Goal: Task Accomplishment & Management: Use online tool/utility

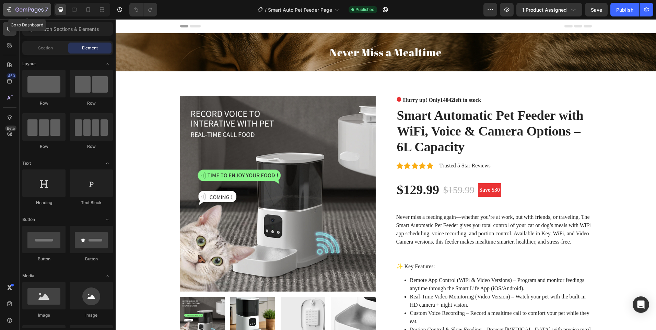
click at [22, 11] on icon "button" at bounding box center [21, 9] width 3 height 3
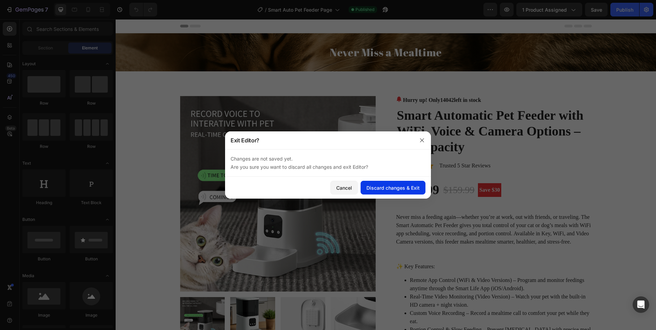
click at [399, 185] on div "Discard changes & Exit" at bounding box center [393, 187] width 53 height 7
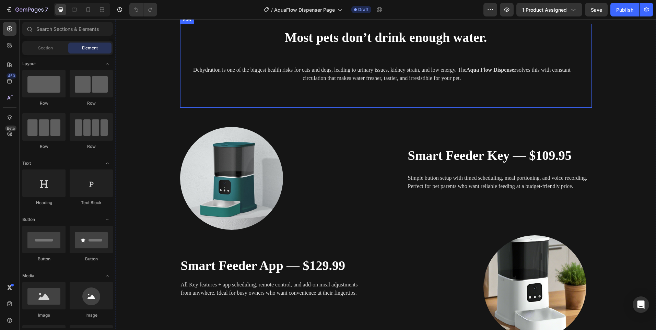
scroll to position [858, 0]
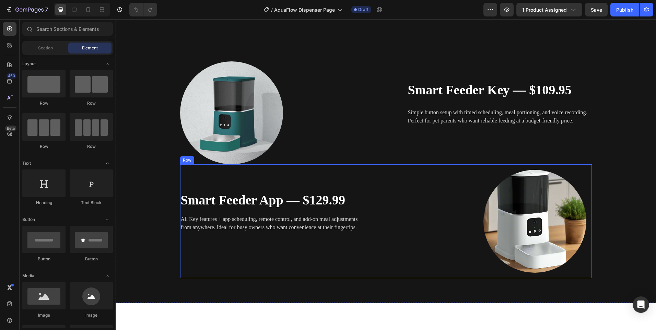
click at [211, 178] on div "Smart Feeder App — $129.99 Heading All Key features + app scheduling, remote co…" at bounding box center [283, 221] width 206 height 114
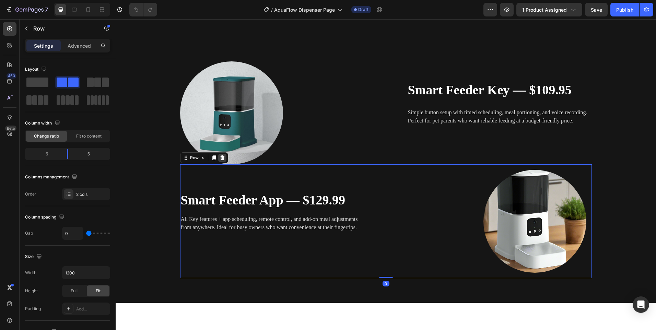
click at [220, 159] on icon at bounding box center [222, 157] width 4 height 5
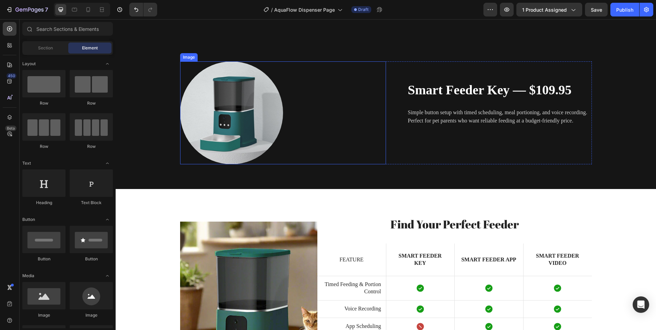
click at [245, 117] on img at bounding box center [231, 112] width 103 height 103
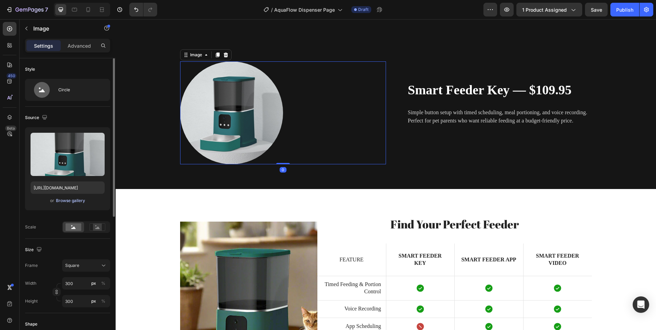
click at [71, 198] on div "Browse gallery" at bounding box center [70, 201] width 29 height 6
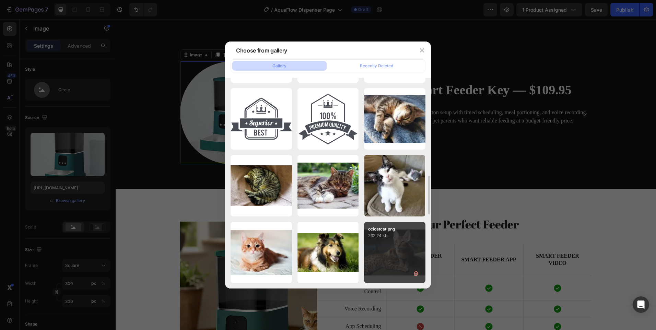
scroll to position [667, 0]
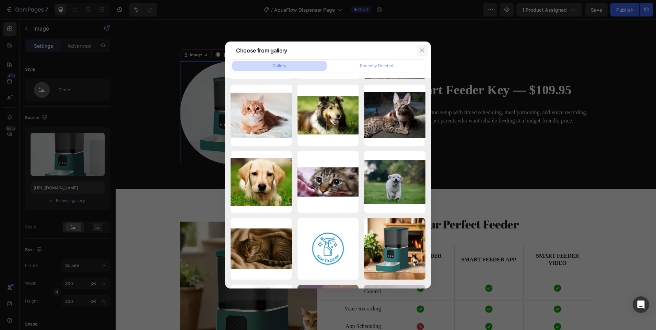
click at [422, 51] on icon "button" at bounding box center [421, 50] width 5 height 5
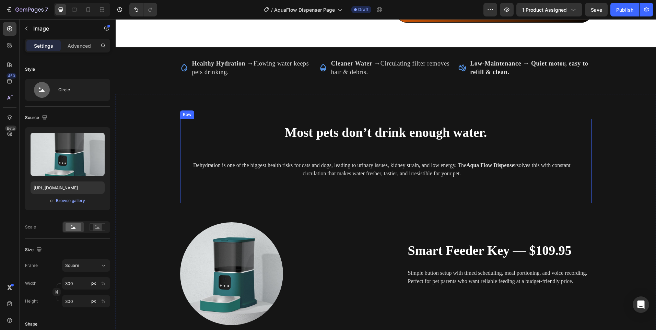
scroll to position [755, 0]
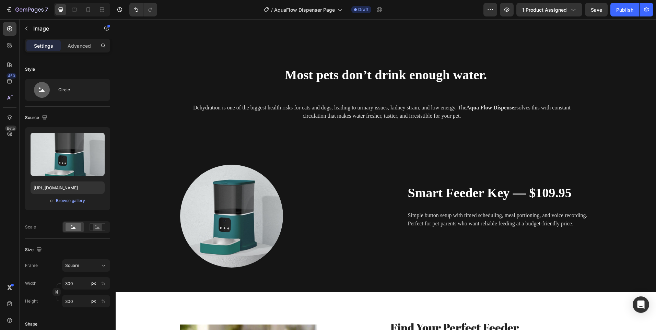
click at [235, 209] on img at bounding box center [231, 216] width 103 height 103
click at [65, 196] on div "Upload Image https://cdn.shopify.com/s/files/1/0656/7883/5823/files/gempages_58…" at bounding box center [67, 168] width 85 height 83
click at [66, 197] on button "Browse gallery" at bounding box center [71, 200] width 30 height 7
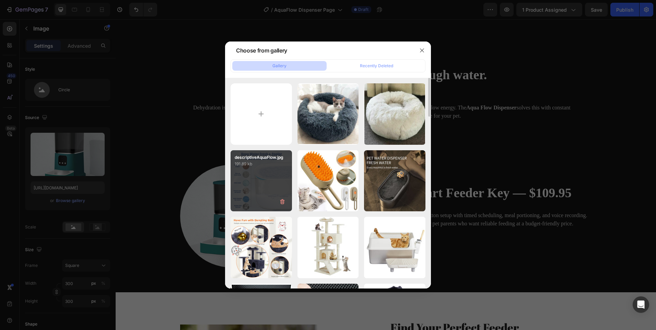
click at [259, 176] on div "descriptiveAquaFlow.jpg 191.89 kb" at bounding box center [261, 180] width 61 height 61
type input "https://cdn.shopify.com/s/files/1/0656/7883/5823/files/gempages_580691360521126…"
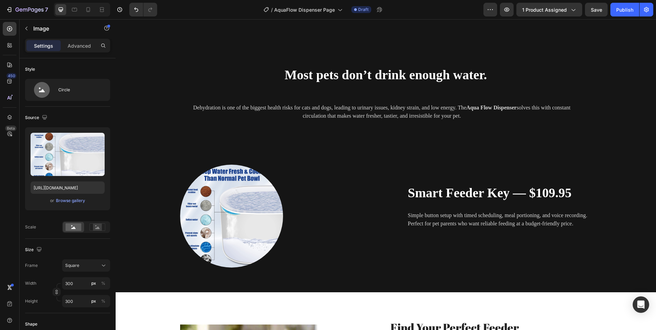
click at [218, 195] on img at bounding box center [231, 216] width 103 height 103
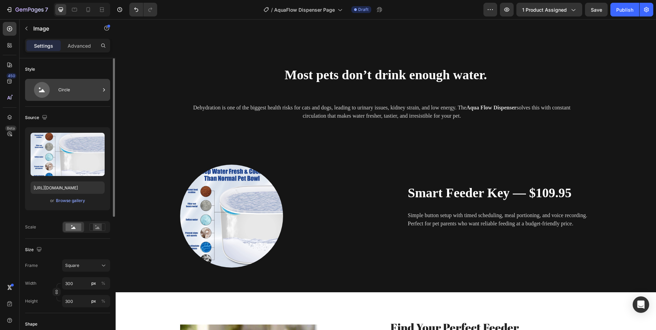
click at [69, 90] on div "Circle" at bounding box center [79, 90] width 42 height 16
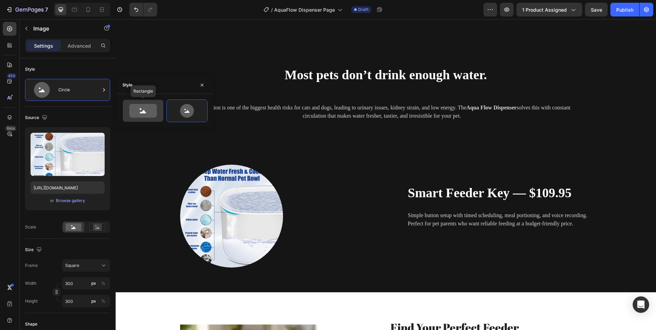
click at [142, 108] on icon at bounding box center [142, 111] width 27 height 14
type input "100"
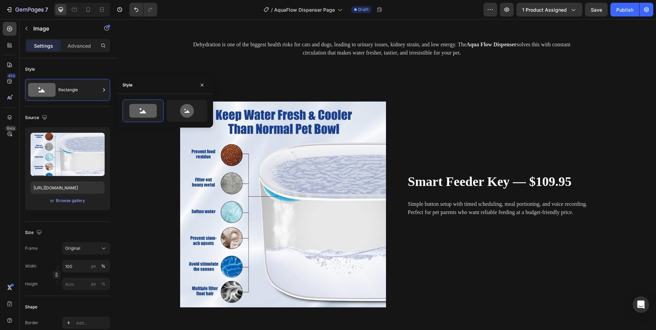
scroll to position [858, 0]
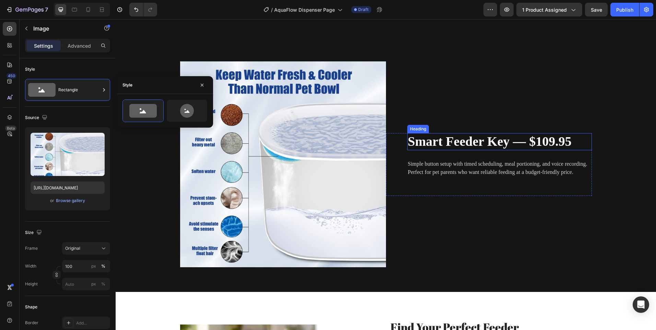
click at [493, 140] on strong "Smart Feeder Key — $109.95" at bounding box center [490, 141] width 164 height 14
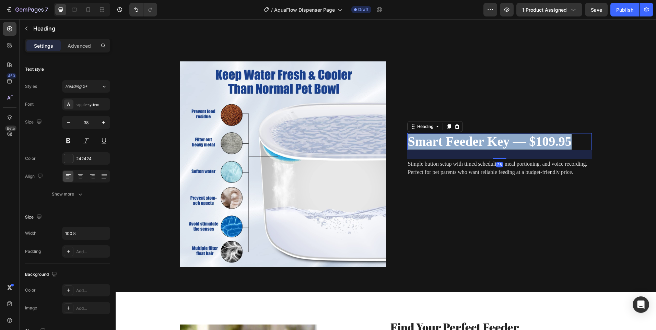
click at [493, 140] on strong "Smart Feeder Key — $109.95" at bounding box center [490, 141] width 164 height 14
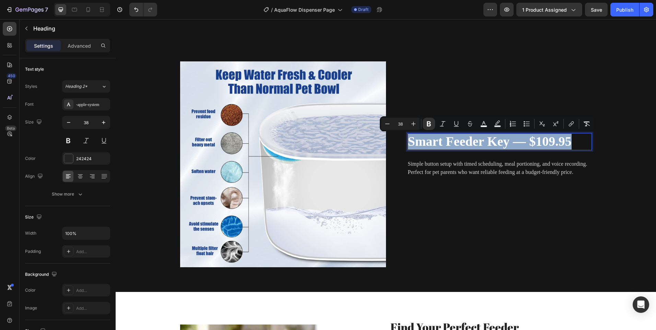
click at [552, 174] on p "Simple button setup with timed scheduling, meal portioning, and voice recording…" at bounding box center [499, 168] width 183 height 16
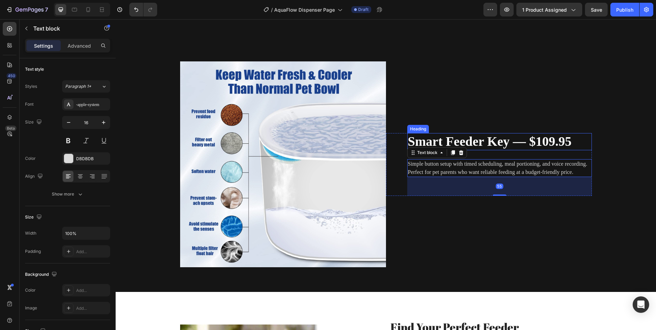
click at [567, 144] on strong "Smart Feeder Key — $109.95" at bounding box center [490, 141] width 164 height 14
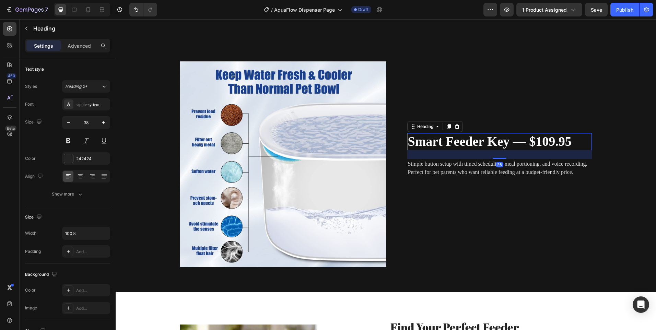
click at [455, 128] on icon at bounding box center [457, 126] width 4 height 5
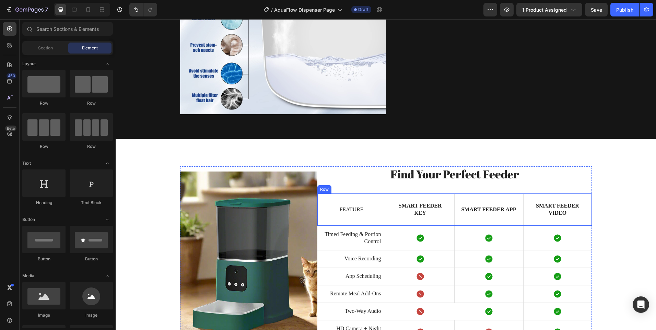
scroll to position [995, 0]
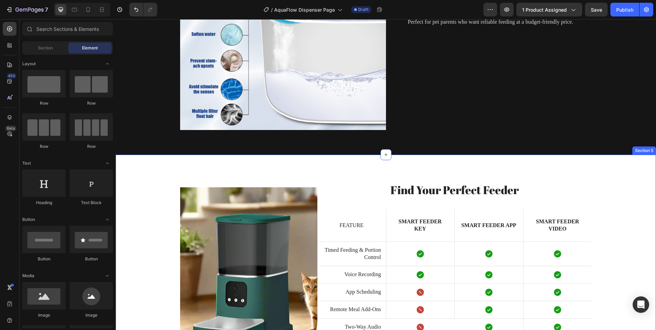
click at [138, 170] on div "Image Find Your Perfect Feeder Heading Feature Text Block Smart Feeder Key Text…" at bounding box center [386, 276] width 541 height 242
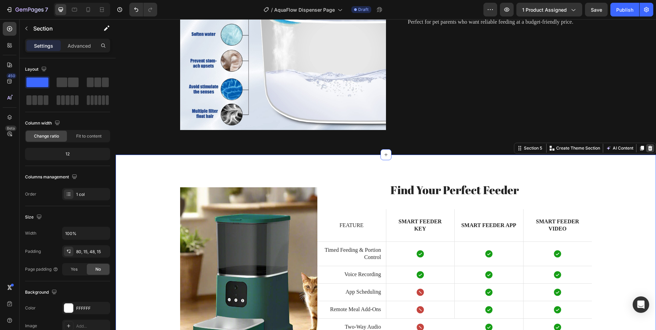
click at [648, 151] on icon at bounding box center [650, 148] width 5 height 5
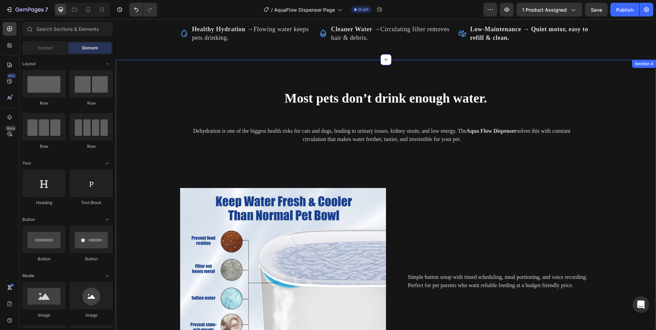
scroll to position [687, 0]
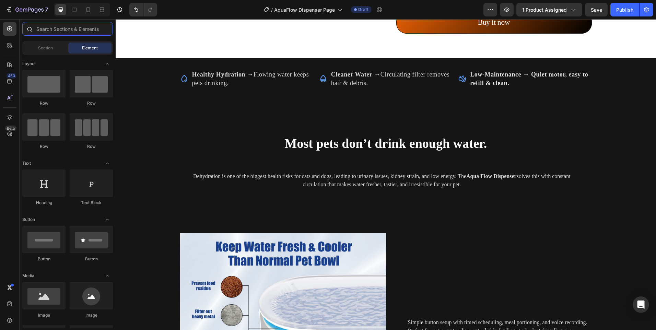
click at [55, 34] on input "text" at bounding box center [67, 29] width 91 height 14
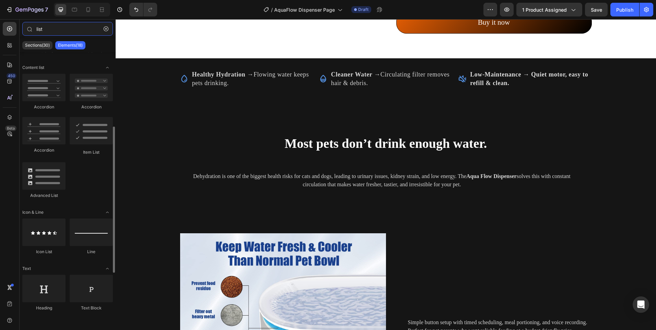
scroll to position [169, 0]
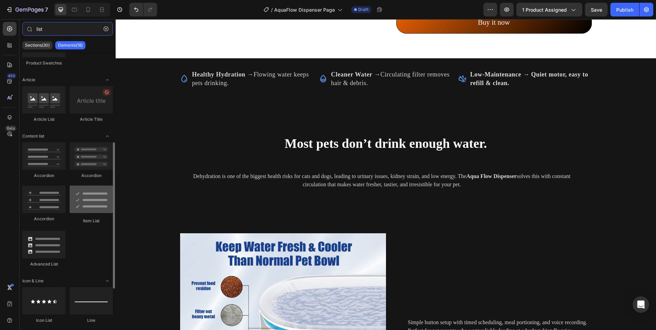
type input "list"
click at [85, 201] on div at bounding box center [91, 199] width 43 height 27
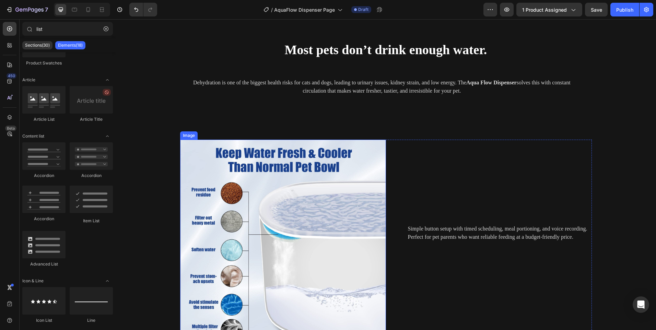
scroll to position [790, 0]
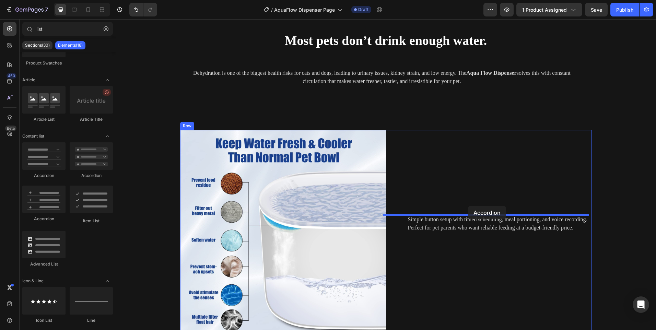
drag, startPoint x: 166, startPoint y: 222, endPoint x: 468, endPoint y: 206, distance: 302.2
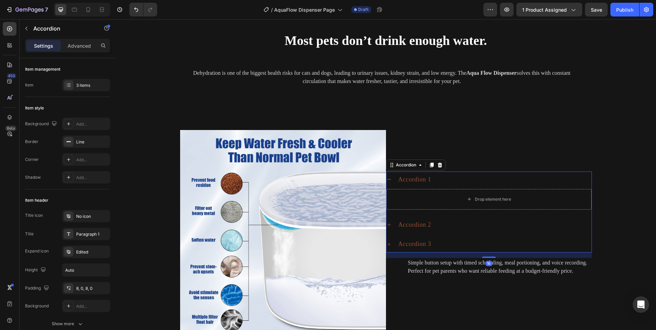
click at [387, 179] on icon at bounding box center [389, 179] width 5 height 5
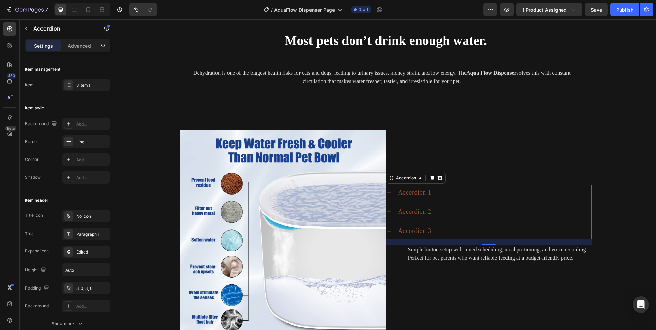
click at [490, 203] on div "Accordion 1 Accordion 2 Accordion 3" at bounding box center [489, 212] width 206 height 55
click at [437, 176] on icon at bounding box center [439, 177] width 5 height 5
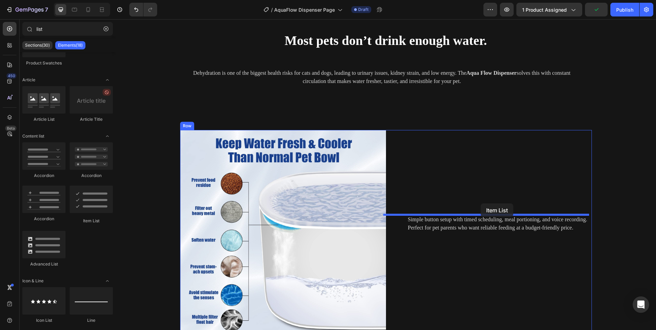
drag, startPoint x: 207, startPoint y: 219, endPoint x: 480, endPoint y: 206, distance: 273.2
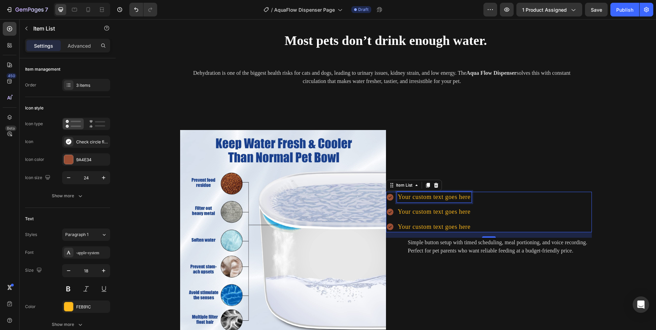
click at [441, 201] on div "Your custom text goes here" at bounding box center [434, 197] width 75 height 11
click at [441, 201] on p "Your custom text goes here" at bounding box center [434, 197] width 73 height 9
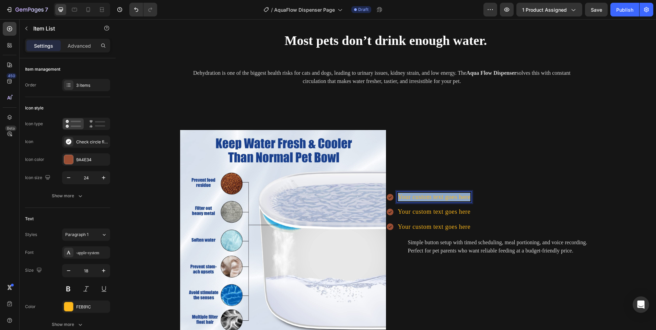
click at [441, 201] on p "Your custom text goes here" at bounding box center [434, 197] width 73 height 9
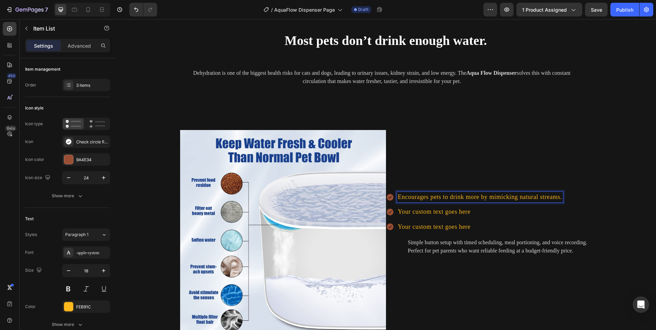
click at [401, 210] on p "Your custom text goes here" at bounding box center [480, 212] width 164 height 9
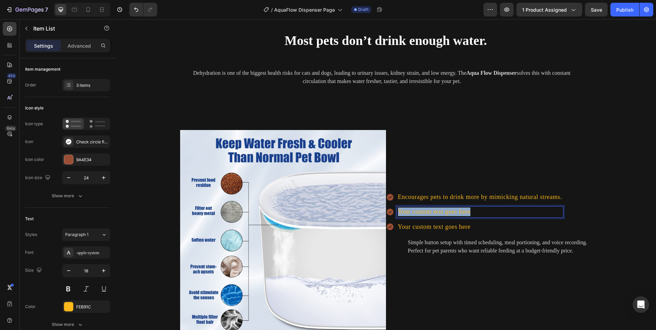
click at [401, 210] on p "Your custom text goes here" at bounding box center [480, 212] width 164 height 9
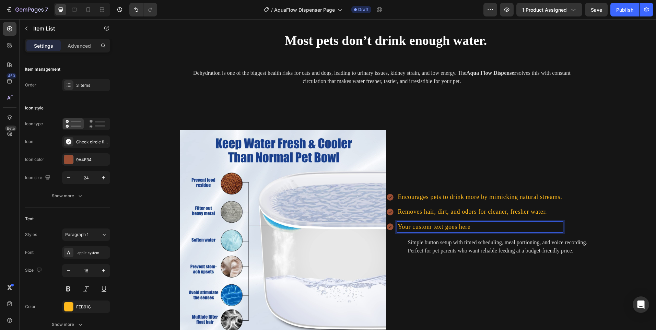
click at [435, 224] on p "Your custom text goes here" at bounding box center [480, 227] width 164 height 9
click at [76, 87] on div "3 items" at bounding box center [86, 85] width 48 height 12
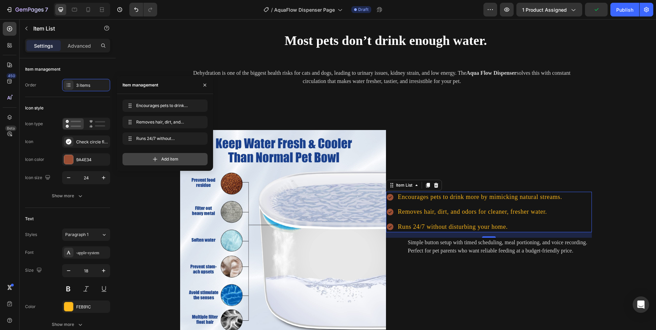
click at [157, 163] on div "Add item" at bounding box center [165, 159] width 85 height 12
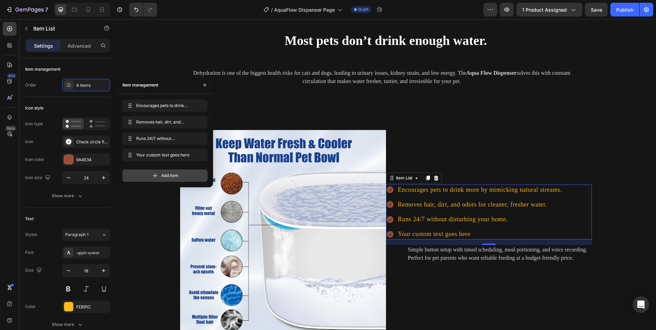
click at [159, 173] on div "Add item" at bounding box center [165, 176] width 85 height 12
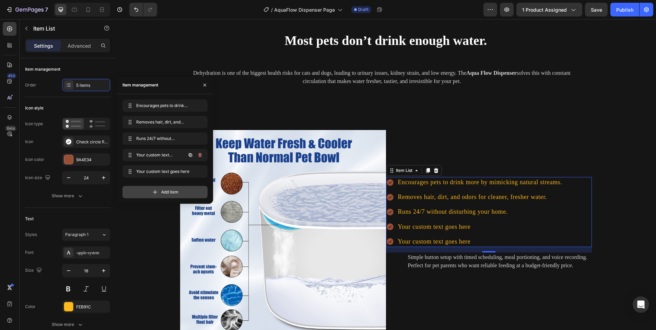
click at [151, 153] on span "Your custom text goes here" at bounding box center [155, 155] width 39 height 6
click at [153, 153] on span "Your custom text goes here" at bounding box center [155, 155] width 39 height 6
click at [153, 153] on span "Your custom text goes here" at bounding box center [160, 155] width 51 height 6
click at [411, 228] on div "Your custom text goes here" at bounding box center [480, 227] width 166 height 11
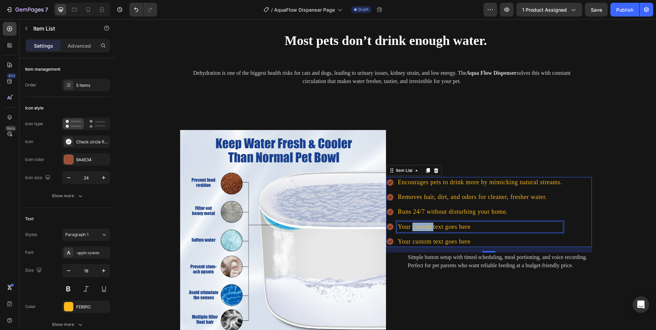
click at [411, 228] on p "Your custom text goes here" at bounding box center [480, 227] width 164 height 9
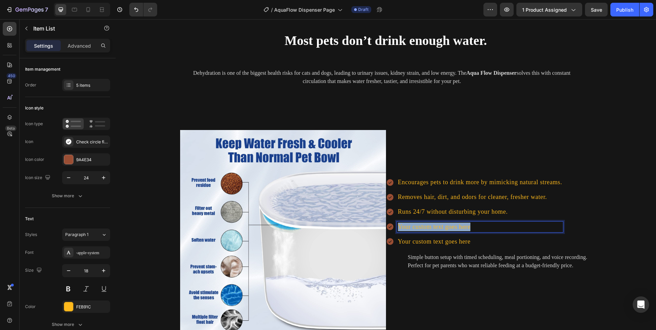
click at [411, 228] on p "Your custom text goes here" at bounding box center [480, 227] width 164 height 9
click at [423, 244] on p "Your custom text goes here" at bounding box center [480, 242] width 164 height 9
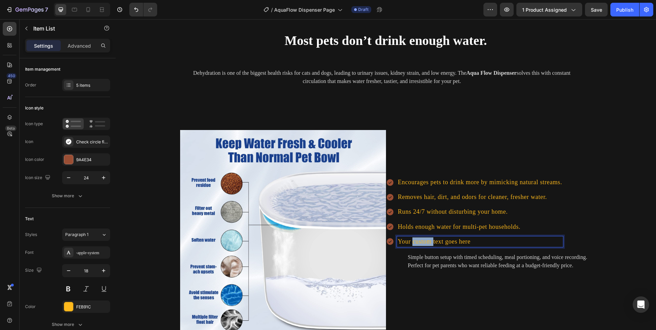
click at [423, 244] on p "Your custom text goes here" at bounding box center [480, 242] width 164 height 9
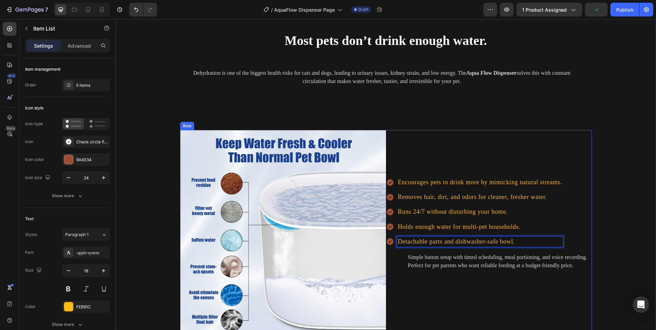
click at [396, 167] on div "Encourages pets to drink more by mimicking natural streams. Removes hair, dirt,…" at bounding box center [489, 233] width 206 height 206
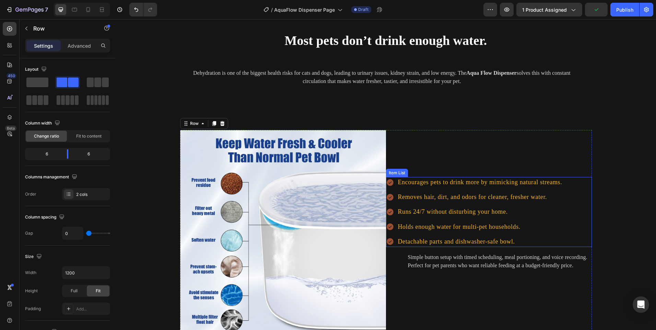
click at [414, 183] on p "Encourages pets to drink more by mimicking natural streams." at bounding box center [480, 182] width 164 height 9
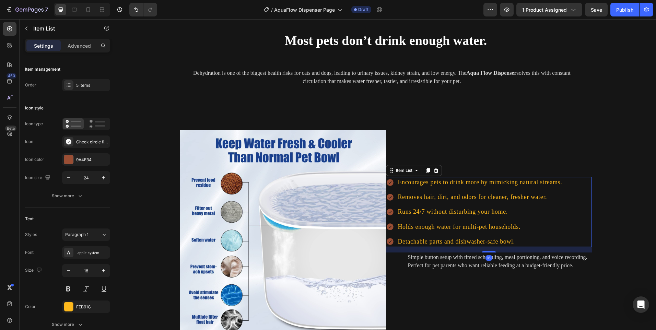
click at [69, 40] on div "Settings Advanced" at bounding box center [67, 46] width 85 height 14
click at [78, 47] on p "Advanced" at bounding box center [79, 45] width 23 height 7
type input "100%"
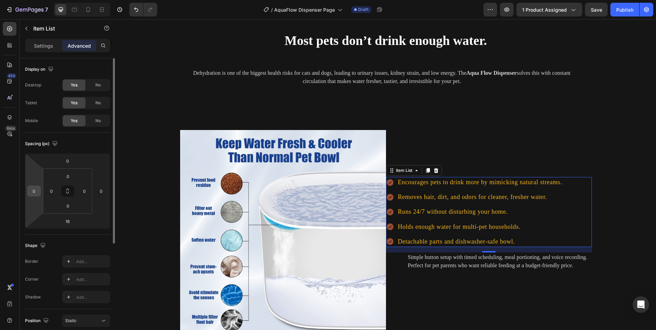
click at [37, 192] on div "0" at bounding box center [34, 191] width 14 height 11
click at [35, 190] on input "0" at bounding box center [34, 191] width 10 height 10
type input "2"
type input "4"
type input "40"
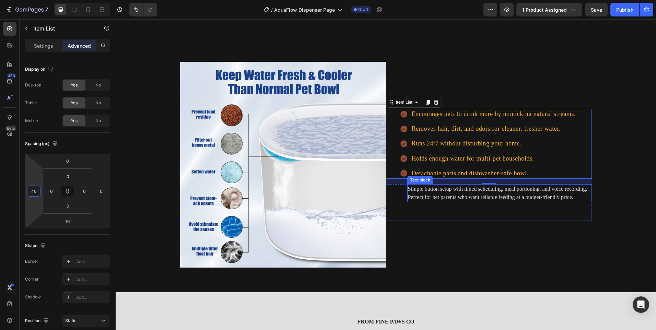
scroll to position [858, 0]
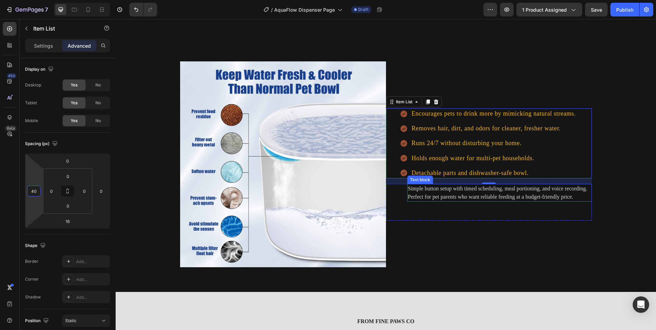
click at [447, 201] on div "Simple button setup with timed scheduling, meal portioning, and voice recording…" at bounding box center [499, 193] width 185 height 18
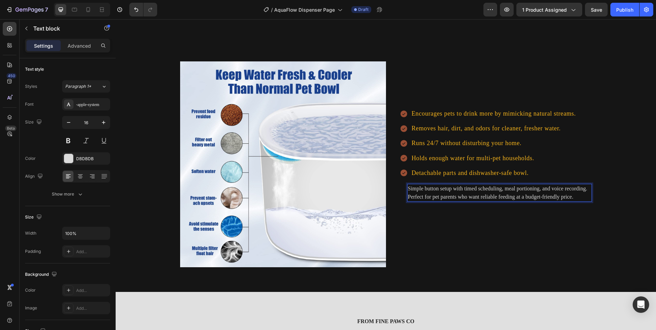
click at [510, 194] on p "Simple button setup with timed scheduling, meal portioning, and voice recording…" at bounding box center [499, 193] width 183 height 16
click at [472, 190] on p "Simple button setup with timed scheduling, meal portioning, and voice recording…" at bounding box center [499, 193] width 183 height 16
drag, startPoint x: 492, startPoint y: 198, endPoint x: 449, endPoint y: 217, distance: 46.9
click at [443, 203] on div "Simple button setup with timed scheduling, meal portioning, and voice recording…" at bounding box center [499, 202] width 185 height 37
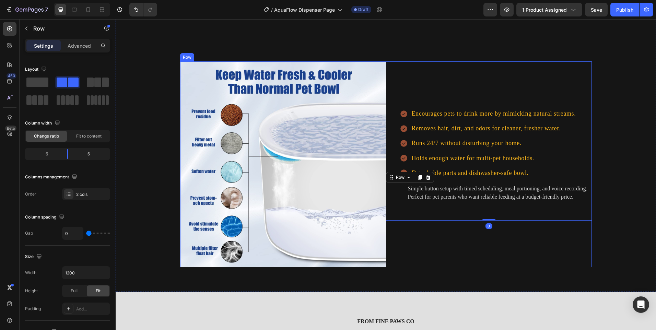
click at [447, 241] on div "Encourages pets to drink more by mimicking natural streams. Removes hair, dirt,…" at bounding box center [489, 164] width 206 height 206
click at [447, 195] on p "Simple button setup with timed scheduling, meal portioning, and voice recording…" at bounding box center [499, 193] width 183 height 16
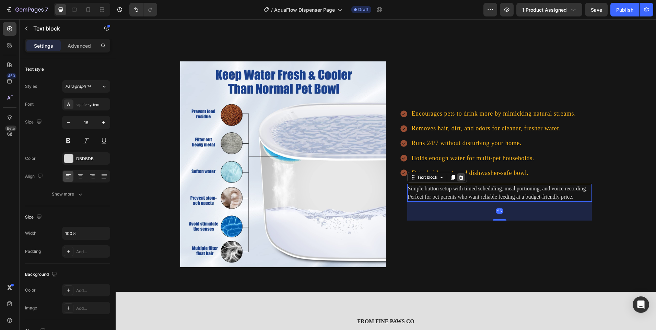
click at [460, 177] on icon at bounding box center [461, 177] width 4 height 5
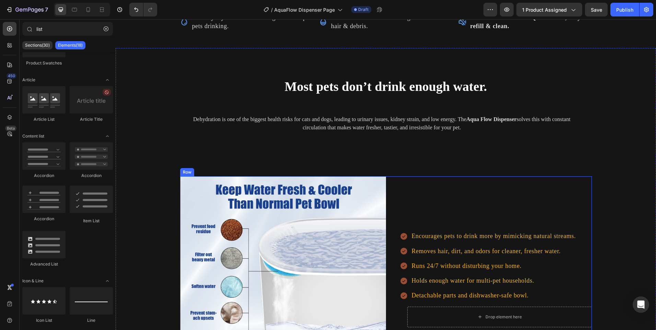
scroll to position [824, 0]
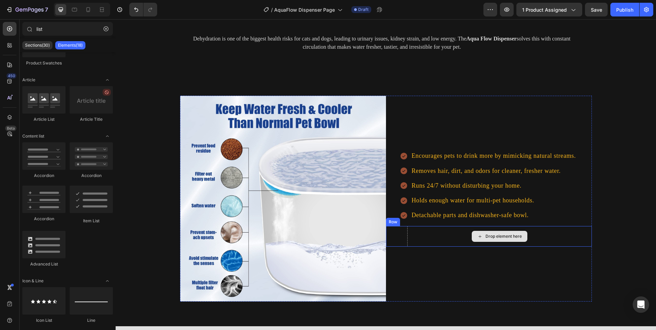
click at [443, 238] on div "Drop element here" at bounding box center [499, 236] width 185 height 21
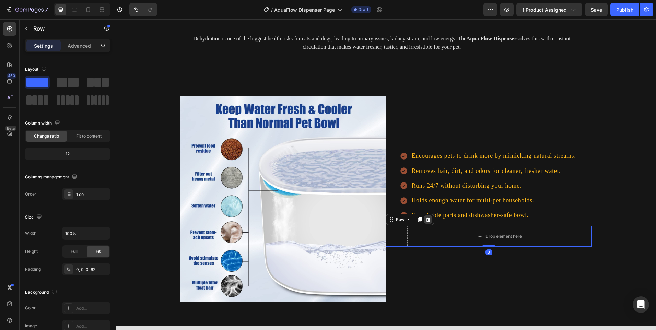
click at [428, 220] on div at bounding box center [428, 220] width 8 height 8
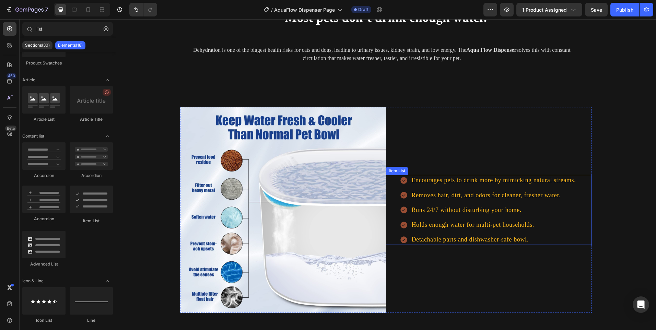
scroll to position [927, 0]
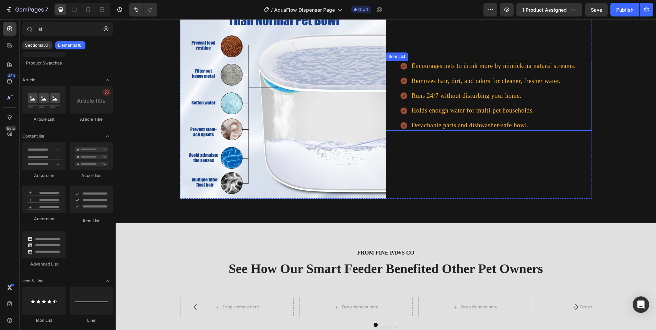
click at [463, 93] on p "Runs 24/7 without disturbing your home." at bounding box center [494, 96] width 164 height 9
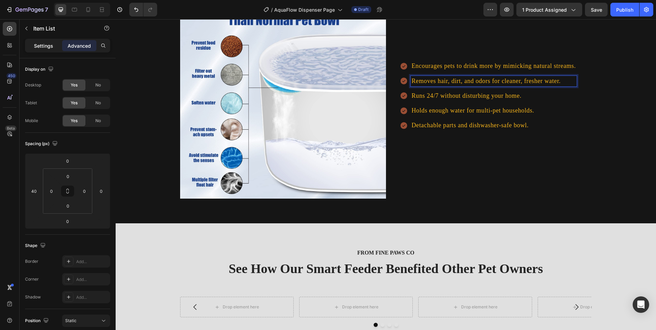
click at [45, 46] on p "Settings" at bounding box center [43, 45] width 19 height 7
type input "8"
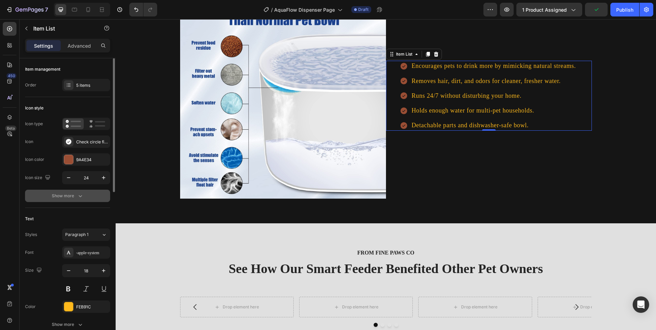
scroll to position [103, 0]
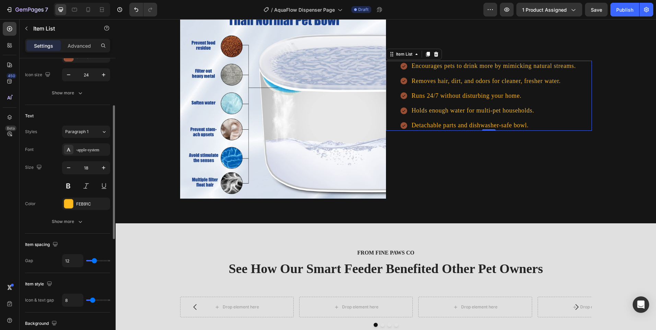
type input "24"
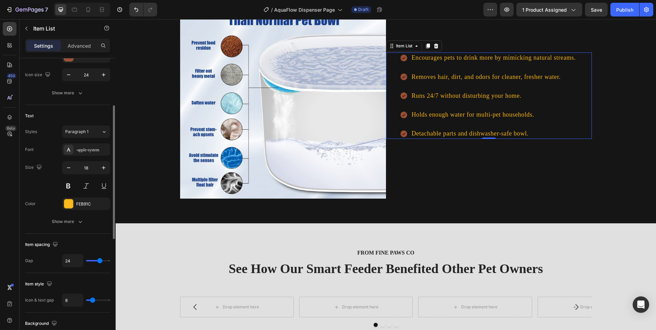
type input "24"
click at [100, 261] on input "range" at bounding box center [98, 260] width 24 height 1
type input "30"
click at [103, 261] on input "range" at bounding box center [98, 260] width 24 height 1
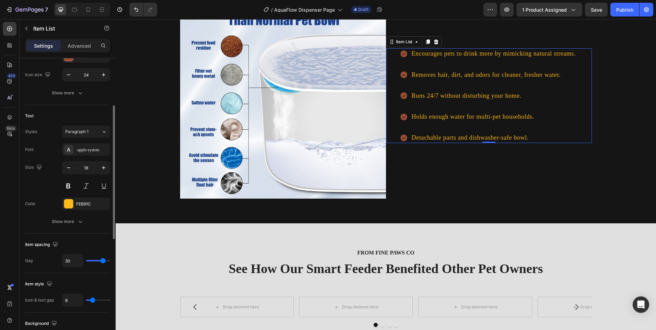
type input "36"
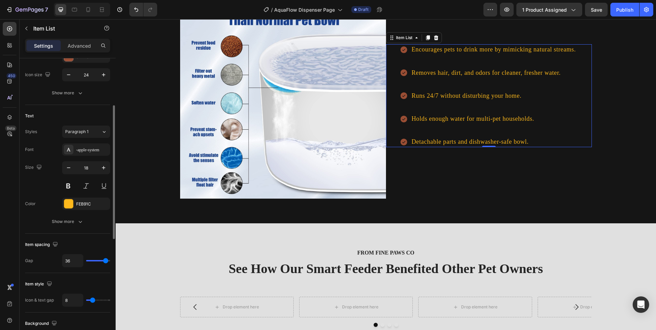
type input "37"
type input "38"
type input "39"
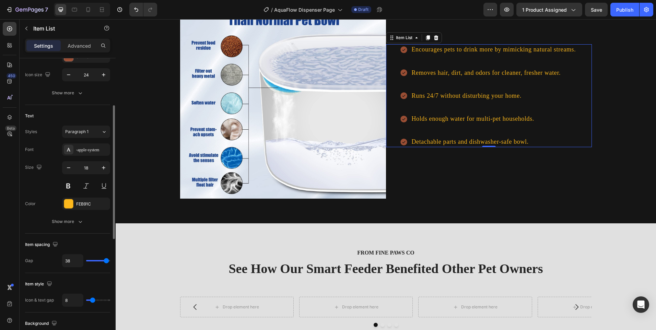
type input "39"
type input "40"
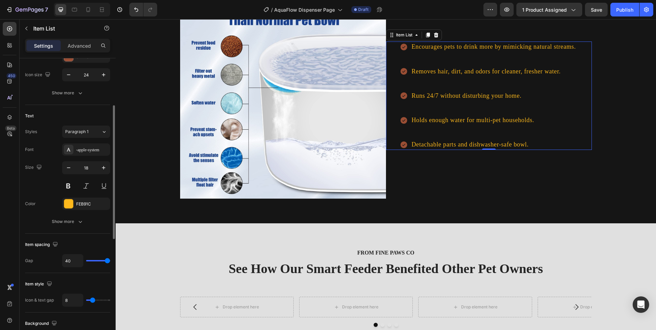
drag, startPoint x: 105, startPoint y: 261, endPoint x: 70, endPoint y: 237, distance: 42.7
type input "40"
click at [110, 260] on input "range" at bounding box center [98, 260] width 24 height 1
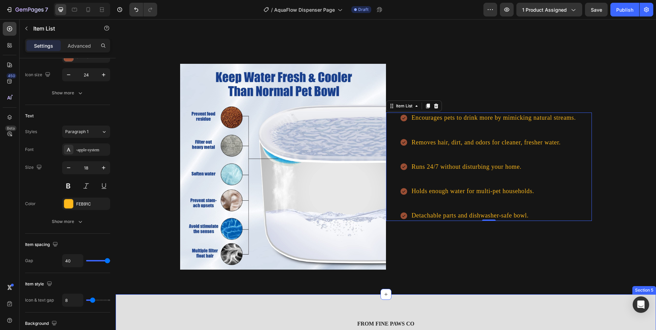
scroll to position [790, 0]
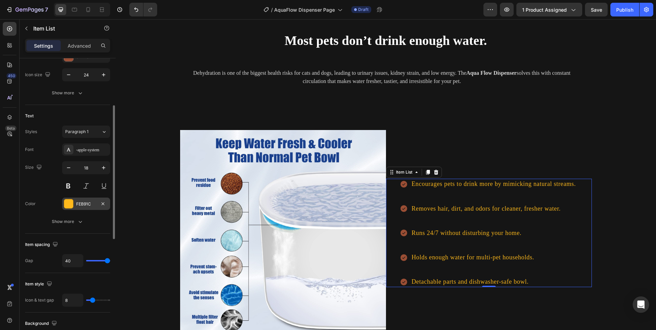
click at [65, 204] on div at bounding box center [68, 203] width 9 height 9
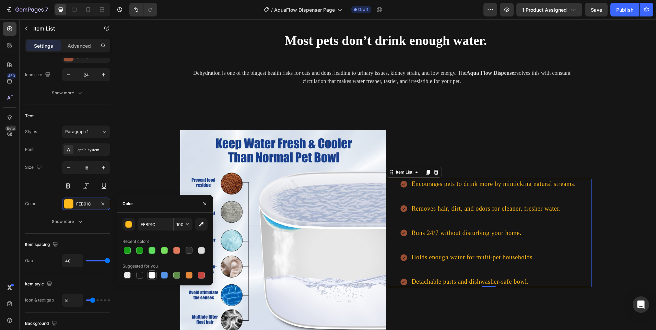
click at [151, 273] on div at bounding box center [152, 275] width 7 height 7
type input "FFFFFF"
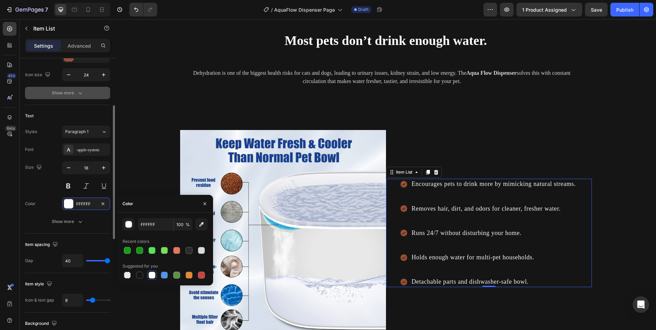
scroll to position [34, 0]
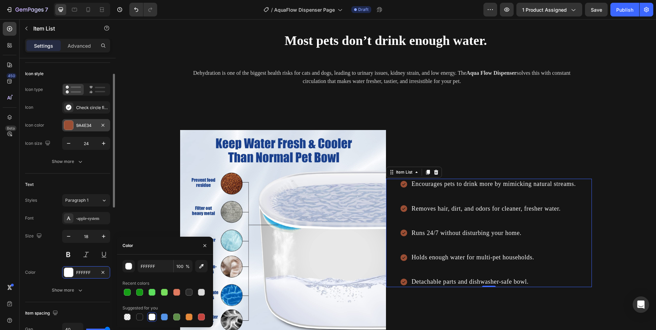
click at [68, 128] on div at bounding box center [68, 125] width 9 height 9
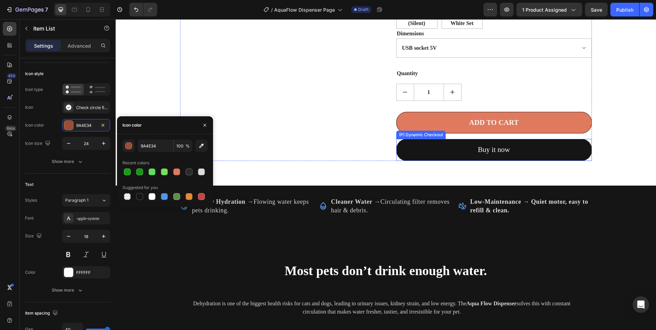
scroll to position [549, 0]
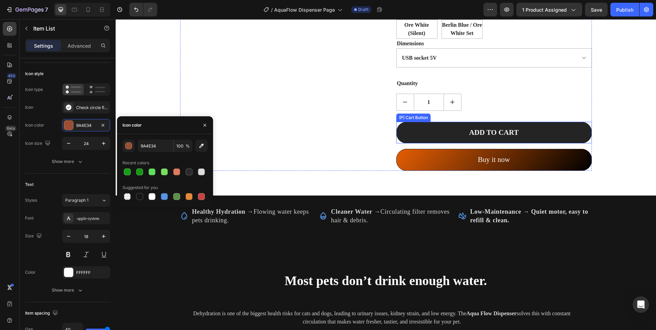
click at [434, 136] on button "ADD TO CART" at bounding box center [494, 133] width 196 height 22
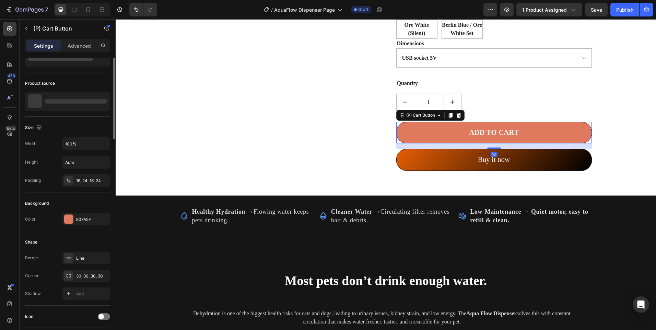
scroll to position [0, 0]
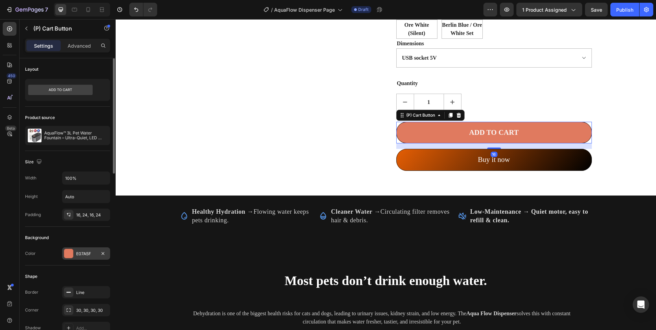
click at [78, 255] on div "E07A5F" at bounding box center [86, 254] width 20 height 6
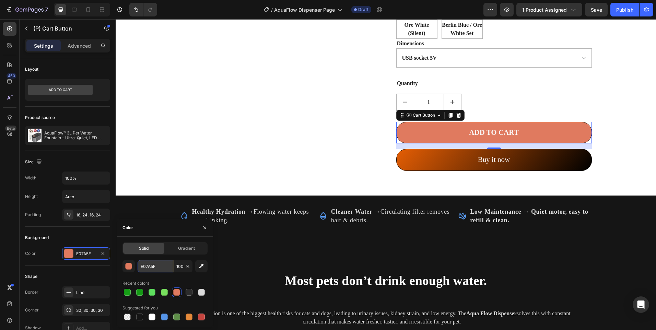
click at [160, 264] on input "E07A5F" at bounding box center [156, 266] width 36 height 12
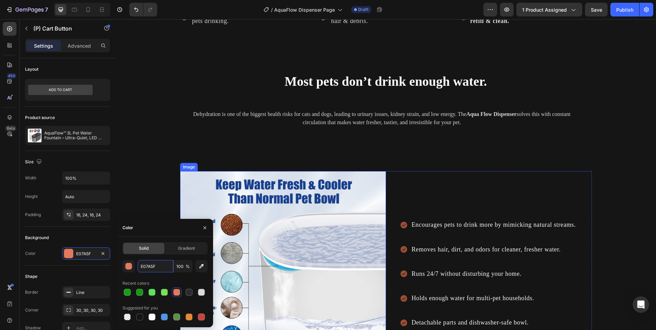
scroll to position [755, 0]
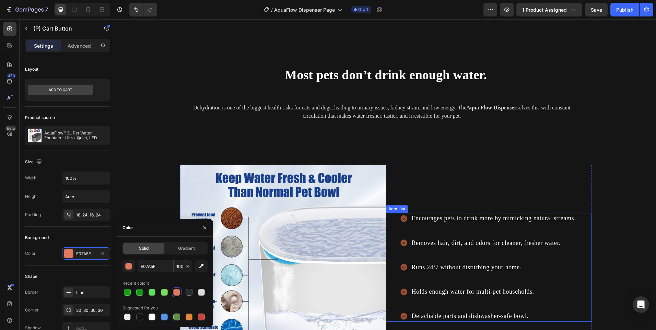
click at [401, 218] on icon at bounding box center [404, 218] width 7 height 7
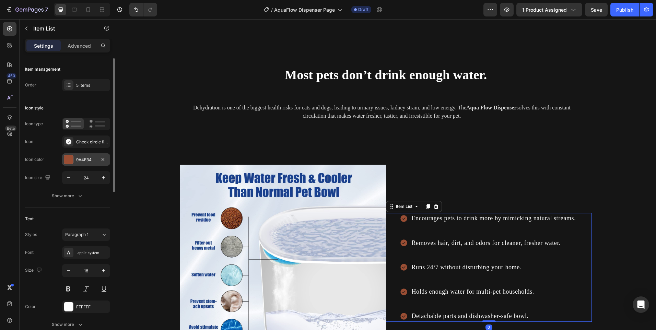
click at [71, 160] on div at bounding box center [68, 159] width 9 height 9
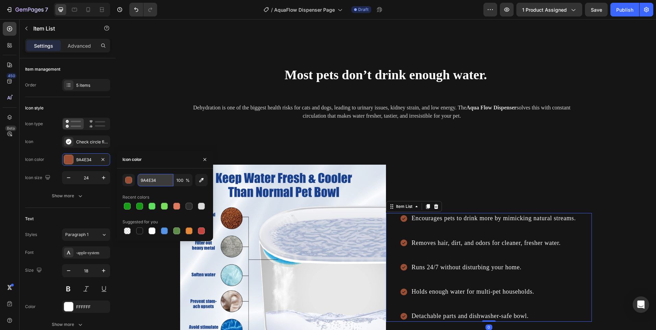
click at [160, 182] on input "9A4E34" at bounding box center [156, 180] width 36 height 12
paste input "E07A5F"
type input "E07A5F"
click at [176, 210] on div at bounding box center [177, 206] width 10 height 10
click at [201, 162] on button "button" at bounding box center [204, 159] width 11 height 11
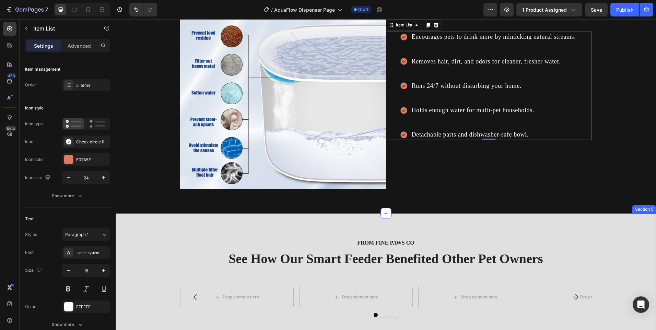
scroll to position [927, 0]
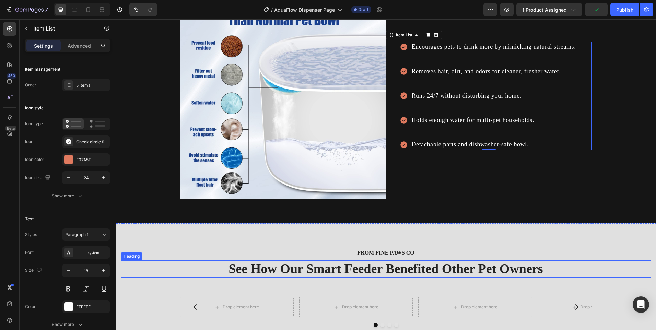
click at [359, 266] on h2 "See How Our Smart Feeder Benefited Other Pet Owners" at bounding box center [386, 269] width 530 height 17
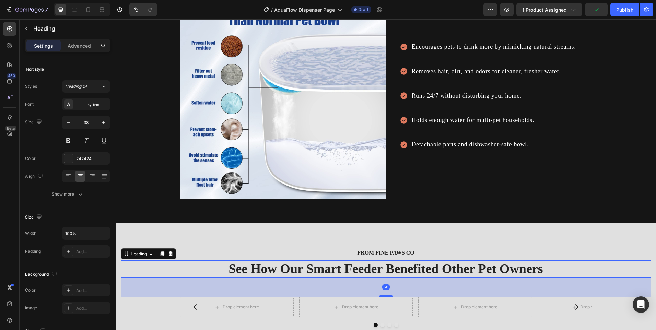
click at [359, 266] on h2 "See How Our Smart Feeder Benefited Other Pet Owners" at bounding box center [386, 269] width 530 height 17
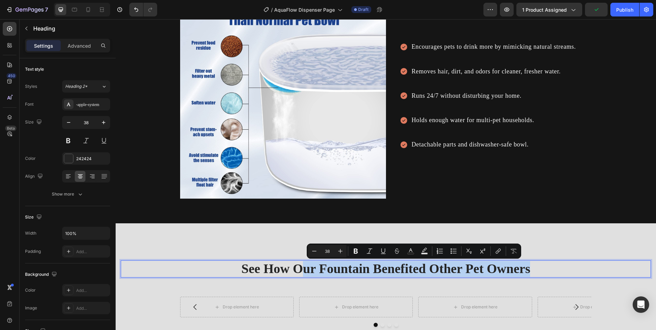
drag, startPoint x: 538, startPoint y: 270, endPoint x: 300, endPoint y: 268, distance: 237.9
click at [300, 268] on p "See How Our Fountain Benefited Other Pet Owners" at bounding box center [386, 269] width 529 height 16
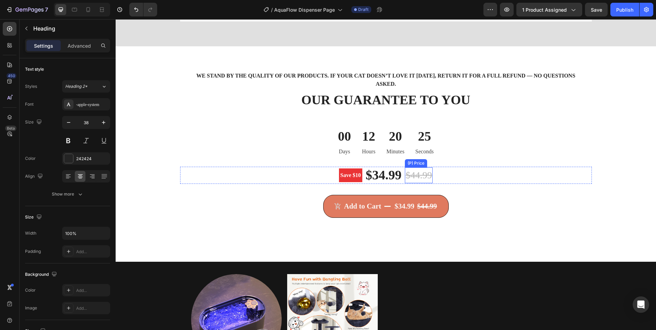
scroll to position [1304, 0]
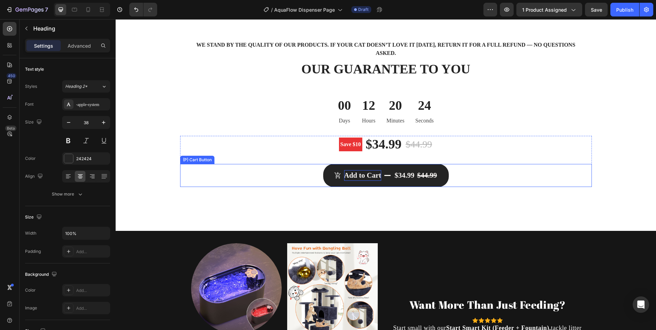
click at [349, 176] on div "Add to Cart" at bounding box center [362, 175] width 37 height 11
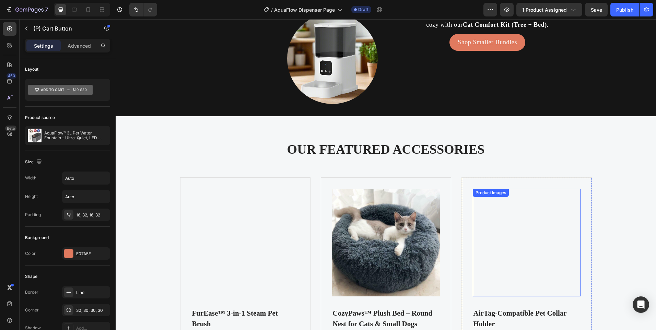
scroll to position [1545, 0]
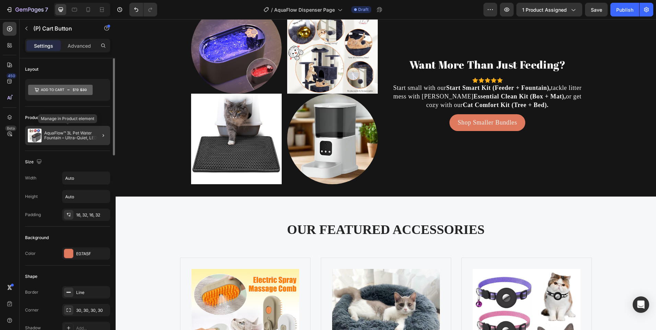
click at [85, 134] on p "AquaFlow™ 3L Pet Water Fountain – Ultra-Quiet, LED Indicator & Triple Filtration" at bounding box center [75, 136] width 63 height 10
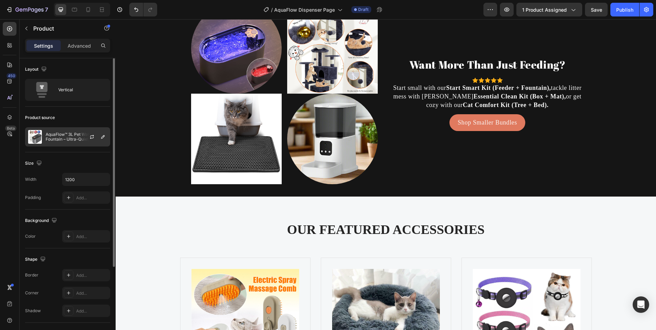
click at [84, 136] on div at bounding box center [95, 137] width 30 height 19
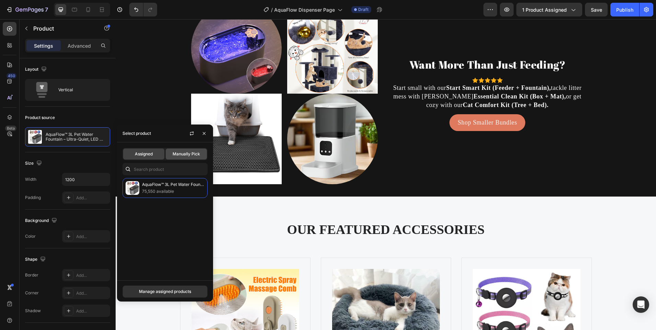
click at [180, 158] on div "Manually Pick" at bounding box center [186, 154] width 41 height 11
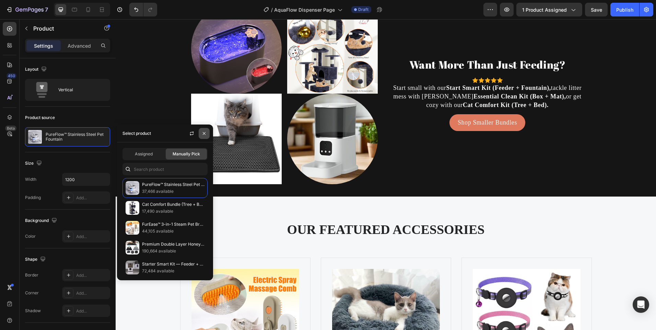
click at [203, 134] on icon "button" at bounding box center [203, 133] width 5 height 5
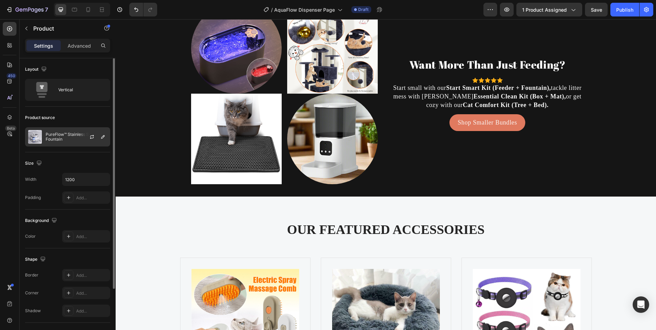
click at [85, 134] on div at bounding box center [95, 137] width 30 height 19
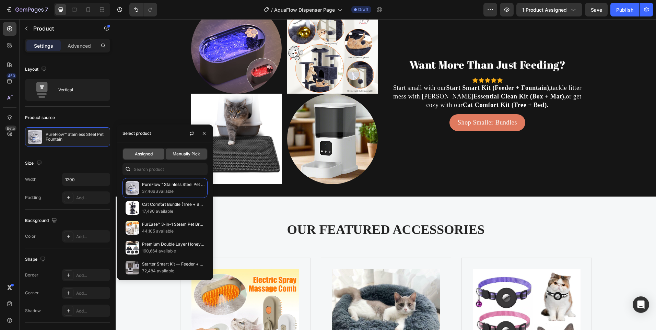
click at [147, 150] on div "Assigned" at bounding box center [143, 154] width 41 height 11
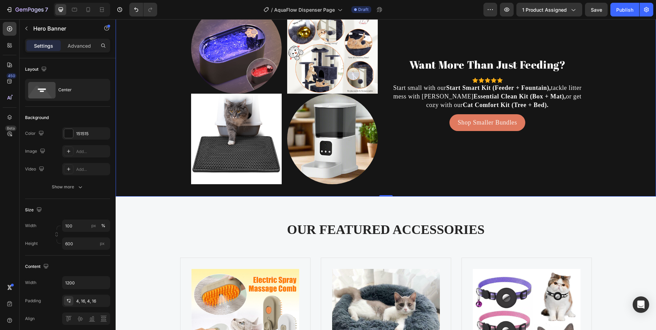
click at [139, 113] on div "Background Image" at bounding box center [386, 145] width 541 height 309
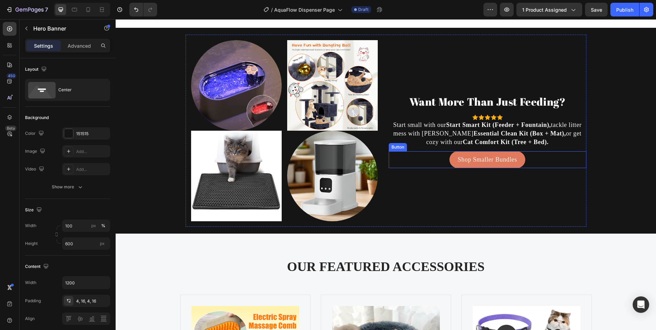
scroll to position [1475, 0]
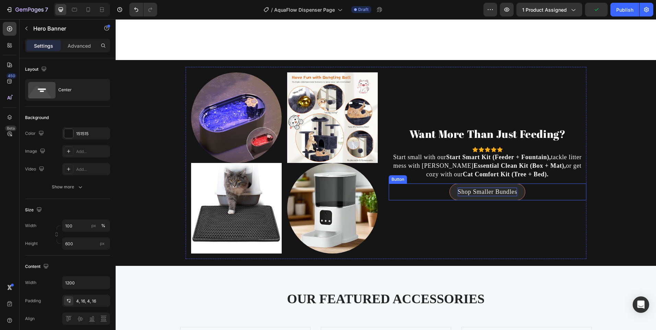
click at [497, 189] on p "Shop Smaller Bundles" at bounding box center [487, 192] width 59 height 9
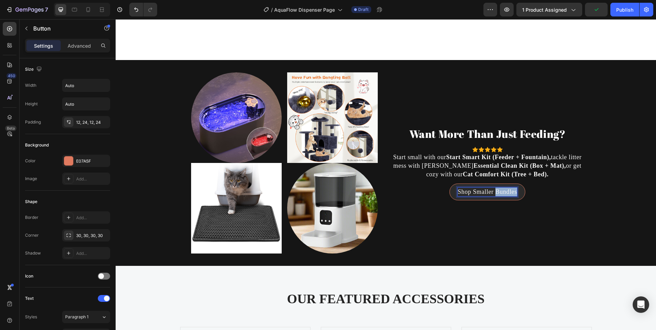
click at [497, 189] on p "Shop Smaller Bundles" at bounding box center [487, 192] width 59 height 9
click at [453, 192] on link "Shop Premium Now" at bounding box center [487, 192] width 70 height 17
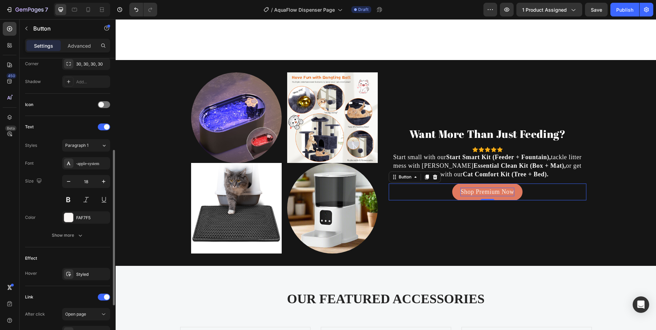
scroll to position [254, 0]
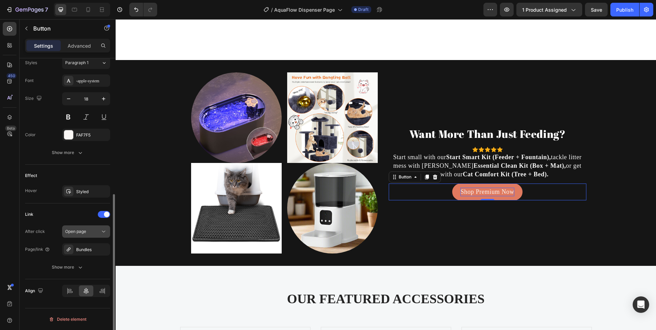
click at [87, 233] on div "Open page" at bounding box center [82, 232] width 35 height 6
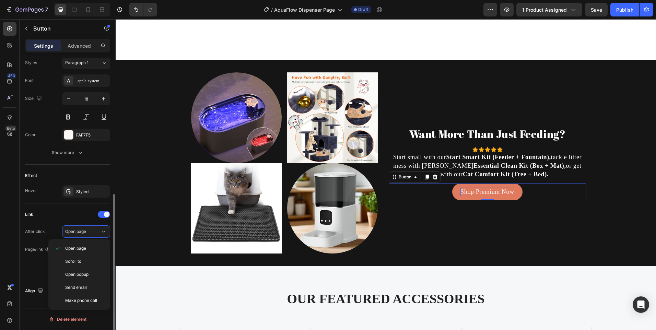
click at [39, 233] on div "After click" at bounding box center [35, 232] width 20 height 6
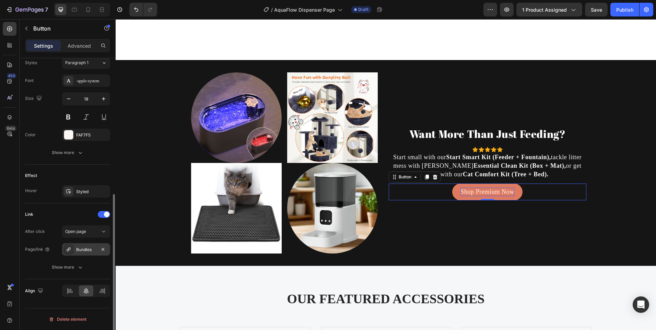
click at [85, 252] on div "Bundles" at bounding box center [86, 250] width 20 height 6
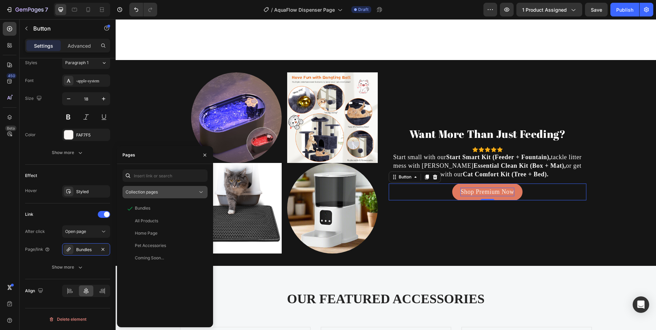
click at [161, 195] on div "Collection pages" at bounding box center [162, 192] width 72 height 6
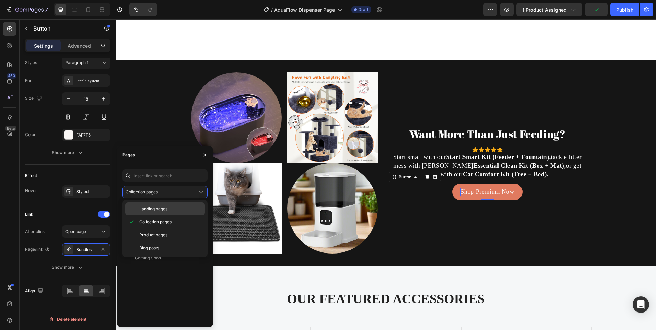
click at [168, 205] on div "Landing pages" at bounding box center [165, 209] width 80 height 13
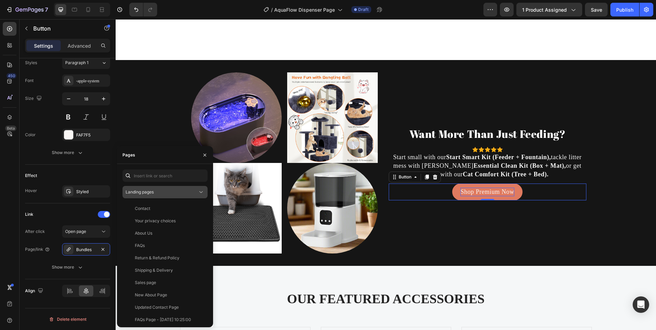
click at [170, 196] on button "Landing pages" at bounding box center [165, 192] width 85 height 12
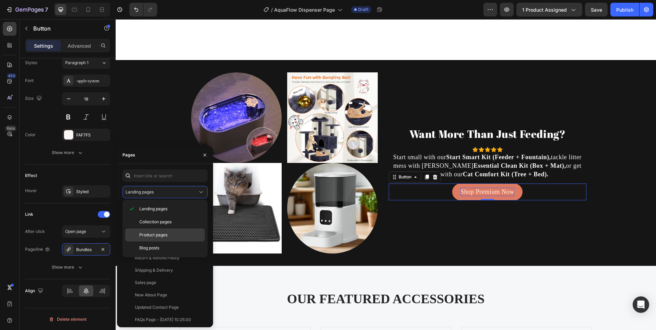
click at [154, 242] on div "Product pages" at bounding box center [165, 248] width 80 height 13
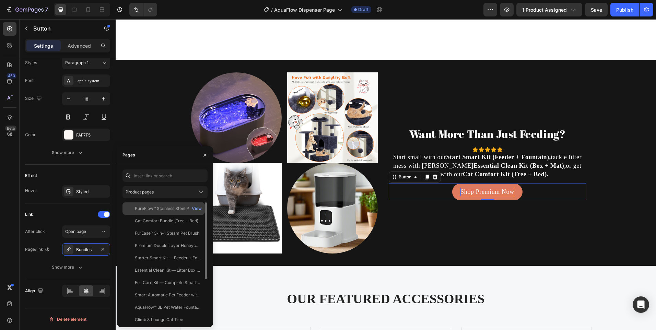
click at [159, 211] on div "PureFlow™ Stainless Steel Pet Fountain" at bounding box center [168, 209] width 66 height 6
drag, startPoint x: 206, startPoint y: 156, endPoint x: 91, endPoint y: 140, distance: 115.7
click at [206, 156] on icon "button" at bounding box center [205, 154] width 3 height 3
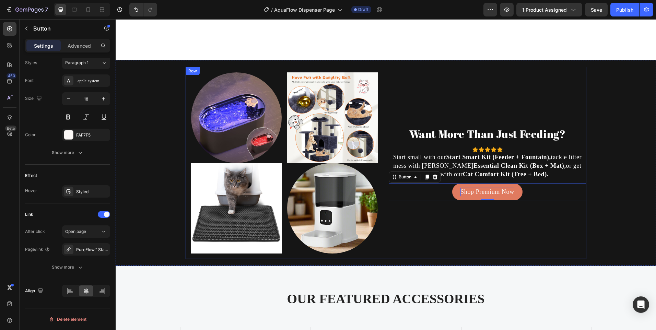
scroll to position [1372, 0]
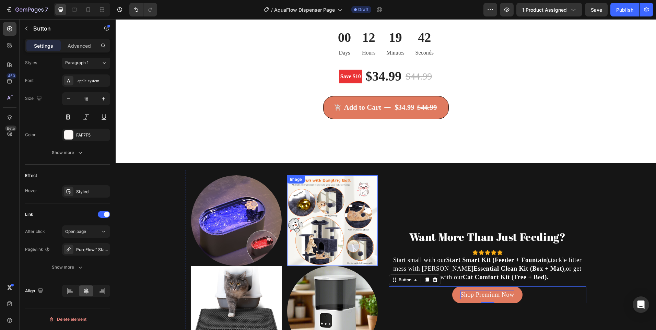
click at [336, 192] on img at bounding box center [332, 220] width 91 height 91
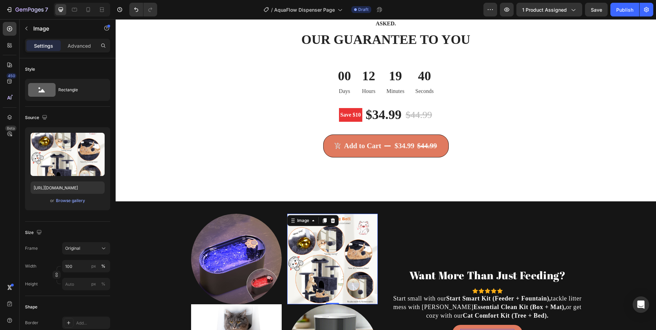
scroll to position [1441, 0]
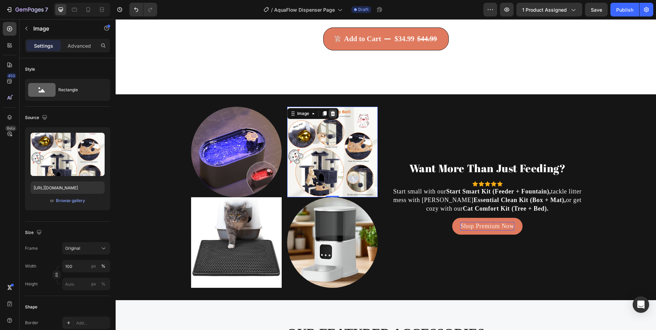
click at [330, 112] on icon at bounding box center [332, 113] width 5 height 5
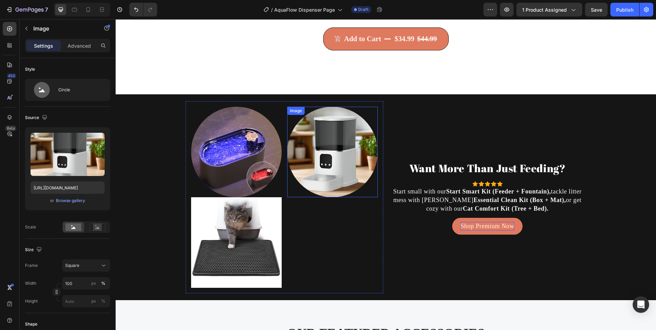
click at [331, 153] on img at bounding box center [332, 152] width 91 height 91
click at [332, 110] on div at bounding box center [333, 114] width 8 height 8
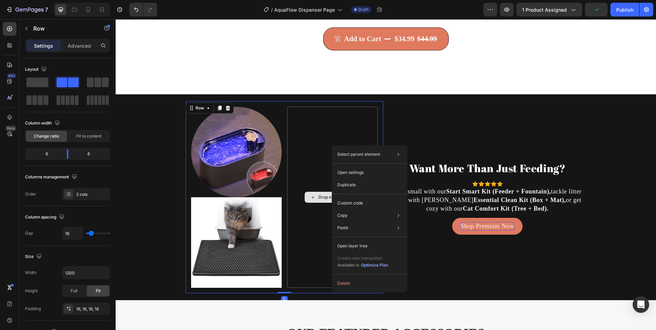
click at [305, 161] on div "Drop element here" at bounding box center [332, 197] width 91 height 181
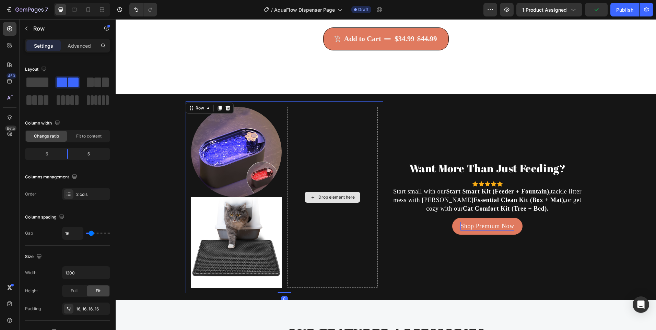
click at [305, 161] on div "Drop element here" at bounding box center [332, 197] width 91 height 181
click at [307, 161] on div "Drop element here" at bounding box center [332, 197] width 91 height 181
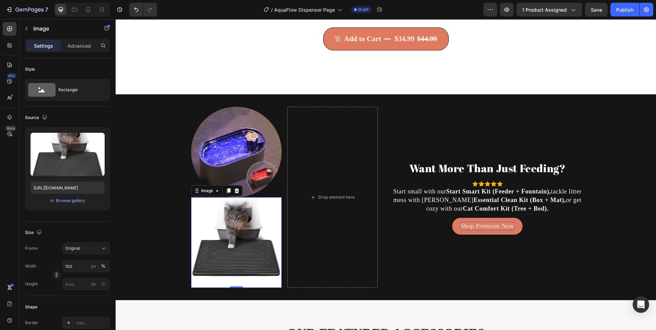
click at [257, 216] on img at bounding box center [236, 242] width 91 height 91
click at [234, 190] on icon at bounding box center [236, 190] width 4 height 5
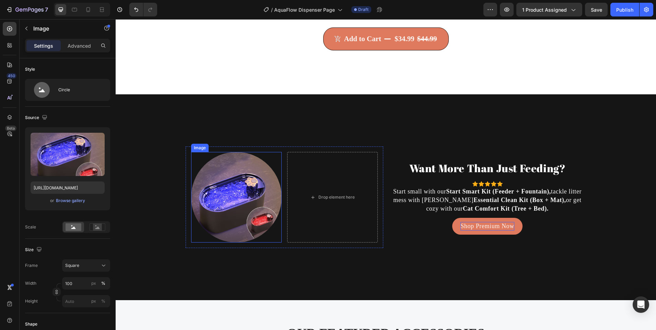
click at [278, 155] on div at bounding box center [236, 197] width 91 height 91
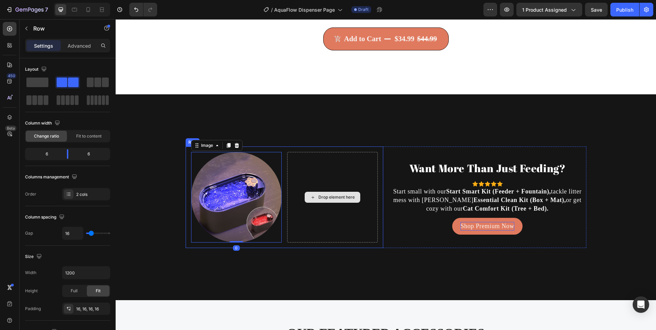
click at [295, 161] on div "Drop element here" at bounding box center [332, 197] width 91 height 91
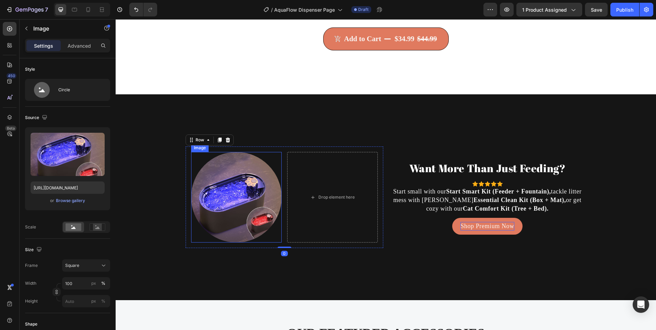
click at [266, 161] on div at bounding box center [236, 197] width 91 height 91
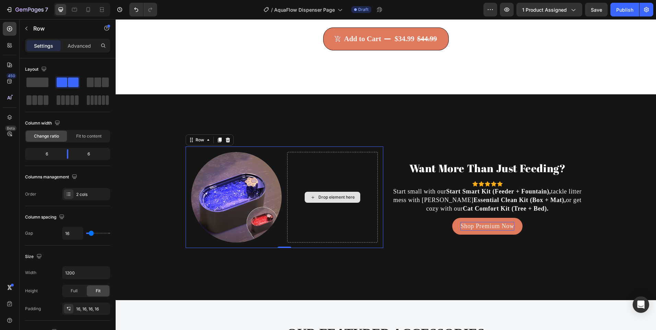
click at [302, 169] on div "Drop element here" at bounding box center [332, 197] width 91 height 91
click at [34, 82] on span at bounding box center [37, 83] width 22 height 10
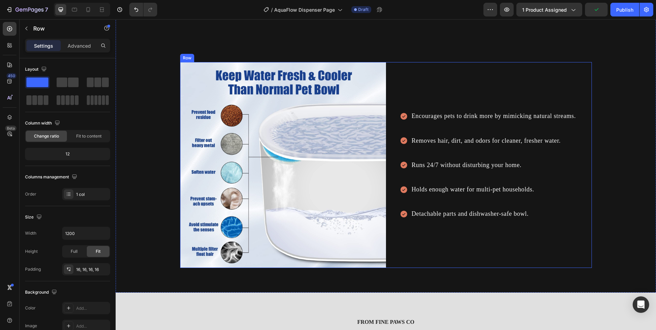
scroll to position [1029, 0]
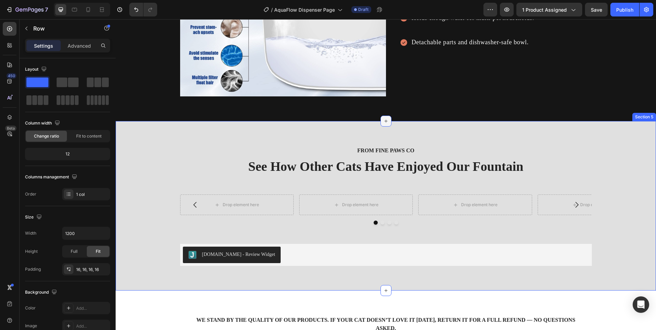
click at [383, 119] on icon at bounding box center [385, 120] width 5 height 5
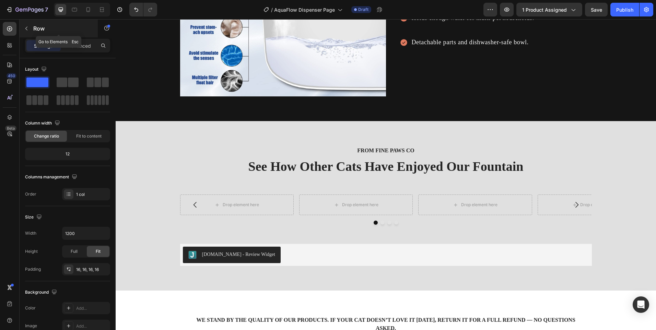
click at [28, 27] on icon "button" at bounding box center [26, 28] width 5 height 5
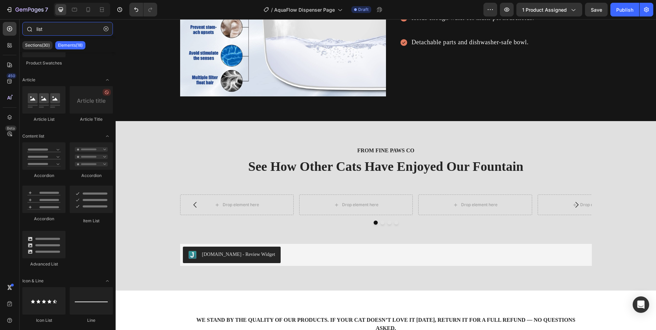
drag, startPoint x: 46, startPoint y: 30, endPoint x: 23, endPoint y: 30, distance: 23.3
click at [23, 30] on div "list" at bounding box center [68, 30] width 96 height 16
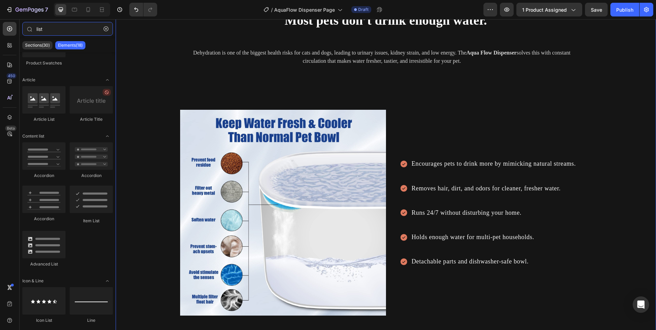
scroll to position [823, 0]
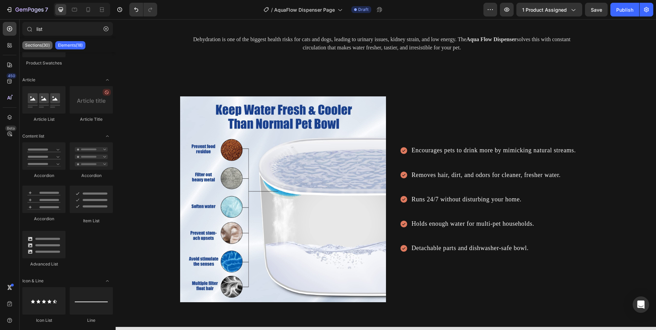
click at [35, 46] on p "Sections(30)" at bounding box center [37, 45] width 25 height 5
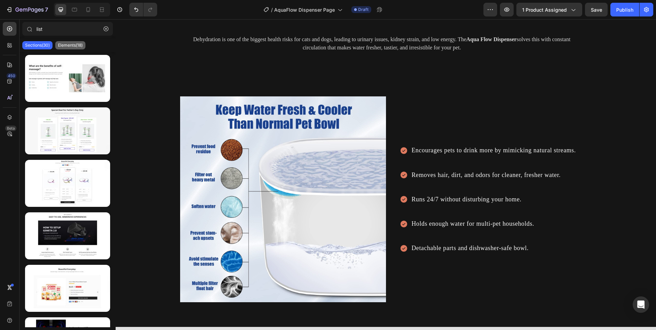
click at [69, 43] on p "Elements(18)" at bounding box center [70, 45] width 25 height 5
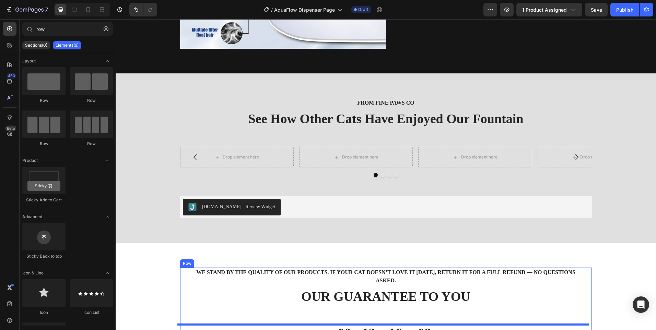
scroll to position [1102, 0]
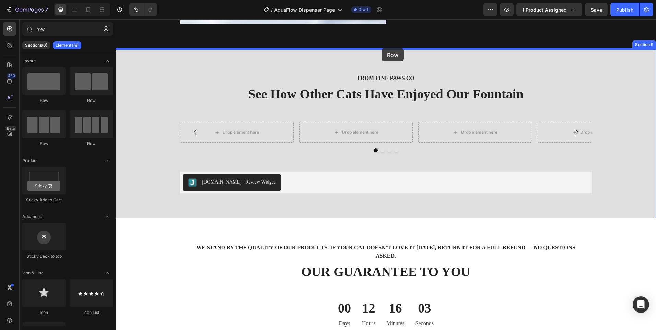
drag, startPoint x: 162, startPoint y: 107, endPoint x: 381, endPoint y: 49, distance: 226.4
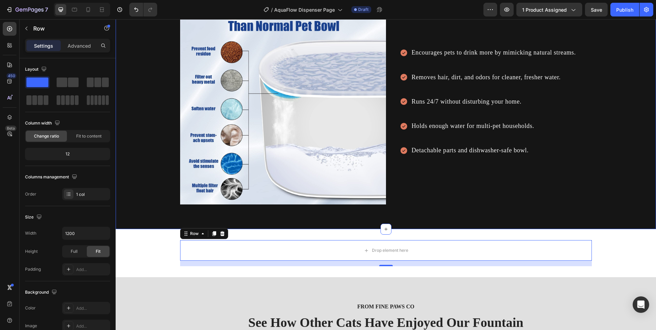
scroll to position [1033, 0]
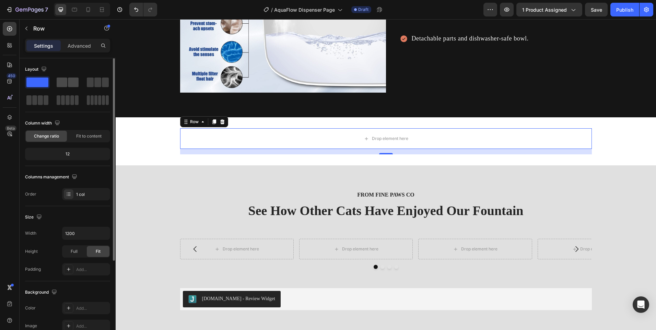
click at [73, 81] on span at bounding box center [73, 83] width 11 height 10
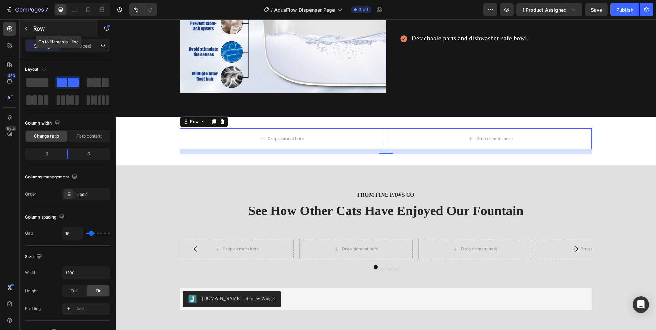
click at [28, 29] on icon "button" at bounding box center [26, 28] width 5 height 5
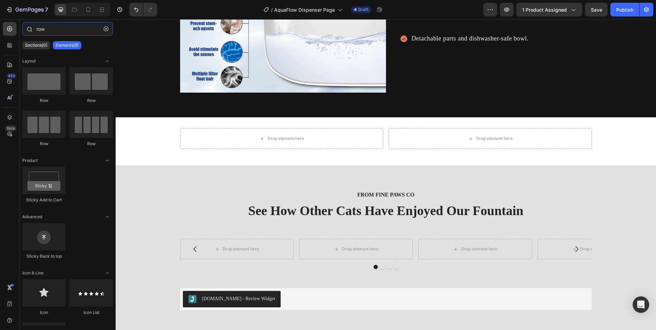
click at [24, 27] on div "row" at bounding box center [68, 30] width 96 height 16
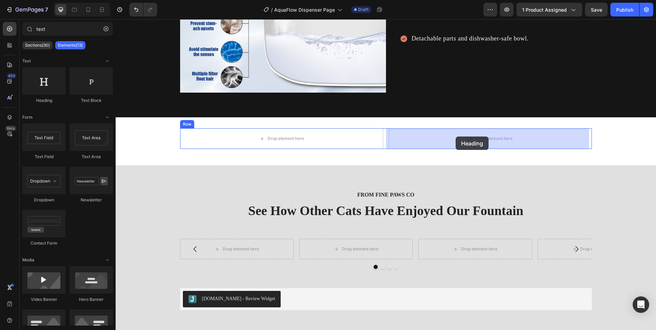
drag, startPoint x: 158, startPoint y: 99, endPoint x: 456, endPoint y: 137, distance: 300.0
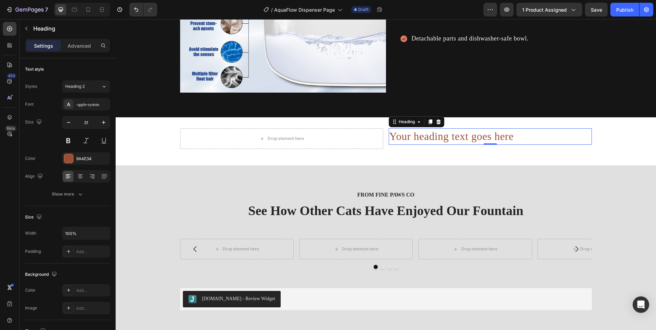
click at [436, 139] on h2 "Your heading text goes here" at bounding box center [490, 136] width 203 height 16
click at [435, 139] on p "Your heading text goes here" at bounding box center [491, 136] width 202 height 15
click at [429, 137] on p "Your heading text goes here" at bounding box center [491, 136] width 202 height 15
click at [429, 136] on p "Your heading text goes here" at bounding box center [491, 136] width 202 height 15
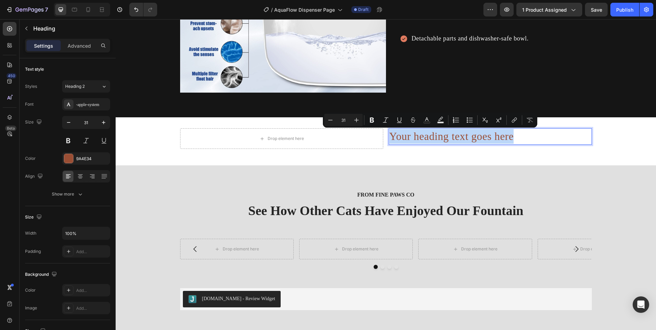
click at [428, 136] on p "Your heading text goes here" at bounding box center [491, 136] width 202 height 15
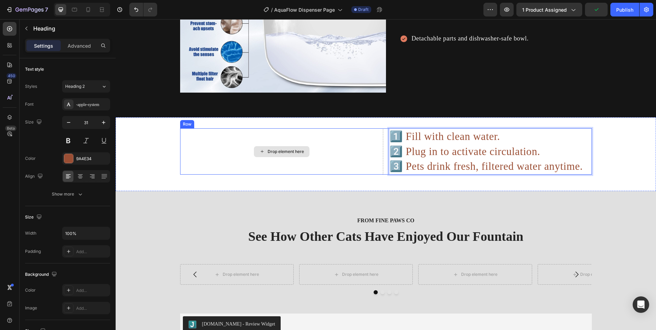
click at [331, 146] on div "Drop element here" at bounding box center [281, 151] width 203 height 46
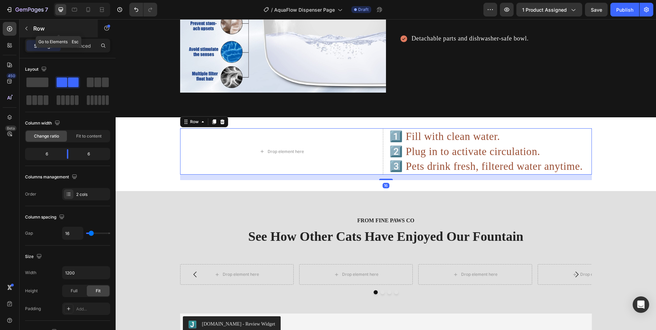
click at [32, 27] on div "Row" at bounding box center [59, 29] width 78 height 18
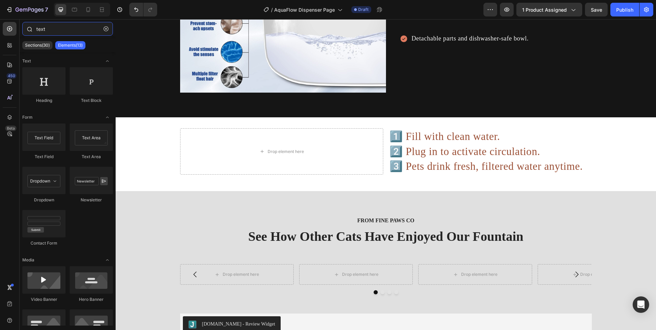
drag, startPoint x: 61, startPoint y: 27, endPoint x: 36, endPoint y: 28, distance: 25.4
click at [36, 28] on div "text" at bounding box center [68, 30] width 96 height 16
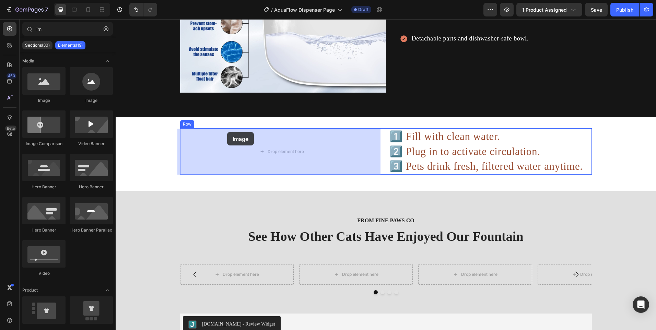
drag, startPoint x: 162, startPoint y: 97, endPoint x: 248, endPoint y: 140, distance: 96.7
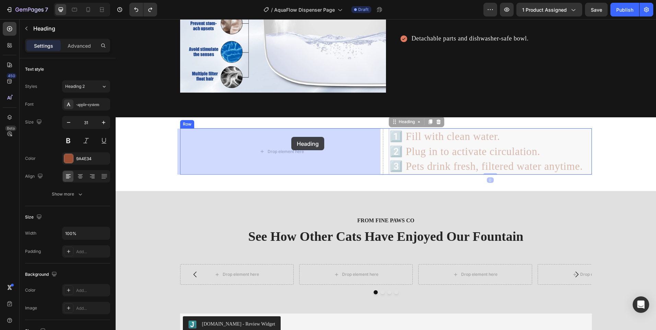
drag, startPoint x: 538, startPoint y: 143, endPoint x: 291, endPoint y: 137, distance: 246.9
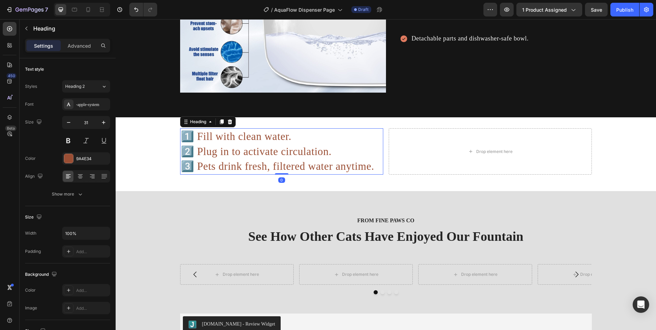
click at [312, 145] on h2 "1️⃣ Fill with clean water. 2️⃣ Plug in to activate circulation. 3️⃣ Pets drink …" at bounding box center [281, 151] width 203 height 46
click at [312, 145] on p "1️⃣ Fill with clean water. 2️⃣ Plug in to activate circulation. 3️⃣ Pets drink …" at bounding box center [282, 151] width 202 height 45
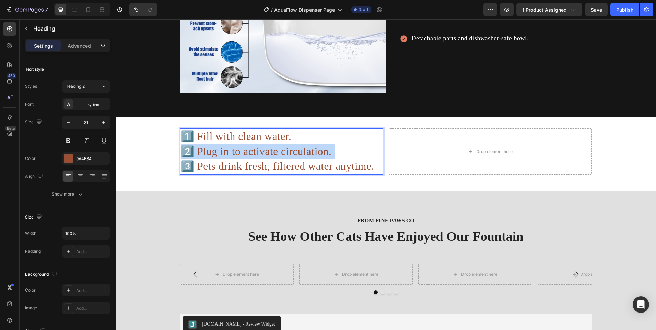
click at [312, 145] on p "1️⃣ Fill with clean water. 2️⃣ Plug in to activate circulation. 3️⃣ Pets drink …" at bounding box center [282, 151] width 202 height 45
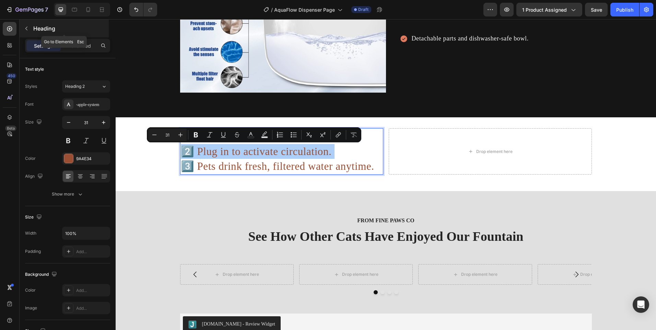
click at [29, 28] on icon "button" at bounding box center [26, 28] width 5 height 5
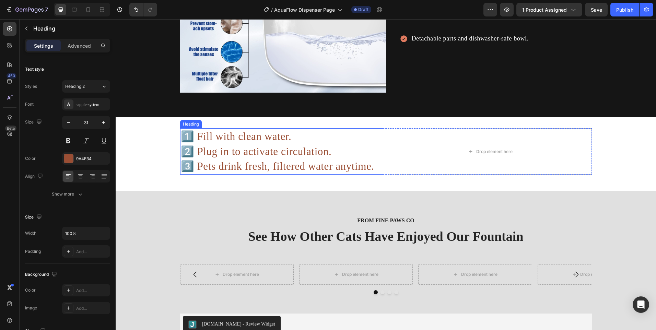
click at [295, 159] on p "1️⃣ Fill with clean water. 2️⃣ Plug in to activate circulation. 3️⃣ Pets drink …" at bounding box center [282, 151] width 202 height 45
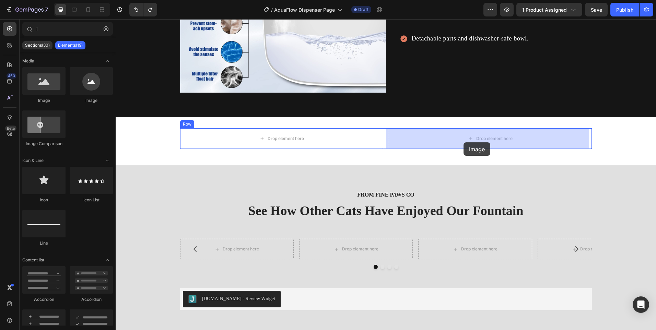
drag, startPoint x: 170, startPoint y: 108, endPoint x: 464, endPoint y: 142, distance: 296.2
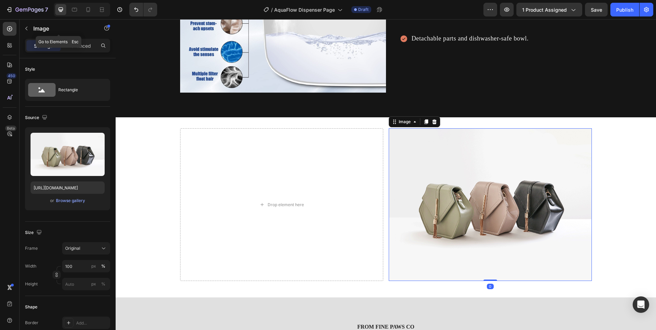
click at [28, 32] on button "button" at bounding box center [26, 28] width 11 height 11
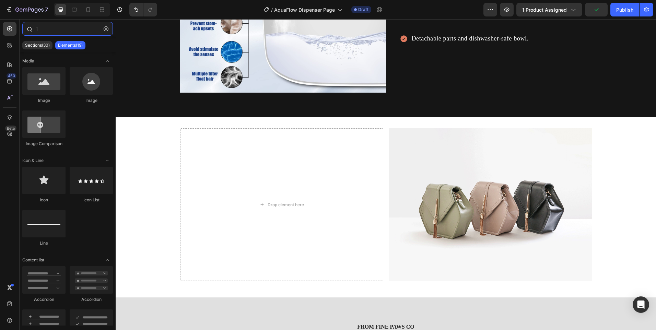
drag, startPoint x: 39, startPoint y: 33, endPoint x: 30, endPoint y: 33, distance: 9.0
click at [30, 33] on div "i" at bounding box center [68, 30] width 96 height 16
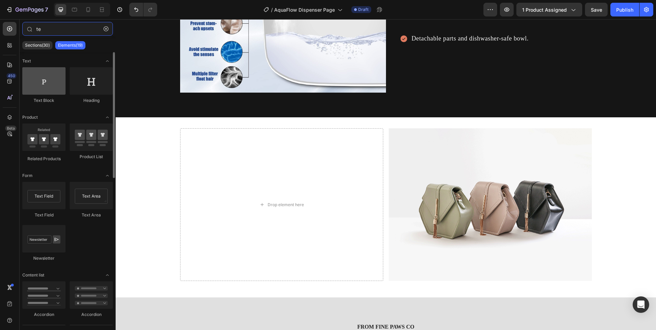
type input "te"
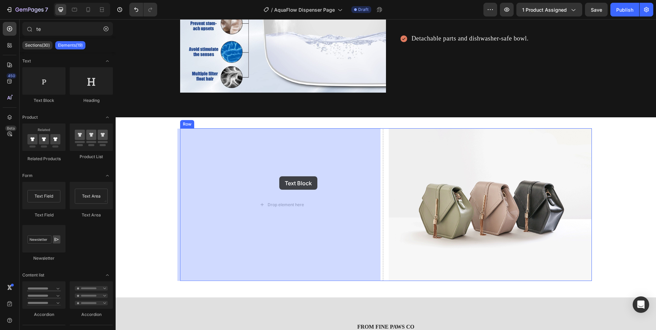
drag, startPoint x: 151, startPoint y: 105, endPoint x: 326, endPoint y: 203, distance: 201.5
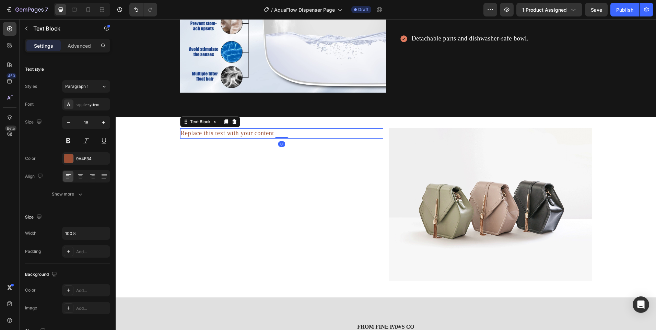
click at [223, 133] on div "Replace this text with your content" at bounding box center [281, 133] width 203 height 10
click at [223, 133] on p "Replace this text with your content" at bounding box center [282, 133] width 202 height 9
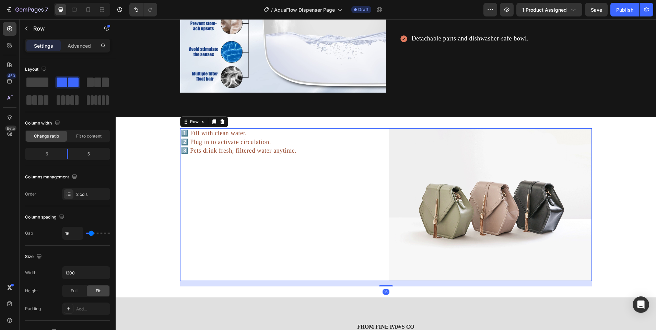
click at [273, 160] on div "1️⃣ Fill with clean water. 2️⃣ Plug in to activate circulation. 3️⃣ Pets drink …" at bounding box center [281, 204] width 203 height 152
click at [256, 145] on p "1️⃣ Fill with clean water. 2️⃣ Plug in to activate circulation. 3️⃣ Pets drink …" at bounding box center [282, 142] width 202 height 26
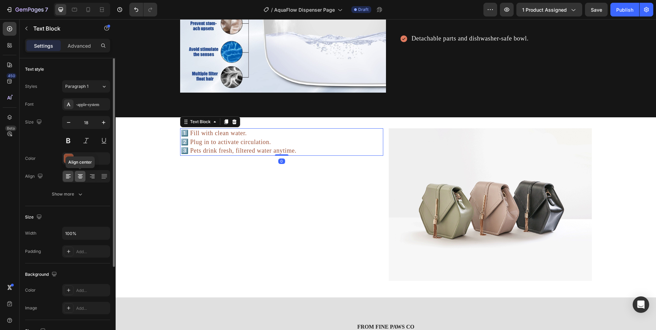
click at [81, 177] on icon at bounding box center [80, 177] width 5 height 1
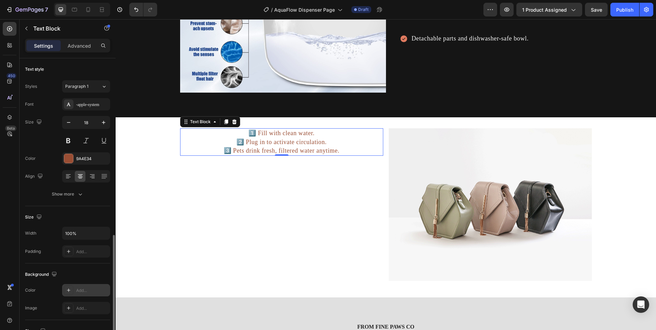
scroll to position [115, 0]
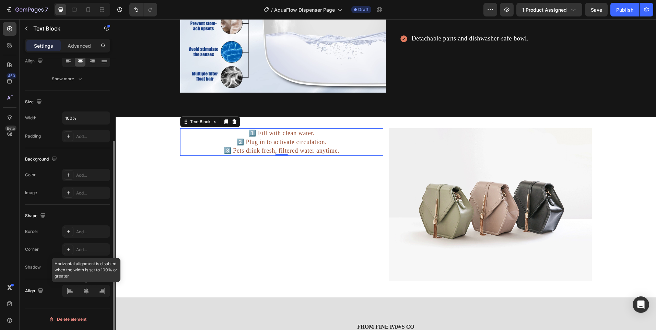
click at [88, 294] on div at bounding box center [86, 291] width 48 height 12
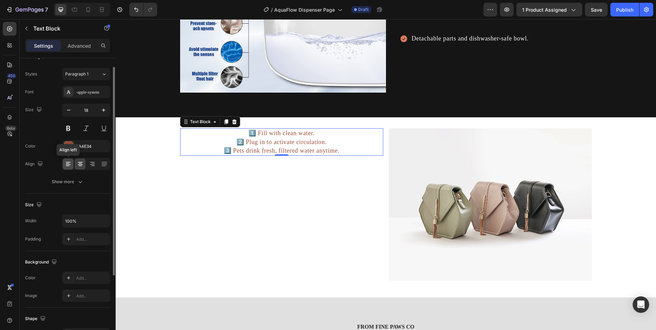
click at [72, 167] on div at bounding box center [68, 164] width 11 height 11
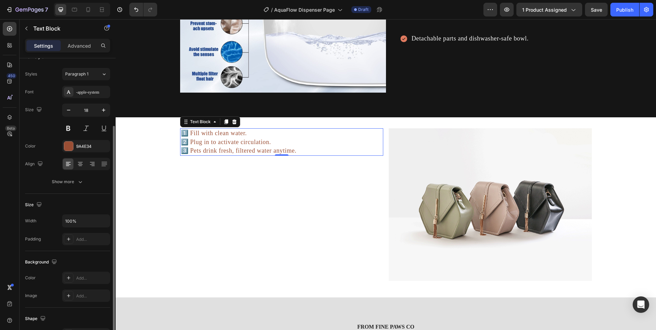
scroll to position [115, 0]
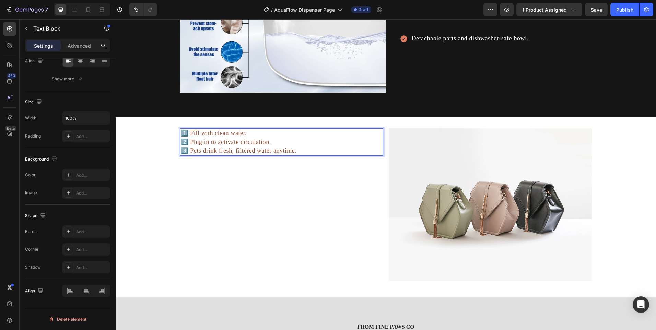
click at [300, 138] on p "1️⃣ Fill with clean water. 2️⃣ Plug in to activate circulation. 3️⃣ Pets drink …" at bounding box center [282, 142] width 202 height 26
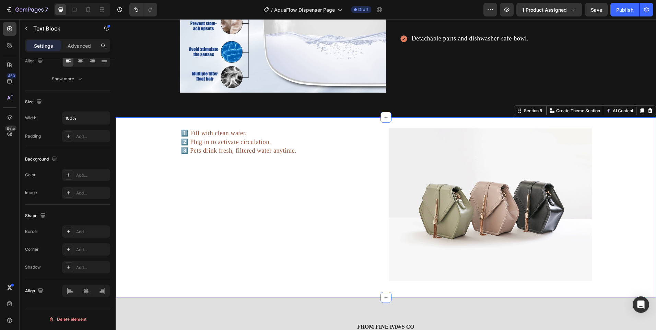
click at [160, 221] on div "1️⃣ Fill with clean water. 2️⃣ Plug in to activate circulation. 3️⃣ Pets drink …" at bounding box center [386, 207] width 541 height 158
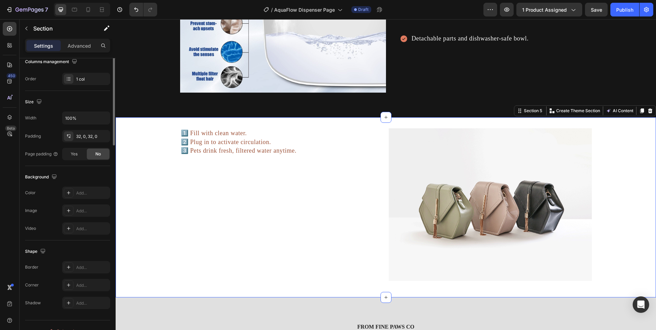
scroll to position [0, 0]
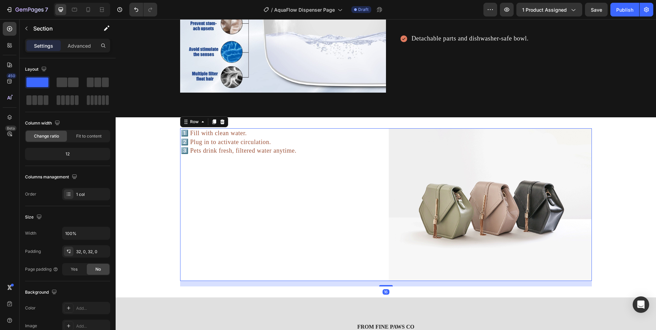
click at [240, 212] on div "1️⃣ Fill with clean water. 2️⃣ Plug in to activate circulation. 3️⃣ Pets drink …" at bounding box center [281, 204] width 203 height 152
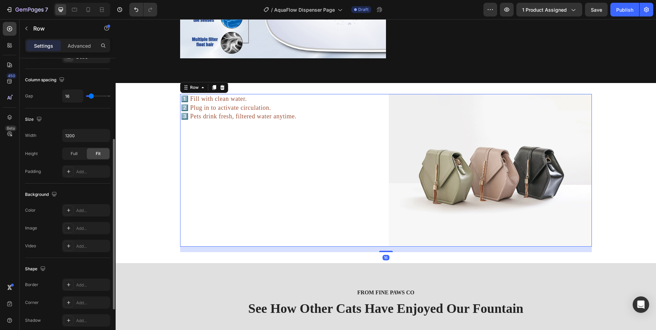
scroll to position [206, 0]
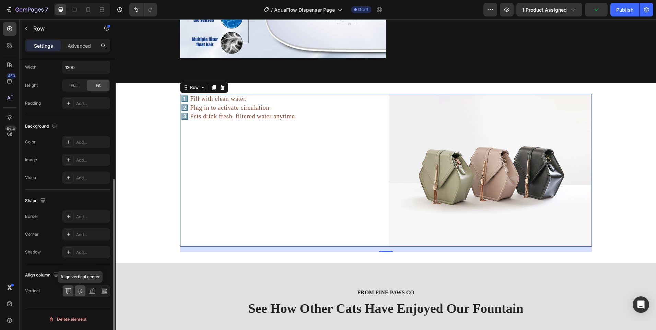
click at [79, 293] on icon at bounding box center [80, 291] width 5 height 5
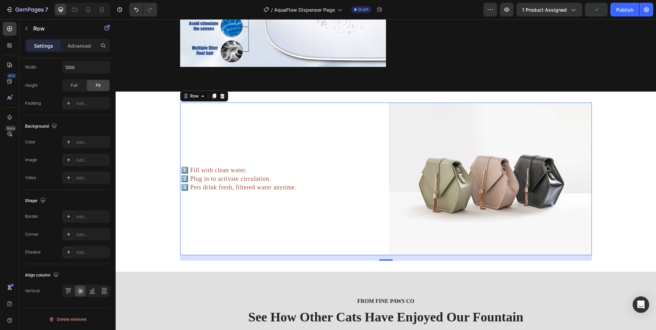
scroll to position [1033, 0]
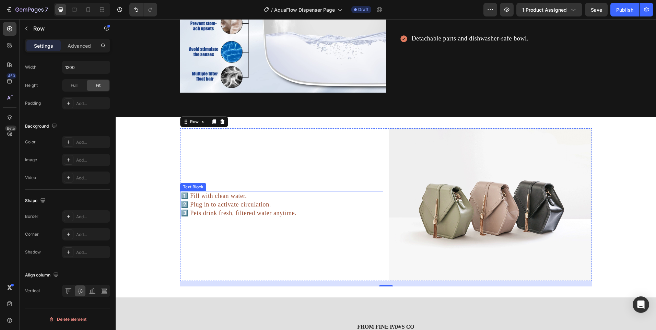
click at [280, 197] on p "1️⃣ Fill with clean water. 2️⃣ Plug in to activate circulation. 3️⃣ Pets drink …" at bounding box center [282, 205] width 202 height 26
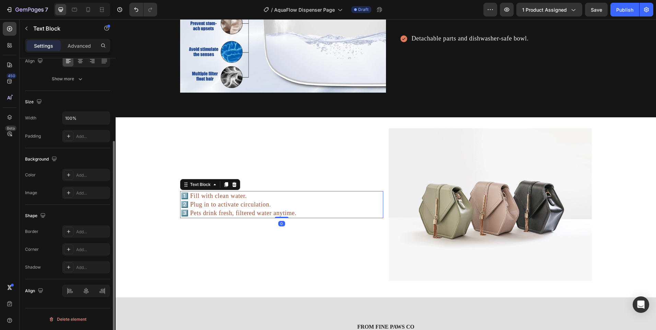
scroll to position [0, 0]
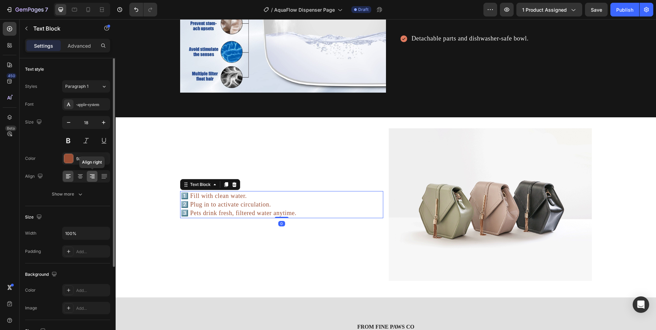
click at [91, 175] on icon at bounding box center [92, 176] width 7 height 7
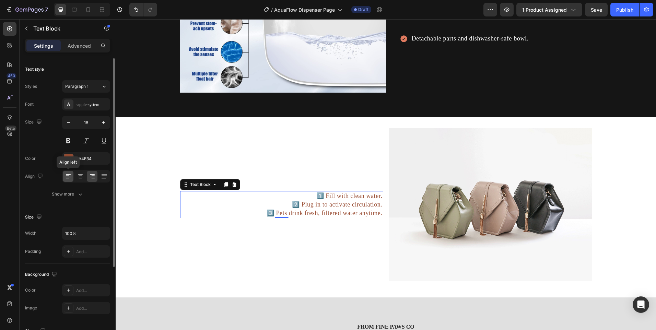
click at [69, 178] on icon at bounding box center [68, 176] width 7 height 7
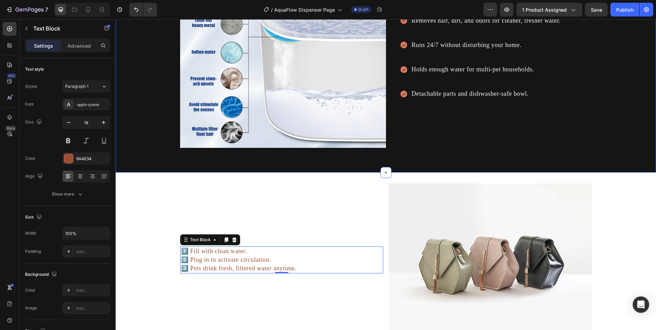
scroll to position [1033, 0]
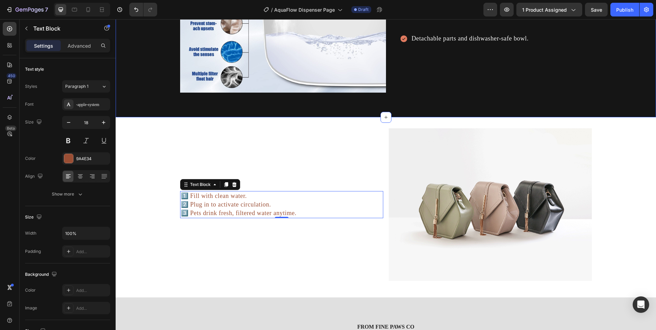
click at [441, 201] on img at bounding box center [490, 204] width 203 height 152
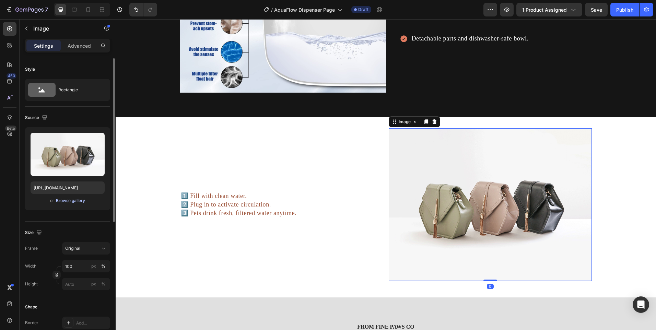
click at [67, 201] on div "Browse gallery" at bounding box center [70, 201] width 29 height 6
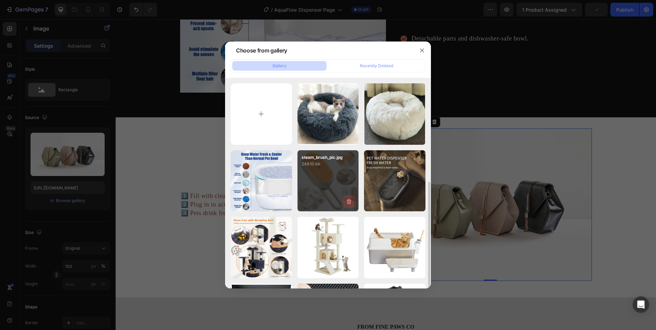
scroll to position [69, 0]
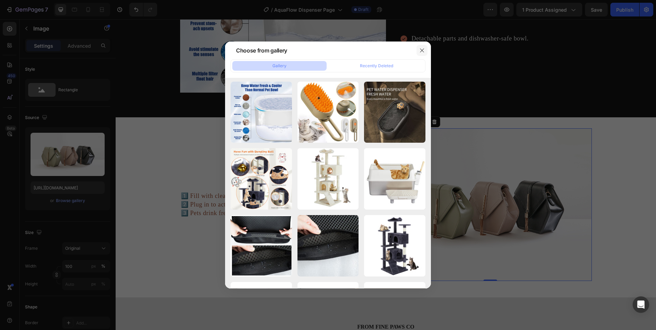
click at [424, 51] on icon "button" at bounding box center [421, 50] width 5 height 5
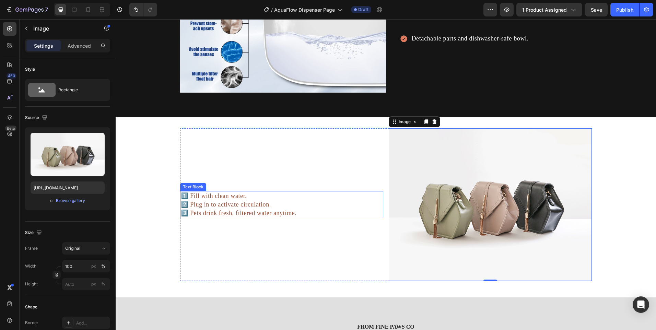
click at [253, 213] on p "1️⃣ Fill with clean water. 2️⃣ Plug in to activate circulation. 3️⃣ Pets drink …" at bounding box center [282, 205] width 202 height 26
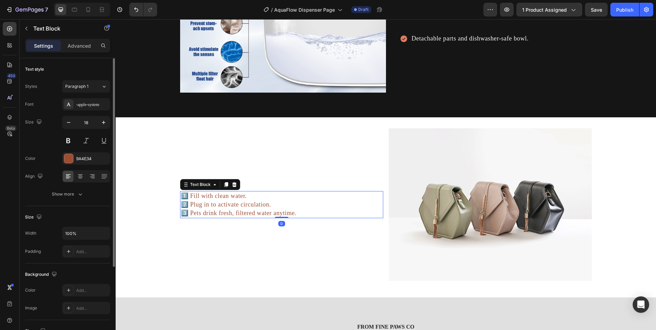
click at [55, 151] on div "Font -apple-system Size 18 Color 9A4E34 Align Show more" at bounding box center [67, 149] width 85 height 102
click at [64, 155] on div "9A4E34" at bounding box center [86, 158] width 48 height 12
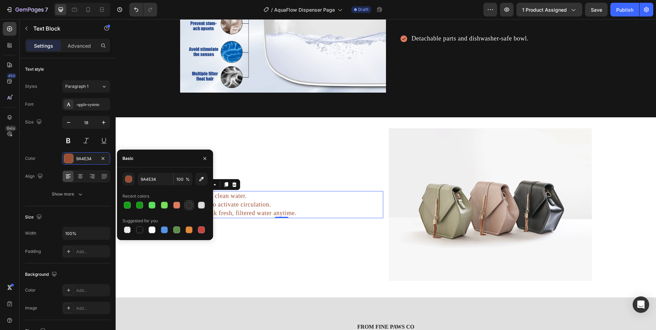
click at [190, 202] on div at bounding box center [189, 205] width 7 height 7
type input "2B2B2B"
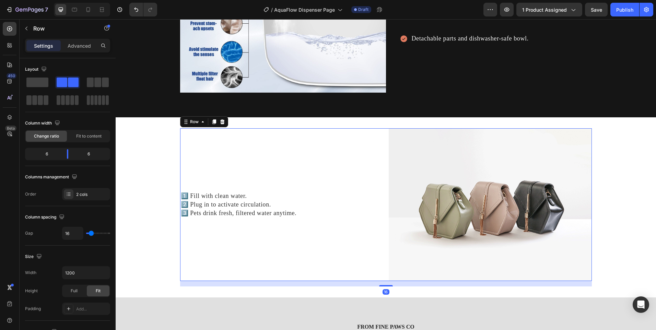
click at [307, 168] on div "1️⃣ Fill with clean water. 2️⃣ Plug in to activate circulation. 3️⃣ Pets drink …" at bounding box center [281, 204] width 203 height 152
click at [247, 199] on p "1️⃣ Fill with clean water. 2️⃣ Plug in to activate circulation. 3️⃣ Pets drink …" at bounding box center [282, 205] width 202 height 26
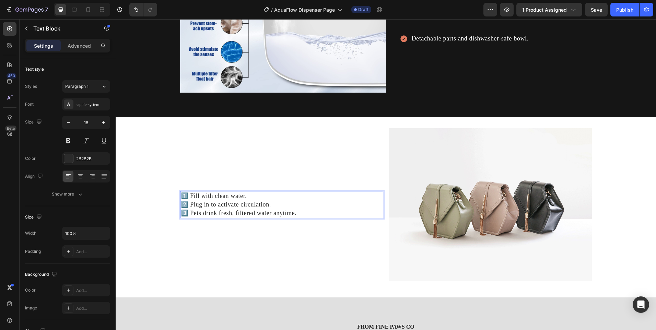
click at [247, 199] on p "1️⃣ Fill with clean water. 2️⃣ Plug in to activate circulation. 3️⃣ Pets drink …" at bounding box center [282, 205] width 202 height 26
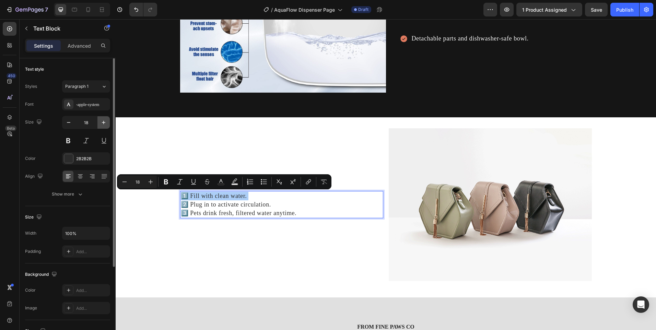
click at [99, 122] on button "button" at bounding box center [103, 122] width 12 height 12
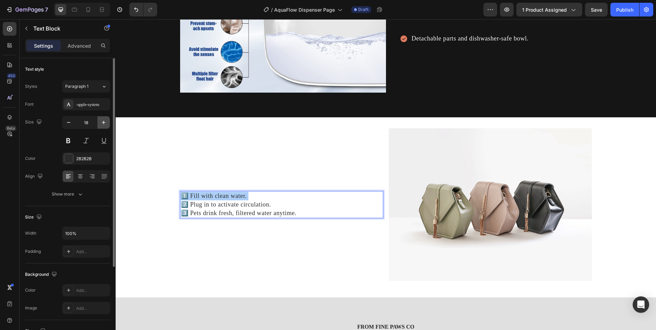
click at [99, 122] on button "button" at bounding box center [103, 122] width 12 height 12
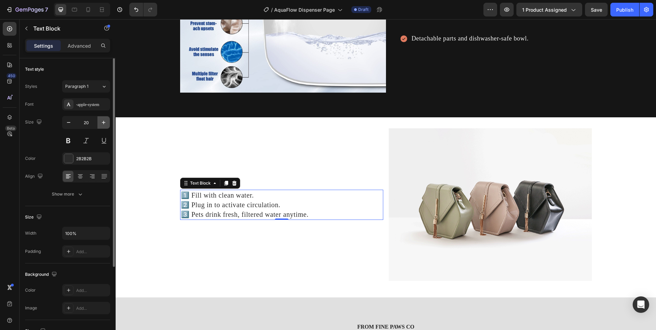
click at [99, 122] on button "button" at bounding box center [103, 122] width 12 height 12
drag, startPoint x: 72, startPoint y: 123, endPoint x: 77, endPoint y: 156, distance: 33.6
click at [72, 123] on button "button" at bounding box center [68, 122] width 12 height 12
type input "20"
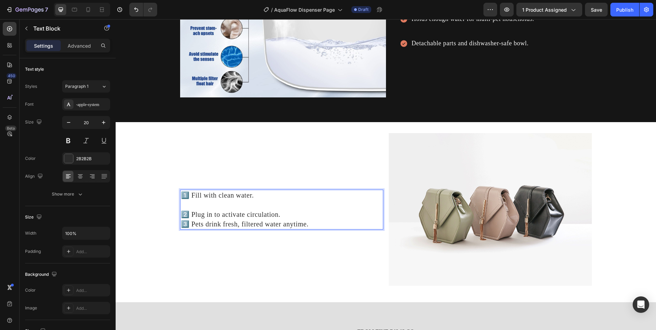
click at [292, 215] on p "⁠⁠⁠⁠⁠⁠⁠ 2️⃣ Plug in to activate circulation. 3️⃣ Pets drink fresh, filtered wat…" at bounding box center [282, 214] width 202 height 29
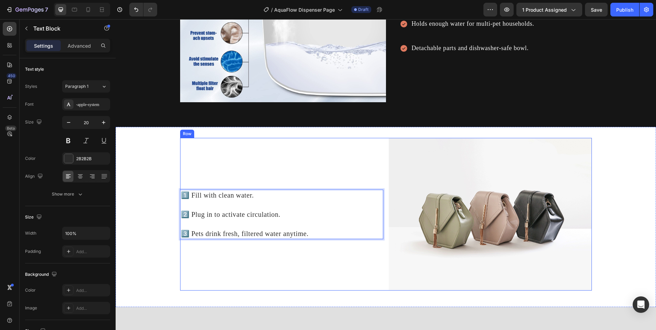
click at [230, 162] on div "1️⃣ Fill with clean water. 2️⃣ Plug in to activate circulation. ⁠⁠⁠⁠⁠⁠⁠ 3️⃣ Pet…" at bounding box center [281, 214] width 203 height 152
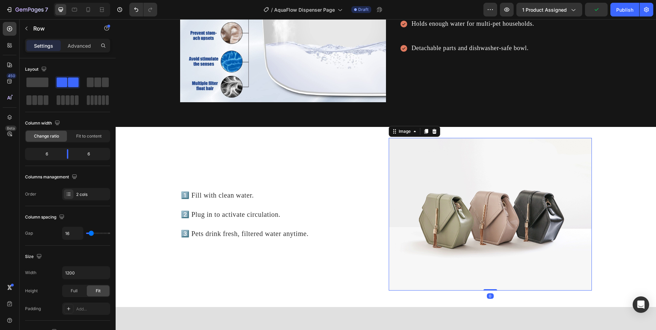
click at [432, 185] on img at bounding box center [490, 214] width 203 height 152
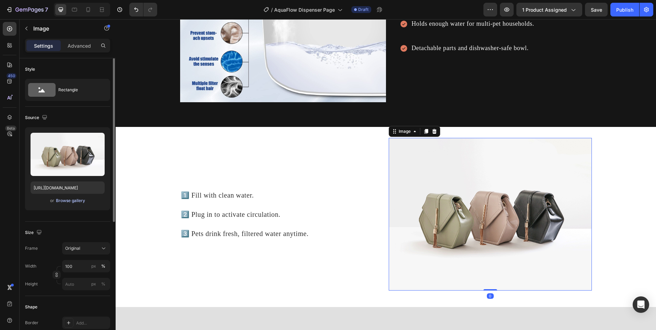
click at [76, 201] on div "Browse gallery" at bounding box center [70, 201] width 29 height 6
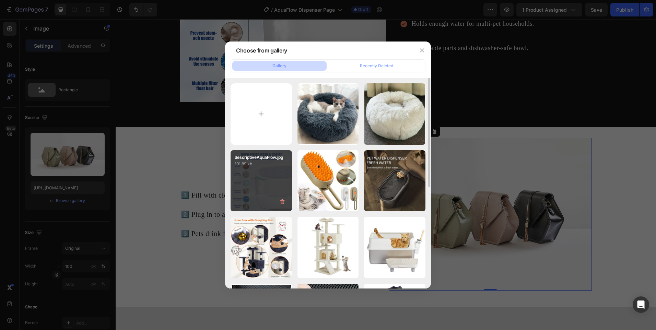
click at [249, 177] on div "descriptiveAquaFlow.jpg 191.89 kb" at bounding box center [261, 180] width 61 height 61
type input "[URL][DOMAIN_NAME]"
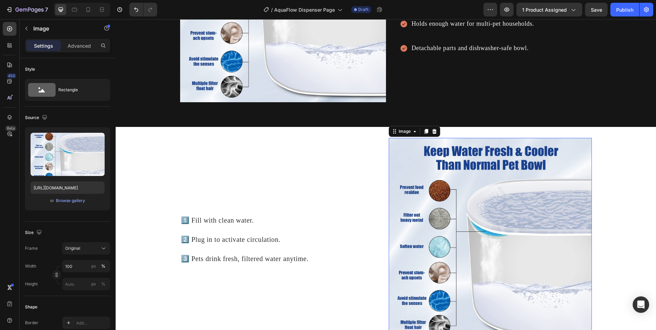
click at [433, 134] on icon at bounding box center [434, 131] width 4 height 5
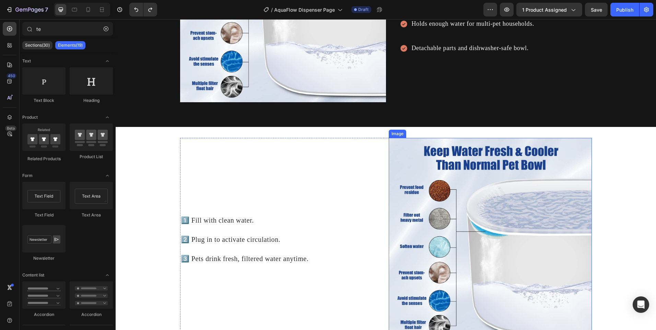
click at [457, 226] on img at bounding box center [490, 239] width 203 height 203
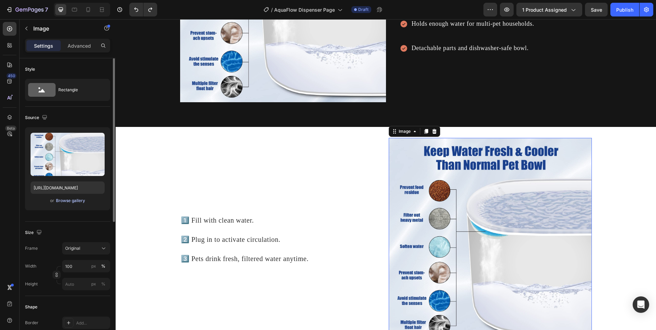
click at [75, 199] on div "Browse gallery" at bounding box center [70, 201] width 29 height 6
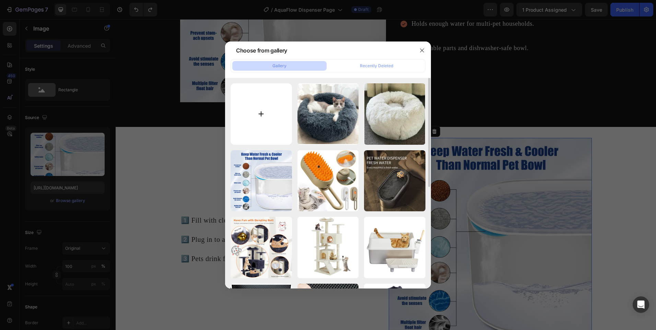
click at [255, 102] on input "file" at bounding box center [261, 113] width 61 height 61
type input "C:\fakepath\cat_and_dog_drinking_from_aquaflow.jpg"
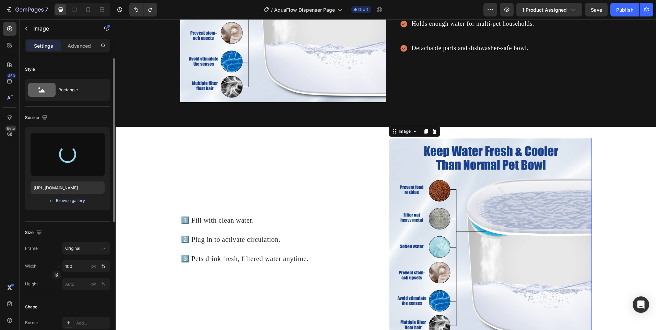
click at [72, 204] on button "Browse gallery" at bounding box center [71, 200] width 30 height 7
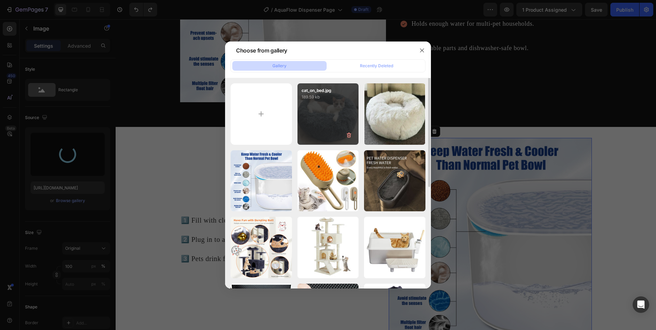
type input "[URL][DOMAIN_NAME]"
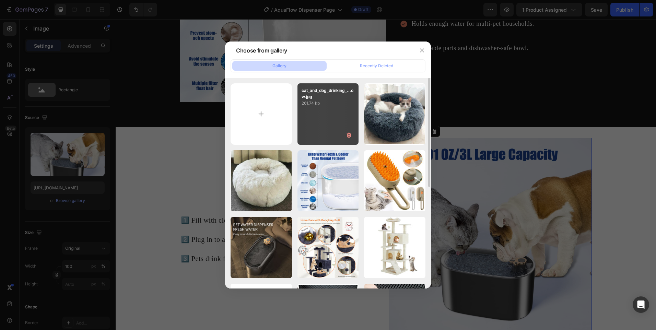
click at [316, 123] on div "cat_and_dog_drinking_...ow.jpg 261.74 kb" at bounding box center [328, 113] width 61 height 61
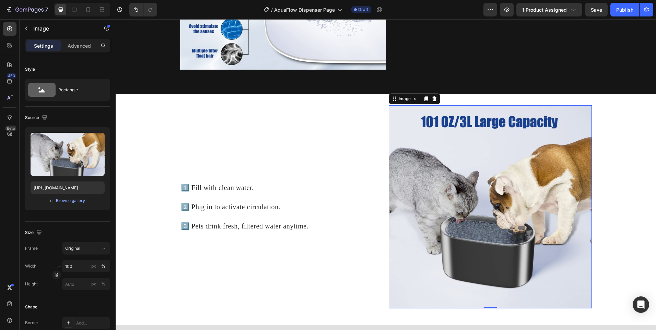
scroll to position [1058, 0]
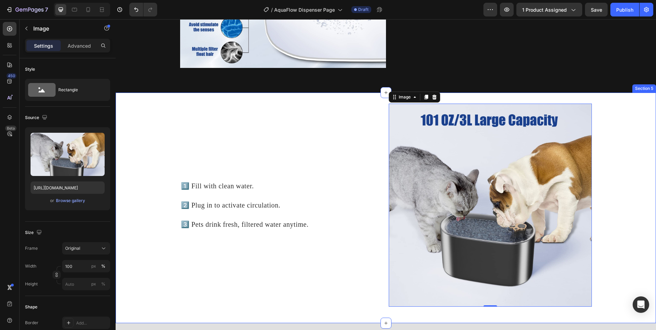
click at [632, 178] on div "1️⃣ Fill with clean water. 2️⃣ Plug in to activate circulation. ⁠⁠⁠⁠⁠⁠⁠ 3️⃣ Pet…" at bounding box center [386, 208] width 541 height 209
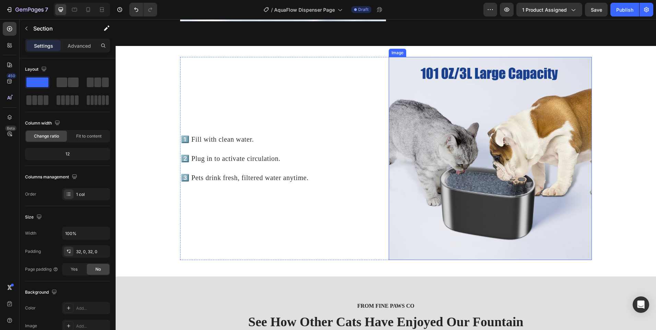
scroll to position [1092, 0]
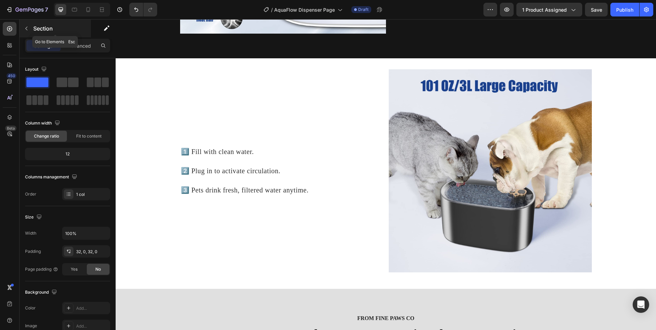
click at [20, 26] on div "Section" at bounding box center [55, 29] width 71 height 18
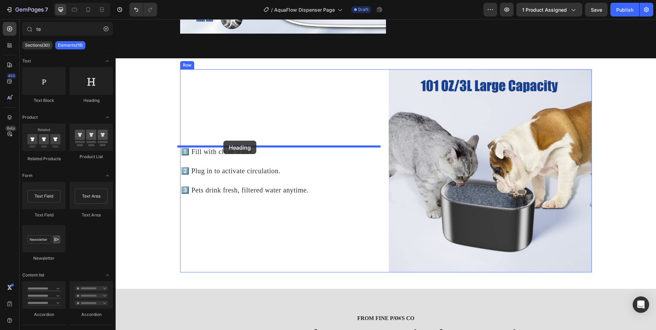
drag, startPoint x: 201, startPoint y: 106, endPoint x: 223, endPoint y: 141, distance: 41.2
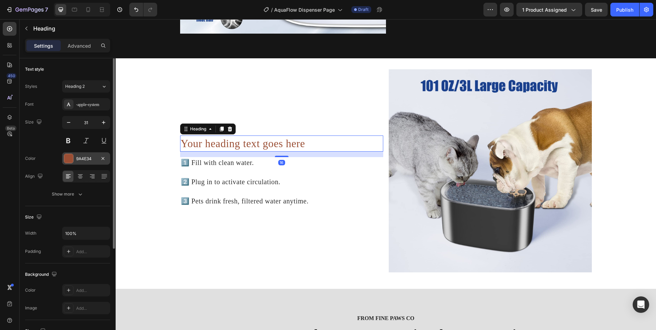
click at [81, 157] on div "9A4E34" at bounding box center [86, 159] width 20 height 6
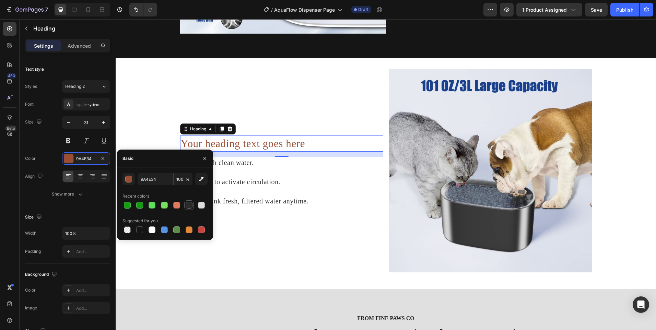
click at [192, 206] on div at bounding box center [189, 205] width 7 height 7
type input "2B2B2B"
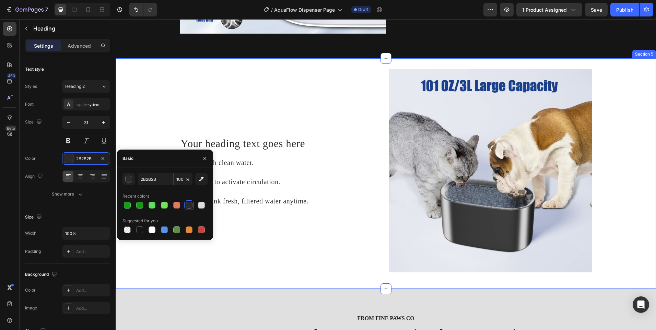
click at [138, 108] on div "Your heading text goes here Heading 1️⃣ Fill with clean water. 2️⃣ Plug in to a…" at bounding box center [386, 173] width 541 height 209
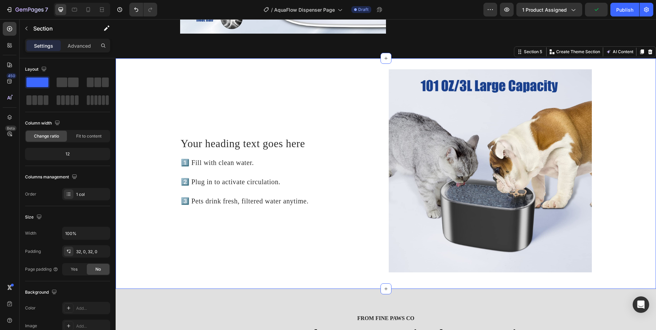
click at [137, 113] on div "Your heading text goes here Heading 1️⃣ Fill with clean water. 2️⃣ Plug in to a…" at bounding box center [386, 173] width 541 height 209
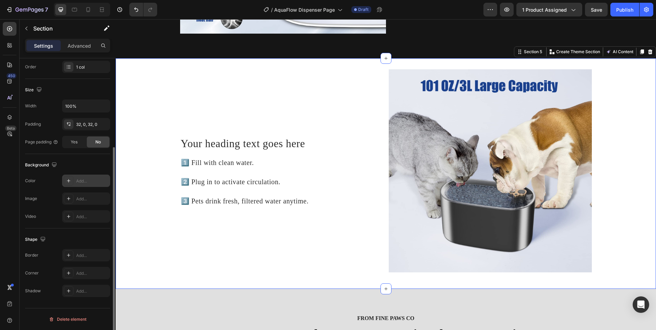
click at [72, 180] on div at bounding box center [69, 181] width 10 height 10
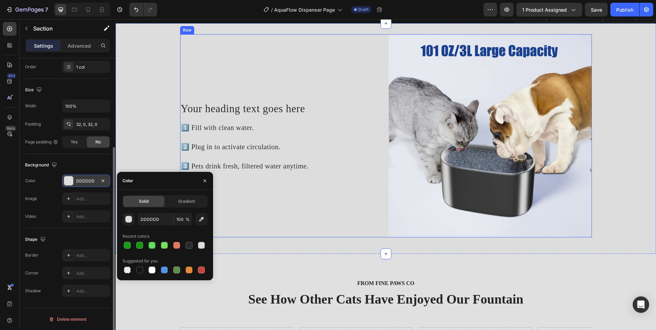
scroll to position [1126, 0]
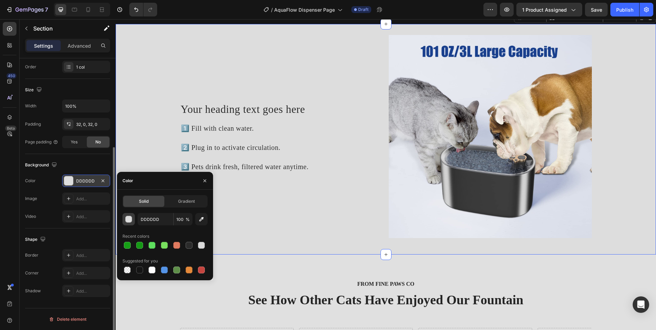
click at [127, 218] on div "button" at bounding box center [129, 219] width 7 height 7
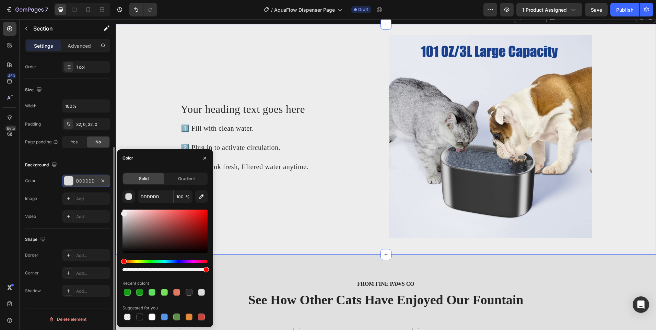
drag, startPoint x: 126, startPoint y: 215, endPoint x: 120, endPoint y: 212, distance: 6.6
click at [120, 212] on div "Solid Gradient DDDDDD 100 % Recent colors Suggested for you" at bounding box center [165, 247] width 96 height 149
type input "EDEDED"
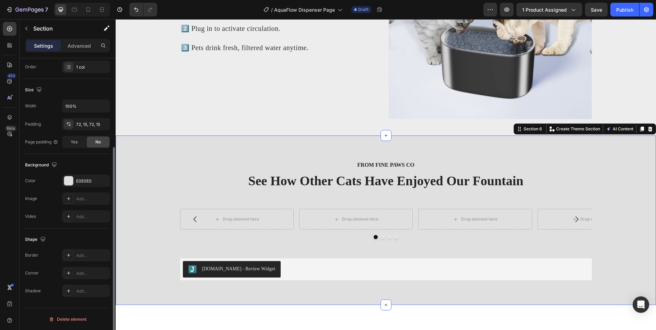
scroll to position [1264, 0]
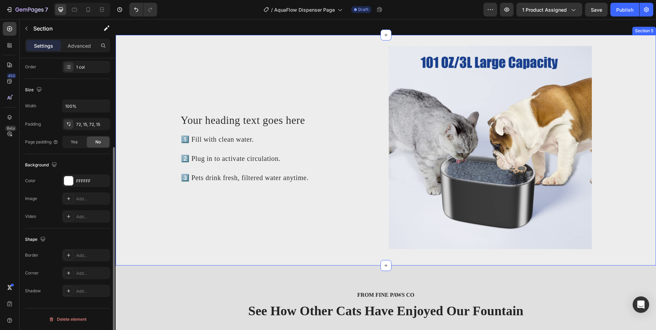
scroll to position [1126, 0]
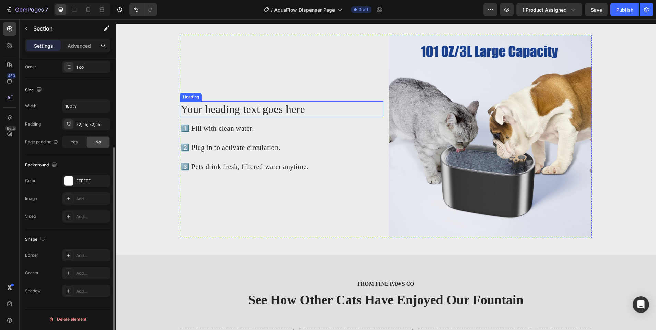
click at [275, 109] on h2 "Your heading text goes here" at bounding box center [281, 109] width 203 height 16
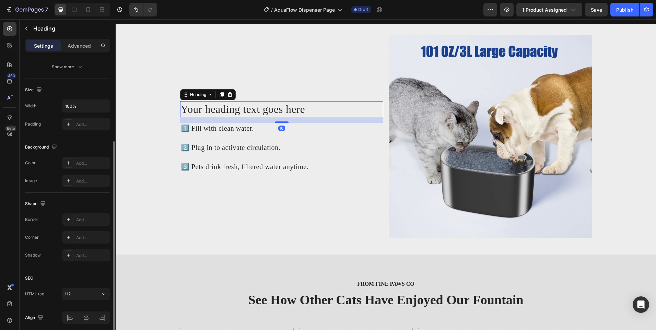
scroll to position [0, 0]
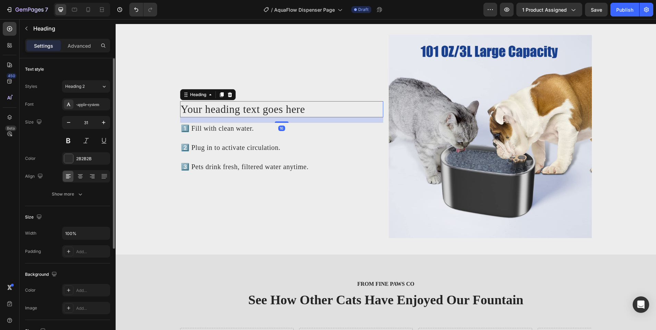
click at [275, 109] on h2 "Your heading text goes here" at bounding box center [281, 109] width 203 height 16
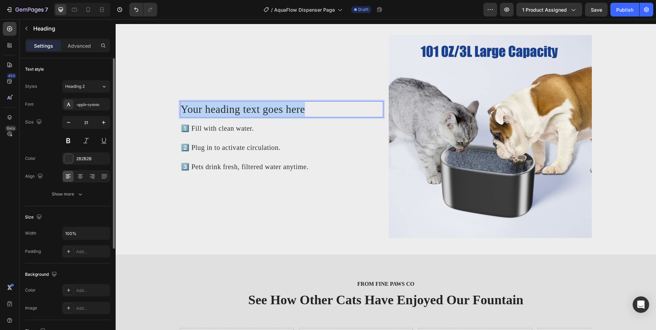
click at [275, 109] on p "Your heading text goes here" at bounding box center [282, 109] width 202 height 15
click at [228, 112] on p "Flowing Water in 3 Simple Steps" at bounding box center [282, 109] width 202 height 15
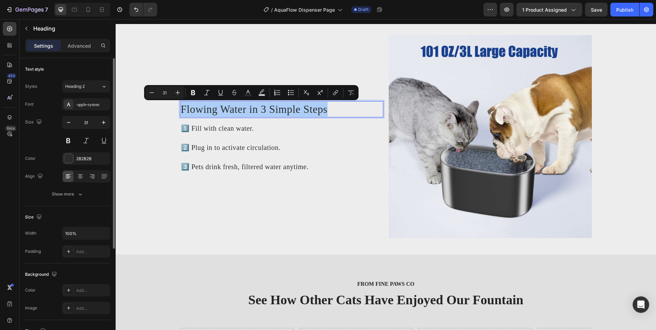
click at [60, 164] on div "Color 2B2B2B" at bounding box center [67, 158] width 85 height 12
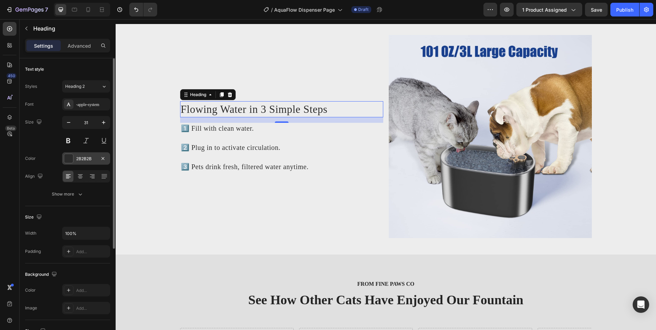
click at [65, 159] on div at bounding box center [68, 158] width 9 height 9
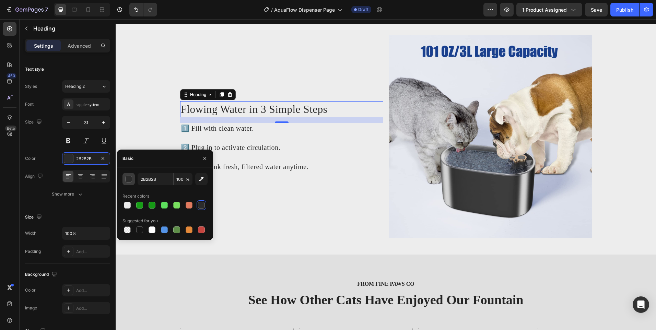
click at [128, 184] on button "button" at bounding box center [129, 179] width 12 height 12
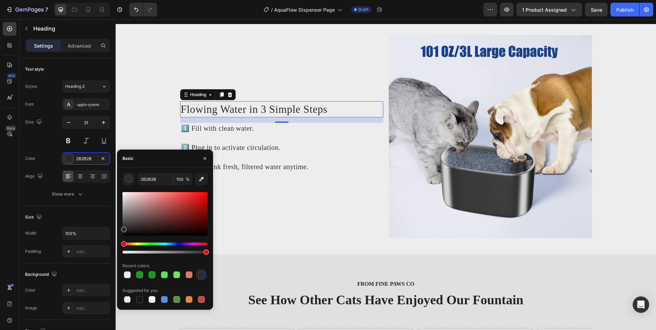
click at [124, 229] on div at bounding box center [123, 229] width 5 height 5
drag, startPoint x: 124, startPoint y: 229, endPoint x: 108, endPoint y: 226, distance: 15.7
click at [109, 231] on div "450 Beta te Sections(30) Elements(19) Text Text Block Heading Product Related P…" at bounding box center [58, 174] width 116 height 311
type input "1C1C1C"
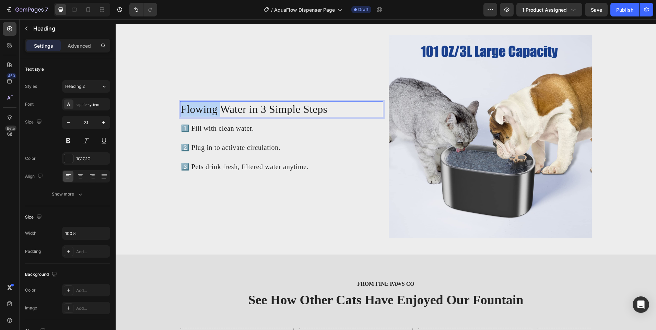
click at [206, 113] on p "Flowing Water in 3 Simple Steps" at bounding box center [282, 109] width 202 height 15
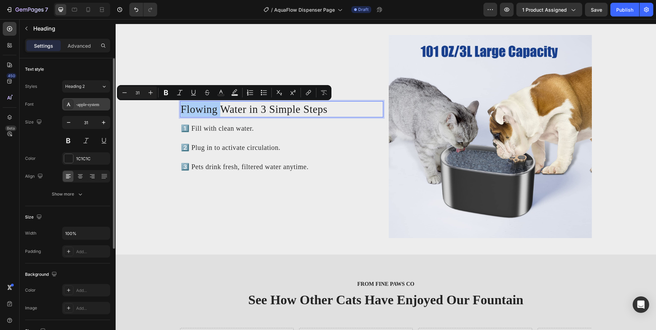
click at [90, 109] on div "-apple-system" at bounding box center [86, 104] width 48 height 12
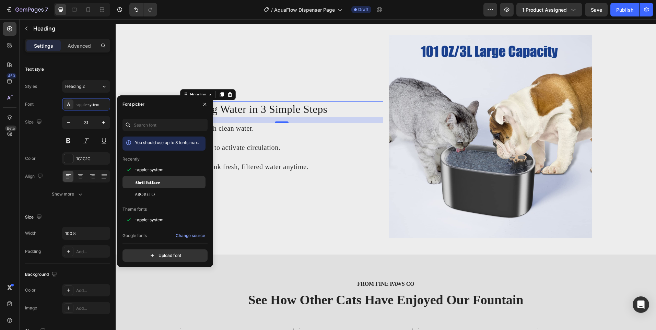
click at [142, 254] on div "Abril Fatface" at bounding box center [164, 260] width 83 height 12
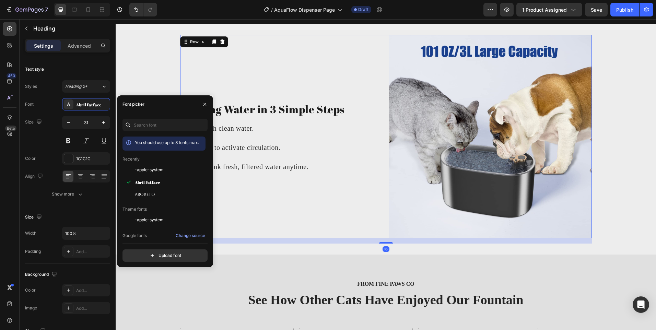
click at [302, 100] on div "Flowing Water in 3 Simple Steps Heading 1️⃣ Fill with clean water. 2️⃣ Plug in …" at bounding box center [281, 136] width 203 height 203
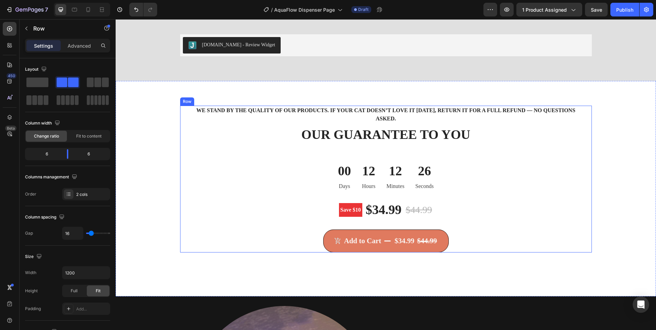
scroll to position [1435, 0]
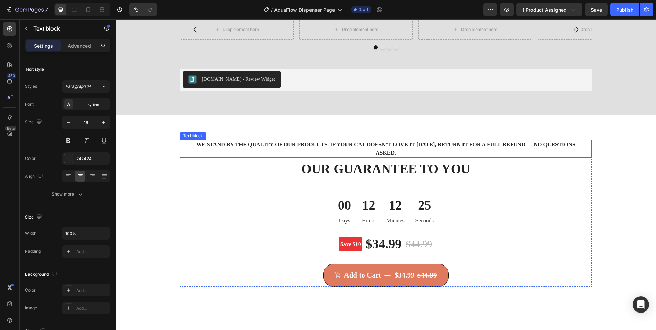
click at [366, 156] on p "We stand by the quality of our products. If your cat doesn’t love it within 30 …" at bounding box center [386, 149] width 400 height 16
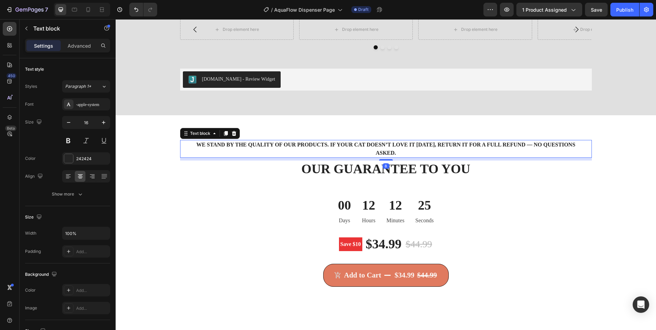
click at [366, 156] on p "We stand by the quality of our products. If your cat doesn’t love it within 30 …" at bounding box center [386, 149] width 400 height 16
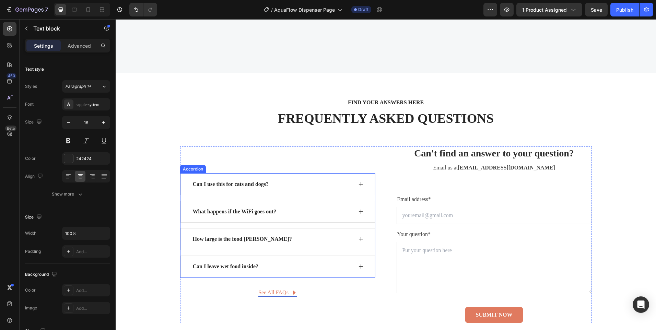
scroll to position [2259, 0]
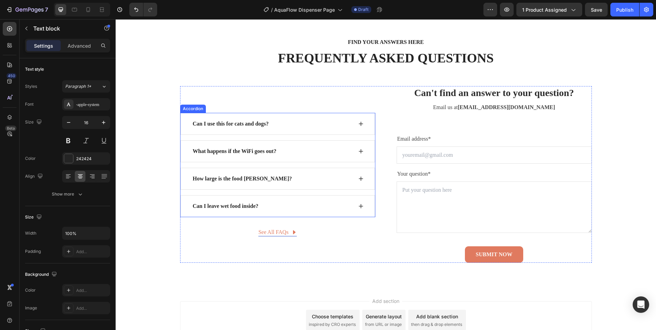
click at [245, 119] on div "Can I use this for cats and dogs?" at bounding box center [231, 124] width 78 height 10
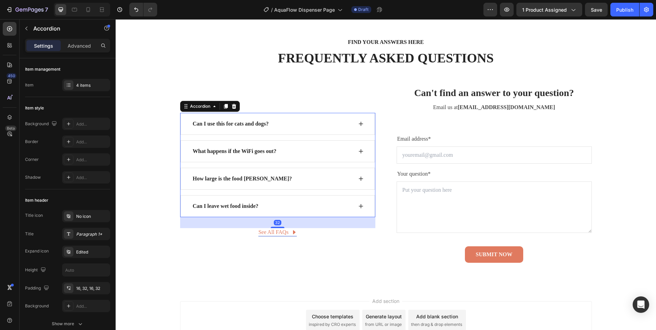
click at [245, 119] on div "Can I use this for cats and dogs?" at bounding box center [231, 124] width 78 height 10
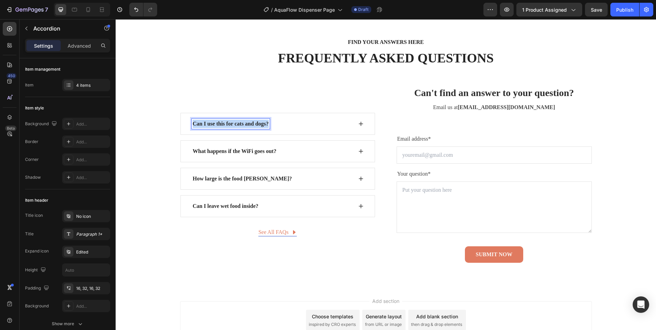
click at [245, 119] on div "Can I use this for cats and dogs?" at bounding box center [231, 124] width 78 height 10
click at [358, 118] on div "Can I leave it running all day?" at bounding box center [278, 124] width 195 height 22
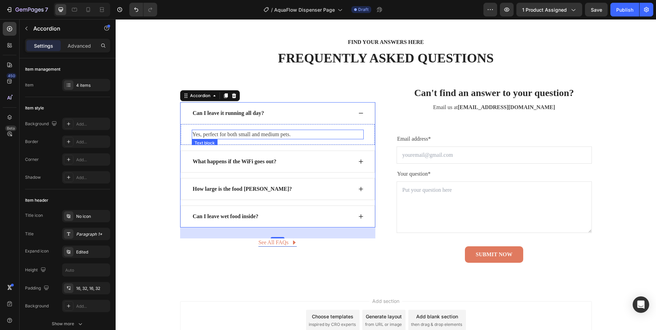
click at [239, 127] on div "Yes, perfect for both small and medium pets. Text block Row" at bounding box center [278, 134] width 195 height 21
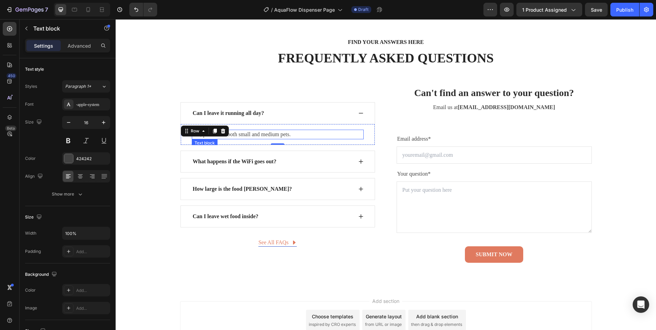
click at [239, 131] on p "Yes, perfect for both small and medium pets." at bounding box center [278, 134] width 171 height 8
click at [249, 160] on p "What happens if the WiFi goes out?" at bounding box center [235, 162] width 84 height 8
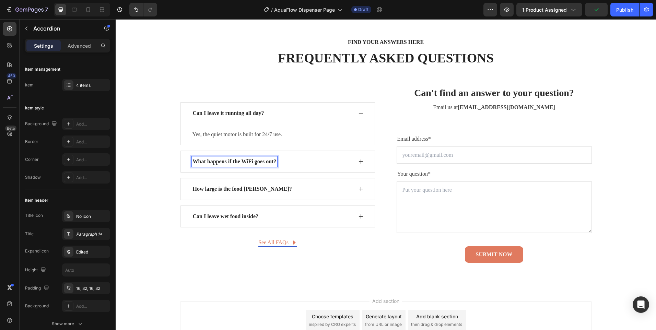
click at [249, 160] on p "What happens if the WiFi goes out?" at bounding box center [235, 162] width 84 height 8
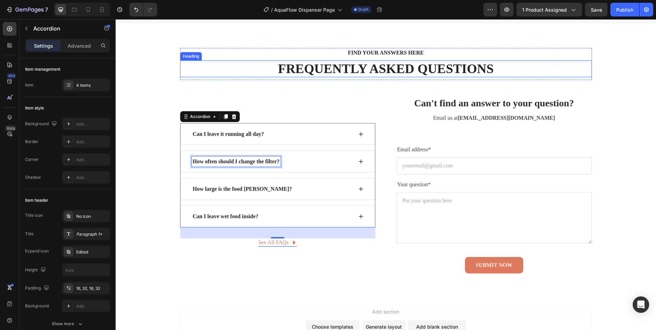
scroll to position [2249, 0]
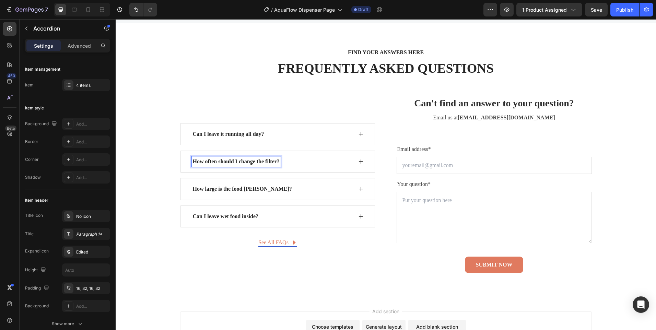
click at [357, 156] on div "How often should I change the filter?" at bounding box center [278, 162] width 195 height 22
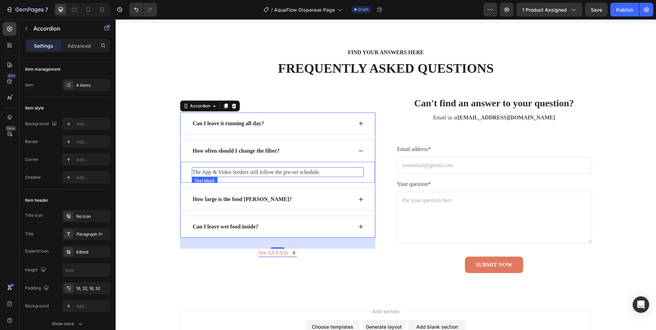
click at [265, 169] on p "The App & Video feeders still follow the pre-set schedule." at bounding box center [278, 172] width 171 height 8
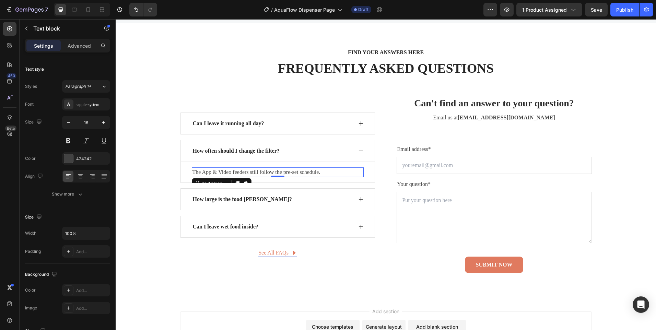
click at [265, 169] on p "The App & Video feeders still follow the pre-set schedule." at bounding box center [278, 172] width 171 height 8
click at [230, 198] on p "How large is the food hopper?" at bounding box center [242, 199] width 99 height 8
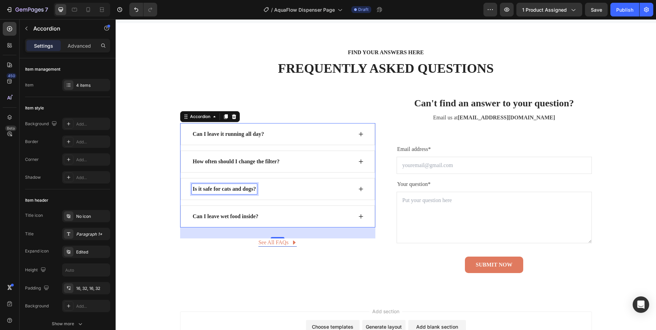
scroll to position [2238, 0]
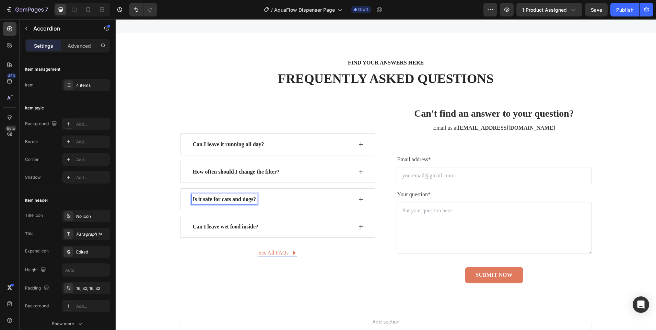
click at [360, 201] on icon at bounding box center [360, 199] width 5 height 5
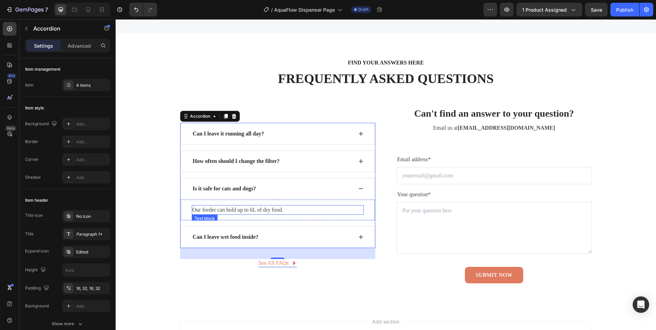
click at [251, 210] on p "Our feeder can hold up to 6L of dry food." at bounding box center [278, 210] width 171 height 8
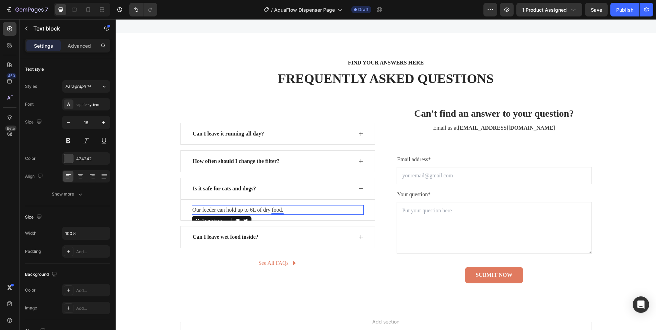
click at [251, 210] on p "Our feeder can hold up to 6L of dry food." at bounding box center [278, 210] width 171 height 8
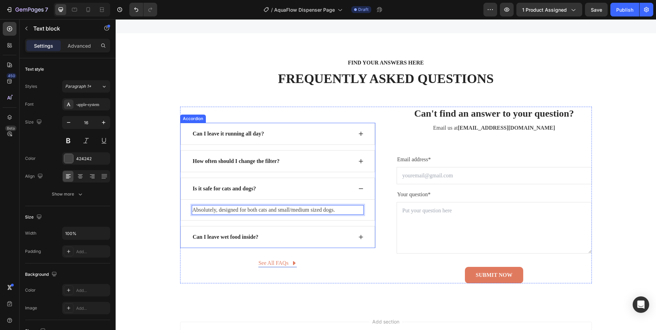
click at [225, 235] on p "Can I leave wet food inside?" at bounding box center [226, 237] width 66 height 8
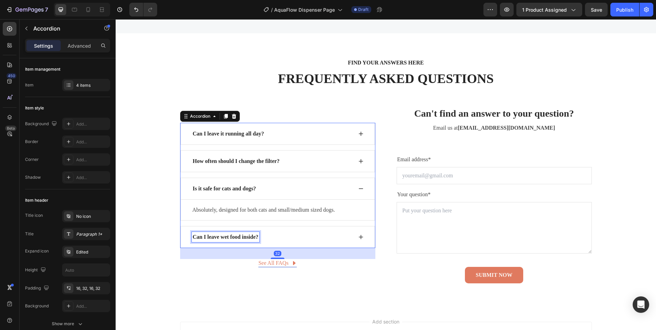
click at [225, 235] on p "Can I leave wet food inside?" at bounding box center [226, 237] width 66 height 8
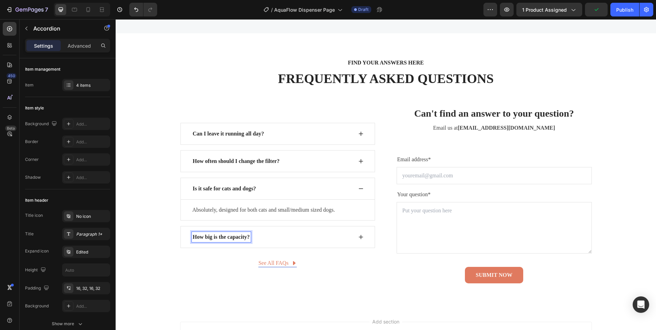
click at [358, 238] on icon at bounding box center [360, 236] width 5 height 5
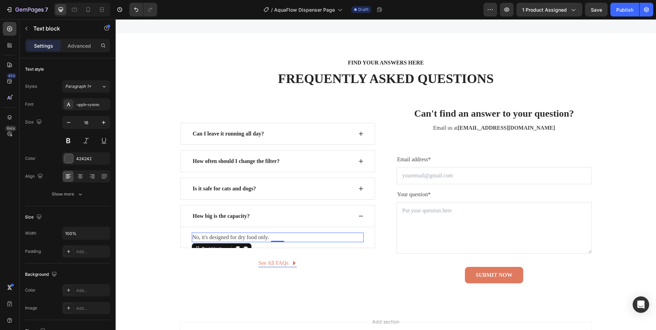
click at [254, 239] on p "No, it's designed for dry food only." at bounding box center [278, 237] width 171 height 8
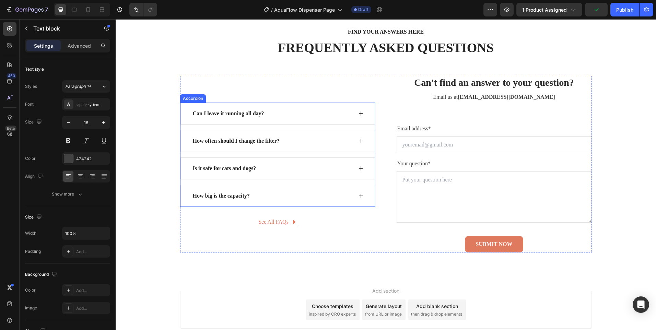
scroll to position [2316, 0]
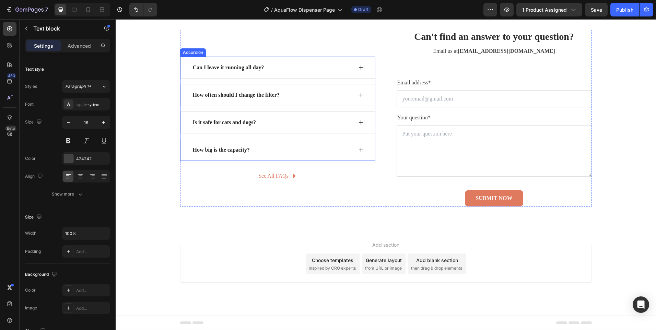
click at [358, 150] on icon at bounding box center [360, 149] width 5 height 5
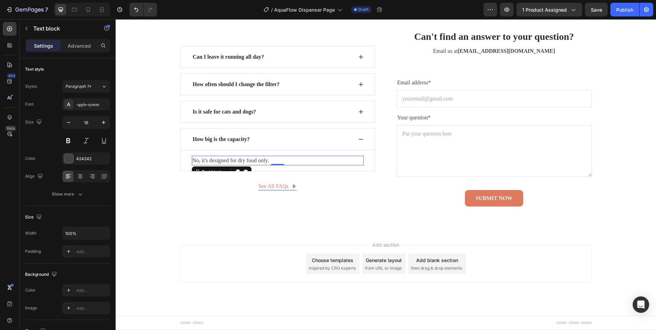
click at [242, 159] on p "No, it's designed for dry food only." at bounding box center [278, 161] width 171 height 8
click at [193, 160] on p "Holds up to X liters, perfect for multi-pet homes." at bounding box center [278, 161] width 171 height 8
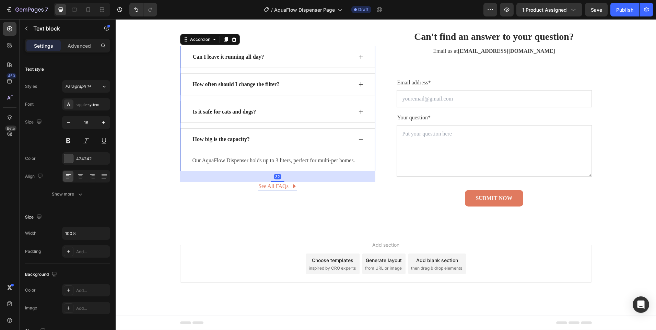
click at [362, 136] on div "How big is the capacity?" at bounding box center [278, 139] width 195 height 22
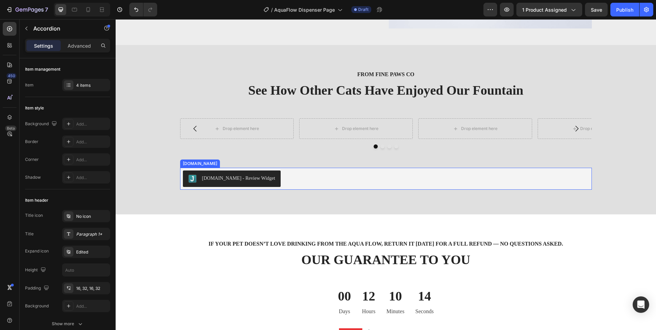
scroll to position [1252, 0]
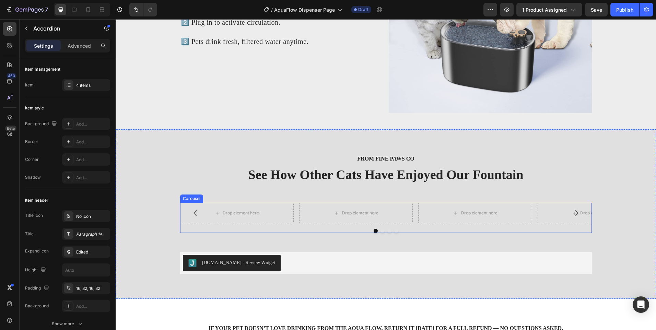
click at [185, 225] on div "Drop element here Drop element here Drop element here Drop element here Carousel" at bounding box center [386, 218] width 412 height 30
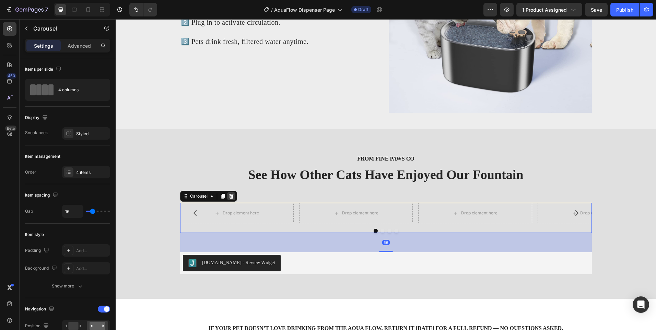
click at [229, 197] on icon at bounding box center [231, 196] width 5 height 5
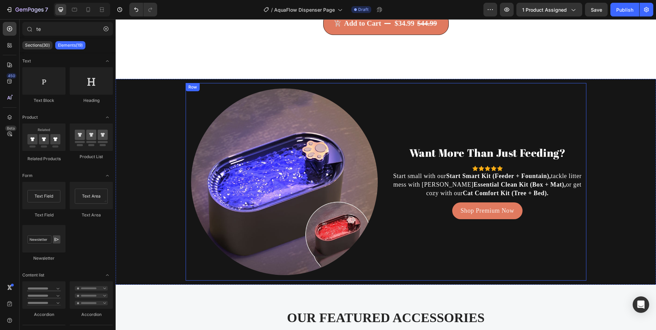
scroll to position [1629, 0]
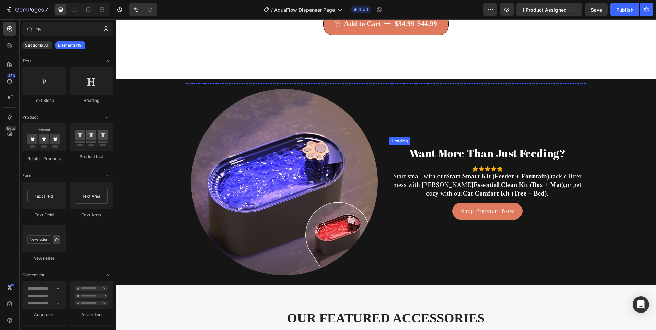
click at [440, 153] on h2 "Want More Than Just Feeding?" at bounding box center [488, 153] width 198 height 16
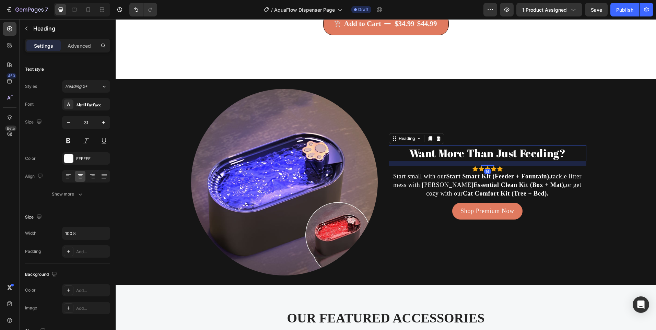
click at [440, 153] on h2 "Want More Than Just Feeding?" at bounding box center [488, 153] width 198 height 16
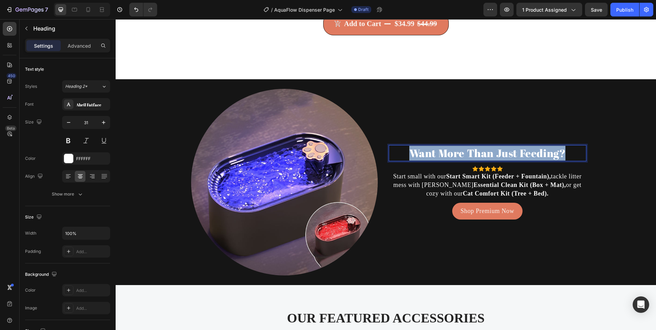
click at [440, 153] on p "Want More Than Just Feeding?" at bounding box center [488, 153] width 196 height 15
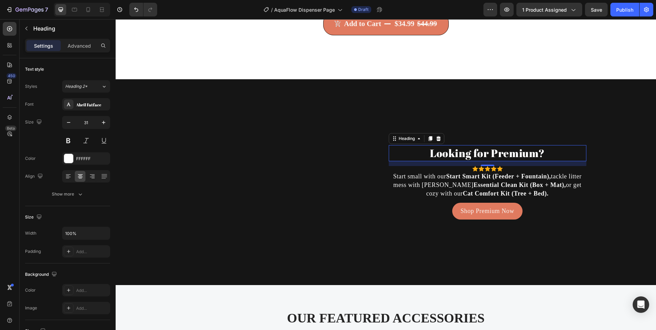
scroll to position [1629, 0]
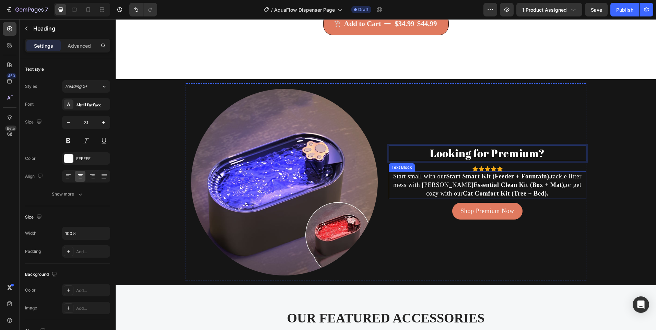
click at [423, 183] on p "Start small with our Start Smart Kit (Feeder + Fountain), tackle litter mess wi…" at bounding box center [488, 185] width 196 height 26
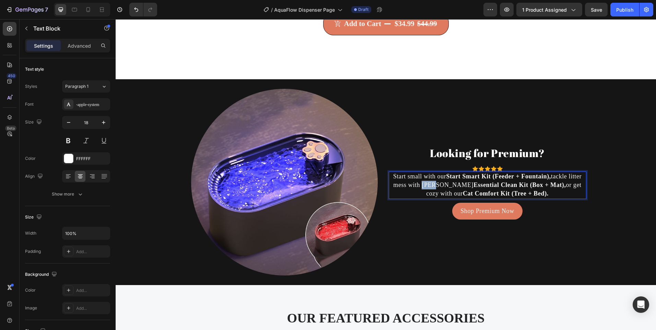
click at [423, 183] on p "Start small with our Start Smart Kit (Feeder + Fountain), tackle litter mess wi…" at bounding box center [488, 185] width 196 height 26
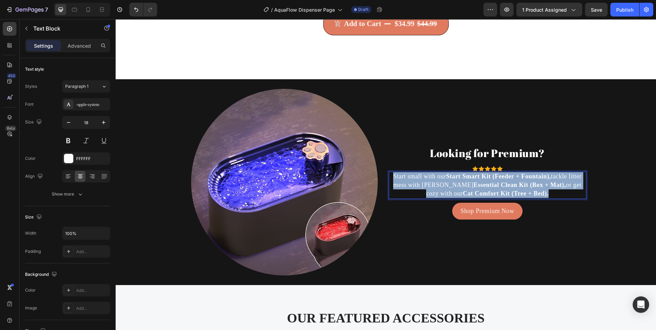
click at [423, 183] on p "Start small with our Start Smart Kit (Feeder + Fountain), tackle litter mess wi…" at bounding box center [488, 185] width 196 height 26
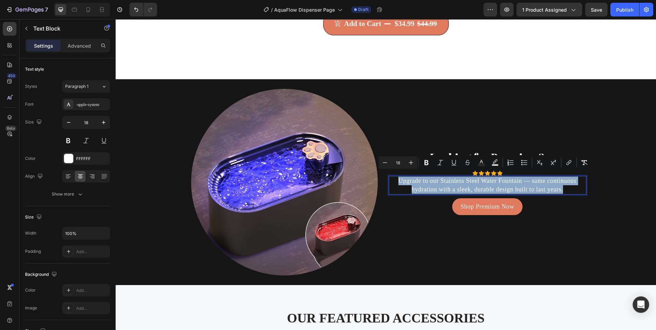
scroll to position [1634, 0]
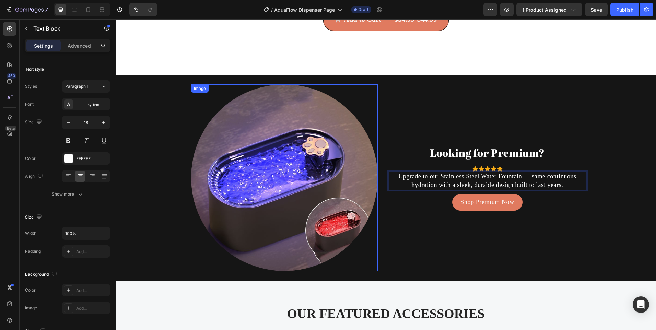
click at [292, 181] on img at bounding box center [284, 177] width 187 height 187
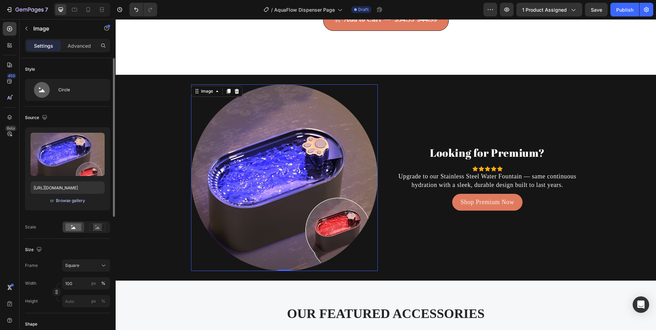
click at [67, 198] on div "Browse gallery" at bounding box center [70, 201] width 29 height 6
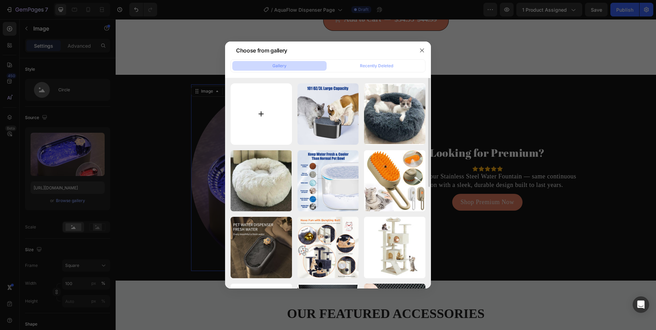
click at [258, 109] on input "file" at bounding box center [261, 113] width 61 height 61
type input "C:\fakepath\PureFlow_fountain.jpg"
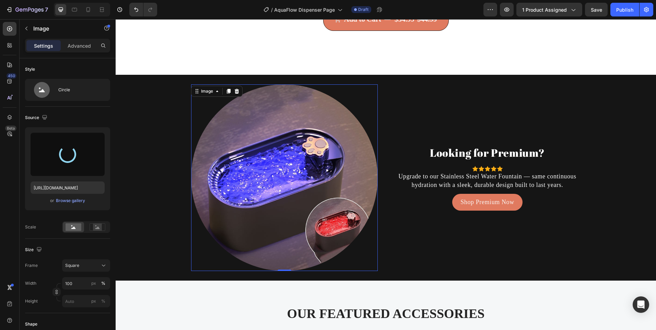
type input "https://cdn.shopify.com/s/files/1/0656/7883/5823/files/gempages_580691360521126…"
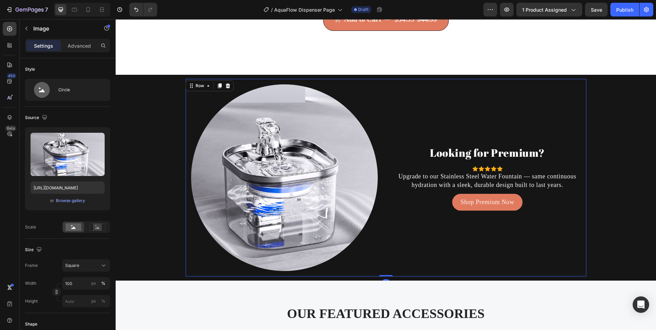
click at [413, 123] on div "Looking for Premium? Heading Icon Icon Icon Icon Icon Icon List Hoz Upgrade to …" at bounding box center [488, 178] width 198 height 198
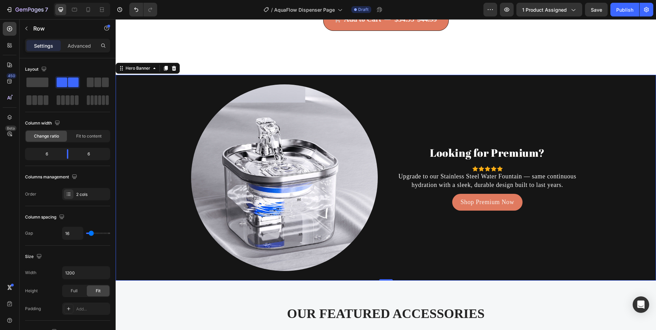
click at [159, 195] on div "Background Image" at bounding box center [386, 229] width 541 height 309
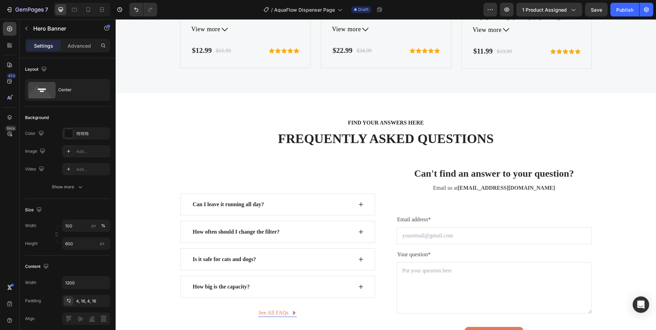
scroll to position [2266, 0]
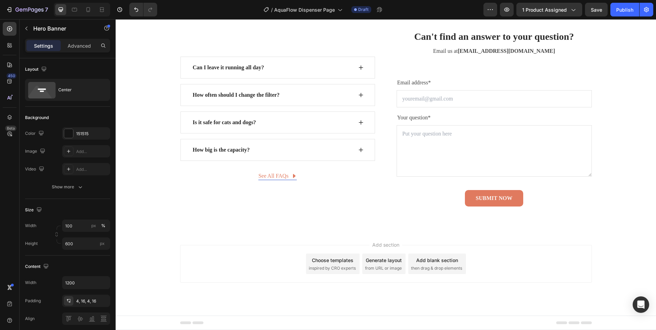
click at [226, 271] on div "Add section Choose templates inspired by CRO experts Generate layout from URL o…" at bounding box center [386, 264] width 412 height 38
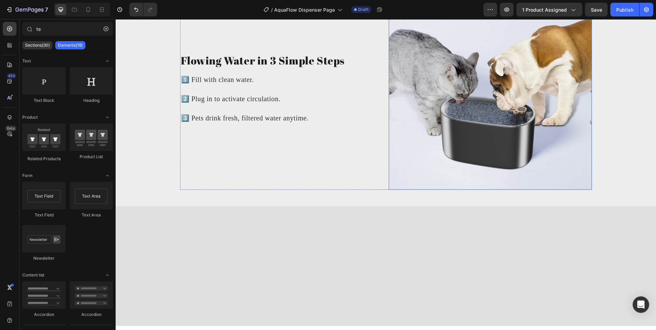
scroll to position [1030, 0]
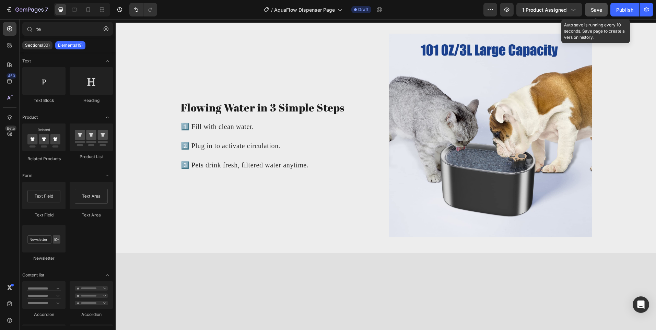
click at [596, 6] on div "Save" at bounding box center [596, 9] width 11 height 7
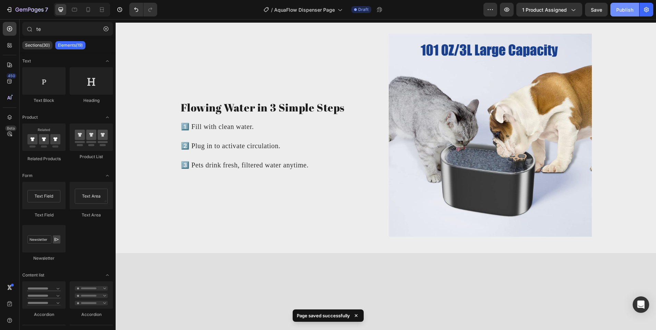
click at [619, 7] on div "Publish" at bounding box center [624, 9] width 17 height 7
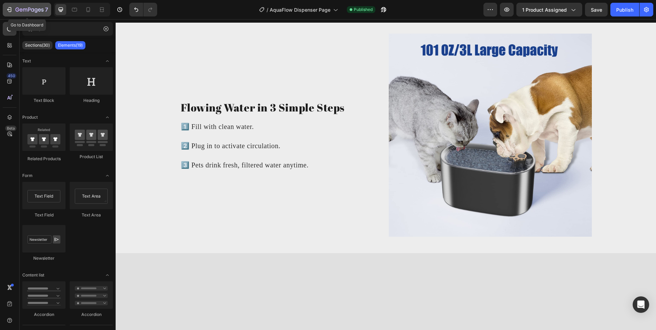
click at [26, 5] on button "7" at bounding box center [27, 10] width 48 height 14
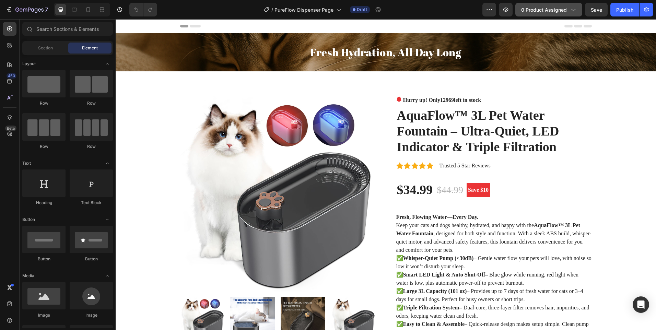
click at [554, 9] on span "0 product assigned" at bounding box center [544, 9] width 46 height 7
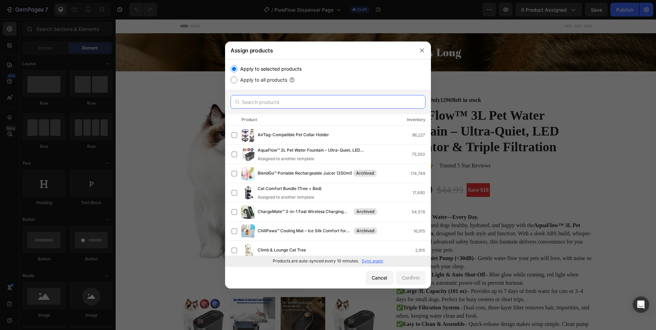
click at [273, 102] on input "text" at bounding box center [328, 102] width 195 height 14
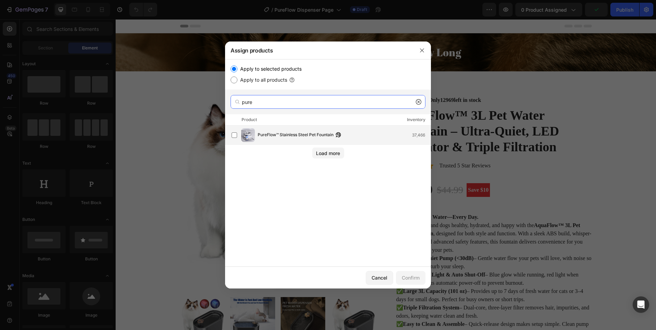
type input "pure"
click at [286, 141] on div "PureFlow™ Stainless Steel Pet Fountain 37,466" at bounding box center [331, 135] width 199 height 14
click at [413, 278] on div "Confirm" at bounding box center [411, 277] width 18 height 7
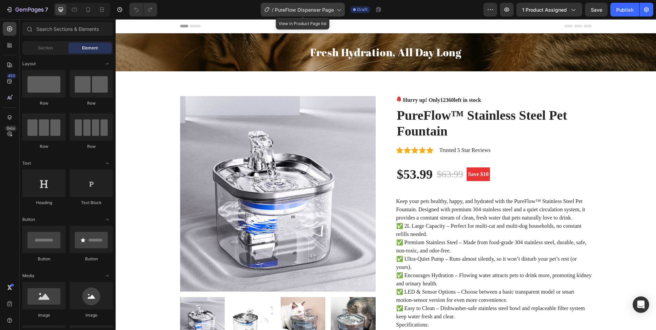
click at [310, 9] on span "PureFlow Dispenser Page" at bounding box center [304, 9] width 59 height 7
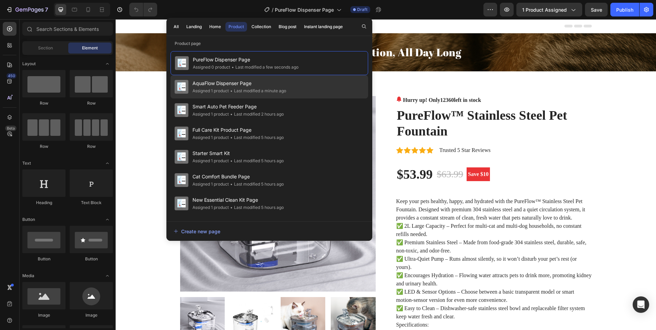
click at [247, 83] on span "AquaFlow Dispenser Page" at bounding box center [240, 83] width 94 height 8
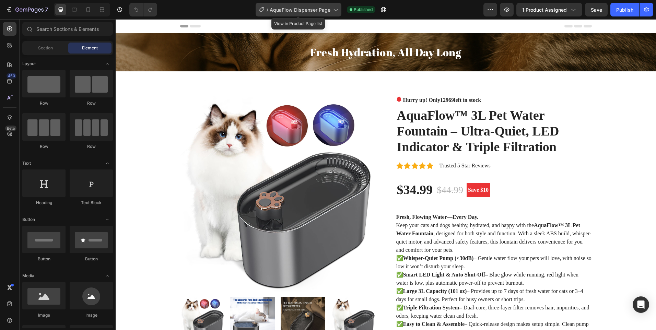
click at [311, 10] on span "AquaFlow Dispenser Page" at bounding box center [300, 9] width 61 height 7
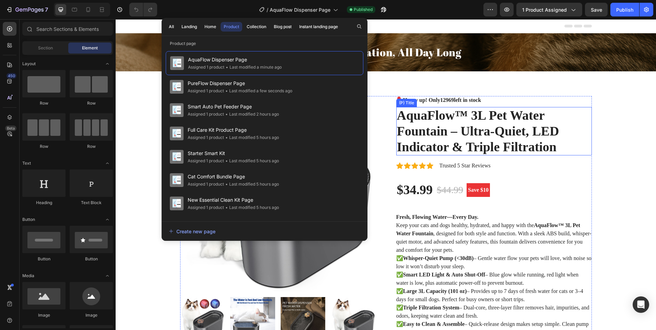
click at [577, 115] on h2 "AquaFlow™ 3L Pet Water Fountain – Ultra-Quiet, LED Indicator & Triple Filtration" at bounding box center [494, 131] width 196 height 48
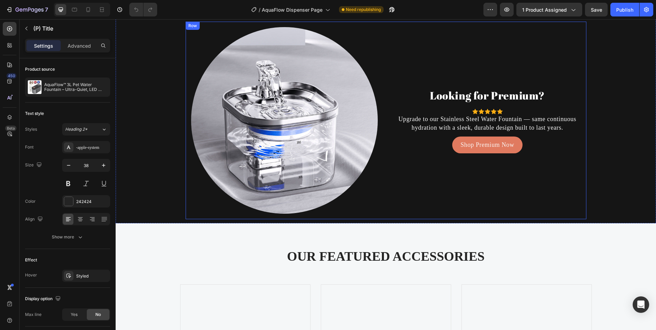
scroll to position [1613, 0]
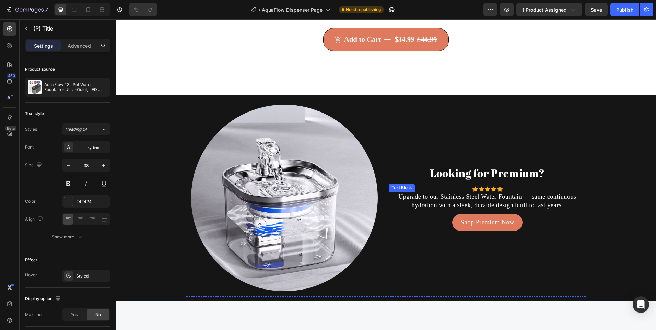
click at [560, 208] on p "Upgrade to our Stainless Steel Water Fountain — same continuous hydration with …" at bounding box center [488, 201] width 196 height 17
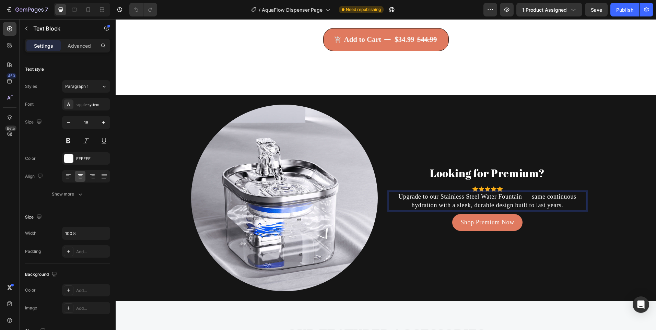
click at [561, 207] on p "Upgrade to our Stainless Steel Water Fountain — same continuous hydration with …" at bounding box center [488, 201] width 196 height 17
click at [24, 30] on icon "button" at bounding box center [26, 28] width 5 height 5
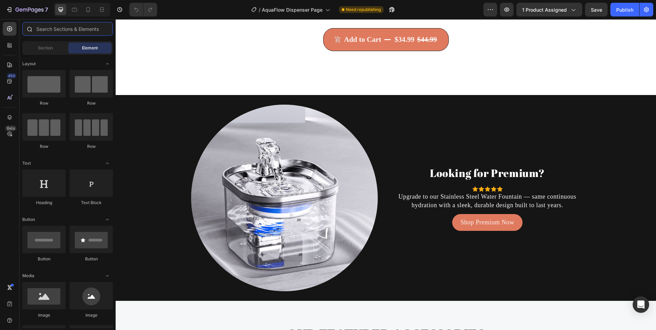
click at [57, 31] on input "text" at bounding box center [67, 29] width 91 height 14
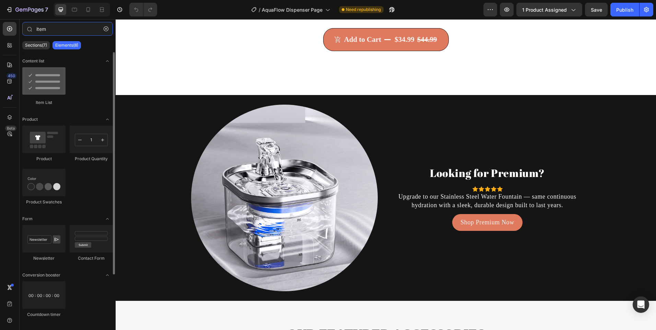
type input "item"
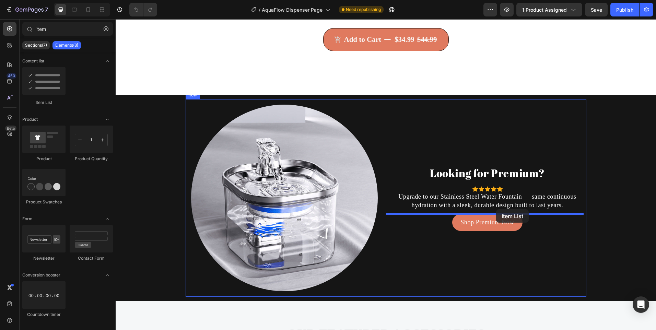
drag, startPoint x: 151, startPoint y: 105, endPoint x: 496, endPoint y: 209, distance: 360.4
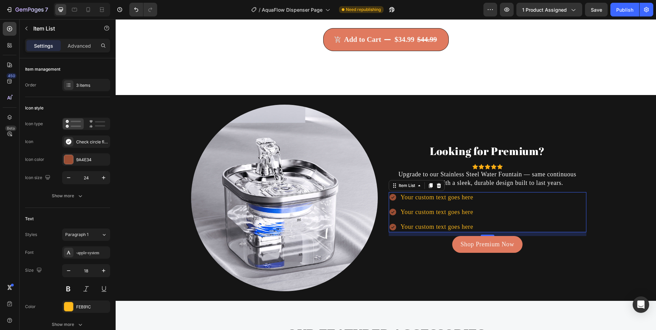
click at [417, 196] on div "Your custom text goes here" at bounding box center [437, 197] width 75 height 11
click at [417, 196] on p "Your custom text goes here" at bounding box center [437, 197] width 73 height 9
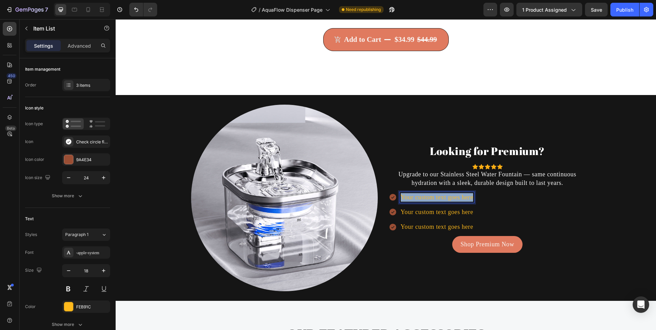
click at [417, 196] on p "Your custom text goes here" at bounding box center [437, 197] width 73 height 9
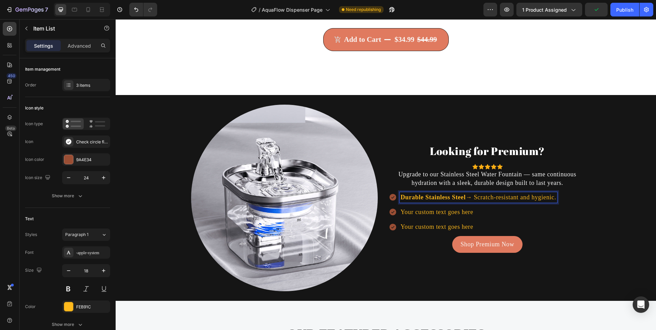
click at [417, 215] on p "Your custom text goes here" at bounding box center [479, 212] width 156 height 9
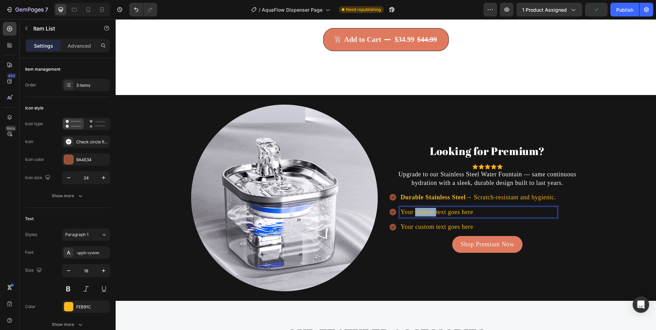
click at [417, 215] on p "Your custom text goes here" at bounding box center [479, 212] width 156 height 9
click at [422, 231] on p "Your custom text goes here" at bounding box center [479, 227] width 156 height 9
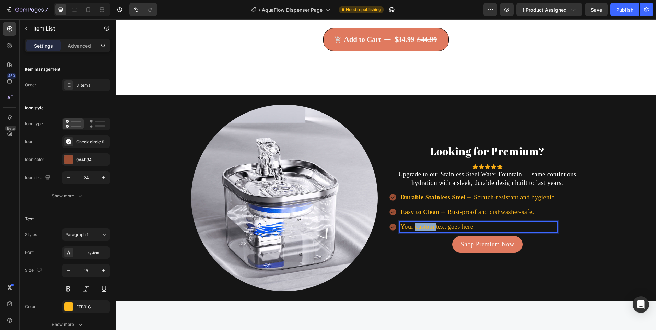
click at [422, 231] on p "Your custom text goes here" at bounding box center [479, 227] width 156 height 9
click at [560, 210] on div "Durable Stainless Steel → Scratch-resistant and hygienic. Easy to Clean → Rust-…" at bounding box center [488, 212] width 198 height 41
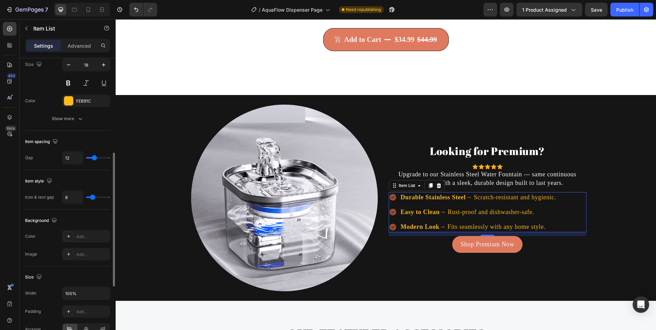
scroll to position [309, 0]
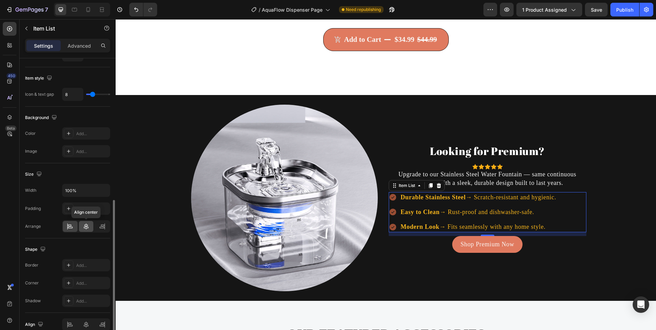
click at [90, 228] on div at bounding box center [86, 226] width 15 height 11
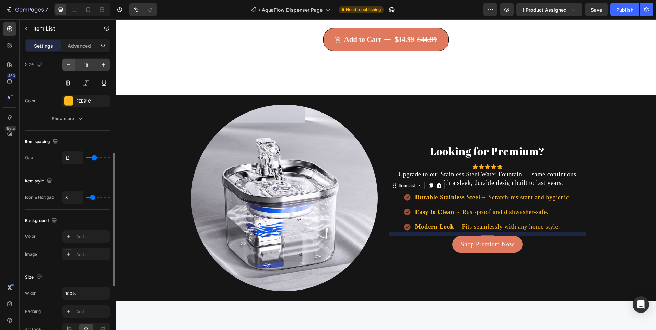
scroll to position [103, 0]
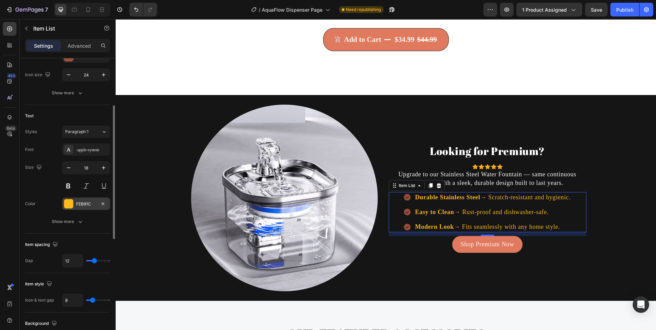
click at [71, 200] on div at bounding box center [68, 203] width 9 height 9
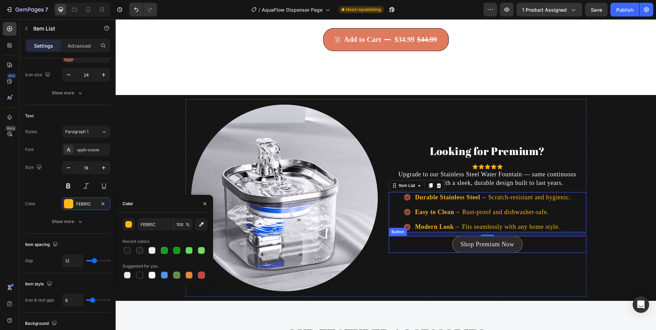
click at [456, 242] on link "Shop Premium Now" at bounding box center [487, 244] width 70 height 17
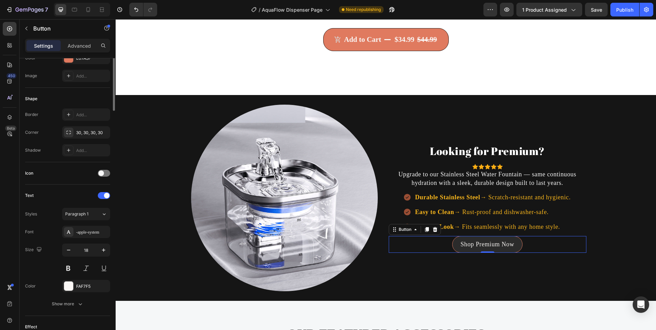
scroll to position [0, 0]
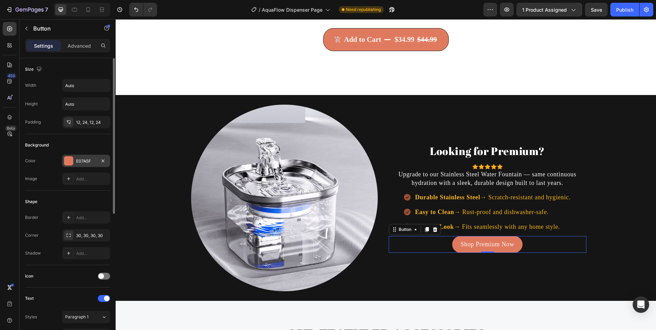
click at [92, 161] on div "E07A5F" at bounding box center [86, 161] width 20 height 6
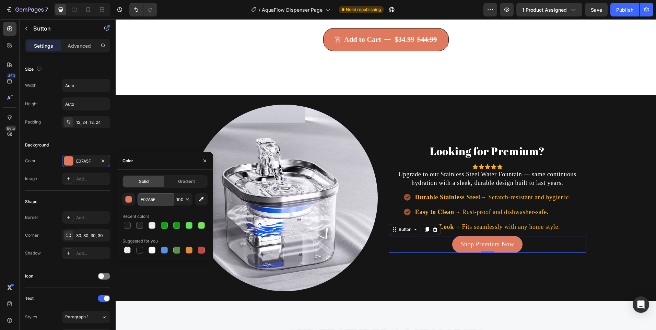
click at [160, 197] on input "E07A5F" at bounding box center [156, 199] width 36 height 12
click at [403, 200] on icon at bounding box center [407, 197] width 8 height 8
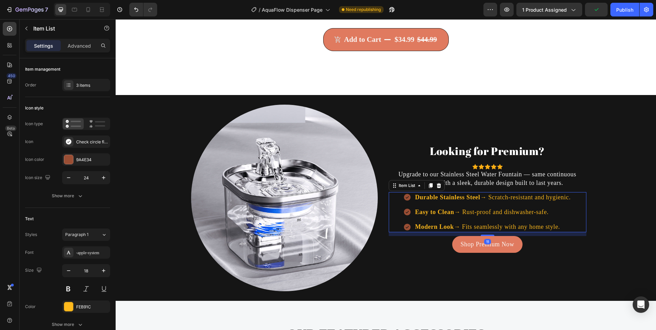
click at [404, 199] on icon at bounding box center [407, 197] width 7 height 7
click at [83, 158] on div "9A4E34" at bounding box center [86, 160] width 20 height 6
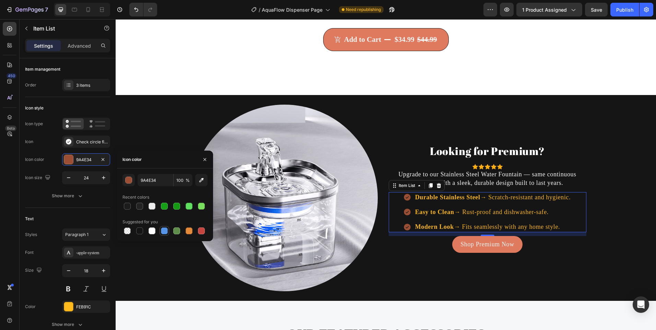
click at [163, 227] on div at bounding box center [164, 231] width 8 height 8
type input "5594E7"
click at [71, 306] on div at bounding box center [68, 306] width 9 height 9
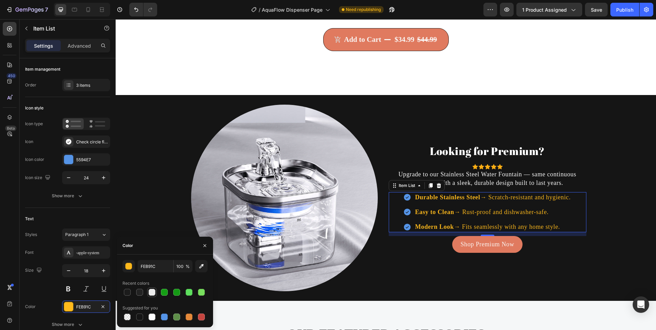
click at [151, 293] on div at bounding box center [152, 292] width 7 height 7
type input "EDEDED"
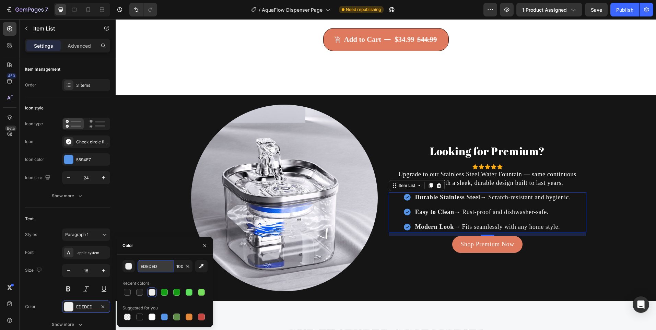
click at [0, 0] on input "EDEDED" at bounding box center [0, 0] width 0 height 0
click at [132, 267] on button "button" at bounding box center [129, 266] width 12 height 12
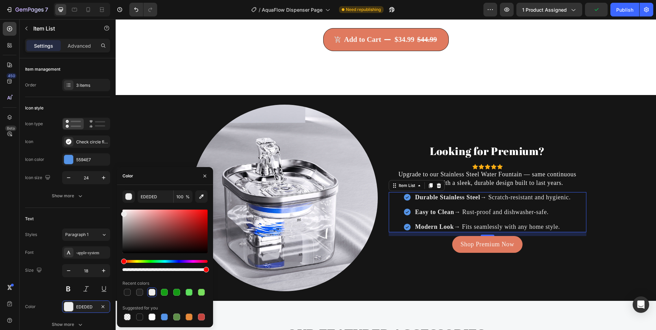
click at [570, 177] on p "Upgrade to our Stainless Steel Water Fountain — same continuous hydration with …" at bounding box center [488, 178] width 196 height 17
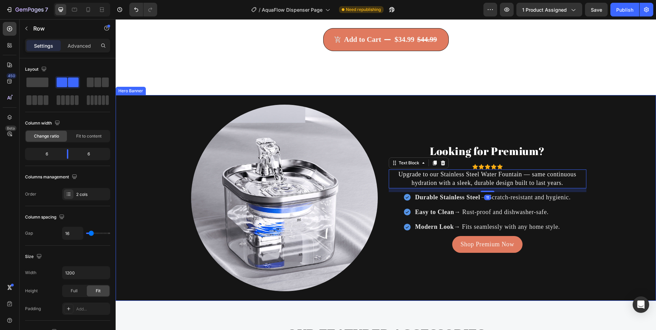
click at [578, 131] on div "Looking for Premium? Heading Icon Icon Icon Icon Icon Icon List Hoz Upgrade to …" at bounding box center [488, 198] width 198 height 198
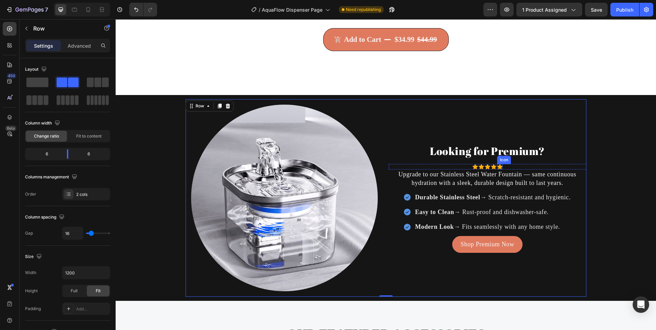
click at [497, 166] on icon at bounding box center [499, 166] width 5 height 5
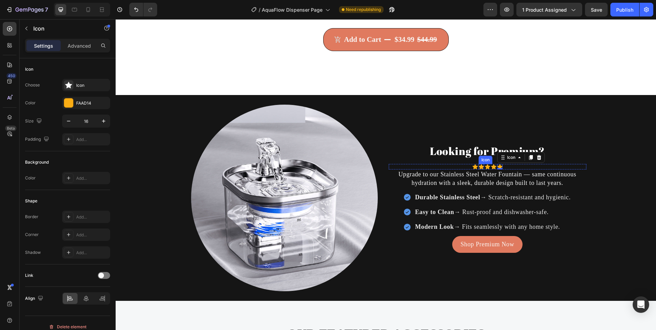
click at [481, 165] on icon at bounding box center [481, 166] width 5 height 5
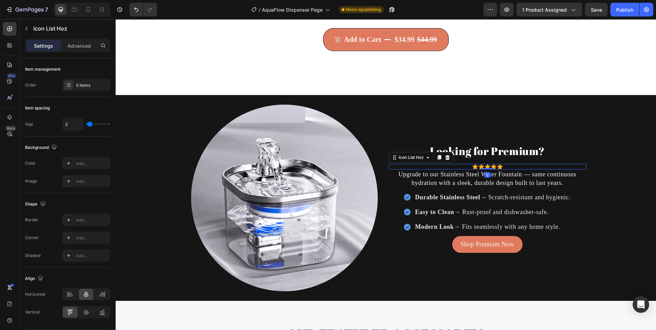
click at [465, 169] on div "Icon Icon Icon Icon Icon" at bounding box center [488, 166] width 198 height 5
click at [482, 171] on div "Looking for Premium? Heading Icon Icon Icon Icon Icon Icon List Hoz 5 Upgrade t…" at bounding box center [488, 198] width 198 height 198
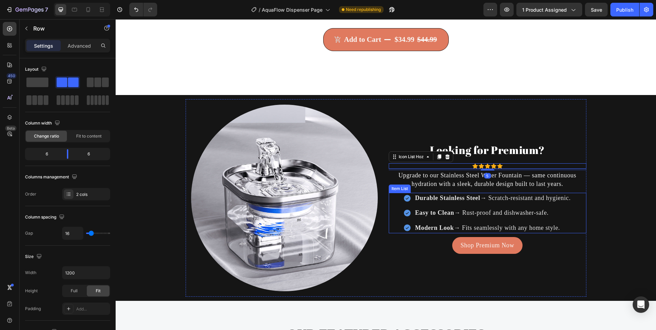
click at [574, 234] on div "Looking for Premium? Heading Icon Icon Icon Icon Icon Icon List Hoz 5 Upgrade t…" at bounding box center [488, 198] width 198 height 198
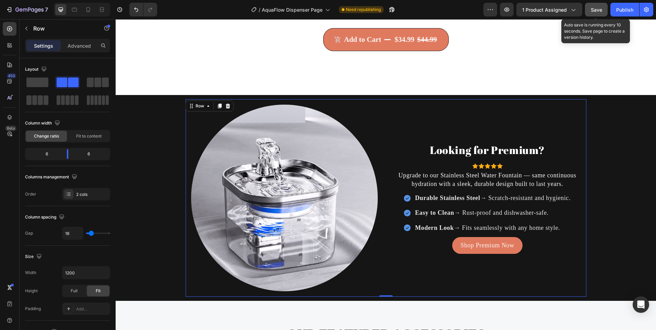
click at [595, 8] on span "Save" at bounding box center [596, 10] width 11 height 6
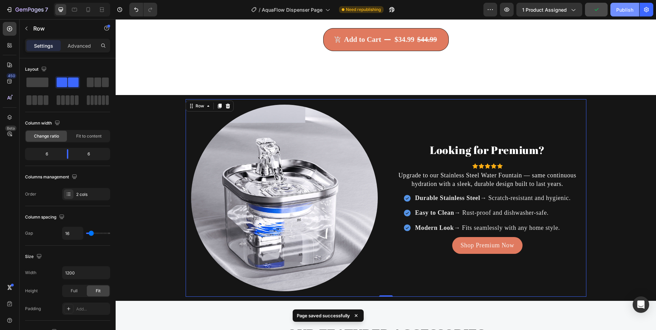
click at [618, 6] on div "Publish" at bounding box center [624, 9] width 17 height 7
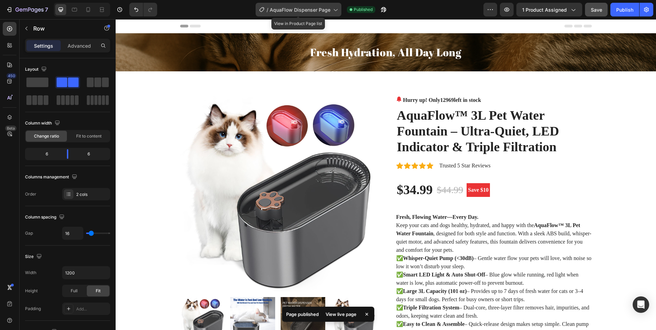
click at [307, 8] on span "AquaFlow Dispenser Page" at bounding box center [300, 9] width 61 height 7
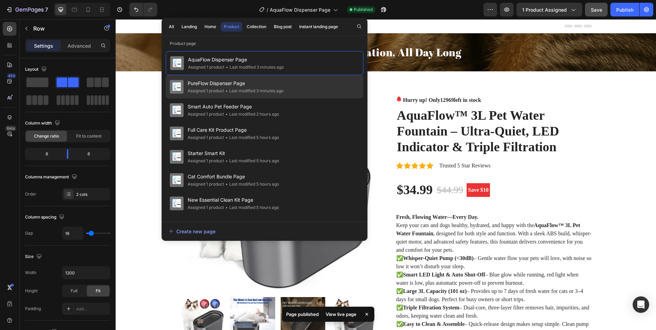
click at [251, 82] on span "PureFlow Dispenser Page" at bounding box center [236, 83] width 96 height 8
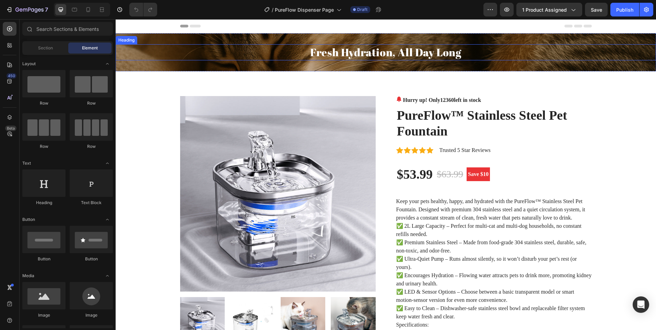
click at [349, 49] on h2 "Fresh Hydration, All Day Long" at bounding box center [386, 52] width 541 height 16
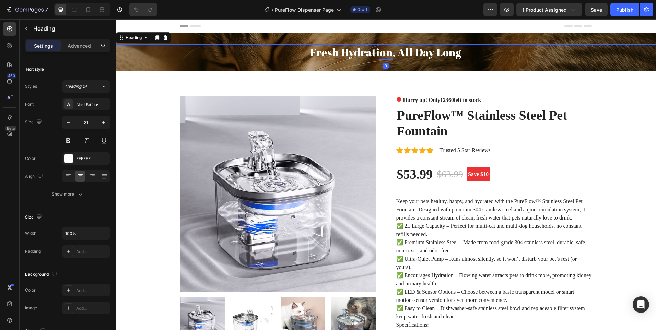
click at [349, 49] on h2 "Fresh Hydration, All Day Long" at bounding box center [386, 52] width 541 height 16
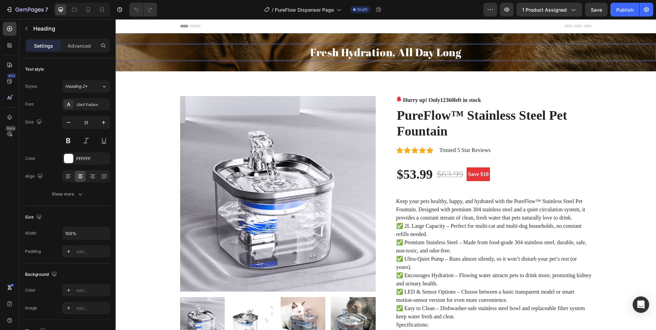
click at [349, 49] on p "Fresh Hydration, All Day Long" at bounding box center [385, 52] width 539 height 15
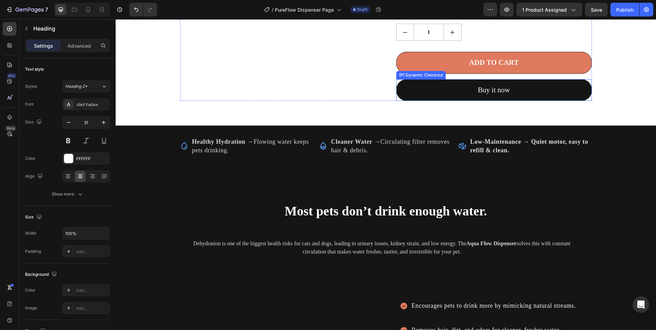
scroll to position [618, 0]
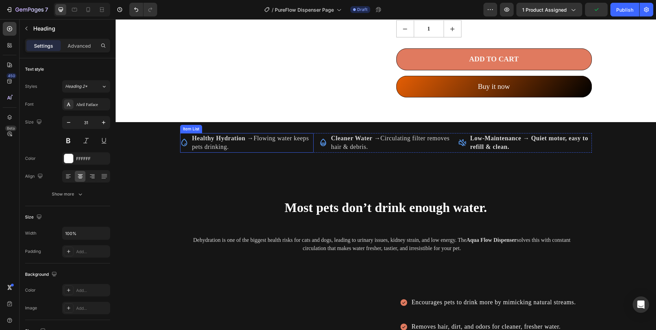
click at [226, 143] on p "Healthy Hydration → Flowing water keeps pets drinking." at bounding box center [252, 142] width 120 height 17
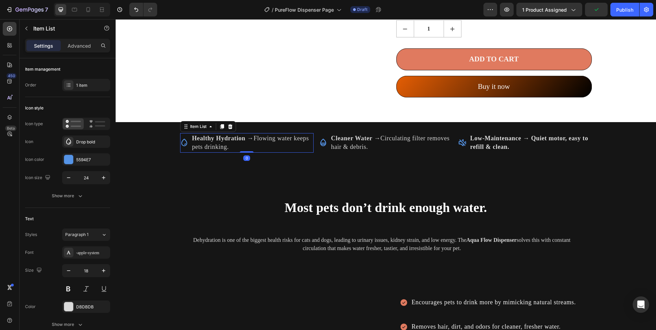
click at [226, 143] on p "Healthy Hydration → Flowing water keeps pets drinking." at bounding box center [252, 142] width 120 height 17
click at [226, 142] on p "Healthy Hydration → Flowing water keeps pets drinking." at bounding box center [252, 142] width 120 height 17
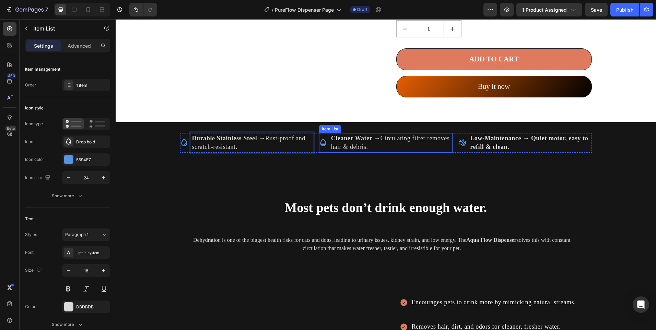
click at [350, 143] on p "Cleaner Water → Circulating filter removes hair & debris." at bounding box center [391, 142] width 120 height 17
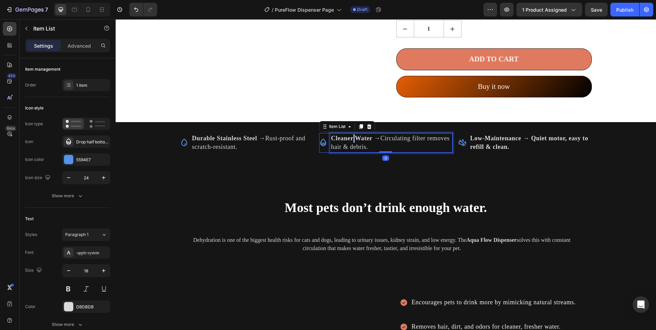
click at [350, 143] on p "Cleaner Water → Circulating filter removes hair & debris." at bounding box center [391, 142] width 120 height 17
click at [471, 145] on strong "Low-Maintenance → Quiet motor, easy to refill & clean." at bounding box center [529, 142] width 118 height 15
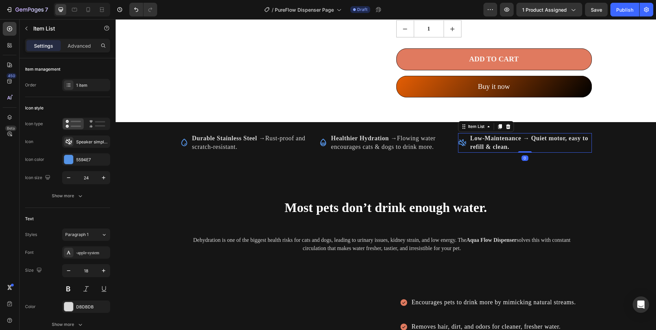
click at [471, 145] on strong "Low-Maintenance → Quiet motor, easy to refill & clean." at bounding box center [529, 142] width 118 height 15
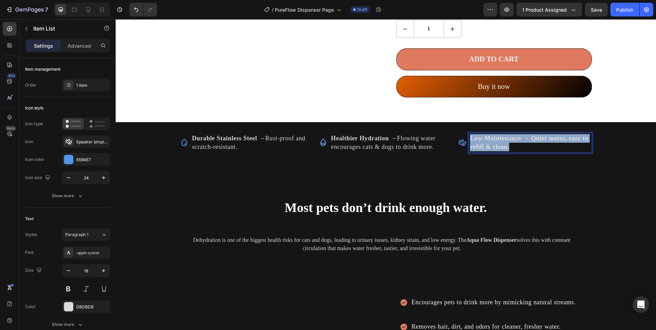
click at [471, 145] on strong "Low-Maintenance → Quiet motor, easy to refill & clean." at bounding box center [529, 142] width 118 height 15
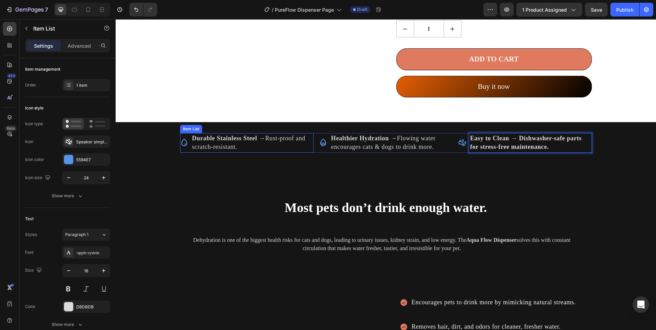
click at [186, 145] on div "Durable Stainless Steel → Rust-proof and scratch-resistant." at bounding box center [247, 142] width 134 height 19
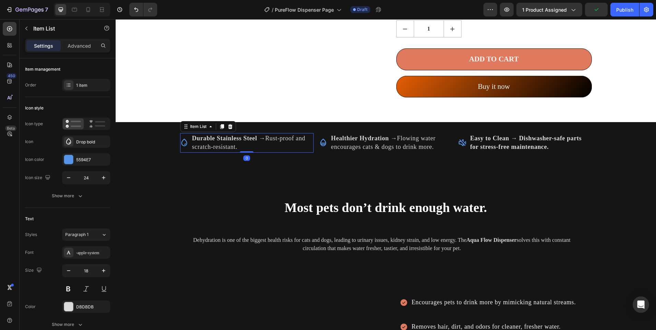
click at [183, 142] on icon at bounding box center [184, 143] width 8 height 8
click at [69, 157] on div at bounding box center [68, 159] width 9 height 9
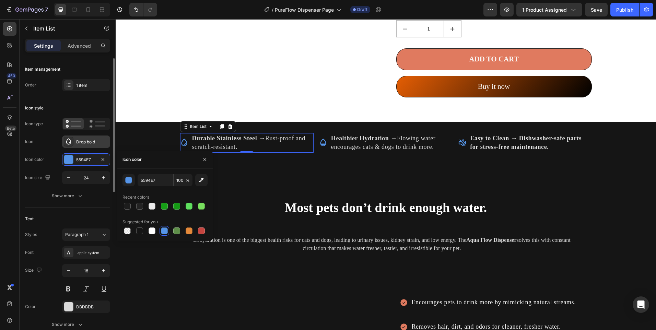
click at [67, 142] on icon at bounding box center [68, 141] width 7 height 7
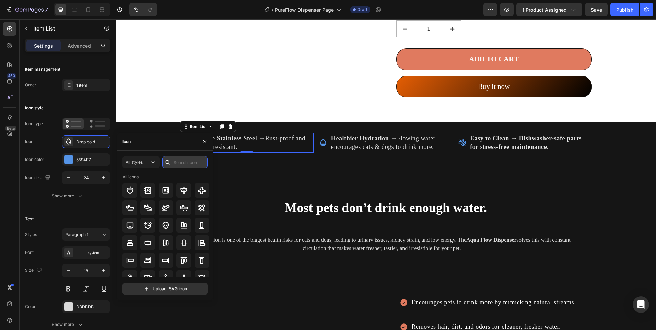
click at [177, 164] on input "text" at bounding box center [184, 162] width 45 height 12
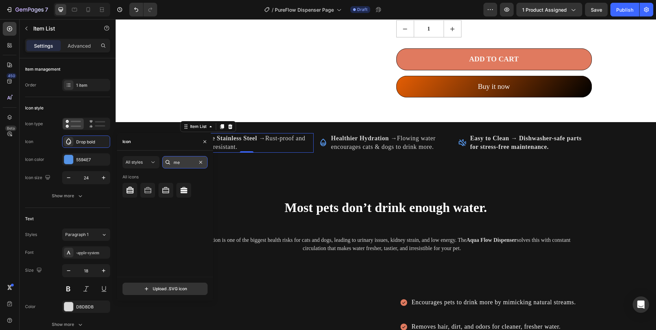
type input "m"
type input "s"
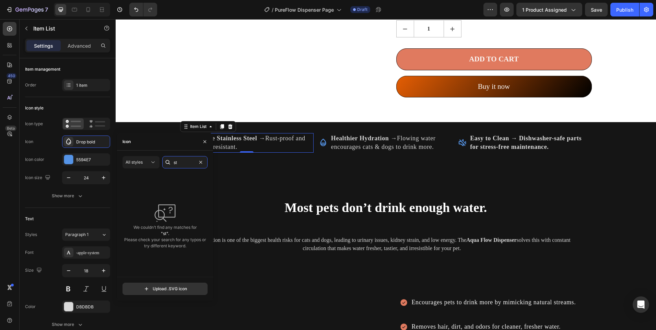
type input "s"
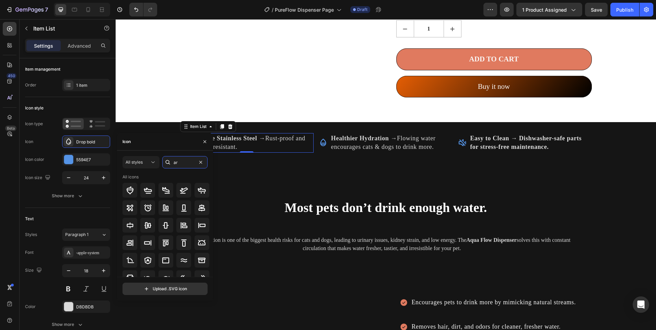
type input "a"
type input "s"
type input "b"
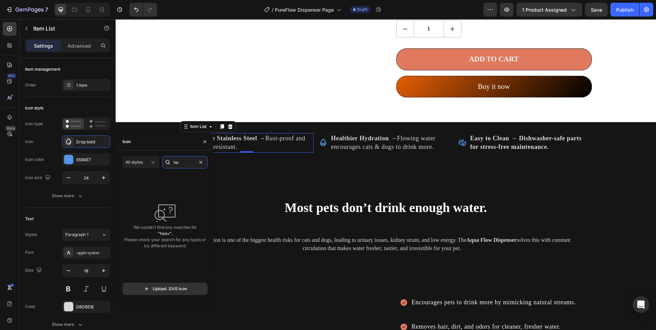
type input "h"
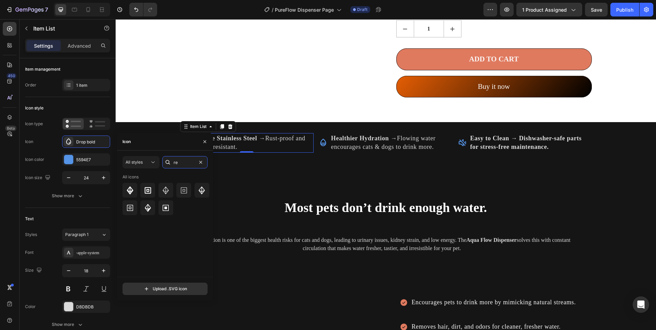
type input "r"
drag, startPoint x: 189, startPoint y: 160, endPoint x: 165, endPoint y: 157, distance: 23.5
click at [165, 159] on div "diam" at bounding box center [184, 162] width 45 height 12
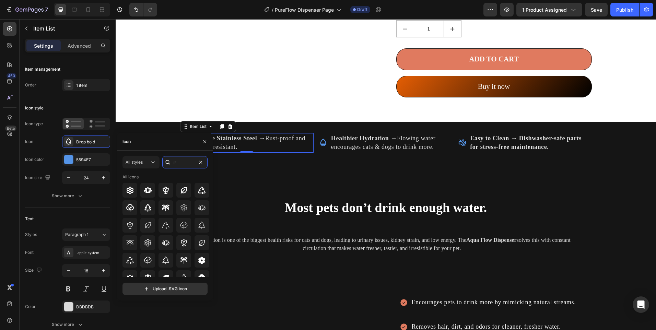
type input "i"
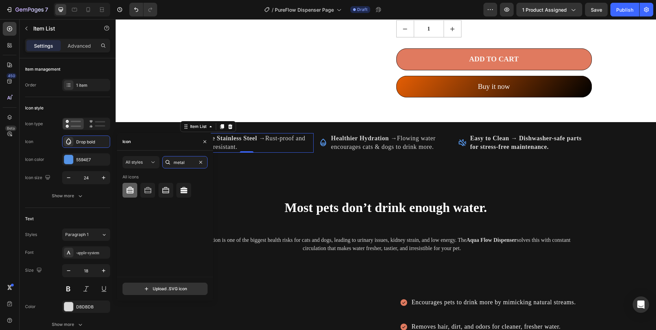
type input "metal"
click at [127, 187] on icon at bounding box center [130, 190] width 8 height 8
click at [68, 157] on div at bounding box center [68, 159] width 9 height 9
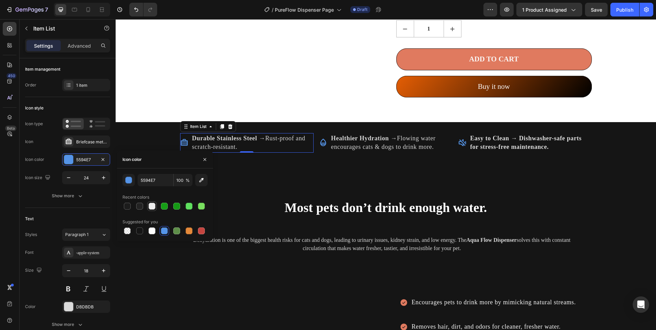
click at [151, 208] on div at bounding box center [152, 206] width 7 height 7
type input "EDEDED"
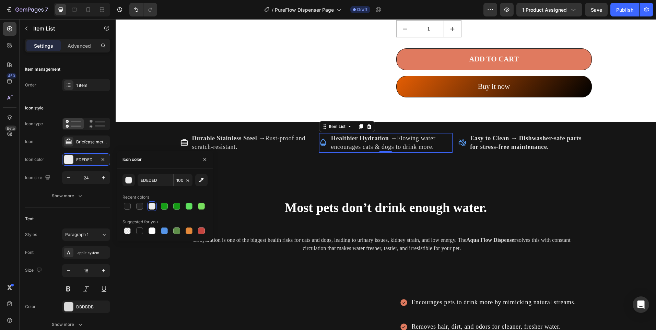
click at [324, 141] on icon at bounding box center [323, 143] width 8 height 8
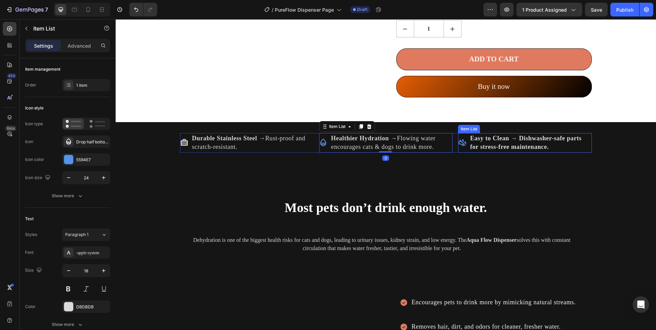
click at [459, 144] on icon at bounding box center [462, 143] width 8 height 8
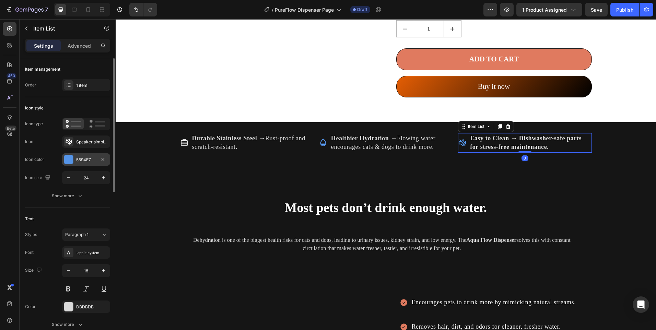
click at [80, 160] on div "5594E7" at bounding box center [86, 160] width 20 height 6
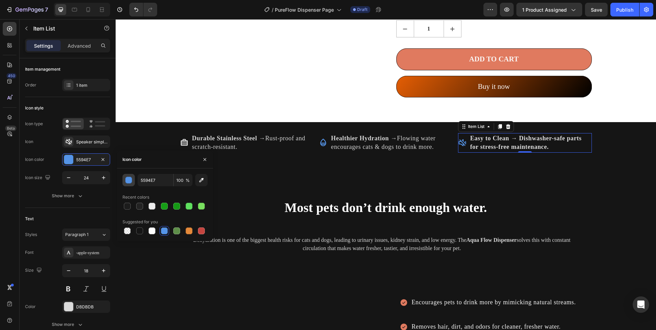
click at [134, 178] on button "button" at bounding box center [129, 180] width 12 height 12
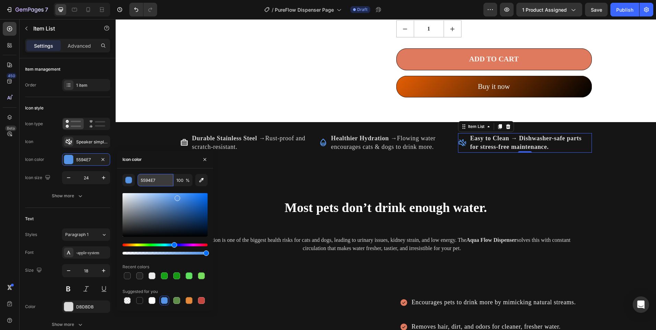
click at [146, 178] on input "5594E7" at bounding box center [156, 180] width 36 height 12
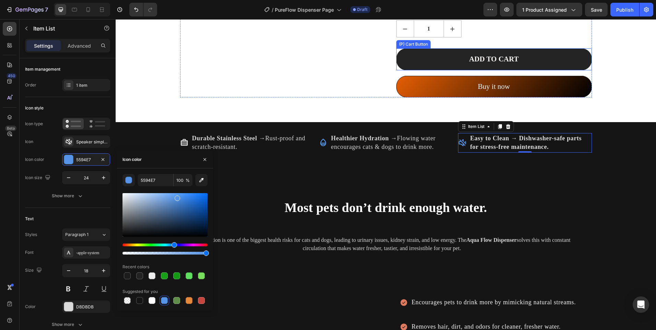
click at [424, 56] on button "ADD TO CART" at bounding box center [494, 59] width 196 height 22
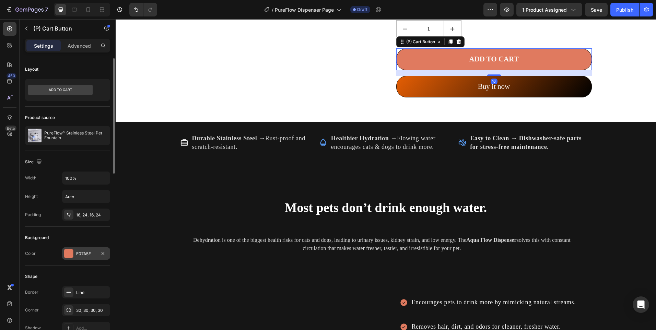
click at [69, 256] on div at bounding box center [68, 253] width 9 height 9
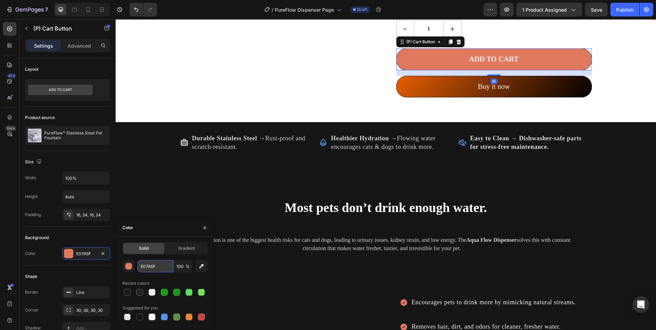
click at [154, 262] on input "E07A5F" at bounding box center [156, 266] width 36 height 12
click at [463, 139] on icon at bounding box center [462, 143] width 8 height 8
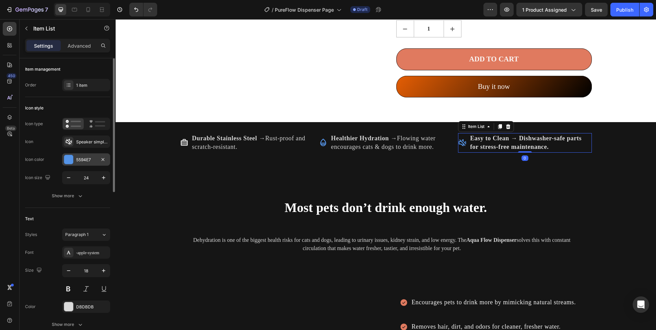
click at [70, 159] on div at bounding box center [68, 159] width 9 height 9
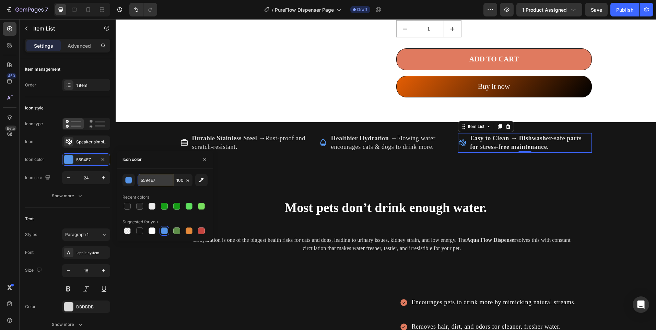
click at [150, 183] on input "5594E7" at bounding box center [156, 180] width 36 height 12
paste input "E07A5F"
type input "E07A5F"
click at [72, 141] on div at bounding box center [69, 142] width 10 height 10
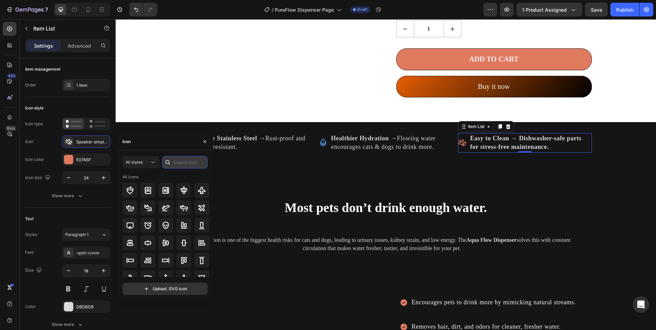
click at [180, 166] on input "text" at bounding box center [184, 162] width 45 height 12
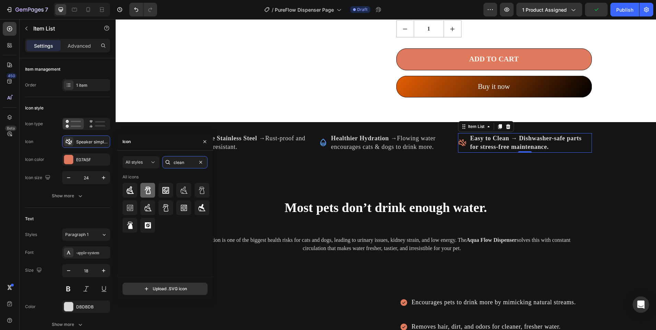
type input "clean"
click at [143, 191] on div at bounding box center [147, 190] width 15 height 15
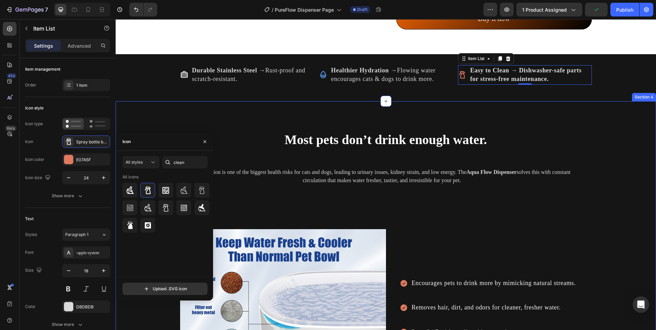
scroll to position [687, 0]
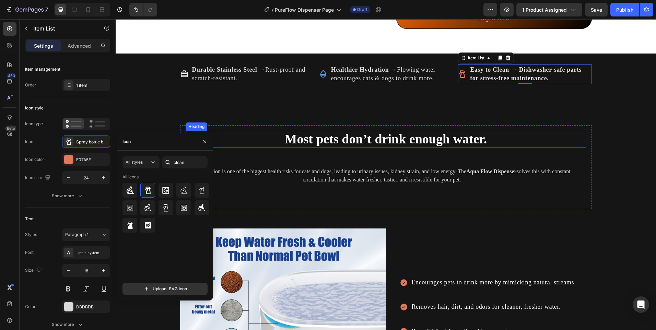
click at [346, 142] on span "Most pets don’t drink enough water." at bounding box center [386, 139] width 203 height 14
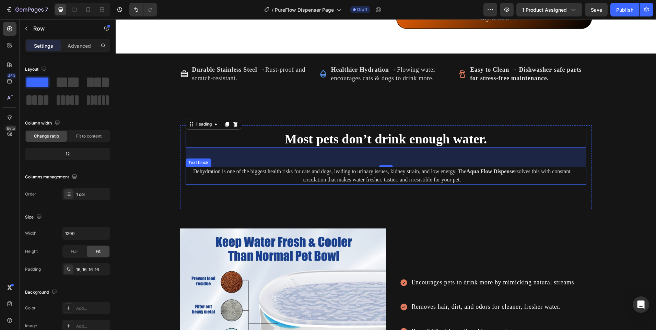
click at [448, 189] on div "Most pets don’t drink enough water. Heading 56 Dehydration is one of the bigges…" at bounding box center [386, 167] width 401 height 73
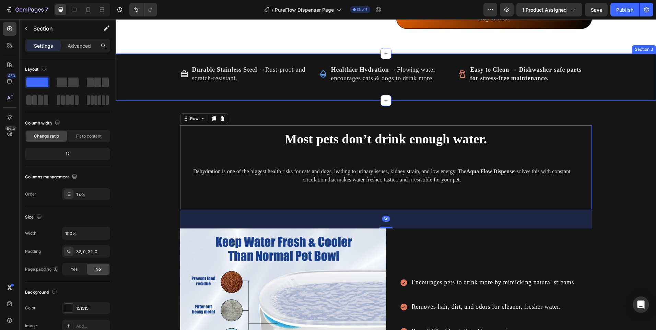
click at [127, 97] on div "Durable Stainless Steel → Rust-proof and scratch-resistant. Item List Healthier…" at bounding box center [386, 77] width 541 height 47
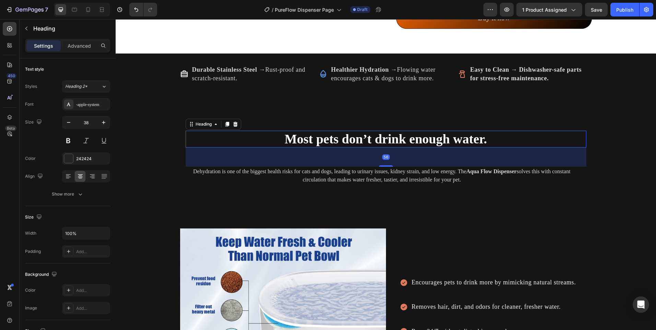
click at [359, 135] on span "Most pets don’t drink enough water." at bounding box center [386, 139] width 203 height 14
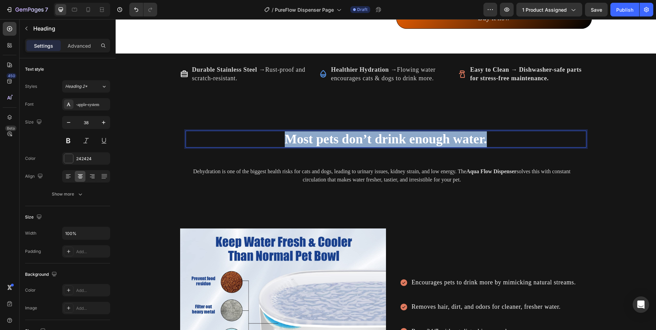
click at [360, 133] on span "Most pets don’t drink enough water." at bounding box center [386, 139] width 203 height 14
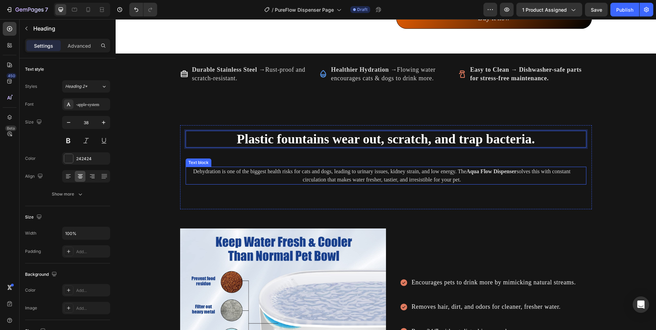
click at [426, 178] on p "Dehydration is one of the biggest health risks for cats and dogs, leading to ur…" at bounding box center [382, 176] width 392 height 16
click at [426, 176] on p "Dehydration is one of the biggest health risks for cats and dogs, leading to ur…" at bounding box center [382, 176] width 392 height 16
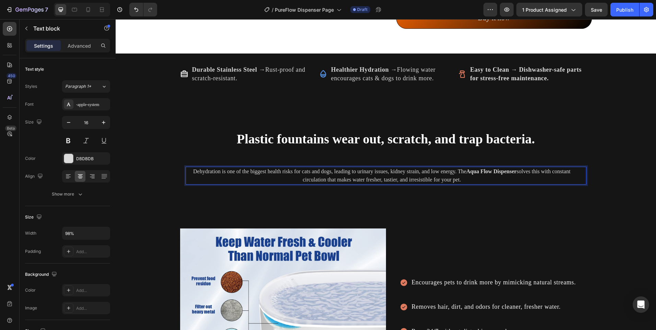
click at [425, 175] on p "Dehydration is one of the biggest health risks for cats and dogs, leading to ur…" at bounding box center [382, 176] width 392 height 16
click at [424, 174] on p "Dehydration is one of the biggest health risks for cats and dogs, leading to ur…" at bounding box center [382, 176] width 392 height 16
click at [269, 171] on strong "Premium Stainless Steel Fountain" at bounding box center [296, 172] width 79 height 6
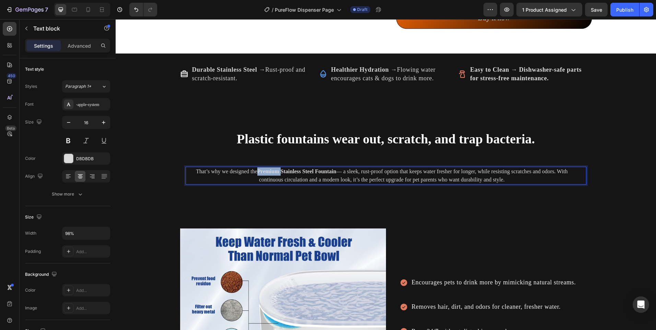
click at [269, 171] on strong "Premium Stainless Steel Fountain" at bounding box center [296, 172] width 79 height 6
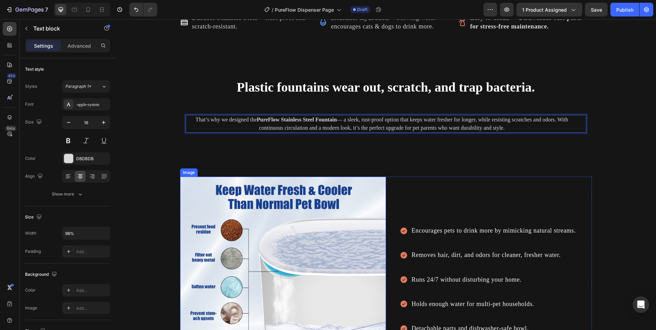
scroll to position [824, 0]
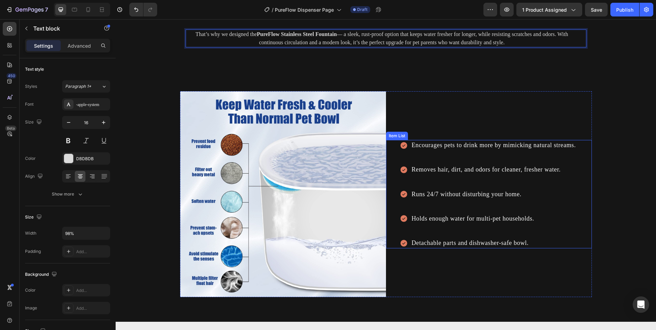
click at [460, 147] on p "Encourages pets to drink more by mimicking natural streams." at bounding box center [494, 145] width 164 height 9
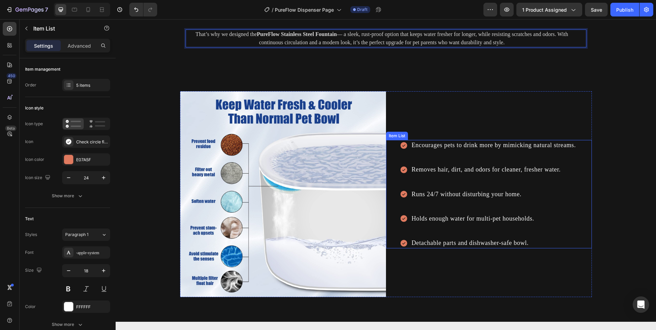
click at [460, 147] on p "Encourages pets to drink more by mimicking natural streams." at bounding box center [494, 145] width 164 height 9
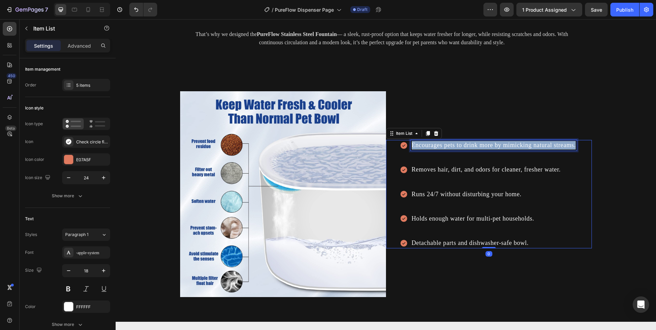
click at [460, 147] on p "Encourages pets to drink more by mimicking natural streams." at bounding box center [494, 145] width 164 height 9
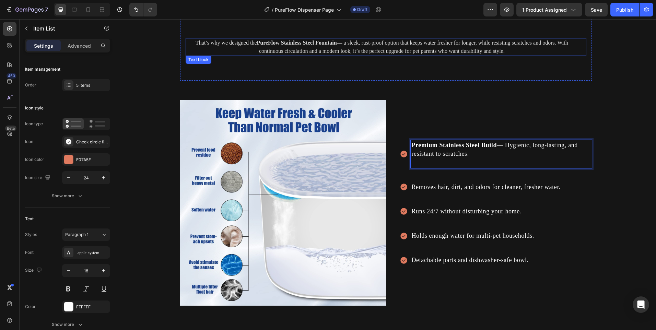
scroll to position [820, 0]
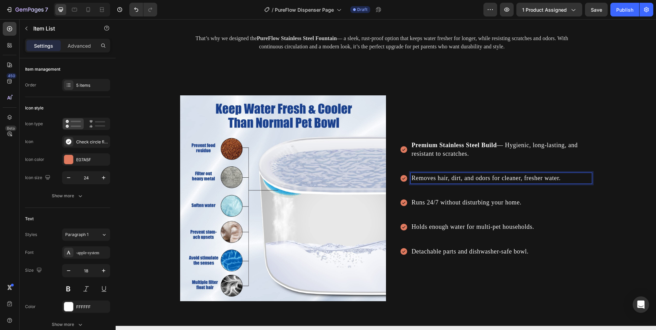
click at [432, 181] on p "Removes hair, dirt, and odors for cleaner, fresher water." at bounding box center [501, 178] width 179 height 9
click at [432, 180] on p "Removes hair, dirt, and odors for cleaner, fresher water." at bounding box center [501, 178] width 179 height 9
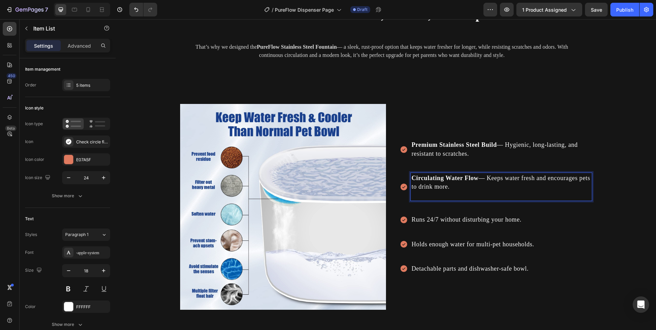
scroll to position [815, 0]
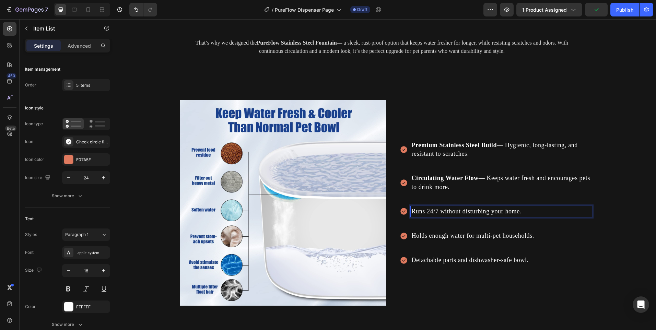
click at [452, 209] on p "Runs 24/7 without disturbing your home." at bounding box center [501, 211] width 179 height 9
click at [451, 209] on p "Runs 24/7 without disturbing your home." at bounding box center [501, 211] width 179 height 9
drag, startPoint x: 451, startPoint y: 209, endPoint x: 448, endPoint y: 207, distance: 4.3
click at [450, 209] on p "Runs 24/7 without disturbing your home." at bounding box center [501, 211] width 179 height 9
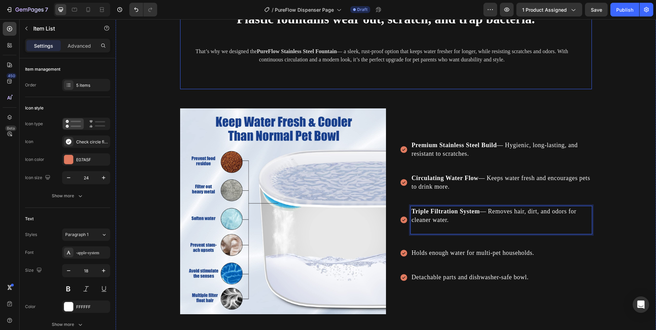
scroll to position [811, 0]
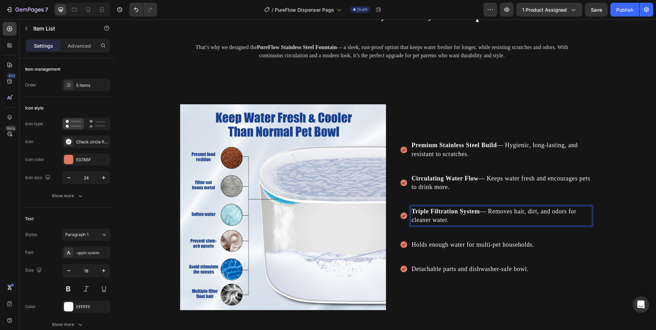
click at [453, 243] on p "Holds enough water for multi-pet households." at bounding box center [501, 245] width 179 height 9
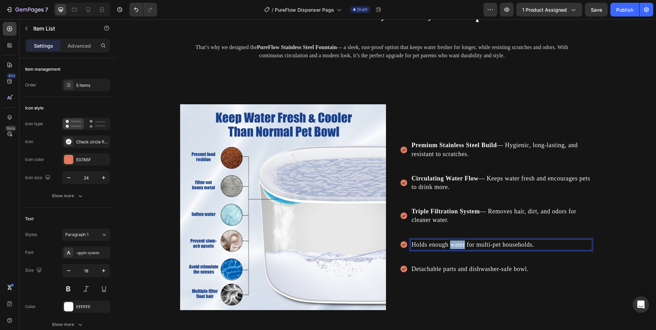
click at [453, 242] on p "Holds enough water for multi-pet households." at bounding box center [501, 245] width 179 height 9
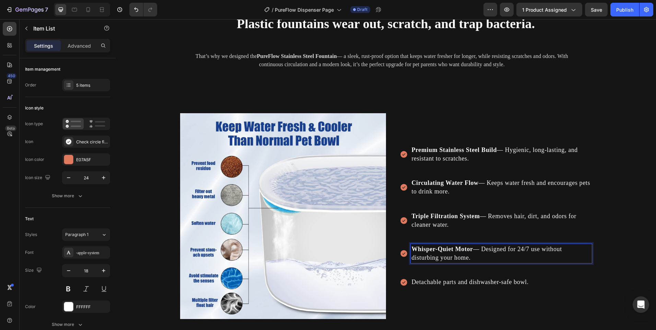
scroll to position [806, 0]
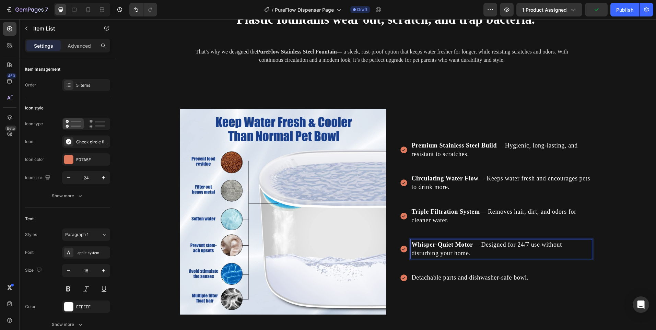
click at [450, 271] on div "Premium Stainless Steel Build — Hygienic, long-lasting, and resistant to scratc…" at bounding box center [496, 211] width 192 height 143
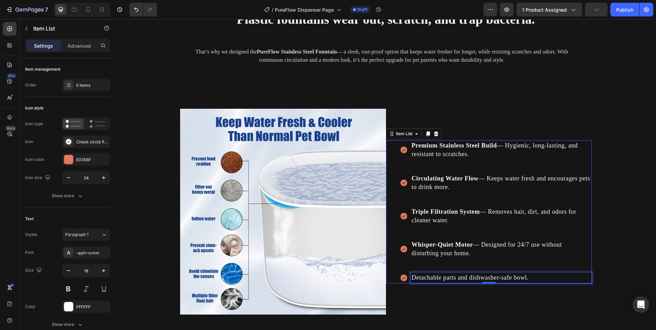
click at [439, 276] on p "Detachable parts and dishwasher-safe bowl." at bounding box center [501, 278] width 179 height 9
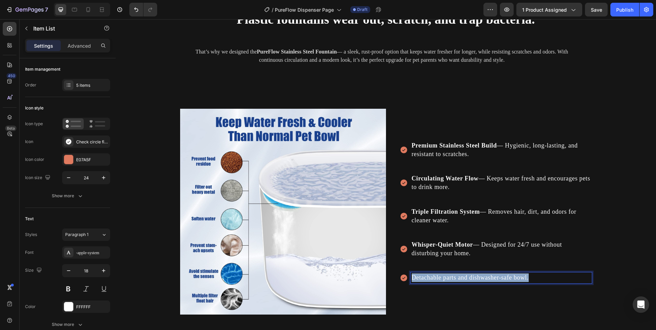
click at [439, 276] on p "Detachable parts and dishwasher-safe bowl." at bounding box center [501, 278] width 179 height 9
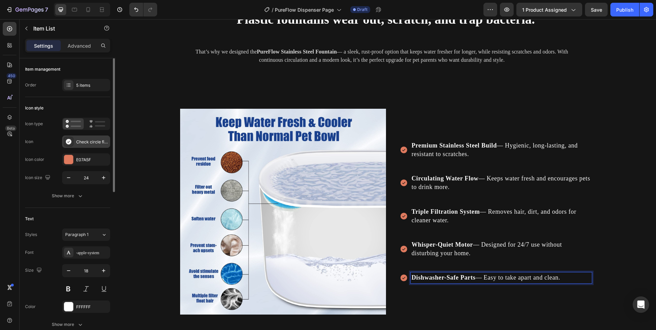
click at [70, 143] on icon at bounding box center [68, 141] width 5 height 5
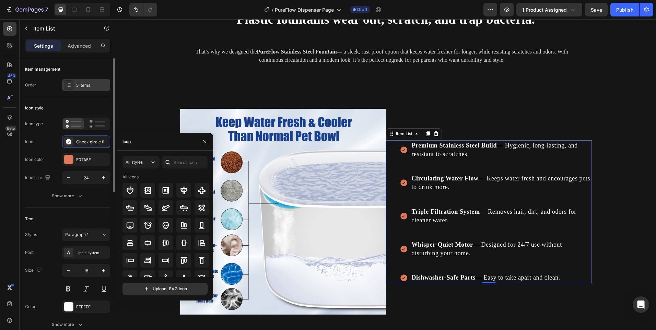
click at [64, 86] on div at bounding box center [69, 85] width 10 height 10
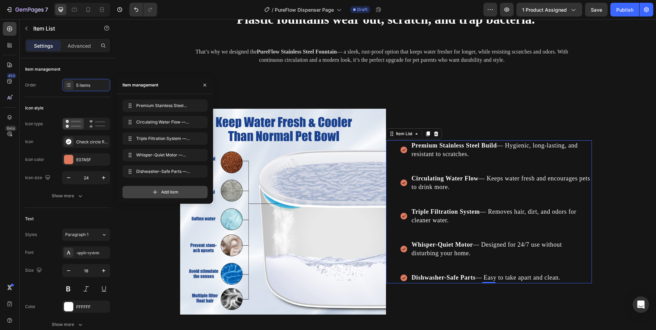
click at [151, 195] on div "Add item" at bounding box center [165, 192] width 85 height 12
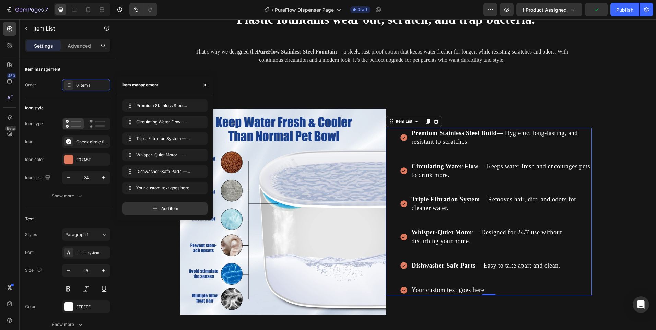
click at [436, 290] on div "Your custom text goes here" at bounding box center [501, 290] width 181 height 11
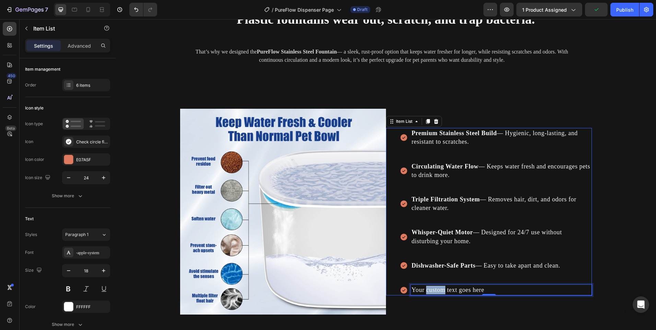
click at [436, 290] on p "Your custom text goes here" at bounding box center [501, 290] width 179 height 9
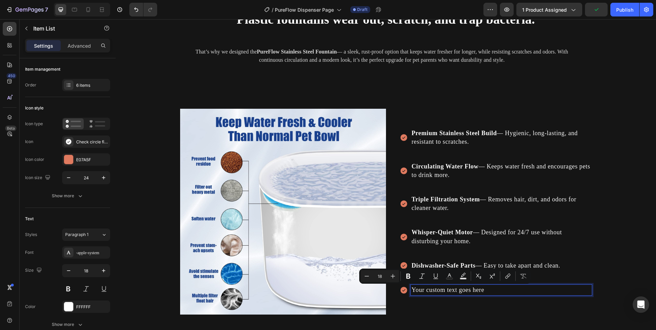
scroll to position [802, 0]
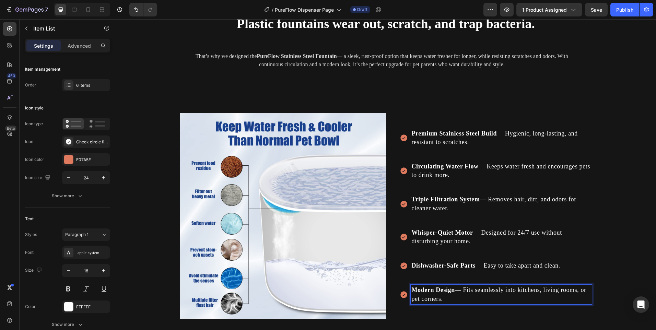
click at [336, 166] on img at bounding box center [283, 216] width 206 height 206
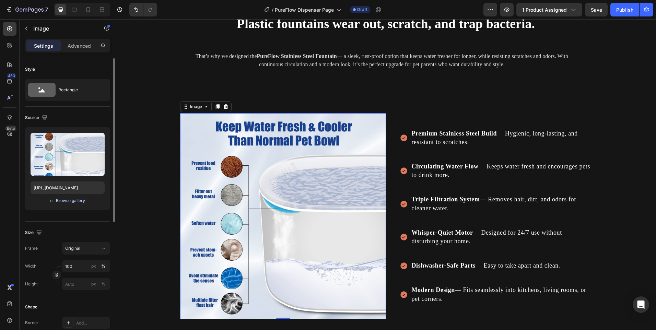
click at [63, 199] on div "Browse gallery" at bounding box center [70, 201] width 29 height 6
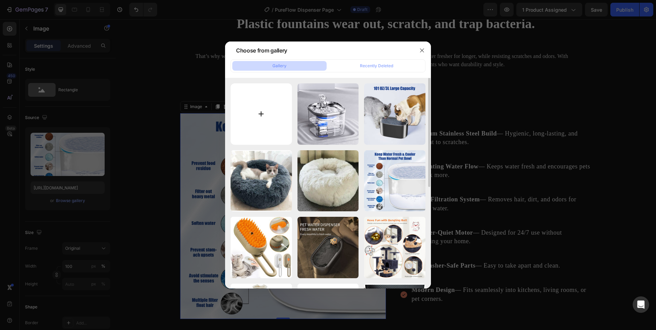
click at [263, 126] on input "file" at bounding box center [261, 113] width 61 height 61
type input "C:\fakepath\white_cat_using_PureFlow.jpg"
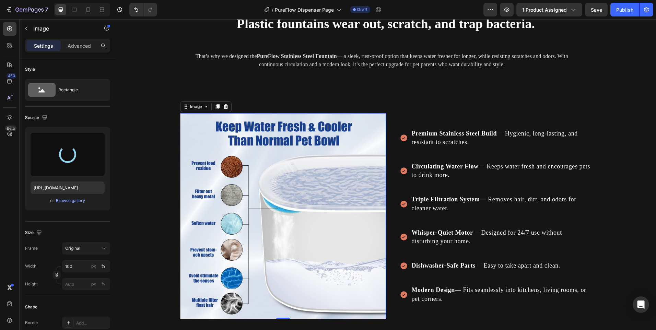
type input "https://cdn.shopify.com/s/files/1/0656/7883/5823/files/gempages_580691360521126…"
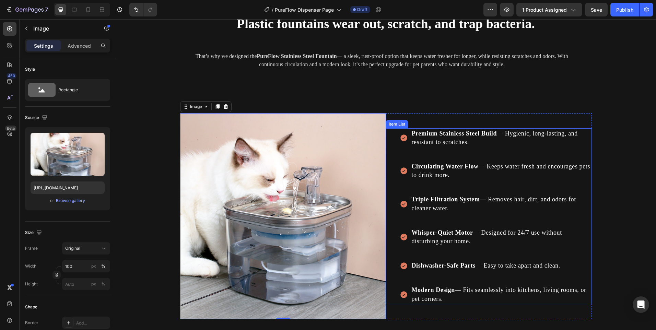
scroll to position [836, 0]
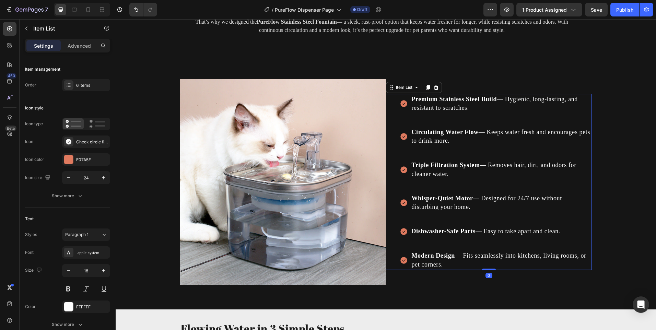
click at [487, 99] on strong "Premium Stainless Steel Build" at bounding box center [454, 99] width 85 height 7
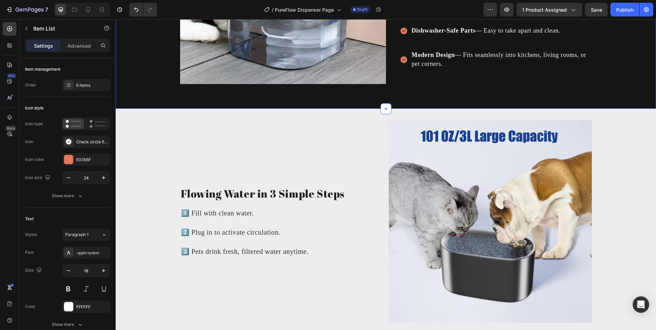
scroll to position [1042, 0]
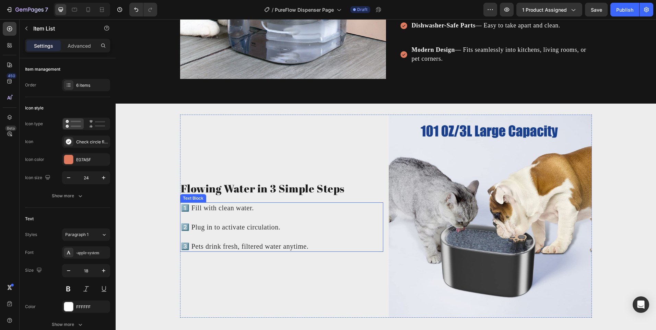
click at [295, 239] on p "3️⃣ Pets drink fresh, filtered water anytime." at bounding box center [282, 241] width 202 height 19
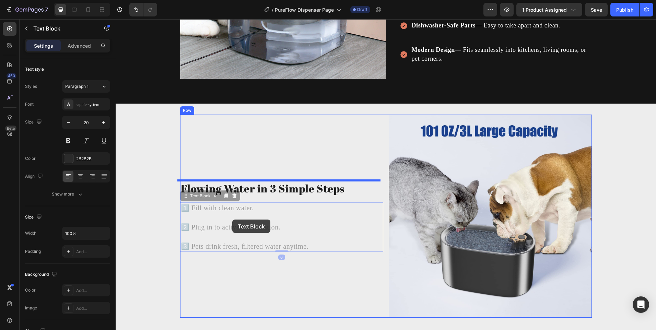
scroll to position [1017, 0]
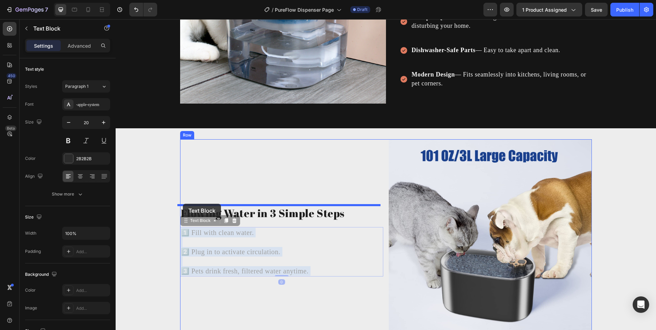
drag, startPoint x: 312, startPoint y: 246, endPoint x: 181, endPoint y: 207, distance: 137.2
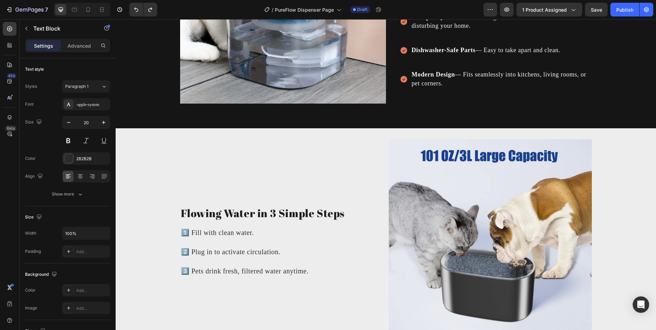
click at [247, 237] on p "1️⃣ Fill with clean water." at bounding box center [282, 233] width 202 height 10
click at [300, 249] on p "2️⃣ Plug in to activate circulation." at bounding box center [282, 247] width 202 height 19
click at [311, 277] on div "Flowing Water in 3 Simple Steps Heading 1️⃣ Fill with clean water. 2️⃣ Plug in …" at bounding box center [281, 240] width 203 height 203
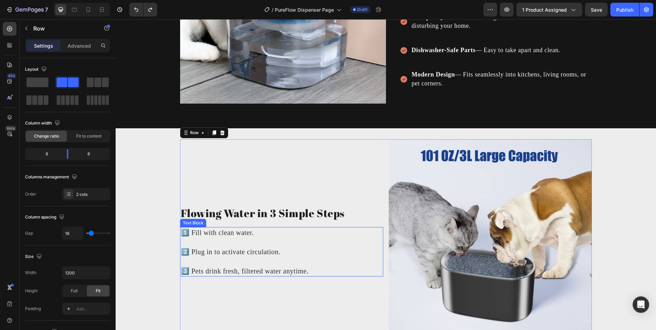
click at [309, 273] on p "3️⃣ Pets drink fresh, filtered water anytime." at bounding box center [282, 266] width 202 height 19
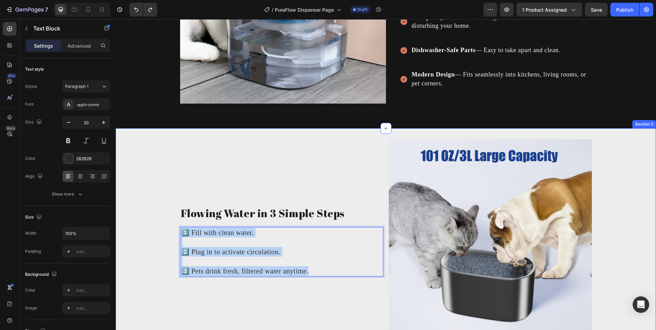
drag, startPoint x: 311, startPoint y: 272, endPoint x: 288, endPoint y: 244, distance: 35.9
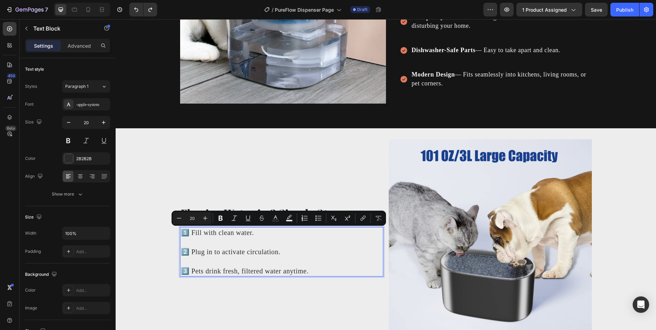
scroll to position [1027, 0]
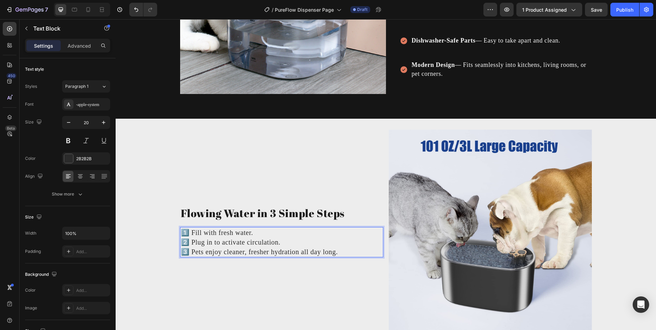
click at [256, 238] on p "1️⃣ Fill with fresh water. 2️⃣ Plug in to activate circulation. 3️⃣ Pets enjoy …" at bounding box center [282, 242] width 202 height 29
click at [260, 235] on p "1️⃣ Fill with fresh water. 2️⃣ Plug in to activate circulation. 3️⃣ Pets enjoy …" at bounding box center [282, 242] width 202 height 29
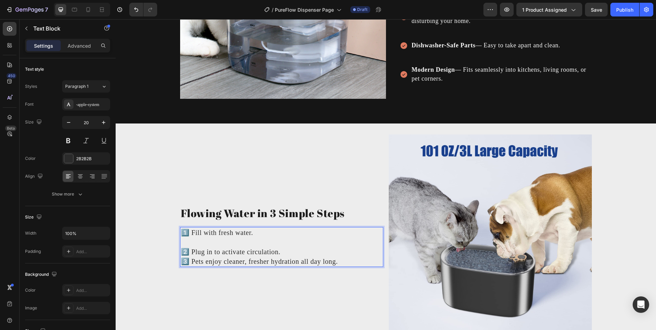
click at [287, 250] on p "⁠⁠⁠⁠⁠⁠⁠ 2️⃣ Plug in to activate circulation. 3️⃣ Pets enjoy cleaner, fresher hy…" at bounding box center [282, 252] width 202 height 29
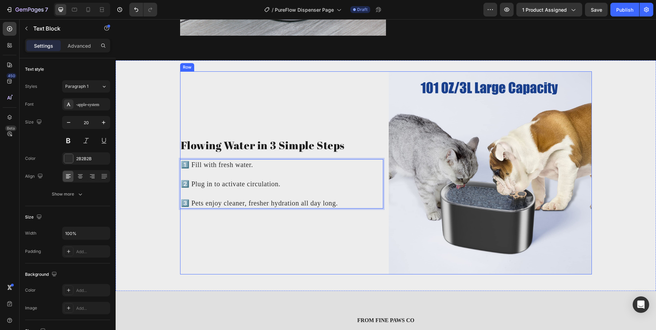
scroll to position [1086, 0]
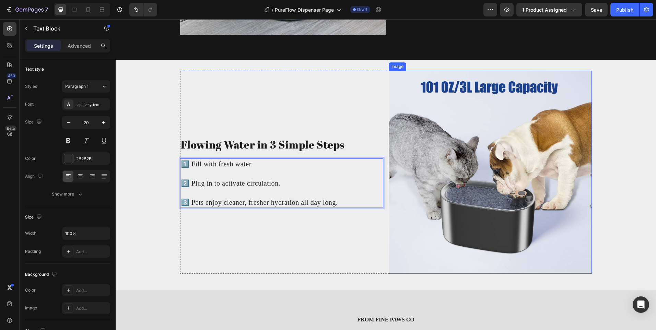
click at [437, 134] on img at bounding box center [490, 172] width 203 height 203
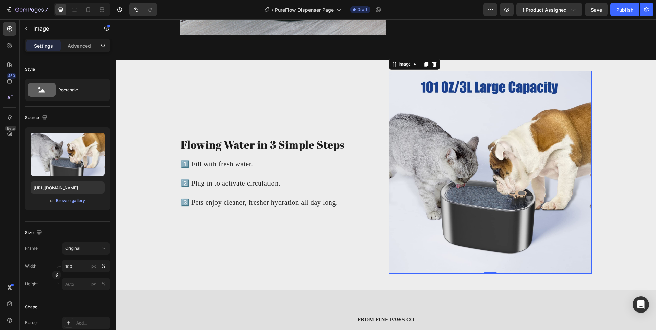
click at [475, 125] on img at bounding box center [490, 172] width 203 height 203
click at [73, 198] on div "Browse gallery" at bounding box center [70, 201] width 29 height 6
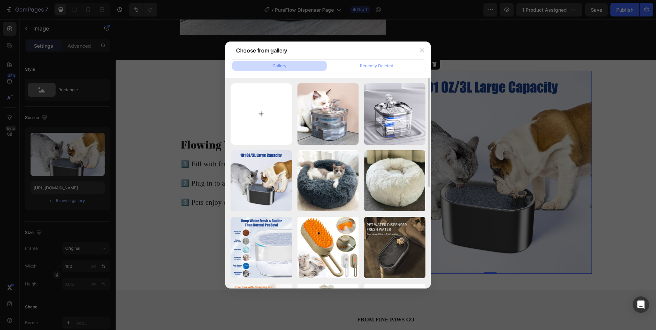
click at [283, 116] on input "file" at bounding box center [261, 113] width 61 height 61
type input "C:\fakepath\brown_tabby_drinking_from_PureFlow.jpg"
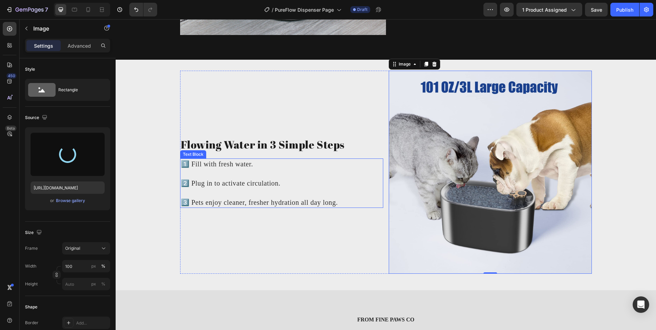
type input "https://cdn.shopify.com/s/files/1/0656/7883/5823/files/gempages_580691360521126…"
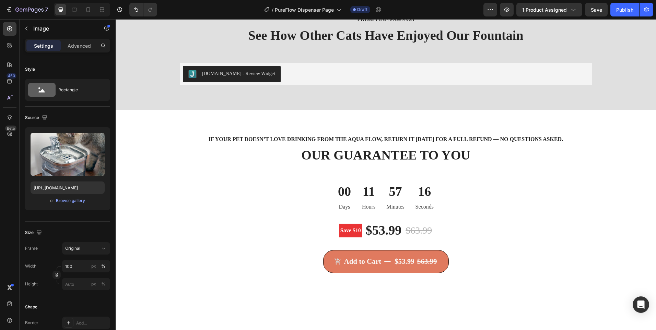
scroll to position [1258, 0]
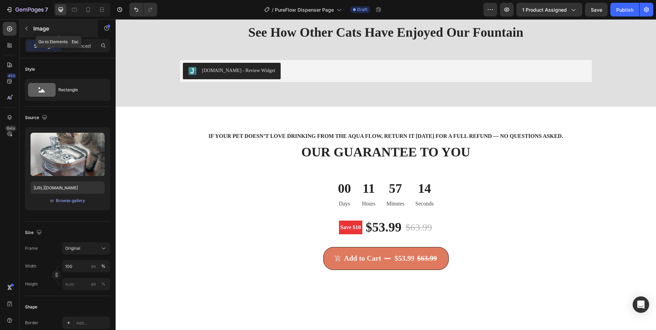
click at [22, 28] on button "button" at bounding box center [26, 28] width 11 height 11
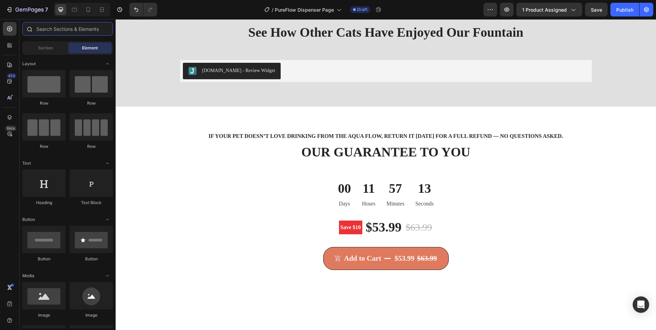
click at [54, 29] on input "text" at bounding box center [67, 29] width 91 height 14
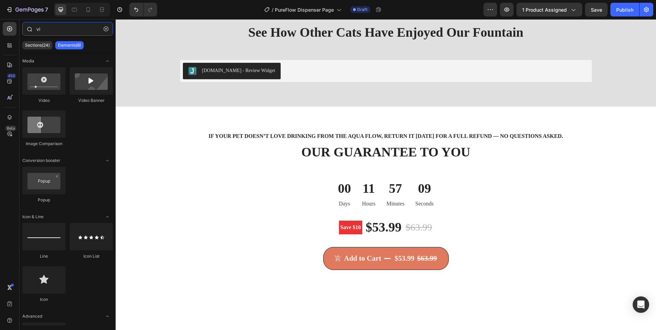
type input "v"
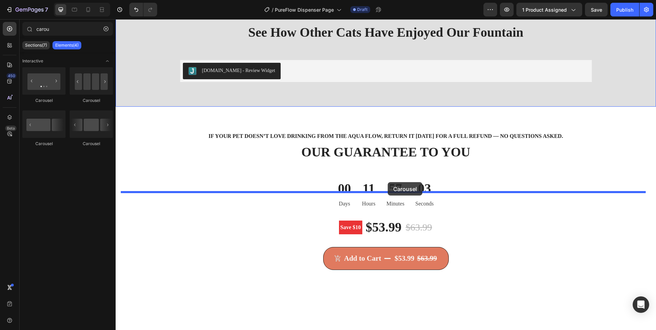
drag, startPoint x: 206, startPoint y: 100, endPoint x: 388, endPoint y: 182, distance: 200.2
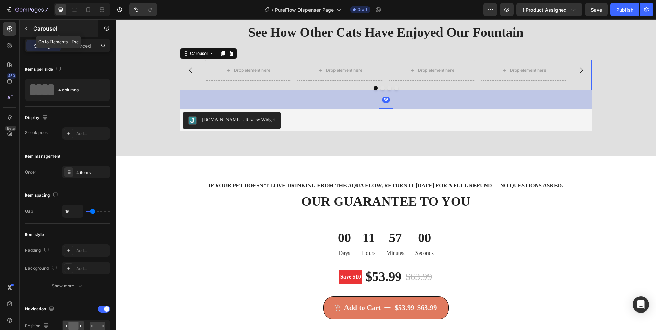
click at [27, 26] on icon "button" at bounding box center [26, 28] width 5 height 5
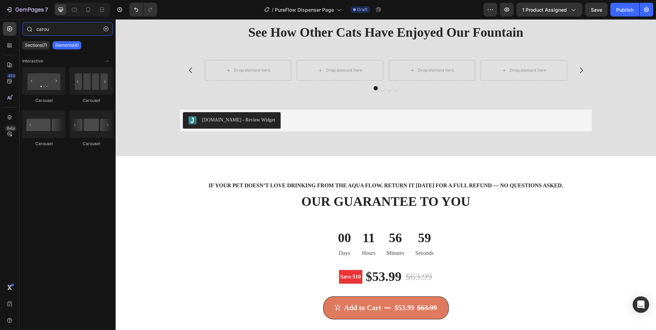
drag, startPoint x: 56, startPoint y: 31, endPoint x: 31, endPoint y: 30, distance: 24.7
click at [34, 29] on div "carou" at bounding box center [68, 30] width 96 height 16
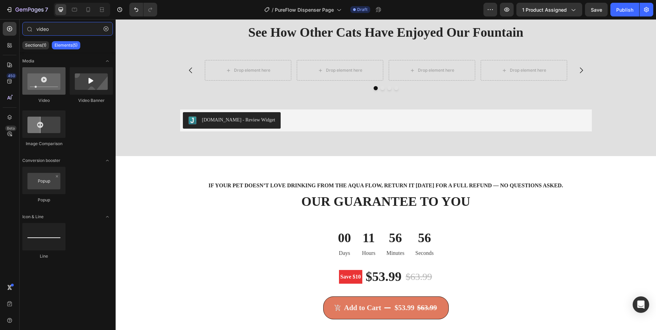
type input "video"
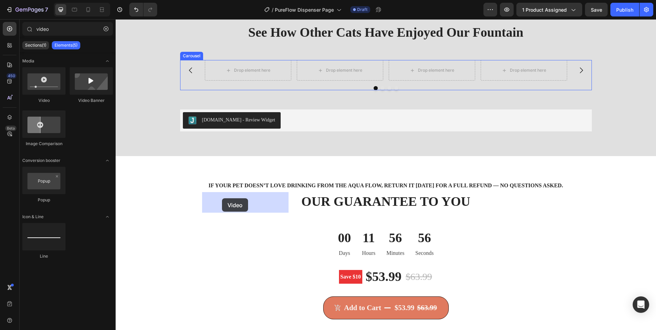
drag, startPoint x: 171, startPoint y: 102, endPoint x: 222, endPoint y: 198, distance: 109.0
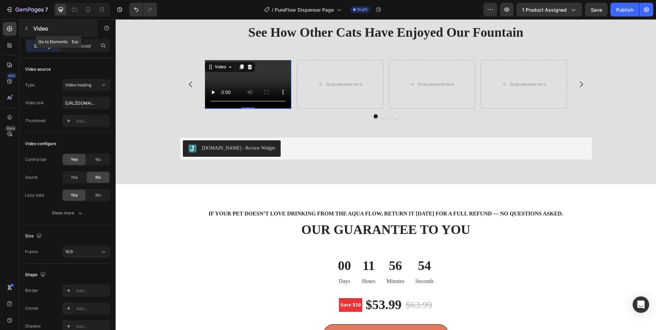
click at [24, 26] on icon "button" at bounding box center [26, 28] width 5 height 5
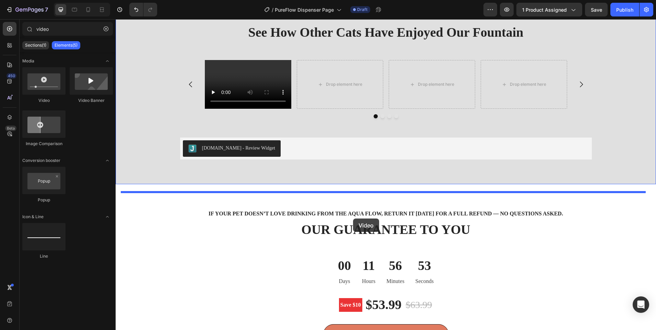
drag, startPoint x: 164, startPoint y: 100, endPoint x: 353, endPoint y: 219, distance: 222.9
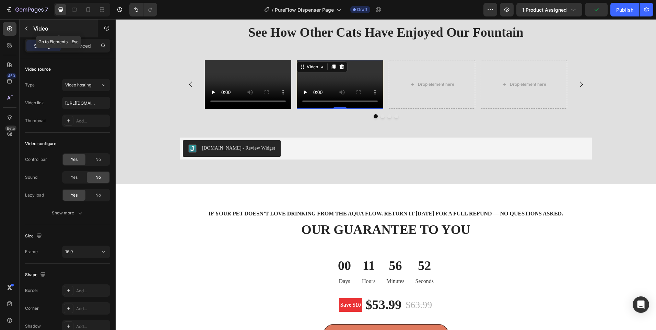
click at [25, 27] on icon "button" at bounding box center [26, 28] width 5 height 5
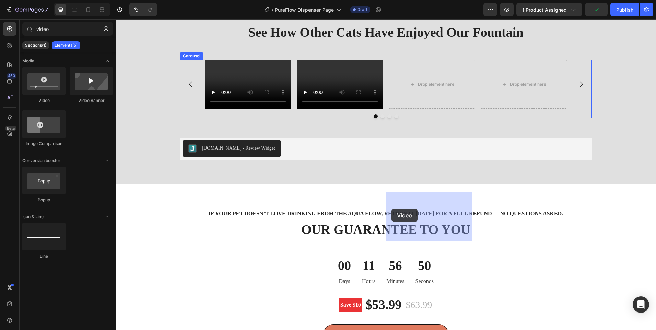
drag, startPoint x: 169, startPoint y: 107, endPoint x: 430, endPoint y: 226, distance: 287.1
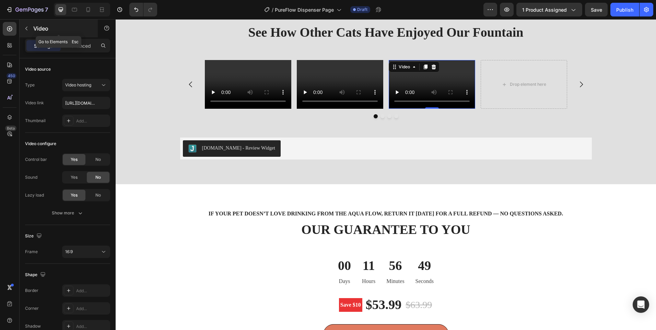
click at [29, 27] on button "button" at bounding box center [26, 28] width 11 height 11
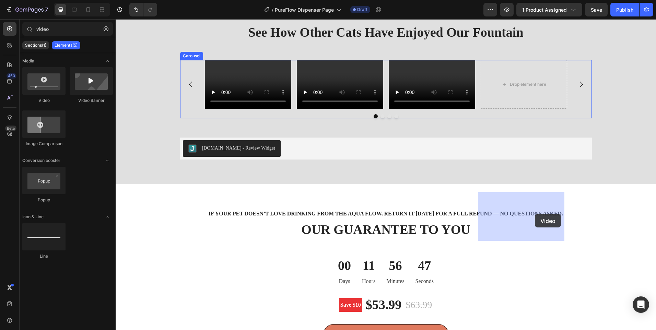
drag, startPoint x: 156, startPoint y: 104, endPoint x: 535, endPoint y: 214, distance: 394.7
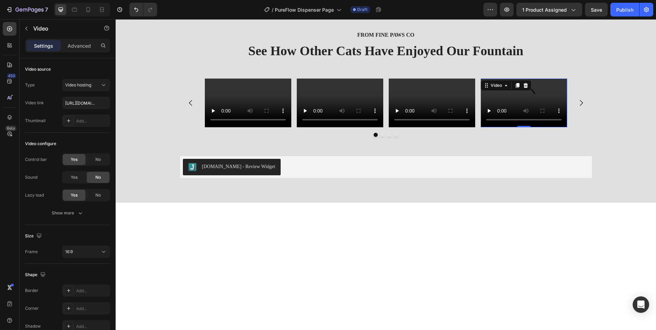
scroll to position [1223, 0]
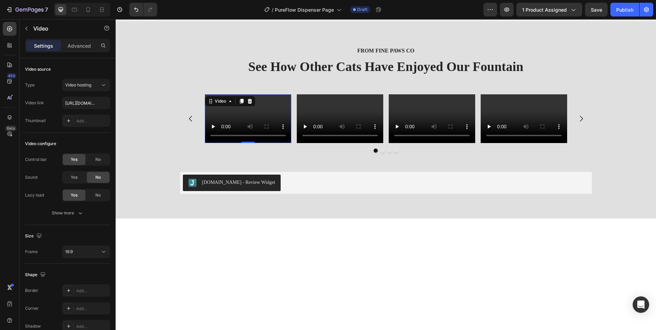
click at [251, 143] on video at bounding box center [248, 118] width 87 height 49
click at [26, 28] on icon "button" at bounding box center [26, 28] width 5 height 5
click at [251, 143] on video at bounding box center [248, 118] width 87 height 49
click at [85, 83] on span "Video hosting" at bounding box center [78, 84] width 26 height 5
click at [49, 131] on div "YouTube Vimeo Video hosting" at bounding box center [79, 115] width 62 height 45
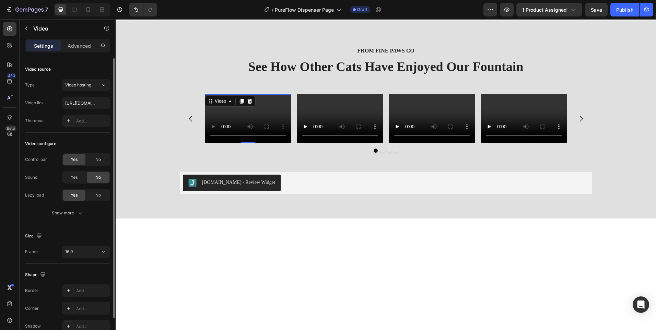
click at [45, 126] on div "Thumbnail" at bounding box center [35, 120] width 21 height 11
click at [80, 107] on input "https://cdn.shopify.com/videos/c/o/v/2cd3deb506b54b009063f7270ab5cf2e.mp4" at bounding box center [86, 103] width 48 height 12
paste input "197af0f059ea478ba6b347fc9458f0f2"
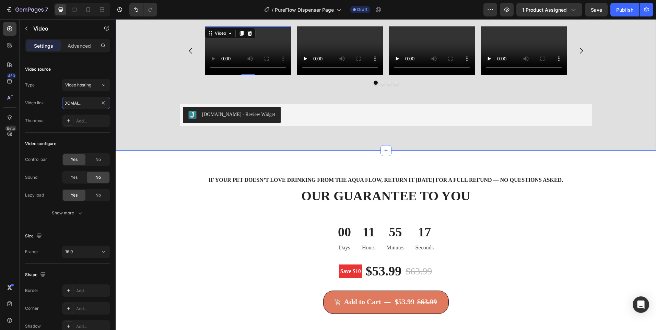
scroll to position [1292, 0]
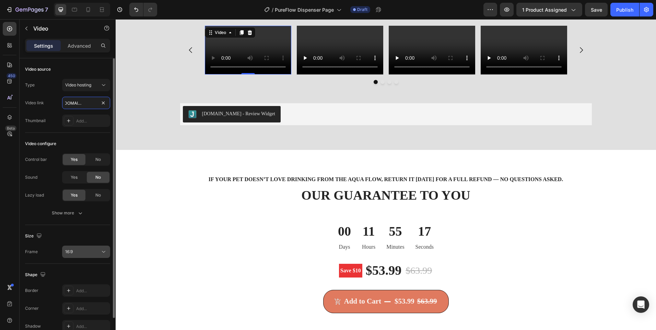
type input "https://cdn.shopify.com/videos/c/o/v/197af0f059ea478ba6b347fc9458f0f2.mp4"
click at [96, 246] on button "16:9" at bounding box center [86, 252] width 48 height 12
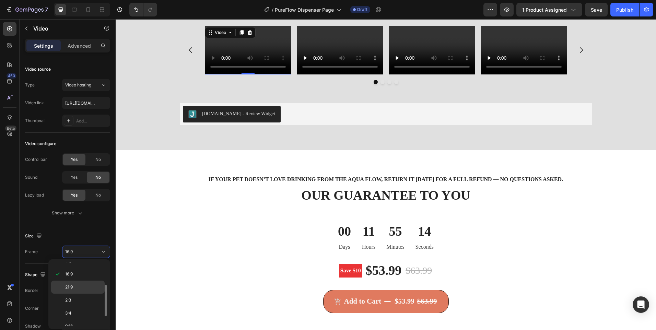
scroll to position [12, 0]
click at [81, 289] on div "3:2" at bounding box center [78, 295] width 54 height 13
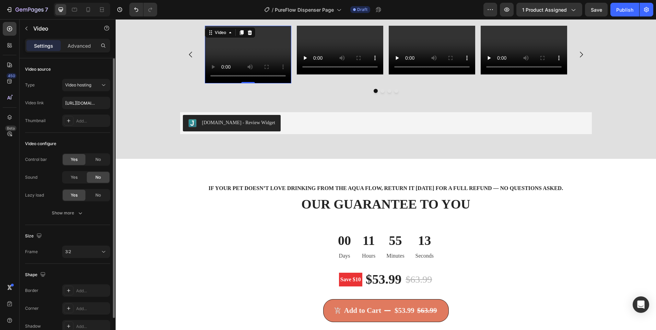
click at [94, 245] on div "Size Frame 3:2" at bounding box center [67, 244] width 85 height 39
click at [90, 254] on div "3:2" at bounding box center [82, 252] width 35 height 6
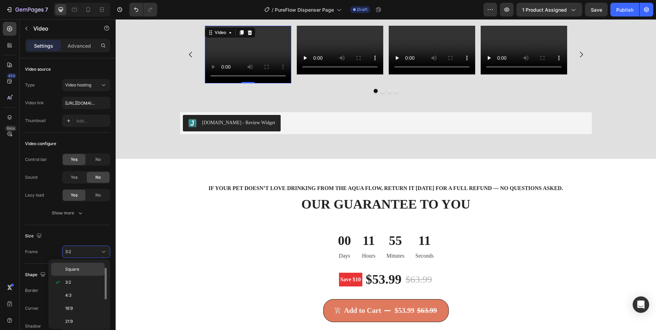
click at [85, 269] on p "Square" at bounding box center [83, 269] width 36 height 6
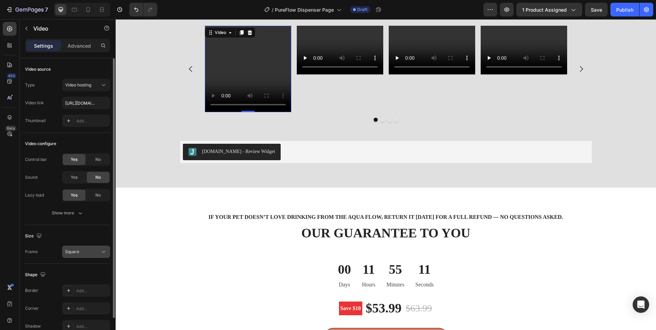
click at [89, 257] on button "Square" at bounding box center [86, 252] width 48 height 12
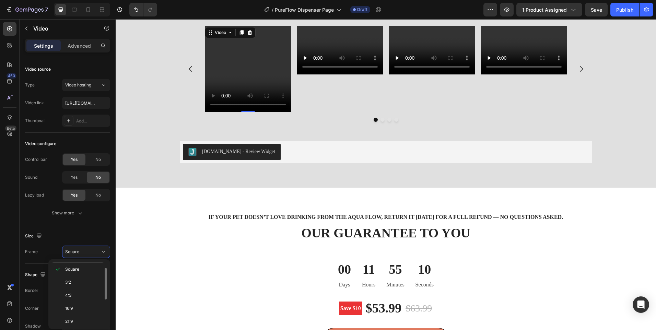
scroll to position [0, 0]
click at [86, 272] on p "Original" at bounding box center [83, 269] width 36 height 6
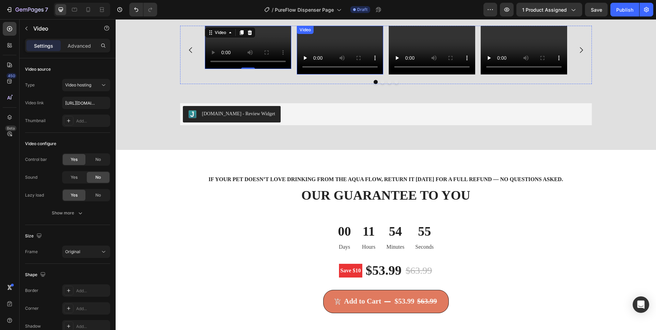
click at [336, 74] on video at bounding box center [340, 50] width 87 height 49
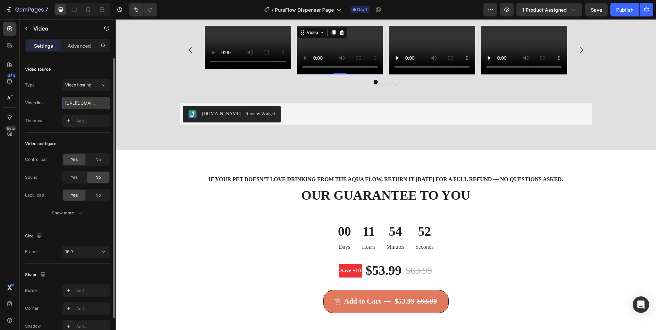
click at [90, 104] on input "https://cdn.shopify.com/videos/c/o/v/2cd3deb506b54b009063f7270ab5cf2e.mp4" at bounding box center [86, 103] width 48 height 12
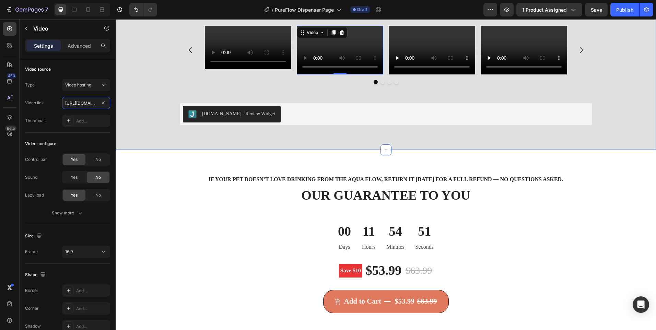
scroll to position [0, 131]
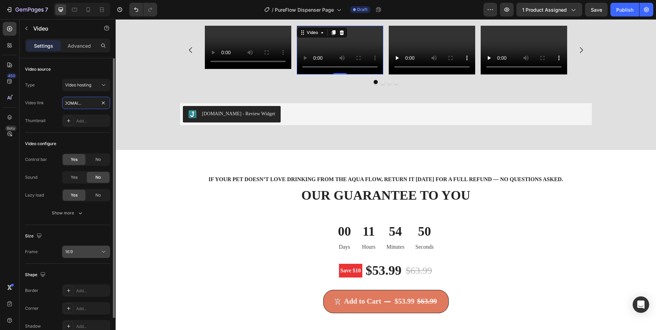
type input "https://cdn.shopify.com/videos/c/o/v/e4244726e44344dc82871818419b4476.mp4"
click at [96, 255] on button "16:9" at bounding box center [86, 252] width 48 height 12
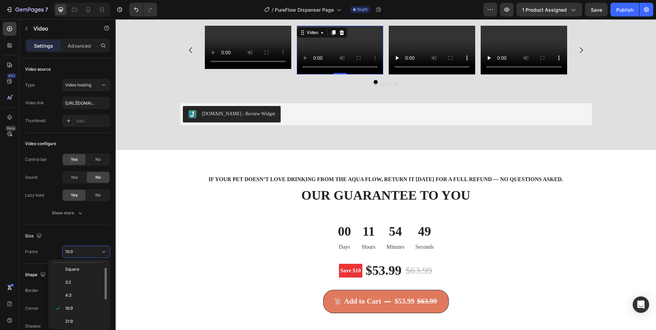
scroll to position [0, 0]
click at [89, 266] on p "Original" at bounding box center [83, 269] width 36 height 6
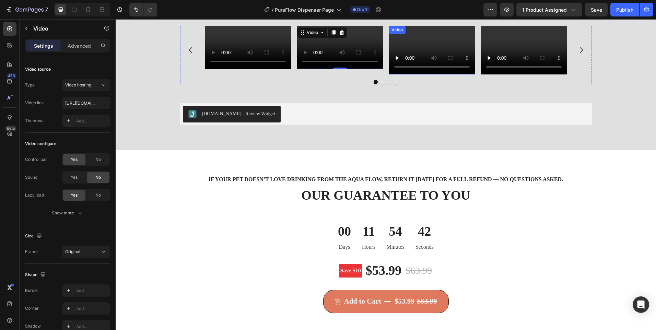
click at [418, 74] on video at bounding box center [432, 50] width 87 height 49
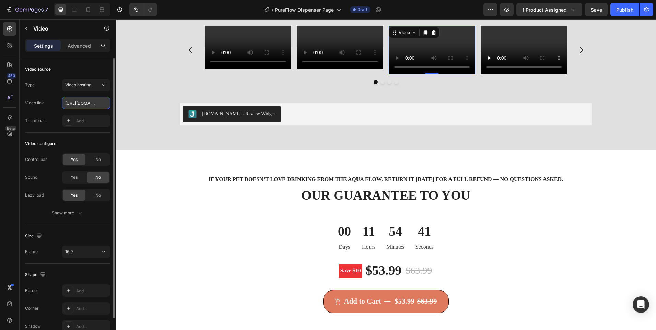
click at [81, 107] on input "https://cdn.shopify.com/videos/c/o/v/2cd3deb506b54b009063f7270ab5cf2e.mp4" at bounding box center [86, 103] width 48 height 12
type input "https://cdn.shopify.com/videos/c/o/v/5335f5b811ea4a6e8b898cd2705cf9aa.mp4"
click at [87, 255] on div "16:9" at bounding box center [82, 252] width 35 height 6
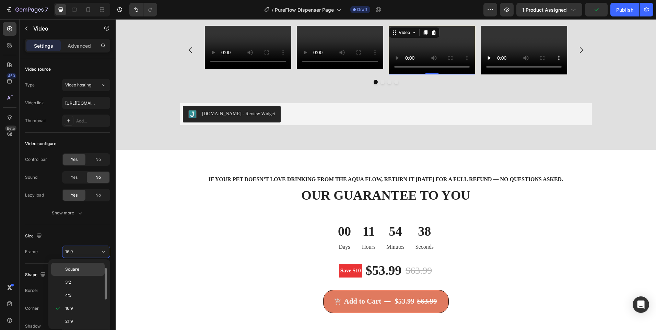
scroll to position [0, 0]
click at [81, 269] on p "Original" at bounding box center [83, 269] width 36 height 6
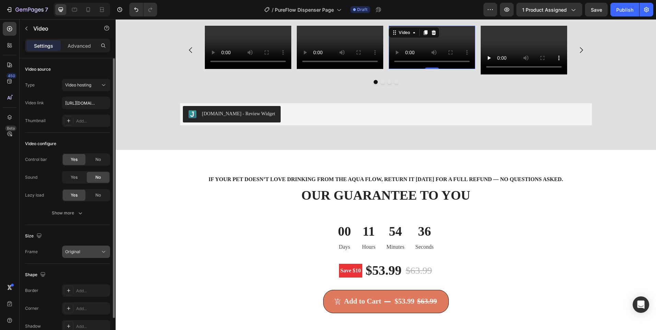
click at [90, 254] on div "Original" at bounding box center [82, 252] width 35 height 6
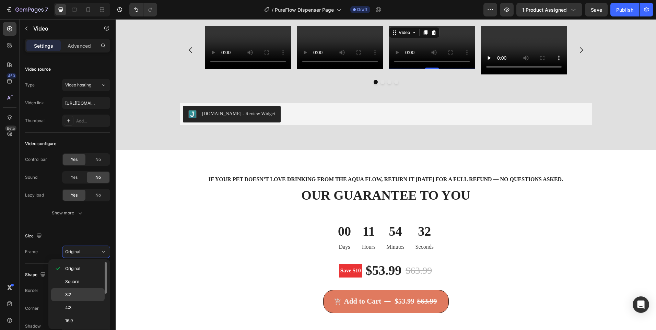
click at [81, 295] on p "3:2" at bounding box center [83, 295] width 36 height 6
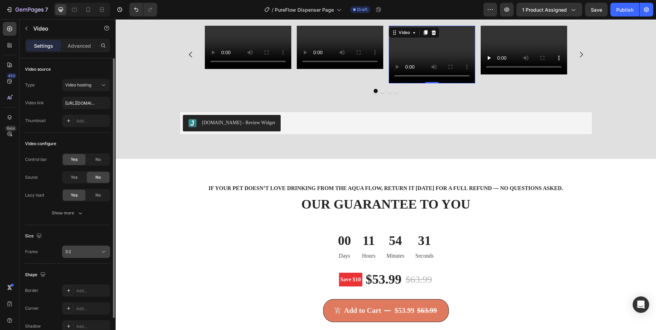
click at [89, 253] on div "3:2" at bounding box center [82, 252] width 35 height 6
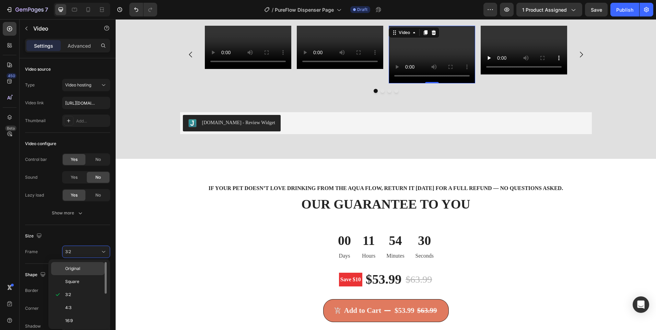
click at [86, 275] on div "Original" at bounding box center [78, 281] width 54 height 13
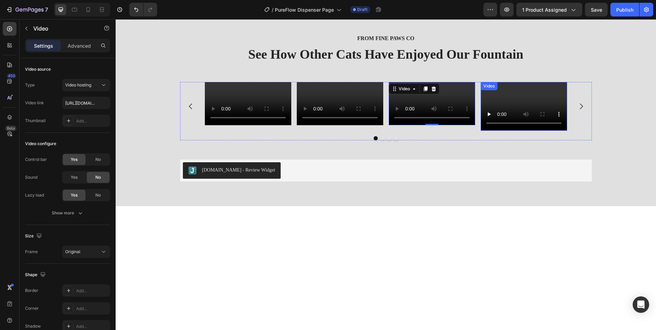
scroll to position [1223, 0]
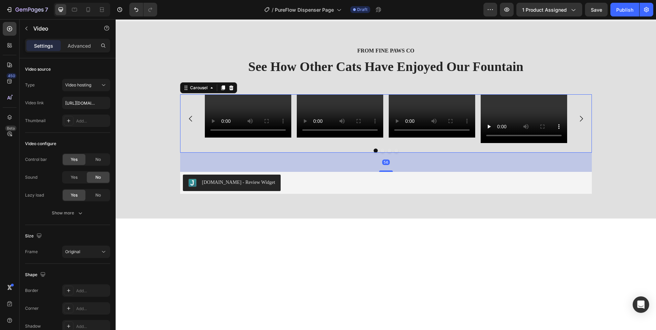
click at [446, 143] on div "Video" at bounding box center [432, 118] width 87 height 49
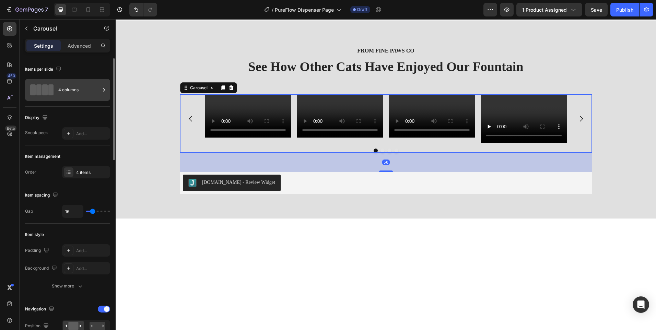
click at [61, 91] on div "4 columns" at bounding box center [79, 90] width 42 height 16
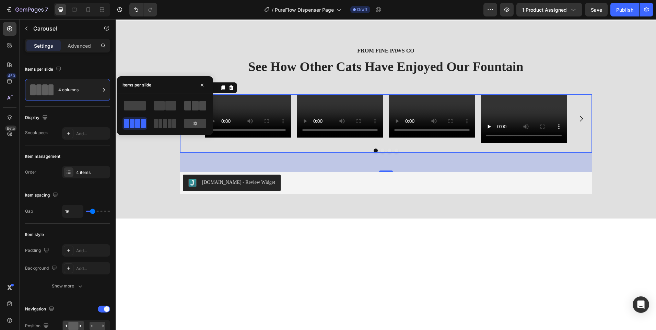
click at [193, 105] on span at bounding box center [195, 106] width 7 height 10
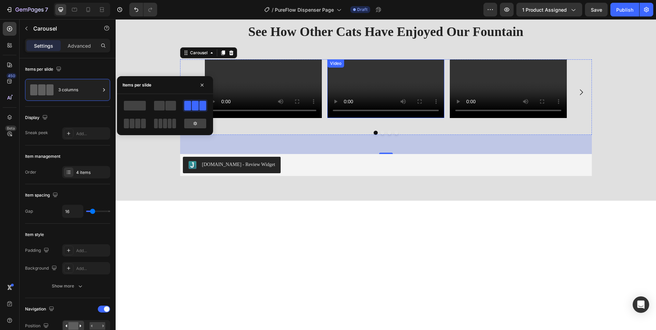
scroll to position [1292, 0]
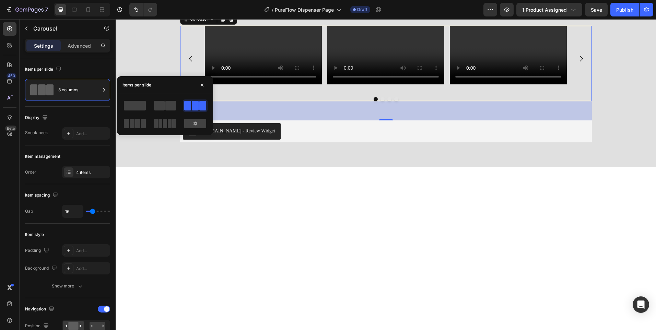
click at [578, 63] on icon "Carousel Next Arrow" at bounding box center [581, 59] width 8 height 8
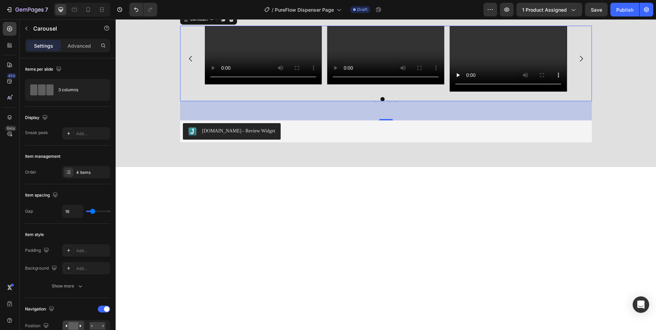
click at [578, 63] on icon "Carousel Next Arrow" at bounding box center [581, 59] width 8 height 8
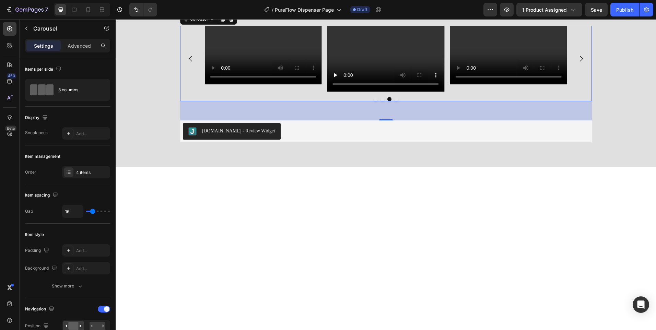
click at [187, 63] on icon "Carousel Back Arrow" at bounding box center [191, 59] width 8 height 8
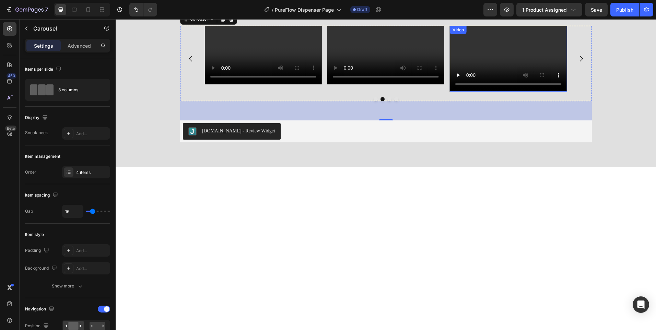
drag, startPoint x: 509, startPoint y: 183, endPoint x: 497, endPoint y: 184, distance: 11.7
click at [509, 92] on video at bounding box center [508, 59] width 117 height 66
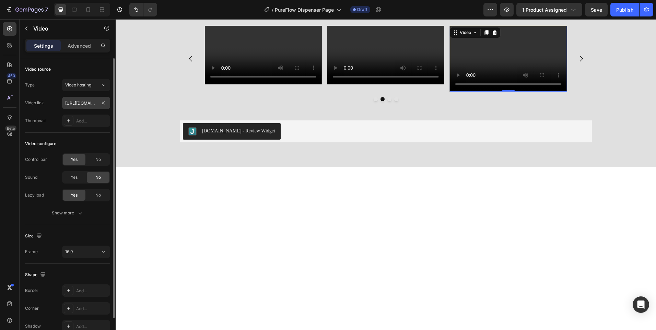
click at [77, 100] on input "https://cdn.shopify.com/videos/c/o/v/2cd3deb506b54b009063f7270ab5cf2e.mp4" at bounding box center [86, 103] width 48 height 12
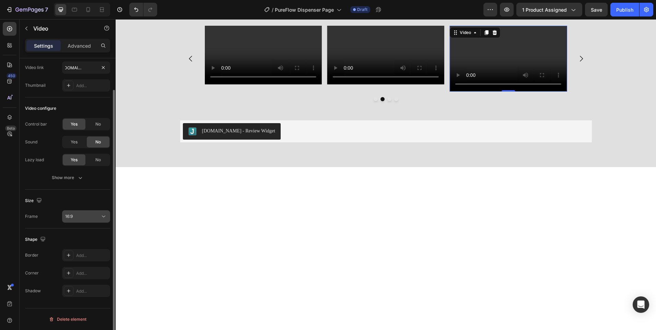
type input "https://cdn.shopify.com/videos/c/o/v/cb9aea9de4dc448eaf9367baed2ce6b3.mp4"
click at [98, 218] on div "16:9" at bounding box center [82, 217] width 35 height 6
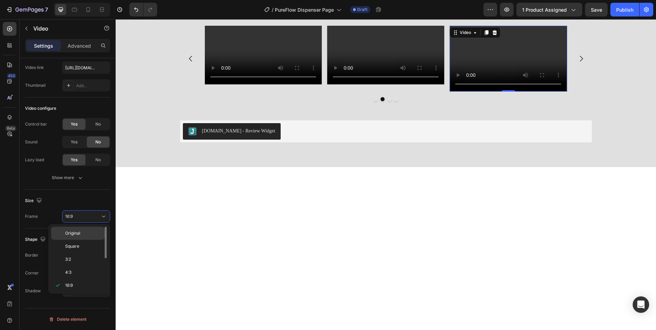
click at [92, 240] on div "Original" at bounding box center [78, 246] width 54 height 13
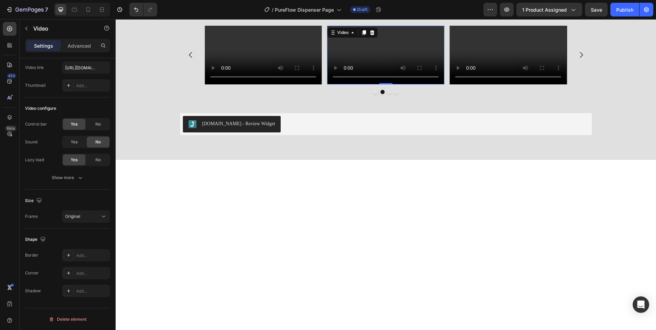
click at [384, 84] on video at bounding box center [385, 55] width 117 height 59
click at [77, 66] on input "https://cdn.shopify.com/videos/c/o/v/5335f5b811ea4a6e8b898cd2705cf9aa.mp4" at bounding box center [86, 67] width 48 height 12
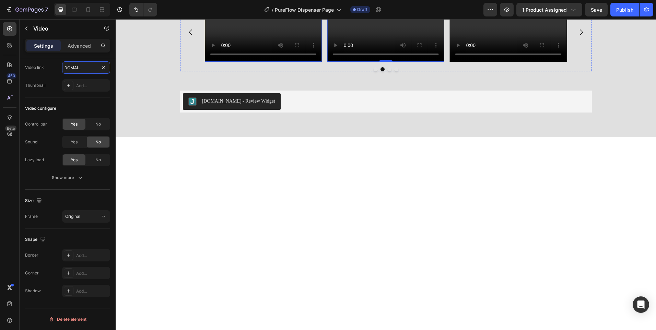
scroll to position [1361, 0]
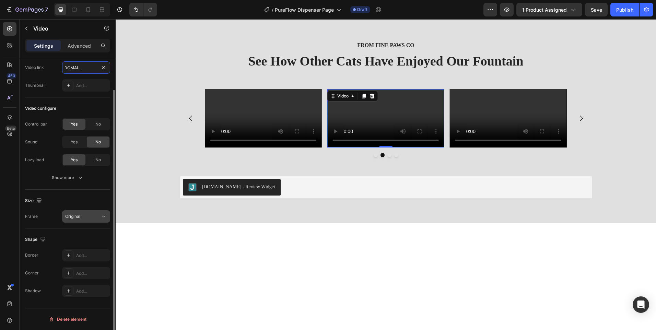
type input "https://cdn.shopify.com/videos/c/o/v/71dced5b94254ca79543d27150317d51.mp4"
click at [103, 214] on icon at bounding box center [103, 216] width 7 height 7
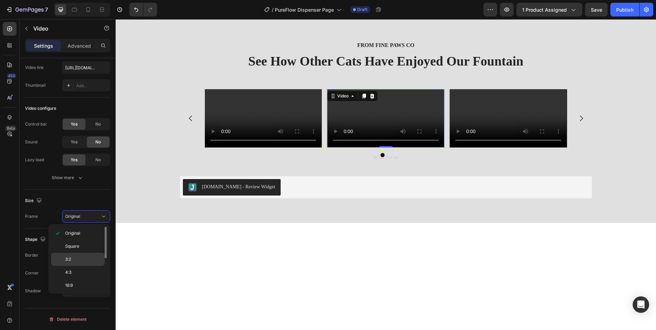
click at [80, 266] on div "3:2" at bounding box center [78, 272] width 54 height 13
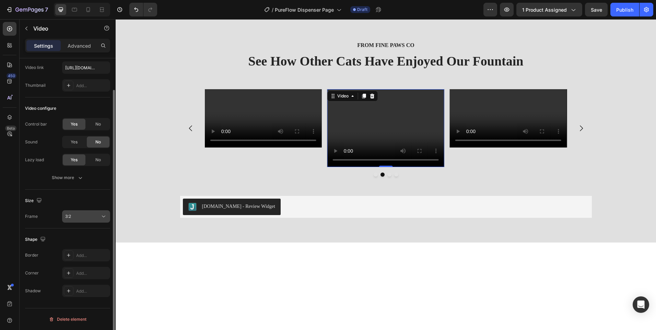
click at [91, 212] on button "3:2" at bounding box center [86, 216] width 48 height 12
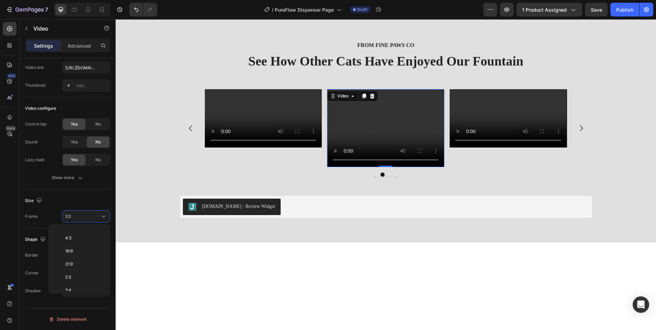
scroll to position [66, 0]
click at [85, 260] on p "3:4" at bounding box center [83, 258] width 36 height 6
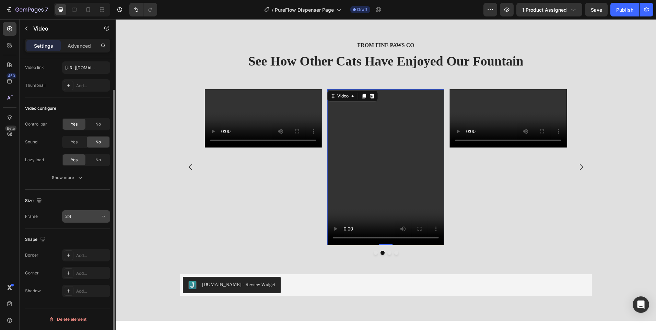
click at [87, 218] on div "3:4" at bounding box center [82, 217] width 35 height 6
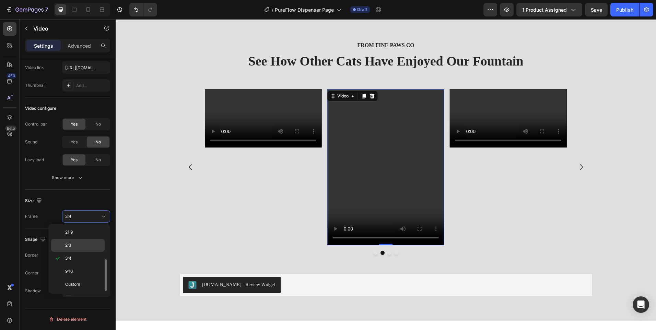
scroll to position [0, 0]
click at [83, 233] on p "Original" at bounding box center [83, 233] width 36 height 6
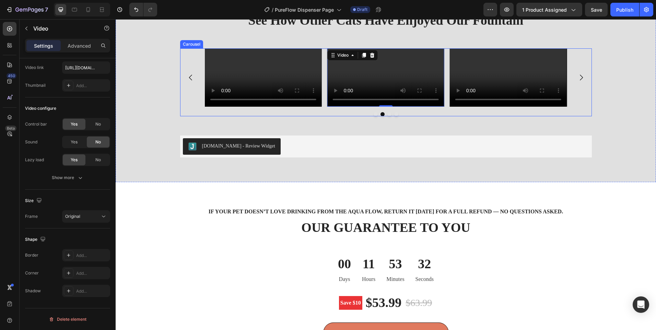
scroll to position [1464, 0]
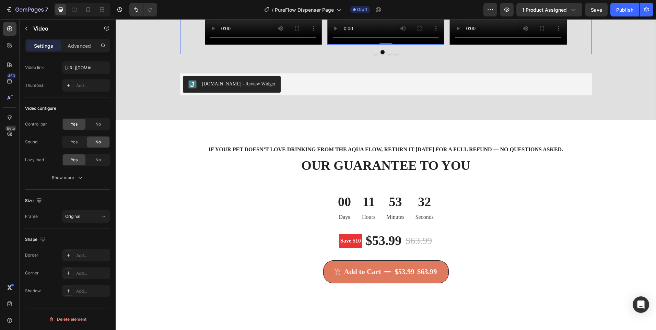
click at [190, 20] on icon "Carousel Back Arrow" at bounding box center [191, 15] width 8 height 8
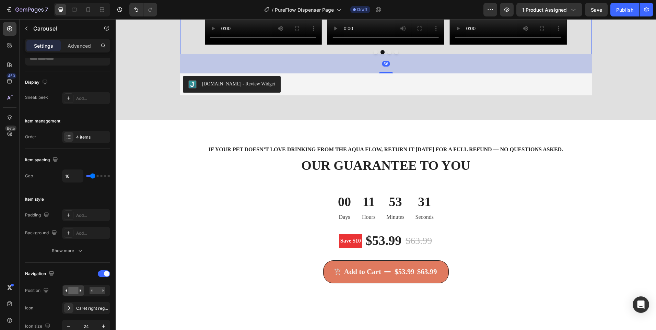
scroll to position [0, 0]
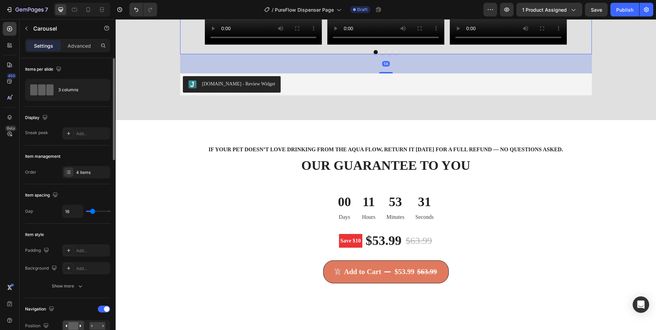
click at [190, 20] on icon "Carousel Back Arrow" at bounding box center [191, 15] width 8 height 8
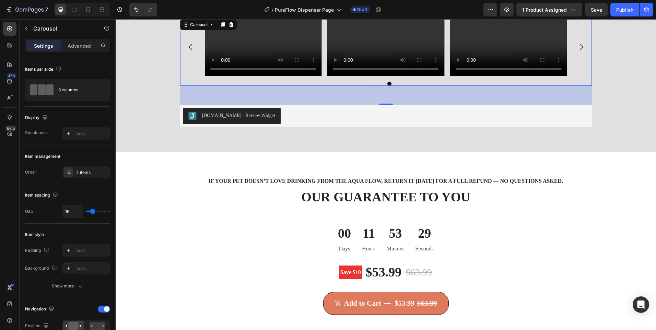
scroll to position [1395, 0]
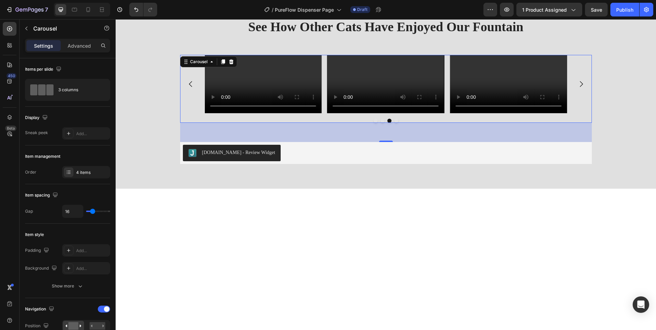
click at [227, 114] on div "Video" at bounding box center [263, 84] width 117 height 59
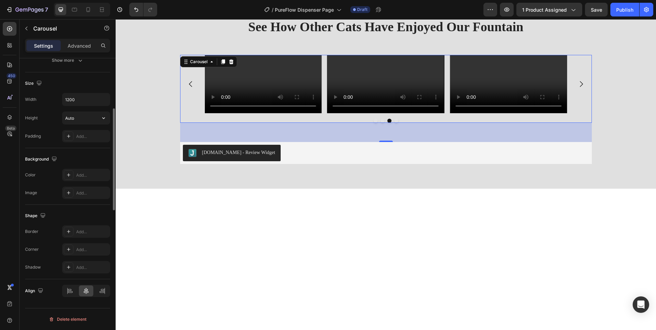
scroll to position [403, 0]
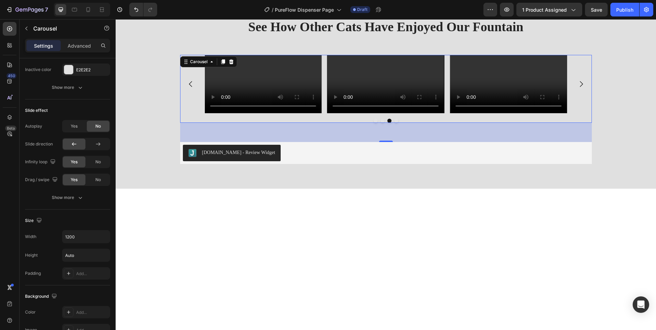
click at [187, 114] on div "Video Video Video Video" at bounding box center [386, 84] width 412 height 59
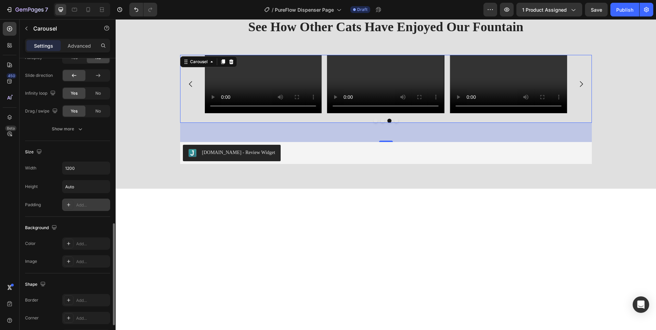
scroll to position [541, 0]
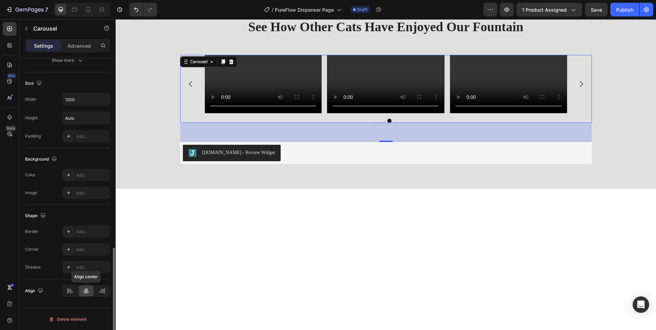
click at [81, 288] on div at bounding box center [86, 291] width 15 height 11
click at [85, 288] on div at bounding box center [86, 291] width 15 height 11
click at [82, 288] on div at bounding box center [86, 291] width 15 height 11
click at [74, 289] on div at bounding box center [70, 291] width 15 height 11
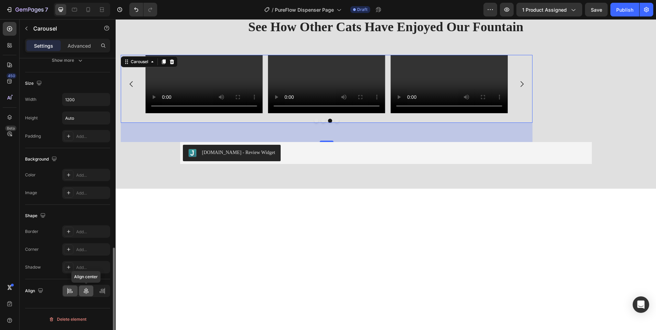
click at [85, 293] on icon at bounding box center [86, 291] width 5 height 6
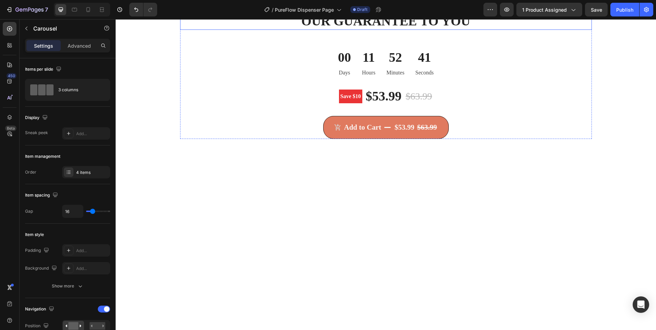
scroll to position [1679, 0]
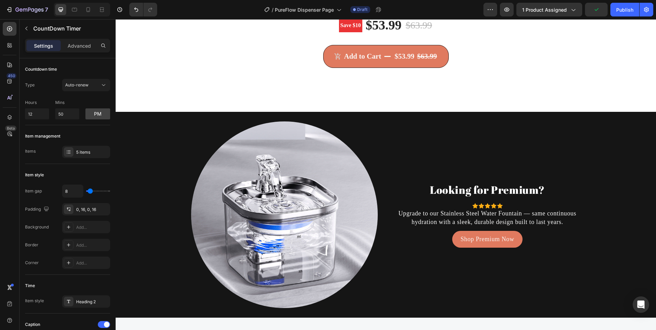
click at [39, 114] on input "12" at bounding box center [37, 113] width 24 height 11
type input "1"
type input "4"
click at [278, 17] on div "32" at bounding box center [386, 11] width 412 height 11
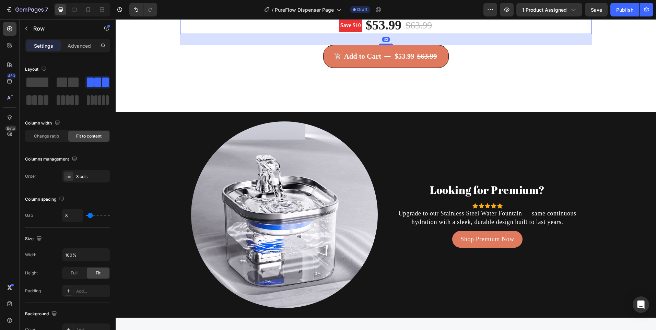
click at [290, 34] on div "Save $10 Product Badge $53.99 (P) Price (P) Price $63.99 (P) Price (P) Price Ro…" at bounding box center [386, 25] width 412 height 17
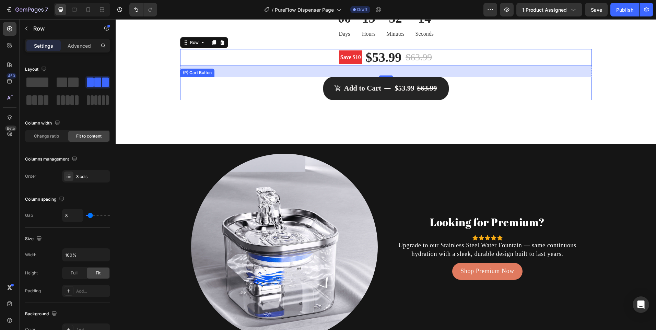
scroll to position [1885, 0]
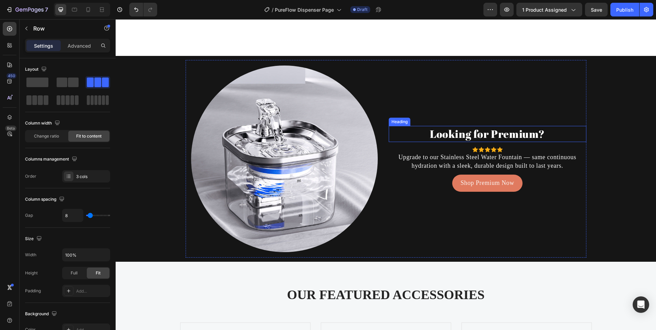
click at [466, 127] on h2 "Looking for Premium?" at bounding box center [488, 134] width 198 height 16
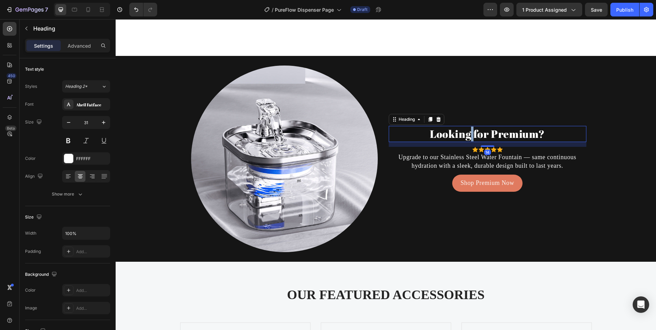
click at [466, 127] on h2 "Looking for Premium?" at bounding box center [488, 134] width 198 height 16
click at [466, 127] on p "Looking for Premium?" at bounding box center [488, 134] width 196 height 15
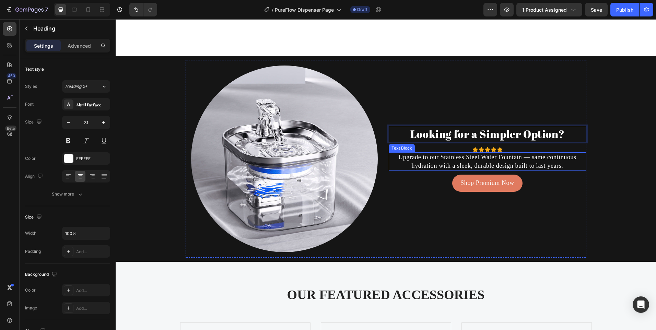
click at [435, 160] on p "Upgrade to our Stainless Steel Water Fountain — same continuous hydration with …" at bounding box center [488, 161] width 196 height 17
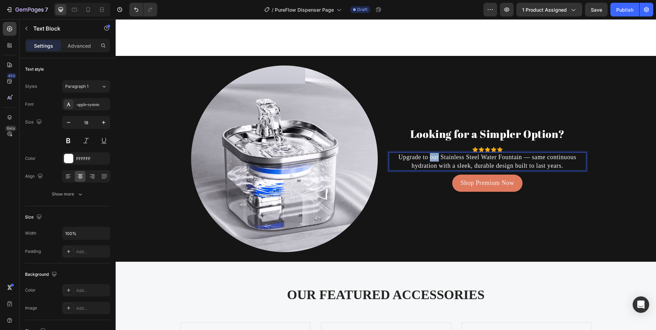
click at [434, 160] on p "Upgrade to our Stainless Steel Water Fountain — same continuous hydration with …" at bounding box center [488, 161] width 196 height 17
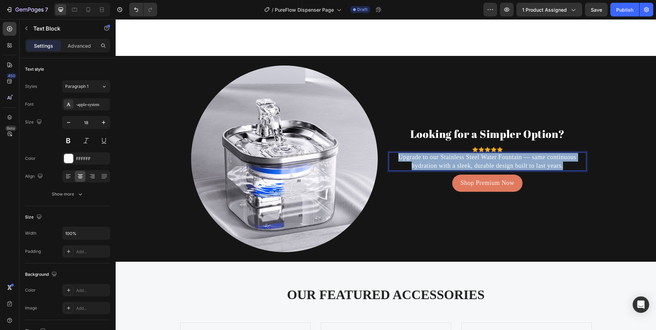
click at [434, 160] on p "Upgrade to our Stainless Steel Water Fountain — same continuous hydration with …" at bounding box center [488, 161] width 196 height 17
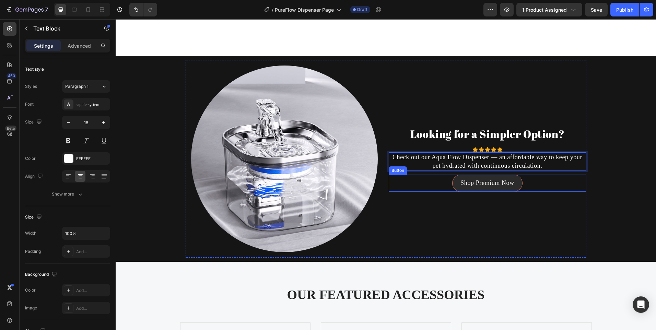
click at [486, 178] on link "Shop Premium Now" at bounding box center [487, 183] width 70 height 17
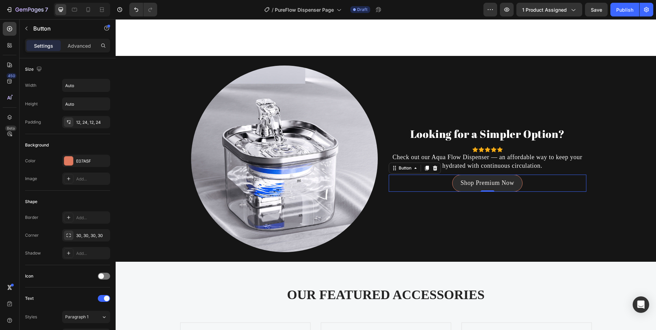
click at [486, 178] on link "Shop Premium Now" at bounding box center [487, 183] width 70 height 17
click at [487, 178] on link "Shop Premium Now" at bounding box center [487, 183] width 70 height 17
click at [486, 184] on p "Shop Premium Now" at bounding box center [488, 183] width 54 height 9
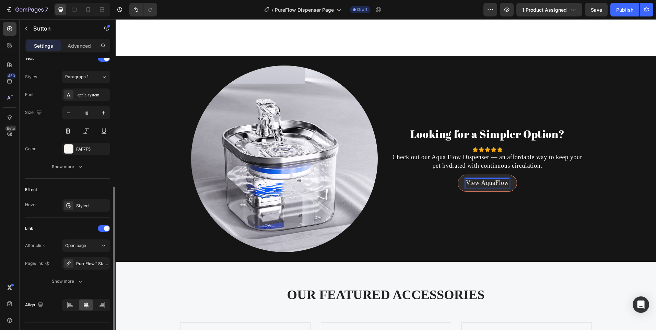
scroll to position [254, 0]
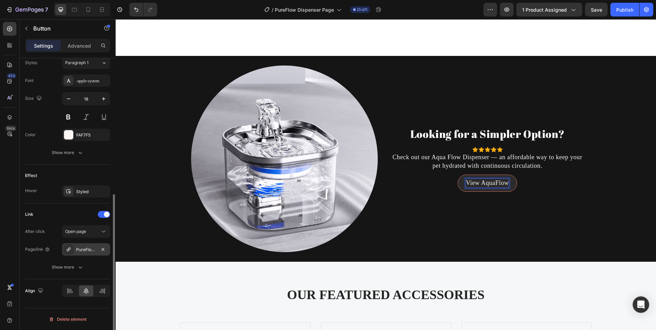
click at [92, 248] on div "PureFlow™ Stainless Steel Pet Fountain" at bounding box center [86, 250] width 20 height 6
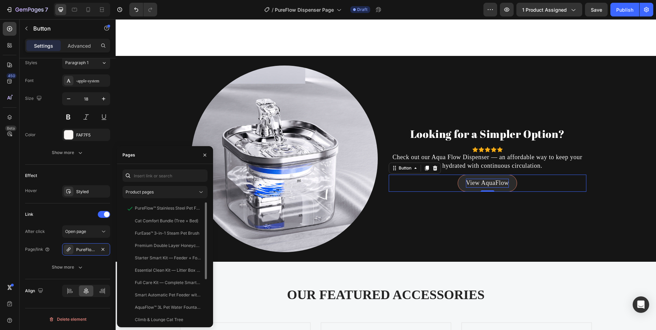
scroll to position [34, 0]
click at [174, 279] on div "AquaFlow™ 3L Pet Water Fountain – Ultra-Quiet, LED Indicator & Triple Filtratio…" at bounding box center [164, 285] width 82 height 12
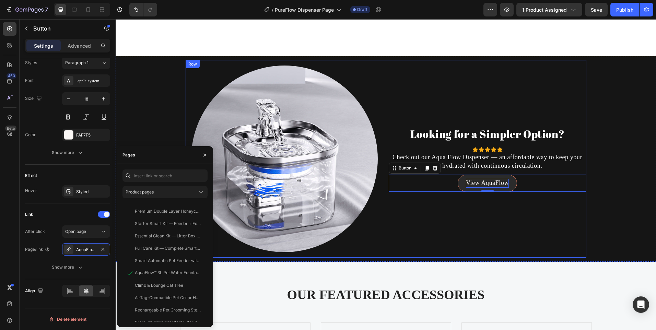
click at [407, 243] on div "Looking for a Simpler Option? Heading Icon Icon Icon Icon Icon Icon List Hoz Ch…" at bounding box center [488, 159] width 198 height 198
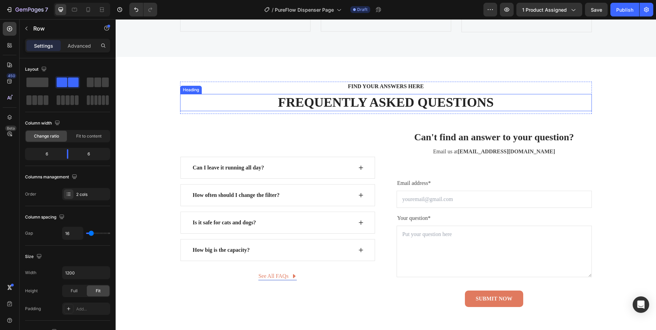
scroll to position [2400, 0]
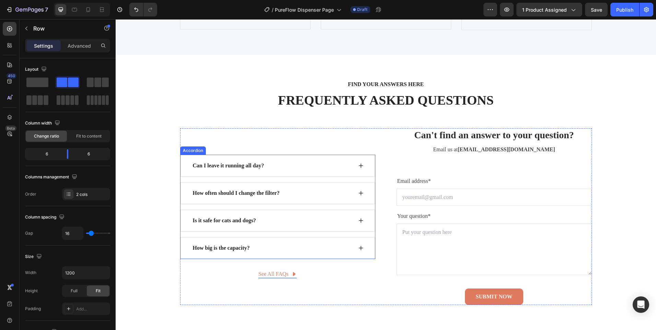
click at [358, 246] on icon at bounding box center [360, 247] width 5 height 5
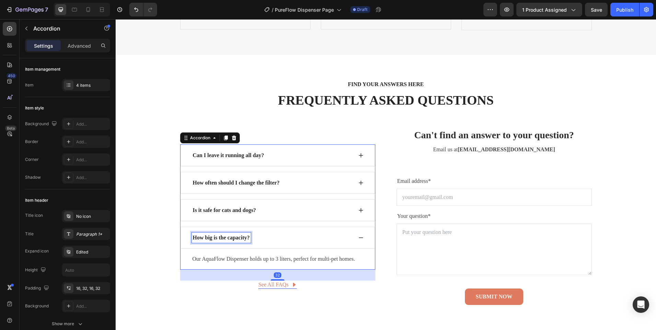
click at [216, 238] on p "How big is the capacity?" at bounding box center [221, 238] width 57 height 8
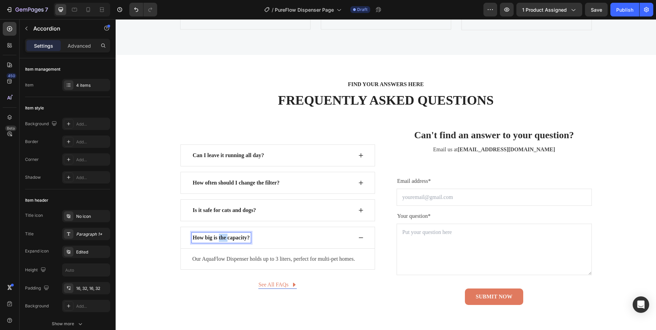
click at [216, 238] on p "How big is the capacity?" at bounding box center [221, 238] width 57 height 8
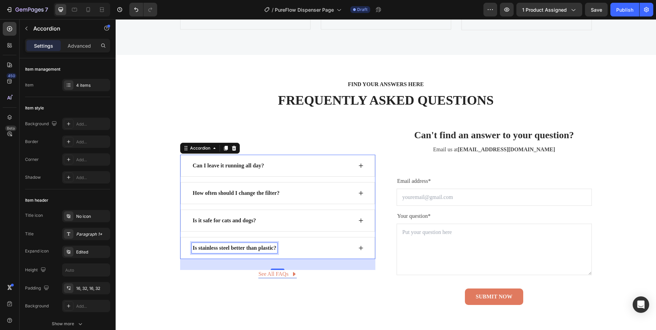
scroll to position [2410, 0]
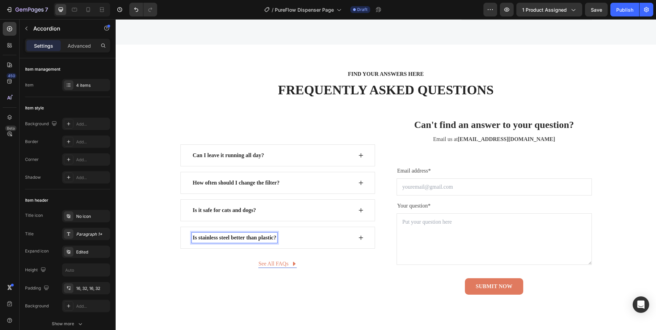
click at [362, 235] on div "Is stainless steel better than plastic?" at bounding box center [278, 238] width 195 height 22
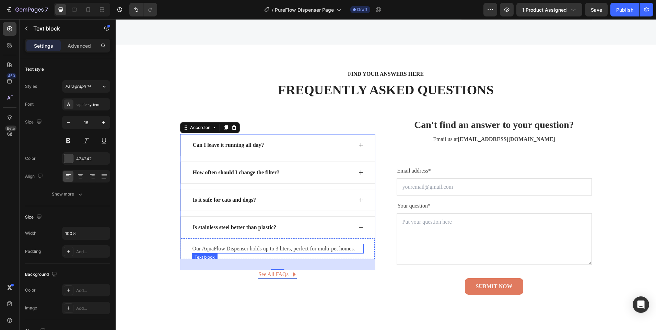
click at [277, 248] on p "Our AquaFlow Dispenser holds up to 3 liters, perfect for multi-pet homes." at bounding box center [278, 249] width 171 height 8
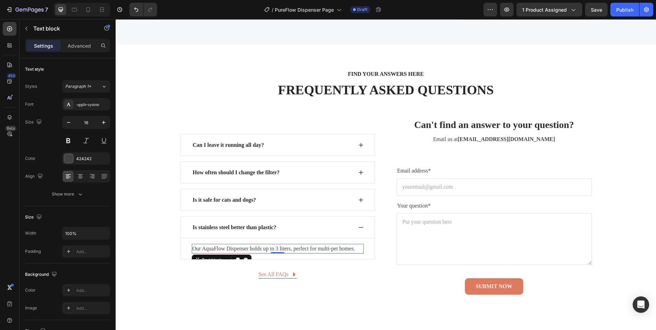
click at [277, 248] on p "Our AquaFlow Dispenser holds up to 3 liters, perfect for multi-pet homes." at bounding box center [278, 249] width 171 height 8
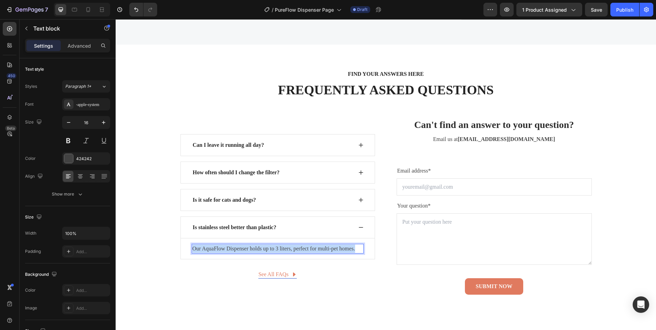
click at [277, 248] on p "Our AquaFlow Dispenser holds up to 3 liters, perfect for multi-pet homes." at bounding box center [278, 249] width 171 height 8
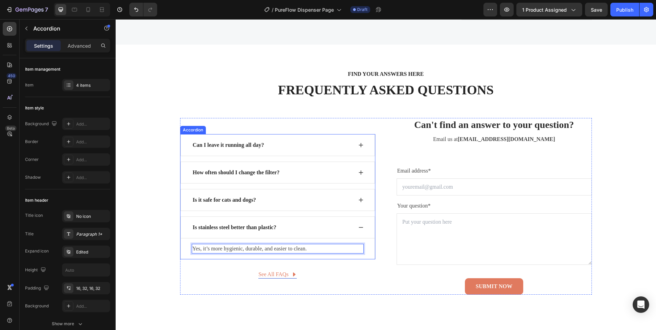
click at [237, 196] on p "Is it safe for cats and dogs?" at bounding box center [225, 200] width 64 height 8
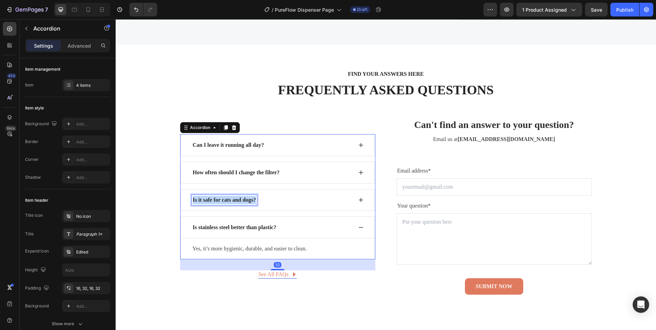
click at [237, 196] on p "Is it safe for cats and dogs?" at bounding box center [225, 200] width 64 height 8
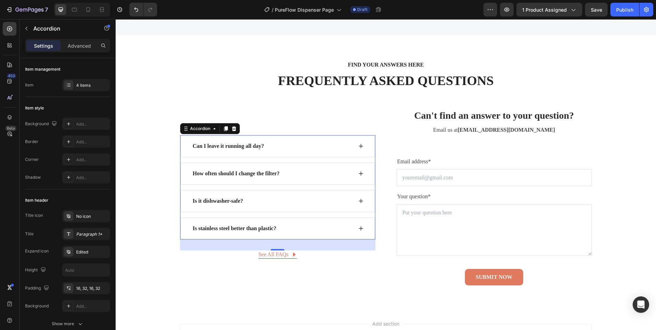
scroll to position [2421, 0]
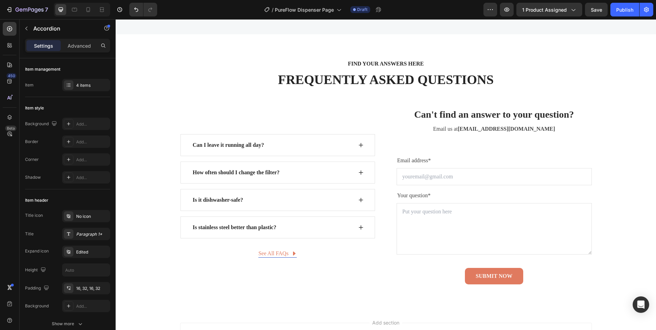
click at [359, 198] on icon at bounding box center [360, 199] width 5 height 5
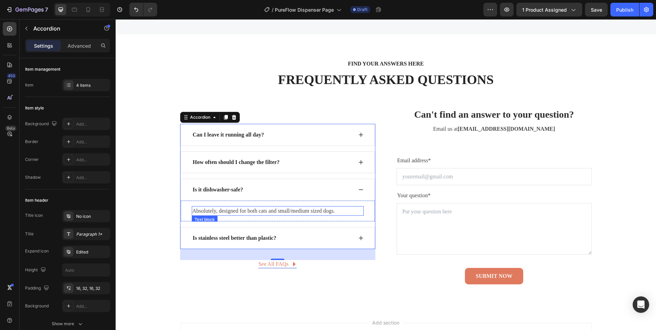
click at [259, 210] on p "Absolutely, designed for both cats and small/medium sized dogs." at bounding box center [278, 211] width 171 height 8
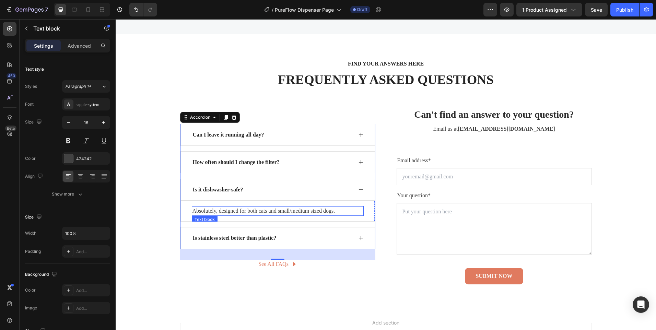
click at [259, 210] on p "Absolutely, designed for both cats and small/medium sized dogs." at bounding box center [278, 211] width 171 height 8
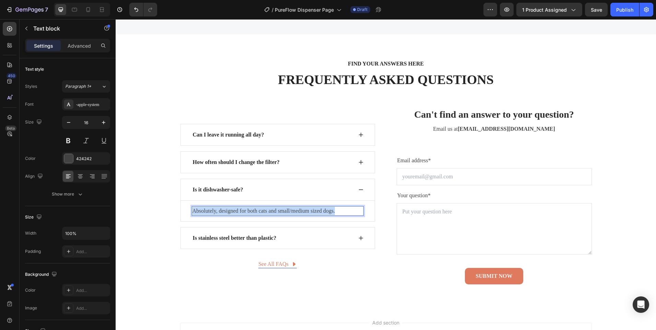
click at [259, 210] on p "Absolutely, designed for both cats and small/medium sized dogs." at bounding box center [278, 211] width 171 height 8
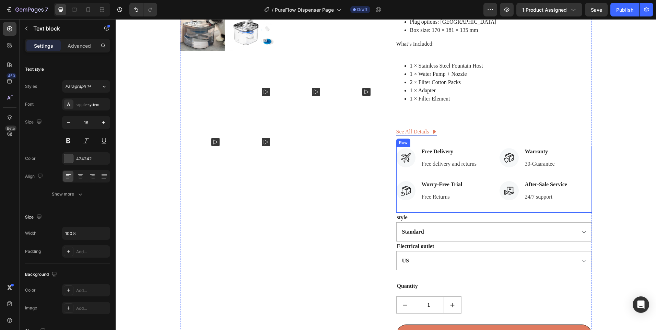
scroll to position [343, 0]
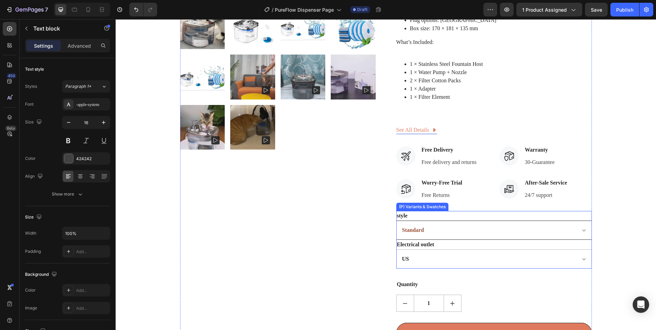
click at [473, 227] on select "Standard Cotten Filter Set Smart Sensor Model" at bounding box center [494, 230] width 196 height 19
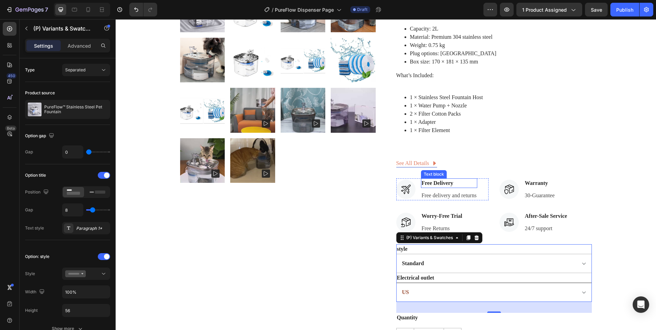
scroll to position [378, 0]
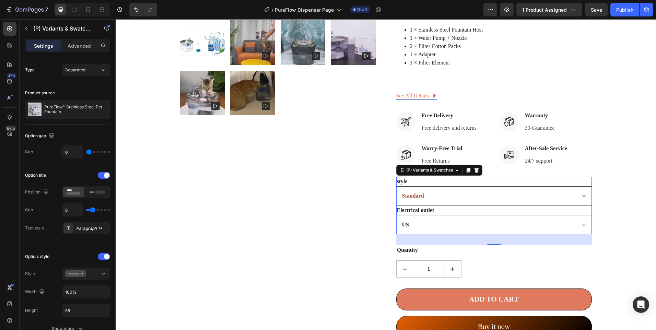
click at [459, 191] on select "Standard Cotten Filter Set Smart Sensor Model" at bounding box center [494, 195] width 196 height 19
click at [396, 186] on select "Standard Cotten Filter Set Smart Sensor Model" at bounding box center [494, 195] width 196 height 19
select select "Smart Sensor Model"
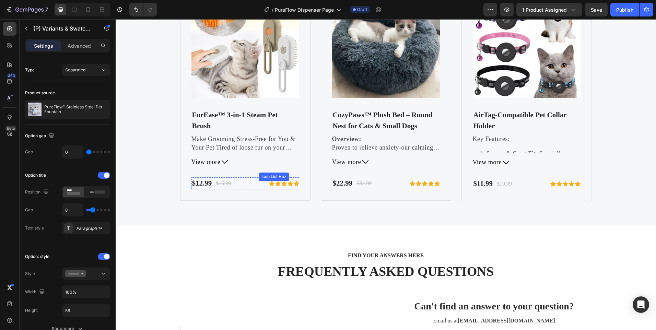
scroll to position [2163, 0]
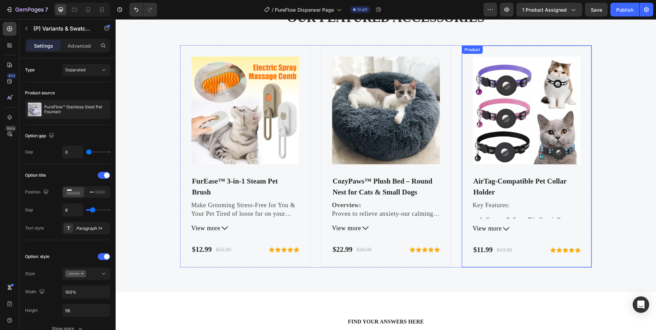
click at [503, 170] on div "Product Images AirTag-Compatible Pet Collar Holder (P) Title Key Features: Secu…" at bounding box center [527, 157] width 108 height 200
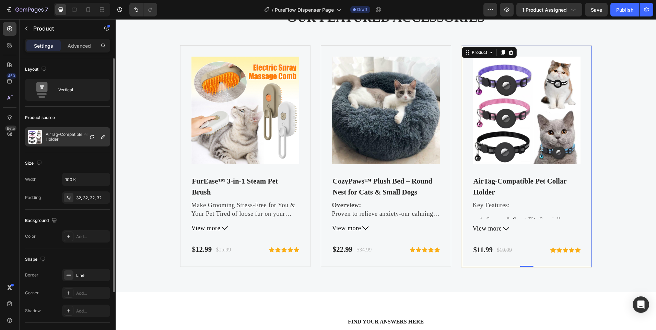
click at [79, 138] on p "AirTag-Compatible Pet Collar Holder" at bounding box center [76, 137] width 61 height 10
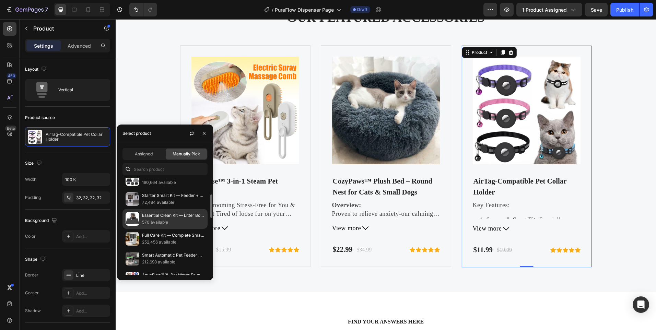
scroll to position [103, 0]
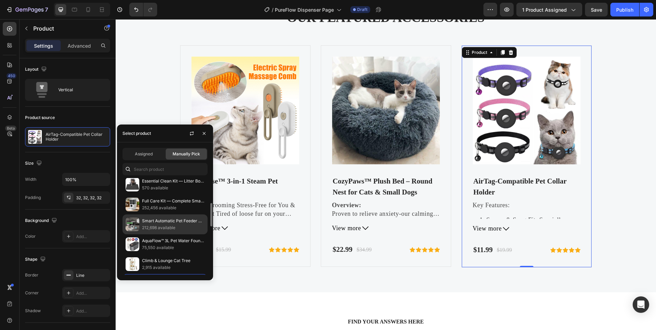
click at [159, 228] on p "212,698 available" at bounding box center [173, 227] width 62 height 7
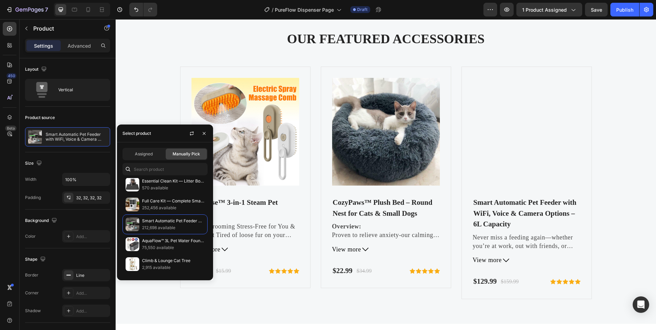
scroll to position [2094, 0]
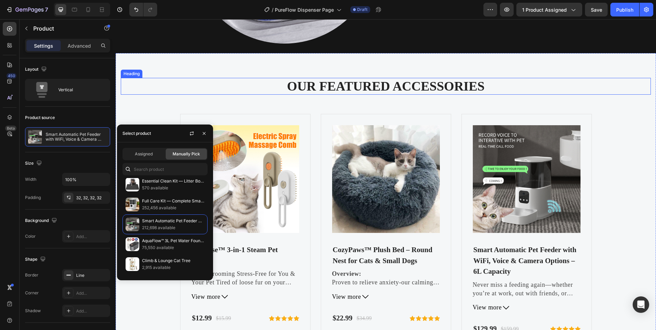
click at [361, 92] on p "OUR FEATURED ACCESSORIES" at bounding box center [386, 87] width 529 height 16
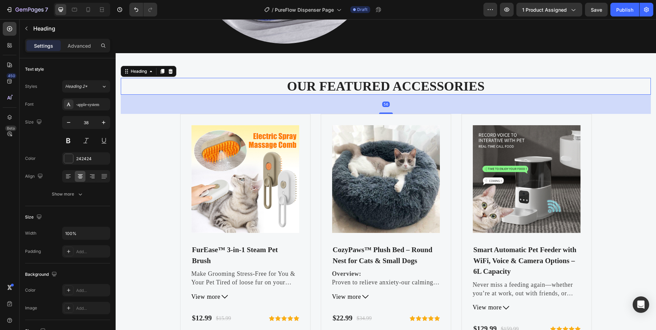
click at [360, 91] on p "OUR FEATURED ACCESSORIES" at bounding box center [386, 87] width 529 height 16
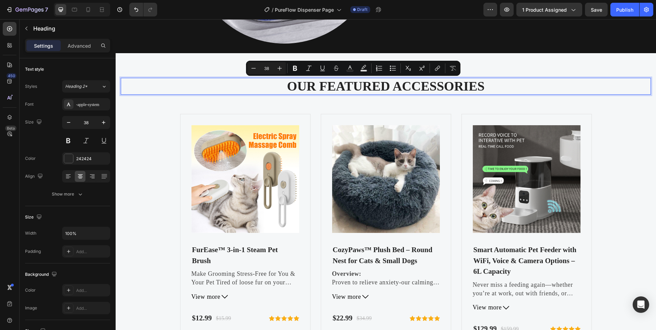
click at [456, 91] on p "OUR FEATURED ACCESSORIES" at bounding box center [386, 87] width 529 height 16
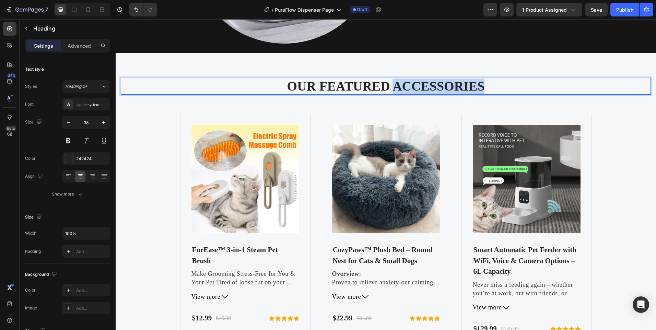
click at [456, 90] on p "OUR FEATURED ACCESSORIES" at bounding box center [386, 87] width 529 height 16
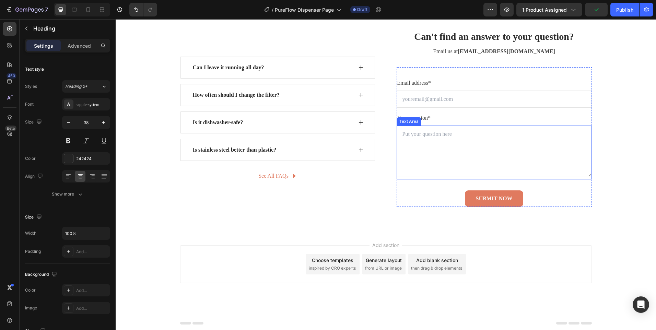
scroll to position [2509, 0]
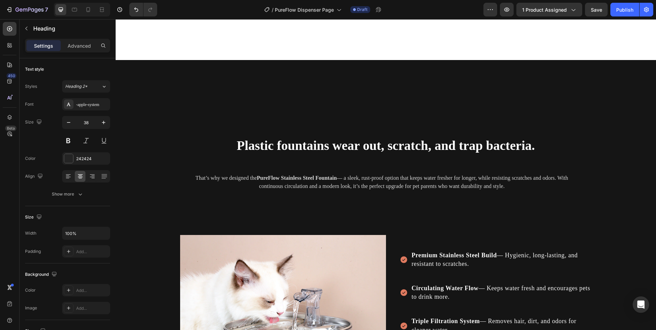
select select "Smart Sensor Model"
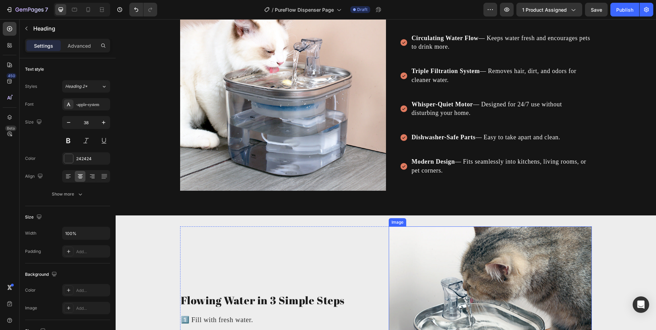
scroll to position [892, 0]
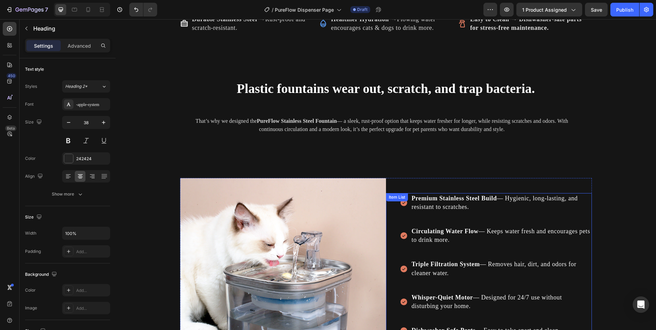
select select "Smart Sensor Model"
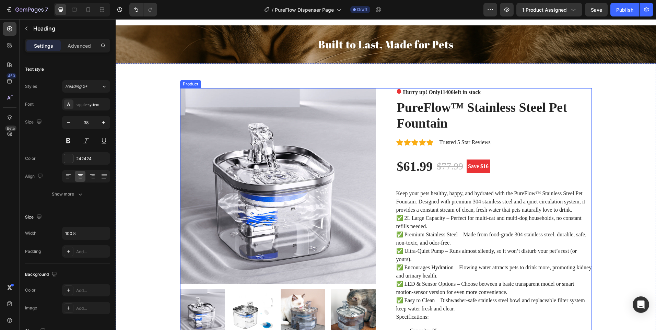
scroll to position [0, 0]
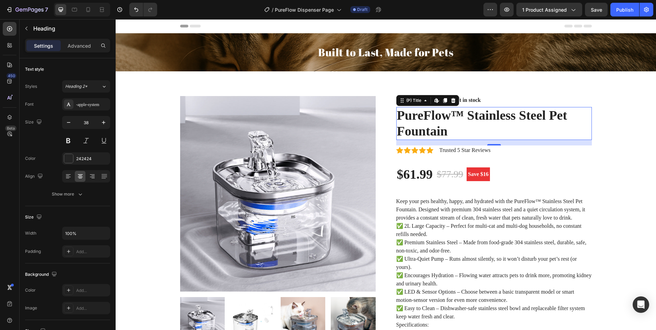
click at [418, 116] on h2 "PureFlow™ Stainless Steel Pet Fountain" at bounding box center [494, 123] width 196 height 33
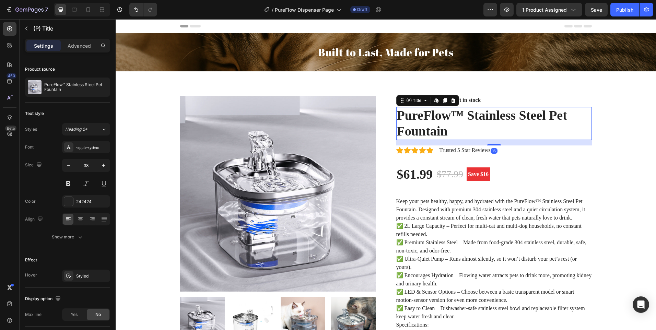
click at [443, 123] on h2 "PureFlow™ Stainless Steel Pet Fountain" at bounding box center [494, 123] width 196 height 33
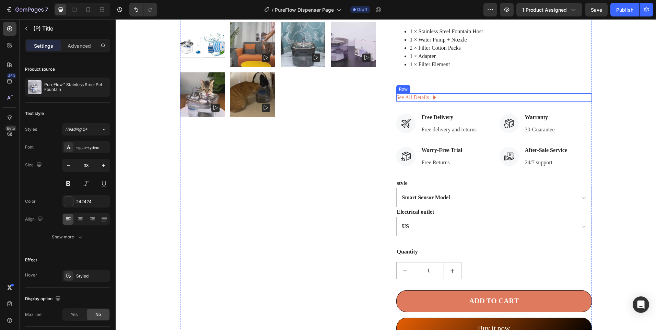
scroll to position [378, 0]
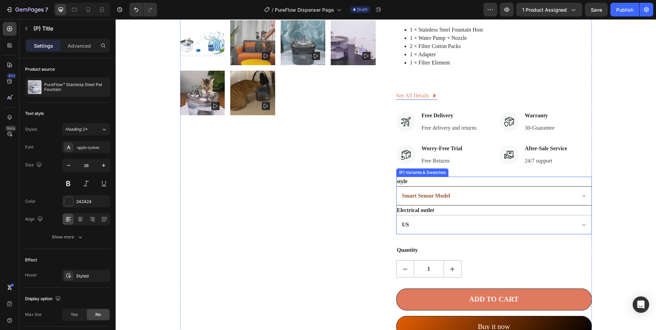
click at [477, 192] on select "Standard Cotten Filter Set Smart Sensor Model" at bounding box center [494, 195] width 196 height 19
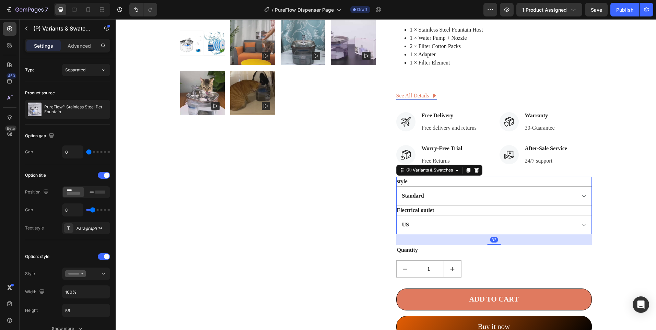
click at [396, 186] on select "Standard Cotten Filter Set Smart Sensor Model" at bounding box center [494, 195] width 196 height 19
click at [481, 197] on select "Standard Cotten Filter Set Smart Sensor Model" at bounding box center [494, 195] width 196 height 19
click at [396, 186] on select "Standard Cotten Filter Set Smart Sensor Model" at bounding box center [494, 195] width 196 height 19
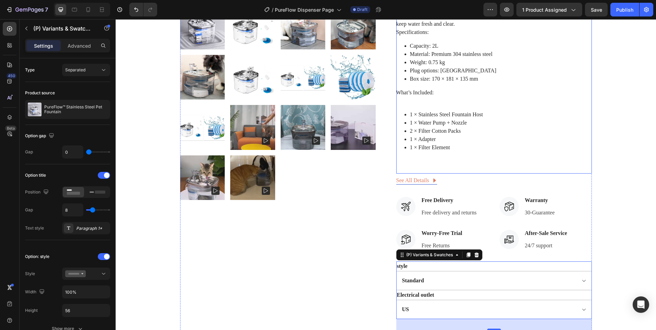
scroll to position [309, 0]
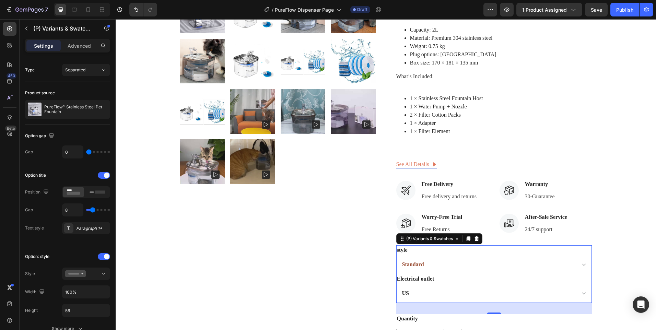
click at [449, 262] on select "Standard Cotten Filter Set Smart Sensor Model" at bounding box center [494, 264] width 196 height 19
click at [446, 256] on select "Standard Cotten Filter Set Smart Sensor Model" at bounding box center [494, 264] width 196 height 19
click at [451, 261] on select "Standard Cotten Filter Set Smart Sensor Model" at bounding box center [494, 264] width 196 height 19
click at [396, 255] on select "Standard Cotten Filter Set Smart Sensor Model" at bounding box center [494, 264] width 196 height 19
select select "Standard"
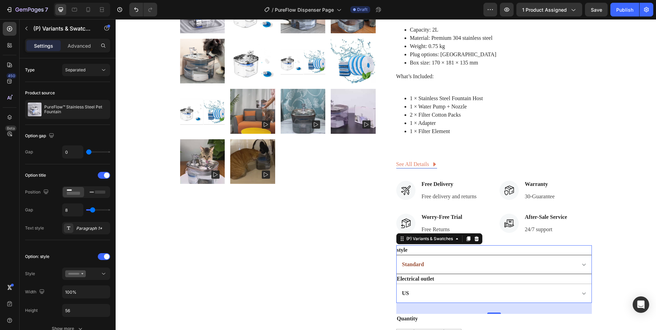
click at [436, 266] on select "Standard Cotten Filter Set Smart Sensor Model" at bounding box center [494, 264] width 196 height 19
click at [365, 250] on div "Product Images" at bounding box center [278, 96] width 196 height 619
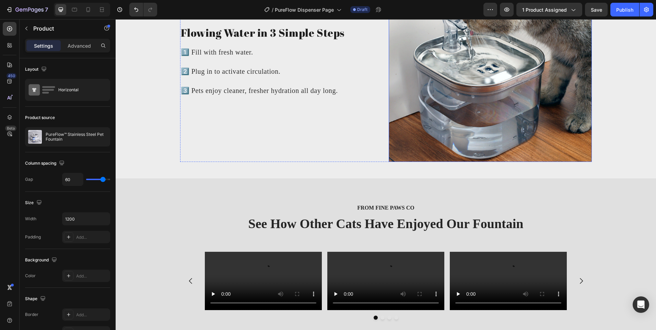
scroll to position [1236, 0]
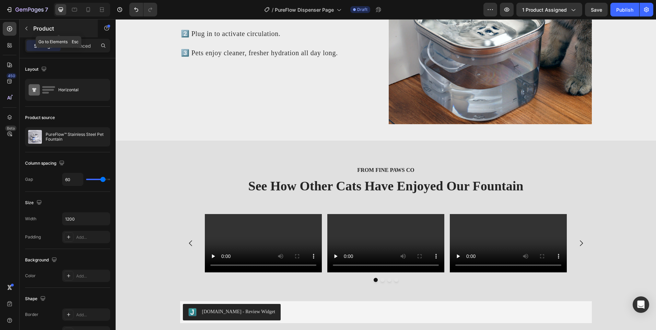
click at [37, 22] on div "Product" at bounding box center [59, 29] width 78 height 18
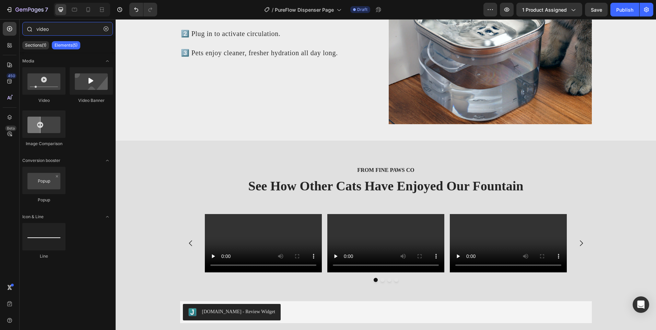
drag, startPoint x: 43, startPoint y: 30, endPoint x: 26, endPoint y: 27, distance: 17.0
click at [26, 27] on div "video" at bounding box center [68, 30] width 96 height 16
click at [23, 41] on div "Sections(1) Elements(5)" at bounding box center [68, 45] width 96 height 14
click at [32, 46] on p "Sections(1)" at bounding box center [35, 45] width 21 height 5
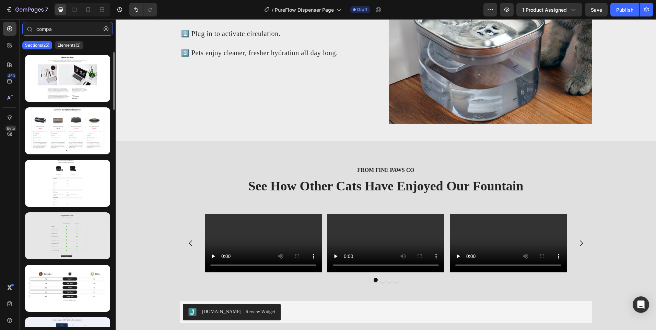
type input "compa"
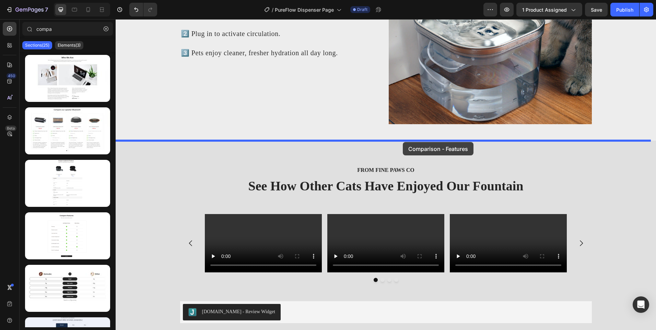
drag, startPoint x: 188, startPoint y: 258, endPoint x: 403, endPoint y: 142, distance: 244.0
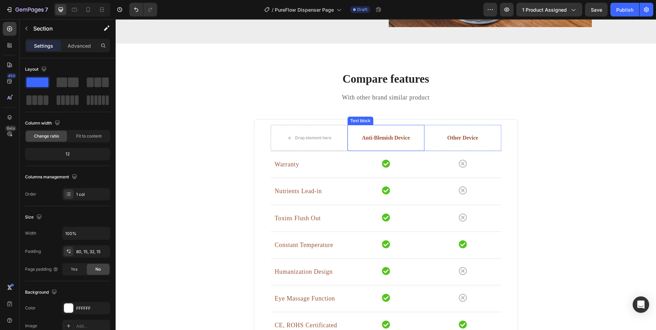
scroll to position [1333, 0]
click at [374, 91] on div "Compare features Heading With other brand similar product Text block Drop eleme…" at bounding box center [386, 240] width 264 height 338
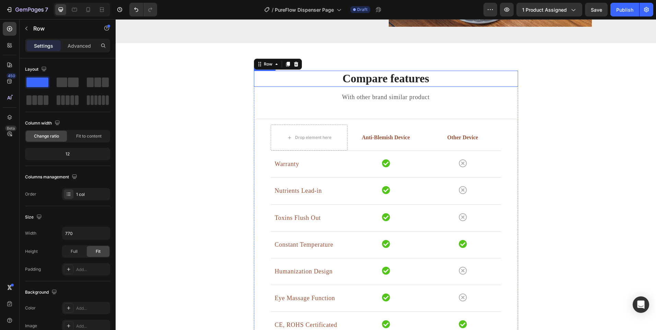
click at [371, 83] on p "Compare features" at bounding box center [386, 78] width 263 height 15
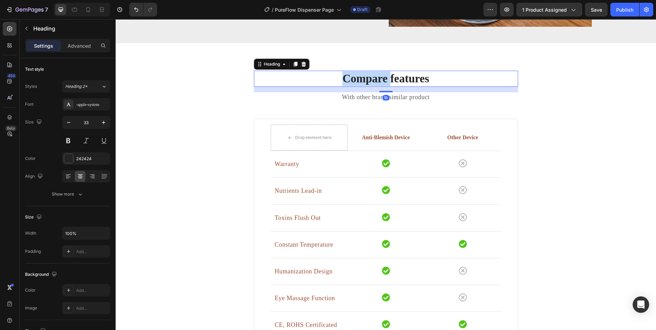
click at [371, 83] on p "Compare features" at bounding box center [386, 78] width 263 height 15
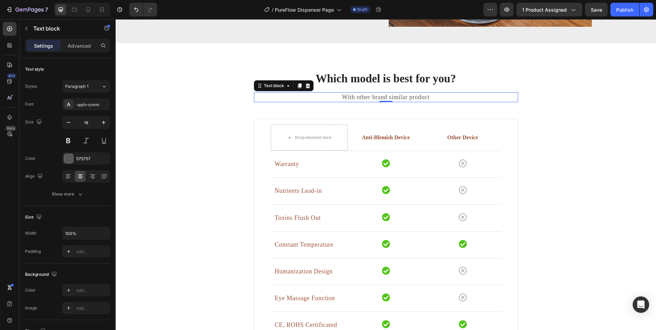
click at [356, 102] on div "With other brand similar product" at bounding box center [386, 97] width 264 height 10
click at [356, 100] on p "With other brand similar product" at bounding box center [386, 97] width 263 height 9
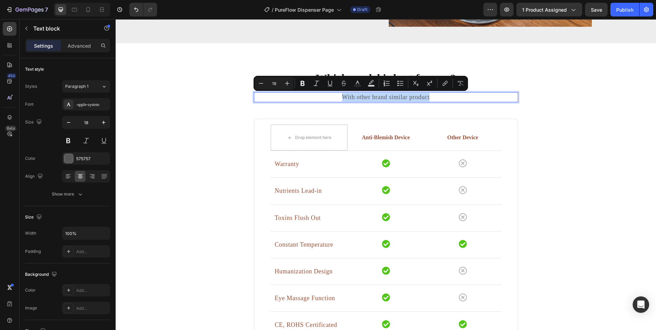
click at [356, 99] on p "With other brand similar product" at bounding box center [386, 97] width 263 height 9
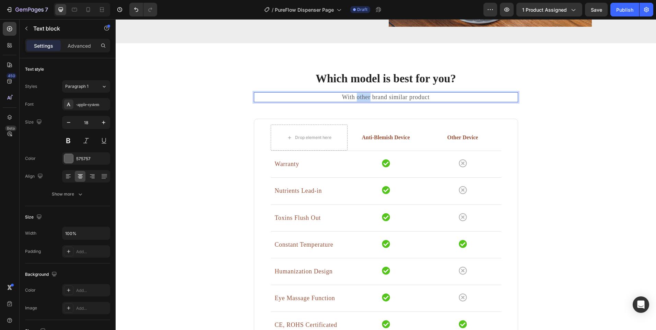
click at [356, 99] on p "With other brand similar product" at bounding box center [386, 97] width 263 height 9
click at [354, 99] on p "With other brand similar product" at bounding box center [386, 97] width 263 height 9
click at [274, 94] on p "Available in Standard ($53.99) and Smart Sensor ($61.99)" at bounding box center [386, 97] width 263 height 9
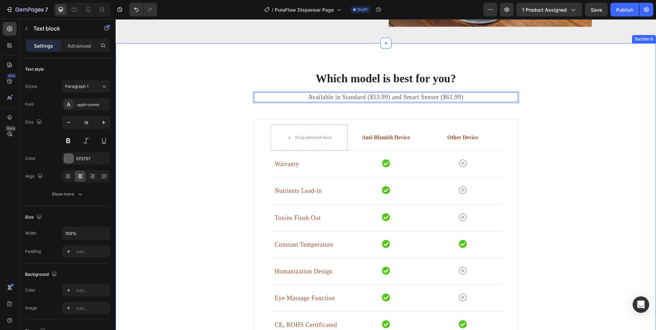
click at [236, 96] on div "Which model is best for you? Heading Available in Standard ($53.99) and Smart S…" at bounding box center [386, 240] width 530 height 338
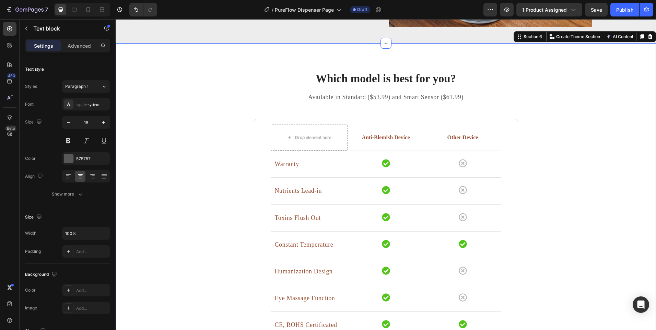
click at [255, 95] on p "Available in Standard ($53.99) and Smart Sensor ($61.99)" at bounding box center [386, 97] width 263 height 9
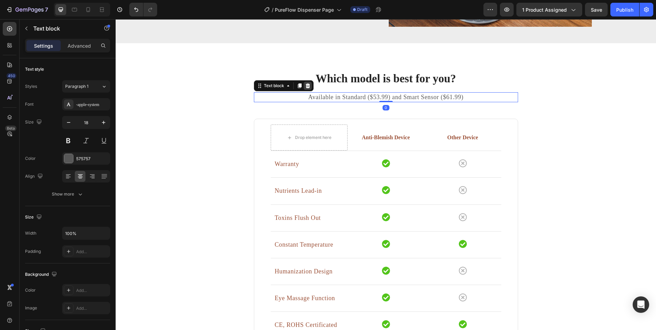
click at [306, 87] on icon at bounding box center [308, 85] width 4 height 5
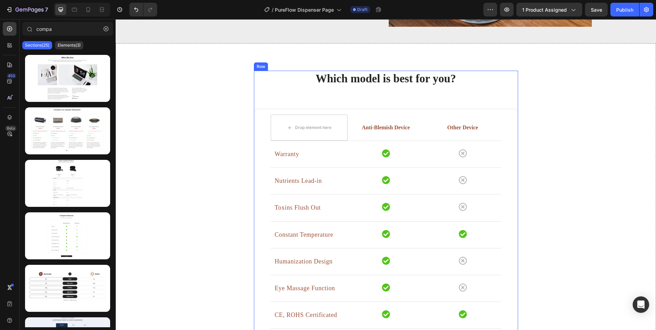
click at [288, 95] on div "Which model is best for you? Heading Drop element here Anti-Blemish Device Text…" at bounding box center [386, 235] width 264 height 328
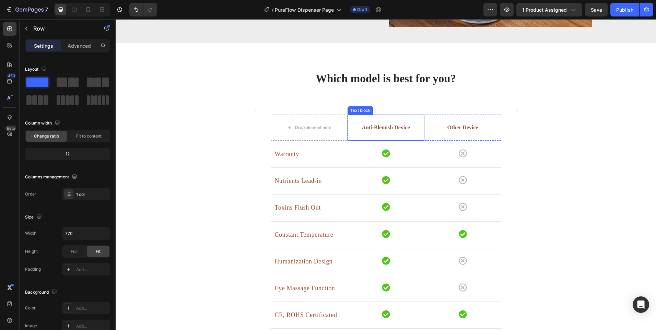
click at [374, 125] on p "Anti-Blemish Device" at bounding box center [386, 128] width 76 height 8
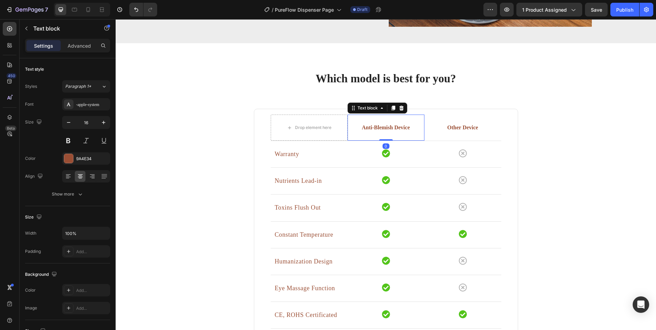
click at [374, 125] on p "Anti-Blemish Device" at bounding box center [386, 128] width 76 height 8
click at [373, 125] on p "Anti-Blemish Device" at bounding box center [386, 128] width 76 height 8
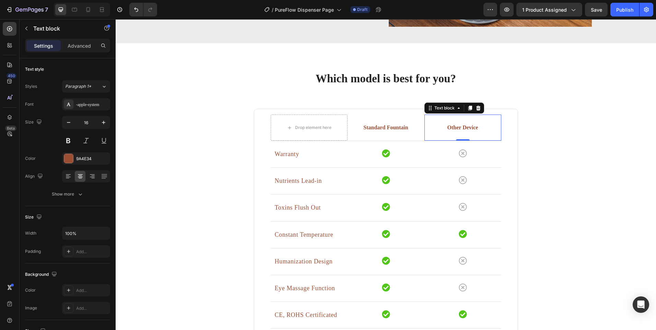
click at [458, 126] on p "Other Device" at bounding box center [463, 128] width 76 height 8
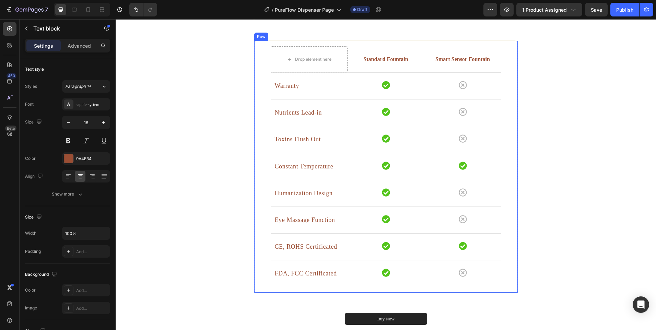
scroll to position [1402, 0]
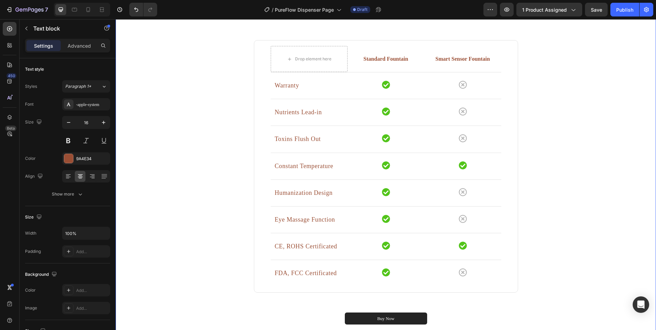
click at [184, 141] on div "Which model is best for you? Heading Drop element here Standard Fountain Text b…" at bounding box center [386, 166] width 530 height 328
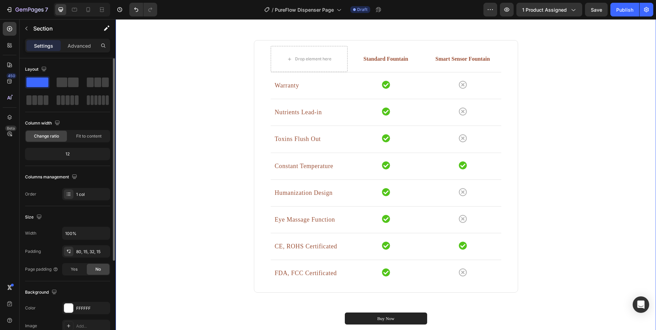
scroll to position [69, 0]
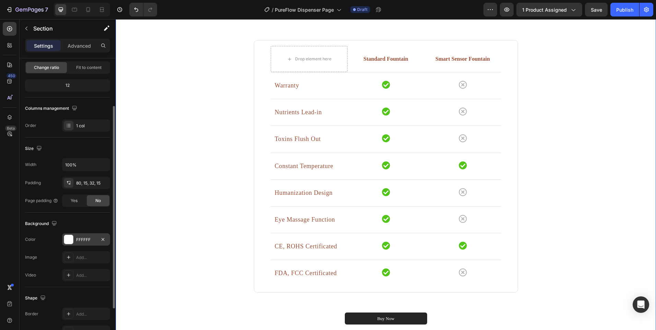
click at [66, 234] on div "FFFFFF" at bounding box center [86, 239] width 48 height 12
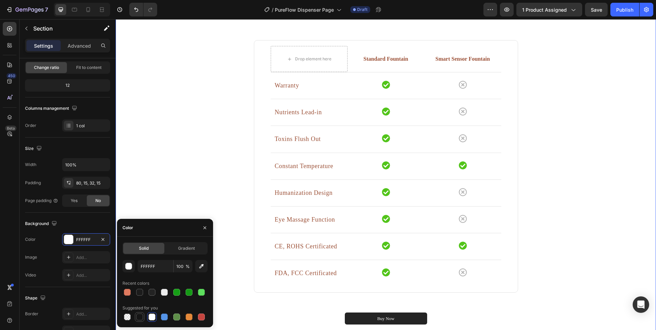
click at [135, 315] on div at bounding box center [140, 317] width 10 height 10
type input "151515"
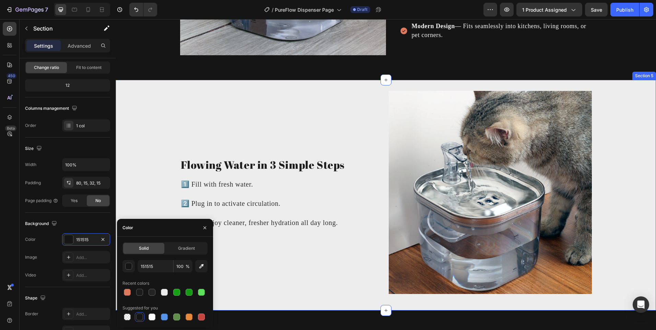
scroll to position [1093, 0]
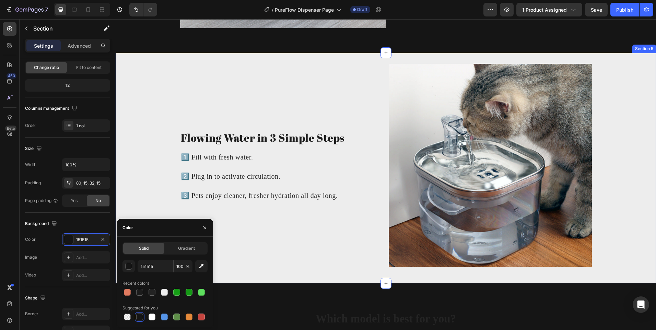
click at [145, 155] on div "Flowing Water in 3 Simple Steps Heading 1️⃣ Fill with fresh water. 2️⃣ Plug in …" at bounding box center [386, 168] width 541 height 209
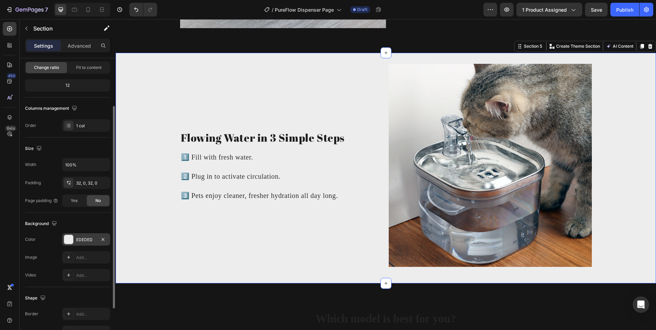
click at [74, 239] on div "EDEDED" at bounding box center [86, 239] width 48 height 12
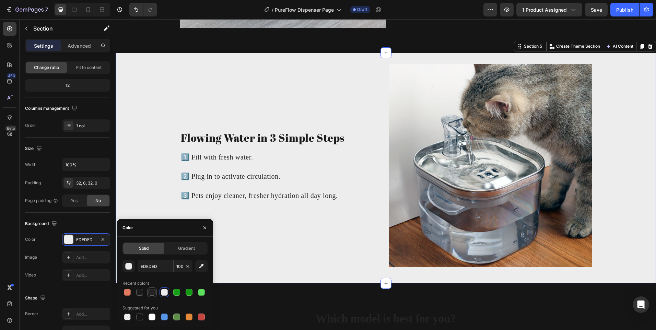
click at [153, 293] on div at bounding box center [152, 292] width 7 height 7
type input "232323"
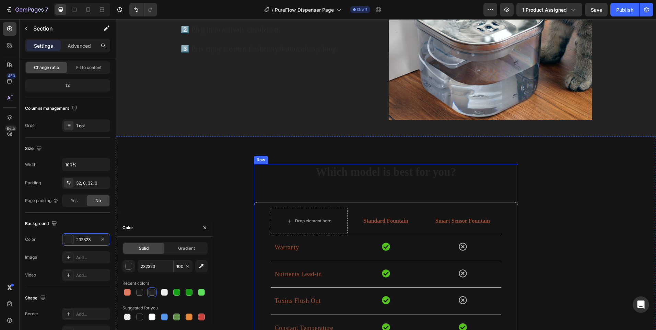
scroll to position [1137, 0]
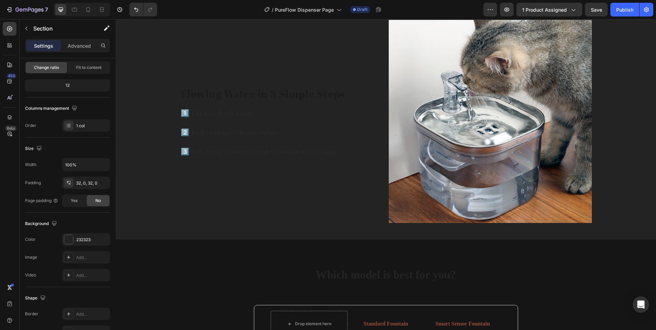
click at [136, 173] on div "Flowing Water in 3 Simple Steps Heading 1️⃣ Fill with fresh water. 2️⃣ Plug in …" at bounding box center [386, 124] width 541 height 209
click at [70, 239] on div at bounding box center [68, 239] width 9 height 9
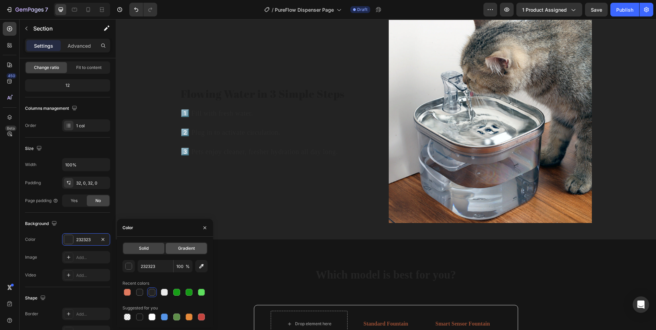
click at [171, 247] on div "Gradient" at bounding box center [186, 248] width 41 height 11
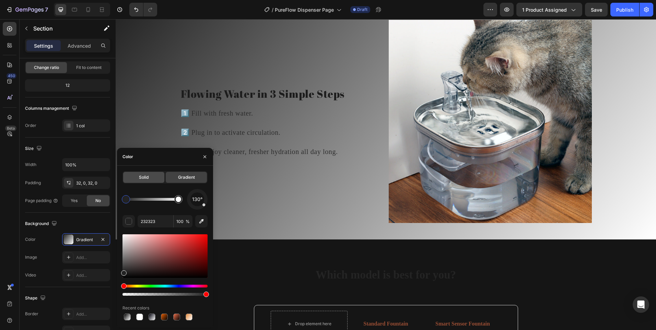
click at [142, 178] on span "Solid" at bounding box center [144, 177] width 10 height 6
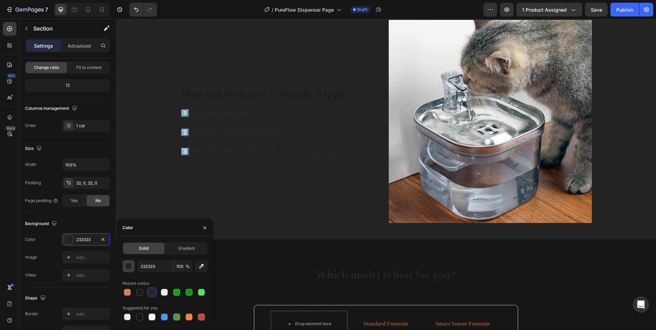
click at [128, 264] on div "button" at bounding box center [129, 266] width 7 height 7
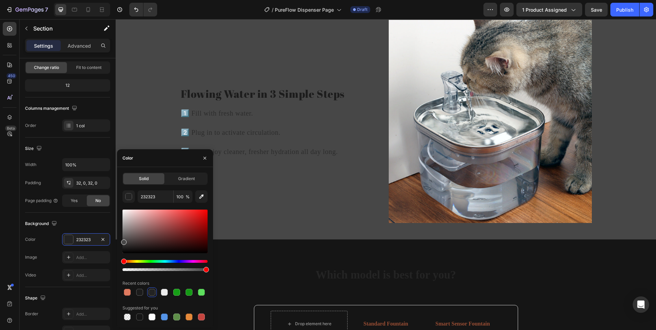
drag, startPoint x: 125, startPoint y: 242, endPoint x: 121, endPoint y: 241, distance: 3.9
click at [123, 241] on div at bounding box center [165, 232] width 85 height 44
type input "474747"
click at [204, 99] on h2 "Flowing Water in 3 Simple Steps" at bounding box center [281, 94] width 203 height 16
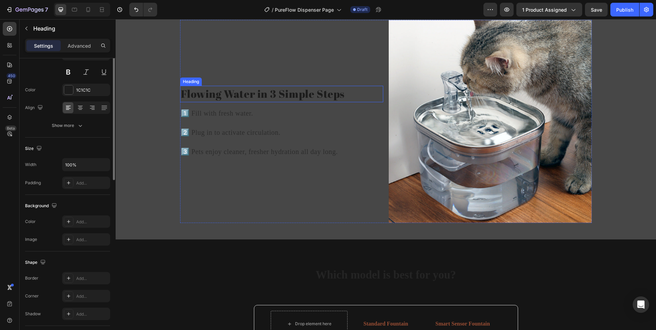
click at [204, 99] on h2 "Flowing Water in 3 Simple Steps" at bounding box center [281, 94] width 203 height 16
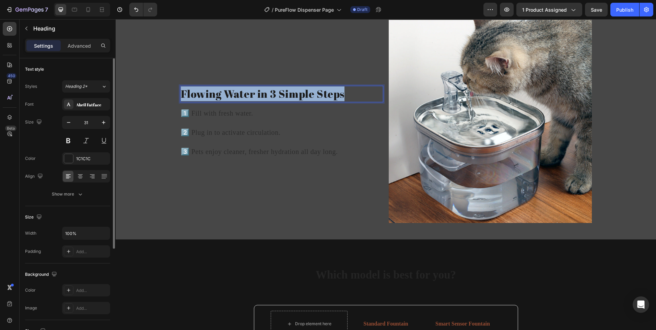
click at [204, 99] on p "Flowing Water in 3 Simple Steps" at bounding box center [282, 94] width 202 height 15
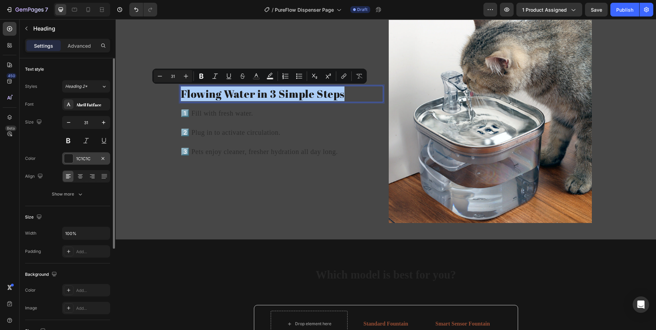
click at [70, 159] on div at bounding box center [68, 158] width 9 height 9
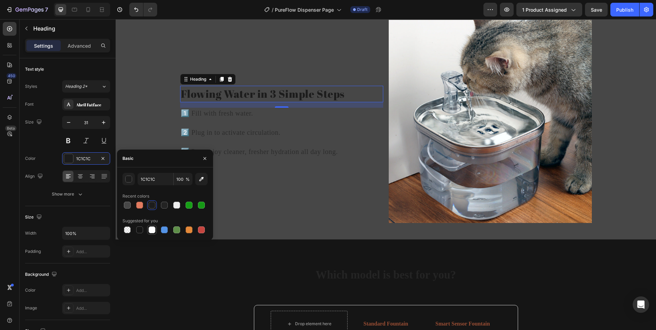
click at [149, 230] on div at bounding box center [152, 230] width 7 height 7
type input "FFFFFF"
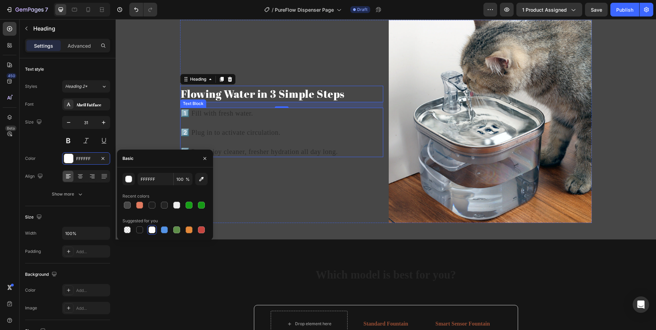
click at [217, 112] on p "1️⃣ Fill with fresh water." at bounding box center [282, 113] width 202 height 10
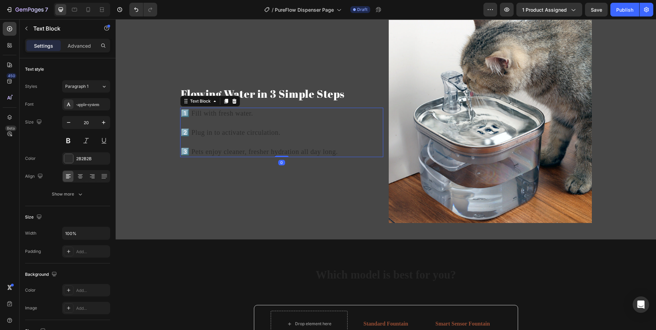
click at [217, 112] on p "1️⃣ Fill with fresh water." at bounding box center [282, 113] width 202 height 10
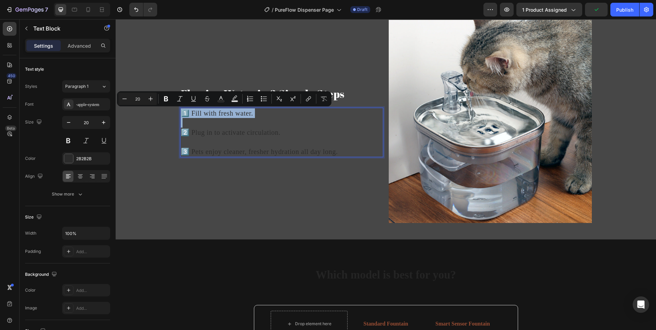
click at [315, 126] on p "2️⃣ Plug in to activate circulation." at bounding box center [282, 127] width 202 height 19
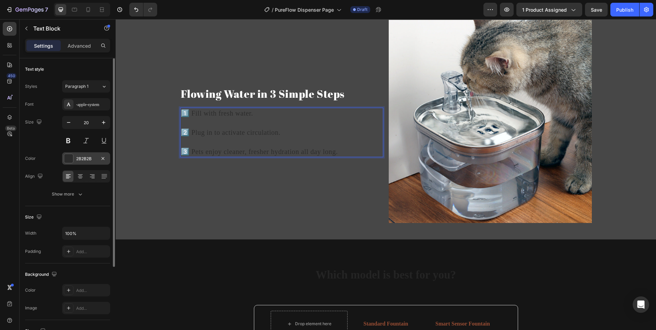
click at [71, 163] on div at bounding box center [68, 158] width 9 height 9
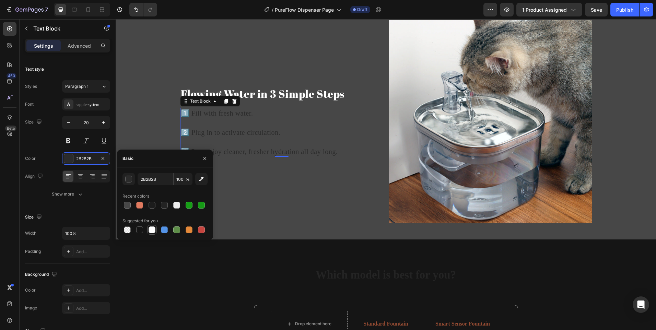
drag, startPoint x: 154, startPoint y: 228, endPoint x: 158, endPoint y: 227, distance: 4.5
click at [153, 229] on div at bounding box center [152, 230] width 7 height 7
type input "FFFFFF"
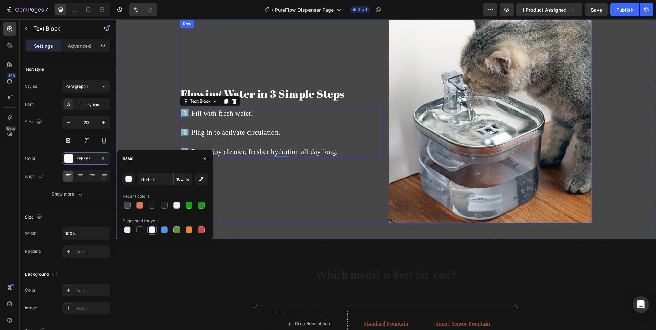
scroll to position [1068, 0]
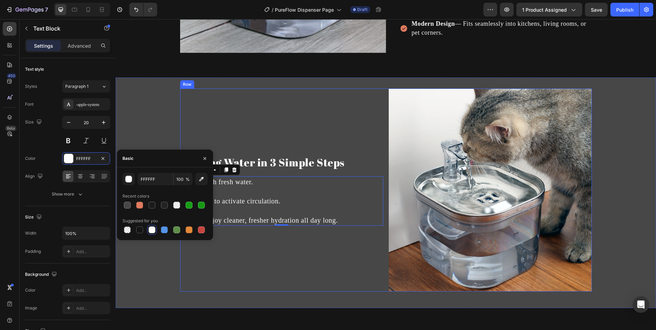
click at [368, 125] on div "Flowing Water in 3 Simple Steps Heading 1️⃣ Fill with fresh water. ⁠⁠⁠⁠⁠⁠⁠ 2️⃣ …" at bounding box center [281, 190] width 203 height 203
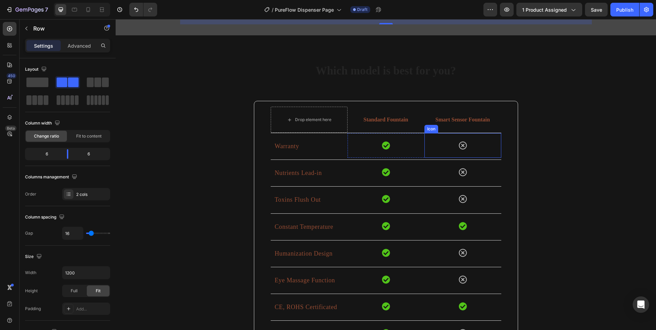
scroll to position [1343, 0]
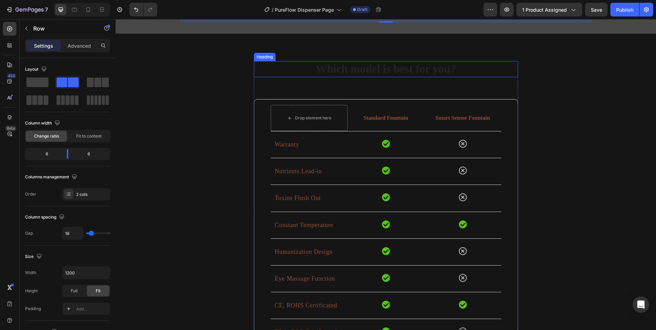
click at [365, 70] on h2 "Which model is best for you?" at bounding box center [386, 69] width 264 height 16
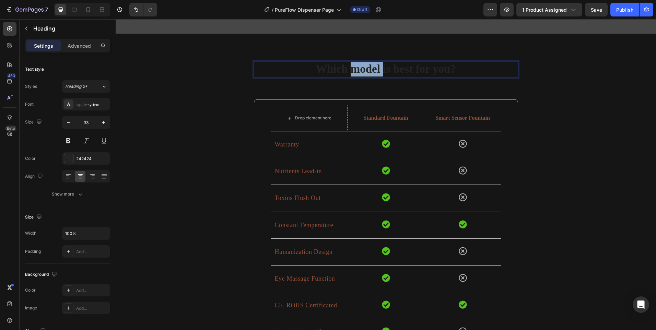
click at [365, 70] on h2 "Which model is best for you?" at bounding box center [386, 69] width 264 height 16
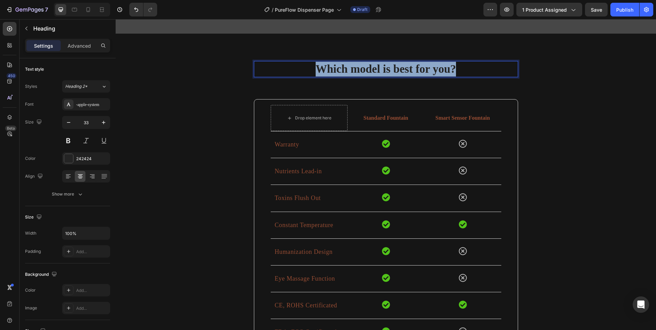
click at [365, 70] on p "Which model is best for you?" at bounding box center [386, 69] width 263 height 15
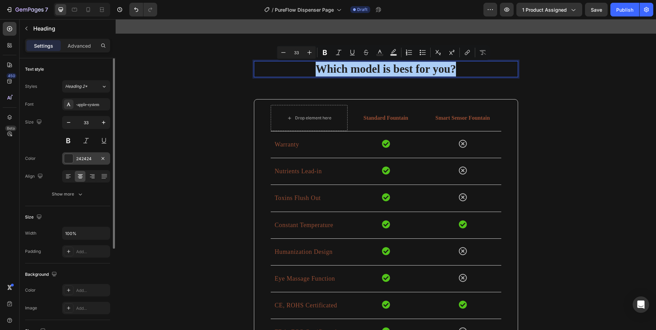
click at [79, 161] on div "242424" at bounding box center [86, 159] width 20 height 6
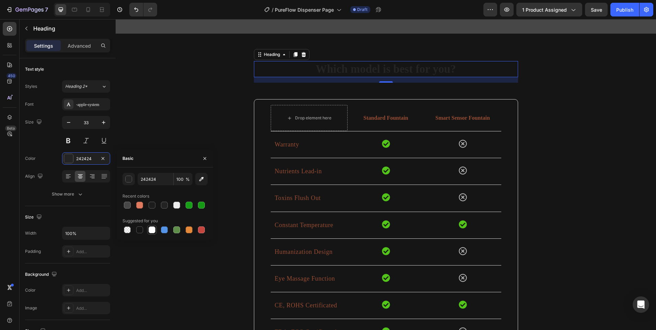
click at [149, 231] on div at bounding box center [152, 230] width 7 height 7
type input "FFFFFF"
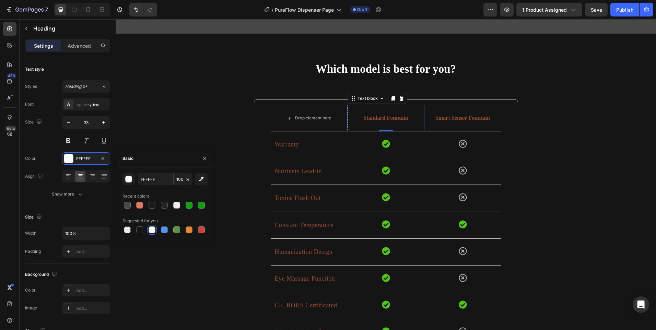
click at [374, 116] on p "Standard Fountain" at bounding box center [386, 118] width 76 height 8
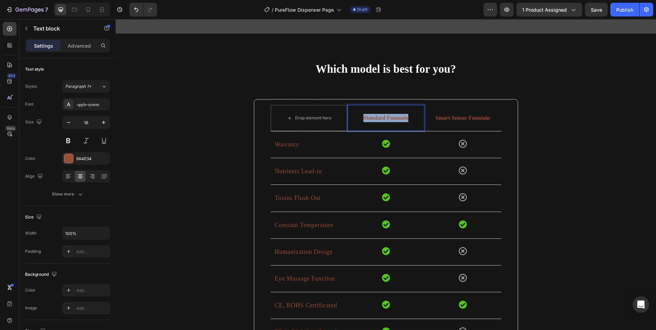
click at [374, 116] on p "Standard Fountain" at bounding box center [386, 118] width 76 height 8
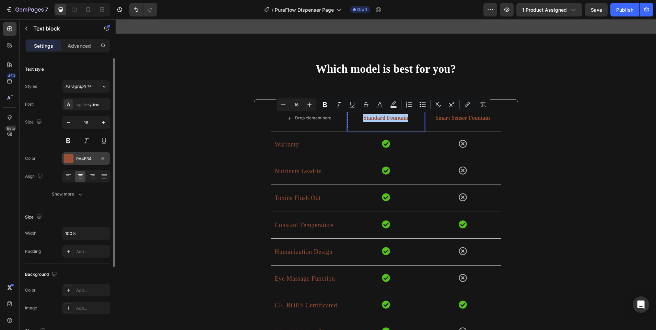
click at [70, 162] on div at bounding box center [68, 158] width 9 height 9
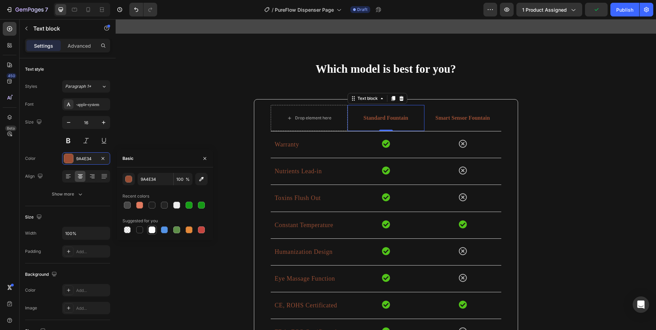
click at [153, 231] on div at bounding box center [152, 230] width 7 height 7
type input "FFFFFF"
click at [447, 119] on strong "Smart Sensor Fountain" at bounding box center [463, 118] width 55 height 6
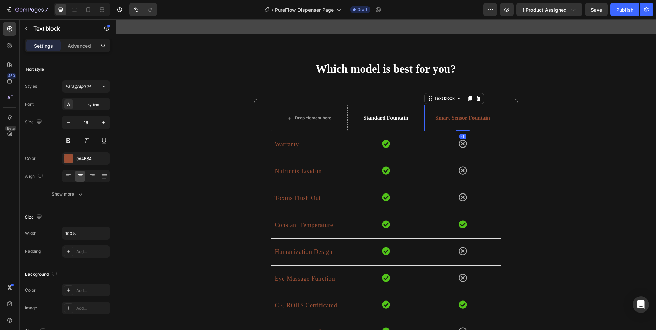
click at [447, 119] on strong "Smart Sensor Fountain" at bounding box center [463, 118] width 55 height 6
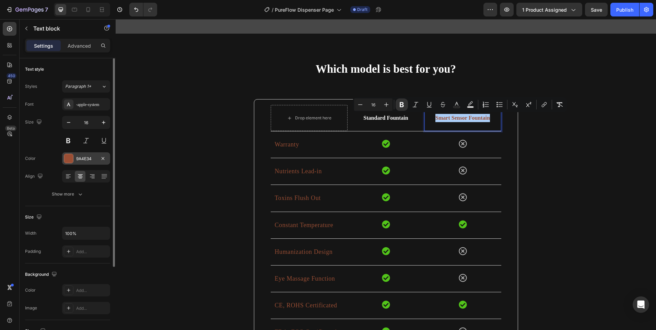
click at [72, 161] on div at bounding box center [68, 158] width 9 height 9
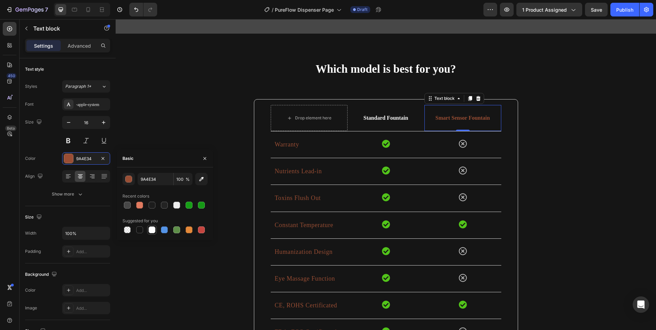
click at [154, 230] on div at bounding box center [152, 230] width 7 height 7
type input "FFFFFF"
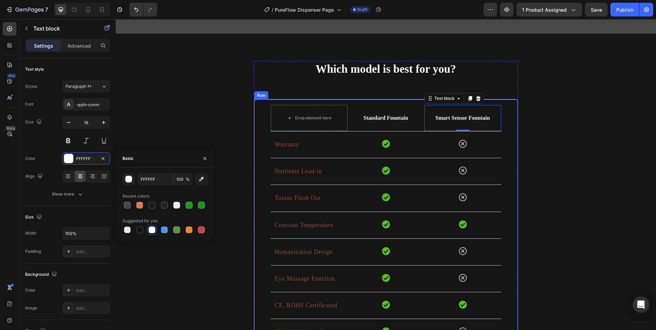
click at [262, 127] on div "Drop element here Standard Fountain Text block Smart Sensor Fountain Text block…" at bounding box center [386, 225] width 264 height 253
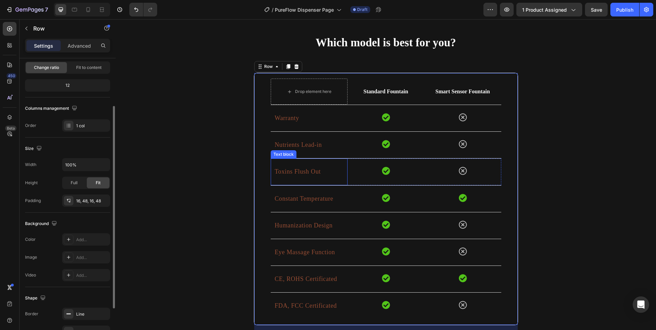
scroll to position [1377, 0]
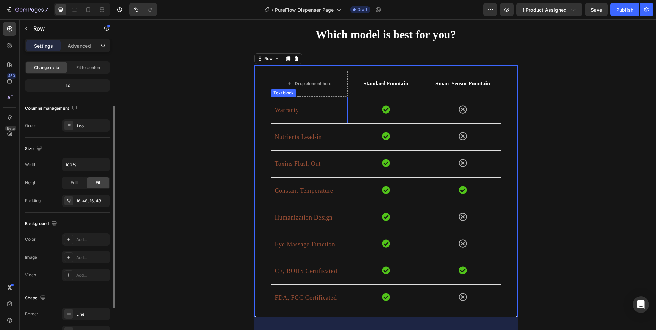
click at [286, 110] on p "Warranty" at bounding box center [309, 110] width 69 height 9
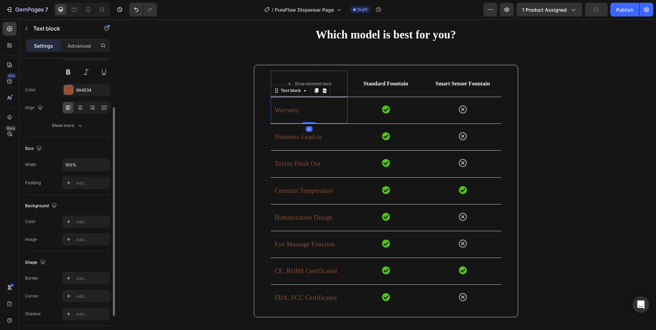
scroll to position [0, 0]
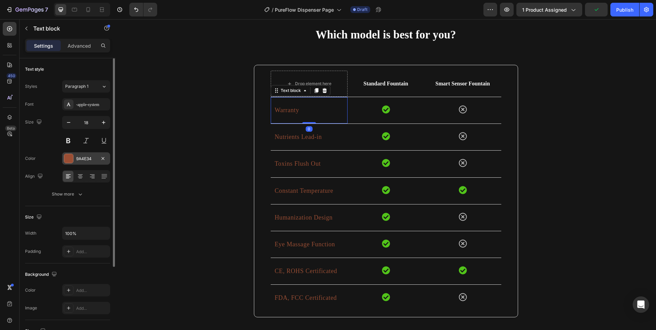
click at [64, 162] on div at bounding box center [69, 159] width 10 height 10
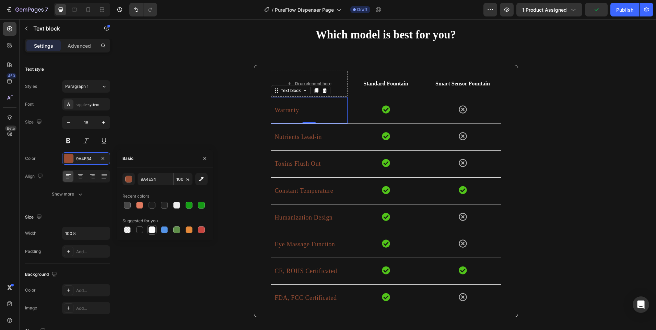
click at [150, 229] on div at bounding box center [152, 230] width 7 height 7
type input "FFFFFF"
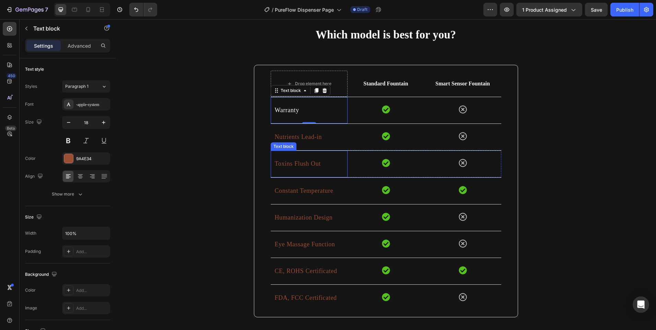
click at [288, 141] on p "Nutrients Lead-in" at bounding box center [309, 137] width 69 height 9
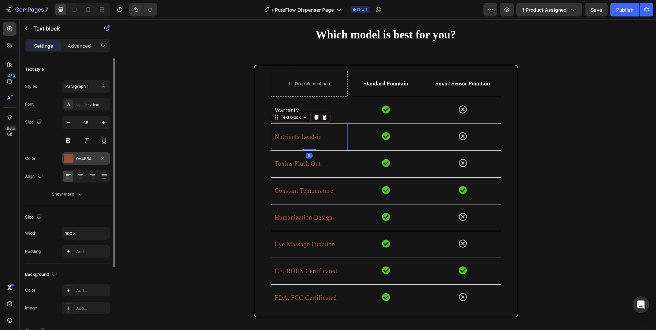
click at [68, 153] on div "9A4E34" at bounding box center [86, 158] width 48 height 12
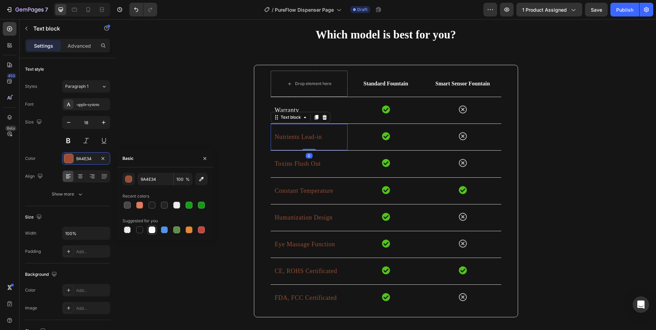
click at [152, 227] on div at bounding box center [152, 230] width 7 height 7
type input "FFFFFF"
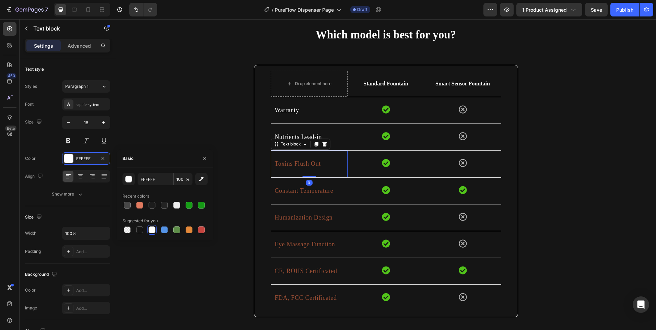
click at [285, 162] on p "Toxins Flush Out" at bounding box center [309, 164] width 69 height 9
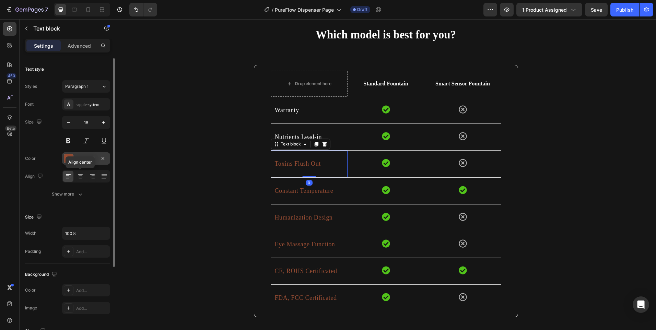
click at [73, 162] on div at bounding box center [68, 158] width 9 height 9
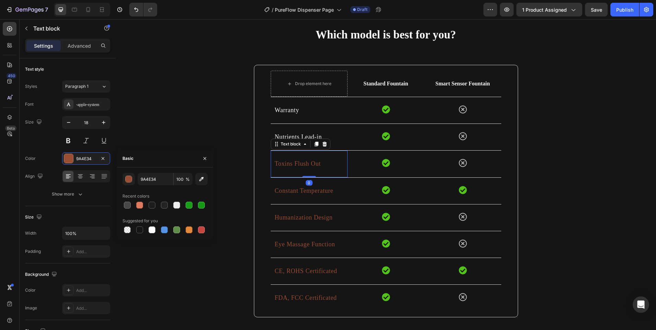
click at [150, 229] on div at bounding box center [152, 230] width 7 height 7
type input "FFFFFF"
click at [284, 196] on div "Constant Temperature Text block" at bounding box center [309, 191] width 77 height 26
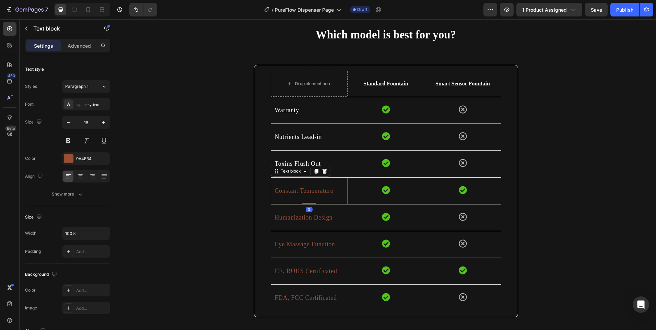
click at [294, 188] on p "Constant Temperature" at bounding box center [309, 191] width 69 height 9
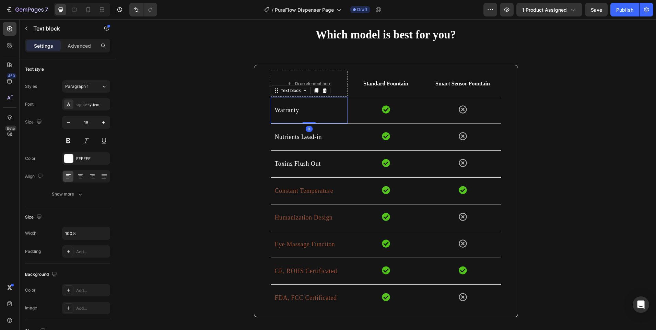
click at [280, 112] on p "Warranty" at bounding box center [309, 110] width 69 height 9
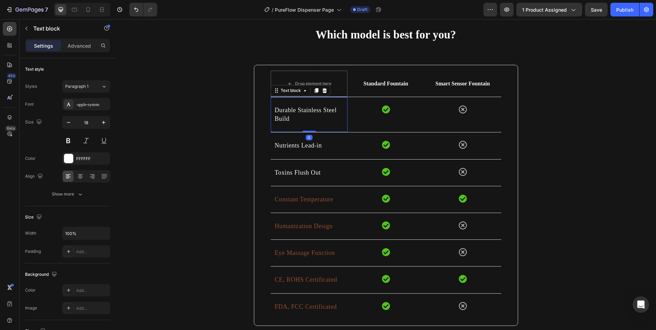
click at [306, 127] on div "Durable Stainless Steel Build Text block 0" at bounding box center [309, 114] width 77 height 35
click at [314, 93] on icon at bounding box center [316, 90] width 5 height 5
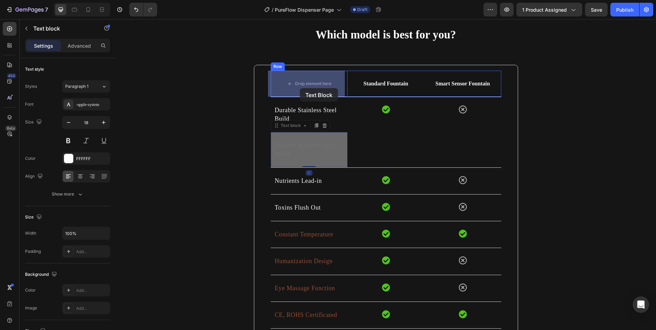
drag, startPoint x: 307, startPoint y: 139, endPoint x: 300, endPoint y: 88, distance: 51.6
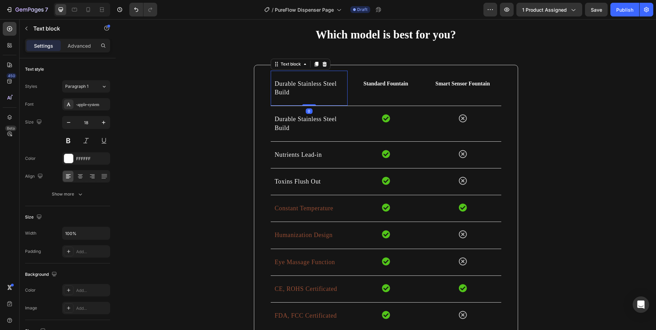
click at [300, 89] on p "Durable Stainless Steel Build" at bounding box center [309, 88] width 69 height 17
click at [299, 89] on p "Durable Stainless Steel Build" at bounding box center [309, 88] width 69 height 17
click at [287, 89] on p "Durable Stainless Steel Build" at bounding box center [309, 88] width 69 height 17
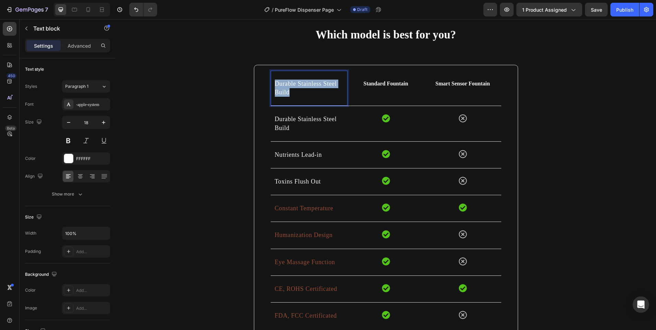
click at [287, 89] on p "Durable Stainless Steel Build" at bounding box center [309, 88] width 69 height 17
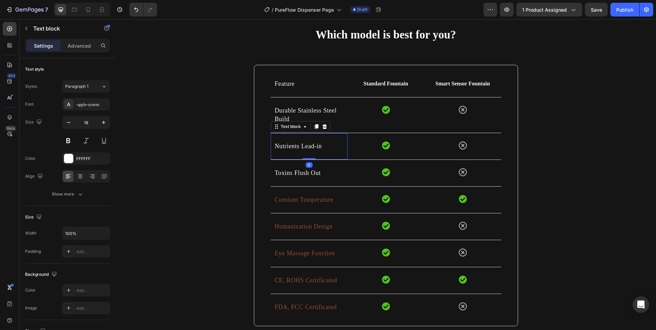
click at [285, 146] on p "Nutrients Lead-in" at bounding box center [309, 146] width 69 height 9
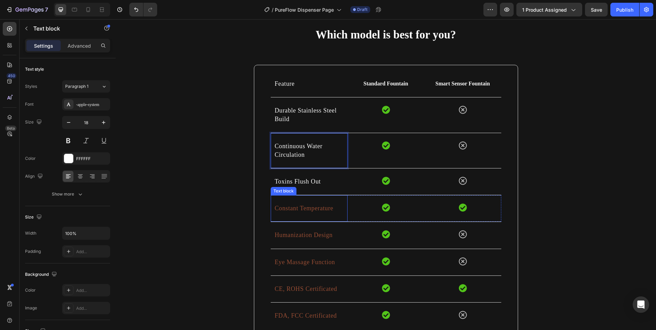
click at [287, 210] on p "Constant Temperature" at bounding box center [309, 208] width 69 height 9
click at [287, 208] on p "Constant Temperature" at bounding box center [309, 208] width 69 height 9
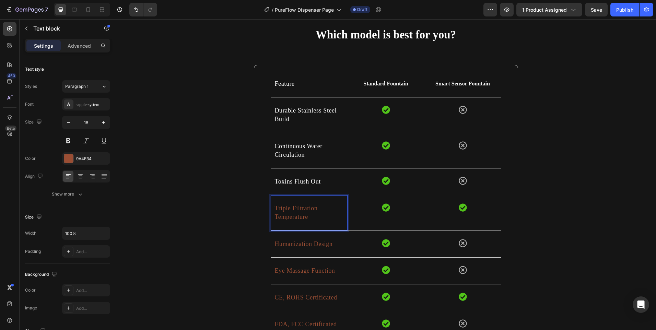
click at [304, 217] on p "Triple Filtration Temperature" at bounding box center [309, 212] width 69 height 17
click at [304, 216] on p "Triple Filtration Temperature" at bounding box center [309, 212] width 69 height 17
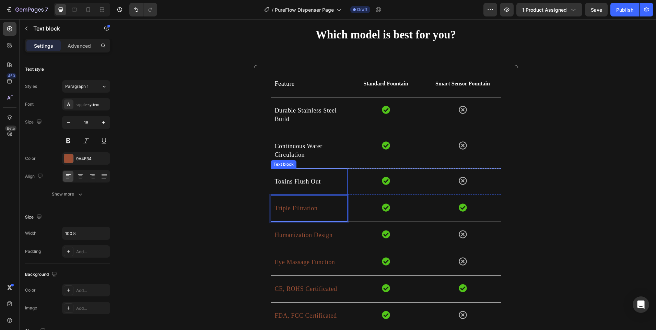
click at [293, 184] on p "Toxins Flush Out" at bounding box center [309, 181] width 69 height 9
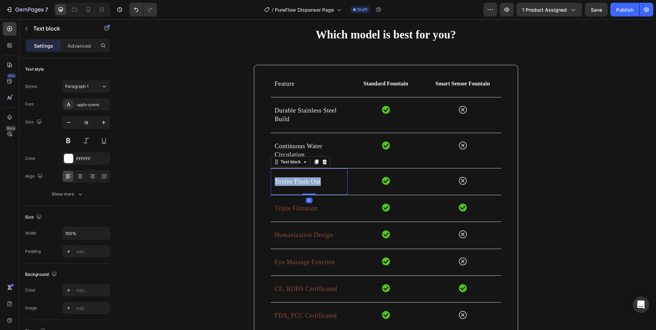
click at [293, 184] on p "Toxins Flush Out" at bounding box center [309, 181] width 69 height 9
click at [293, 209] on p "Triple Filtration" at bounding box center [309, 208] width 69 height 9
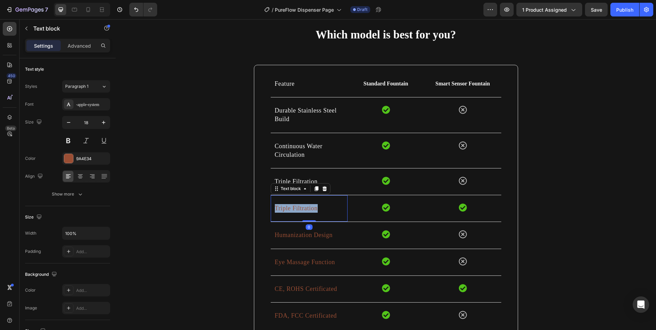
click at [293, 209] on p "Triple Filtration" at bounding box center [309, 208] width 69 height 9
click at [292, 230] on div "Humanization Design" at bounding box center [309, 235] width 70 height 10
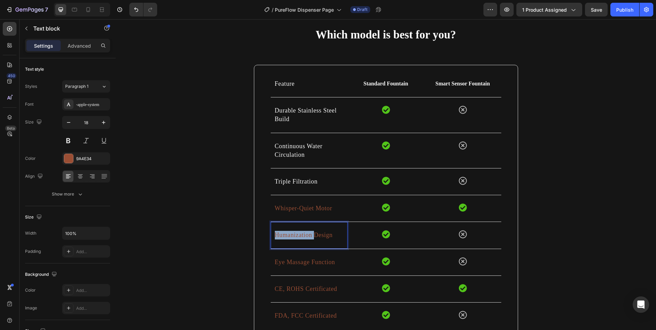
click at [292, 231] on div "Humanization Design" at bounding box center [309, 235] width 70 height 10
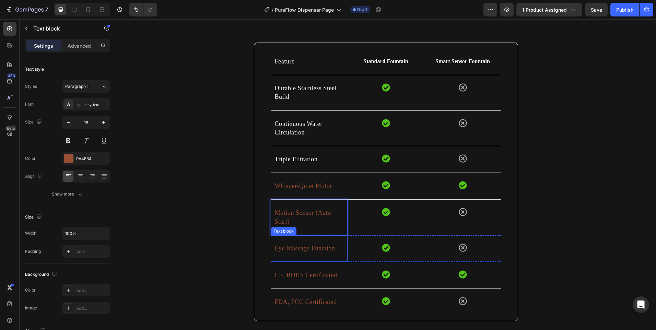
scroll to position [1411, 0]
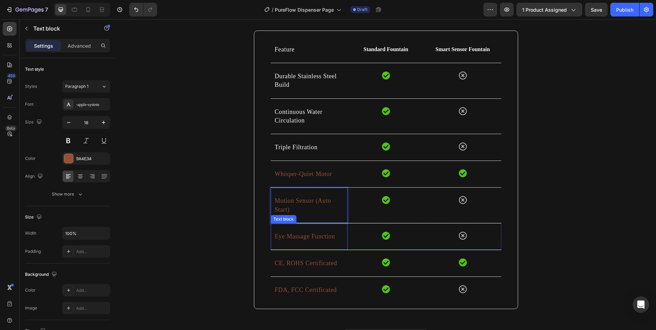
click at [291, 234] on p "Eye Massage Function" at bounding box center [309, 236] width 69 height 9
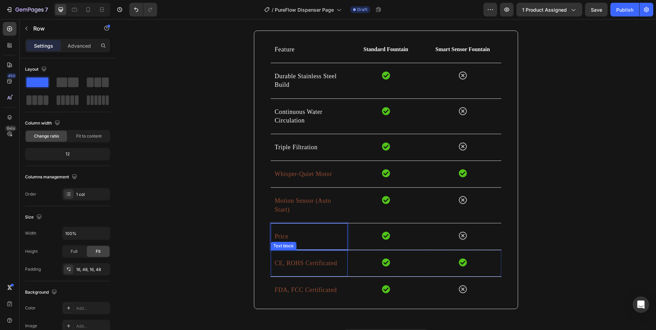
click at [266, 265] on div "Feature Text block Standard Fountain Text block Smart Sensor Fountain Text bloc…" at bounding box center [386, 170] width 264 height 279
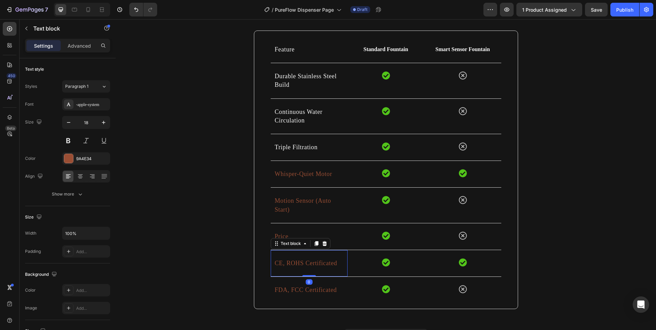
click at [287, 260] on p "CE, ROHS Certificated" at bounding box center [309, 263] width 69 height 9
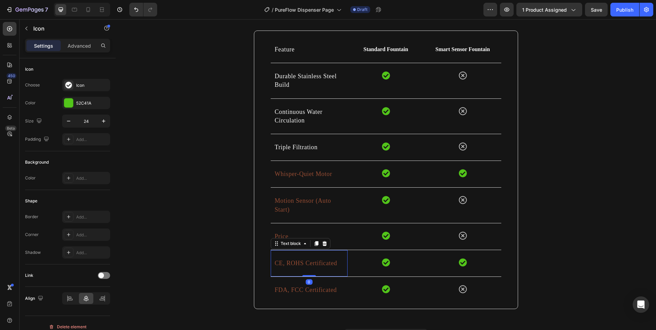
click at [351, 263] on div "Icon" at bounding box center [386, 262] width 77 height 25
click at [332, 261] on p "CE, ROHS Certificated" at bounding box center [309, 263] width 69 height 9
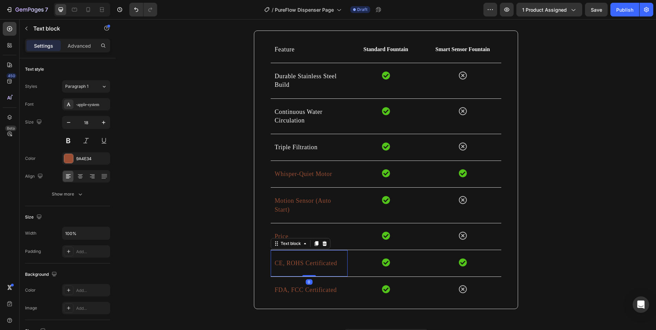
click at [326, 246] on div "Text block" at bounding box center [301, 243] width 60 height 11
drag, startPoint x: 324, startPoint y: 245, endPoint x: 324, endPoint y: 250, distance: 4.5
click at [323, 245] on icon at bounding box center [324, 243] width 4 height 5
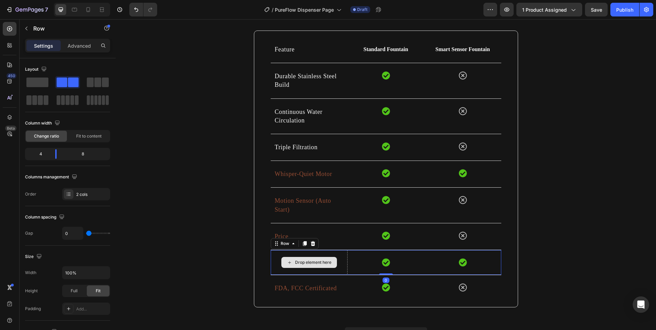
click at [339, 257] on div "Drop element here" at bounding box center [309, 262] width 77 height 25
click at [312, 245] on icon at bounding box center [312, 243] width 5 height 5
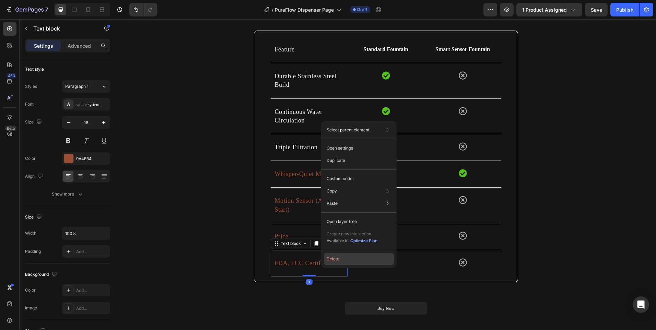
click at [333, 258] on button "Delete" at bounding box center [359, 259] width 70 height 12
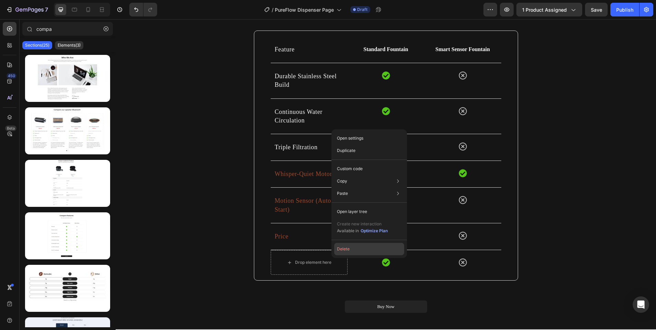
click at [343, 251] on button "Delete" at bounding box center [369, 249] width 70 height 12
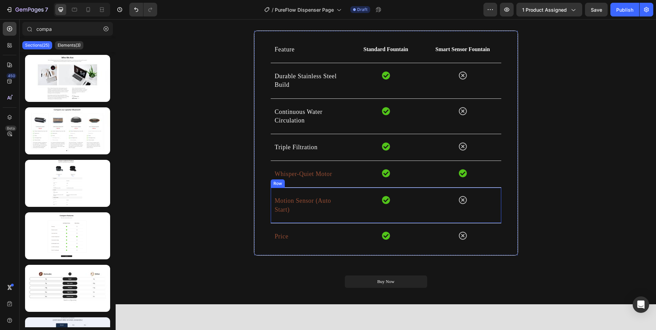
scroll to position [1343, 0]
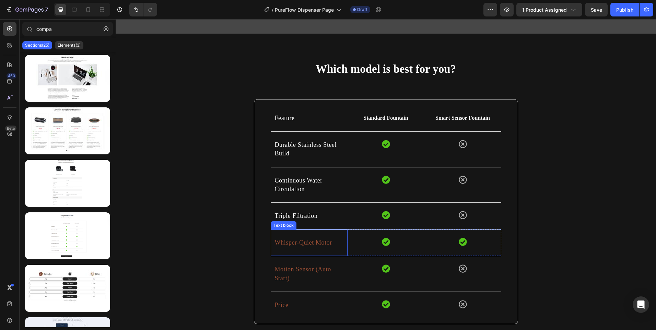
click at [307, 249] on div "Whisper-Quiet Motor Text block" at bounding box center [309, 243] width 77 height 26
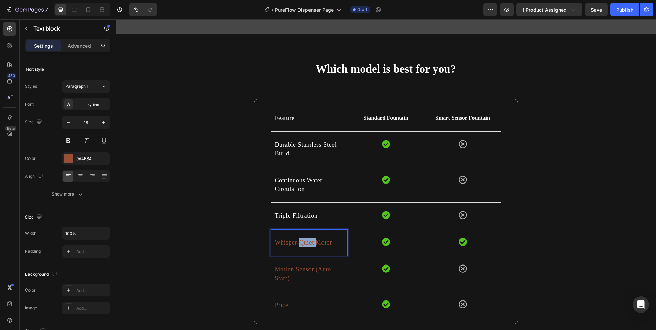
click at [306, 246] on p "Whisper-Quiet Motor" at bounding box center [309, 243] width 69 height 9
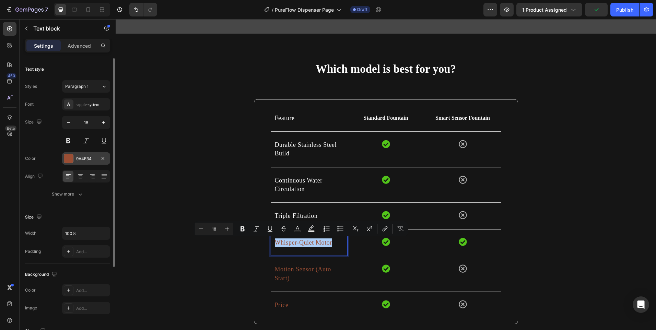
click at [72, 157] on div at bounding box center [68, 158] width 9 height 9
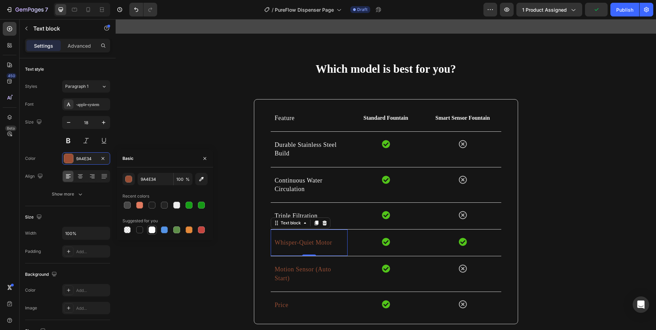
click at [154, 231] on div at bounding box center [152, 230] width 7 height 7
type input "FFFFFF"
click at [285, 271] on p "Motion Sensor (Auto Start)" at bounding box center [309, 273] width 69 height 17
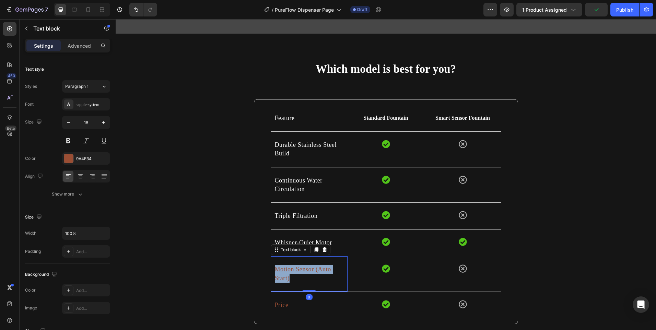
click at [285, 271] on p "Motion Sensor (Auto Start)" at bounding box center [309, 273] width 69 height 17
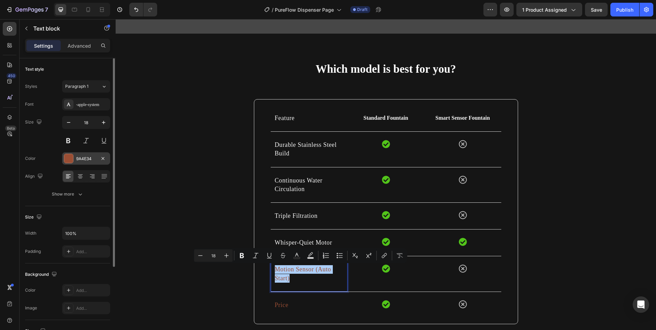
click at [71, 163] on div at bounding box center [69, 159] width 10 height 10
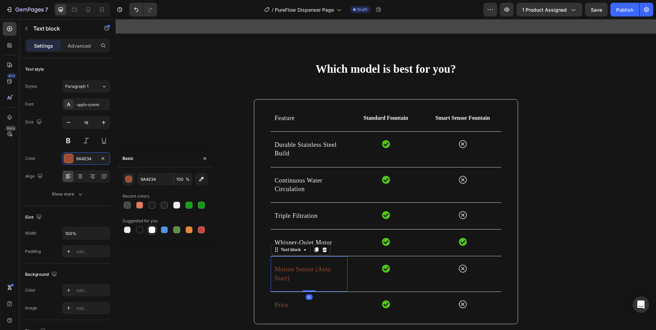
click at [154, 232] on div at bounding box center [152, 230] width 7 height 7
type input "FFFFFF"
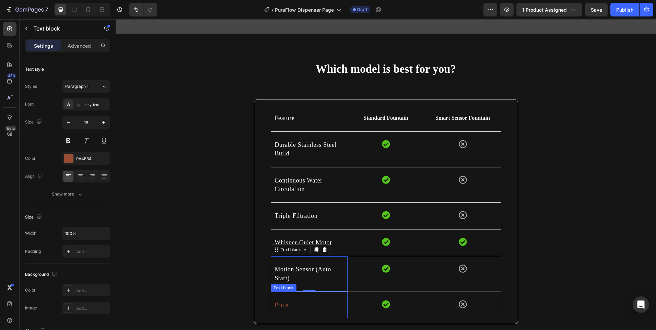
click at [278, 300] on div "Price" at bounding box center [309, 305] width 70 height 10
click at [279, 306] on p "Price" at bounding box center [309, 305] width 69 height 9
click at [287, 307] on p "Price" at bounding box center [309, 305] width 69 height 9
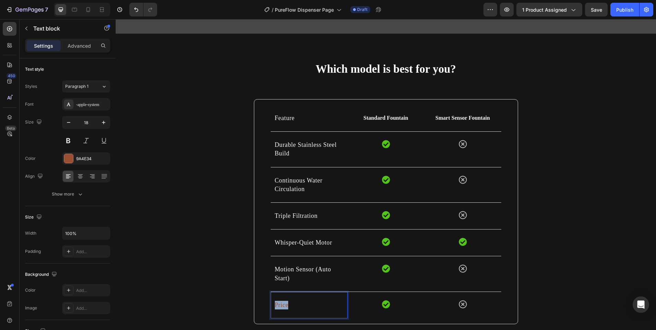
click at [287, 307] on p "Price" at bounding box center [309, 305] width 69 height 9
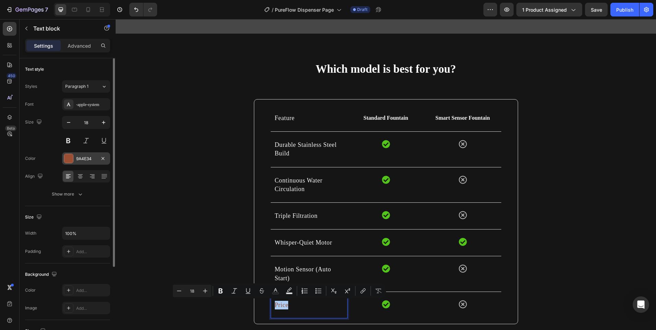
click at [67, 161] on div at bounding box center [68, 158] width 9 height 9
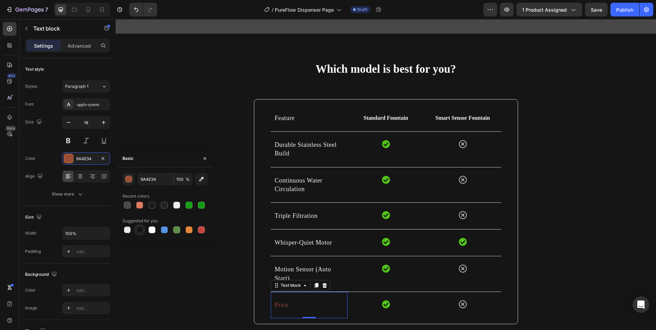
click at [142, 227] on div at bounding box center [140, 230] width 8 height 8
type input "151515"
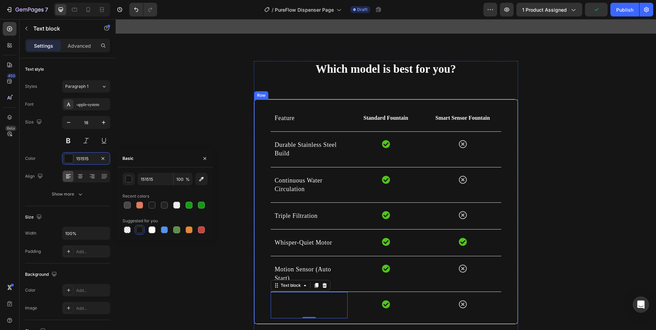
click at [260, 239] on div "Feature Text block Standard Fountain Text block Smart Sensor Fountain Text bloc…" at bounding box center [386, 211] width 264 height 225
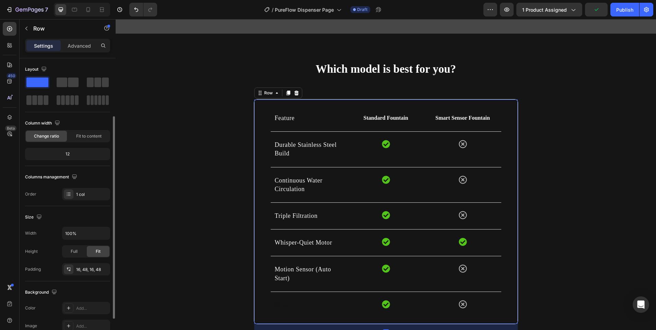
scroll to position [127, 0]
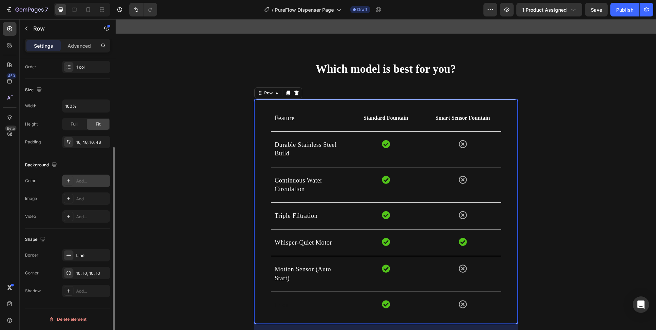
click at [66, 180] on icon at bounding box center [68, 180] width 5 height 5
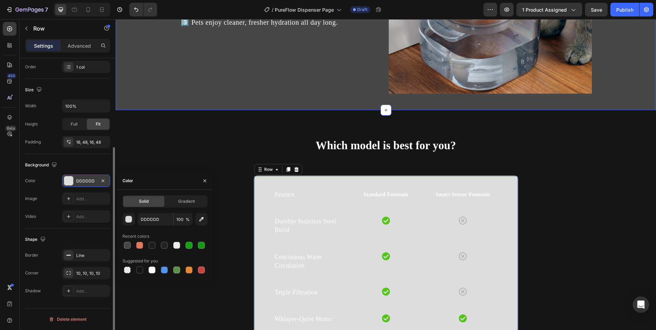
scroll to position [1343, 0]
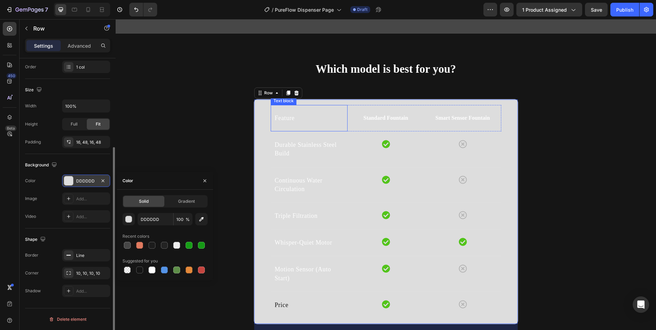
click at [281, 119] on p "Feature" at bounding box center [309, 118] width 69 height 9
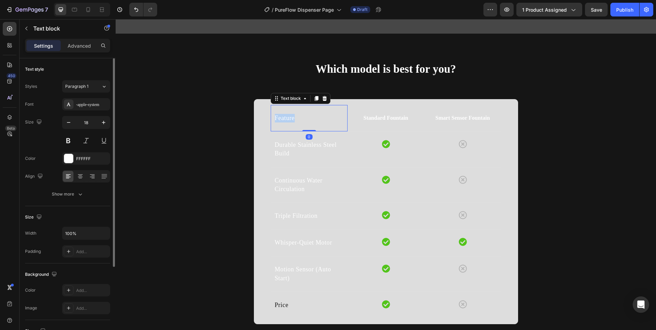
click at [281, 119] on p "Feature" at bounding box center [309, 118] width 69 height 9
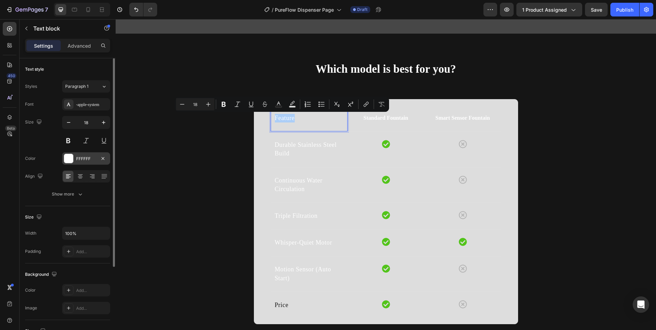
click at [67, 158] on div at bounding box center [68, 158] width 9 height 9
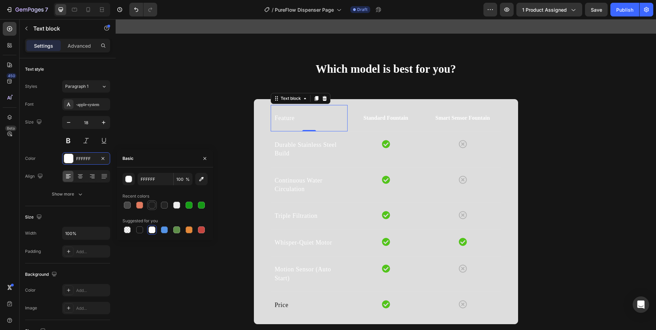
click at [152, 207] on div at bounding box center [152, 205] width 7 height 7
click at [141, 231] on div at bounding box center [139, 230] width 7 height 7
type input "151515"
click at [395, 120] on p "Standard Fountain" at bounding box center [386, 118] width 76 height 8
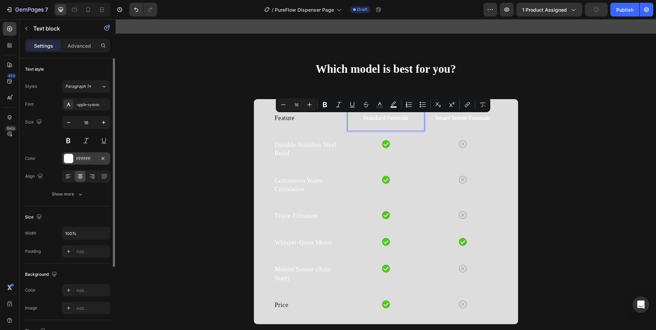
click at [77, 162] on div "FFFFFF" at bounding box center [86, 159] width 20 height 6
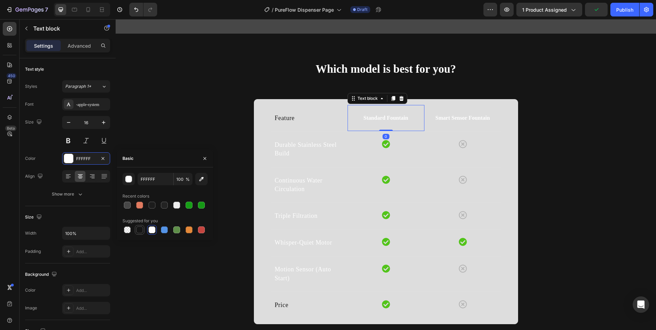
drag, startPoint x: 140, startPoint y: 230, endPoint x: 231, endPoint y: 155, distance: 117.8
click at [140, 230] on div at bounding box center [139, 230] width 7 height 7
type input "151515"
click at [455, 121] on p "Smart Sensor Fountain" at bounding box center [463, 118] width 76 height 8
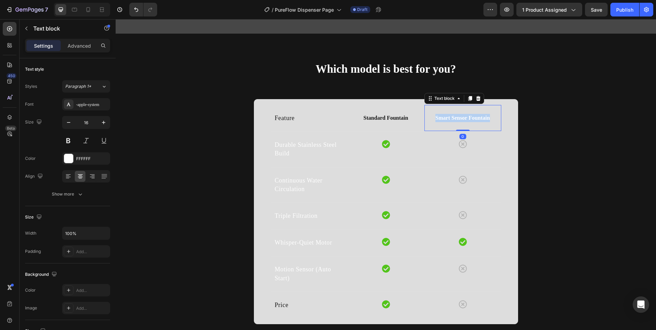
click at [455, 121] on p "Smart Sensor Fountain" at bounding box center [463, 118] width 76 height 8
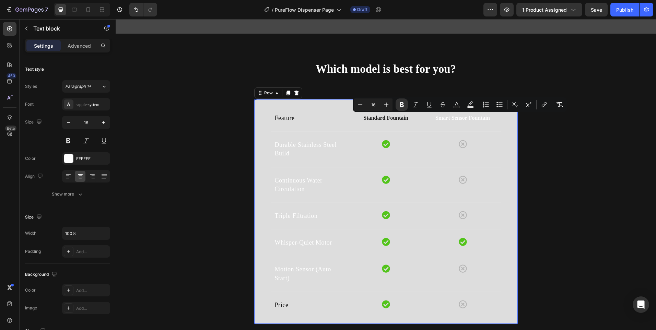
click at [260, 167] on div "Feature Text block Standard Fountain Text block Smart Sensor Fountain Text bloc…" at bounding box center [386, 211] width 264 height 225
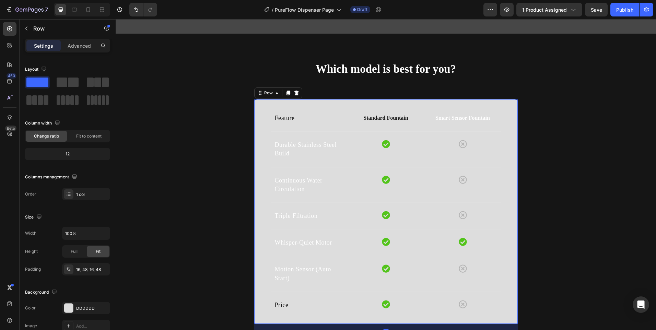
drag, startPoint x: 68, startPoint y: 303, endPoint x: 69, endPoint y: 299, distance: 4.0
click at [67, 303] on div "DDDDDD" at bounding box center [86, 308] width 48 height 12
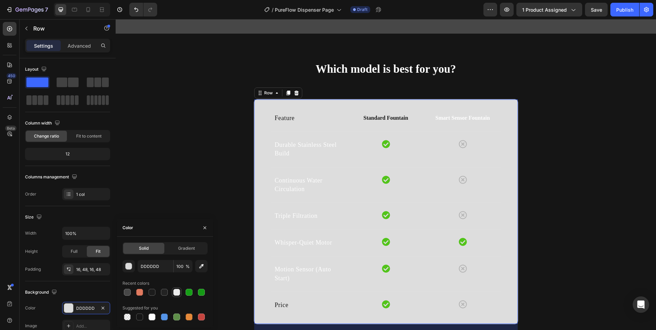
click at [177, 295] on div at bounding box center [176, 292] width 7 height 7
type input "EDEDED"
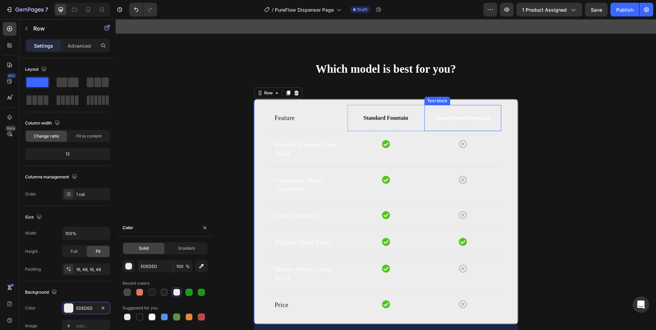
click at [463, 120] on strong "Smart Sensor Fountain" at bounding box center [463, 118] width 55 height 6
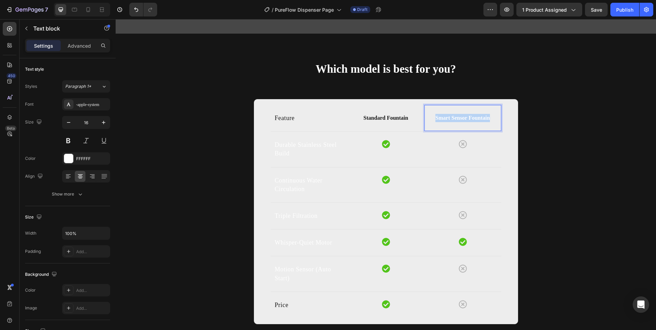
click at [463, 120] on strong "Smart Sensor Fountain" at bounding box center [463, 118] width 55 height 6
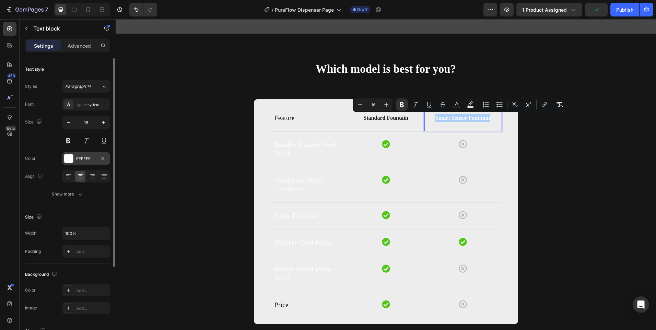
click at [74, 159] on div "FFFFFF" at bounding box center [86, 158] width 48 height 12
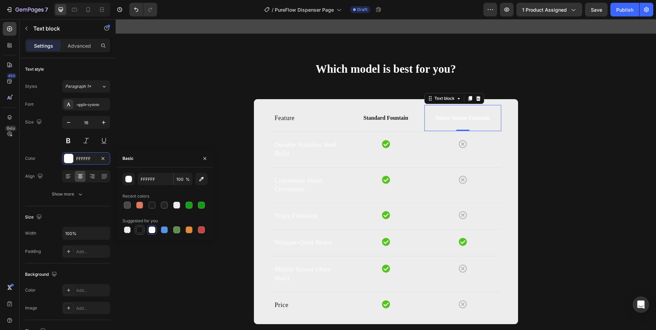
click at [135, 229] on div at bounding box center [140, 230] width 10 height 10
type input "151515"
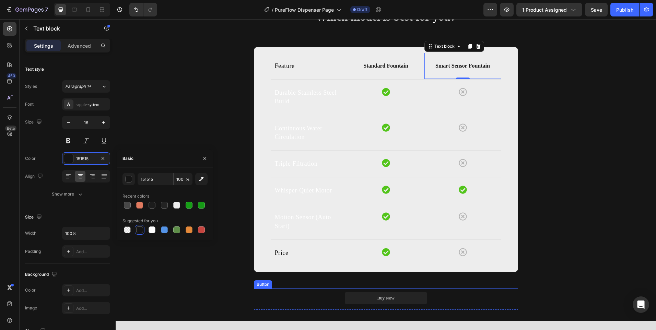
scroll to position [1411, 0]
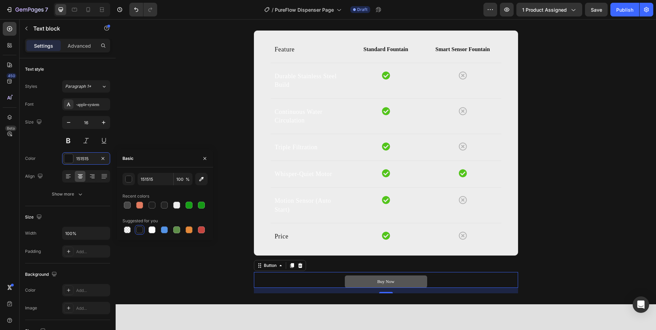
click at [352, 281] on button "Buy Now" at bounding box center [386, 282] width 82 height 12
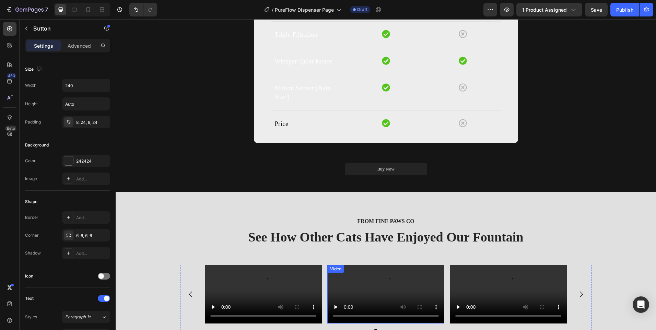
scroll to position [1514, 0]
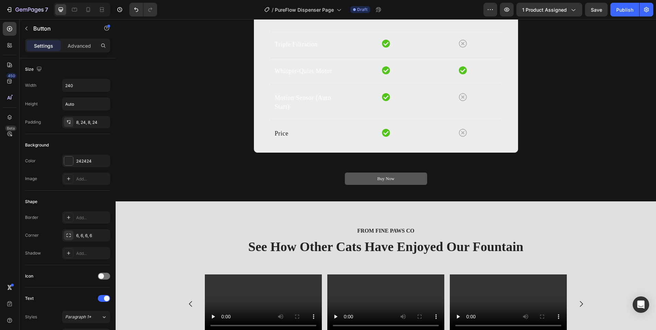
click at [353, 180] on button "Buy Now" at bounding box center [386, 179] width 82 height 12
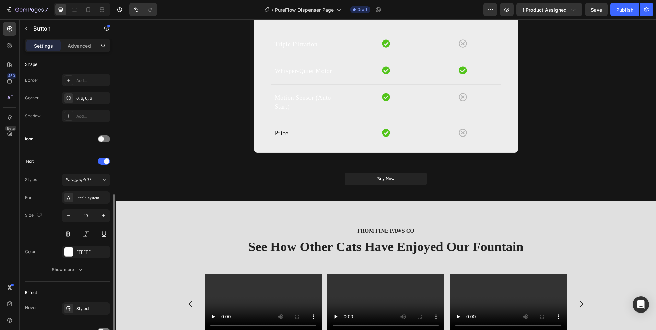
scroll to position [172, 0]
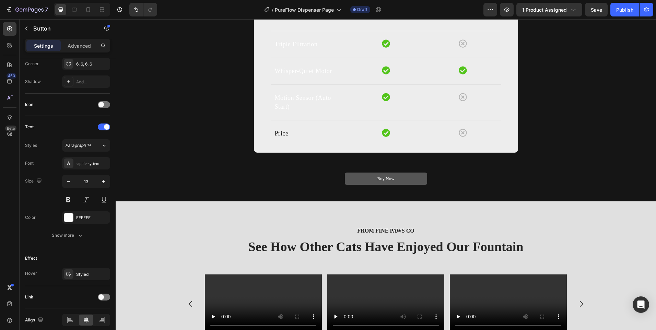
click at [352, 179] on button "Buy Now" at bounding box center [386, 179] width 82 height 12
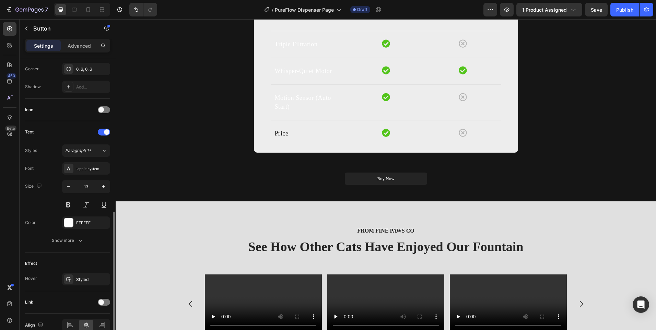
scroll to position [201, 0]
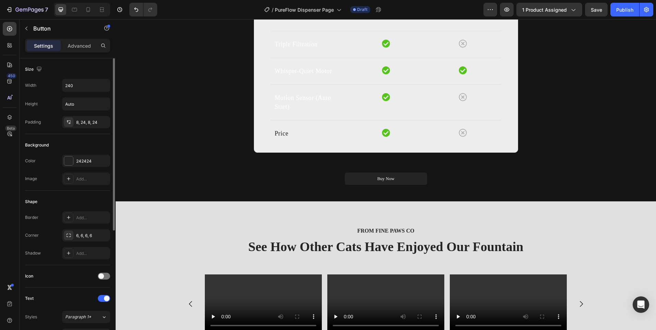
click at [78, 167] on div "Color 242424 Image Add..." at bounding box center [67, 170] width 85 height 30
click at [363, 176] on button "Buy Now" at bounding box center [386, 179] width 82 height 12
click at [362, 176] on button "Buy Now" at bounding box center [386, 179] width 82 height 12
click at [71, 155] on div "242424" at bounding box center [86, 161] width 48 height 12
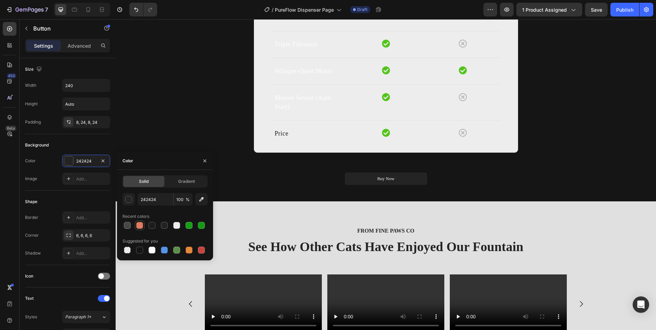
click at [141, 223] on div at bounding box center [139, 225] width 7 height 7
type input "E07A5F"
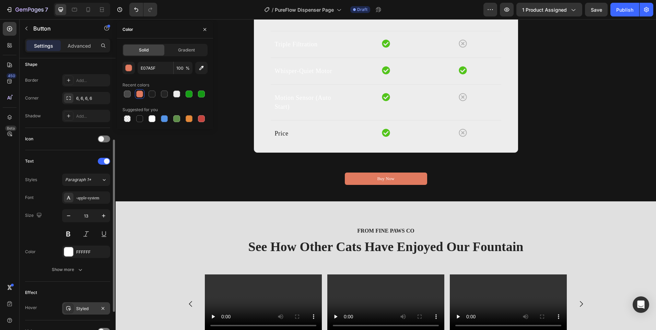
scroll to position [201, 0]
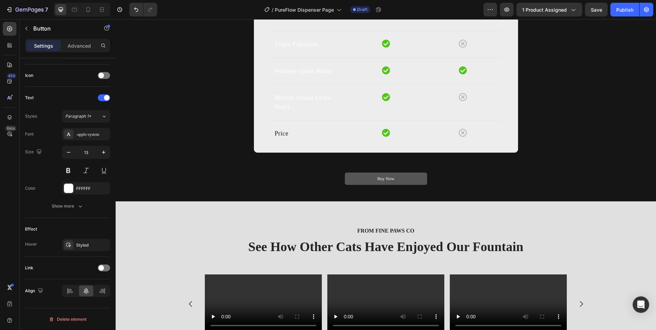
click at [354, 175] on button "Buy Now" at bounding box center [386, 179] width 82 height 12
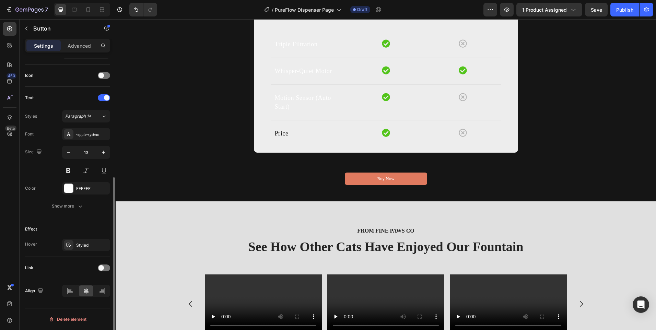
click at [106, 260] on div "Link" at bounding box center [67, 268] width 85 height 22
click at [104, 266] on div at bounding box center [104, 268] width 12 height 7
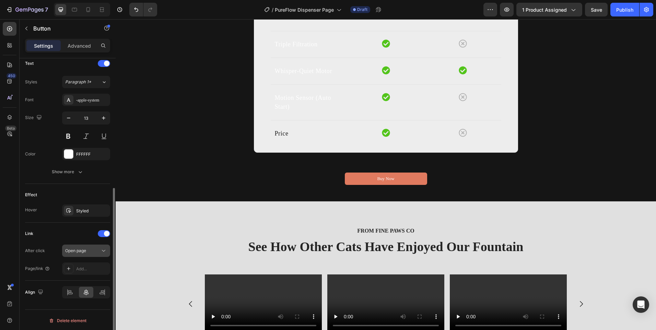
click at [93, 254] on div "Open page" at bounding box center [82, 251] width 35 height 6
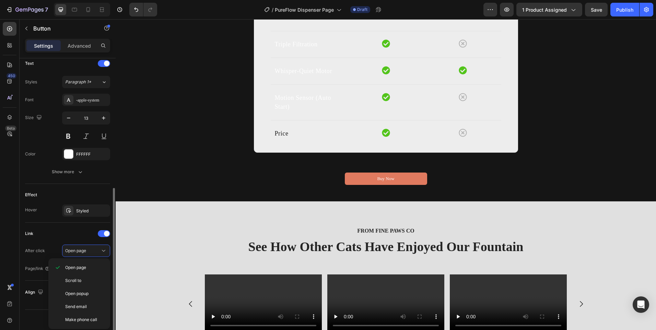
click at [47, 240] on div "Link After click Open page Page/link Add..." at bounding box center [67, 251] width 85 height 47
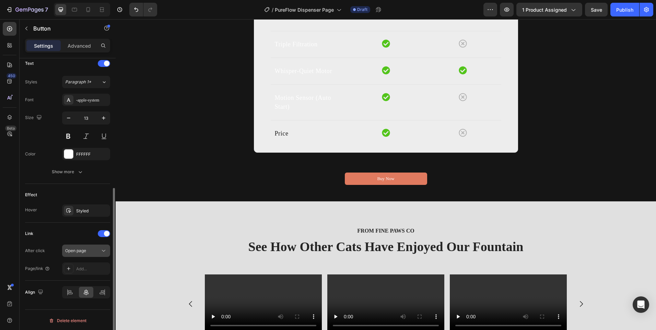
click at [76, 252] on span "Open page" at bounding box center [75, 250] width 21 height 5
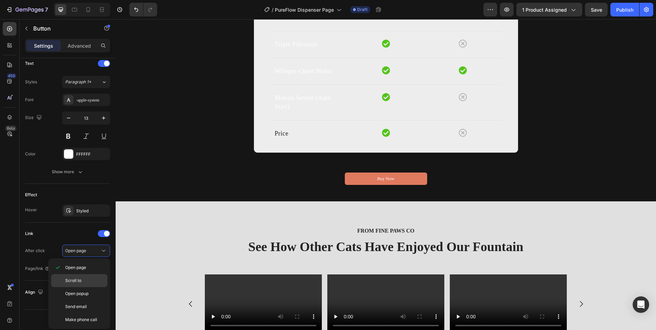
click at [86, 279] on p "Scroll to" at bounding box center [84, 281] width 39 height 6
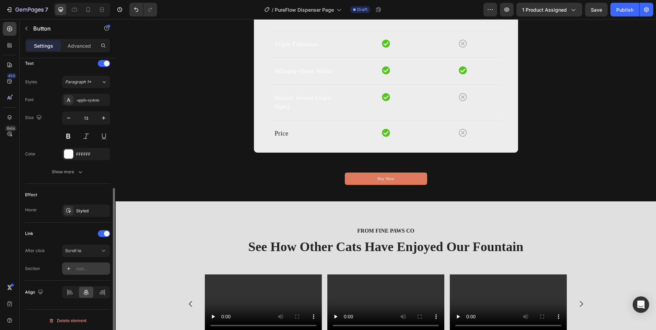
click at [82, 268] on div "Add..." at bounding box center [92, 269] width 32 height 6
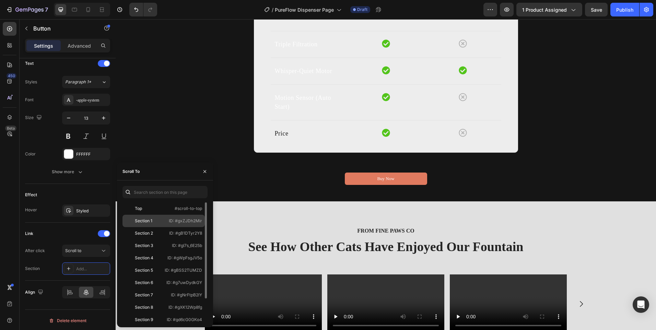
click at [145, 227] on div "Section 1 ID: #gxZJDh2Mir" at bounding box center [164, 233] width 82 height 12
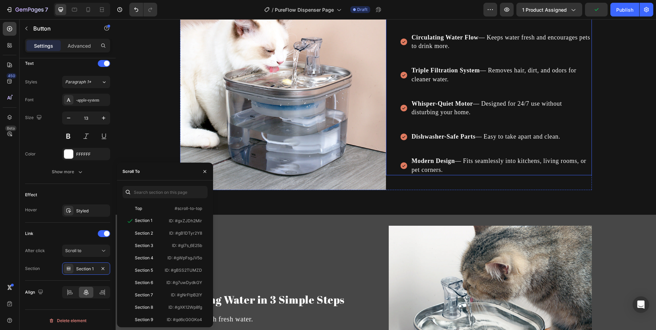
scroll to position [1137, 0]
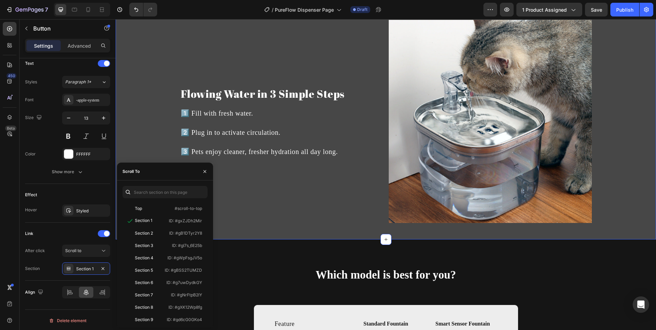
click at [158, 96] on div "Flowing Water in 3 Simple Steps Heading 1️⃣ Fill with fresh water. 2️⃣ Plug in …" at bounding box center [386, 124] width 541 height 209
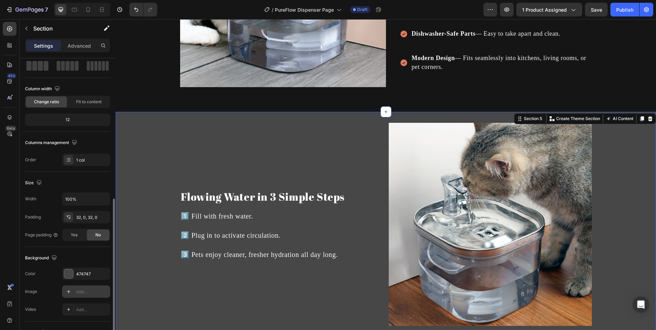
scroll to position [127, 0]
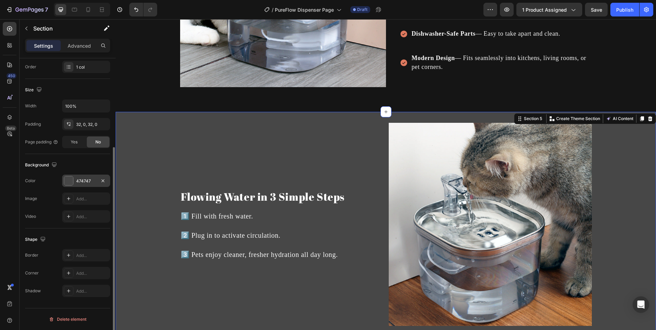
click at [68, 183] on div at bounding box center [68, 180] width 9 height 9
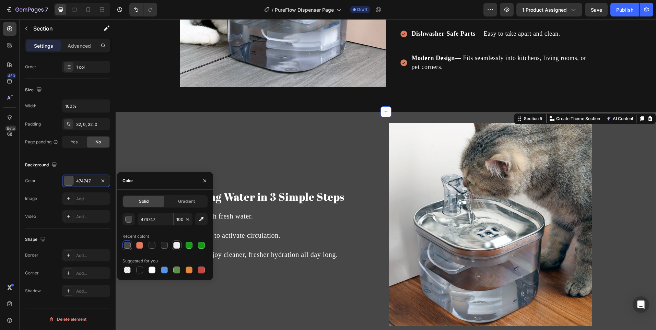
click at [174, 246] on div at bounding box center [176, 245] width 7 height 7
type input "EDEDED"
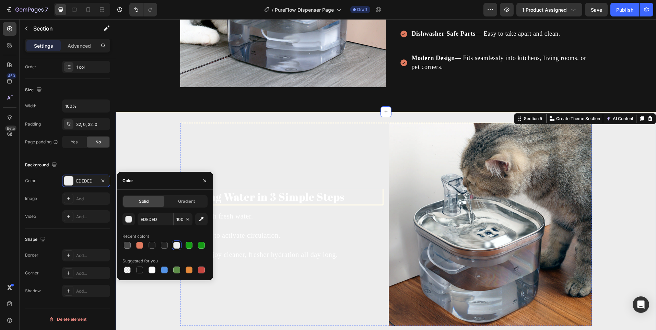
click at [284, 198] on h2 "Flowing Water in 3 Simple Steps" at bounding box center [281, 197] width 203 height 16
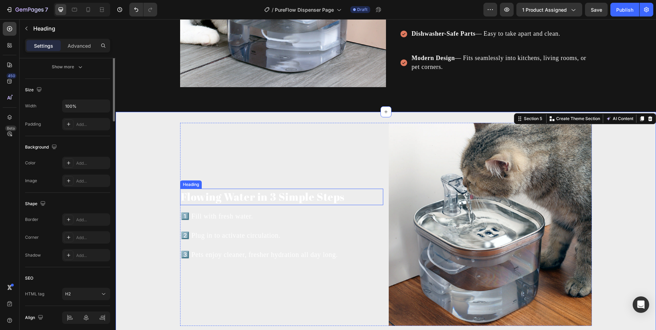
scroll to position [0, 0]
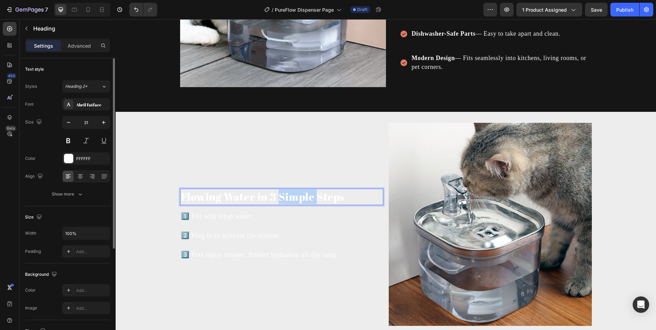
click at [284, 198] on h2 "Flowing Water in 3 Simple Steps" at bounding box center [281, 197] width 203 height 16
click at [284, 198] on p "Flowing Water in 3 Simple Steps" at bounding box center [282, 196] width 202 height 15
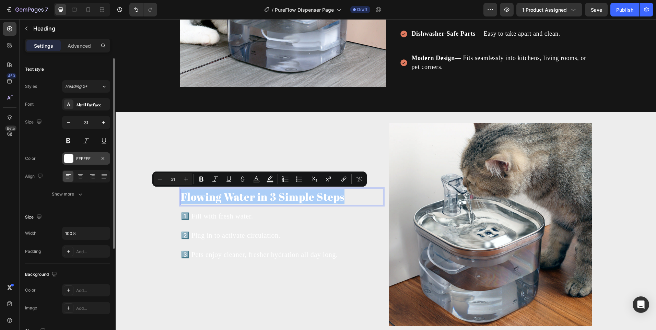
click at [76, 157] on div "FFFFFF" at bounding box center [86, 158] width 48 height 12
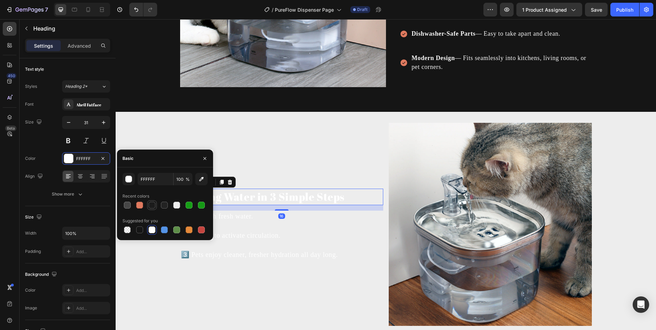
click at [153, 206] on div at bounding box center [152, 205] width 7 height 7
type input "1C1C1C"
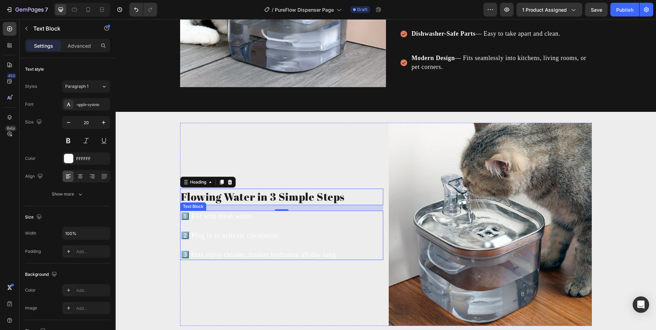
click at [270, 217] on p "1️⃣ Fill with fresh water." at bounding box center [282, 216] width 202 height 10
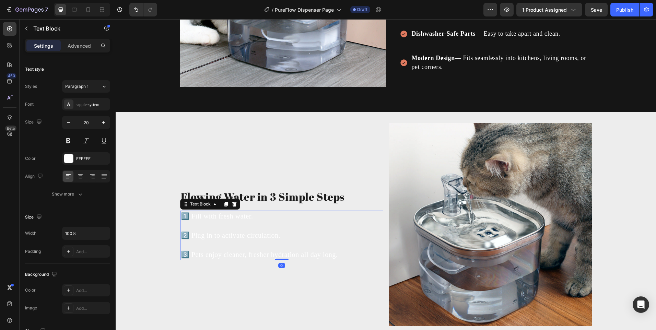
click at [242, 216] on p "1️⃣ Fill with fresh water." at bounding box center [282, 216] width 202 height 10
click at [355, 253] on p "3️⃣ Pets enjoy cleaner, fresher hydration all day long." at bounding box center [282, 249] width 202 height 19
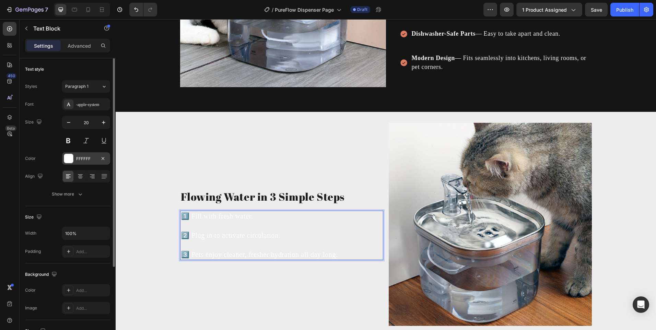
click at [67, 159] on div at bounding box center [68, 158] width 9 height 9
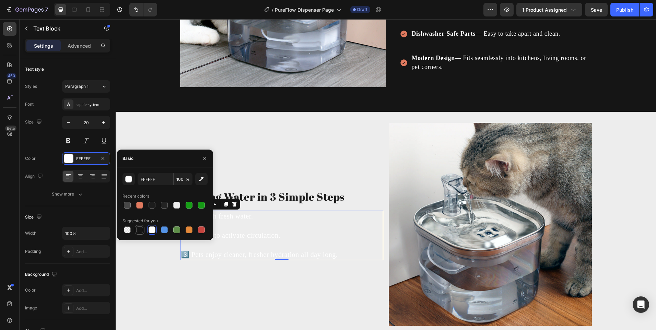
click at [141, 229] on div at bounding box center [139, 230] width 7 height 7
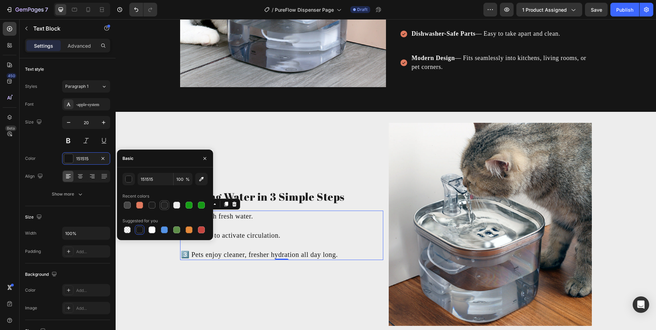
click at [161, 205] on div at bounding box center [164, 205] width 7 height 7
type input "232323"
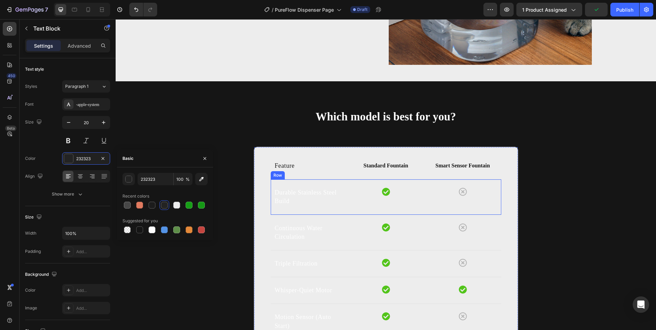
scroll to position [1343, 0]
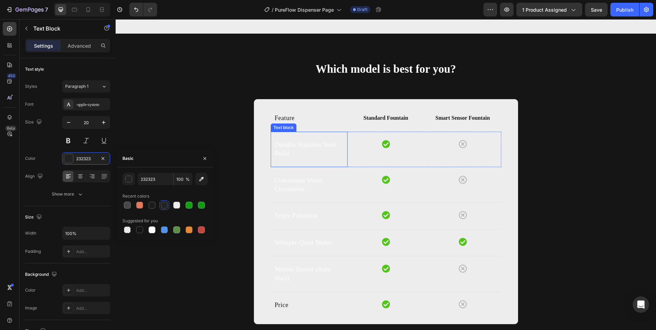
click at [284, 154] on p "Durable Stainless Steel Build" at bounding box center [309, 149] width 69 height 17
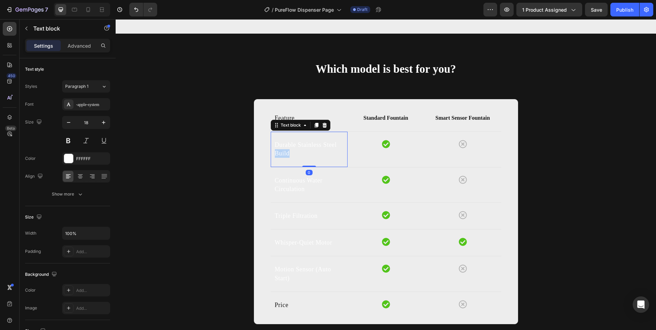
click at [284, 154] on p "Durable Stainless Steel Build" at bounding box center [309, 149] width 69 height 17
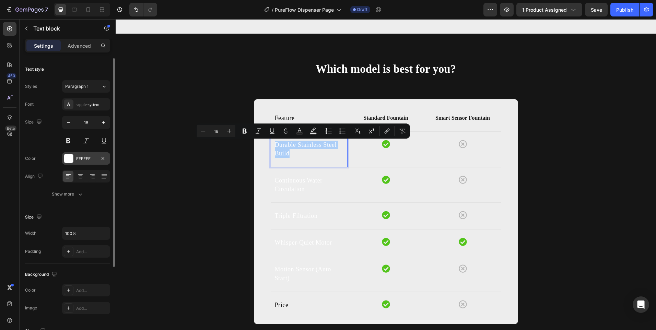
click at [74, 158] on div "FFFFFF" at bounding box center [86, 158] width 48 height 12
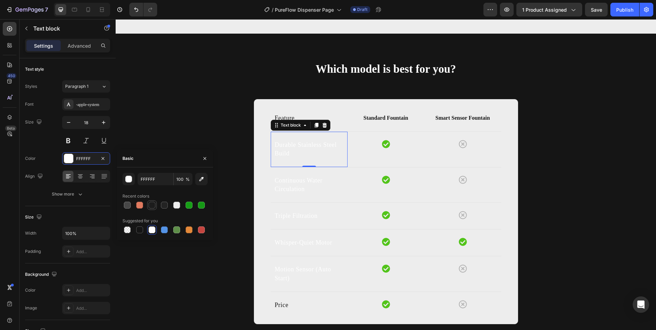
click at [150, 206] on div at bounding box center [152, 205] width 7 height 7
type input "1C1C1C"
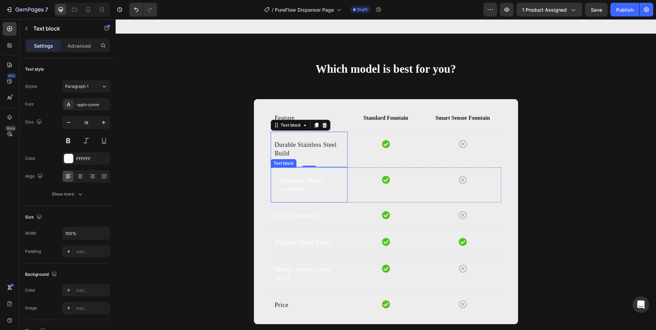
click at [281, 186] on p "Continuous Water Circulation" at bounding box center [309, 184] width 69 height 17
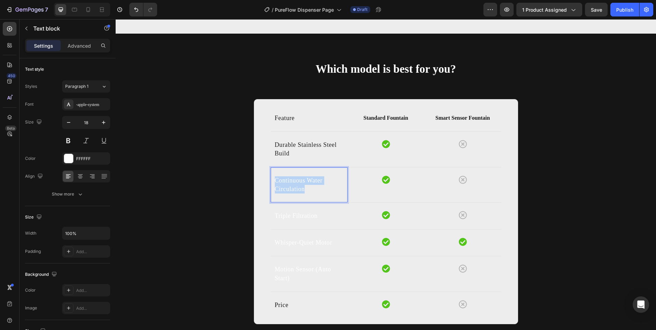
click at [281, 186] on p "Continuous Water Circulation" at bounding box center [309, 184] width 69 height 17
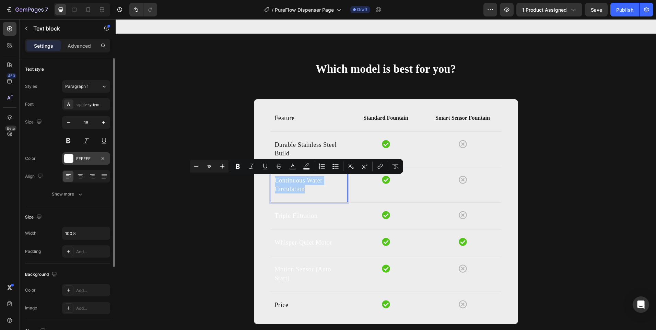
click at [77, 157] on div "FFFFFF" at bounding box center [86, 159] width 20 height 6
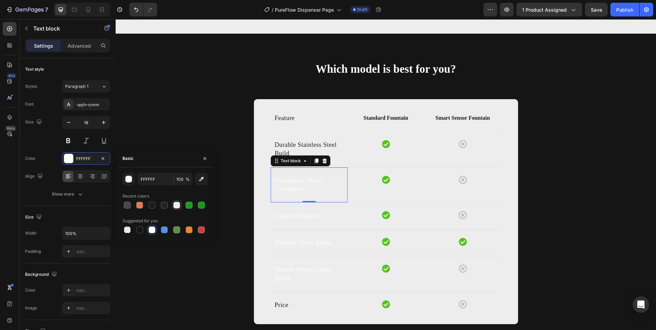
click at [153, 203] on div at bounding box center [152, 205] width 7 height 7
type input "1C1C1C"
click at [305, 217] on p "Triple Filtration" at bounding box center [309, 216] width 69 height 9
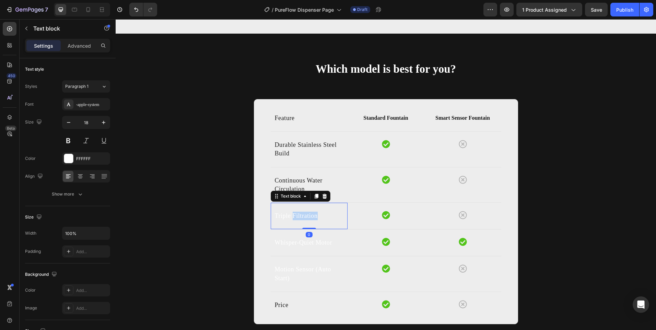
click at [304, 217] on p "Triple Filtration" at bounding box center [309, 216] width 69 height 9
click at [291, 214] on p "Triple Filtration" at bounding box center [309, 216] width 69 height 9
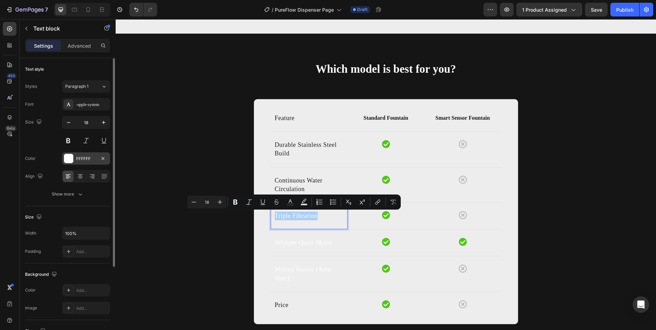
drag, startPoint x: 74, startPoint y: 160, endPoint x: 95, endPoint y: 164, distance: 20.6
click at [74, 160] on div "FFFFFF" at bounding box center [86, 158] width 48 height 12
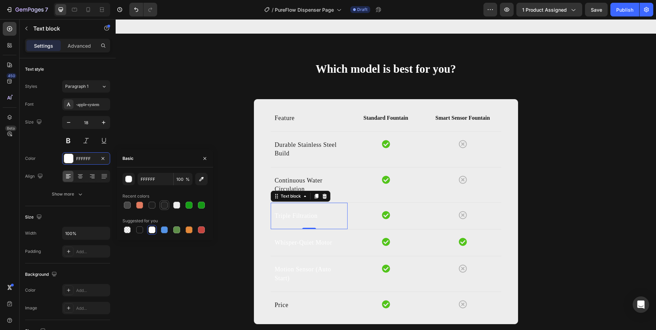
click at [165, 205] on div at bounding box center [164, 205] width 7 height 7
type input "232323"
click at [297, 245] on p "Whisper-Quiet Motor" at bounding box center [309, 243] width 69 height 9
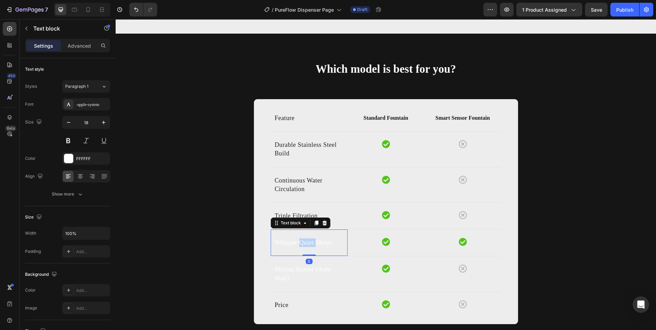
click at [297, 245] on p "Whisper-Quiet Motor" at bounding box center [309, 243] width 69 height 9
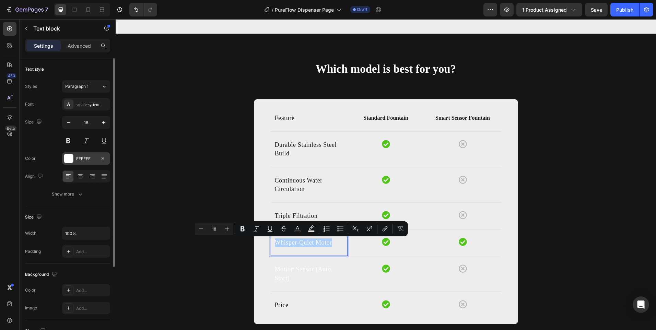
click at [73, 163] on div "FFFFFF" at bounding box center [86, 158] width 48 height 12
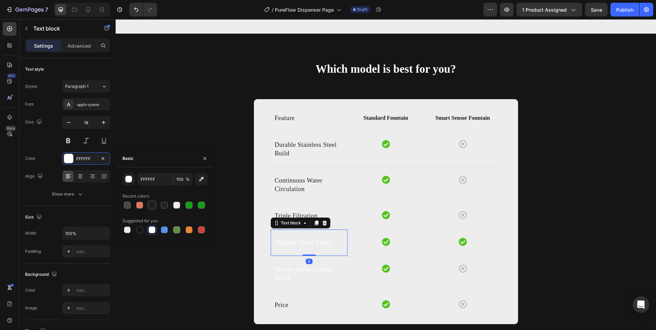
click at [152, 205] on div at bounding box center [152, 205] width 7 height 7
type input "1C1C1C"
click at [278, 192] on p "Continuous Water Circulation" at bounding box center [309, 184] width 69 height 17
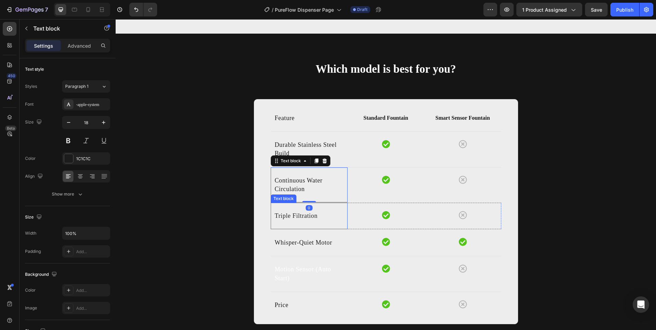
click at [282, 217] on p "Triple Filtration" at bounding box center [309, 216] width 69 height 9
click at [280, 217] on p "Triple Filtration" at bounding box center [309, 216] width 69 height 9
click at [280, 216] on p "Triple Filtration" at bounding box center [309, 216] width 69 height 9
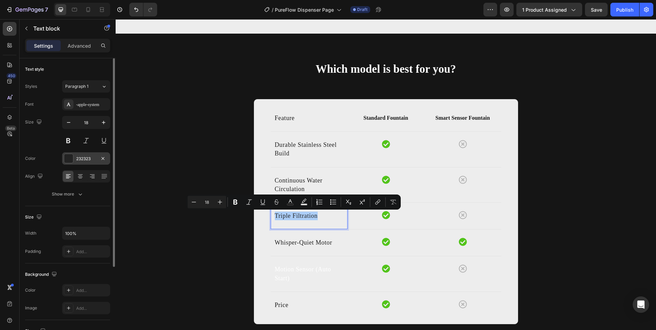
click at [72, 161] on div at bounding box center [68, 158] width 9 height 9
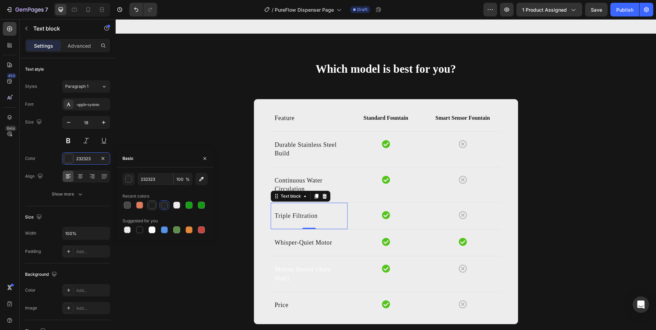
click at [148, 202] on div at bounding box center [152, 205] width 10 height 10
type input "1C1C1C"
click at [298, 269] on p "Motion Sensor (Auto Start)" at bounding box center [309, 273] width 69 height 17
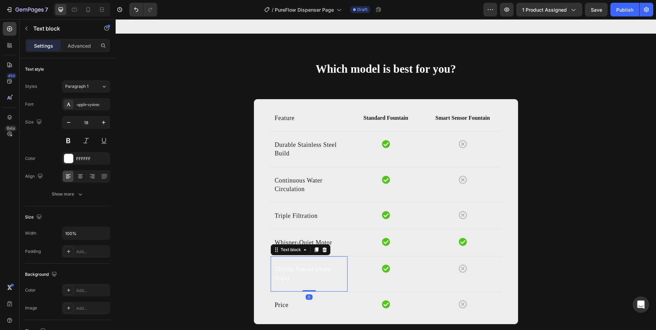
click at [298, 269] on p "Motion Sensor (Auto Start)" at bounding box center [309, 273] width 69 height 17
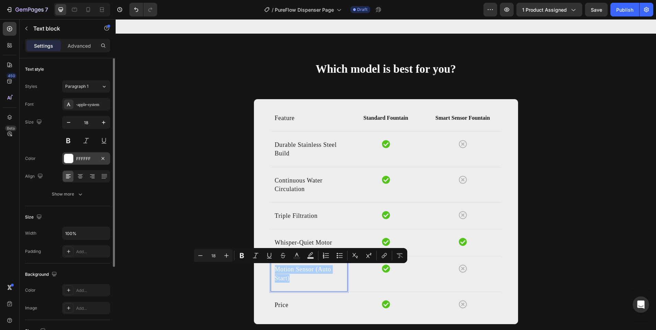
click at [76, 160] on div "FFFFFF" at bounding box center [86, 159] width 20 height 6
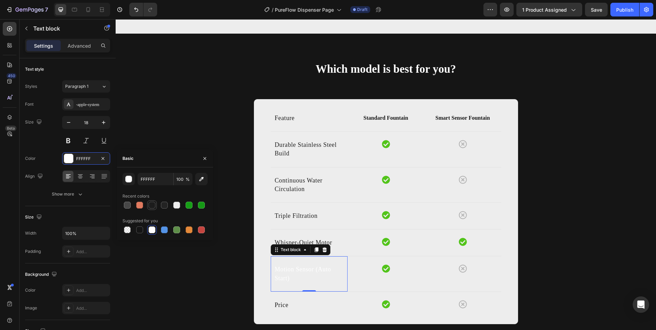
click at [151, 206] on div at bounding box center [152, 205] width 7 height 7
type input "1C1C1C"
click at [283, 122] on p "Feature" at bounding box center [309, 118] width 69 height 9
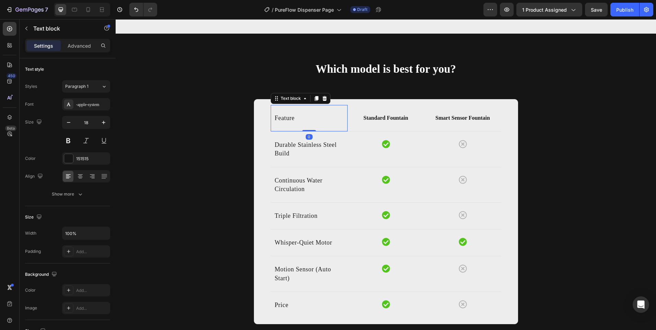
click at [283, 122] on p "Feature" at bounding box center [309, 118] width 69 height 9
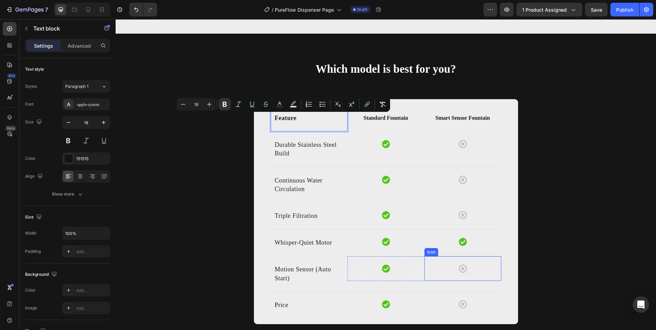
click at [462, 271] on icon at bounding box center [463, 269] width 8 height 8
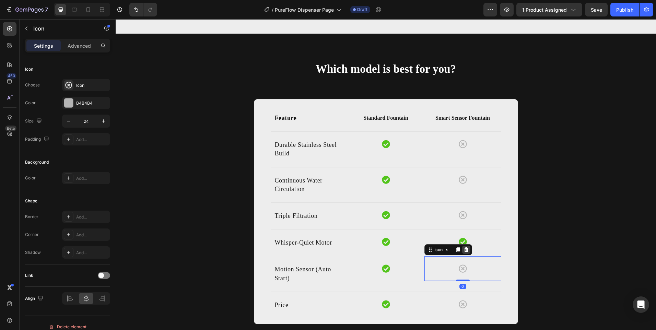
click at [464, 250] on icon at bounding box center [466, 249] width 4 height 5
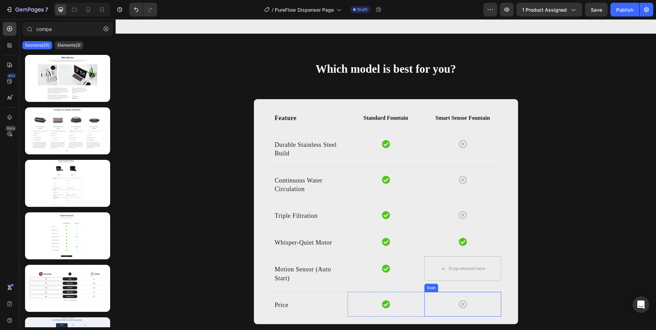
click at [460, 304] on icon at bounding box center [463, 304] width 8 height 8
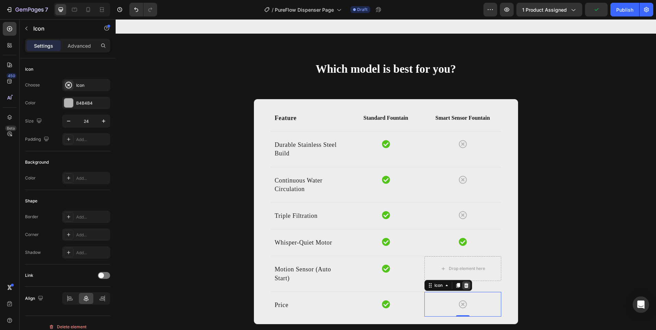
click at [464, 287] on icon at bounding box center [466, 285] width 4 height 5
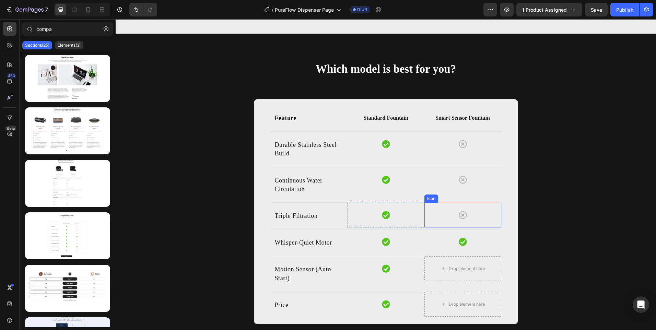
click at [459, 216] on icon at bounding box center [463, 215] width 8 height 8
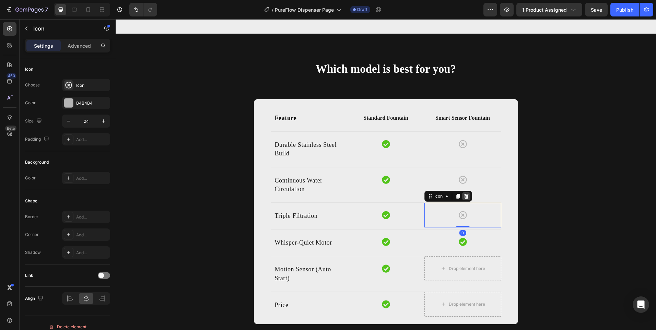
click at [465, 193] on div at bounding box center [466, 196] width 8 height 8
click at [461, 186] on div "Icon" at bounding box center [463, 180] width 77 height 25
click at [462, 158] on div at bounding box center [466, 161] width 8 height 8
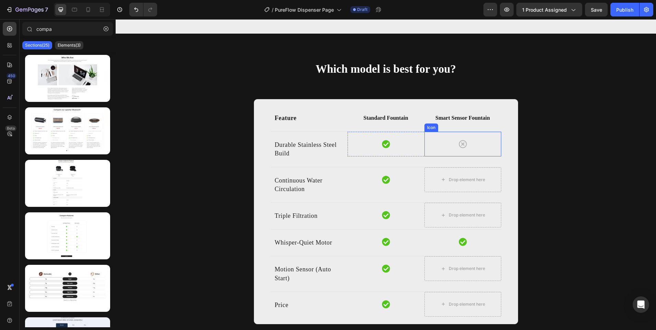
click at [461, 148] on icon at bounding box center [463, 144] width 8 height 8
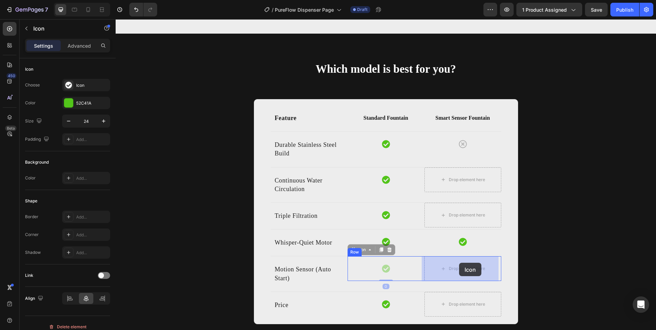
drag, startPoint x: 384, startPoint y: 268, endPoint x: 459, endPoint y: 263, distance: 75.0
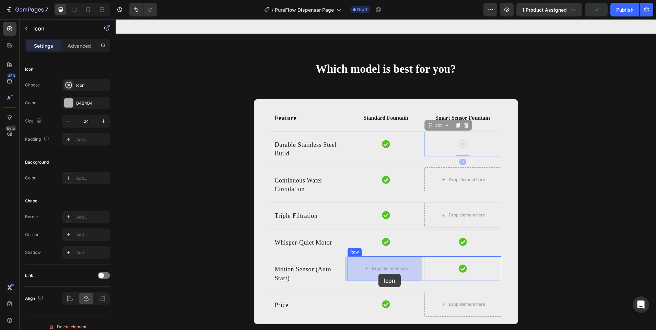
drag, startPoint x: 459, startPoint y: 144, endPoint x: 379, endPoint y: 274, distance: 152.6
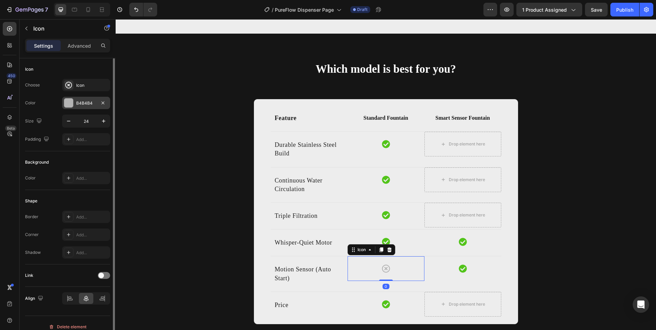
click at [69, 105] on div at bounding box center [68, 103] width 9 height 9
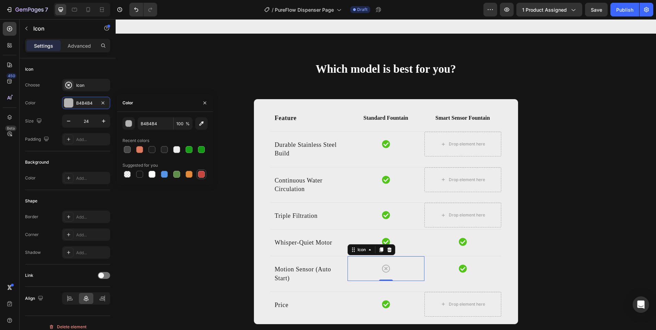
click at [197, 171] on div at bounding box center [202, 175] width 10 height 10
type input "C5453F"
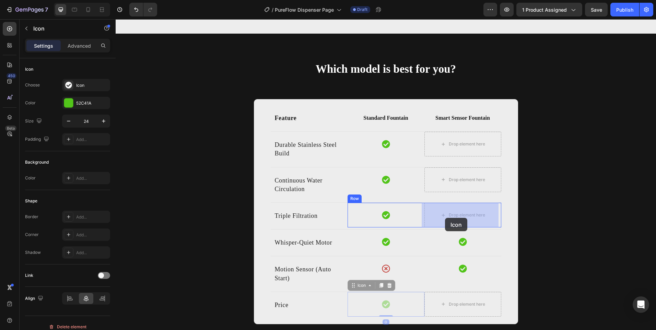
drag, startPoint x: 384, startPoint y: 303, endPoint x: 445, endPoint y: 218, distance: 105.3
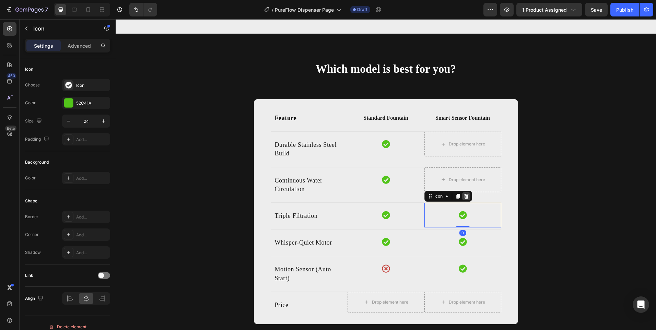
click at [465, 199] on icon at bounding box center [466, 196] width 4 height 5
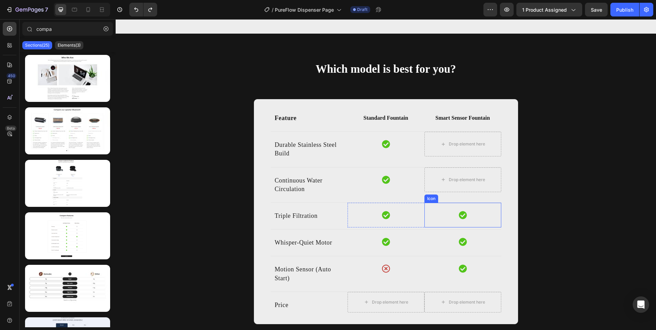
click at [448, 207] on div "Icon" at bounding box center [463, 215] width 77 height 25
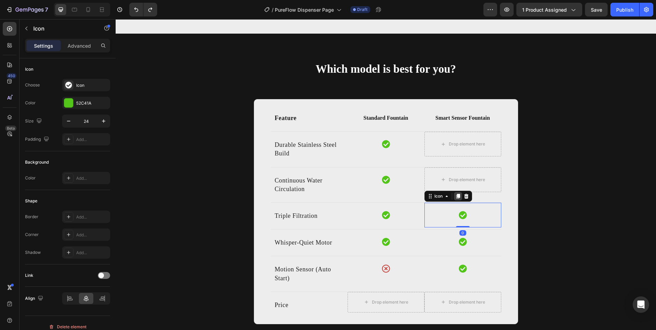
click at [456, 196] on icon at bounding box center [458, 196] width 4 height 5
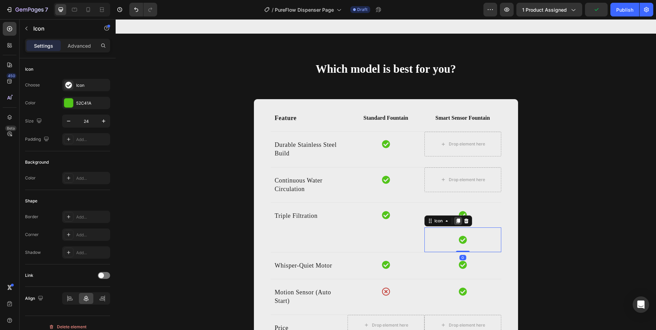
click at [456, 219] on icon at bounding box center [458, 220] width 5 height 5
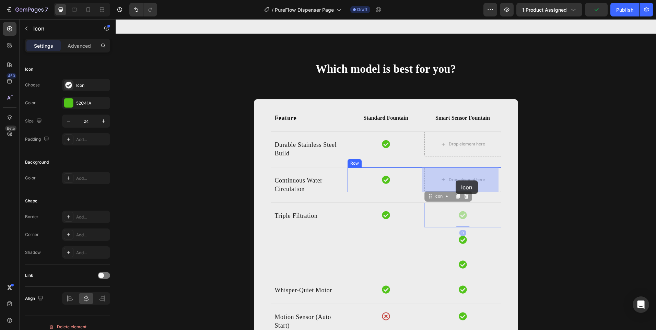
drag, startPoint x: 459, startPoint y: 214, endPoint x: 456, endPoint y: 181, distance: 33.8
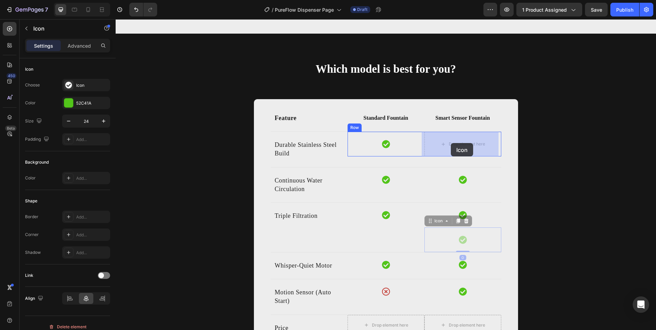
drag, startPoint x: 459, startPoint y: 238, endPoint x: 452, endPoint y: 149, distance: 88.8
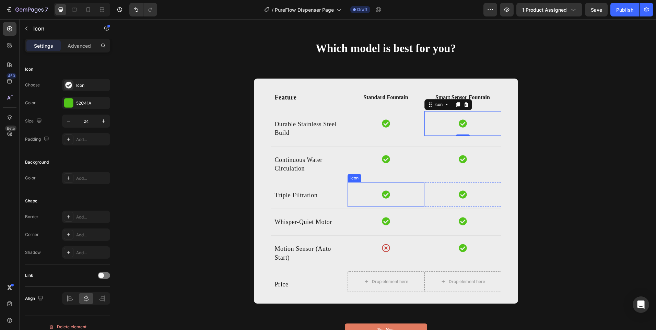
scroll to position [1411, 0]
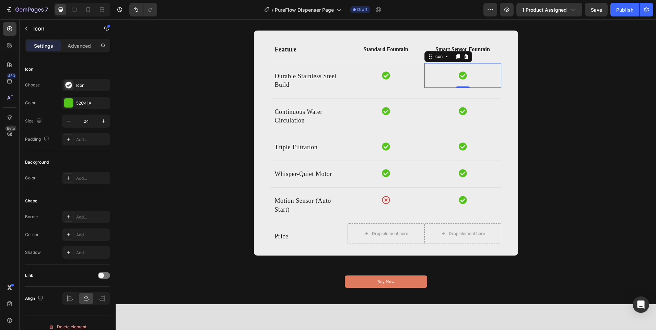
click at [28, 26] on icon "button" at bounding box center [26, 28] width 5 height 5
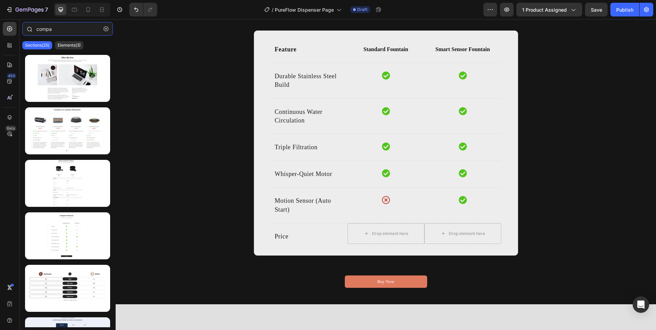
drag, startPoint x: 68, startPoint y: 33, endPoint x: 33, endPoint y: 30, distance: 35.8
click at [33, 30] on div "compa" at bounding box center [68, 30] width 96 height 16
click at [60, 46] on p "Elements(3)" at bounding box center [69, 45] width 23 height 5
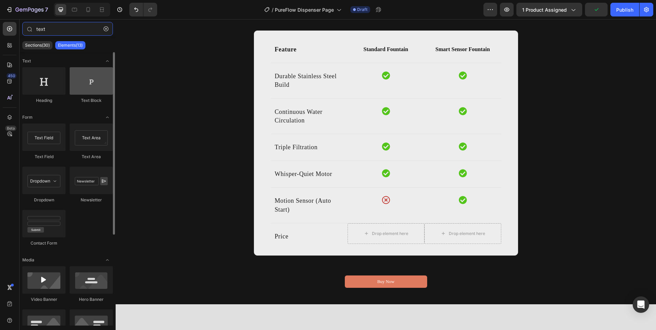
type input "text"
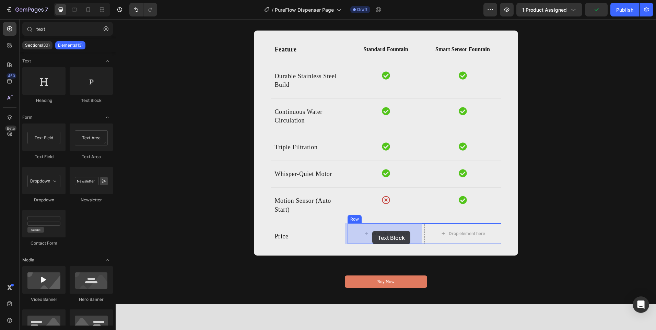
drag, startPoint x: 204, startPoint y: 97, endPoint x: 372, endPoint y: 231, distance: 215.2
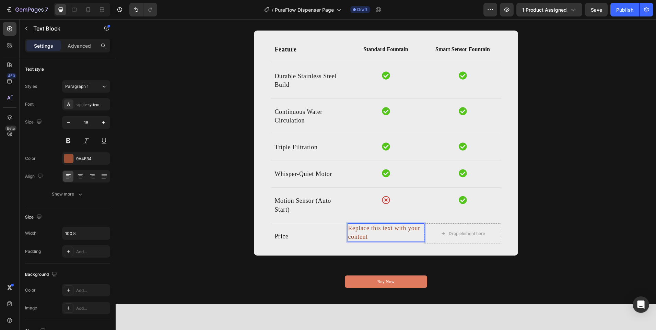
click at [355, 227] on div "Replace this text with your content" at bounding box center [386, 232] width 77 height 19
click at [355, 227] on p "Replace this text with your content" at bounding box center [386, 232] width 76 height 17
click at [378, 227] on p "$53.99" at bounding box center [386, 228] width 76 height 9
click at [357, 229] on p "$53.99" at bounding box center [386, 228] width 76 height 9
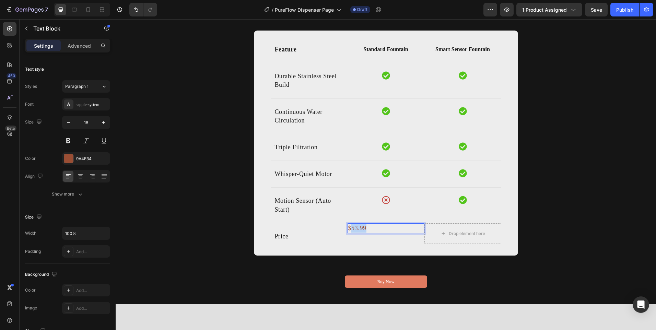
click at [357, 229] on p "$53.99" at bounding box center [386, 228] width 76 height 9
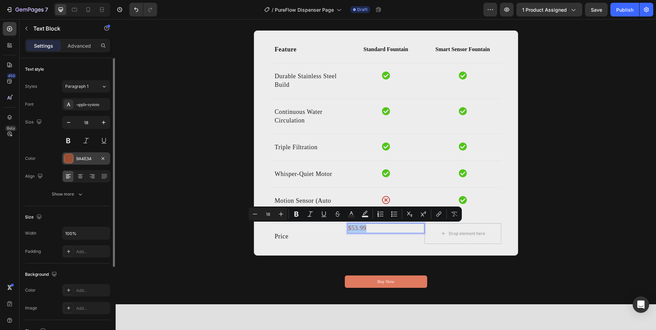
click at [66, 154] on div at bounding box center [69, 159] width 10 height 10
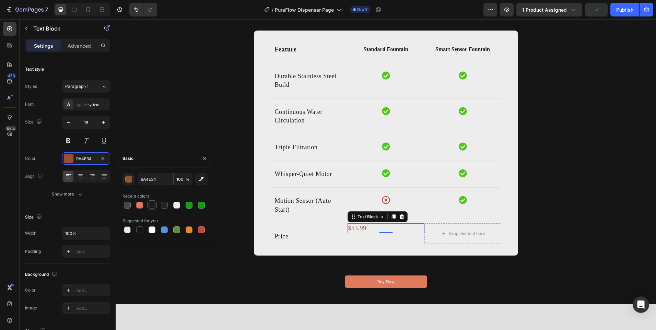
click at [154, 207] on div at bounding box center [152, 205] width 7 height 7
type input "1C1C1C"
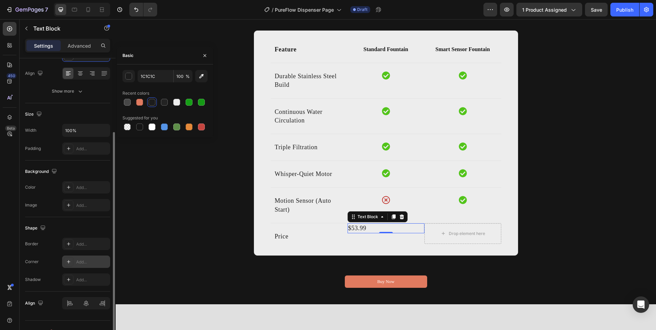
scroll to position [115, 0]
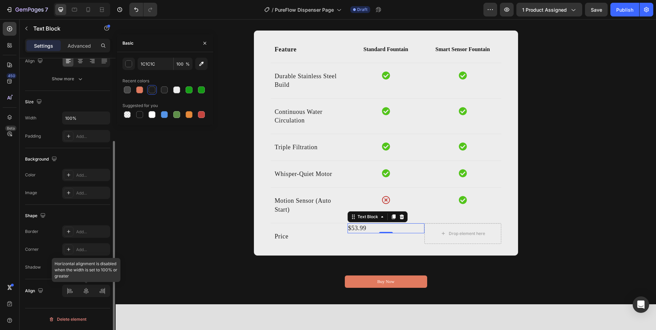
click at [89, 290] on div at bounding box center [86, 291] width 48 height 12
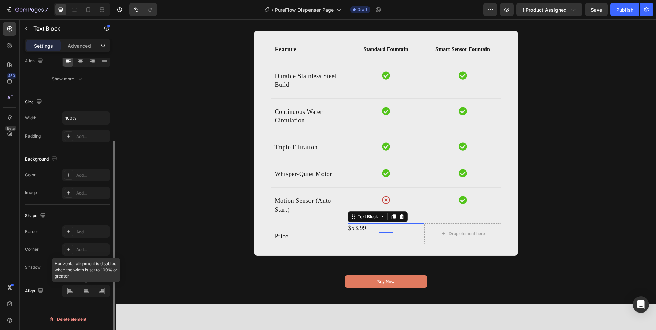
click at [89, 292] on div at bounding box center [86, 291] width 48 height 12
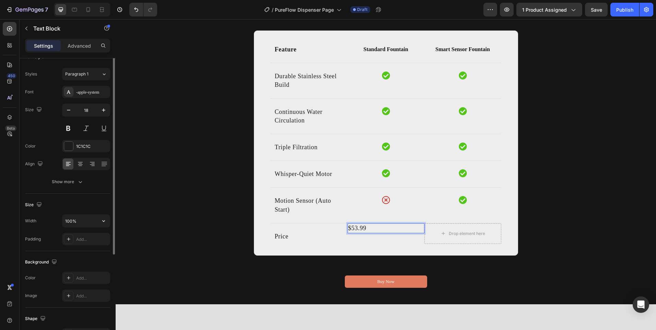
scroll to position [0, 0]
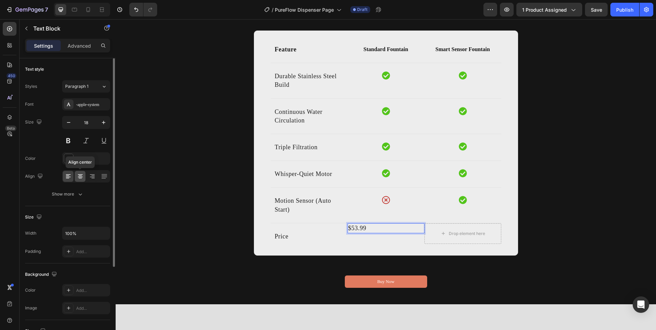
click at [81, 176] on icon at bounding box center [80, 176] width 3 height 1
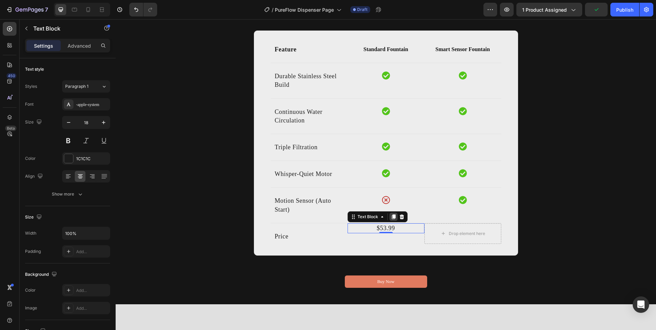
click at [391, 220] on div at bounding box center [394, 217] width 8 height 8
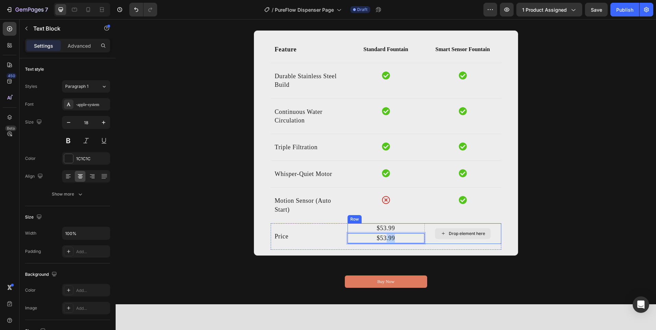
drag, startPoint x: 385, startPoint y: 234, endPoint x: 453, endPoint y: 234, distance: 68.0
click at [453, 234] on div "$53.99 Text Block $53.99 Text Block 0 Drop element here Row" at bounding box center [425, 233] width 154 height 21
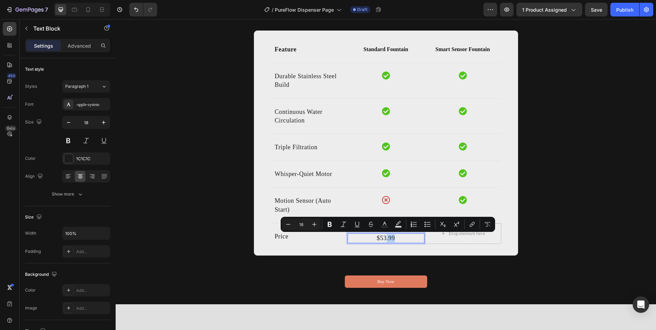
click at [411, 237] on p "$53.99" at bounding box center [386, 238] width 76 height 9
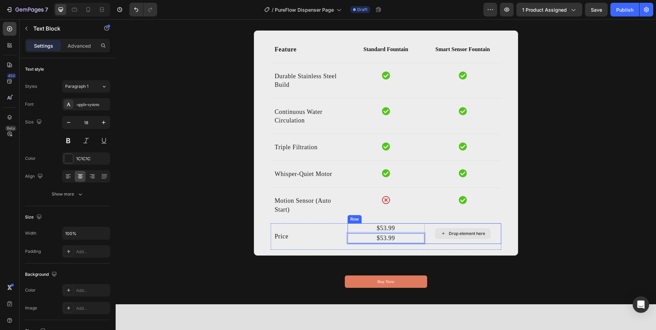
drag, startPoint x: 393, startPoint y: 239, endPoint x: 446, endPoint y: 233, distance: 53.8
click at [446, 233] on div "$53.99 Text Block $53.99 Text Block 0 Drop element here Row" at bounding box center [425, 233] width 154 height 21
click at [333, 241] on div "Price" at bounding box center [309, 237] width 70 height 10
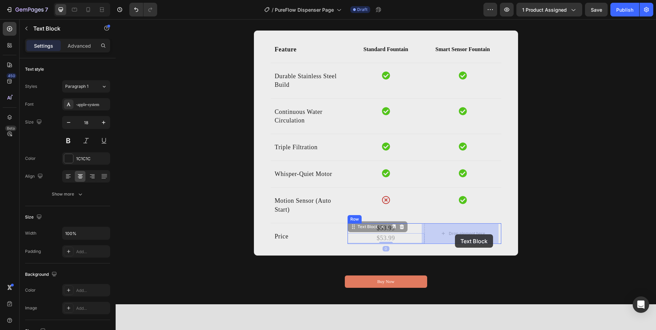
drag, startPoint x: 381, startPoint y: 239, endPoint x: 441, endPoint y: 235, distance: 59.5
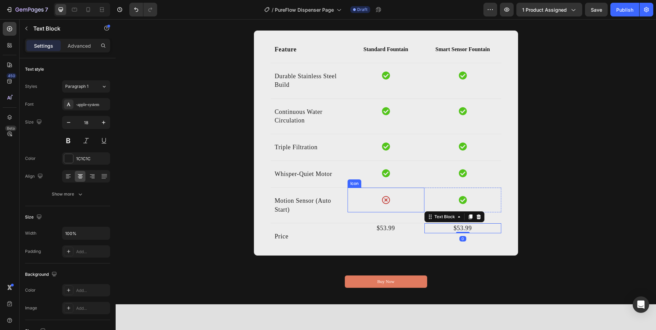
click at [393, 202] on div "Icon" at bounding box center [386, 200] width 77 height 25
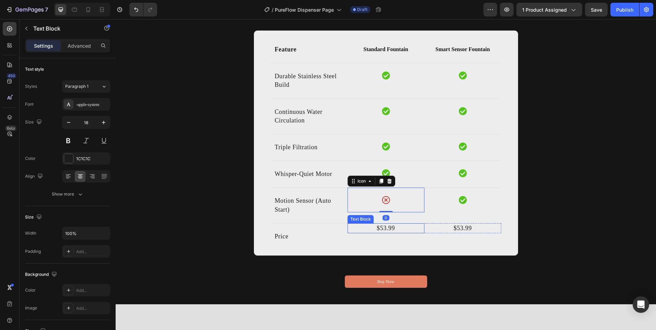
click at [396, 228] on p "$53.99" at bounding box center [386, 228] width 76 height 9
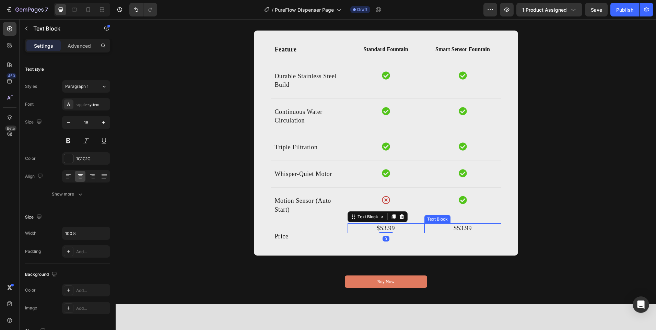
click at [446, 227] on p "$53.99" at bounding box center [463, 228] width 76 height 9
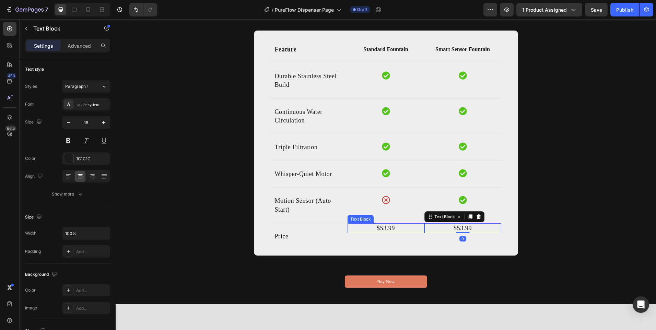
click at [370, 231] on p "$53.99" at bounding box center [386, 228] width 76 height 9
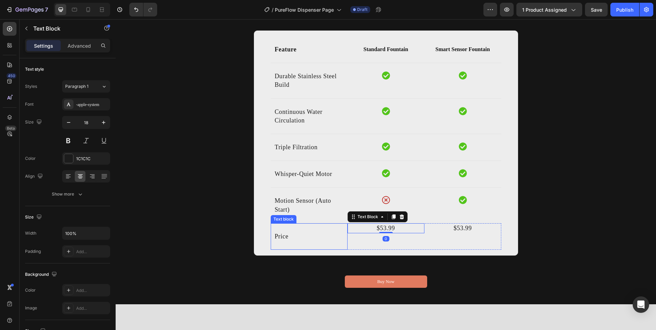
click at [329, 233] on p "Price" at bounding box center [309, 236] width 69 height 9
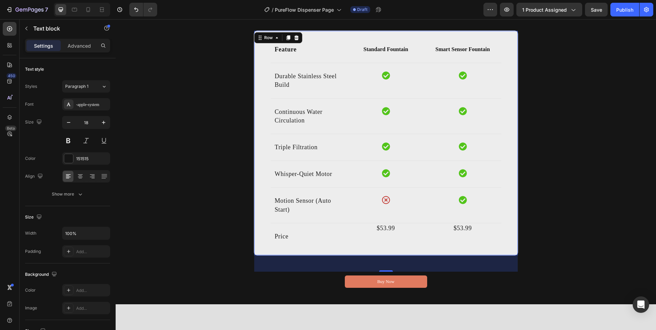
click at [262, 236] on div "Feature Text block Standard Fountain Text block Smart Sensor Fountain Text bloc…" at bounding box center [386, 143] width 264 height 225
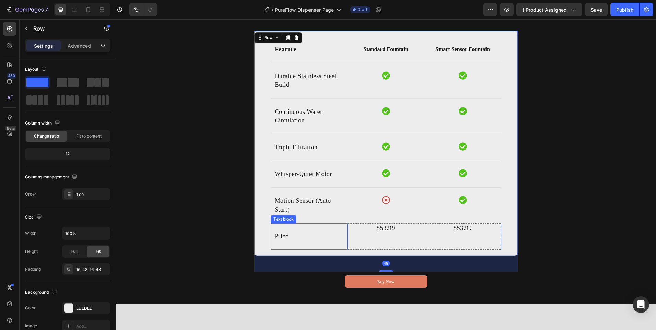
click at [342, 237] on div "Price Text block" at bounding box center [309, 236] width 77 height 26
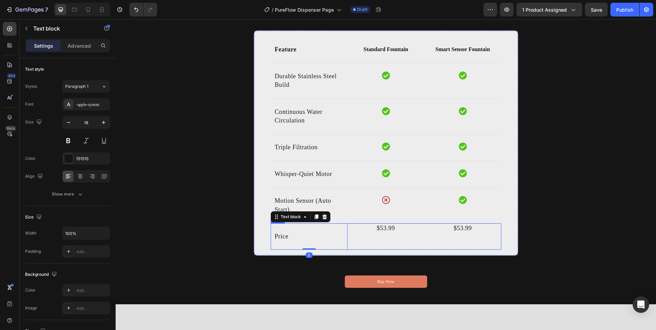
click at [358, 235] on div "$53.99 Text Block $53.99 Text Block Row" at bounding box center [425, 236] width 154 height 26
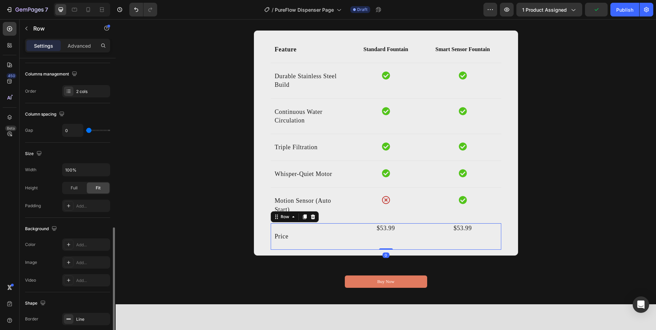
scroll to position [206, 0]
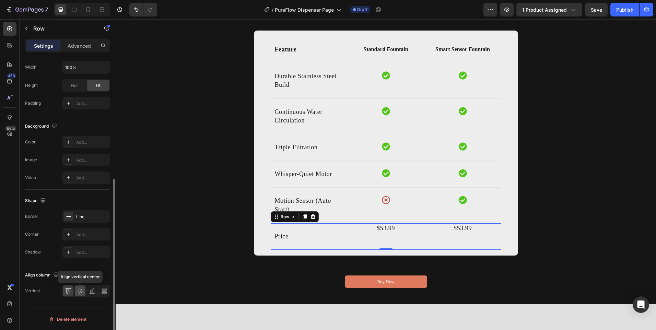
click at [82, 290] on icon at bounding box center [80, 291] width 5 height 5
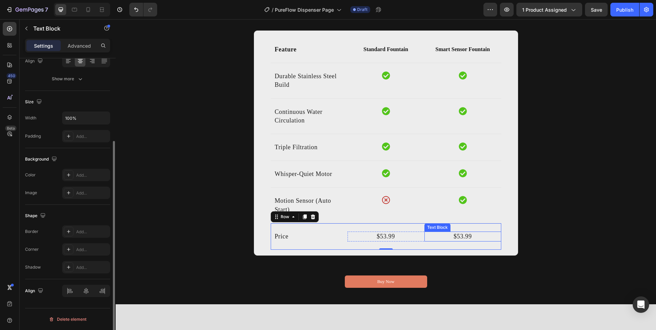
click at [458, 239] on p "$53.99" at bounding box center [463, 236] width 76 height 9
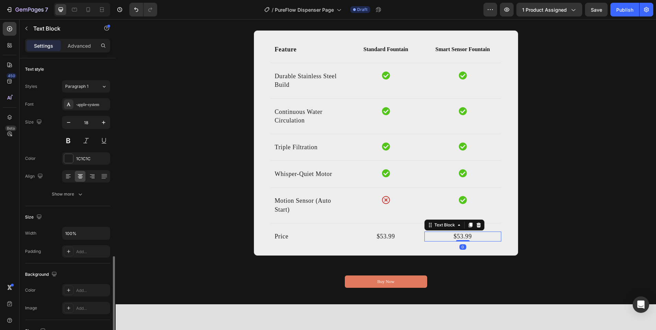
click at [458, 239] on p "$53.99" at bounding box center [463, 236] width 76 height 9
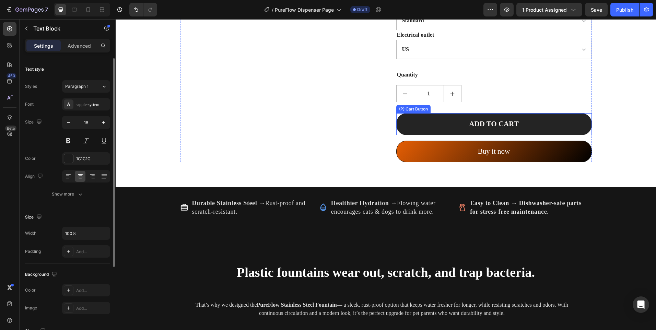
scroll to position [416, 0]
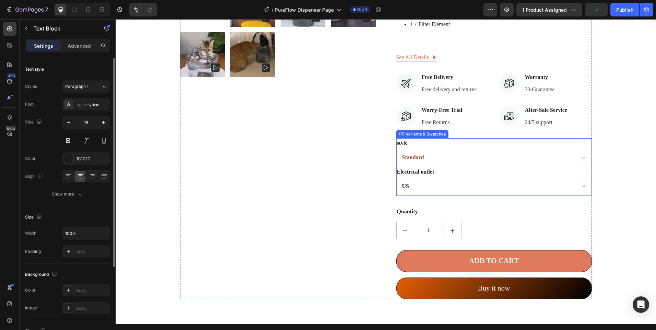
click at [476, 159] on select "Standard Cotten Filter Set Smart Sensor Model" at bounding box center [494, 157] width 196 height 19
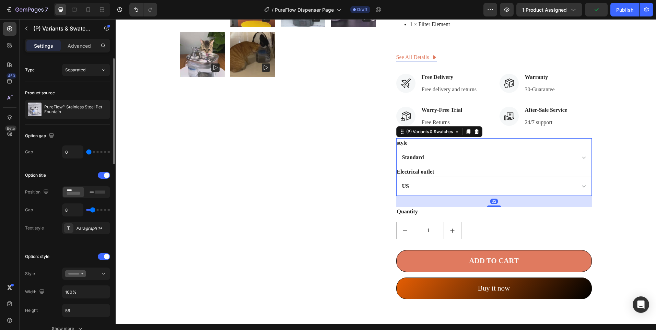
click at [396, 148] on select "Standard Cotten Filter Set Smart Sensor Model" at bounding box center [494, 157] width 196 height 19
drag, startPoint x: 427, startPoint y: 161, endPoint x: 427, endPoint y: 169, distance: 7.9
click at [427, 161] on select "Standard Cotten Filter Set Smart Sensor Model" at bounding box center [494, 157] width 196 height 19
click at [396, 148] on select "Standard Cotten Filter Set Smart Sensor Model" at bounding box center [494, 157] width 196 height 19
select select "Smart Sensor Model"
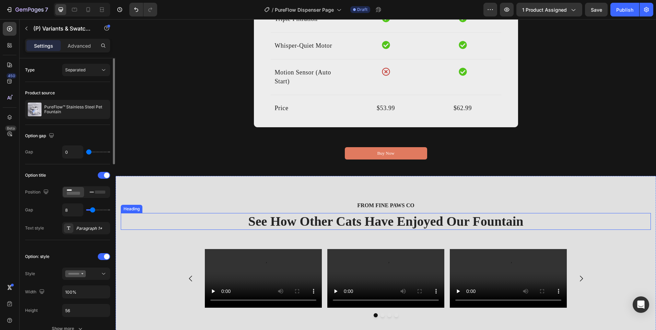
scroll to position [1514, 0]
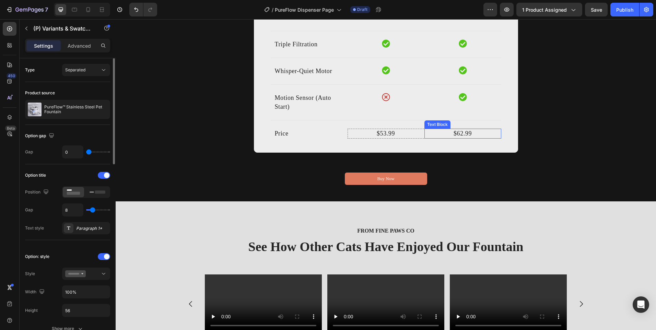
click at [461, 135] on p "$62.99" at bounding box center [463, 133] width 76 height 9
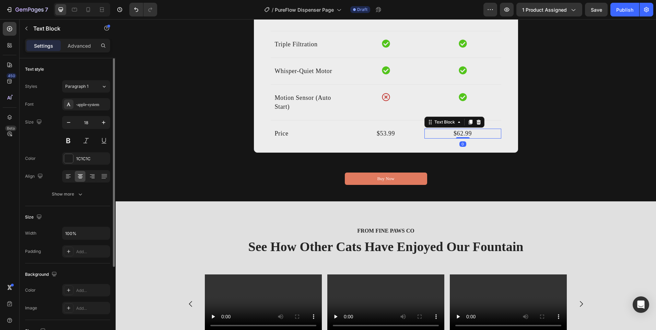
click at [460, 135] on p "$62.99" at bounding box center [463, 133] width 76 height 9
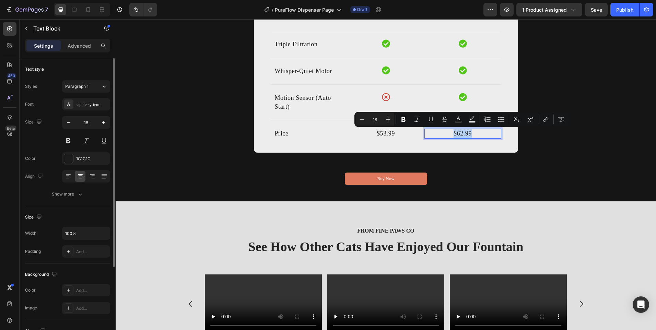
click at [460, 135] on p "$62.99" at bounding box center [463, 133] width 76 height 9
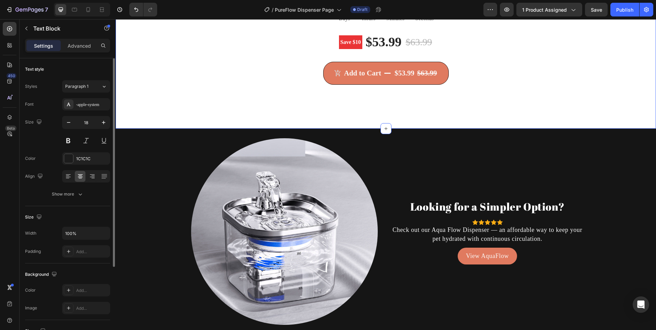
scroll to position [2167, 0]
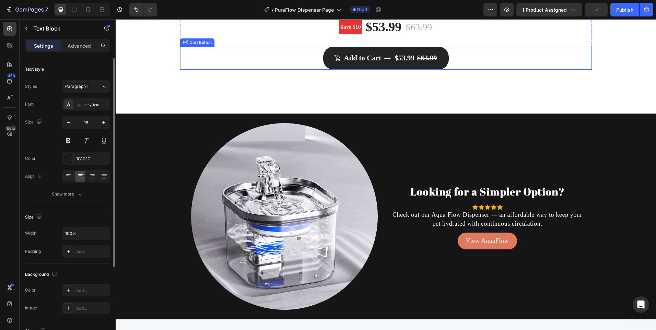
click at [389, 57] on button "Add to Cart $53.99 $63.99" at bounding box center [386, 58] width 126 height 23
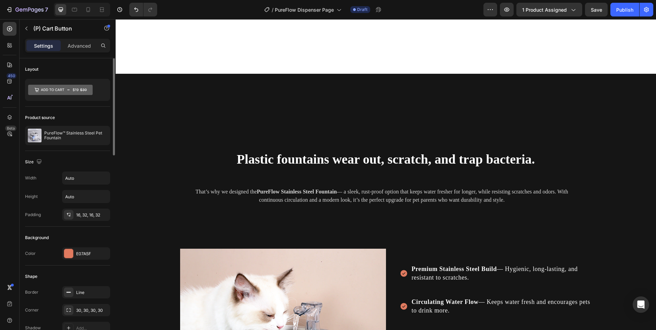
select select "Smart Sensor Model"
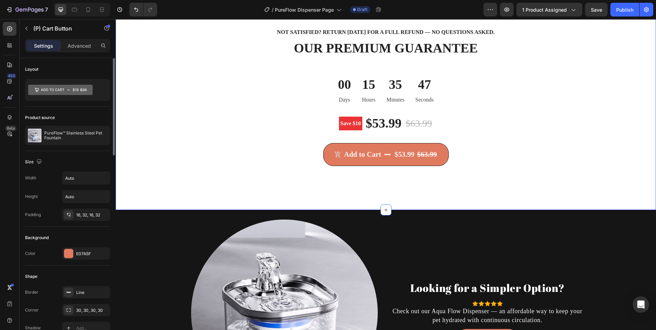
scroll to position [2074, 0]
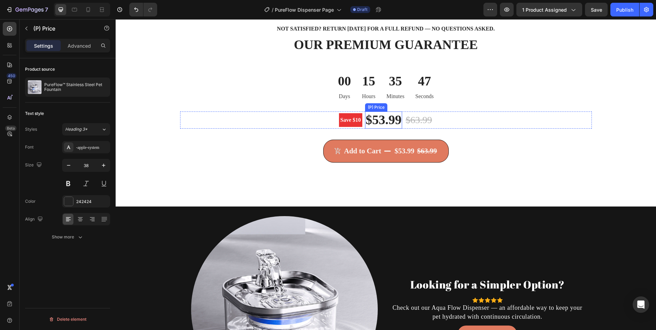
click at [380, 124] on div "$53.99" at bounding box center [383, 120] width 37 height 17
click at [418, 122] on div "$63.99" at bounding box center [419, 120] width 28 height 16
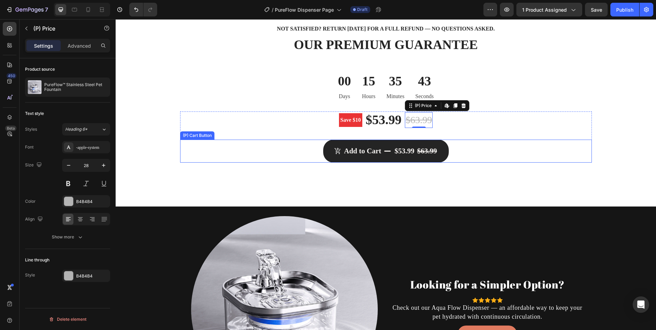
click at [384, 148] on icon "Add to Cart" at bounding box center [387, 151] width 7 height 7
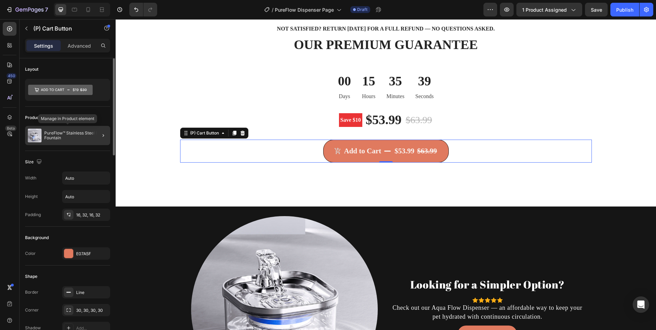
click at [66, 136] on p "PureFlow™ Stainless Steel Pet Fountain" at bounding box center [75, 136] width 63 height 10
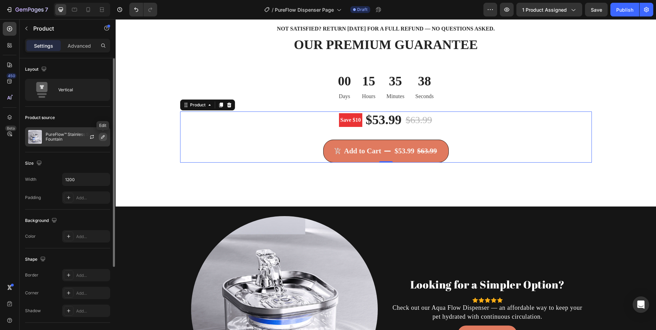
click at [105, 134] on button "button" at bounding box center [103, 137] width 8 height 8
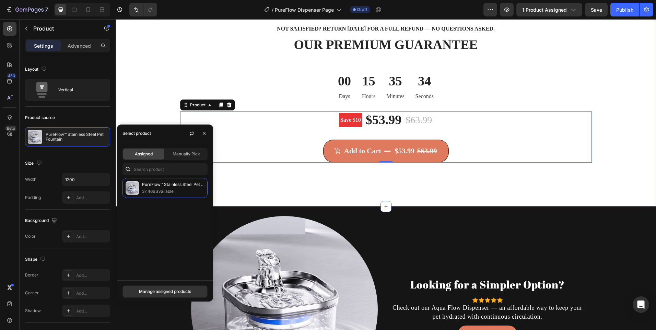
click at [262, 186] on div "Not satisfied? Return within 30 days for a full refund — no questions asked. Te…" at bounding box center [386, 102] width 541 height 207
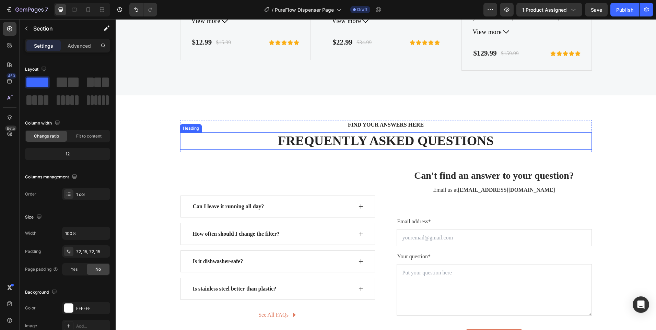
scroll to position [2726, 0]
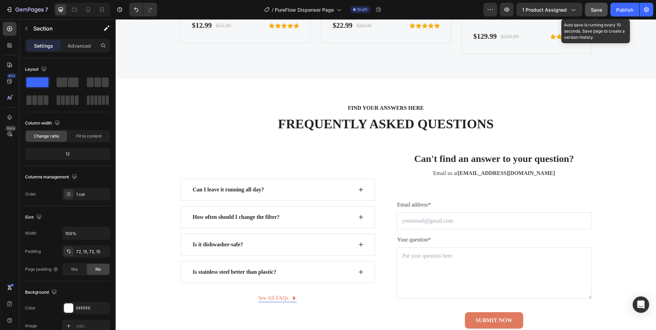
click at [594, 6] on div "Save" at bounding box center [596, 9] width 11 height 7
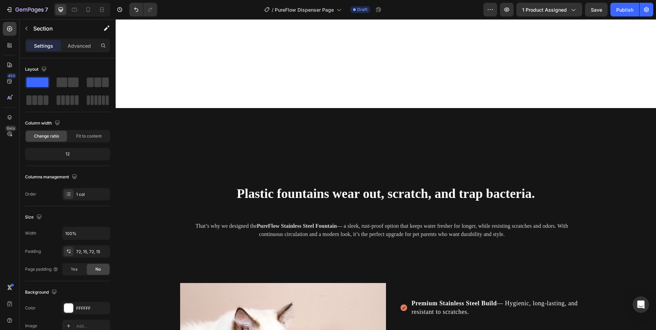
select select "Smart Sensor Model"
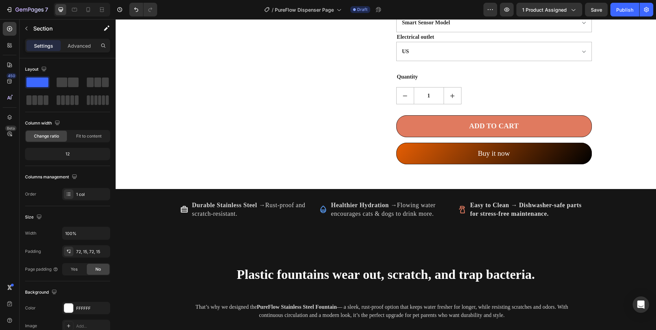
scroll to position [495, 0]
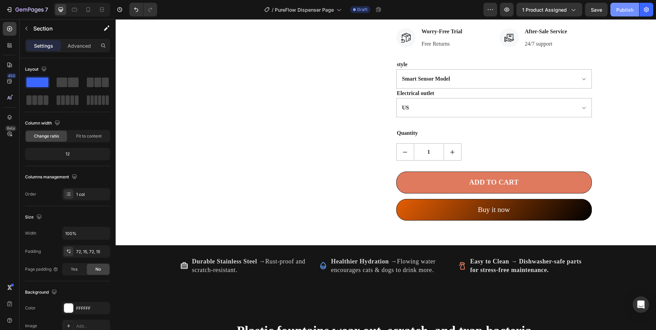
click at [625, 11] on div "Publish" at bounding box center [624, 9] width 17 height 7
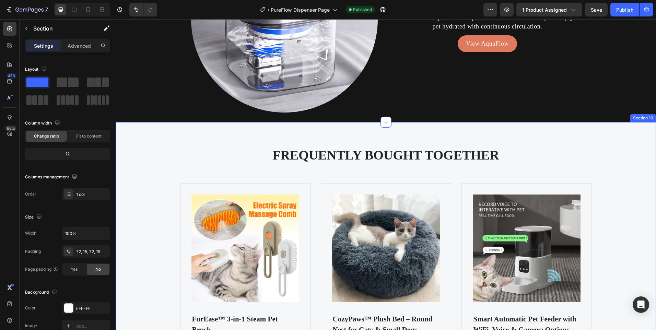
scroll to position [2402, 0]
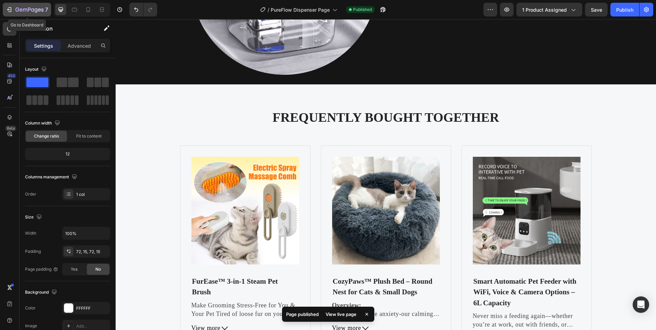
click at [35, 4] on button "7" at bounding box center [27, 10] width 48 height 14
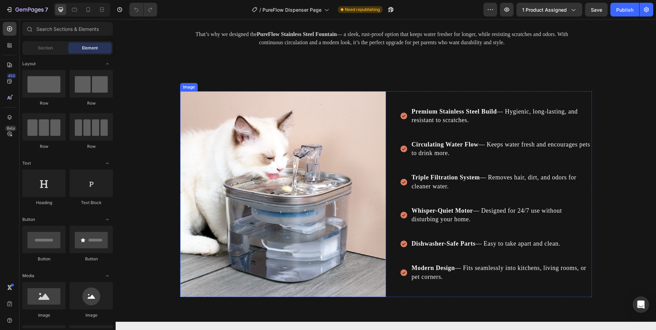
scroll to position [721, 0]
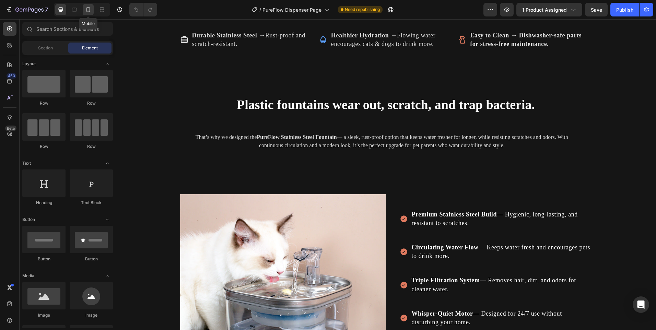
click at [92, 8] on div at bounding box center [88, 9] width 11 height 11
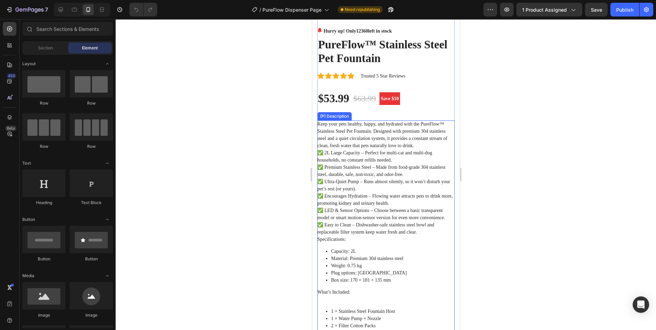
scroll to position [343, 0]
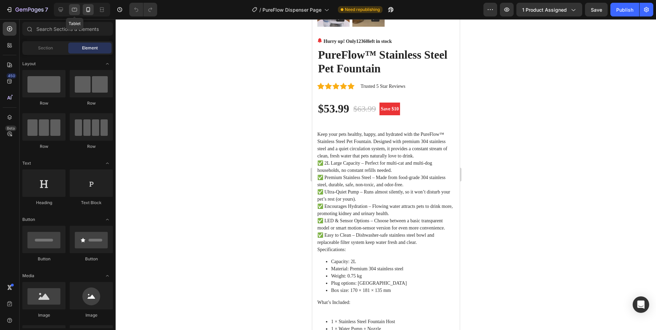
click at [76, 11] on icon at bounding box center [74, 9] width 7 height 7
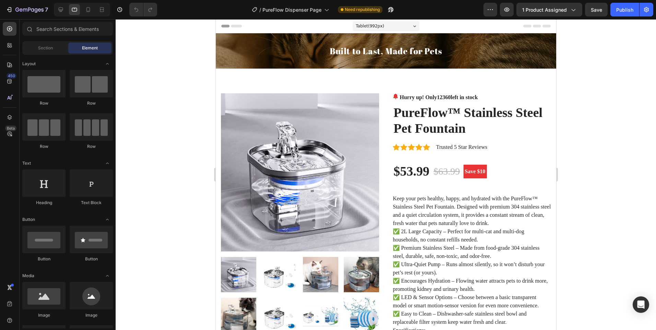
click at [135, 51] on div at bounding box center [386, 174] width 541 height 311
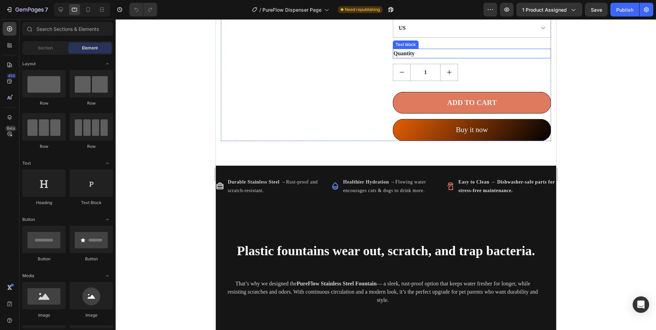
scroll to position [618, 0]
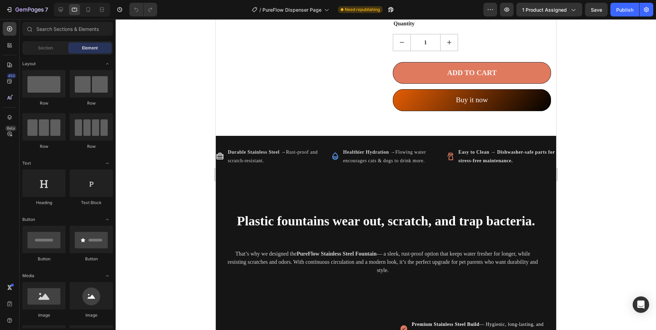
drag, startPoint x: 141, startPoint y: 84, endPoint x: 137, endPoint y: 72, distance: 12.3
click at [141, 84] on div at bounding box center [386, 174] width 541 height 311
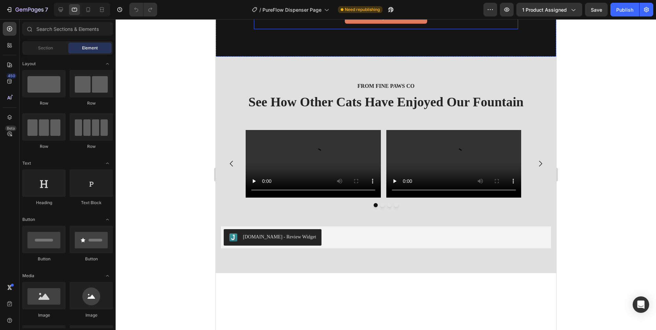
scroll to position [1613, 0]
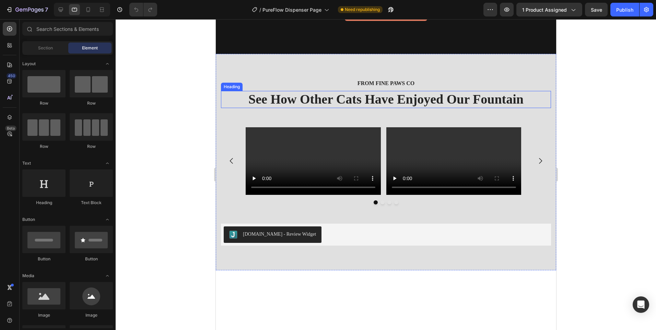
click at [317, 99] on h2 "See How Other Cats Have Enjoyed Our Fountain" at bounding box center [386, 99] width 330 height 17
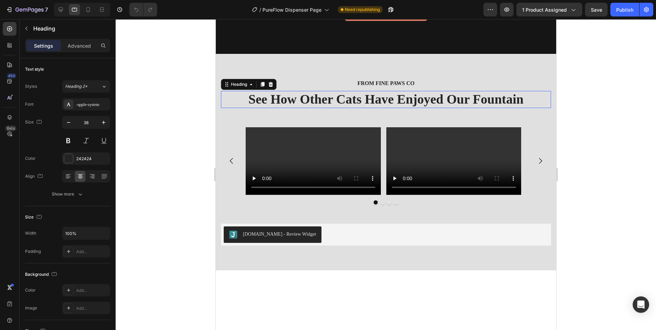
click at [317, 99] on h2 "See How Other Cats Have Enjoyed Our Fountain" at bounding box center [386, 99] width 330 height 17
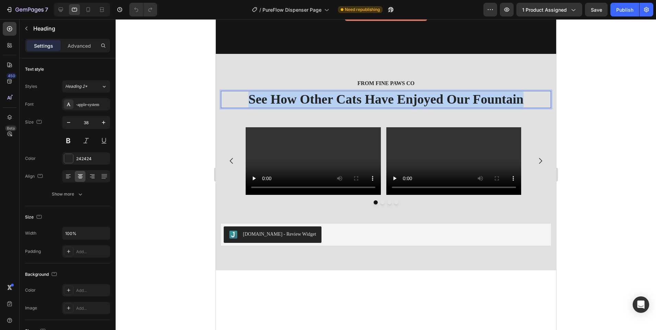
click at [317, 99] on p "See How Other Cats Have Enjoyed Our Fountain" at bounding box center [385, 100] width 329 height 16
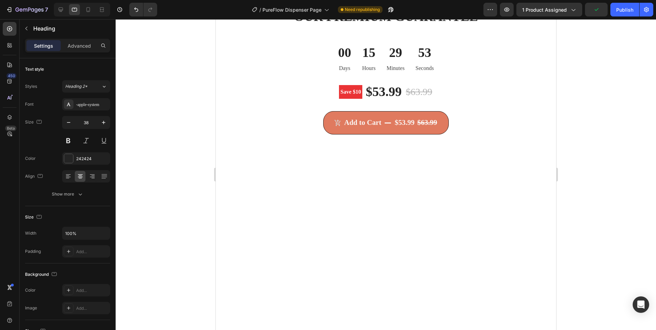
scroll to position [1991, 0]
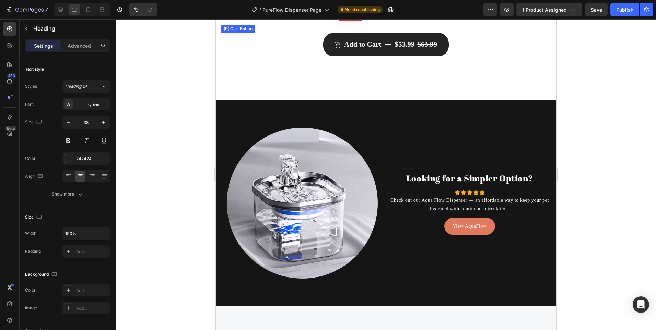
click at [371, 56] on button "Add to Cart $53.99 $63.99" at bounding box center [386, 44] width 126 height 23
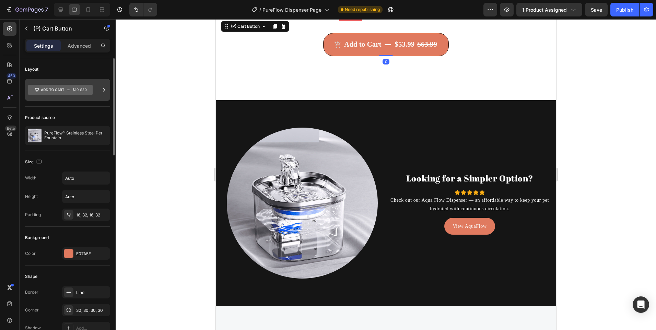
click at [101, 88] on icon at bounding box center [104, 90] width 7 height 7
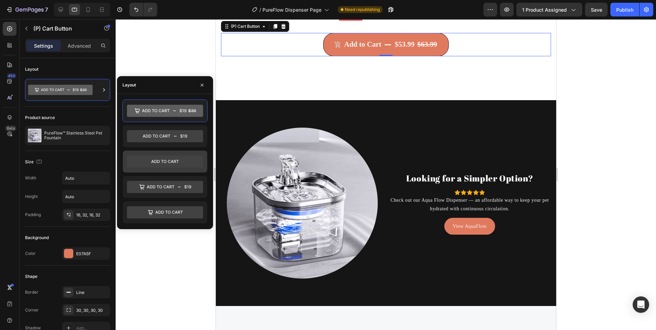
click at [184, 162] on icon at bounding box center [165, 161] width 76 height 12
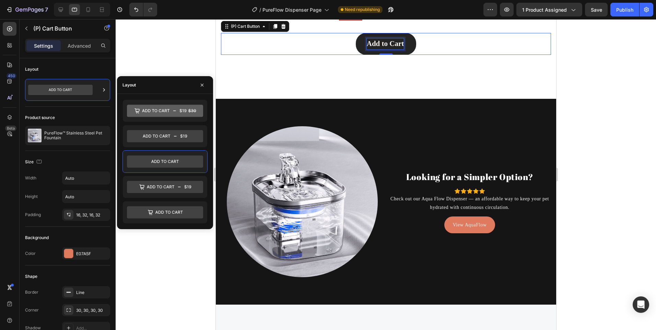
click at [396, 49] on div "Add to Cart" at bounding box center [385, 43] width 37 height 11
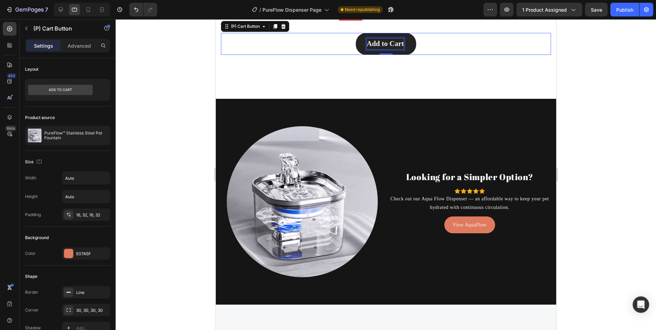
click at [402, 55] on button "Add to Cart" at bounding box center [386, 44] width 61 height 22
click at [398, 49] on p "Add to Cart" at bounding box center [385, 43] width 37 height 11
click at [400, 49] on p "Add to Cart" at bounding box center [385, 43] width 37 height 11
click at [356, 33] on button "Add to Cart" at bounding box center [386, 44] width 61 height 22
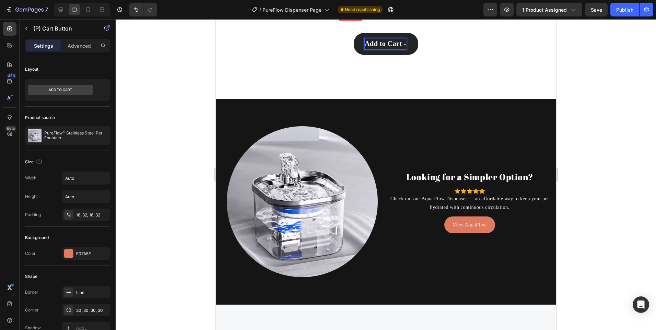
click at [354, 33] on button "Add to Cart -" at bounding box center [386, 44] width 65 height 22
click at [345, 33] on button "Add to Cart - Keep" at bounding box center [386, 44] width 83 height 22
click at [337, 33] on button "Add to Cart - Keep Pets" at bounding box center [385, 44] width 97 height 22
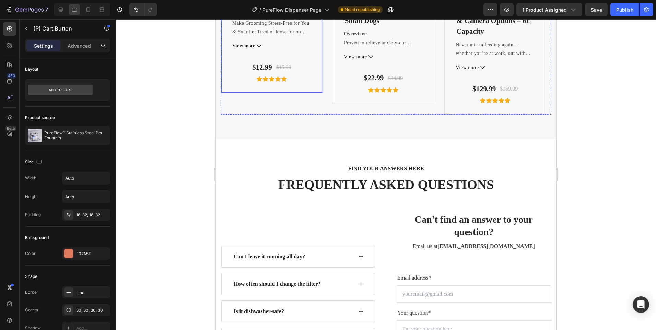
scroll to position [2712, 0]
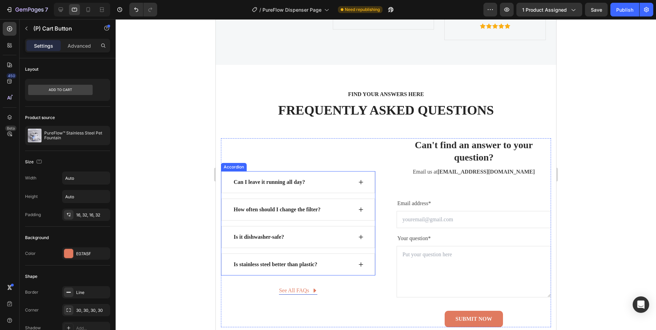
click at [346, 270] on div "Is stainless steel better than plastic?" at bounding box center [298, 265] width 154 height 22
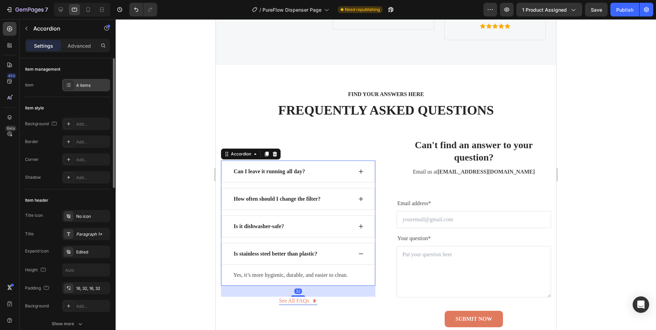
click at [75, 80] on div "4 items" at bounding box center [86, 85] width 48 height 12
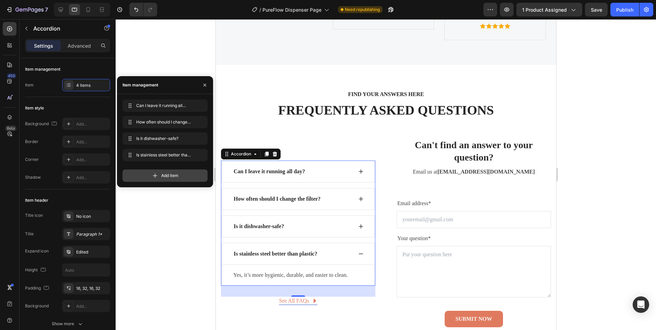
drag, startPoint x: 145, startPoint y: 175, endPoint x: 2, endPoint y: 215, distance: 147.9
click at [145, 175] on div "Add item" at bounding box center [165, 176] width 85 height 12
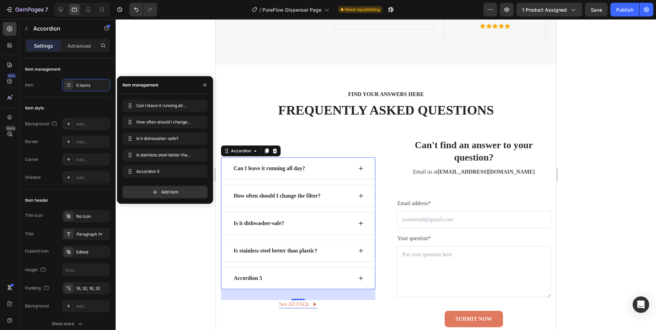
click at [263, 275] on div "Accordion 5" at bounding box center [292, 278] width 120 height 10
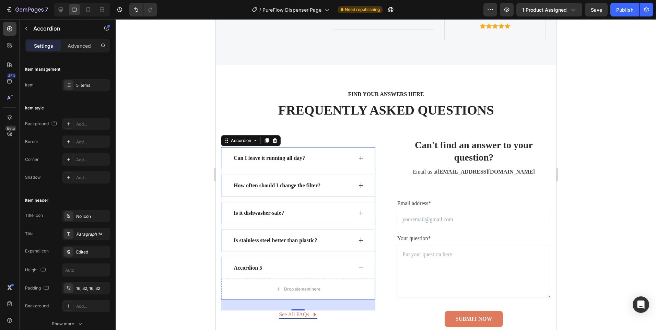
click at [263, 273] on div "Accordion 5" at bounding box center [292, 268] width 120 height 10
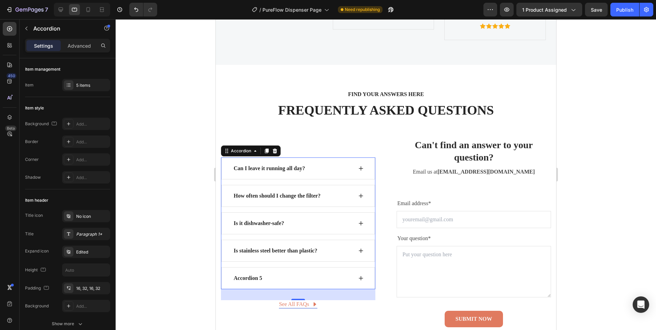
click at [263, 275] on div "Accordion 5" at bounding box center [292, 278] width 120 height 10
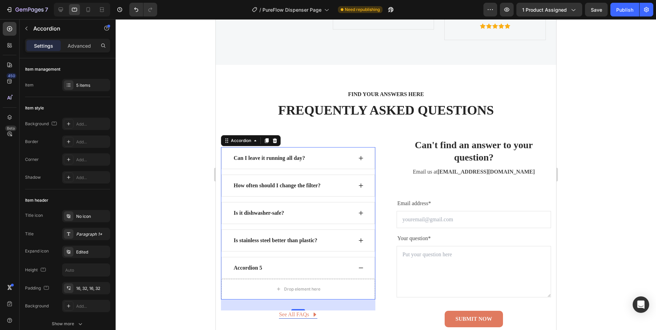
click at [253, 266] on div "Accordion 5" at bounding box center [247, 268] width 31 height 10
click at [253, 266] on p "Accordion 5" at bounding box center [247, 268] width 28 height 8
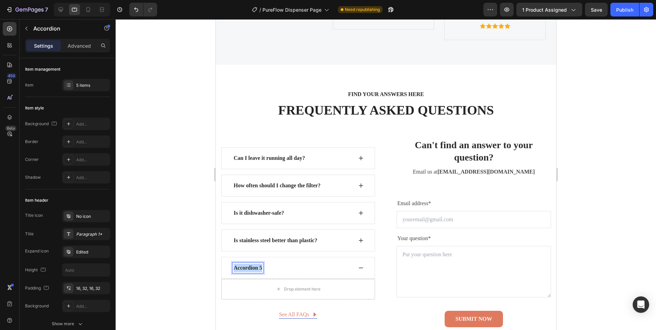
click at [253, 266] on p "Accordion 5" at bounding box center [247, 268] width 28 height 8
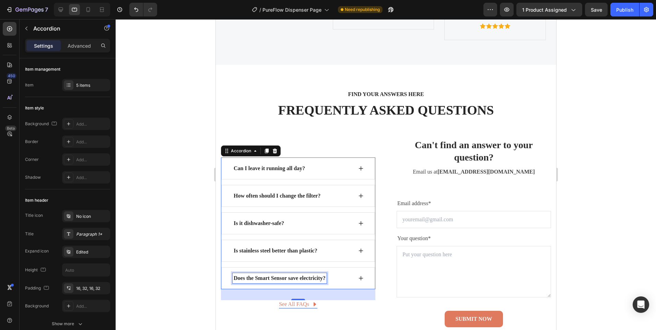
scroll to position [2722, 0]
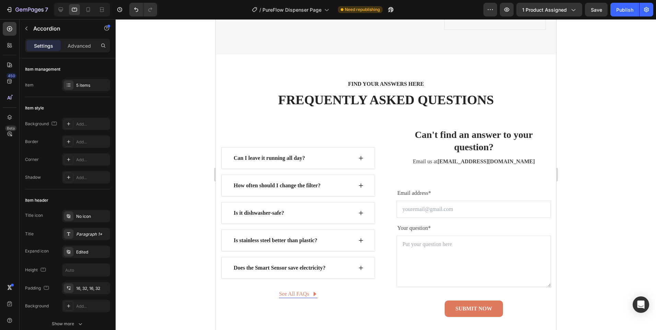
click at [358, 272] on div "Does the Smart Sensor save electricity?" at bounding box center [298, 268] width 154 height 22
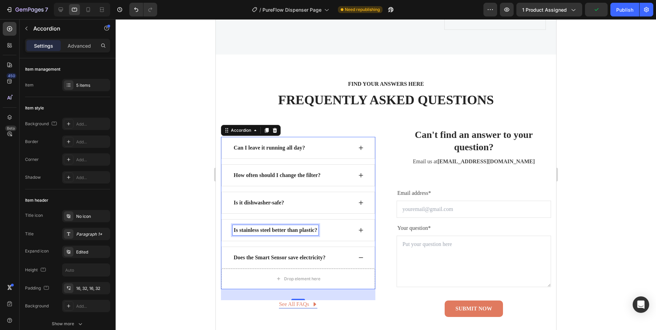
click at [270, 232] on p "Is stainless steel better than plastic?" at bounding box center [275, 230] width 84 height 8
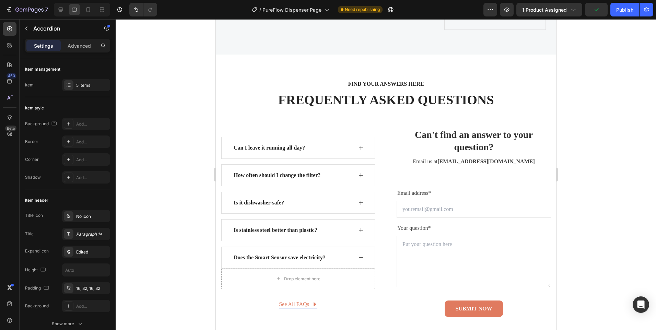
click at [359, 230] on icon at bounding box center [361, 230] width 4 height 4
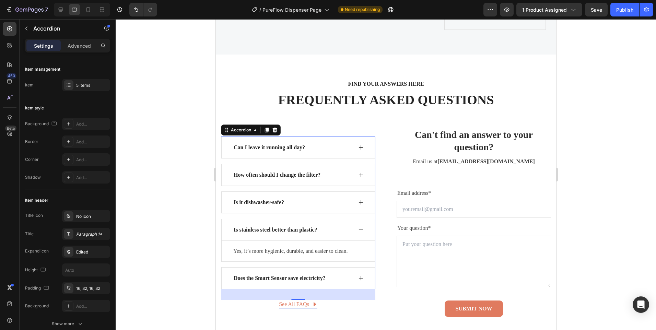
click at [332, 281] on div "Does the Smart Sensor save electricity?" at bounding box center [292, 278] width 120 height 10
click at [281, 257] on p "Does the Smart Sensor save electricity?" at bounding box center [279, 258] width 92 height 8
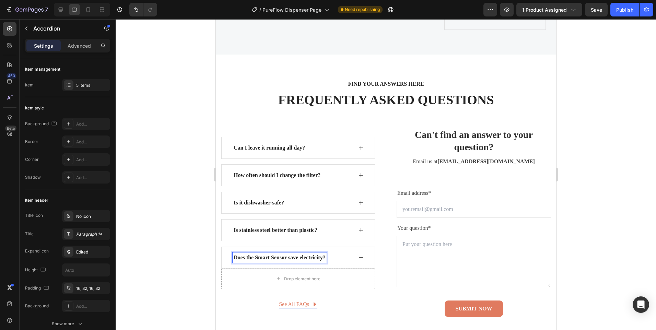
click at [359, 231] on icon at bounding box center [361, 230] width 4 height 4
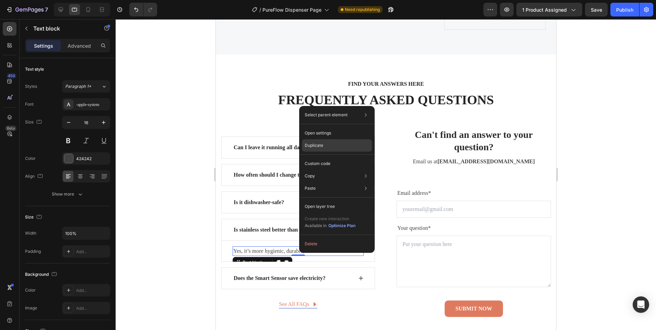
drag, startPoint x: 105, startPoint y: 180, endPoint x: 317, endPoint y: 146, distance: 214.2
click at [317, 146] on p "Duplicate" at bounding box center [314, 145] width 19 height 6
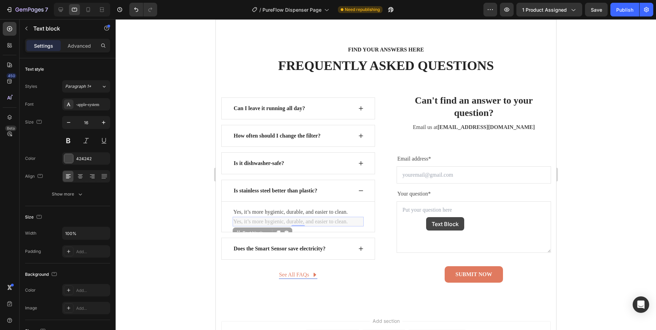
scroll to position [2753, 0]
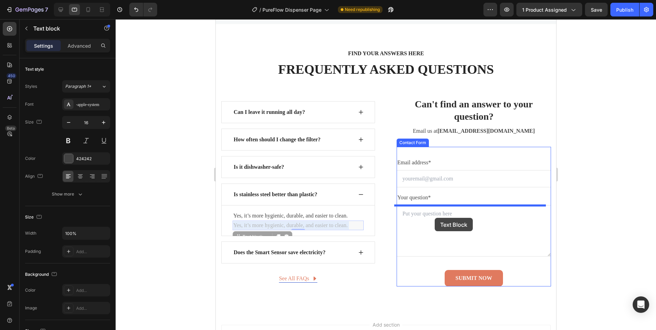
drag, startPoint x: 353, startPoint y: 218, endPoint x: 435, endPoint y: 218, distance: 82.0
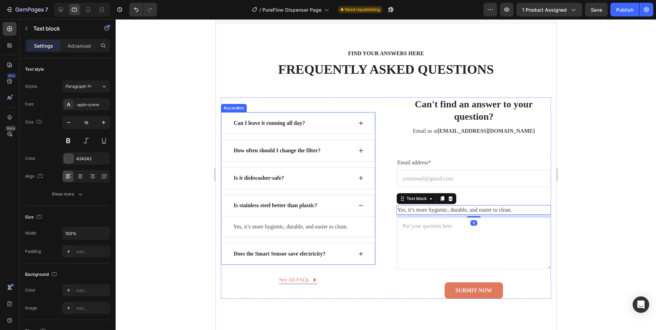
click at [359, 255] on icon at bounding box center [360, 253] width 5 height 5
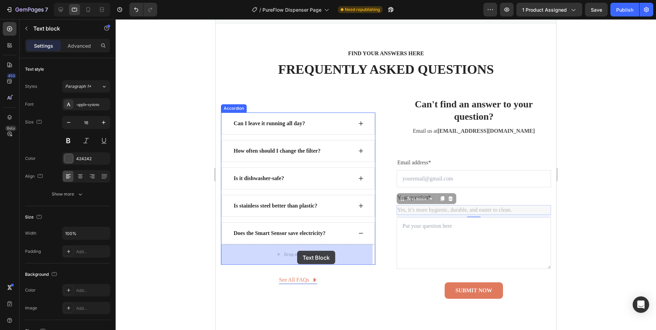
drag, startPoint x: 423, startPoint y: 212, endPoint x: 294, endPoint y: 253, distance: 135.6
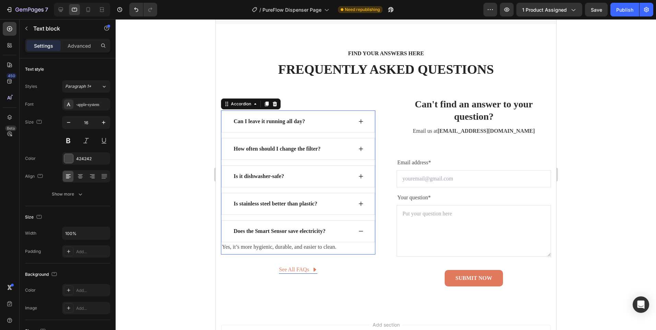
click at [362, 204] on div "Is stainless steel better than plastic?" at bounding box center [298, 204] width 154 height 22
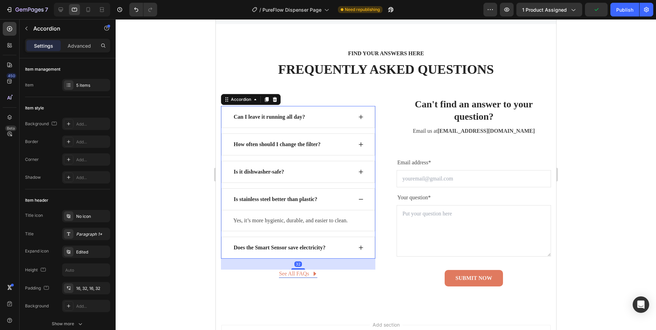
click at [358, 246] on icon at bounding box center [360, 247] width 5 height 5
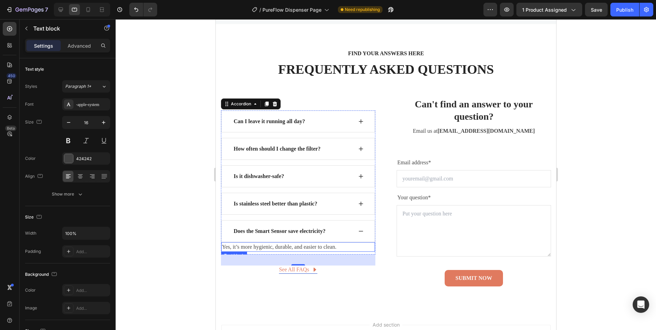
click at [329, 247] on p "Yes, it’s more hygienic, durable, and easier to clean." at bounding box center [298, 247] width 152 height 8
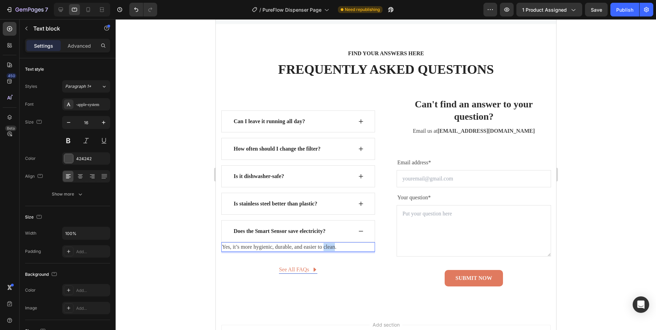
click at [329, 247] on p "Yes, it’s more hygienic, durable, and easier to clean." at bounding box center [298, 247] width 152 height 8
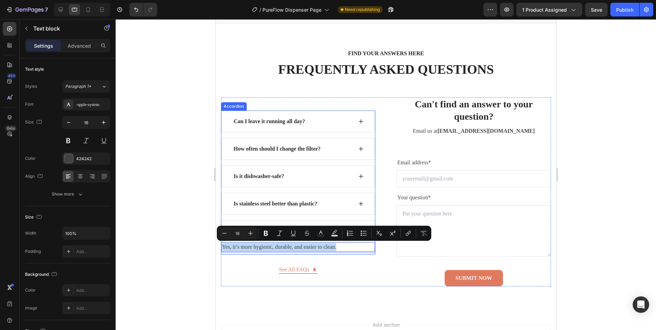
click at [359, 203] on icon at bounding box center [361, 203] width 4 height 4
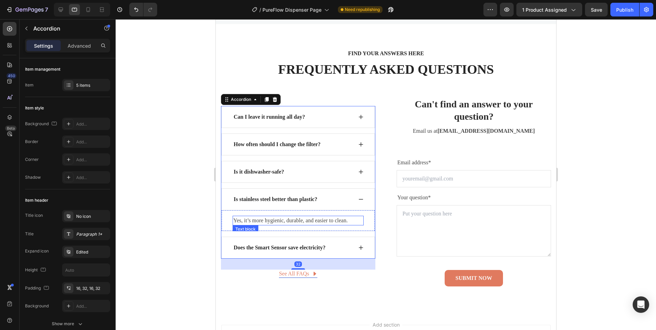
click at [282, 220] on p "Yes, it’s more hygienic, durable, and easier to clean." at bounding box center [298, 221] width 130 height 8
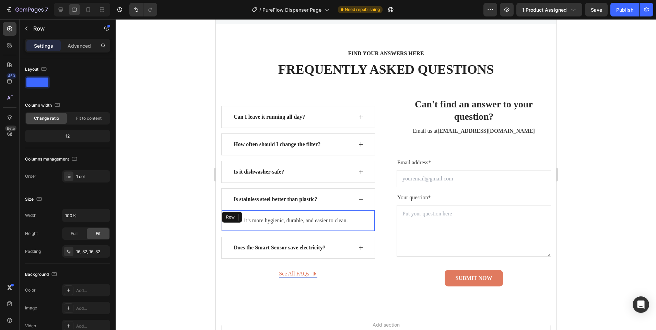
click at [227, 219] on div "Yes, it’s more hygienic, durable, and easier to clean. Text block 0 Row" at bounding box center [298, 220] width 154 height 21
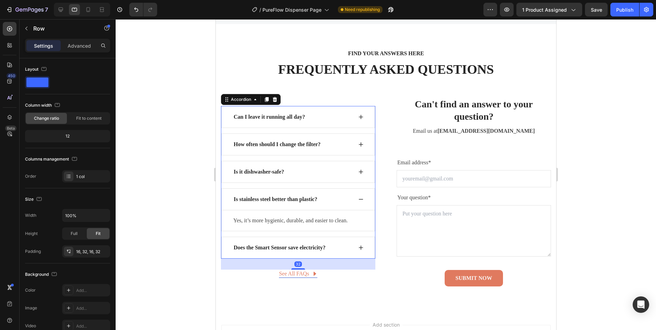
click at [358, 201] on icon at bounding box center [360, 199] width 5 height 5
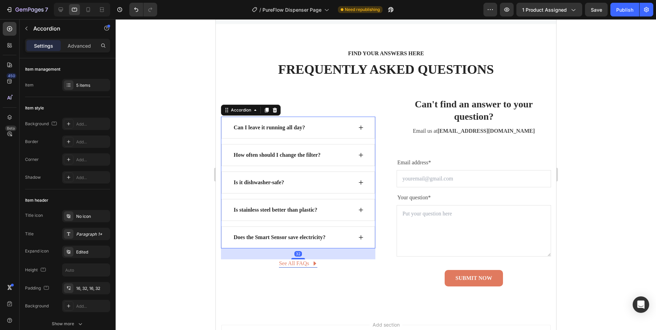
click at [338, 239] on div "Does the Smart Sensor save electricity?" at bounding box center [292, 237] width 120 height 10
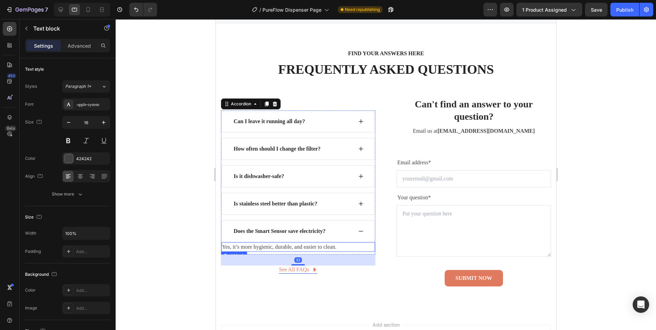
click at [347, 250] on p "Yes, it’s more hygienic, durable, and easier to clean." at bounding box center [298, 247] width 152 height 8
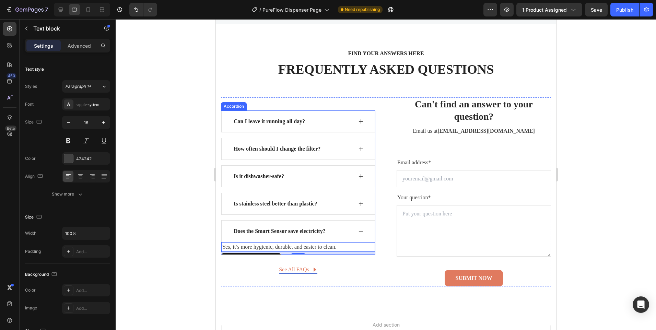
click at [331, 198] on div "Is stainless steel better than plastic?" at bounding box center [298, 204] width 154 height 22
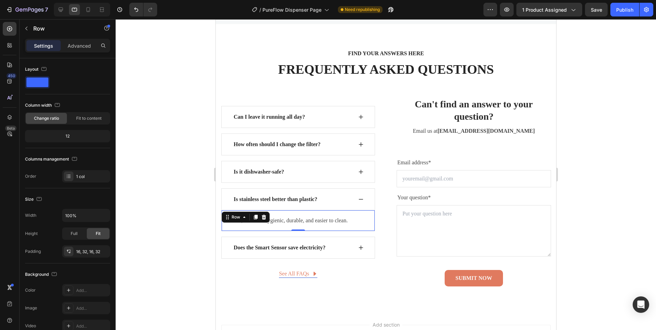
click at [295, 212] on div "Yes, it’s more hygienic, durable, and easier to clean. Text block Row 0" at bounding box center [298, 220] width 154 height 21
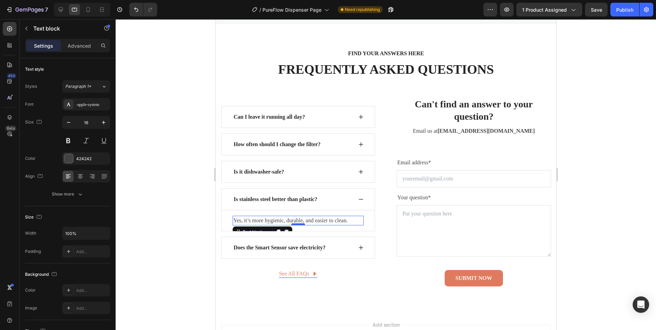
drag, startPoint x: 293, startPoint y: 216, endPoint x: 293, endPoint y: 225, distance: 8.9
click at [293, 217] on div "Yes, it’s more hygienic, durable, and easier to clean." at bounding box center [297, 221] width 131 height 10
click at [297, 208] on div "Is stainless steel better than plastic?" at bounding box center [298, 199] width 154 height 22
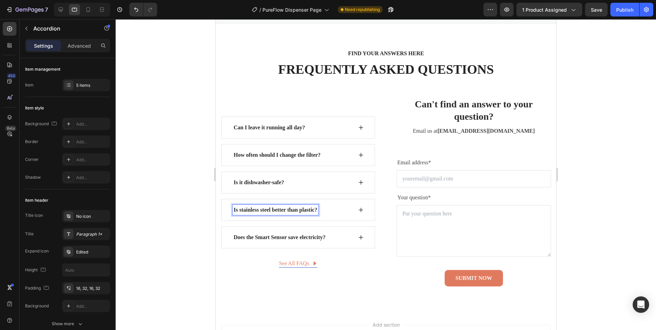
click at [326, 237] on div "Does the Smart Sensor save electricity?" at bounding box center [279, 237] width 94 height 10
click at [354, 237] on div "Does the Smart Sensor save electricity?" at bounding box center [298, 238] width 154 height 22
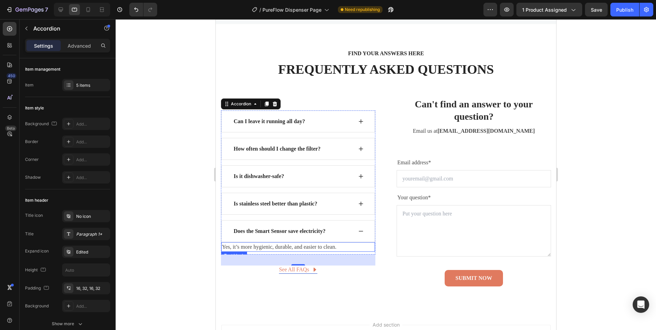
click at [301, 249] on p "Yes, it’s more hygienic, durable, and easier to clean." at bounding box center [298, 247] width 152 height 8
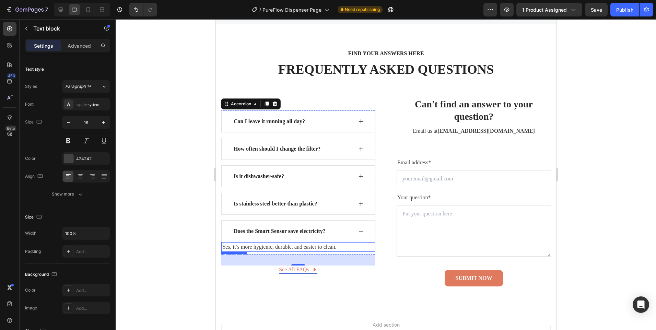
click at [301, 249] on p "Yes, it’s more hygienic, durable, and easier to clean." at bounding box center [298, 247] width 152 height 8
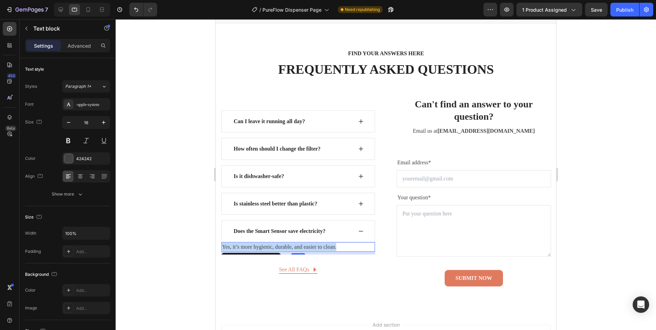
click at [301, 249] on p "Yes, it’s more hygienic, durable, and easier to clean." at bounding box center [298, 247] width 152 height 8
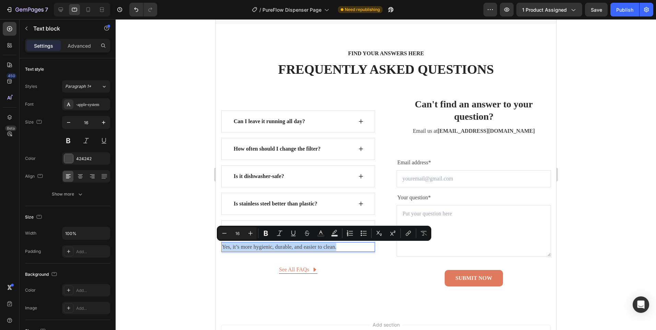
click at [327, 249] on p "Yes, it’s more hygienic, durable, and easier to clean." at bounding box center [298, 247] width 152 height 8
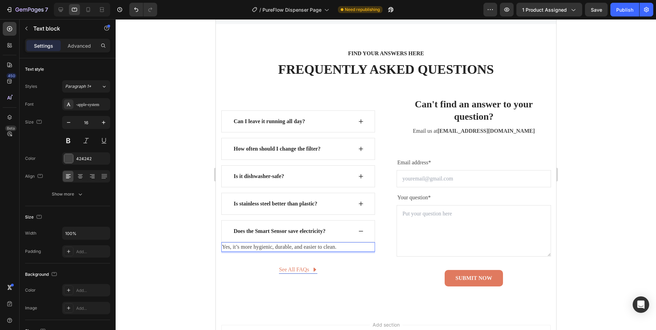
click at [338, 245] on p "Yes, it’s more hygienic, durable, and easier to clean." at bounding box center [298, 247] width 152 height 8
click at [333, 247] on p "Yes, it’s more hygienic, durable, and easier to clean." at bounding box center [298, 247] width 152 height 8
click at [245, 247] on p "Yes, it’s more hygienic, durable, and easier to clean." at bounding box center [298, 247] width 152 height 8
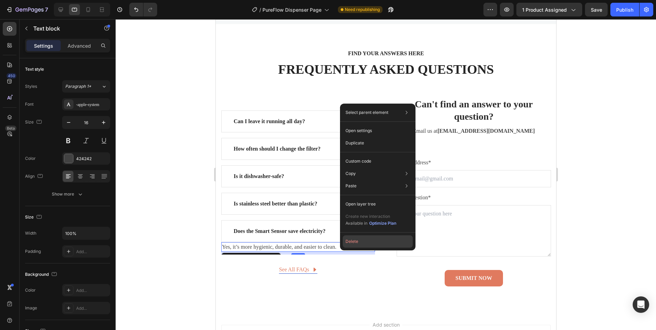
click at [348, 245] on button "Delete" at bounding box center [378, 241] width 70 height 12
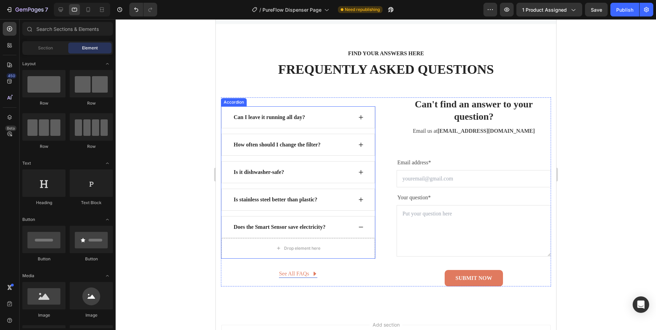
click at [342, 228] on div "Does the Smart Sensor save electricity?" at bounding box center [292, 227] width 120 height 10
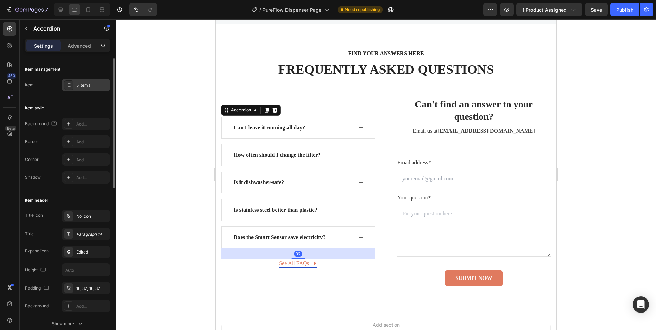
click at [74, 86] on div "5 items" at bounding box center [86, 85] width 48 height 12
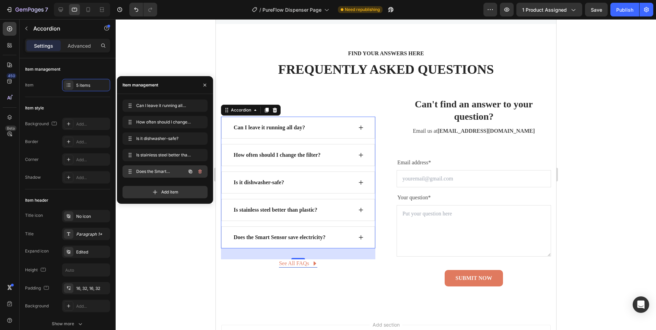
click at [188, 173] on icon "button" at bounding box center [190, 171] width 5 height 5
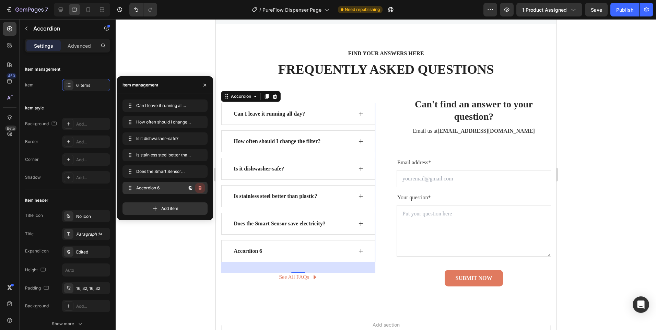
click at [199, 187] on icon "button" at bounding box center [199, 187] width 5 height 5
click at [201, 189] on div "Delete" at bounding box center [195, 188] width 13 height 6
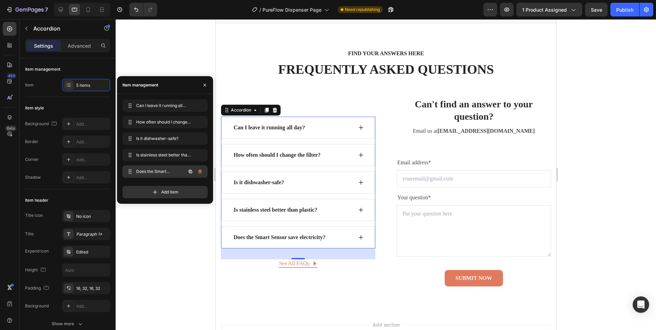
click at [157, 173] on span "Does the Smart Sensor save electricity?" at bounding box center [155, 172] width 39 height 6
click at [157, 172] on span "Does the Smart Sensor save electricity?" at bounding box center [155, 172] width 39 height 6
click at [157, 172] on span "Does the Smart Sensor save electricity?" at bounding box center [160, 172] width 51 height 6
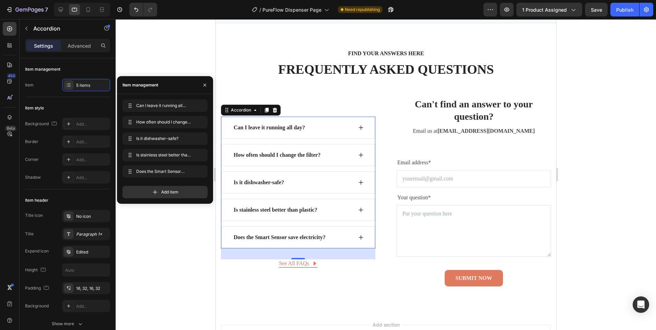
click at [360, 239] on icon at bounding box center [360, 237] width 5 height 5
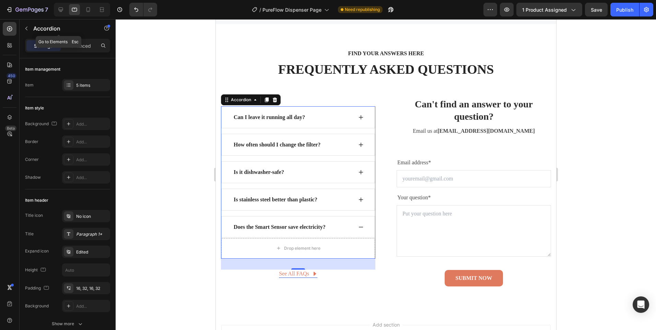
click at [27, 29] on icon "button" at bounding box center [26, 28] width 5 height 5
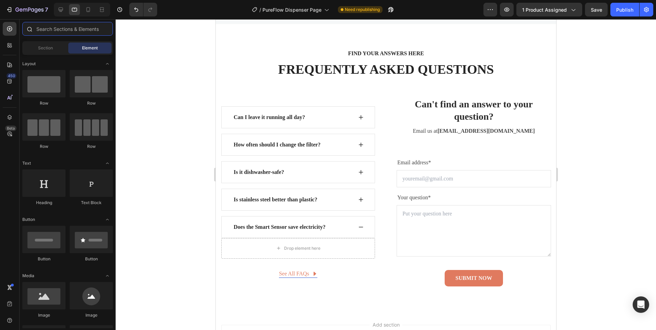
click at [54, 32] on input "text" at bounding box center [67, 29] width 91 height 14
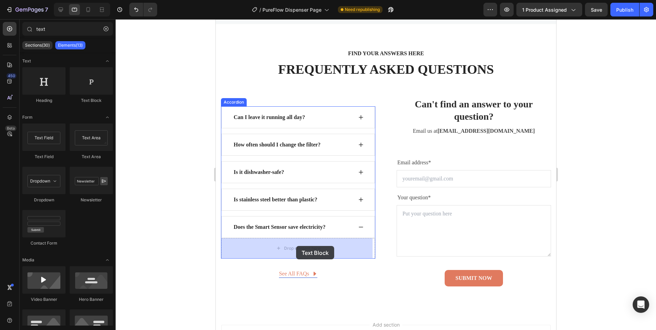
drag, startPoint x: 302, startPoint y: 108, endPoint x: 296, endPoint y: 246, distance: 138.5
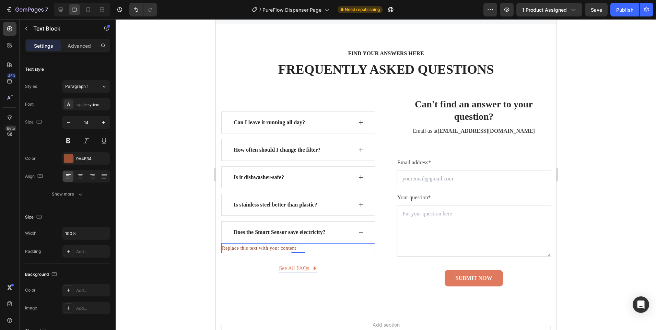
click at [277, 249] on div "Replace this text with your content" at bounding box center [298, 248] width 154 height 10
click at [277, 249] on p "Replace this text with your content" at bounding box center [298, 248] width 152 height 9
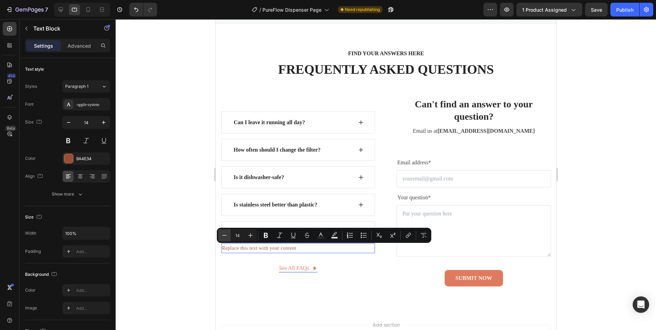
scroll to position [2748, 0]
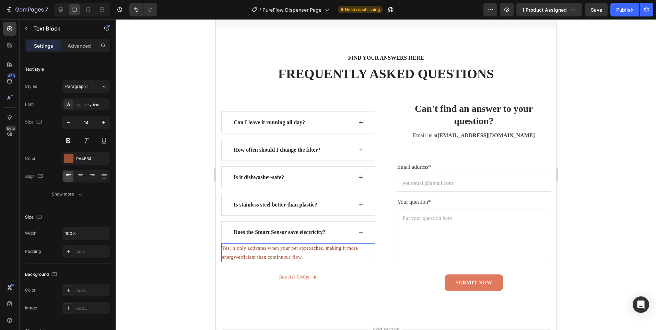
click at [243, 250] on p "Yes, it only activates when your pet approaches, making it more energy-efficien…" at bounding box center [298, 252] width 152 height 17
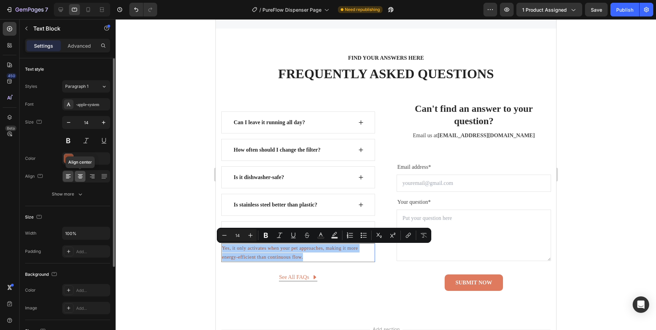
click at [81, 177] on icon at bounding box center [80, 177] width 5 height 1
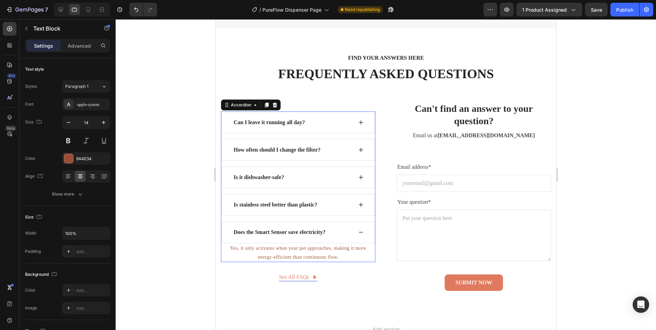
click at [354, 202] on div "Is stainless steel better than plastic?" at bounding box center [298, 205] width 154 height 22
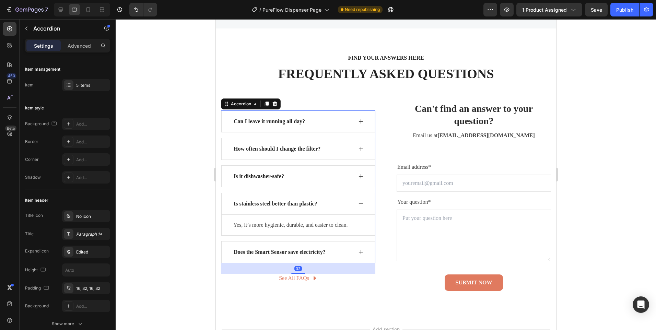
click at [358, 175] on icon at bounding box center [360, 176] width 5 height 5
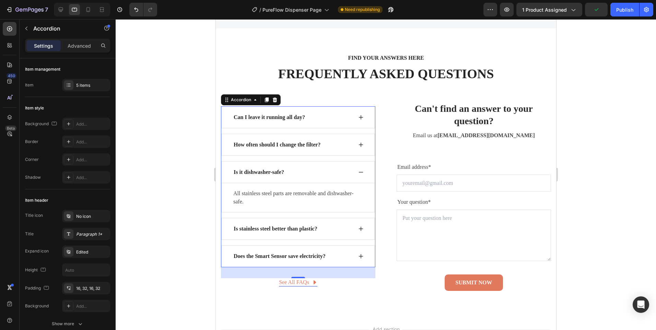
click at [358, 255] on icon at bounding box center [360, 256] width 5 height 5
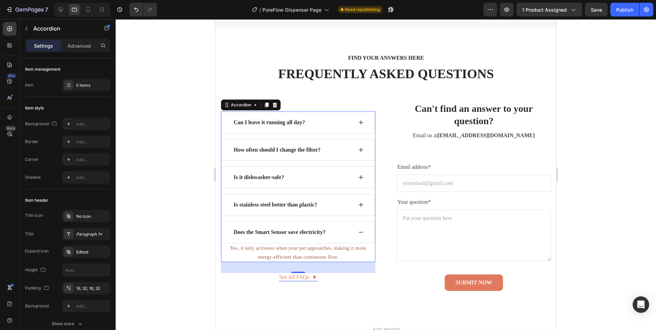
click at [353, 175] on div "Is it dishwasher-safe?" at bounding box center [298, 177] width 154 height 22
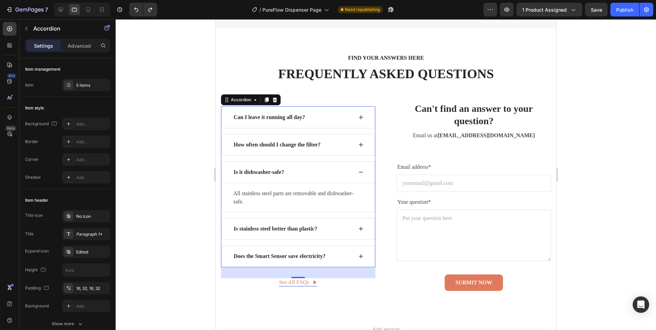
click at [364, 266] on div "Does the Smart Sensor save electricity?" at bounding box center [298, 256] width 154 height 22
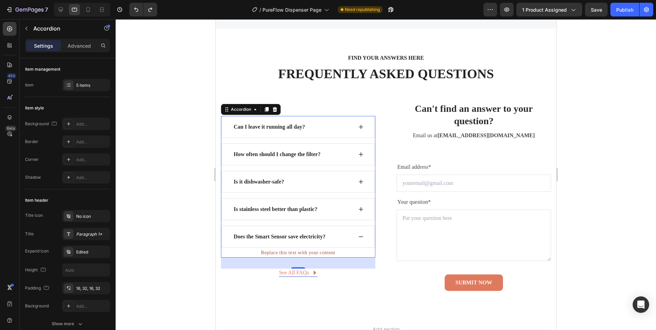
click at [358, 238] on icon at bounding box center [360, 236] width 5 height 5
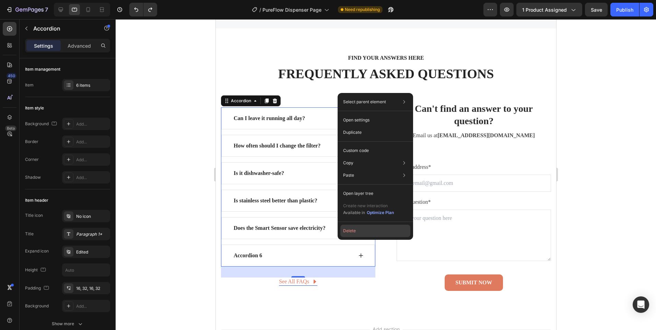
click at [351, 233] on button "Delete" at bounding box center [376, 231] width 70 height 12
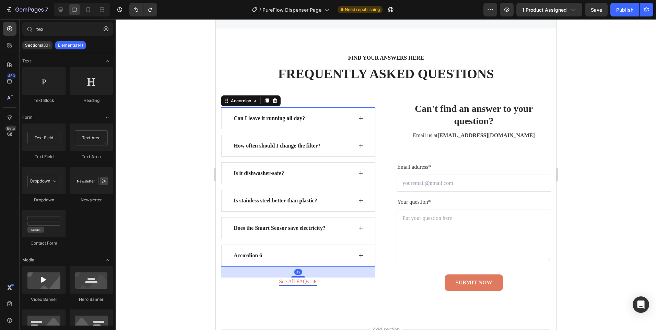
click at [302, 250] on div "Accordion 6" at bounding box center [298, 256] width 154 height 22
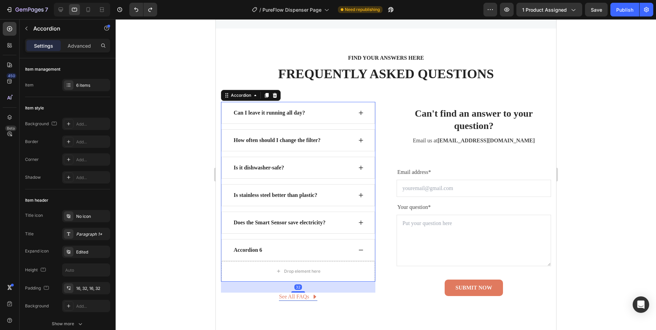
click at [266, 245] on div "Accordion 6" at bounding box center [292, 250] width 120 height 10
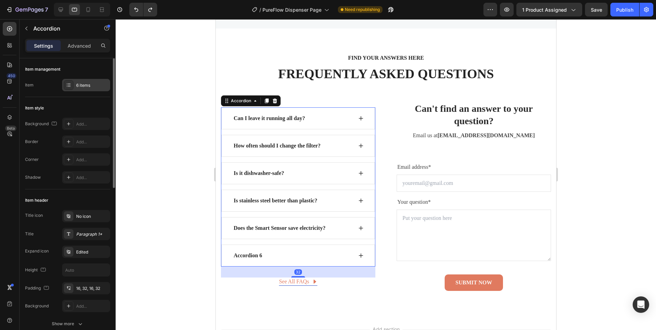
click at [62, 82] on div "6 items" at bounding box center [86, 85] width 48 height 12
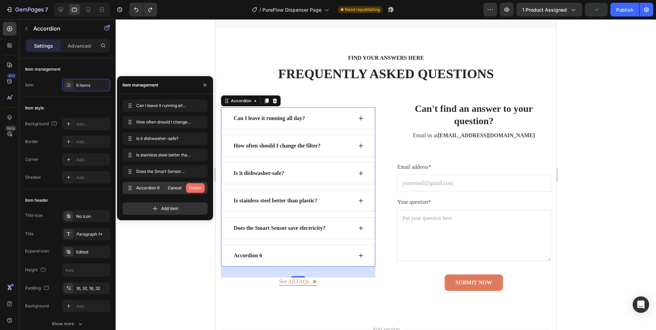
click at [198, 185] on button "Delete" at bounding box center [195, 188] width 19 height 10
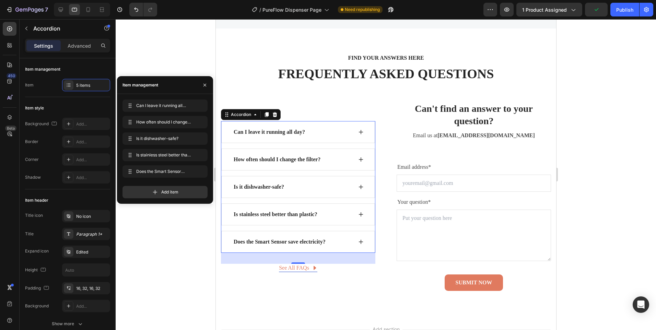
click at [329, 241] on div "Does the Smart Sensor save electricity?" at bounding box center [292, 242] width 120 height 10
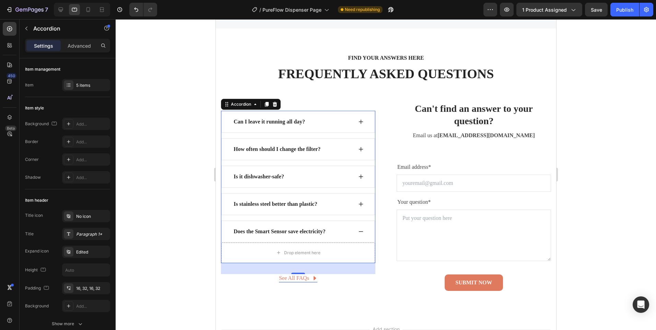
click at [336, 229] on div "Does the Smart Sensor save electricity?" at bounding box center [292, 232] width 120 height 10
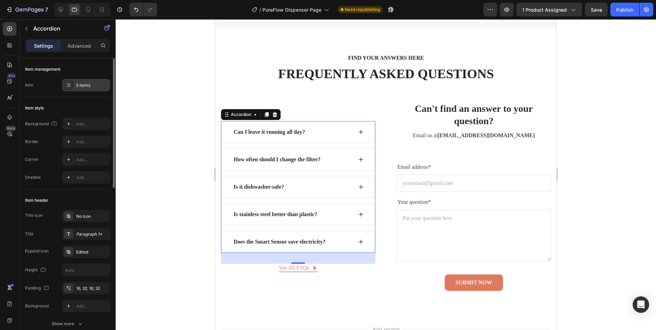
click at [76, 88] on div "5 items" at bounding box center [86, 85] width 48 height 12
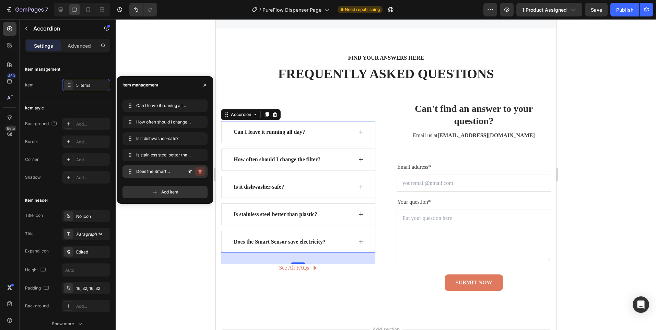
click at [199, 172] on icon "button" at bounding box center [199, 171] width 5 height 5
click at [199, 172] on div "Delete" at bounding box center [195, 172] width 13 height 6
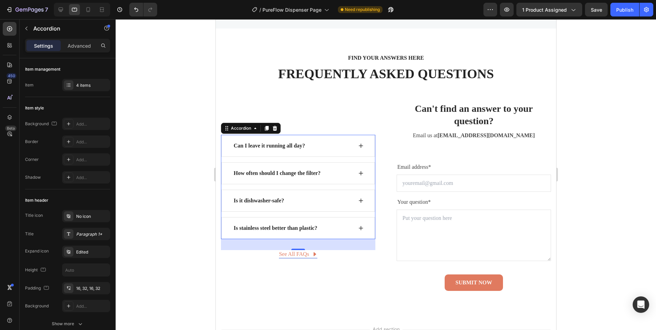
click at [346, 228] on div "Is stainless steel better than plastic?" at bounding box center [292, 228] width 120 height 10
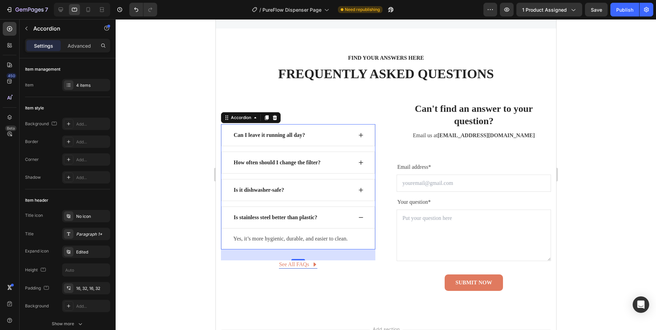
click at [336, 215] on div "Is stainless steel better than plastic?" at bounding box center [292, 217] width 120 height 10
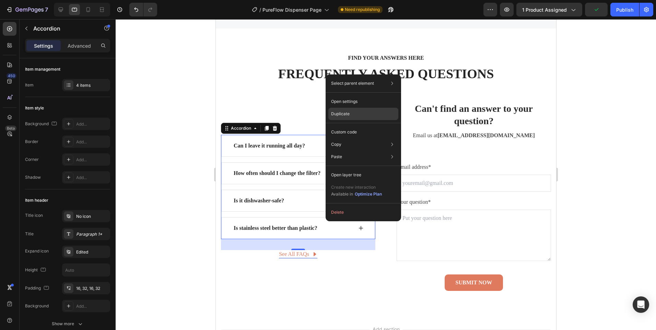
click at [340, 113] on p "Duplicate" at bounding box center [340, 114] width 19 height 6
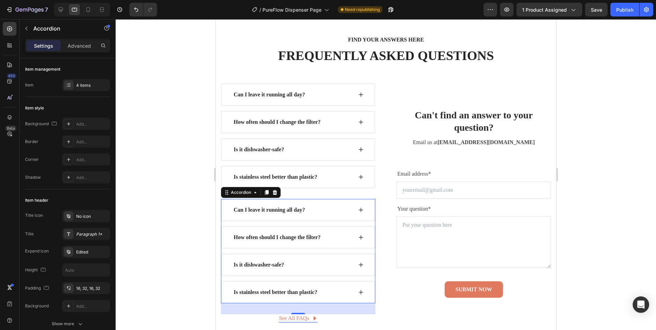
scroll to position [2782, 0]
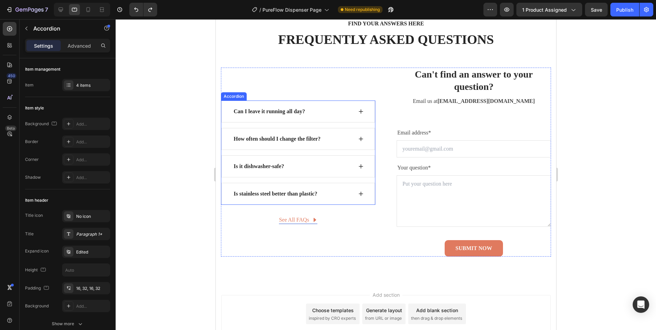
click at [321, 164] on div "Is it dishwasher-safe?" at bounding box center [292, 166] width 120 height 10
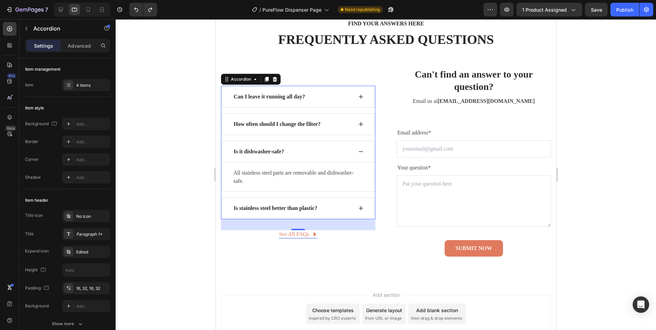
click at [326, 199] on div "Is stainless steel better than plastic?" at bounding box center [298, 208] width 154 height 22
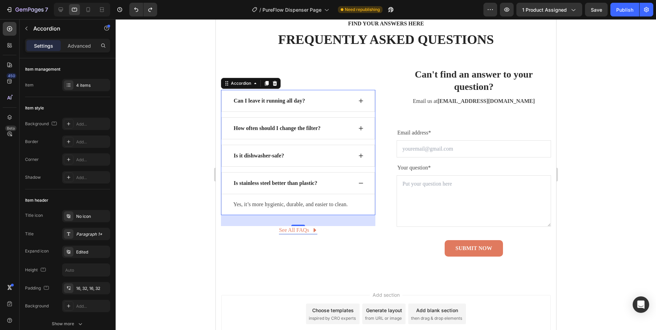
click at [341, 192] on div "Is stainless steel better than plastic?" at bounding box center [298, 183] width 154 height 22
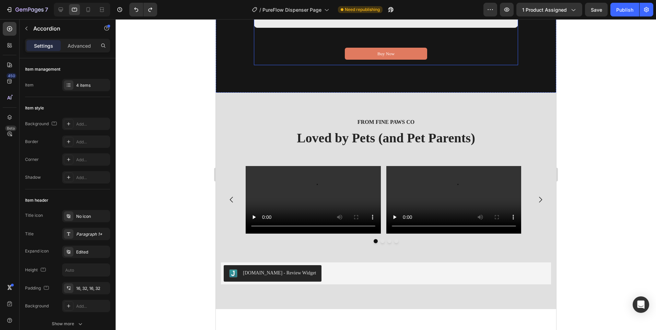
scroll to position [1666, 0]
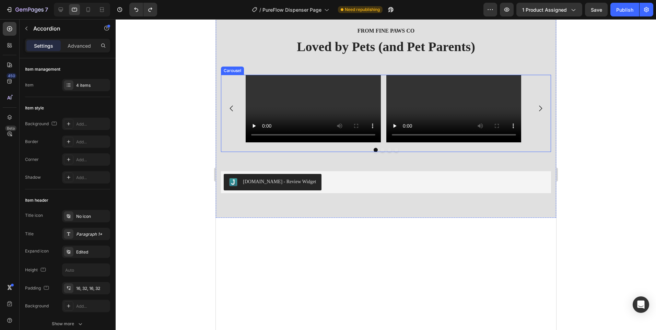
click at [535, 118] on button "Carousel Next Arrow" at bounding box center [540, 108] width 19 height 19
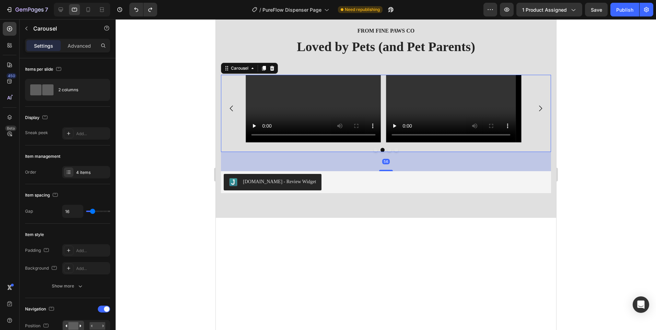
click at [535, 118] on button "Carousel Next Arrow" at bounding box center [540, 108] width 19 height 19
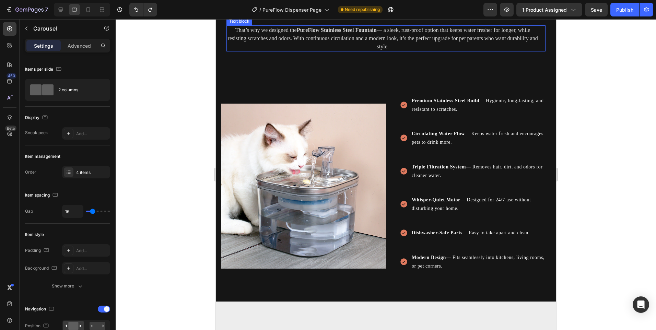
scroll to position [842, 0]
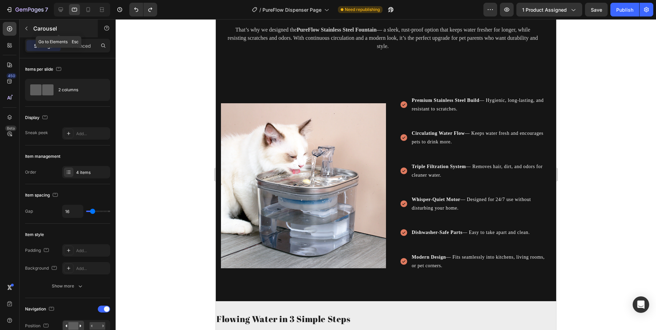
click at [33, 25] on div "Carousel" at bounding box center [59, 29] width 78 height 18
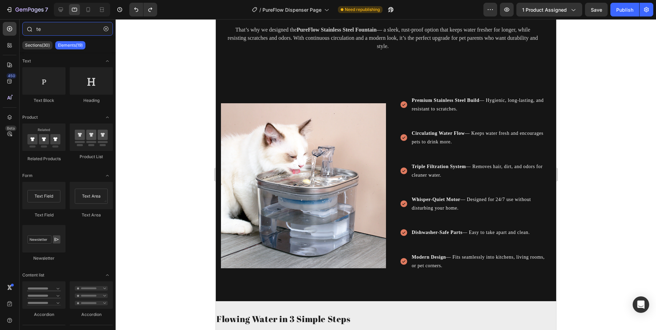
drag, startPoint x: 49, startPoint y: 26, endPoint x: 23, endPoint y: 23, distance: 26.2
click at [23, 23] on div "te" at bounding box center [68, 30] width 96 height 16
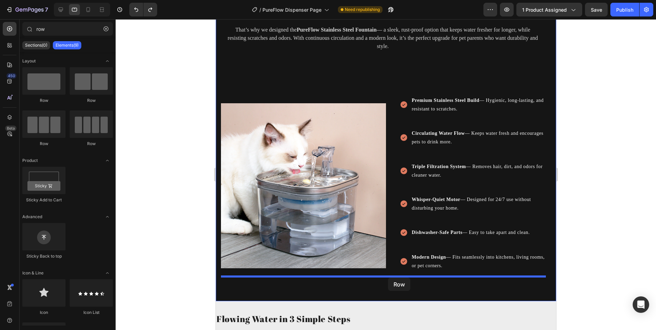
drag, startPoint x: 296, startPoint y: 100, endPoint x: 388, endPoint y: 278, distance: 200.4
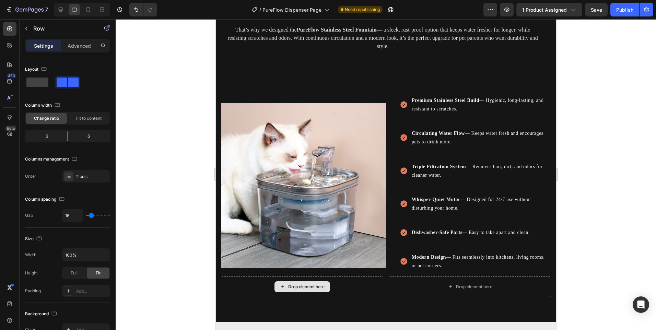
click at [310, 288] on div "Drop element here" at bounding box center [306, 286] width 36 height 5
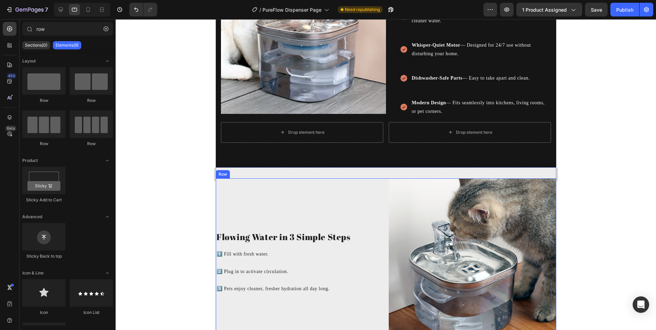
scroll to position [945, 0]
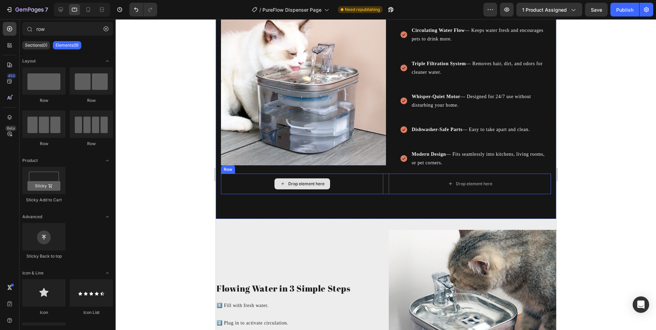
click at [326, 184] on div "Drop element here" at bounding box center [302, 183] width 56 height 11
drag, startPoint x: 42, startPoint y: 34, endPoint x: 30, endPoint y: 31, distance: 12.1
click at [41, 34] on input "row" at bounding box center [67, 29] width 91 height 14
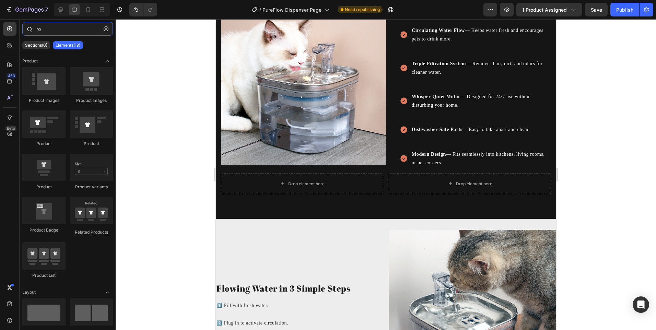
type input "r"
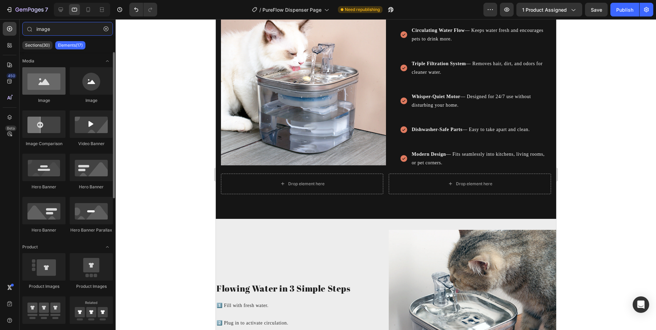
type input "image"
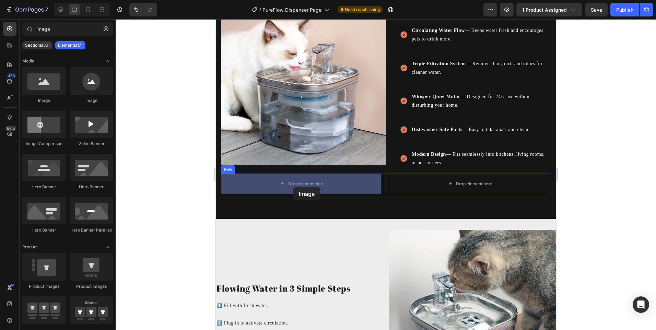
drag, startPoint x: 250, startPoint y: 104, endPoint x: 293, endPoint y: 187, distance: 93.5
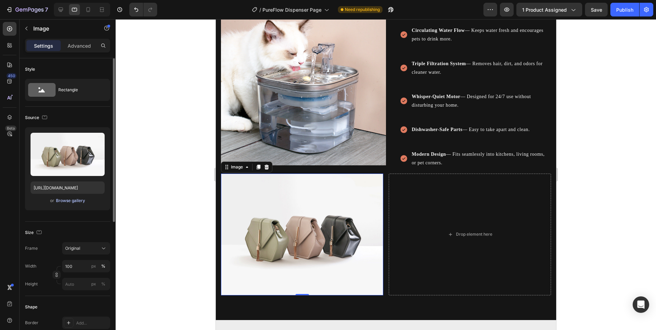
click at [70, 200] on div "Browse gallery" at bounding box center [70, 201] width 29 height 6
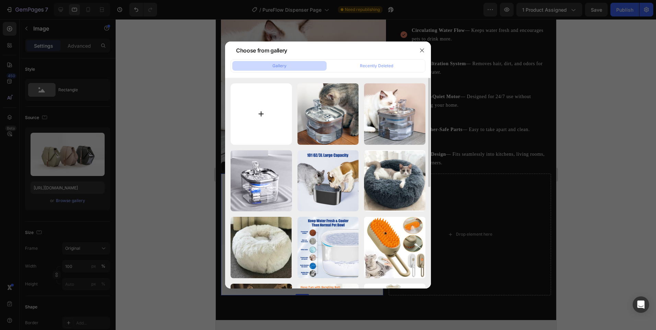
click at [264, 112] on input "file" at bounding box center [261, 113] width 61 height 61
type input "C:\fakepath\pureFlow_induction.jpg"
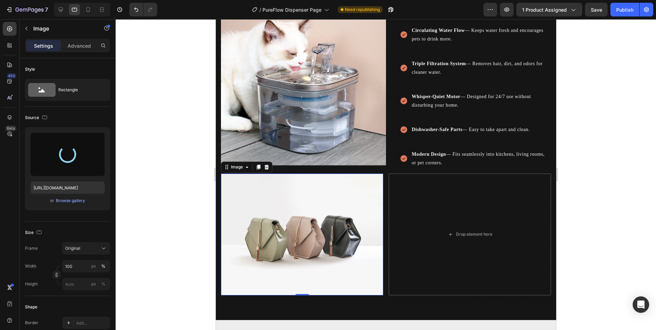
type input "https://cdn.shopify.com/s/files/1/0656/7883/5823/files/gempages_580691360521126…"
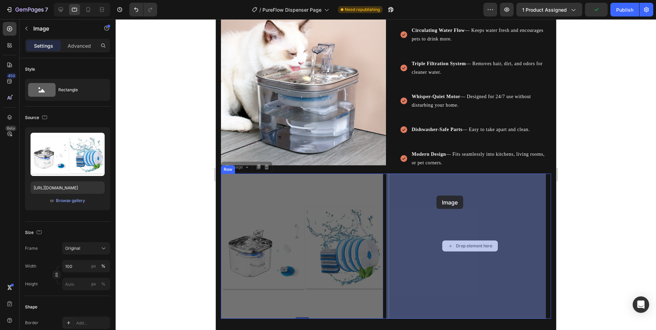
drag, startPoint x: 306, startPoint y: 190, endPoint x: 463, endPoint y: 195, distance: 156.9
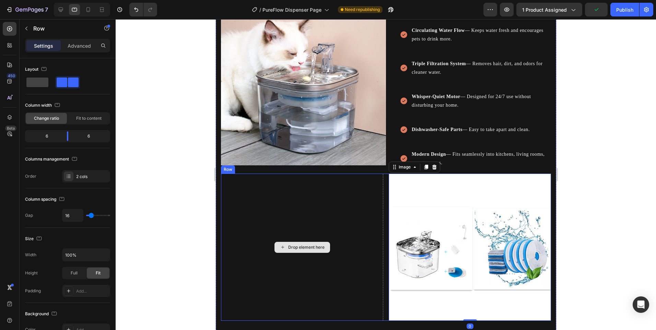
click at [343, 200] on div "Drop element here" at bounding box center [302, 247] width 162 height 147
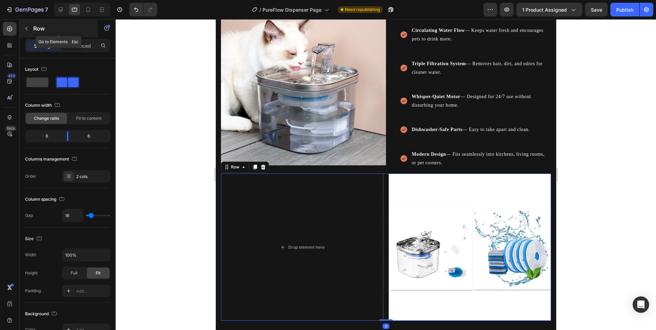
click at [29, 27] on button "button" at bounding box center [26, 28] width 11 height 11
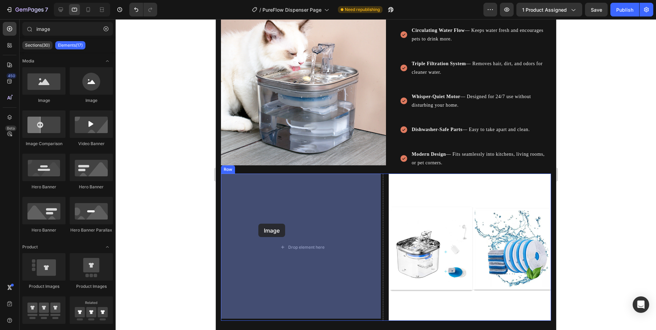
drag, startPoint x: 265, startPoint y: 119, endPoint x: 273, endPoint y: 229, distance: 109.7
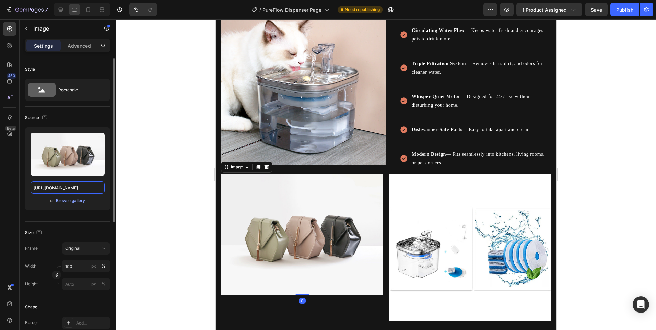
click at [68, 193] on input "[URL][DOMAIN_NAME]" at bounding box center [68, 188] width 74 height 12
click at [69, 200] on div "Browse gallery" at bounding box center [70, 201] width 29 height 6
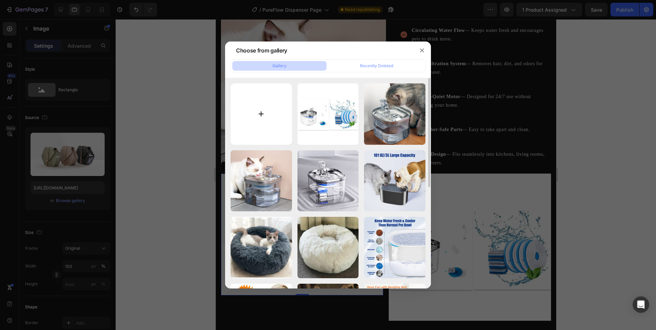
click at [260, 106] on input "file" at bounding box center [261, 113] width 61 height 61
type input "C:\fakepath\pureflow_standard.jpg"
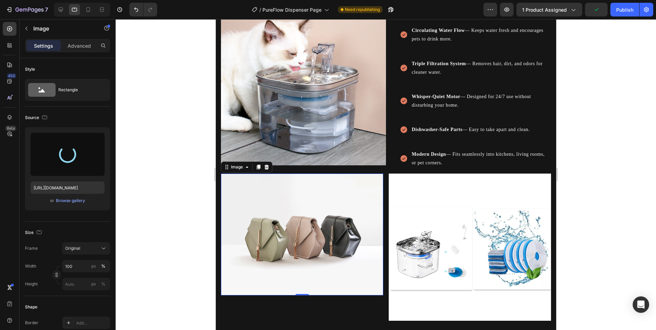
type input "https://cdn.shopify.com/s/files/1/0656/7883/5823/files/gempages_580691360521126…"
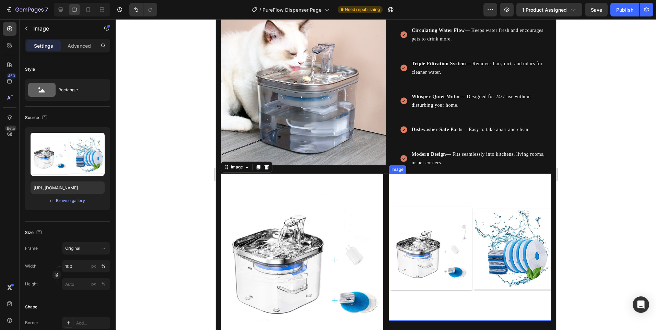
click at [441, 240] on img at bounding box center [470, 247] width 162 height 147
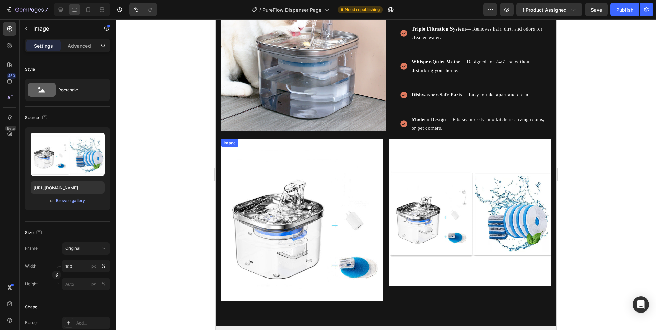
scroll to position [979, 0]
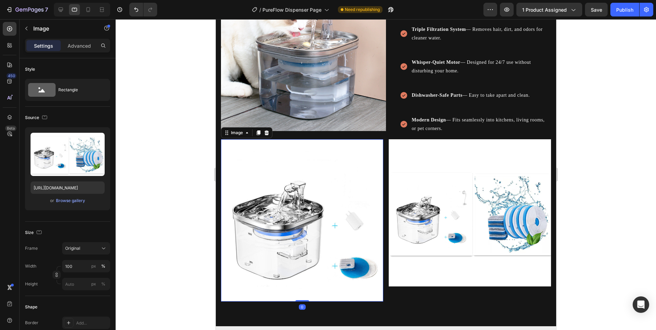
click at [285, 186] on img at bounding box center [302, 220] width 162 height 162
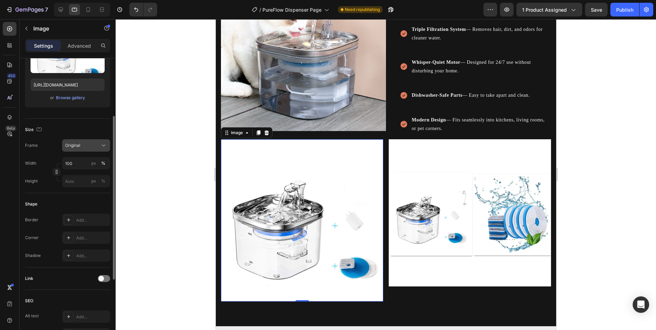
click at [87, 147] on div "Original" at bounding box center [82, 145] width 34 height 6
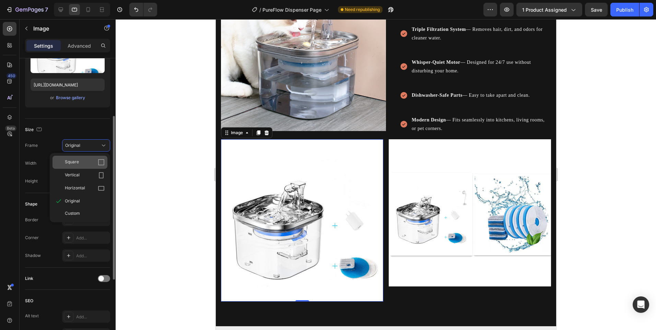
scroll to position [0, 0]
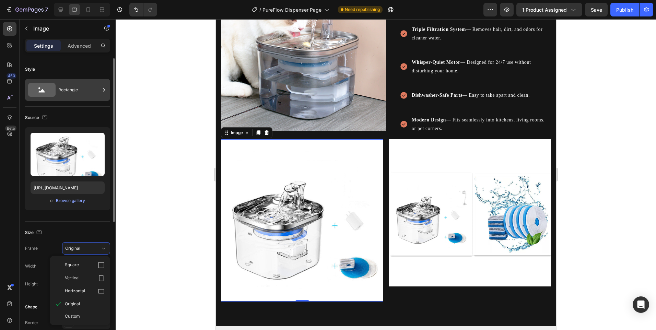
click at [72, 87] on div "Rectangle" at bounding box center [79, 90] width 42 height 16
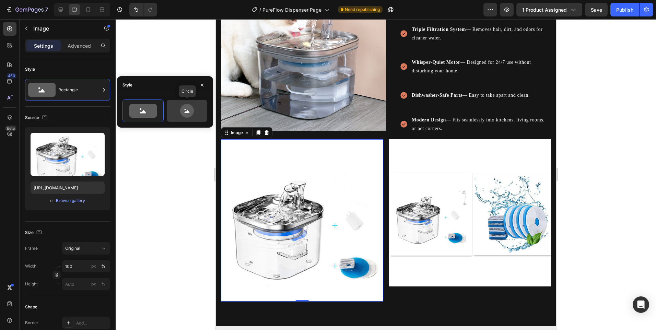
click at [174, 108] on icon at bounding box center [187, 111] width 32 height 14
type input "80"
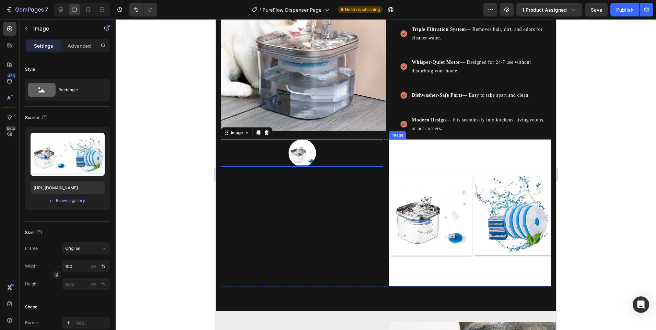
click at [448, 190] on img at bounding box center [470, 212] width 162 height 147
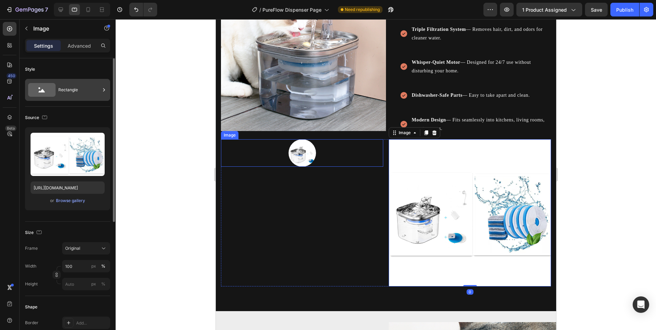
click at [76, 90] on div "Rectangle" at bounding box center [79, 90] width 42 height 16
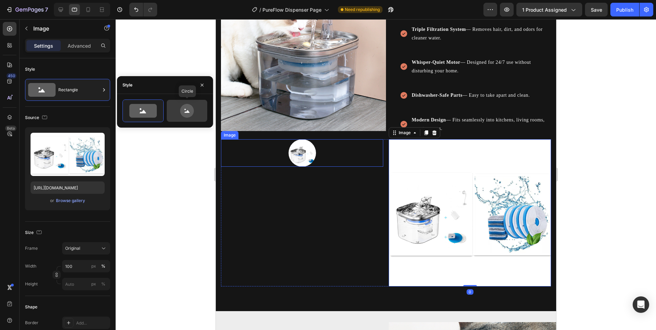
click at [174, 113] on icon at bounding box center [187, 111] width 32 height 14
type input "80"
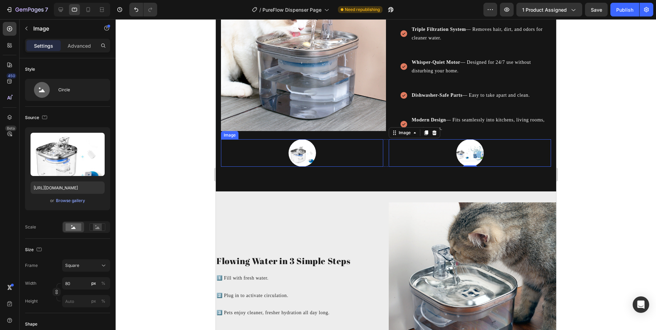
click at [302, 159] on img at bounding box center [301, 152] width 27 height 27
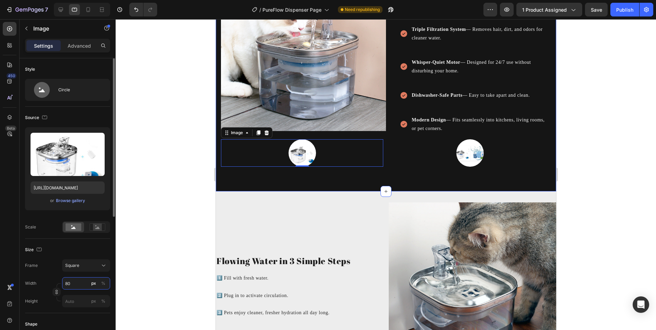
type input "3"
type input "30"
type input "300"
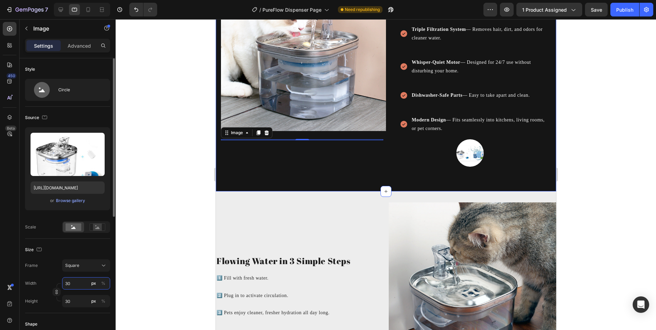
type input "300"
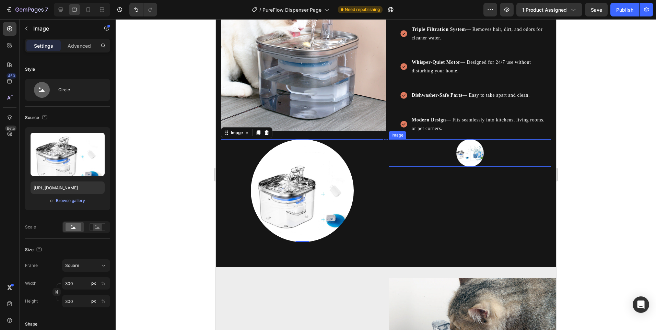
click at [471, 156] on img at bounding box center [469, 152] width 27 height 27
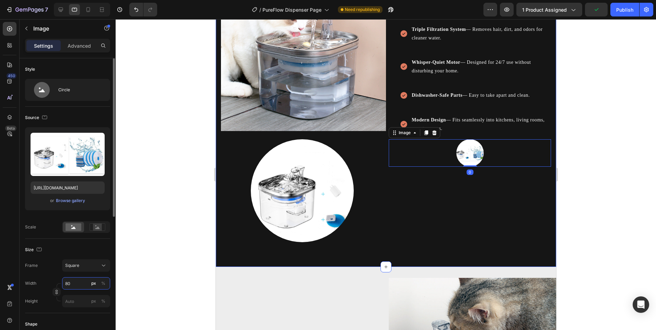
click at [89, 283] on input "80" at bounding box center [86, 283] width 48 height 12
type input "3"
type input "30"
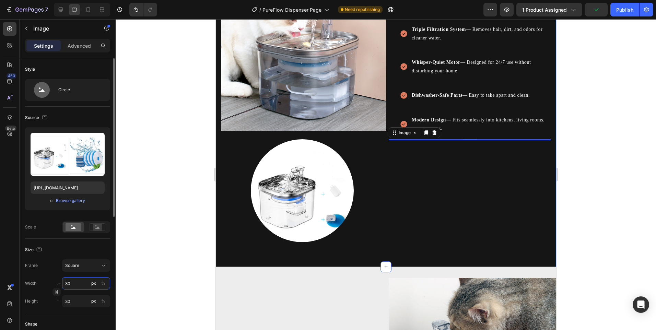
type input "300"
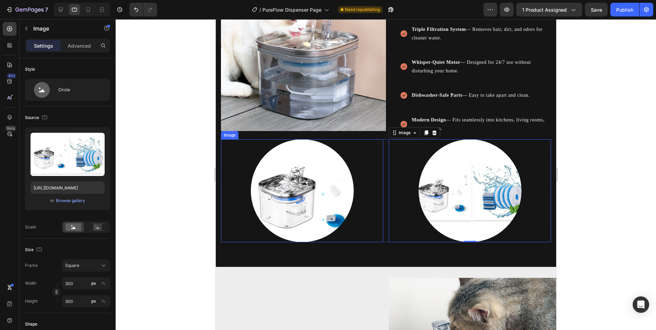
click at [285, 189] on img at bounding box center [302, 190] width 103 height 103
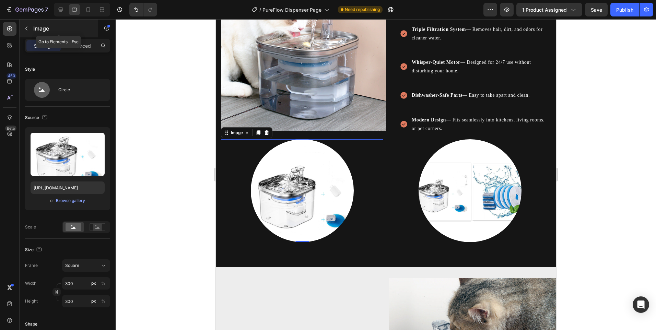
click at [32, 33] on div at bounding box center [26, 28] width 11 height 11
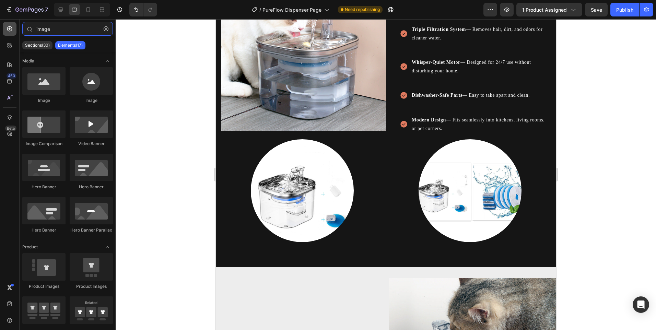
drag, startPoint x: 59, startPoint y: 27, endPoint x: 5, endPoint y: 23, distance: 54.0
click at [5, 24] on div "450 Beta image Sections(30) Elements(17) Media Image Image Image Comparison Vid…" at bounding box center [58, 174] width 116 height 311
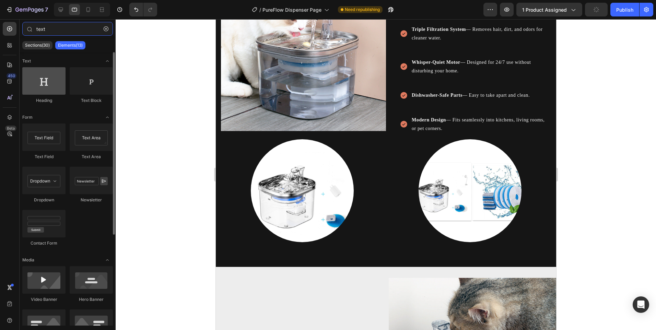
type input "text"
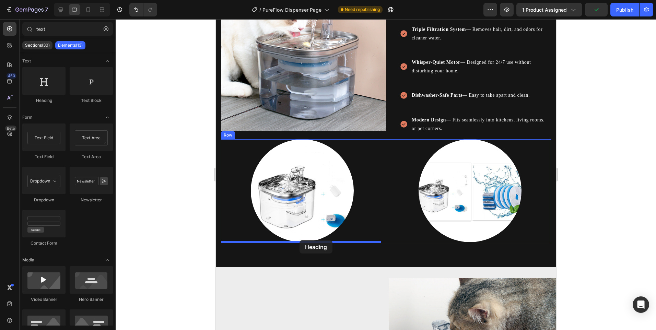
drag, startPoint x: 254, startPoint y: 102, endPoint x: 299, endPoint y: 240, distance: 146.0
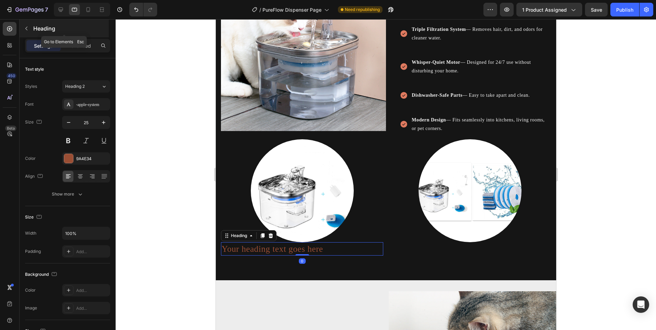
click at [29, 21] on div "Heading" at bounding box center [64, 29] width 89 height 18
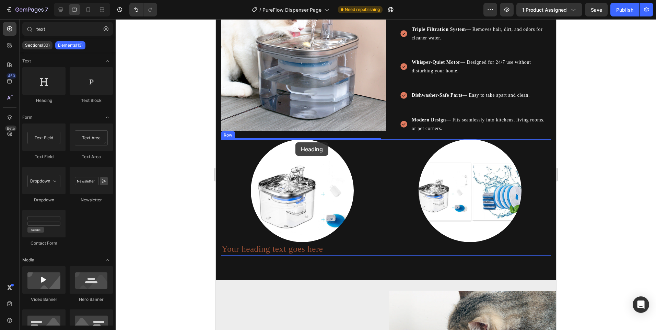
drag, startPoint x: 262, startPoint y: 95, endPoint x: 295, endPoint y: 142, distance: 57.7
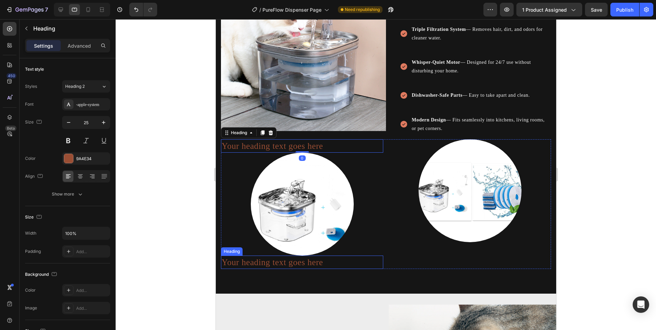
click at [255, 262] on h2 "Your heading text goes here" at bounding box center [302, 262] width 162 height 13
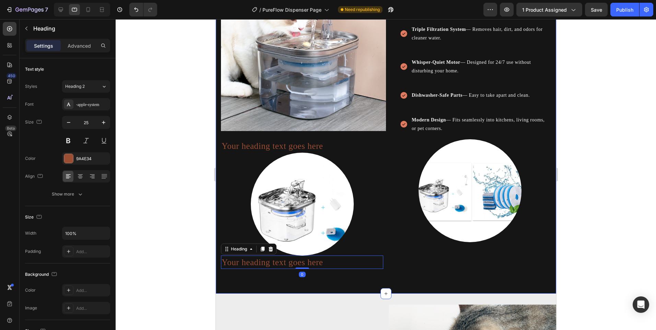
drag, startPoint x: 222, startPoint y: 285, endPoint x: 247, endPoint y: 273, distance: 26.9
click at [224, 283] on div "Plastic fountains wear out, scratch, and trap bacteria. Heading That’s why we d…" at bounding box center [386, 57] width 341 height 473
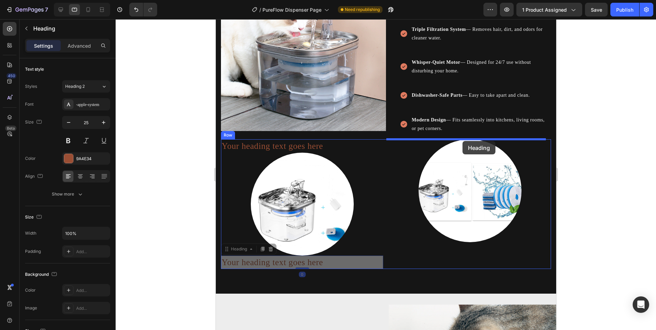
drag, startPoint x: 265, startPoint y: 262, endPoint x: 462, endPoint y: 141, distance: 231.2
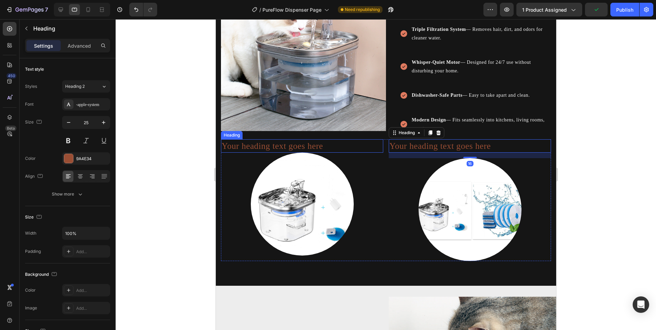
click at [245, 149] on h2 "Your heading text goes here" at bounding box center [302, 145] width 162 height 13
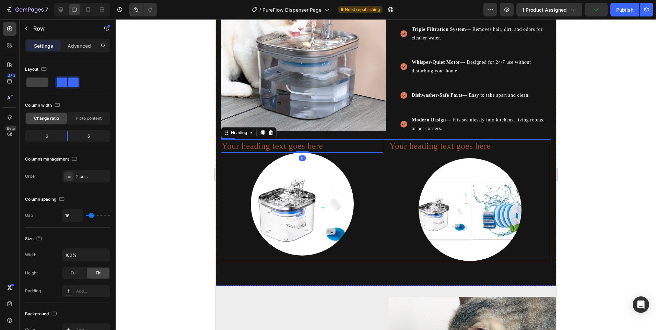
click at [385, 141] on div "Your heading text goes here Heading 0 Image Your heading text goes here Heading…" at bounding box center [386, 200] width 330 height 122
click at [354, 142] on h2 "Your heading text goes here" at bounding box center [302, 145] width 162 height 13
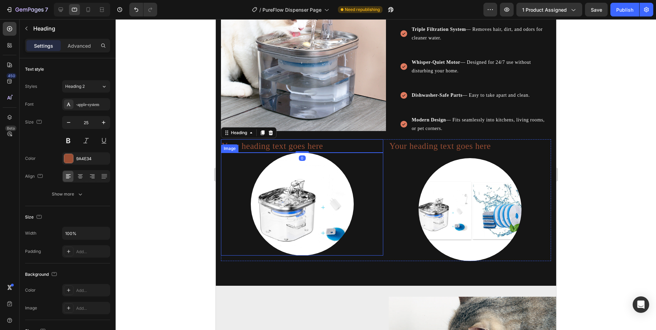
click at [231, 185] on div at bounding box center [302, 204] width 162 height 103
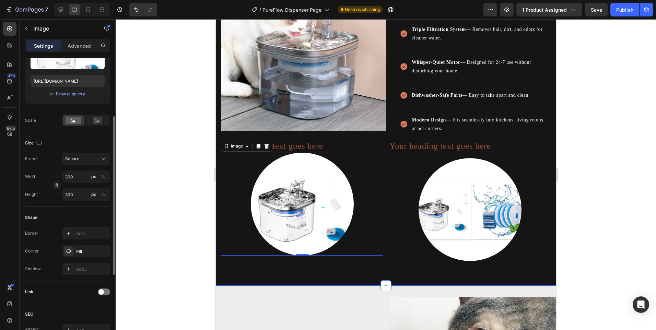
scroll to position [38, 0]
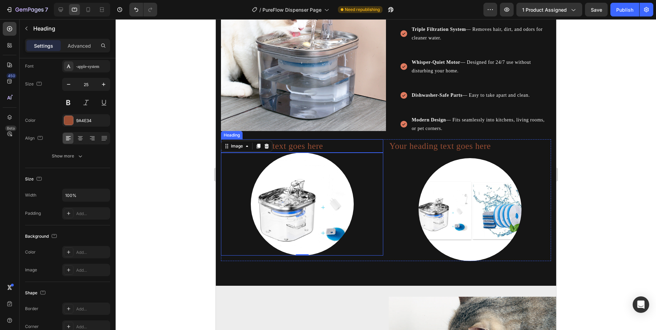
click at [362, 148] on h2 "Your heading text goes here" at bounding box center [302, 145] width 162 height 13
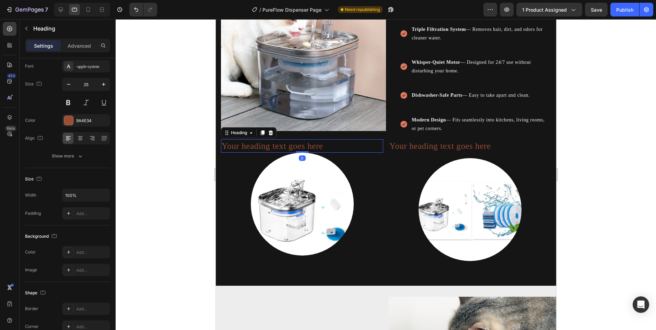
scroll to position [0, 0]
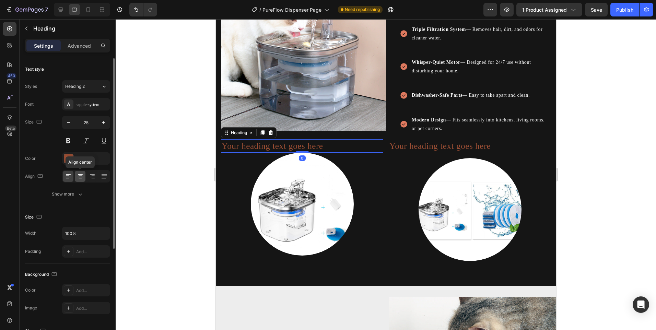
click at [81, 177] on icon at bounding box center [80, 176] width 7 height 7
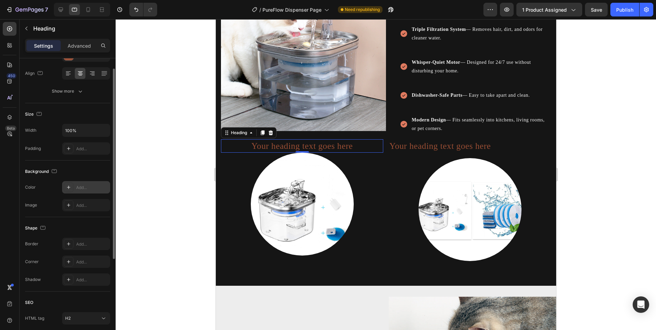
scroll to position [137, 0]
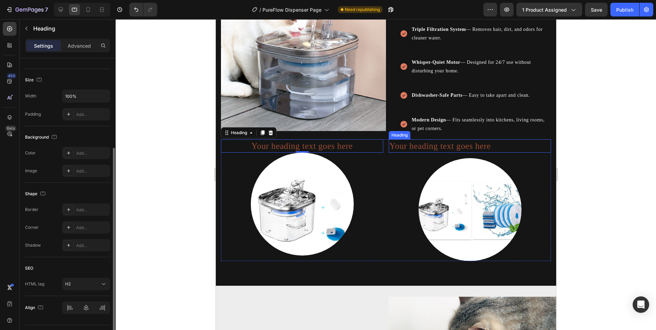
click at [407, 136] on div "Heading" at bounding box center [400, 135] width 22 height 8
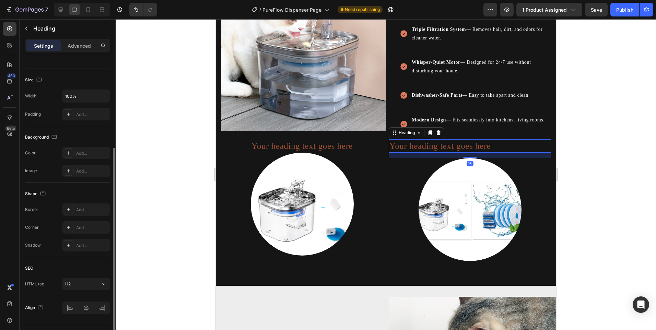
click at [408, 142] on h2 "Your heading text goes here" at bounding box center [470, 145] width 162 height 13
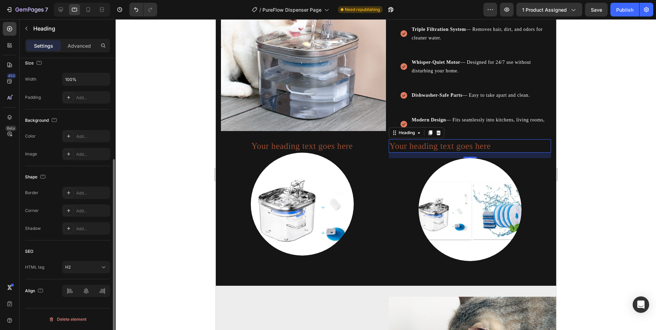
click at [89, 295] on div at bounding box center [86, 291] width 48 height 12
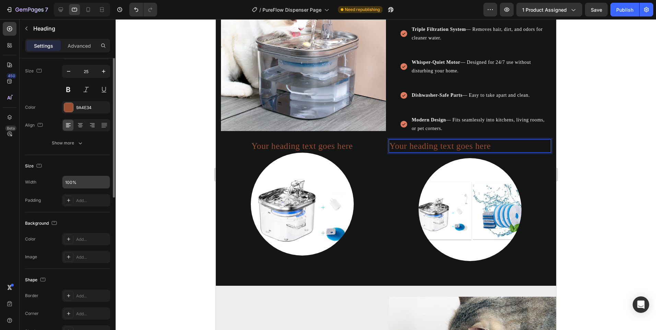
scroll to position [0, 0]
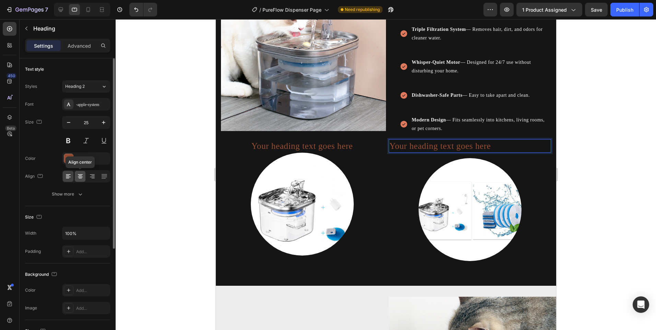
click at [83, 175] on icon at bounding box center [80, 176] width 7 height 7
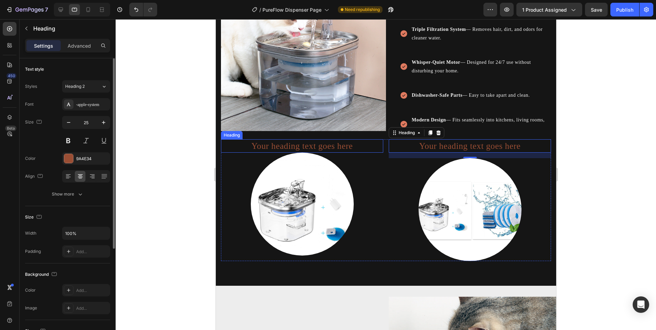
click at [312, 143] on h2 "Your heading text goes here" at bounding box center [302, 145] width 162 height 13
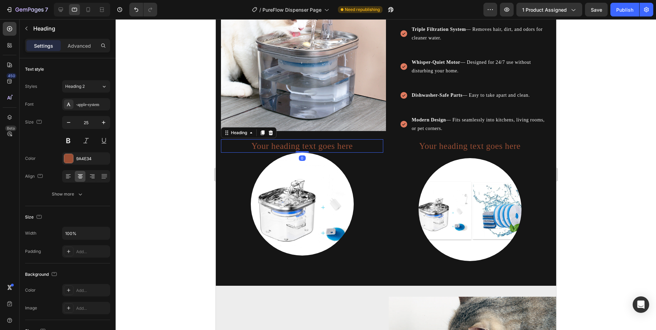
click at [312, 143] on h2 "Your heading text goes here" at bounding box center [302, 145] width 162 height 13
click at [312, 143] on p "Your heading text goes here" at bounding box center [301, 146] width 161 height 12
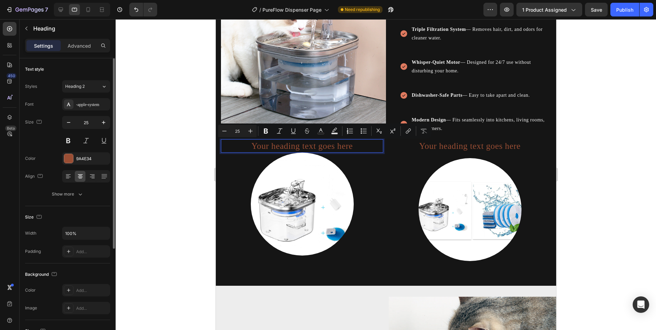
click at [66, 152] on div "Font -apple-system Size 25 Color 9A4E34 Align Show more" at bounding box center [67, 149] width 85 height 102
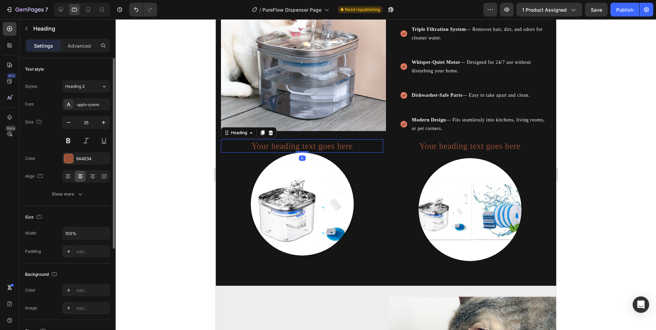
drag, startPoint x: 66, startPoint y: 158, endPoint x: 90, endPoint y: 165, distance: 25.1
click at [66, 158] on div at bounding box center [68, 158] width 9 height 9
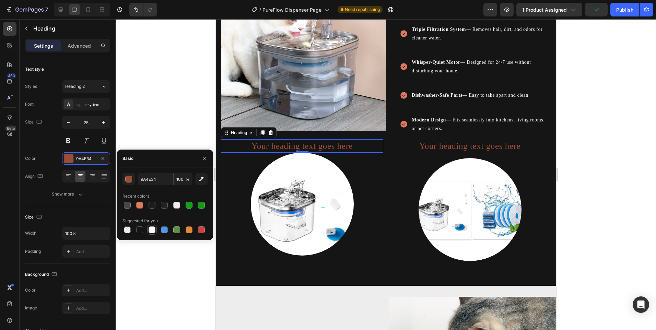
click at [151, 231] on div at bounding box center [152, 230] width 7 height 7
type input "FFFFFF"
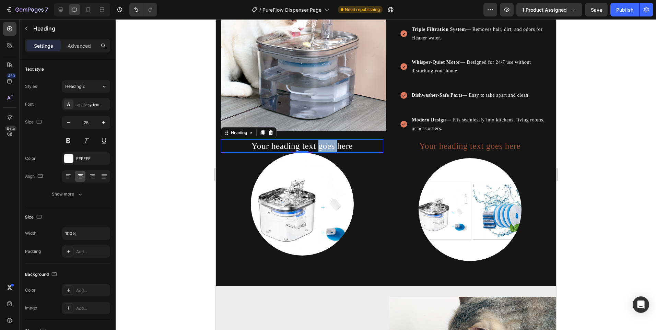
click at [320, 146] on p "Your heading text goes here" at bounding box center [301, 146] width 161 height 12
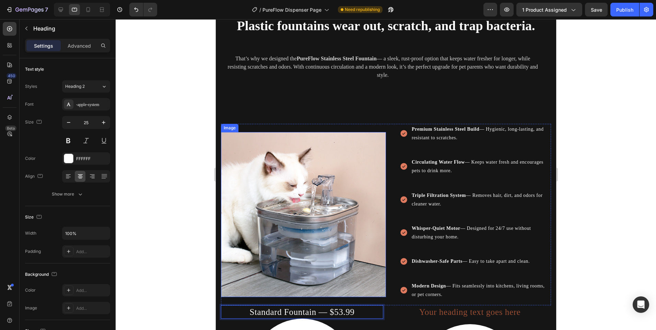
scroll to position [911, 0]
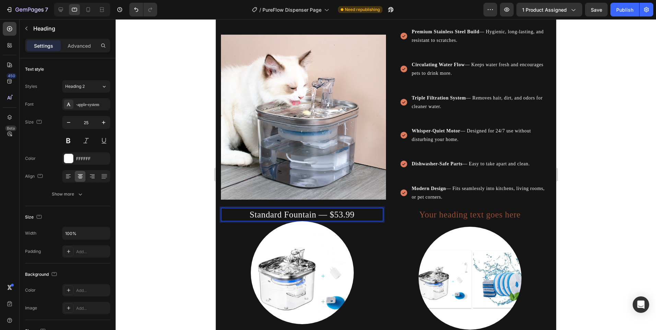
click at [303, 212] on p "Standard Fountain — $53.99" at bounding box center [301, 215] width 161 height 12
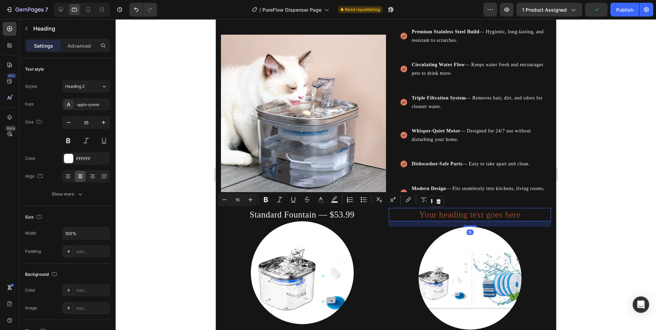
click at [439, 214] on p "Your heading text goes here" at bounding box center [469, 215] width 161 height 12
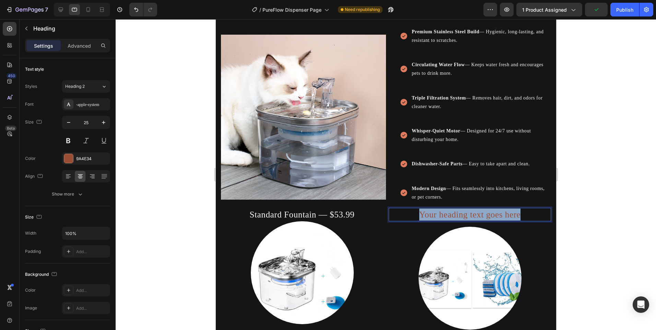
click at [439, 214] on p "Your heading text goes here" at bounding box center [469, 215] width 161 height 12
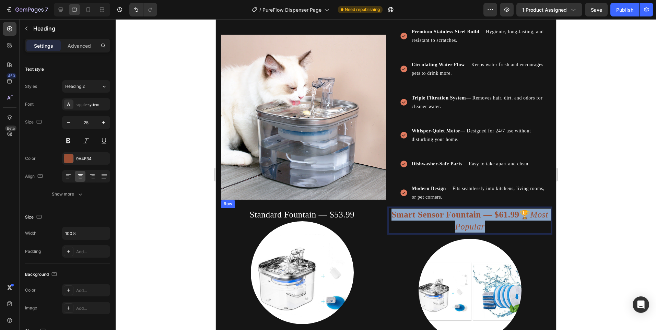
drag, startPoint x: 499, startPoint y: 228, endPoint x: 380, endPoint y: 220, distance: 119.4
click at [380, 220] on div "Standard Fountain — $53.99 Heading Image Smart Sensor Fountain — $61.99 🏆 Most …" at bounding box center [386, 275] width 330 height 134
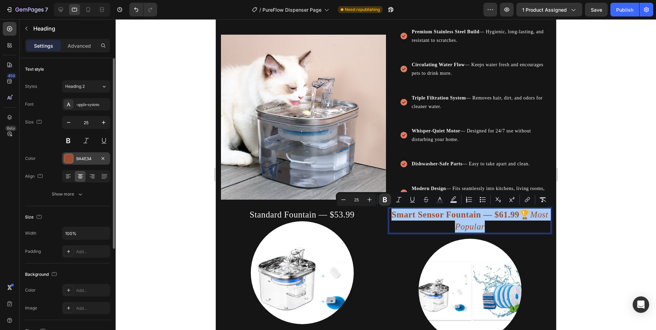
click at [72, 162] on div at bounding box center [68, 158] width 9 height 9
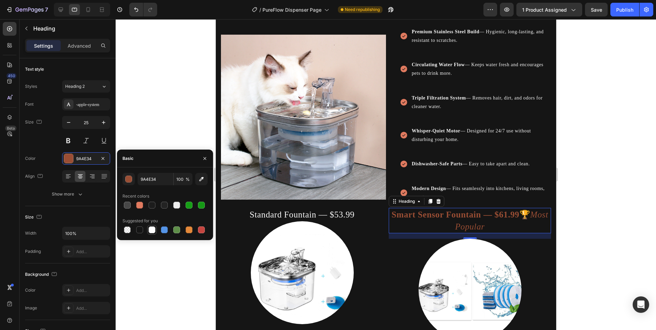
click at [154, 232] on div at bounding box center [152, 230] width 7 height 7
type input "FFFFFF"
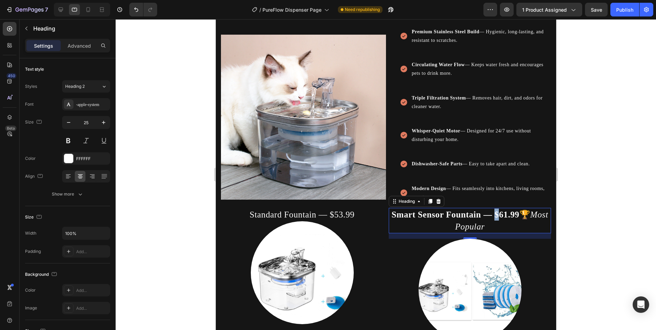
click at [498, 216] on strong "Smart Sensor Fountain — $61.99" at bounding box center [455, 214] width 128 height 9
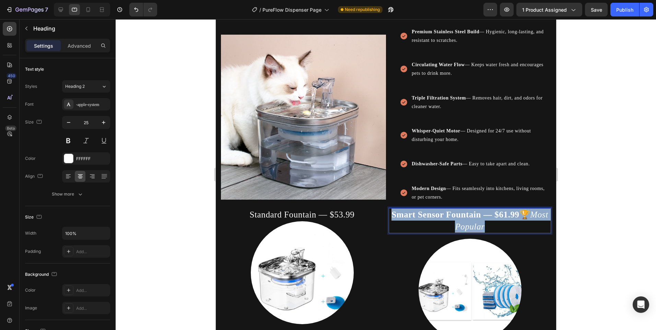
click at [498, 216] on strong "Smart Sensor Fountain — $61.99" at bounding box center [455, 214] width 128 height 9
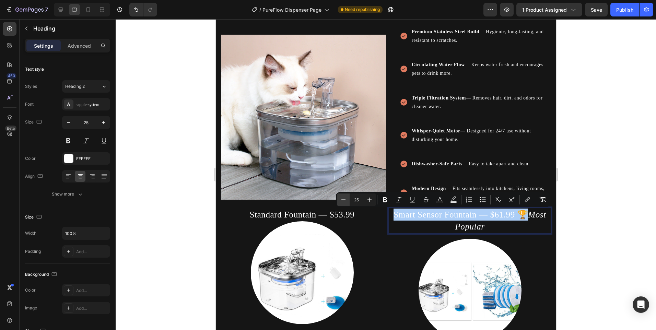
click at [338, 195] on button "Minus" at bounding box center [343, 200] width 12 height 12
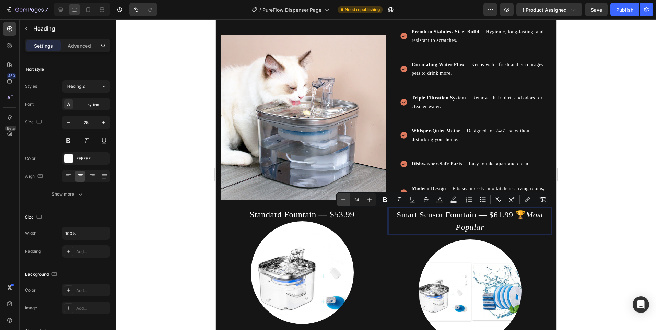
click at [342, 195] on button "Minus" at bounding box center [343, 200] width 12 height 12
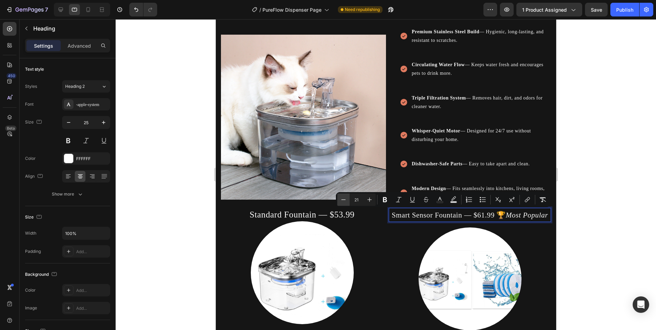
click at [342, 195] on button "Minus" at bounding box center [343, 200] width 12 height 12
type input "20"
click at [307, 214] on p "Standard Fountain — $53.99" at bounding box center [301, 215] width 161 height 12
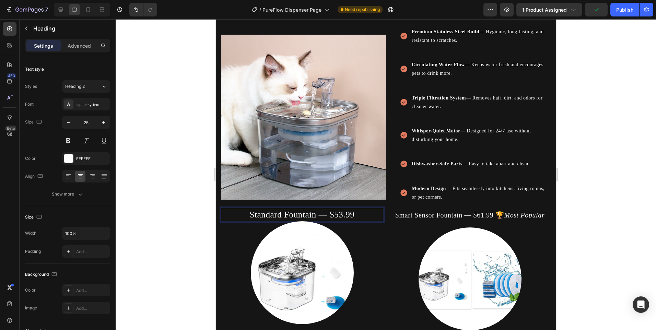
click at [264, 220] on p "Standard Fountain — $53.99" at bounding box center [301, 215] width 161 height 12
click at [264, 215] on p "Standard Fountain — $53.99" at bounding box center [301, 215] width 161 height 12
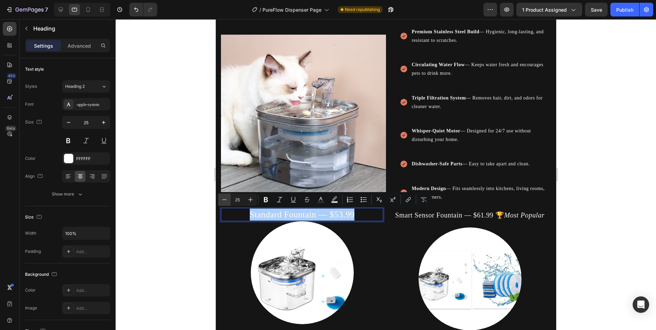
click at [230, 201] on button "Minus" at bounding box center [224, 200] width 12 height 12
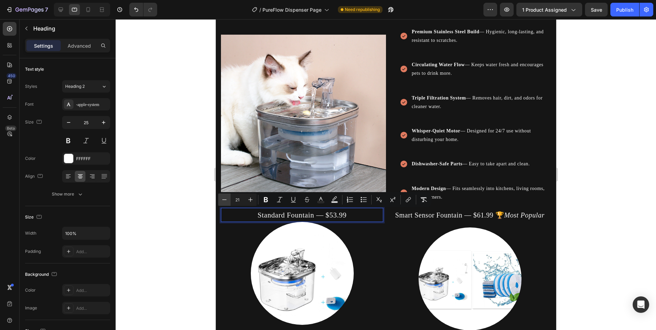
click at [230, 201] on button "Minus" at bounding box center [224, 200] width 12 height 12
type input "20"
click at [374, 253] on div at bounding box center [302, 273] width 162 height 103
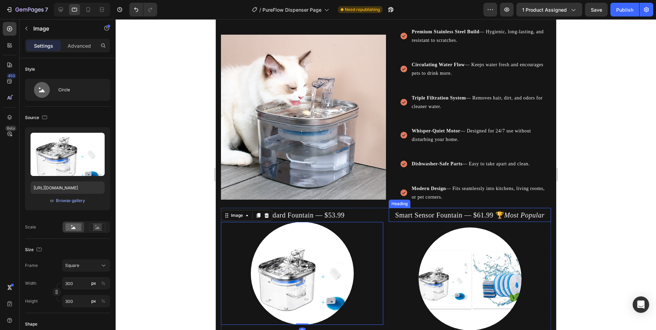
click at [471, 221] on p "⁠⁠⁠⁠⁠⁠⁠ Smart Sensor Fountain — $61.99 🏆 Most Popular" at bounding box center [469, 215] width 161 height 13
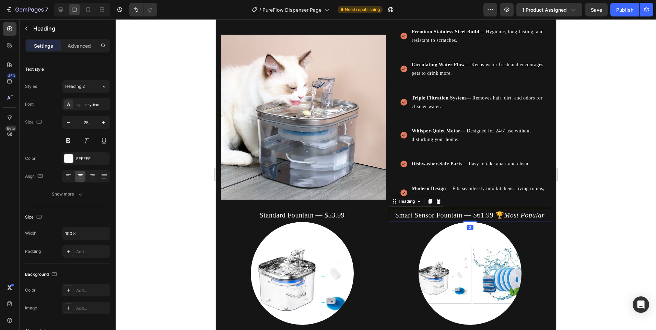
drag, startPoint x: 465, startPoint y: 226, endPoint x: 465, endPoint y: 219, distance: 7.2
click at [465, 219] on div "⁠⁠⁠⁠⁠⁠⁠ Smart Sensor Fountain — $61.99 🏆 Most Popular Heading 0" at bounding box center [470, 215] width 162 height 14
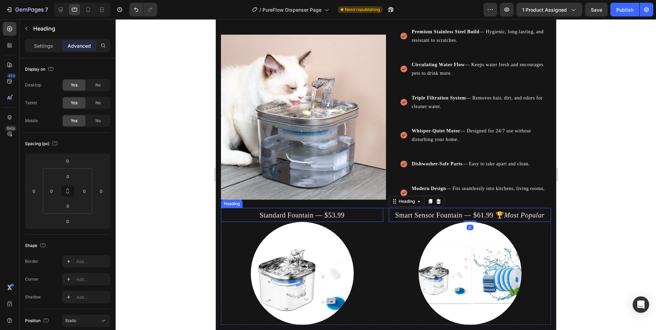
click at [321, 214] on span "Standard Fountain — $53.99" at bounding box center [302, 215] width 85 height 8
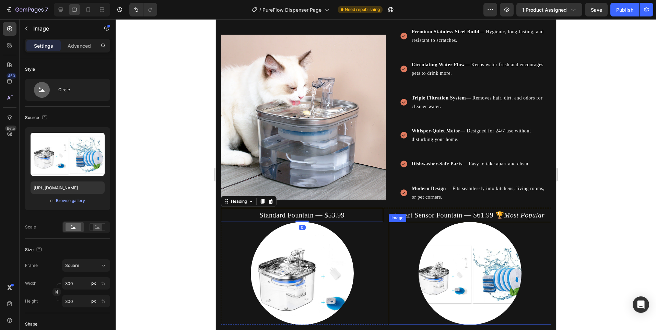
click at [393, 249] on div at bounding box center [470, 273] width 162 height 103
click at [288, 279] on img at bounding box center [302, 273] width 103 height 103
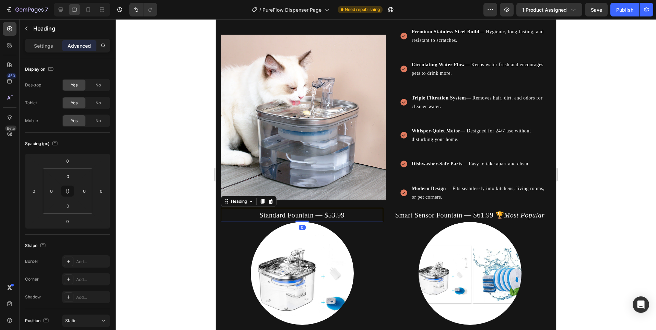
click at [285, 212] on span "Standard Fountain — $53.99" at bounding box center [302, 215] width 85 height 8
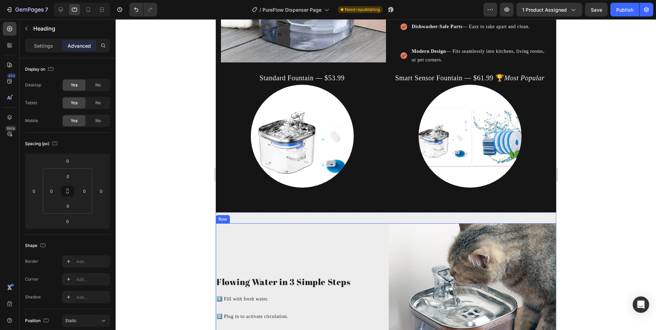
scroll to position [945, 0]
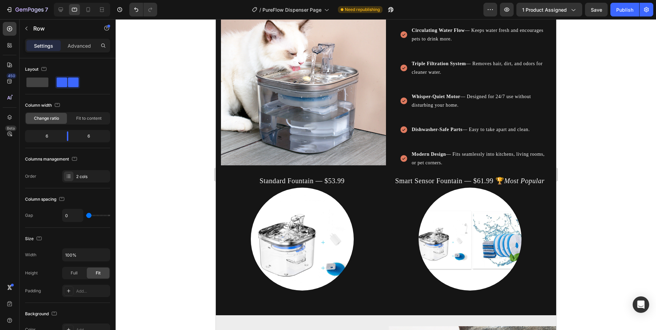
drag, startPoint x: 277, startPoint y: 182, endPoint x: 256, endPoint y: 173, distance: 22.1
click at [254, 171] on div "Image" at bounding box center [303, 83] width 165 height 182
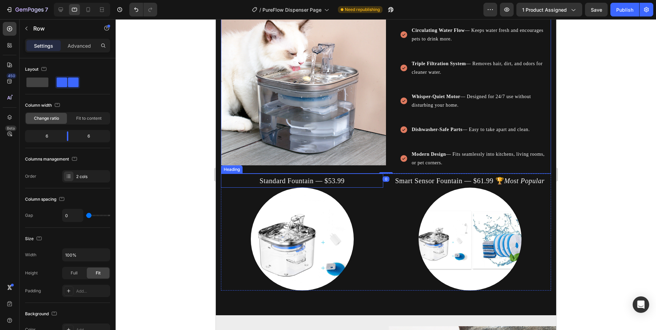
click at [282, 182] on span "Standard Fountain — $53.99" at bounding box center [302, 181] width 85 height 8
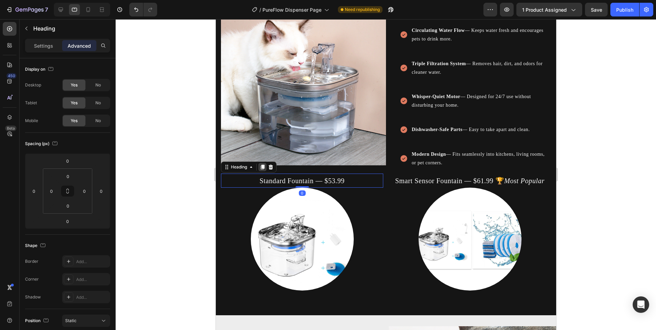
click at [258, 164] on div at bounding box center [262, 167] width 8 height 8
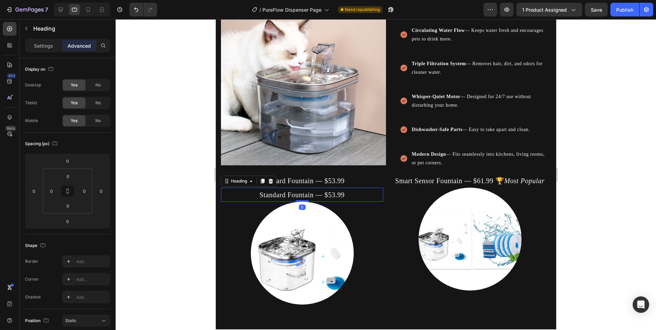
click at [284, 197] on span "Standard Fountain — $53.99" at bounding box center [302, 195] width 85 height 8
click at [292, 190] on p "Standard Fountain — $53.99" at bounding box center [301, 194] width 161 height 13
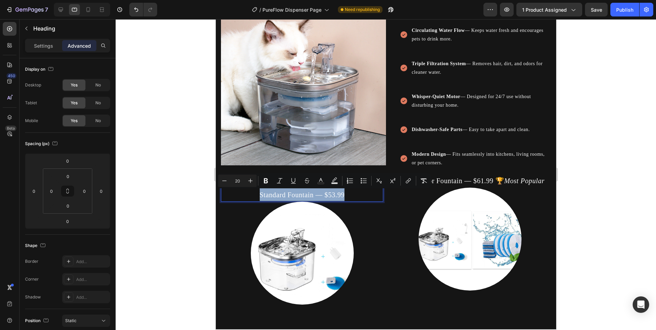
type input "25"
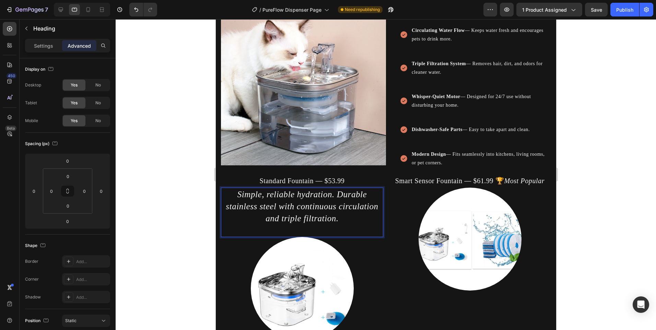
click at [305, 208] on icon "Simple, reliable hydration. Durable stainless steel with continuous circulation…" at bounding box center [302, 206] width 152 height 33
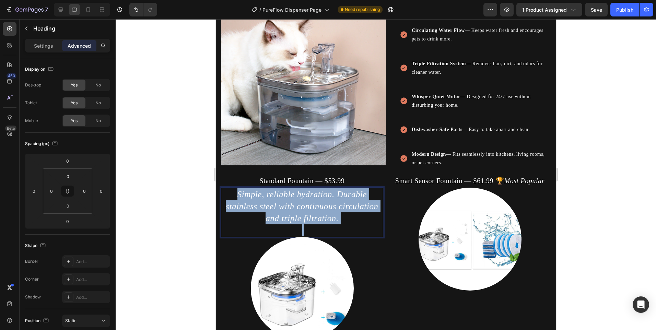
click at [305, 208] on icon "Simple, reliable hydration. Durable stainless steel with continuous circulation…" at bounding box center [302, 206] width 152 height 33
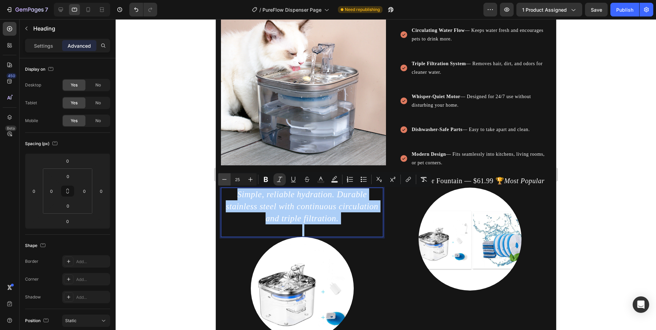
click at [229, 178] on button "Minus" at bounding box center [224, 179] width 12 height 12
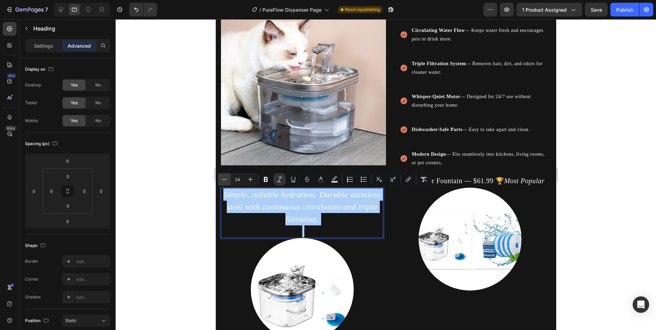
click at [229, 178] on button "Minus" at bounding box center [224, 179] width 12 height 12
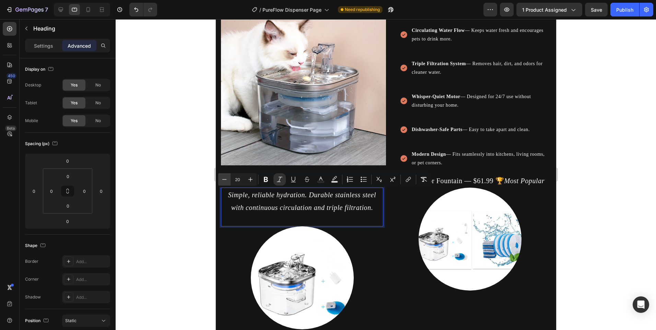
click at [229, 178] on button "Minus" at bounding box center [224, 179] width 12 height 12
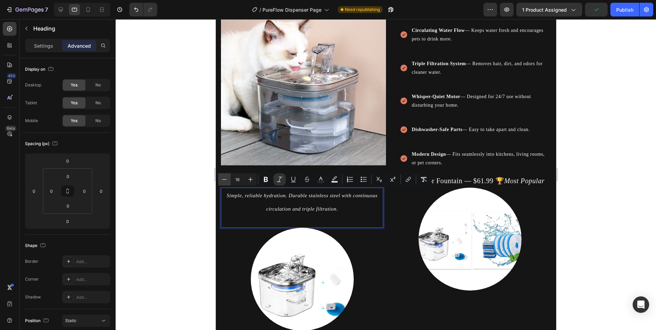
type input "15"
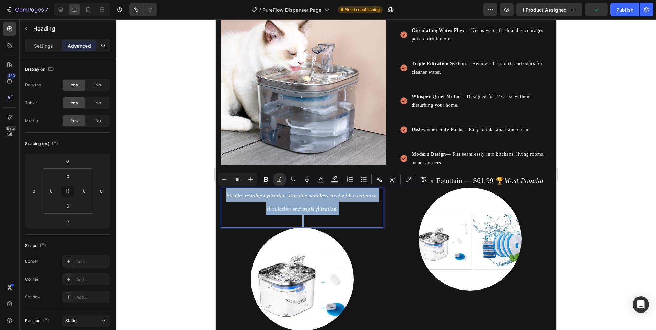
click at [299, 207] on icon "Simple, reliable hydration. Durable stainless steel with continuous circulation…" at bounding box center [301, 202] width 151 height 19
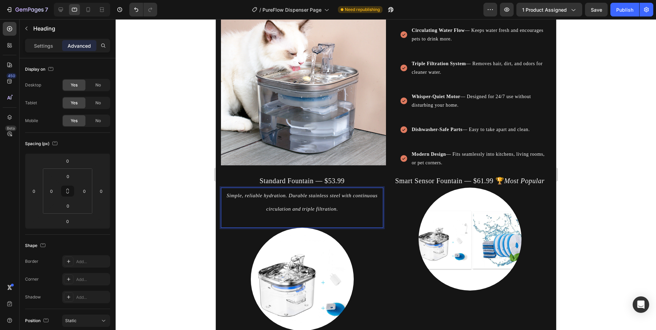
click at [315, 215] on p "Simple, reliable hydration. Durable stainless steel with continuous circulation…" at bounding box center [301, 201] width 161 height 27
click at [338, 245] on img at bounding box center [302, 279] width 103 height 103
click at [314, 216] on p "⁠⁠⁠⁠⁠⁠⁠ Simple, reliable hydration. Durable stainless steel with continuous cir…" at bounding box center [301, 207] width 161 height 39
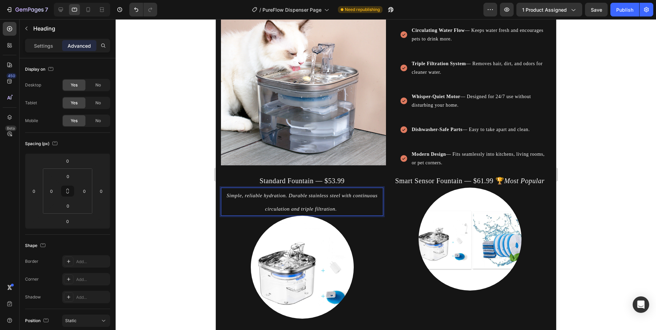
click at [345, 199] on p "Simple, reliable hydration. Durable stainless steel with continuous circulation…" at bounding box center [301, 201] width 161 height 27
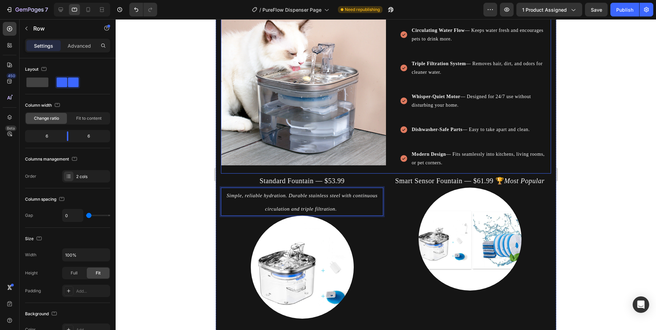
click at [362, 172] on div "Image" at bounding box center [303, 83] width 165 height 182
click at [366, 194] on icon "Simple, reliable hydration. Durable stainless steel with continuous circulation…" at bounding box center [301, 202] width 151 height 19
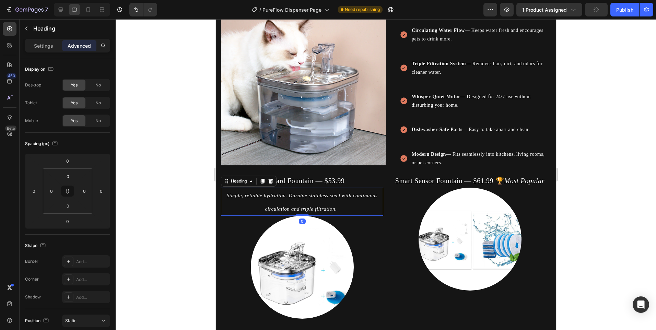
click at [265, 179] on div at bounding box center [262, 181] width 8 height 8
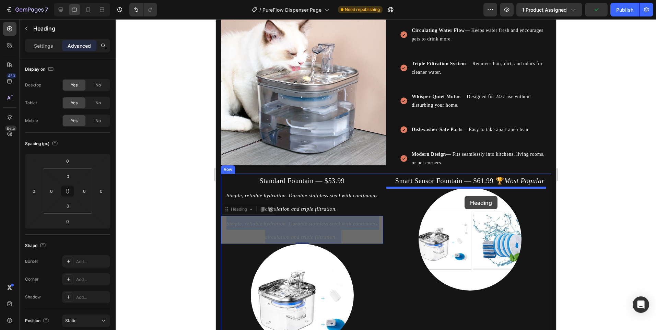
drag, startPoint x: 324, startPoint y: 219, endPoint x: 464, endPoint y: 196, distance: 142.7
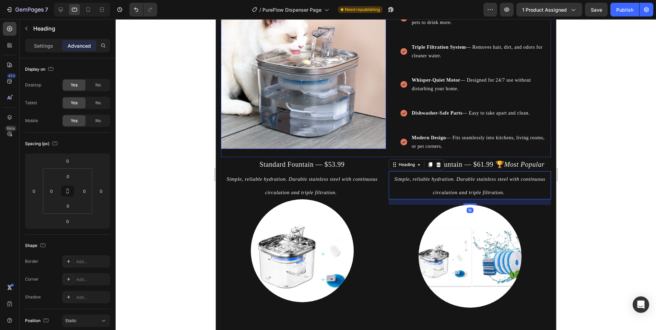
scroll to position [911, 0]
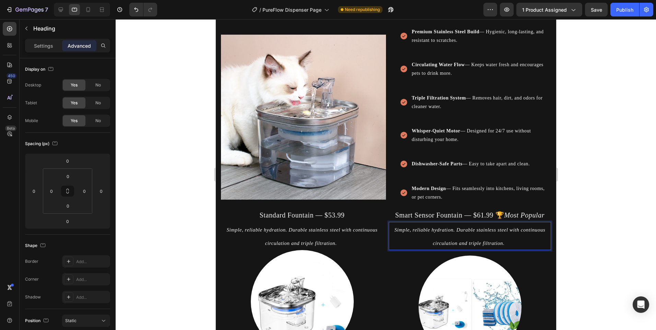
click at [430, 229] on icon "Simple, reliable hydration. Durable stainless steel with continuous circulation…" at bounding box center [469, 236] width 151 height 19
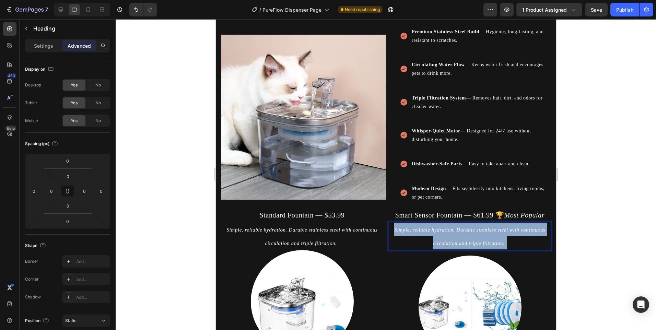
click at [430, 229] on icon "Simple, reliable hydration. Durable stainless steel with continuous circulation…" at bounding box center [469, 236] width 151 height 19
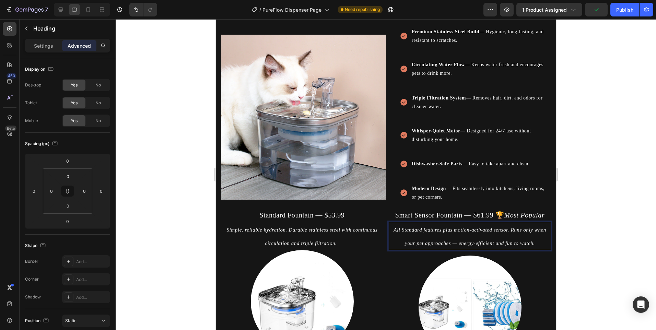
click at [443, 239] on p "All Standard features plus motion-activated sensor. Runs only when your pet app…" at bounding box center [469, 236] width 161 height 27
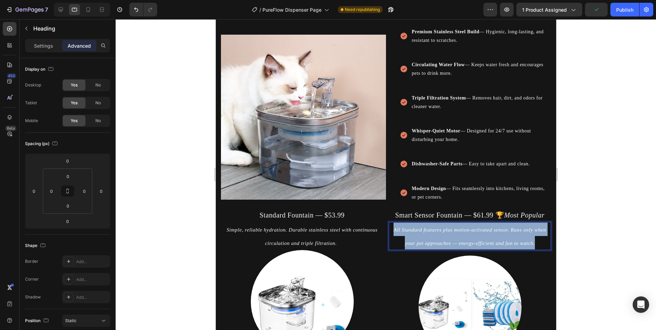
click at [443, 239] on p "All Standard features plus motion-activated sensor. Runs only when your pet app…" at bounding box center [469, 236] width 161 height 27
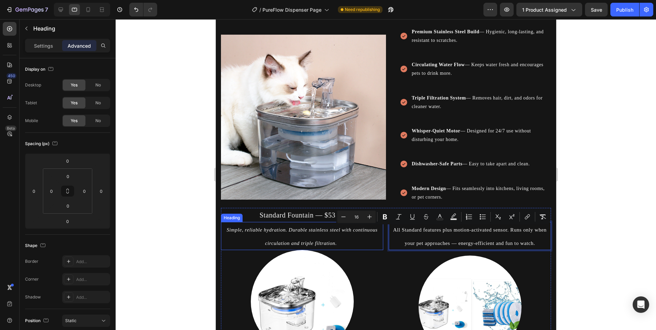
click at [305, 228] on icon "Simple, reliable hydration. Durable stainless steel with continuous circulation…" at bounding box center [301, 236] width 151 height 19
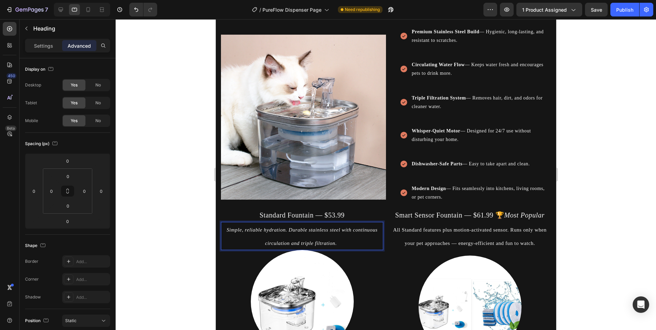
click at [305, 228] on icon "Simple, reliable hydration. Durable stainless steel with continuous circulation…" at bounding box center [301, 236] width 151 height 19
click at [424, 236] on p "⁠⁠⁠⁠⁠⁠⁠ All Standard features plus motion-activated sensor. Runs only when your…" at bounding box center [469, 236] width 161 height 27
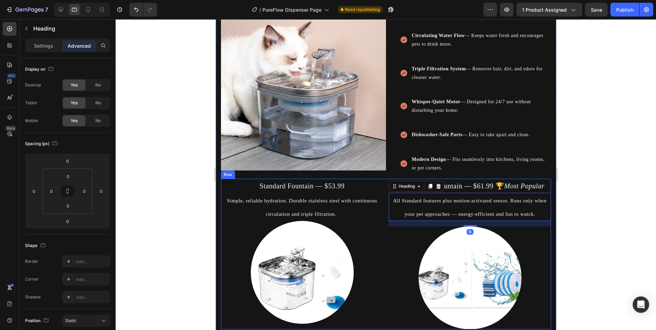
scroll to position [1014, 0]
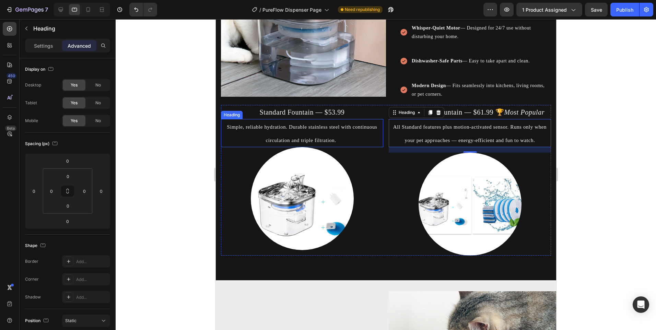
click at [313, 131] on p "⁠⁠⁠⁠⁠⁠⁠ Simple, reliable hydration. Durable stainless steel with continuous cir…" at bounding box center [301, 133] width 161 height 27
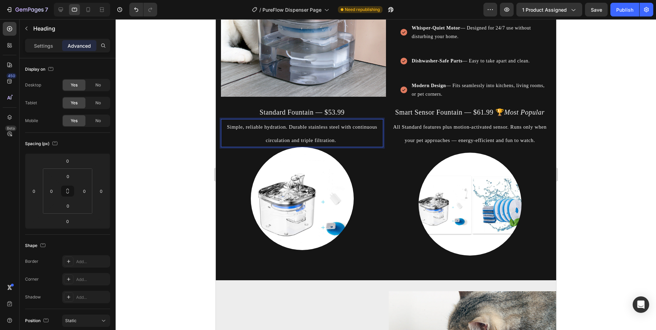
click at [264, 127] on span "Simple, reliable hydration. Durable stainless steel with continuous circulation…" at bounding box center [302, 133] width 150 height 19
click at [28, 23] on button "button" at bounding box center [26, 28] width 11 height 11
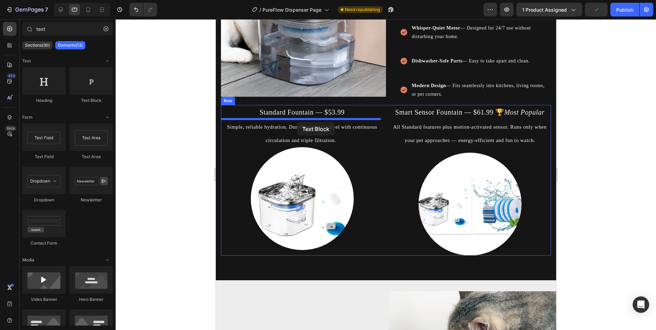
drag, startPoint x: 319, startPoint y: 101, endPoint x: 297, endPoint y: 122, distance: 30.6
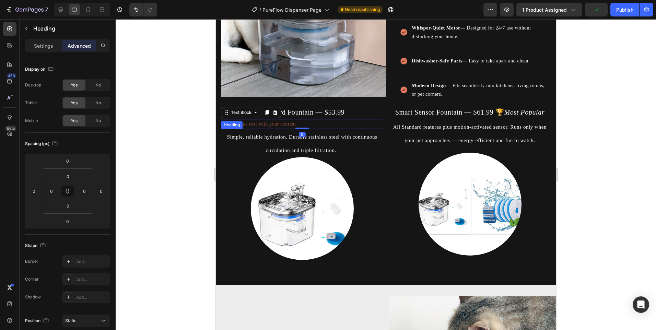
click at [293, 138] on span "Simple, reliable hydration. Durable stainless steel with continuous circulation…" at bounding box center [302, 143] width 150 height 19
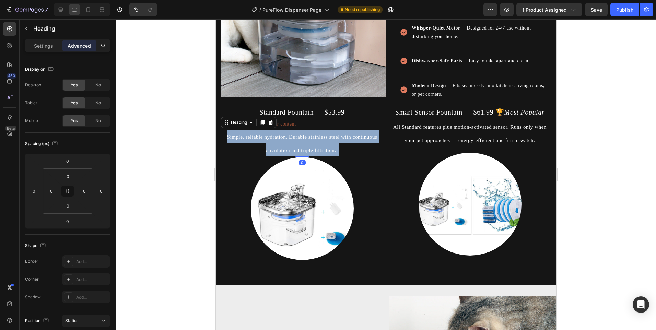
click at [293, 138] on span "Simple, reliable hydration. Durable stainless steel with continuous circulation…" at bounding box center [302, 143] width 150 height 19
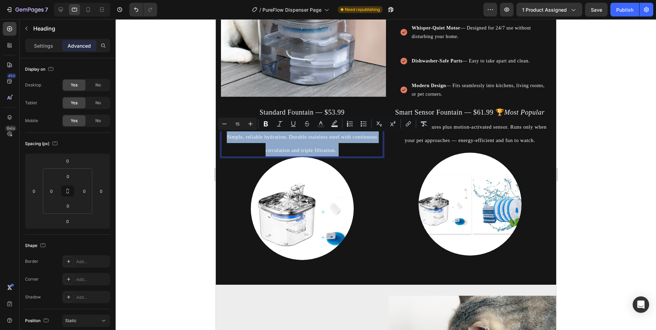
click at [244, 154] on p "Simple, reliable hydration. Durable stainless steel with continuous circulation…" at bounding box center [301, 143] width 161 height 27
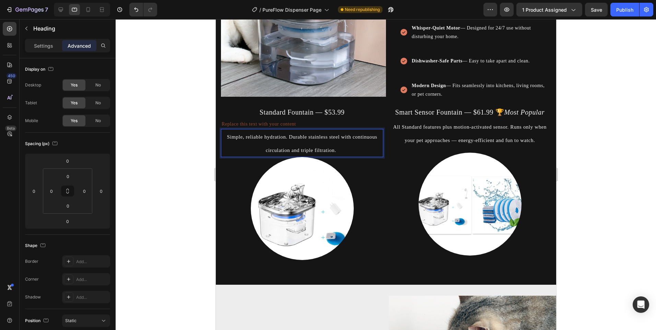
click at [253, 148] on p "Simple, reliable hydration. Durable stainless steel with continuous circulation…" at bounding box center [301, 143] width 161 height 27
click at [370, 176] on div at bounding box center [302, 208] width 162 height 103
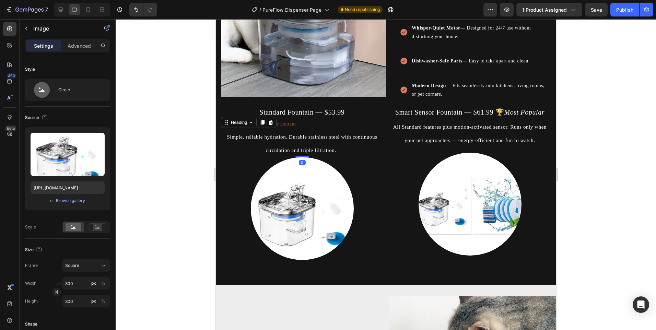
click at [341, 144] on p "⁠⁠⁠⁠⁠⁠⁠ Simple, reliable hydration. Durable stainless steel with continuous cir…" at bounding box center [301, 143] width 161 height 27
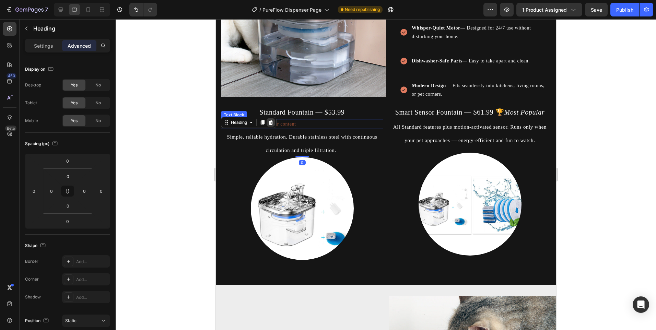
click at [272, 122] on icon at bounding box center [270, 122] width 4 height 5
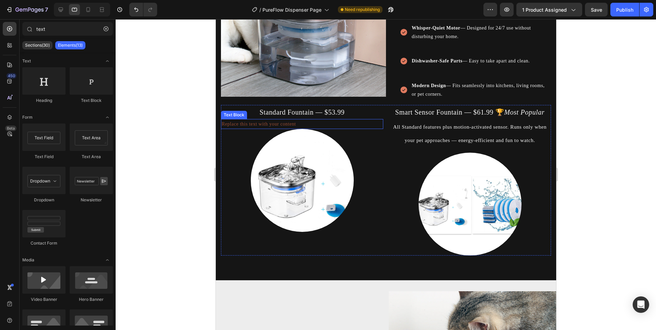
click at [273, 122] on div "Replace this text with your content" at bounding box center [302, 124] width 162 height 10
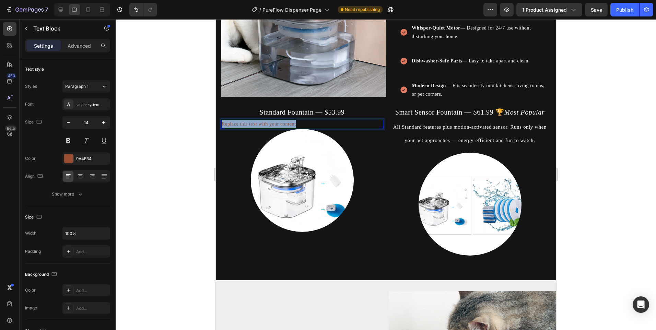
click at [273, 122] on p "Replace this text with your content" at bounding box center [301, 124] width 161 height 9
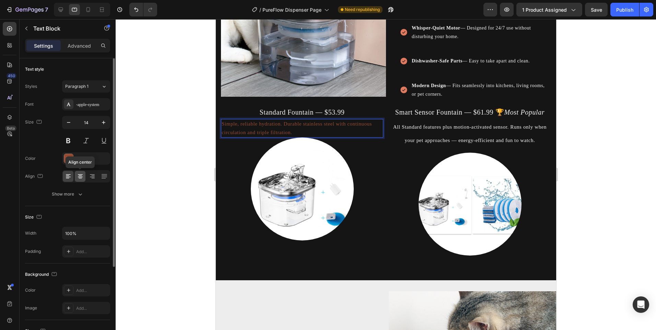
click at [79, 175] on icon at bounding box center [80, 174] width 5 height 1
click at [75, 158] on div "9A4E34" at bounding box center [86, 158] width 48 height 12
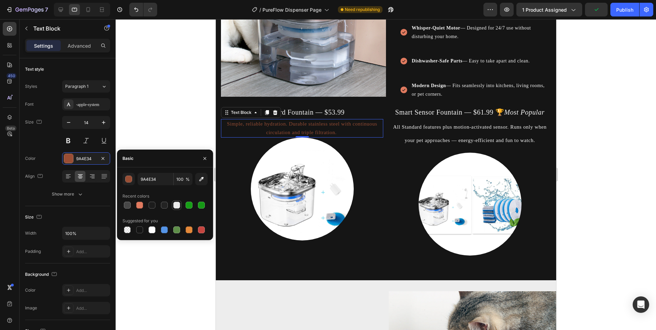
click at [173, 207] on div at bounding box center [177, 205] width 10 height 10
type input "EDEDED"
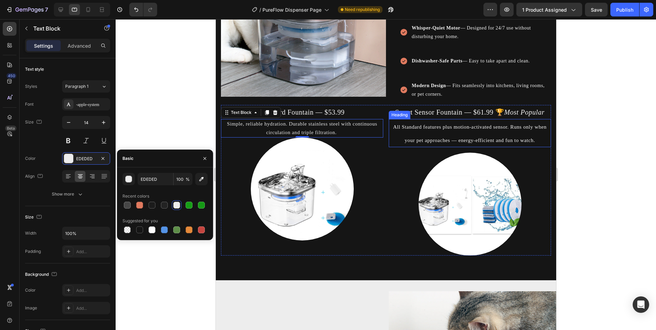
click at [424, 131] on p "⁠⁠⁠⁠⁠⁠⁠ All Standard features plus motion-activated sensor. Runs only when your…" at bounding box center [469, 133] width 161 height 27
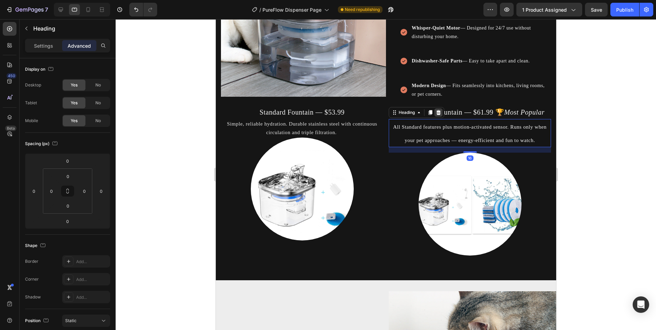
click at [438, 113] on icon at bounding box center [438, 112] width 5 height 5
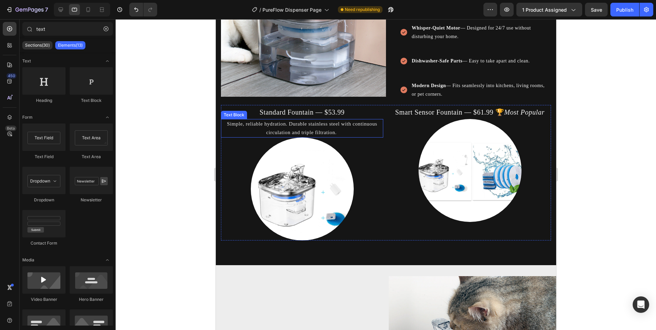
click at [336, 124] on span "Simple, reliable hydration. Durable stainless steel with continuous circulation…" at bounding box center [302, 128] width 150 height 14
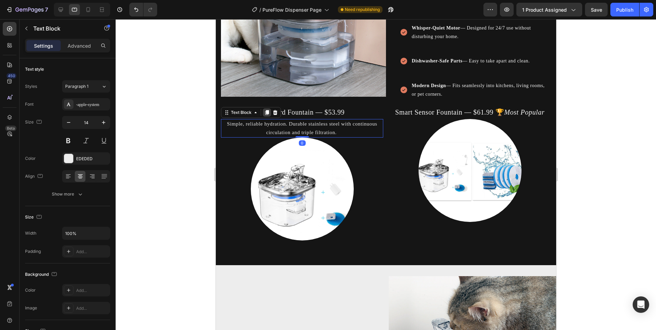
click at [267, 109] on div at bounding box center [267, 112] width 8 height 8
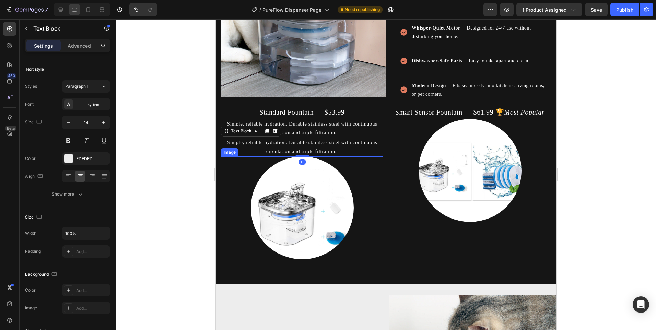
drag, startPoint x: 370, startPoint y: 177, endPoint x: 369, endPoint y: 170, distance: 7.3
click at [370, 176] on div at bounding box center [302, 208] width 162 height 103
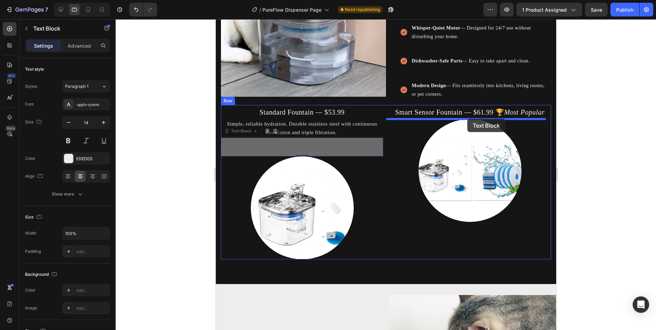
drag, startPoint x: 363, startPoint y: 148, endPoint x: 467, endPoint y: 119, distance: 107.9
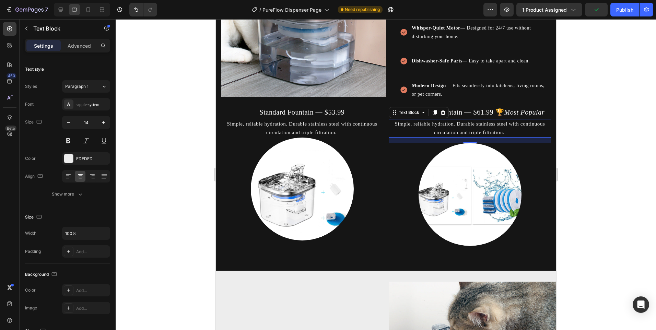
click at [435, 130] on span "Simple, reliable hydration. Durable stainless steel with continuous circulation…" at bounding box center [469, 128] width 150 height 14
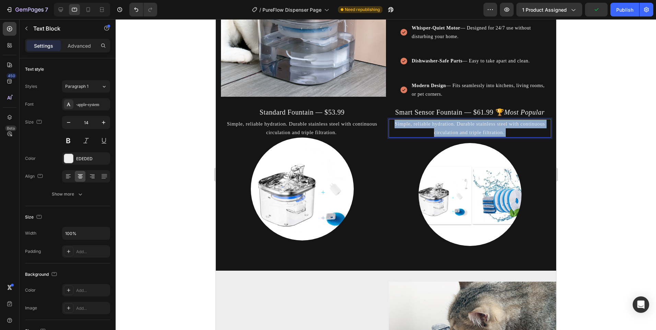
click at [435, 130] on span "Simple, reliable hydration. Durable stainless steel with continuous circulation…" at bounding box center [469, 128] width 150 height 14
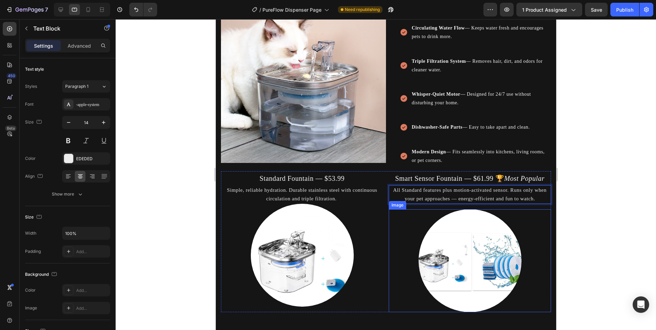
scroll to position [945, 0]
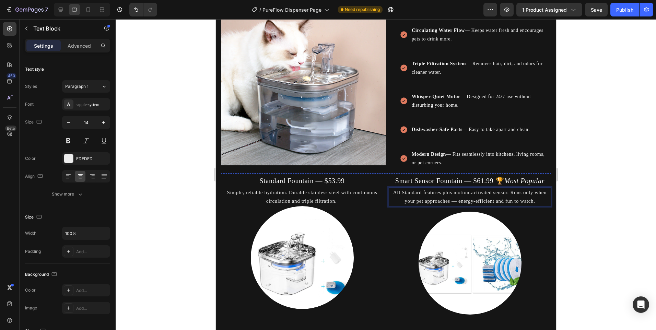
click at [516, 166] on p "Modern Design — Fits seamlessly into kitchens, living rooms, or pet corners." at bounding box center [481, 158] width 138 height 17
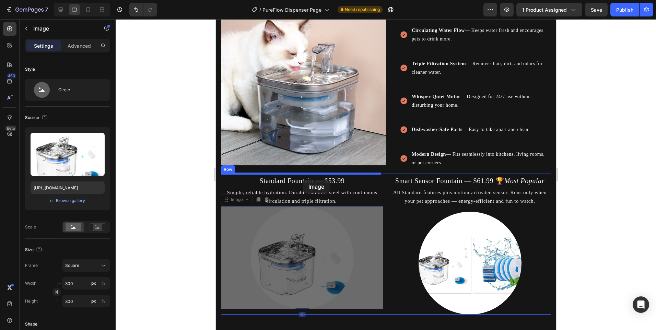
drag, startPoint x: 308, startPoint y: 252, endPoint x: 303, endPoint y: 180, distance: 72.3
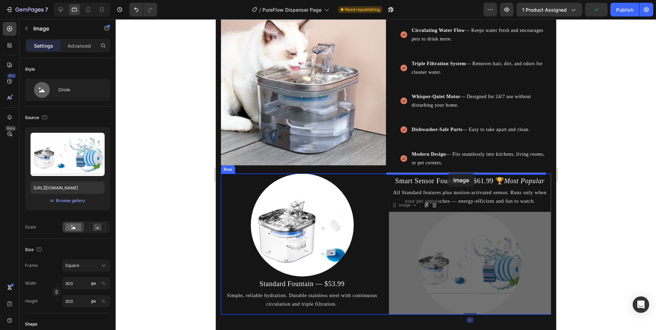
drag, startPoint x: 450, startPoint y: 266, endPoint x: 448, endPoint y: 173, distance: 92.7
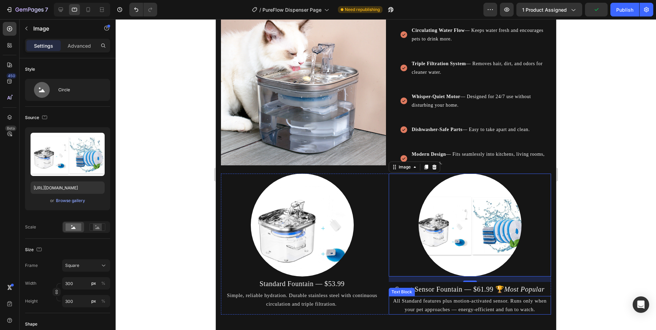
click at [540, 308] on p "All Standard features plus motion-activated sensor. Runs only when your pet app…" at bounding box center [469, 305] width 161 height 17
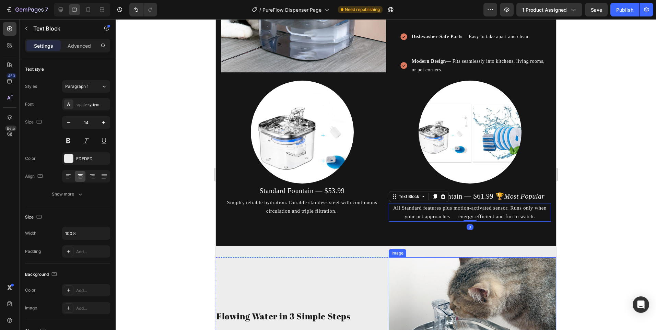
scroll to position [1048, 0]
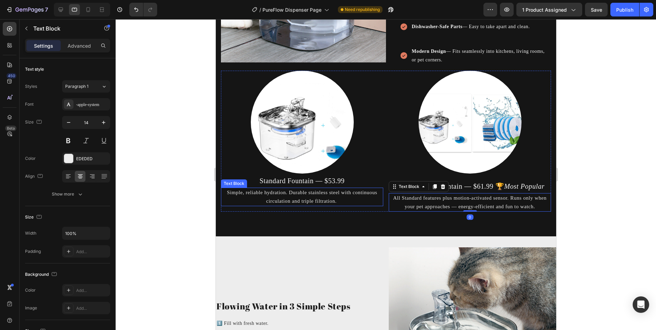
click at [337, 194] on span "Simple, reliable hydration. Durable stainless steel with continuous circulation…" at bounding box center [302, 197] width 150 height 14
click at [291, 163] on img at bounding box center [302, 122] width 103 height 103
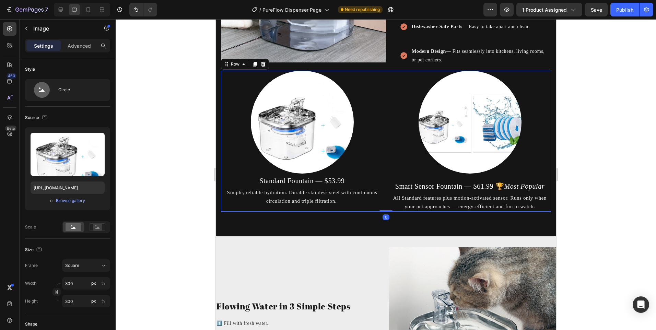
click at [427, 177] on div "Image Smart Sensor Fountain — $61.99 🏆 Most Popular Heading All Standard featur…" at bounding box center [470, 141] width 162 height 141
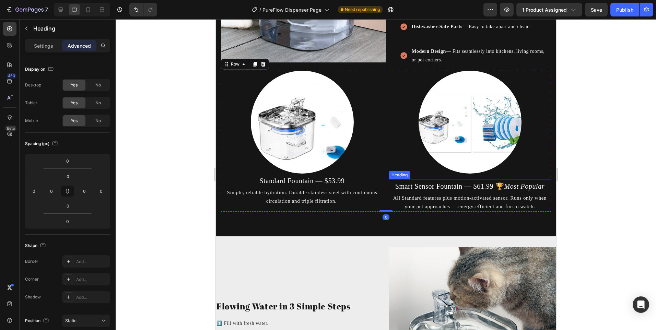
click at [463, 184] on span "Smart Sensor Fountain — $61.99 🏆 Most Popular" at bounding box center [469, 187] width 149 height 8
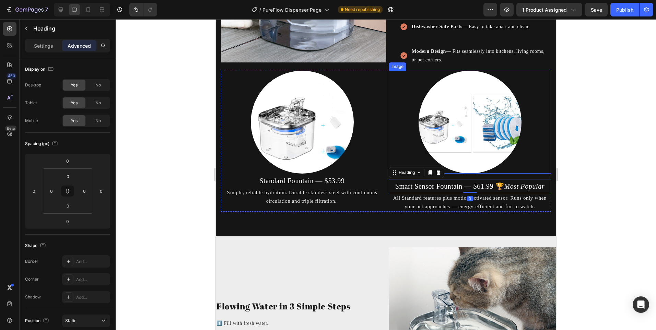
click at [470, 162] on img at bounding box center [469, 122] width 103 height 103
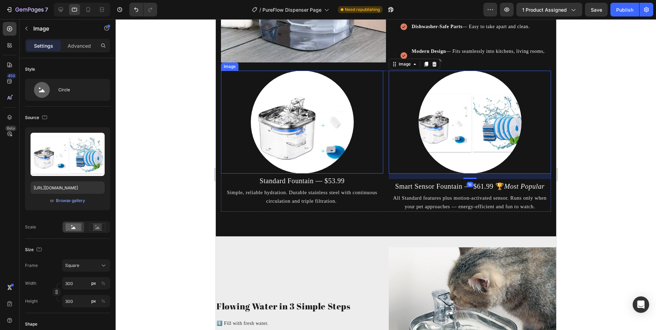
click at [293, 158] on img at bounding box center [302, 122] width 103 height 103
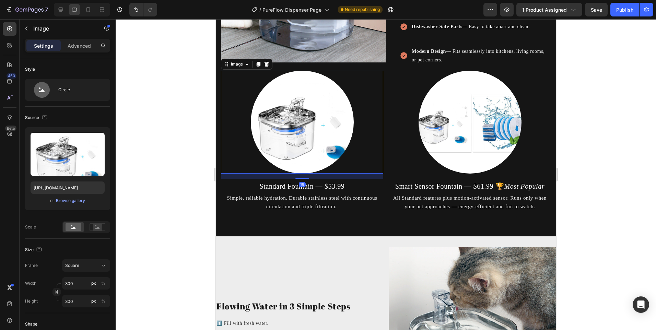
drag, startPoint x: 302, startPoint y: 174, endPoint x: 312, endPoint y: 179, distance: 12.0
click at [312, 174] on div "16" at bounding box center [302, 174] width 162 height 0
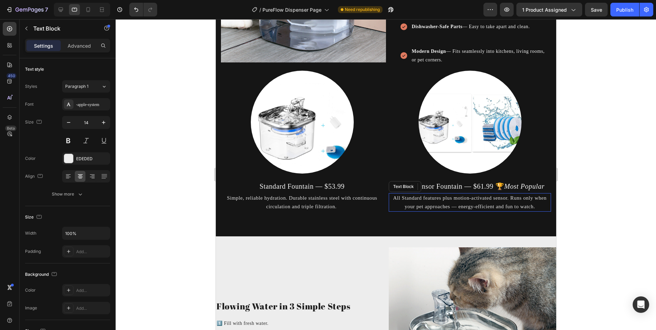
click at [451, 207] on span "All Standard features plus motion-activated sensor. Runs only when your pet app…" at bounding box center [469, 202] width 153 height 14
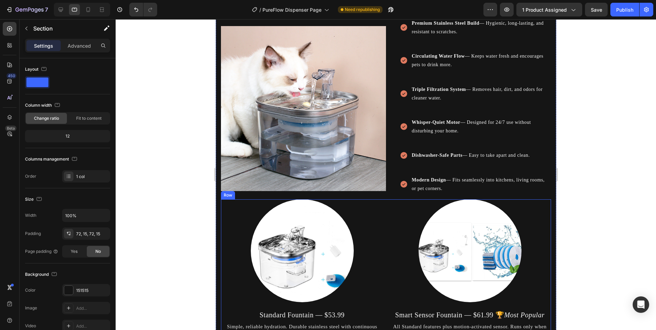
scroll to position [979, 0]
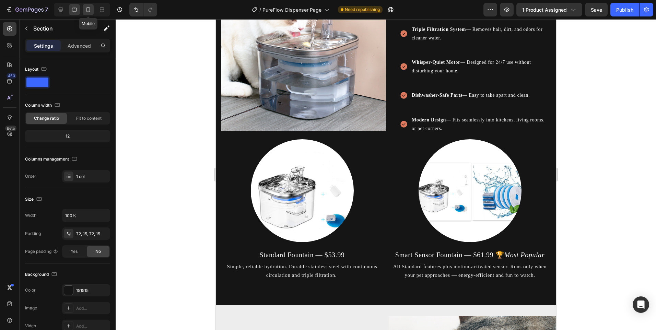
click at [89, 14] on div at bounding box center [88, 9] width 11 height 11
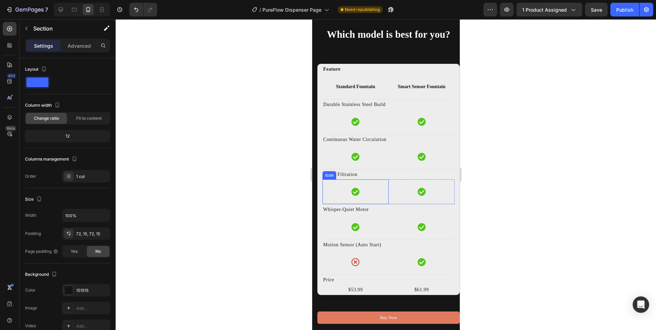
scroll to position [1917, 0]
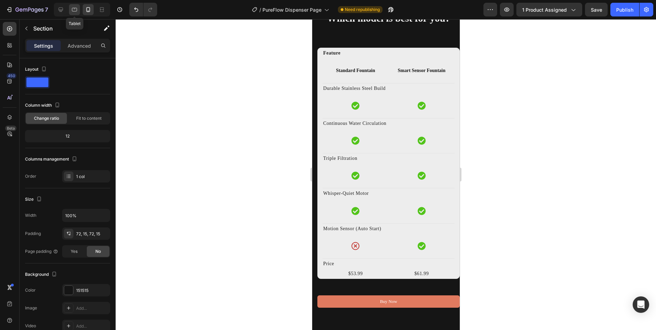
click at [73, 7] on icon at bounding box center [74, 9] width 7 height 7
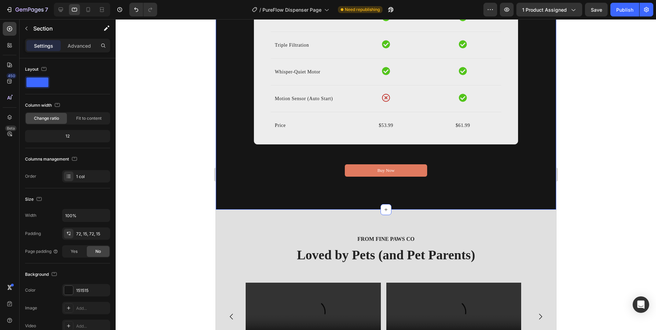
scroll to position [1691, 0]
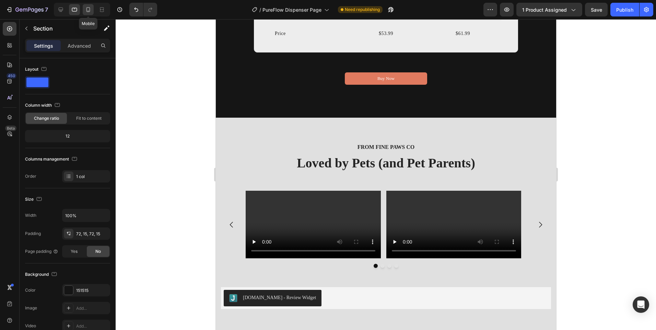
click at [85, 4] on div at bounding box center [88, 9] width 11 height 11
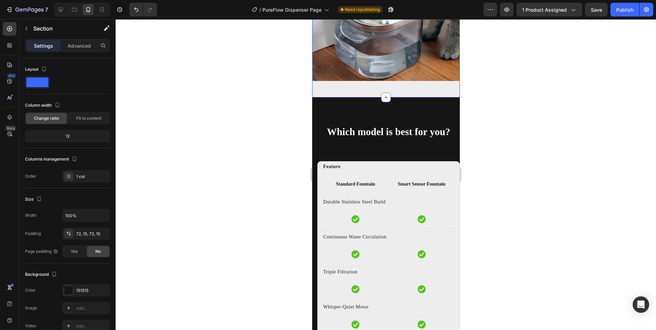
scroll to position [2089, 0]
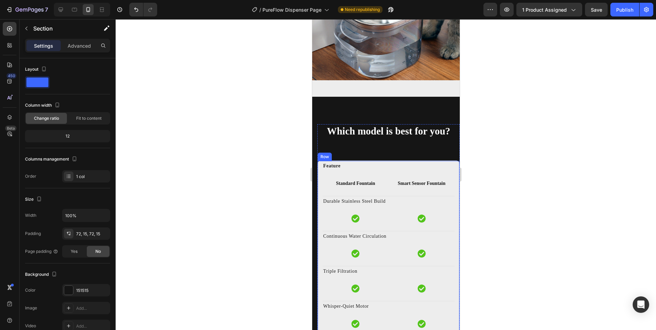
click at [320, 177] on div "Feature Text block Standard Fountain Text block Smart Sensor Fountain Text bloc…" at bounding box center [388, 277] width 142 height 232
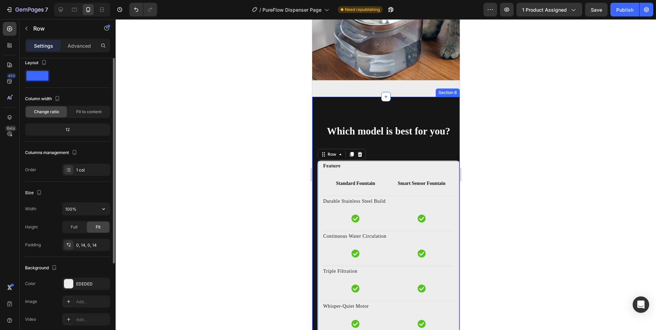
scroll to position [0, 0]
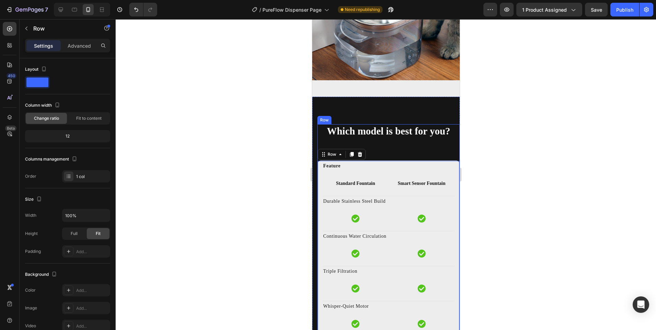
click at [320, 136] on div "Which model is best for you? Heading Feature Text block Standard Fountain Text …" at bounding box center [388, 272] width 142 height 297
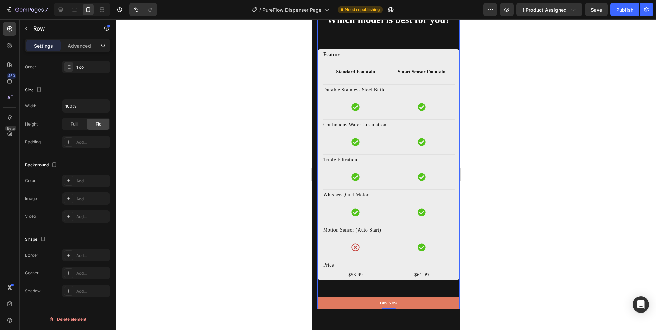
scroll to position [2123, 0]
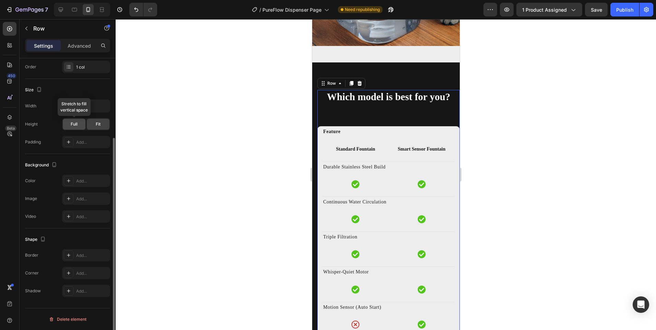
click at [78, 127] on div "Full" at bounding box center [74, 124] width 23 height 11
click at [96, 125] on span "Fit" at bounding box center [98, 124] width 5 height 6
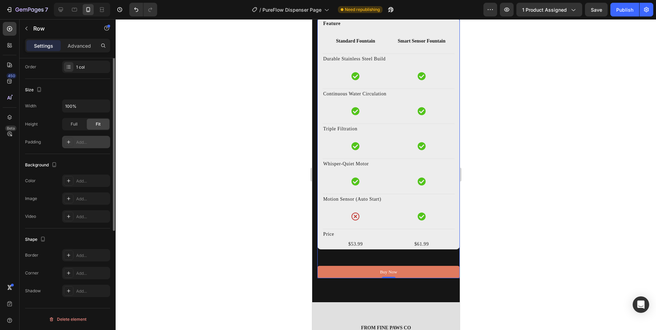
scroll to position [41, 0]
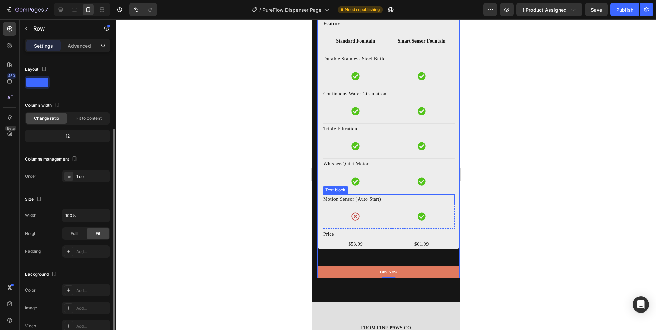
scroll to position [41, 0]
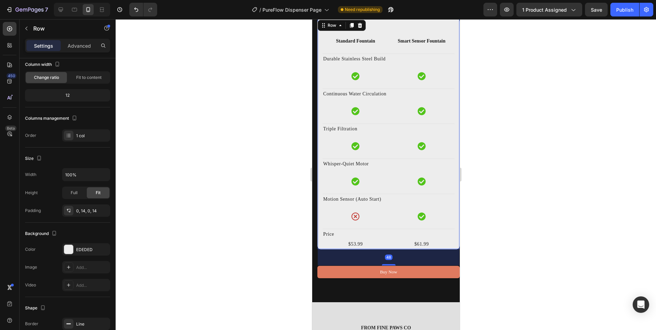
click at [318, 181] on div "Feature Text block Standard Fountain Text block Smart Sensor Fountain Text bloc…" at bounding box center [388, 134] width 142 height 232
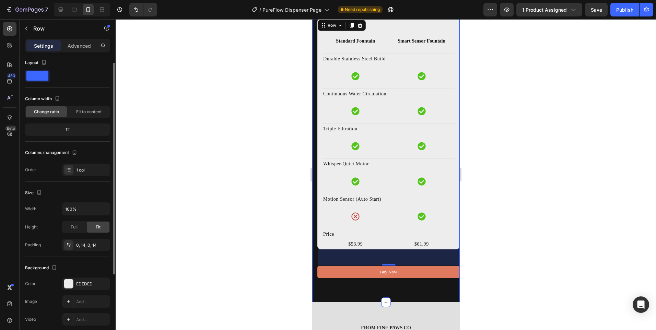
scroll to position [0, 0]
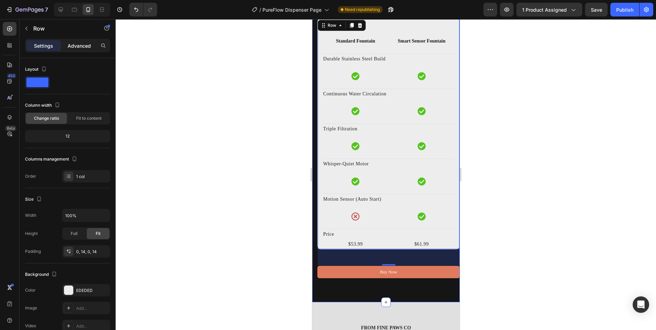
click at [71, 48] on p "Advanced" at bounding box center [79, 45] width 23 height 7
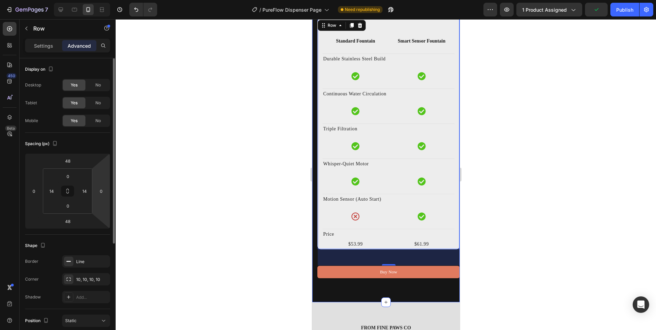
click at [108, 187] on div "0" at bounding box center [101, 191] width 14 height 11
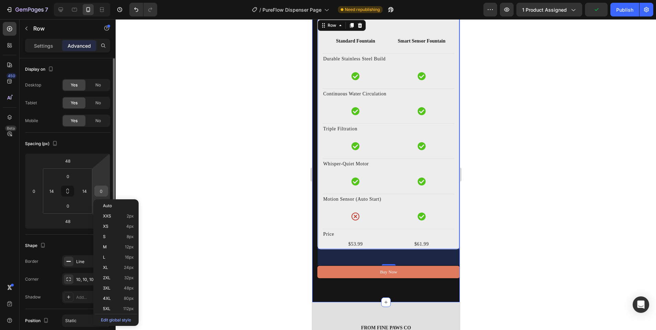
click at [106, 194] on div "0" at bounding box center [101, 191] width 14 height 11
click at [102, 192] on input "0" at bounding box center [101, 191] width 10 height 10
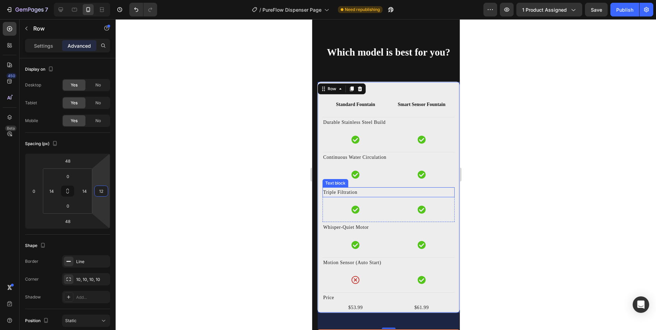
scroll to position [1952, 0]
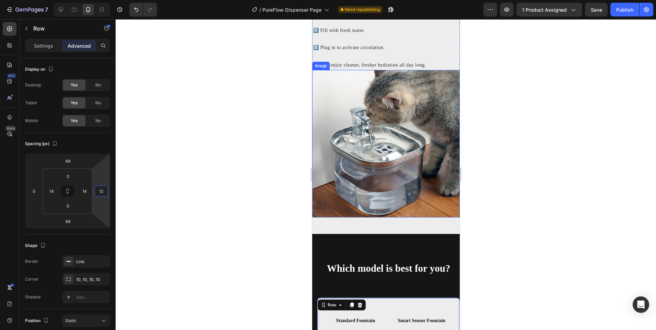
type input "1"
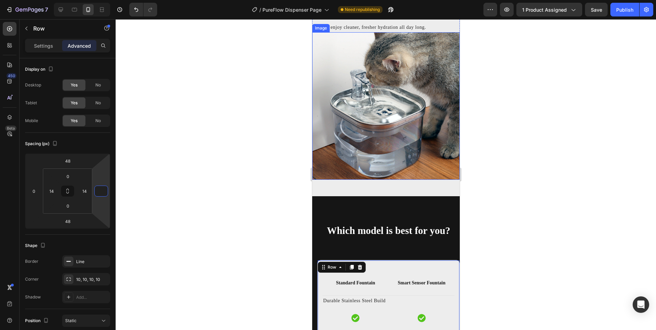
scroll to position [2055, 0]
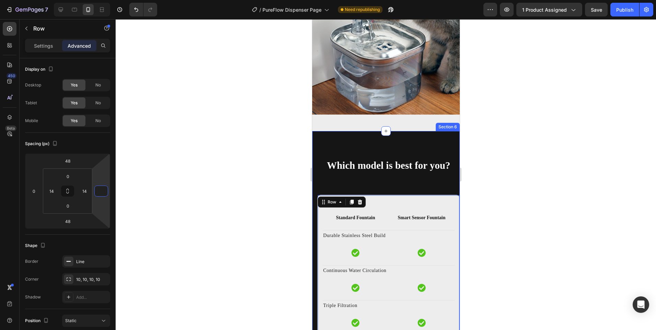
click at [380, 142] on div "Which model is best for you? Heading Feature Text block Standard Fountain Text …" at bounding box center [386, 305] width 148 height 348
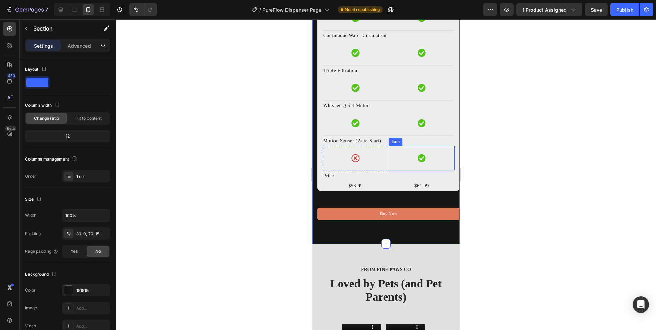
scroll to position [2295, 0]
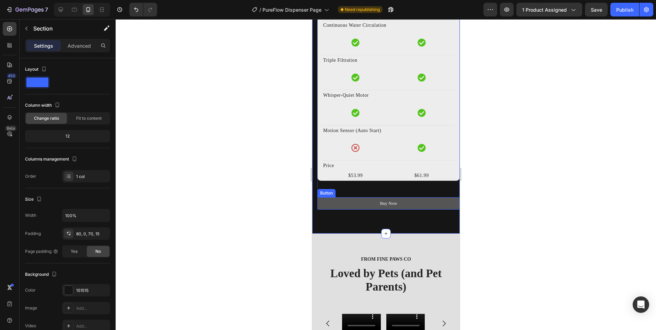
click at [340, 200] on link "Buy Now" at bounding box center [388, 203] width 142 height 12
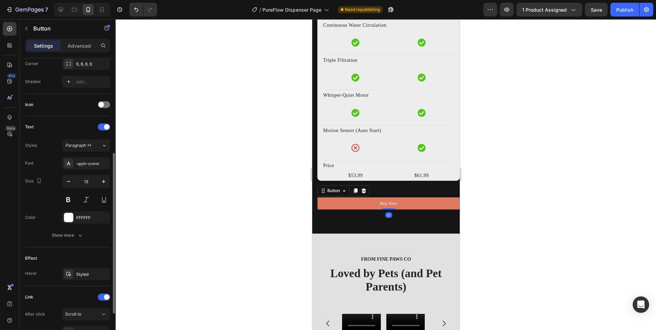
scroll to position [237, 0]
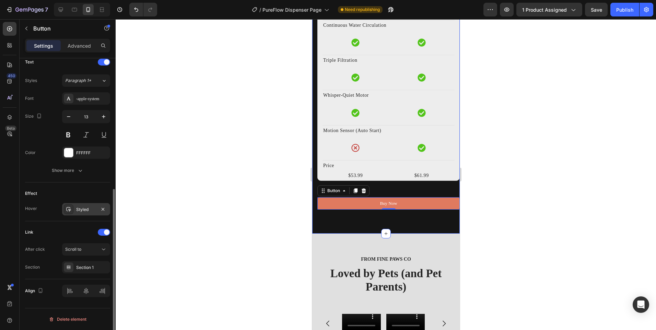
click at [94, 210] on div "Styled" at bounding box center [86, 210] width 20 height 6
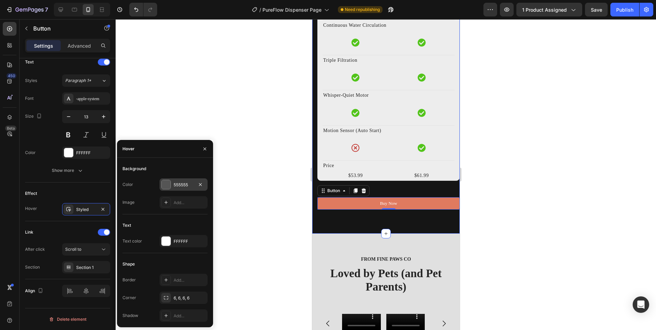
click at [166, 186] on div at bounding box center [166, 184] width 9 height 9
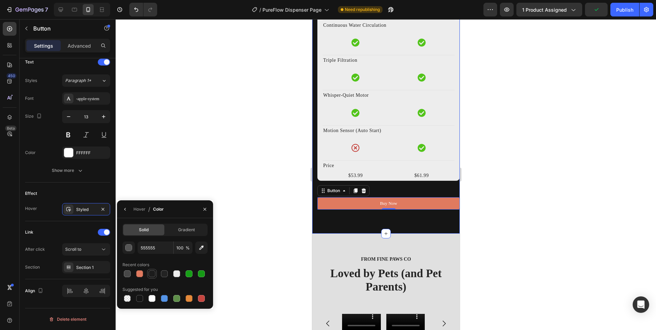
click at [153, 272] on div at bounding box center [152, 273] width 7 height 7
type input "1C1C1C"
click at [345, 223] on div "Which model is best for you? Heading Feature Text block Standard Fountain Text …" at bounding box center [386, 60] width 148 height 348
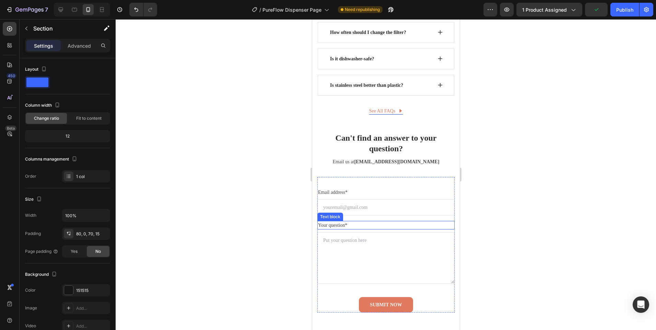
scroll to position [3634, 0]
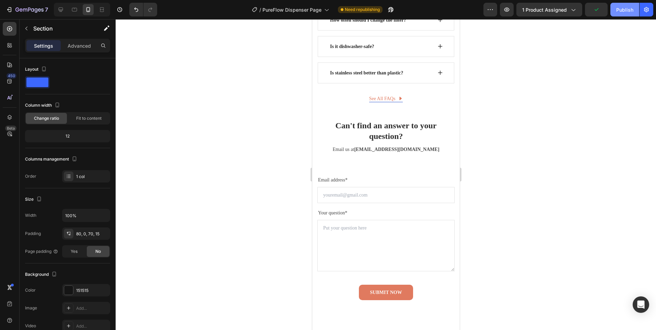
click at [621, 6] on div "Publish" at bounding box center [624, 9] width 17 height 7
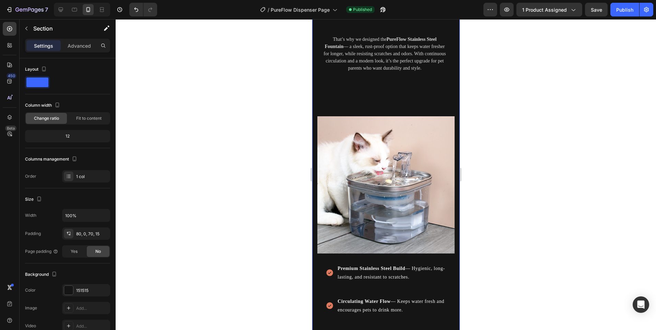
scroll to position [1137, 0]
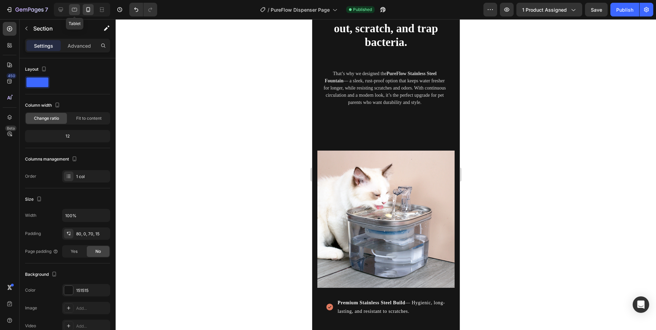
click at [72, 9] on icon at bounding box center [74, 9] width 7 height 7
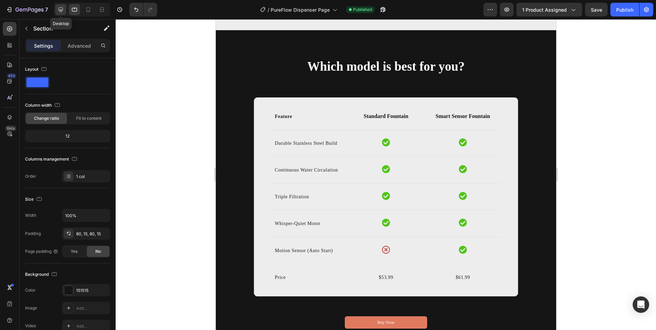
scroll to position [1794, 0]
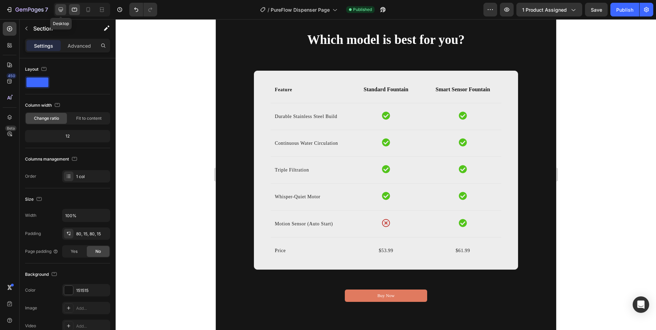
click at [57, 7] on div at bounding box center [60, 9] width 11 height 11
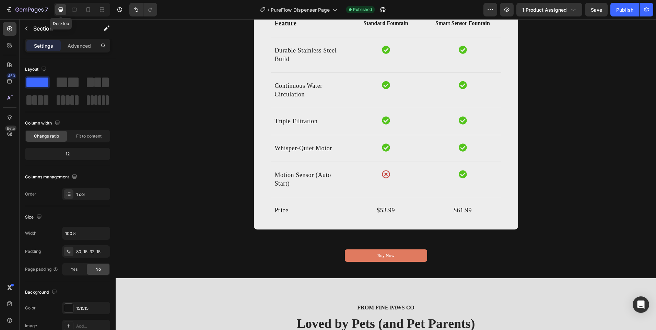
scroll to position [1754, 0]
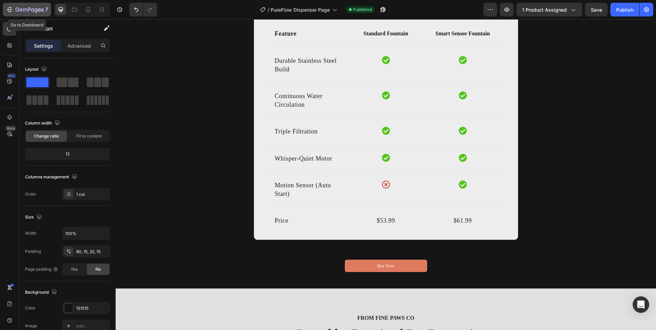
click at [31, 8] on icon "button" at bounding box center [29, 10] width 28 height 6
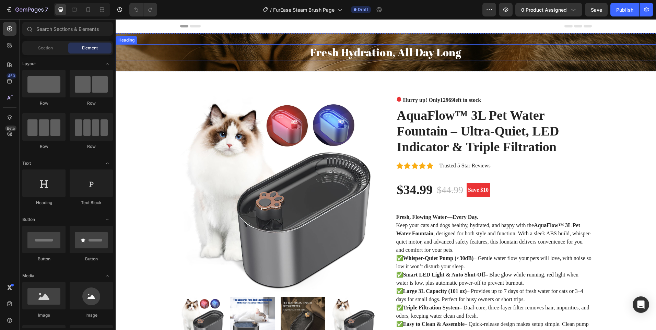
click at [331, 47] on h2 "Fresh Hydration, All Day Long" at bounding box center [386, 52] width 541 height 16
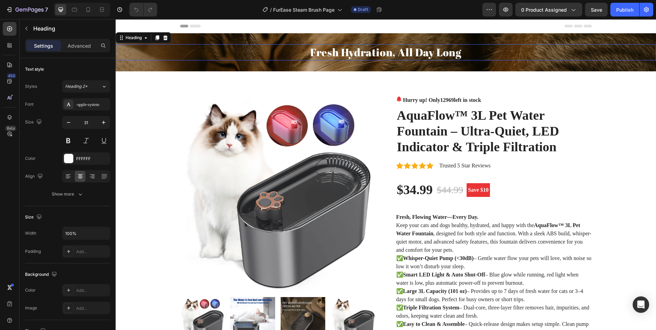
click at [331, 47] on h2 "Fresh Hydration, All Day Long" at bounding box center [386, 52] width 541 height 16
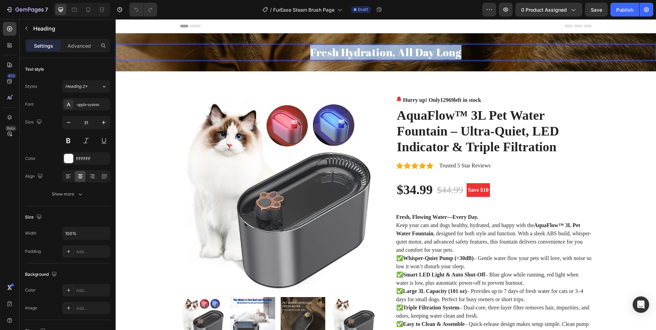
click at [331, 47] on p "Fresh Hydration, All Day Long" at bounding box center [385, 52] width 539 height 15
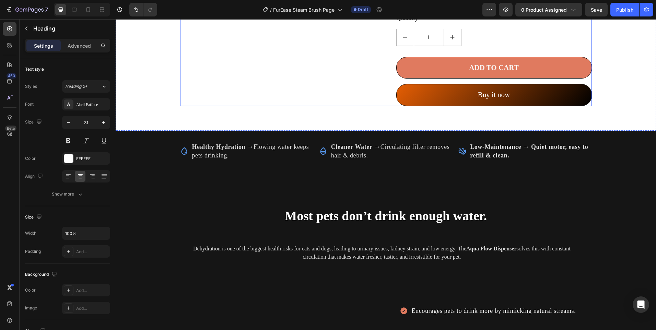
scroll to position [618, 0]
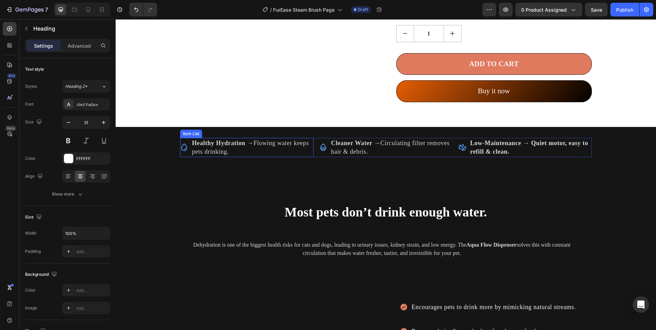
click at [223, 148] on p "Healthy Hydration → Flowing water keeps pets drinking." at bounding box center [252, 147] width 120 height 17
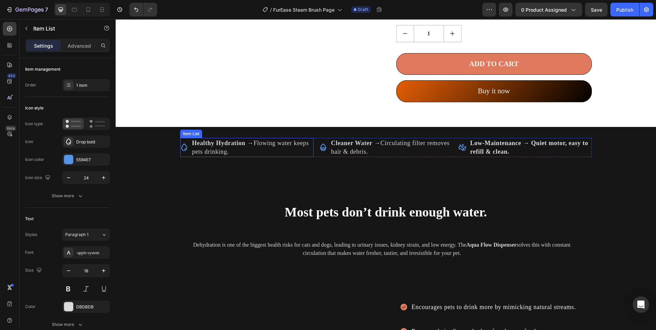
click at [222, 148] on p "Healthy Hydration → Flowing water keeps pets drinking." at bounding box center [252, 147] width 120 height 17
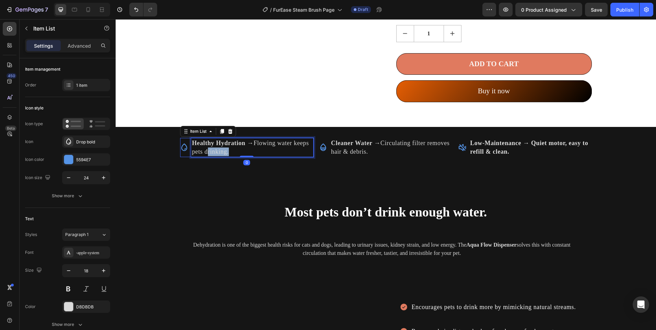
click at [222, 148] on p "Healthy Hydration → Flowing water keeps pets drinking." at bounding box center [252, 147] width 120 height 17
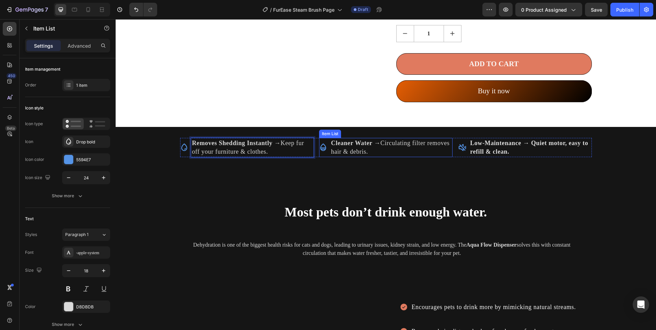
click at [385, 142] on p "Cleaner Water → Circulating filter removes hair & debris." at bounding box center [391, 147] width 120 height 17
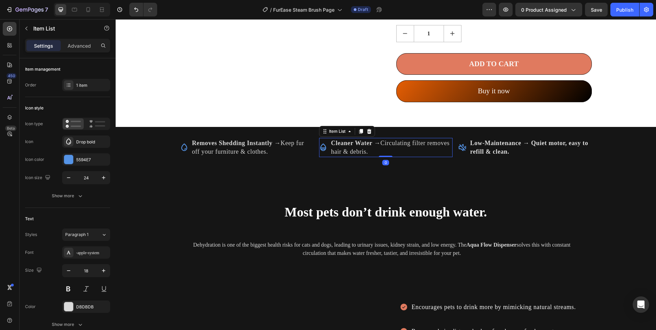
click at [384, 142] on p "Cleaner Water → Circulating filter removes hair & debris." at bounding box center [391, 147] width 120 height 17
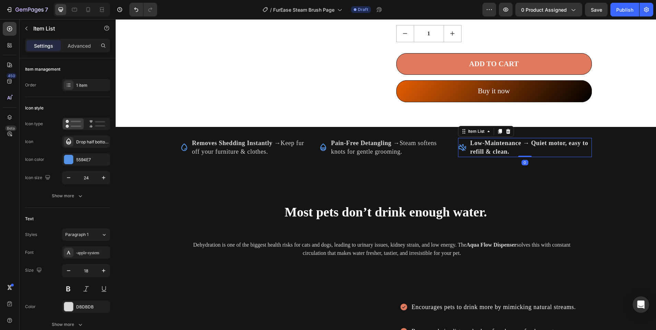
click at [513, 147] on p "Low-Maintenance → Quiet motor, easy to refill & clean." at bounding box center [530, 147] width 120 height 17
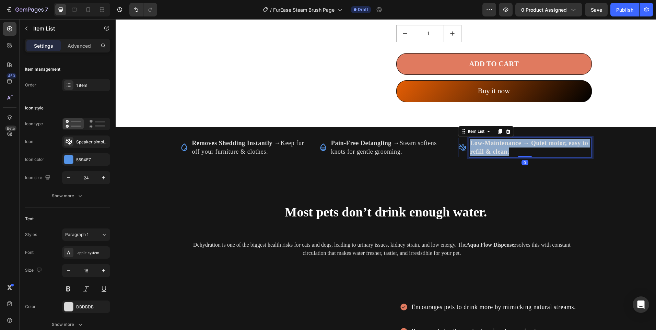
click at [513, 147] on p "Low-Maintenance → Quiet motor, easy to refill & clean." at bounding box center [530, 147] width 120 height 17
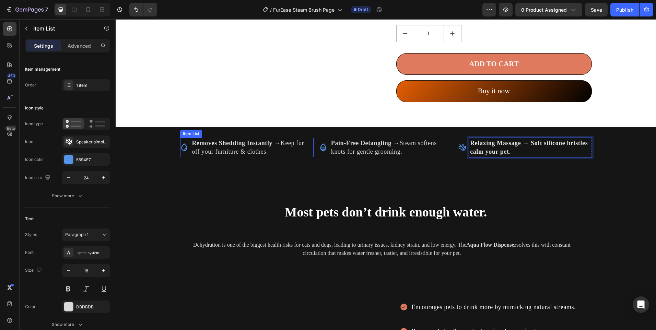
click at [182, 148] on icon at bounding box center [184, 147] width 8 height 8
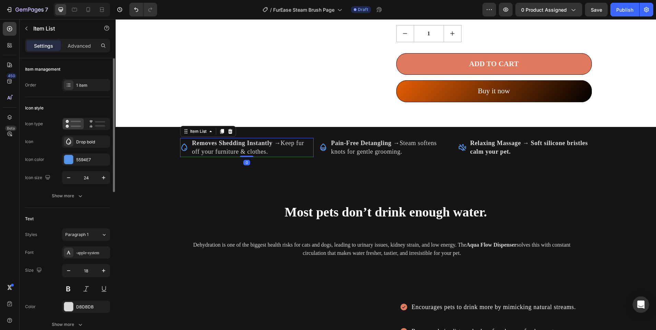
click at [67, 135] on div "Icon type Icon Drop bold Icon color 5594E7 Icon size 24" at bounding box center [67, 151] width 85 height 67
click at [71, 143] on icon at bounding box center [68, 141] width 7 height 7
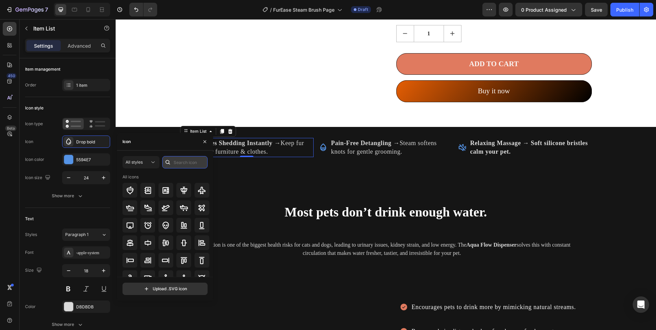
click at [175, 160] on input "text" at bounding box center [184, 162] width 45 height 12
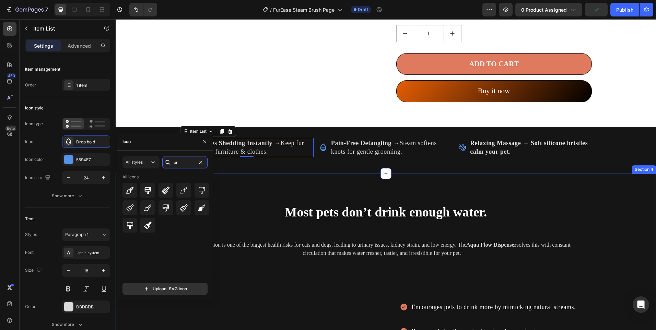
type input "b"
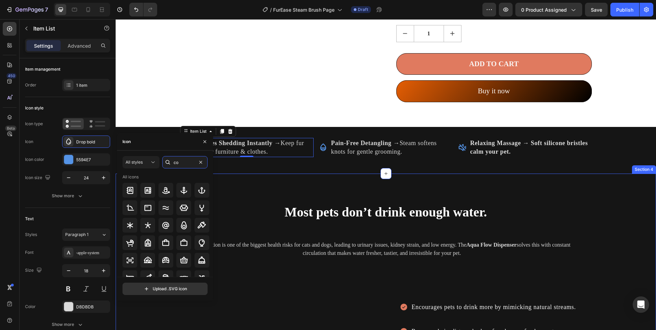
type input "c"
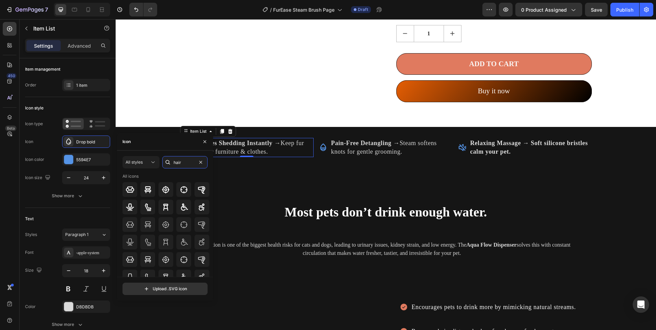
scroll to position [0, 0]
click at [200, 226] on icon at bounding box center [201, 225] width 7 height 7
type input "s"
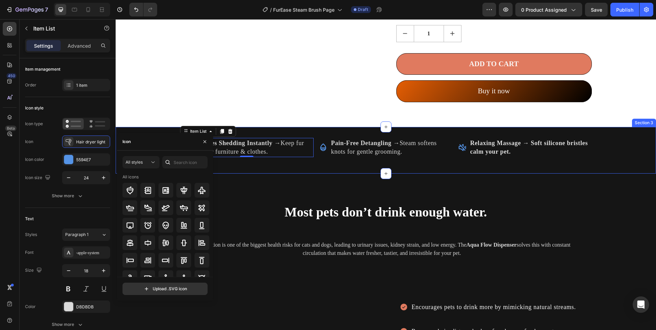
click at [284, 174] on div "Most pets don’t drink enough water. Heading Dehydration is one of the biggest h…" at bounding box center [386, 305] width 541 height 262
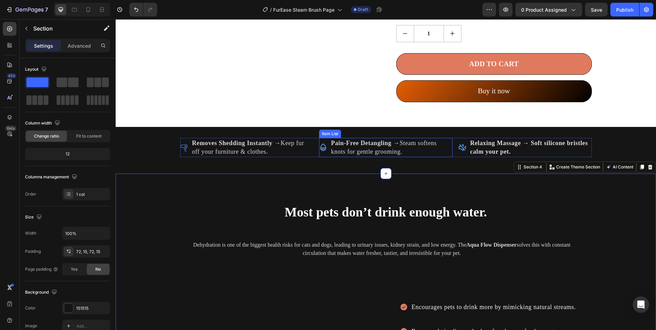
click at [322, 148] on icon at bounding box center [323, 147] width 6 height 8
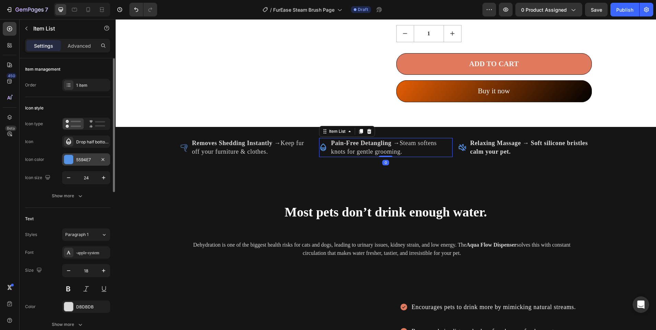
click at [66, 159] on div at bounding box center [68, 159] width 9 height 9
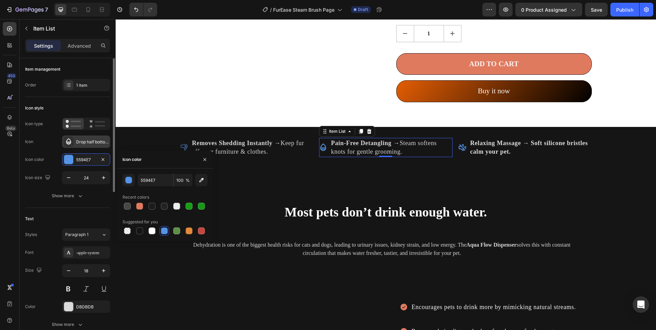
click at [70, 147] on div "Drop half bottom bold" at bounding box center [86, 142] width 48 height 12
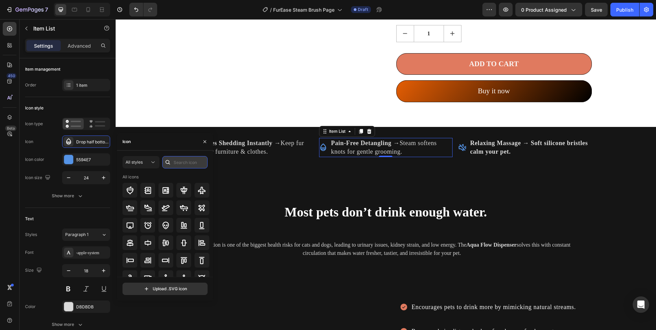
click at [183, 163] on input "text" at bounding box center [184, 162] width 45 height 12
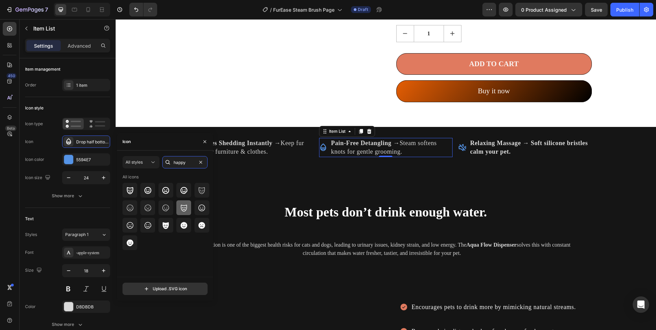
type input "happy"
click at [182, 204] on icon at bounding box center [184, 208] width 8 height 8
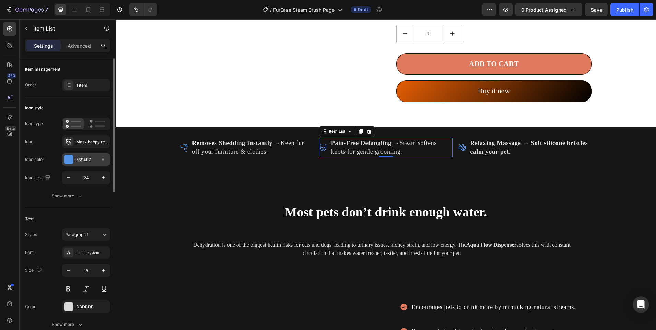
click at [72, 159] on div at bounding box center [68, 159] width 9 height 9
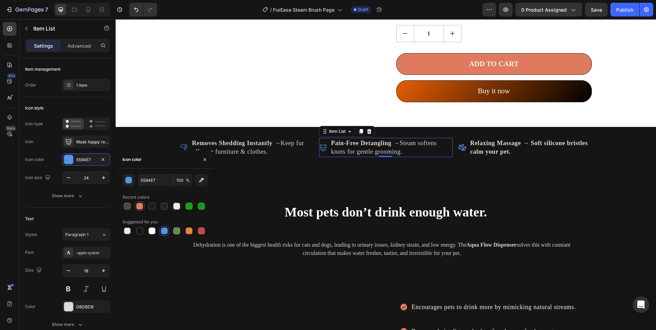
click at [140, 209] on div at bounding box center [139, 206] width 7 height 7
type input "E07A5F"
click at [181, 143] on icon at bounding box center [184, 147] width 8 height 8
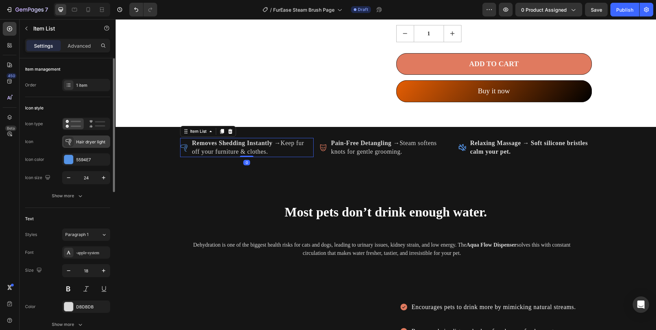
click at [72, 142] on div at bounding box center [69, 142] width 10 height 10
click at [74, 161] on div "5594E7" at bounding box center [86, 159] width 48 height 12
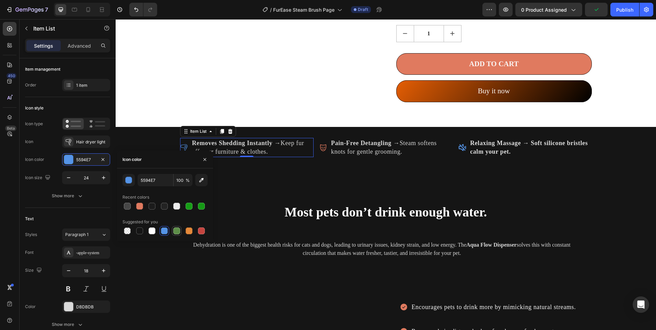
click at [173, 230] on div at bounding box center [177, 231] width 8 height 8
type input "5E8E49"
click at [462, 152] on div "Relaxing Massage → Soft silicone bristles calm your pet." at bounding box center [525, 147] width 134 height 19
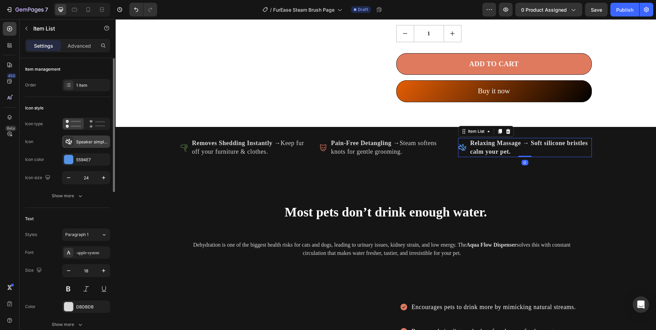
click at [73, 140] on div at bounding box center [69, 142] width 10 height 10
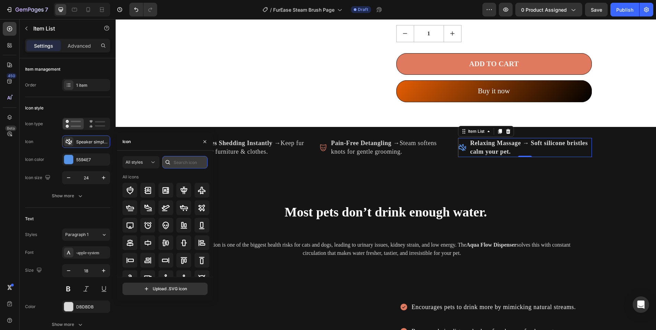
click at [178, 163] on input "text" at bounding box center [184, 162] width 45 height 12
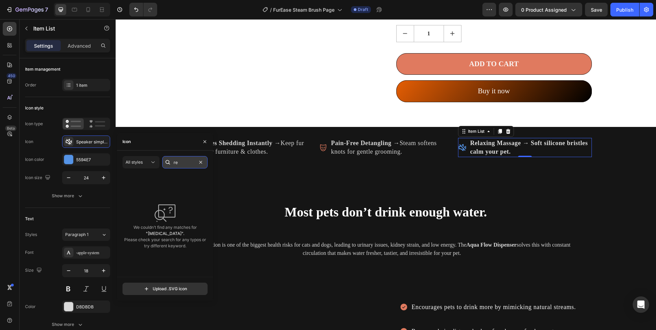
type input "r"
type input "c"
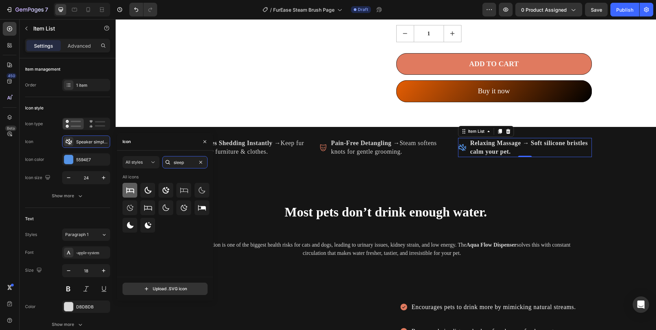
type input "sleep"
click at [128, 192] on icon at bounding box center [130, 190] width 8 height 6
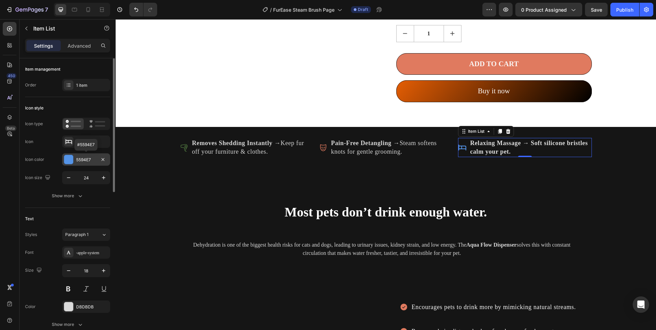
click at [75, 159] on div "5594E7" at bounding box center [86, 159] width 48 height 12
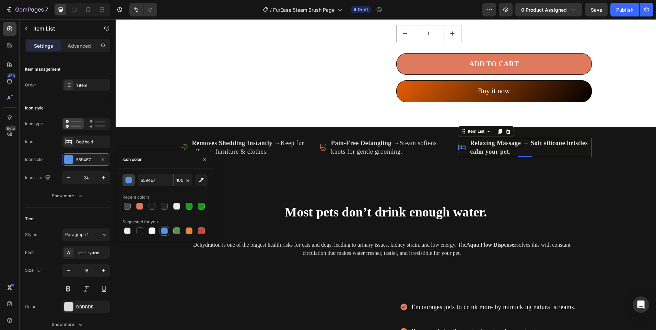
click at [126, 181] on div "button" at bounding box center [129, 180] width 7 height 7
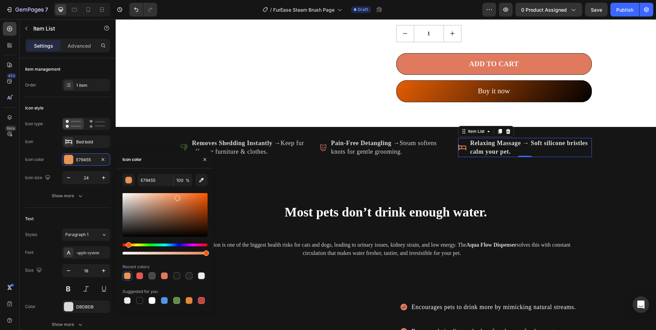
click at [128, 244] on div "Hue" at bounding box center [165, 245] width 85 height 3
drag, startPoint x: 183, startPoint y: 217, endPoint x: 210, endPoint y: 220, distance: 27.3
click at [210, 220] on div "591F00 100 % Recent colors Suggested for you" at bounding box center [165, 239] width 96 height 131
type input "5E2100"
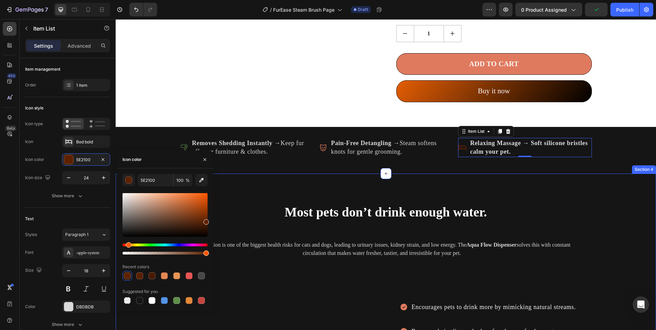
click at [322, 192] on div "Most pets don’t drink enough water. Heading Dehydration is one of the biggest h…" at bounding box center [386, 305] width 541 height 262
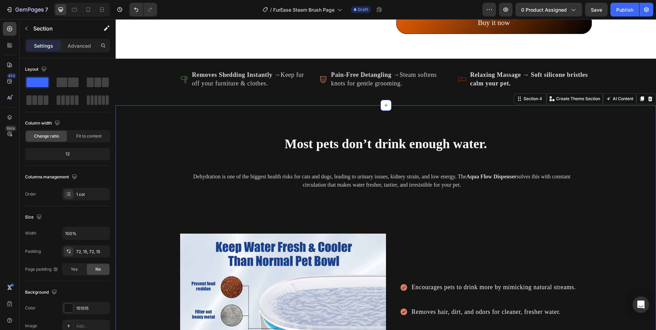
scroll to position [687, 0]
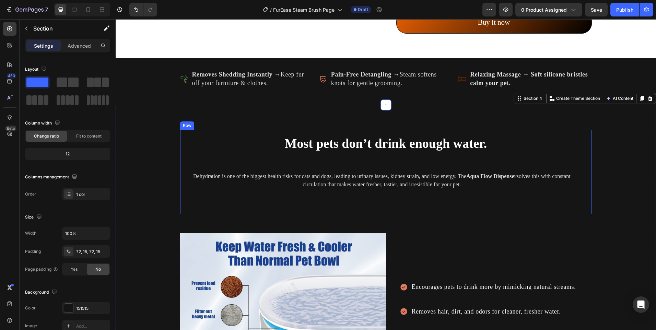
click at [376, 131] on div "Most pets don’t drink enough water. Heading Dehydration is one of the biggest h…" at bounding box center [386, 172] width 412 height 84
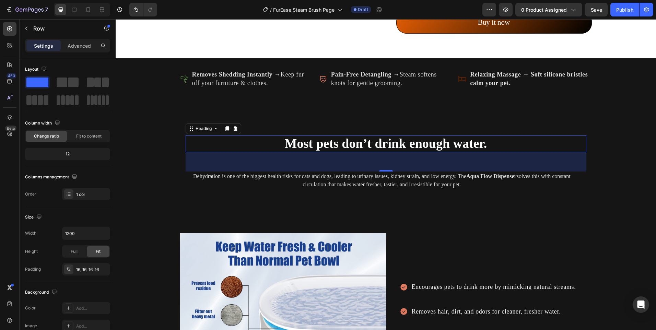
click at [369, 137] on span "Most pets don’t drink enough water." at bounding box center [386, 143] width 203 height 14
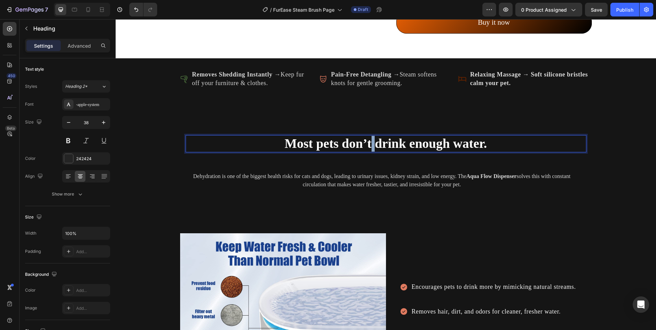
click at [369, 137] on span "Most pets don’t drink enough water." at bounding box center [386, 143] width 203 height 14
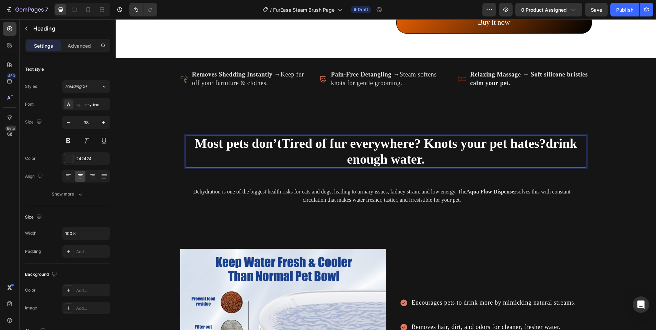
click at [367, 143] on span "Most pets don’tTired of fur everywhere? Knots your pet hates?drink enough water." at bounding box center [386, 151] width 382 height 30
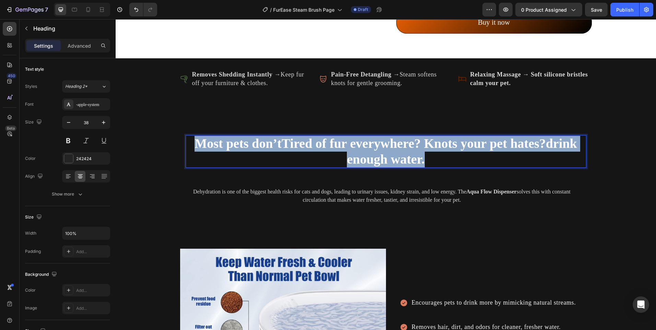
click at [367, 143] on span "Most pets don’tTired of fur everywhere? Knots your pet hates?drink enough water." at bounding box center [386, 151] width 382 height 30
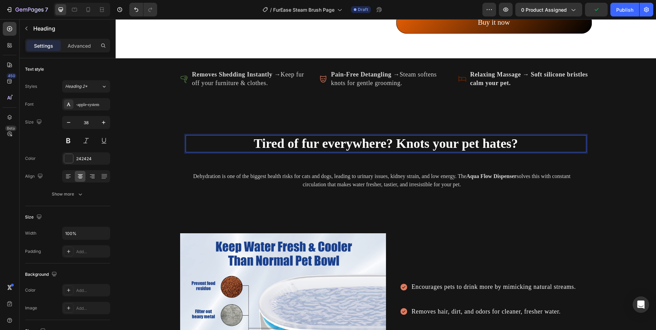
click at [373, 148] on span "Tired of fur everywhere? Knots your pet hates?" at bounding box center [386, 143] width 264 height 14
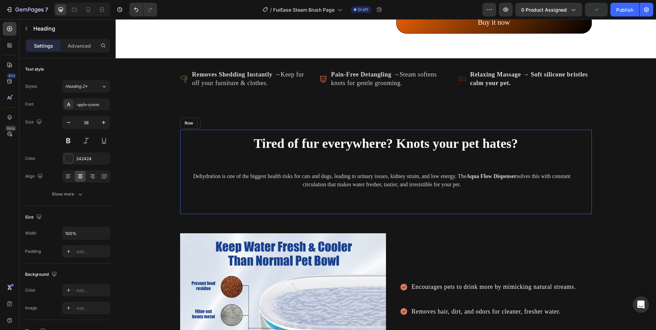
click at [375, 162] on div "⁠⁠⁠⁠⁠⁠⁠ Tired of fur everywhere? Knots your pet hates? Heading 56 Dehydration i…" at bounding box center [386, 171] width 401 height 73
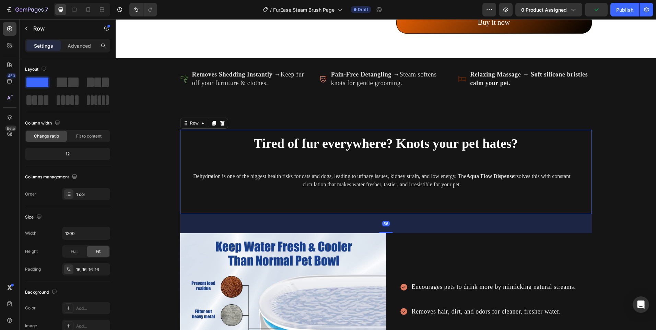
click at [368, 133] on div "⁠⁠⁠⁠⁠⁠⁠ Tired of fur everywhere? Knots your pet hates? Heading Dehydration is o…" at bounding box center [386, 172] width 412 height 84
click at [377, 149] on span "Tired of fur everywhere? Knots your pet hates?" at bounding box center [386, 143] width 264 height 14
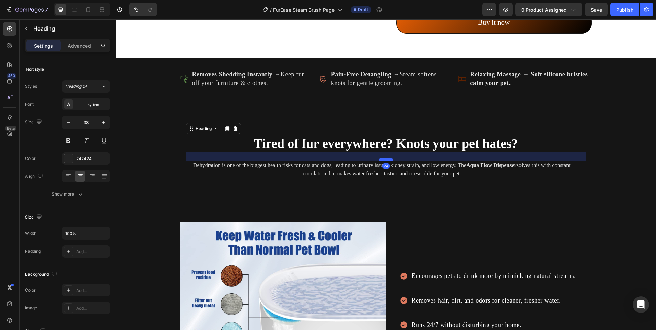
drag, startPoint x: 384, startPoint y: 171, endPoint x: 389, endPoint y: 160, distance: 12.3
click at [389, 160] on div at bounding box center [386, 160] width 14 height 2
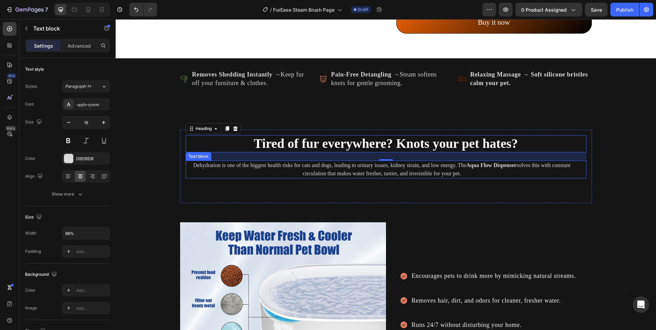
click at [377, 171] on p "Dehydration is one of the biggest health risks for cats and dogs, leading to ur…" at bounding box center [382, 169] width 392 height 16
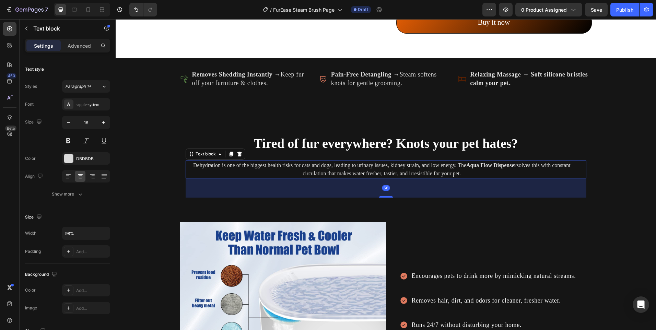
click at [377, 171] on p "Dehydration is one of the biggest health risks for cats and dogs, leading to ur…" at bounding box center [382, 169] width 392 height 16
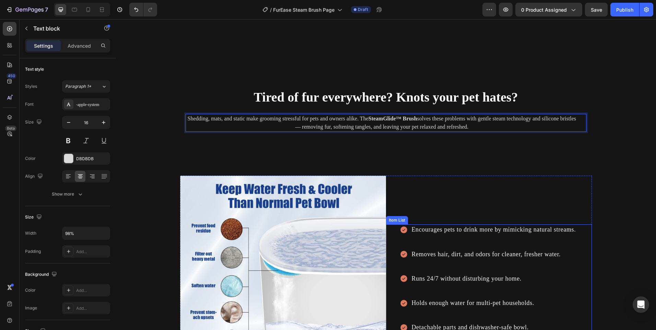
scroll to position [790, 0]
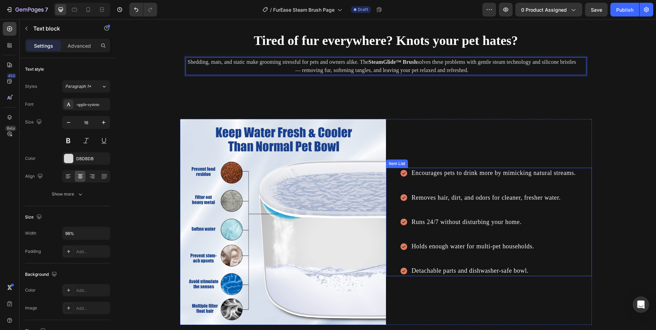
click at [430, 176] on p "Encourages pets to drink more by mimicking natural streams." at bounding box center [494, 173] width 164 height 9
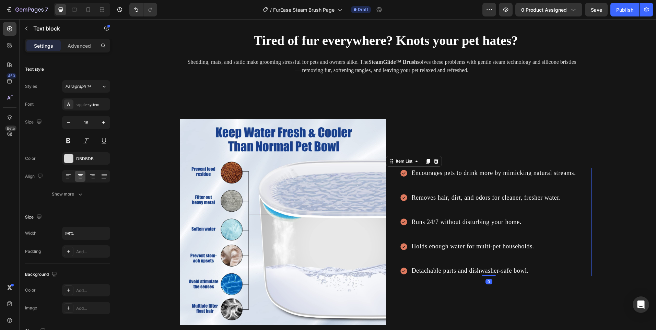
click at [429, 176] on p "Encourages pets to drink more by mimicking natural streams." at bounding box center [494, 173] width 164 height 9
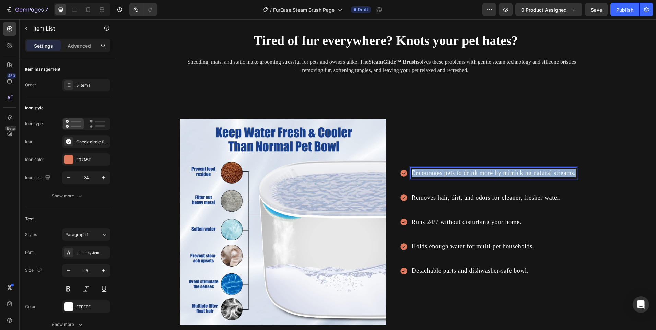
click at [429, 176] on p "Encourages pets to drink more by mimicking natural streams." at bounding box center [494, 173] width 164 height 9
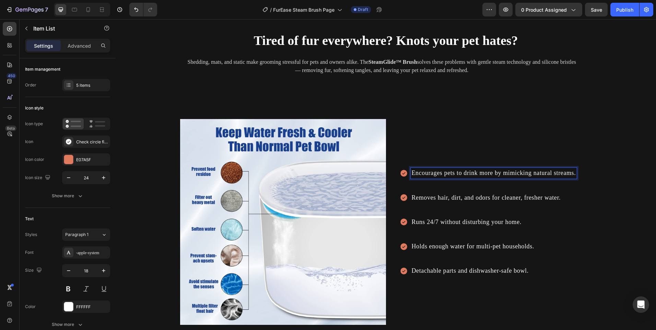
scroll to position [785, 0]
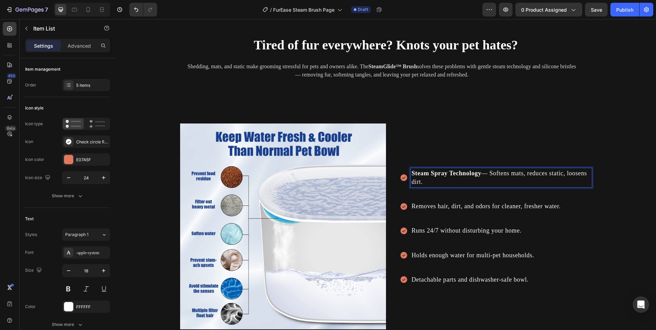
click at [420, 203] on p "Removes hair, dirt, and odors for cleaner, fresher water." at bounding box center [501, 206] width 179 height 9
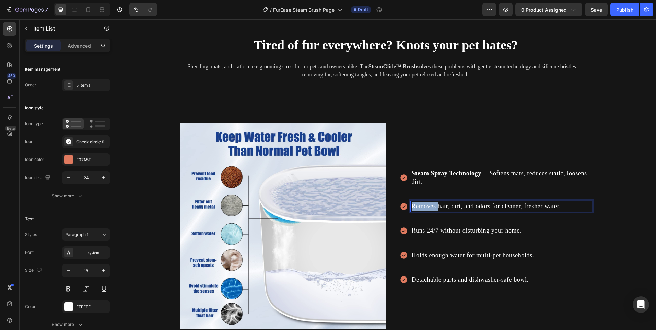
click at [420, 203] on p "Removes hair, dirt, and odors for cleaner, fresher water." at bounding box center [501, 206] width 179 height 9
drag, startPoint x: 420, startPoint y: 203, endPoint x: 415, endPoint y: 200, distance: 5.7
click at [420, 203] on p "Removes hair, dirt, and odors for cleaner, fresher water." at bounding box center [501, 206] width 179 height 9
click at [407, 230] on div "Runs 24/7 without disturbing your home." at bounding box center [496, 231] width 192 height 11
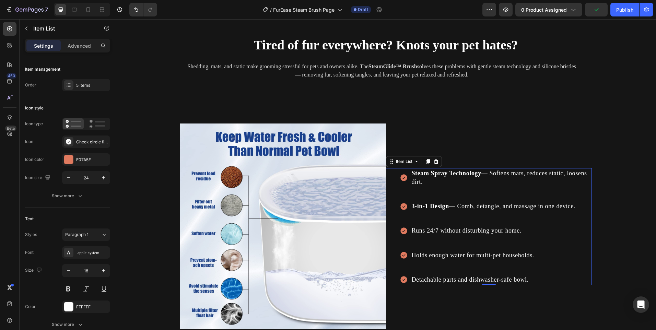
click at [407, 230] on div "Runs 24/7 without disturbing your home." at bounding box center [496, 231] width 192 height 11
click at [417, 230] on p "Runs 24/7 without disturbing your home." at bounding box center [501, 231] width 179 height 9
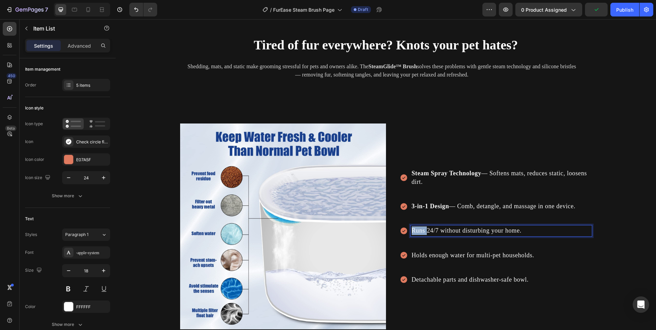
click at [417, 230] on p "Runs 24/7 without disturbing your home." at bounding box center [501, 231] width 179 height 9
click at [456, 255] on p "Holds enough water for multi-pet households." at bounding box center [501, 255] width 179 height 9
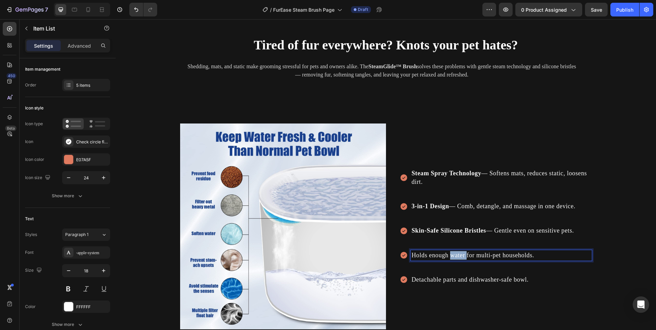
click at [456, 255] on p "Holds enough water for multi-pet households." at bounding box center [501, 255] width 179 height 9
click at [439, 284] on p "Detachable parts and dishwasher-safe bowl." at bounding box center [501, 280] width 179 height 9
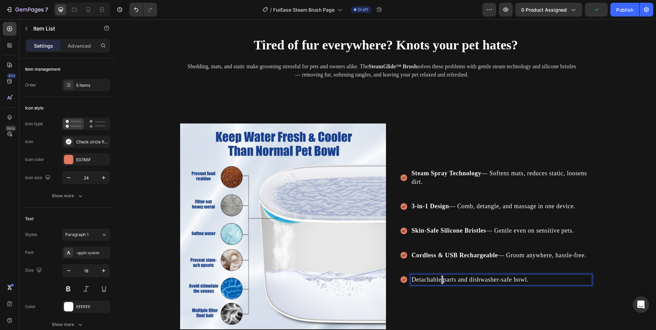
click at [439, 284] on p "Detachable parts and dishwasher-safe bowl." at bounding box center [501, 280] width 179 height 9
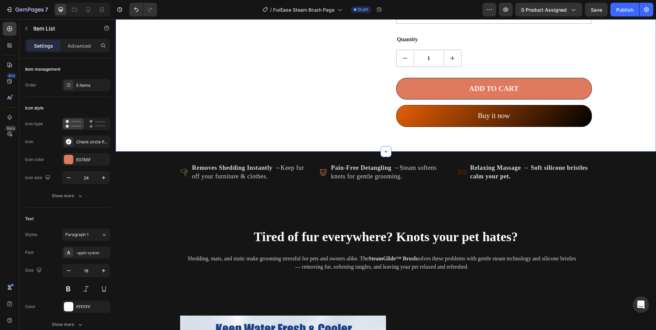
scroll to position [545, 0]
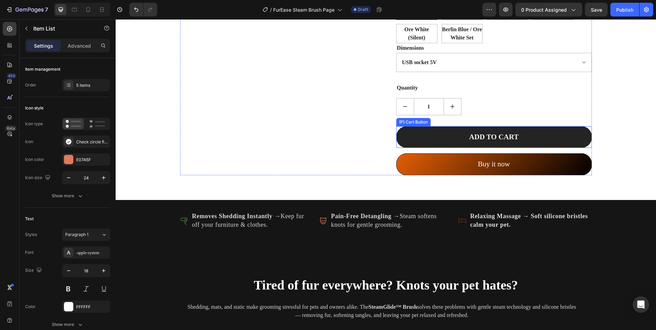
drag, startPoint x: 423, startPoint y: 140, endPoint x: 417, endPoint y: 140, distance: 5.8
click at [423, 140] on button "ADD TO CART" at bounding box center [494, 137] width 196 height 22
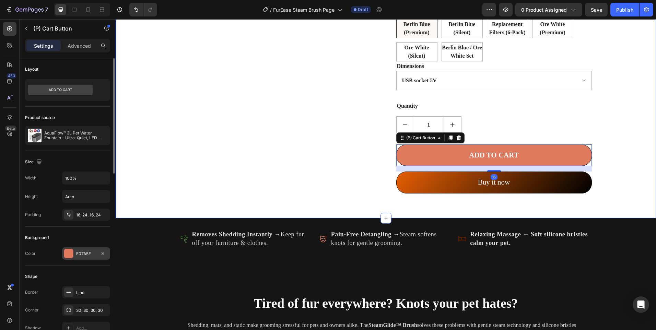
scroll to position [510, 0]
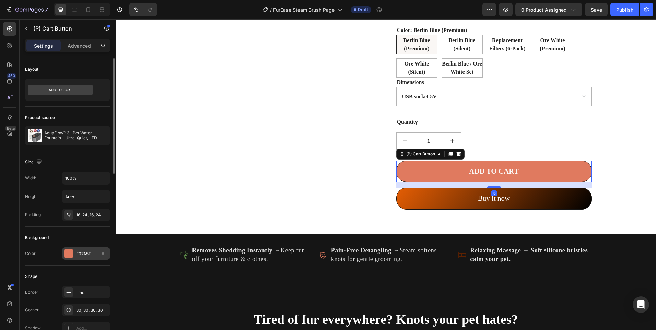
click at [68, 253] on div at bounding box center [68, 253] width 9 height 9
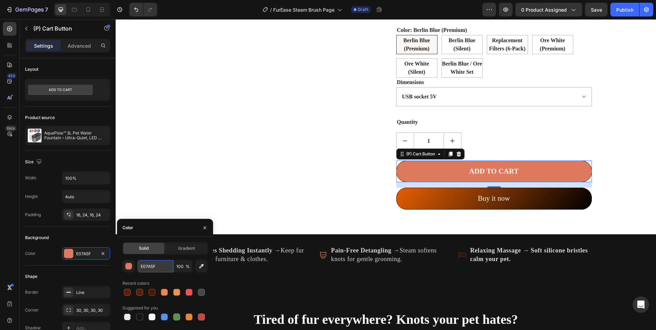
click at [160, 266] on input "E07A5F" at bounding box center [156, 266] width 36 height 12
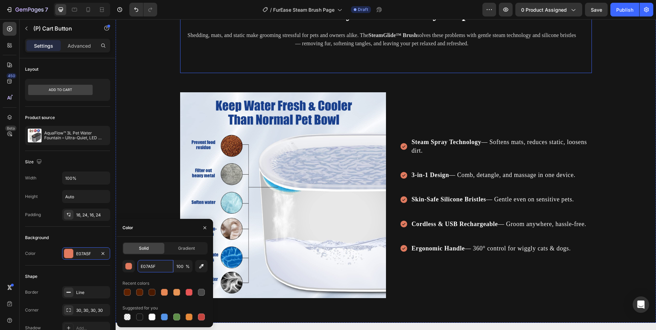
scroll to position [819, 0]
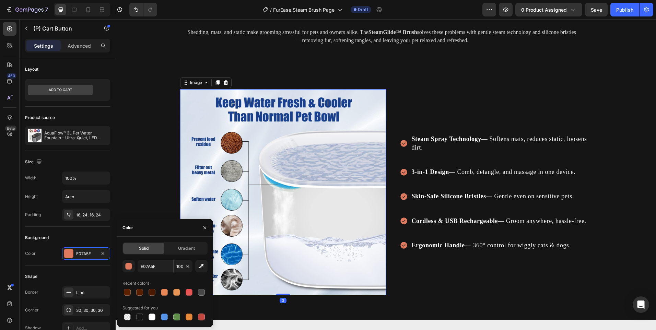
click at [321, 137] on img at bounding box center [283, 192] width 206 height 206
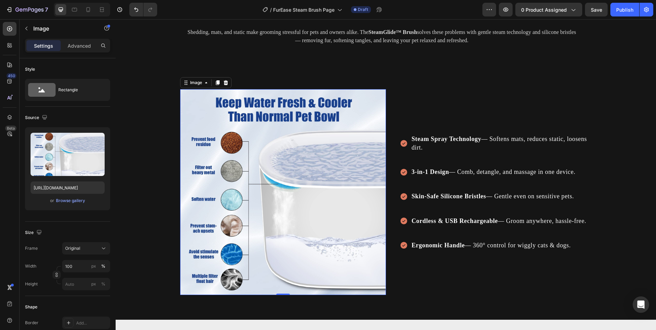
click at [293, 151] on img at bounding box center [283, 192] width 206 height 206
click at [75, 199] on div "Browse gallery" at bounding box center [70, 201] width 29 height 6
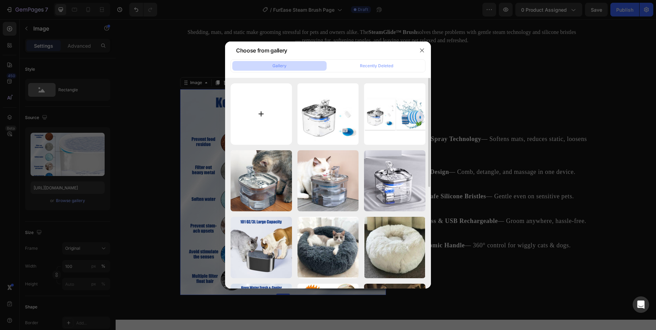
click at [272, 110] on input "file" at bounding box center [261, 113] width 61 height 61
type input "C:\fakepath\steam_glide_closeup.jpg"
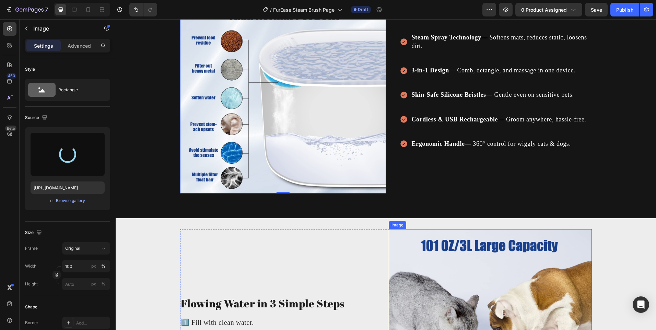
scroll to position [922, 0]
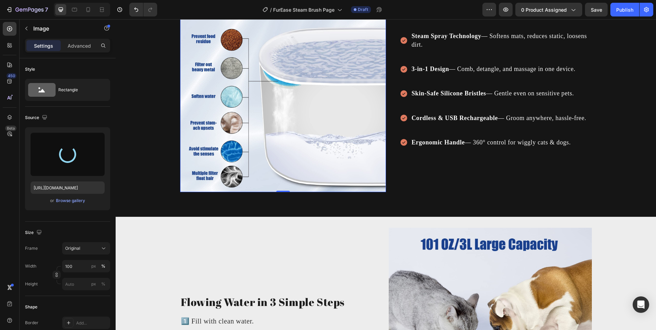
type input "https://cdn.shopify.com/s/files/1/0656/7883/5823/files/gempages_580691360521126…"
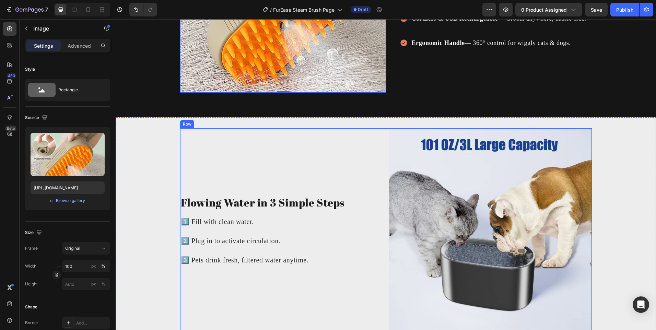
scroll to position [1025, 0]
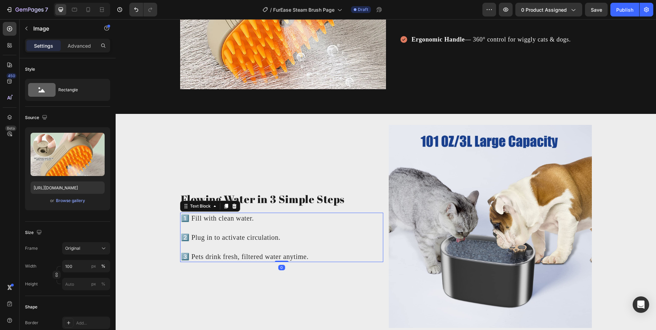
click at [302, 262] on p "3️⃣ Pets drink fresh, filtered water anytime." at bounding box center [282, 251] width 202 height 19
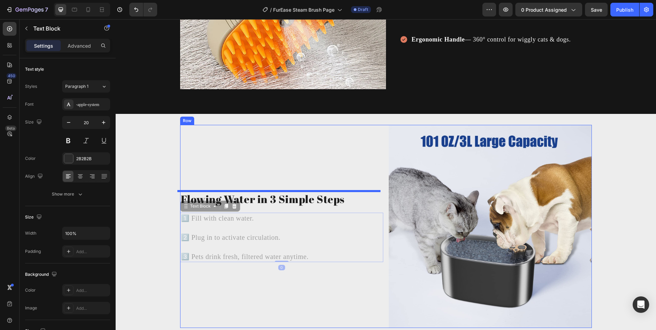
scroll to position [1001, 0]
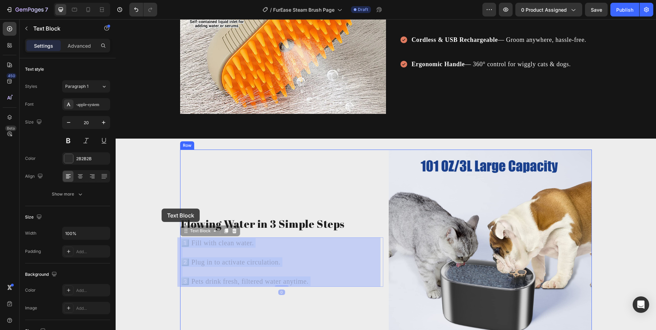
drag, startPoint x: 310, startPoint y: 257, endPoint x: 200, endPoint y: 232, distance: 112.7
click at [171, 217] on div "Header ⁠⁠⁠⁠⁠⁠⁠ Tired of fur everywhere? Knots your pet hates? Heading Shedding,…" at bounding box center [386, 302] width 541 height 2566
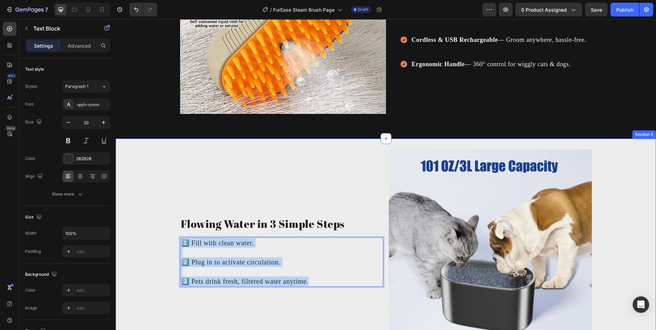
drag, startPoint x: 310, startPoint y: 284, endPoint x: 174, endPoint y: 245, distance: 141.7
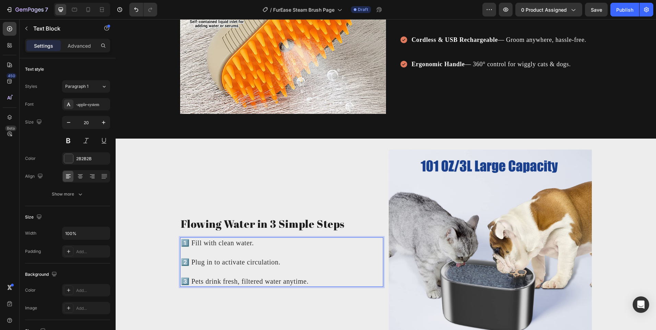
scroll to position [1010, 0]
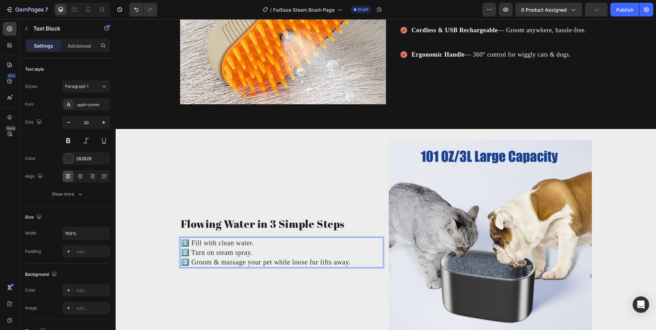
click at [256, 247] on p "1️⃣ Fill with clean water. 2️⃣ Turn on steam spray. 3️⃣ Groom & massage your pe…" at bounding box center [282, 252] width 202 height 29
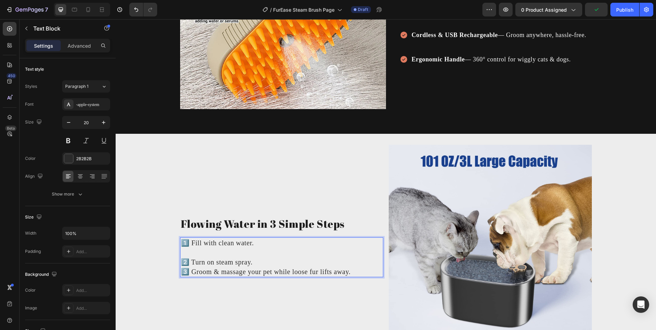
click at [261, 265] on p "⁠⁠⁠⁠⁠⁠⁠ 2️⃣ Turn on steam spray. 3️⃣ Groom & massage your pet while loose fur l…" at bounding box center [282, 262] width 202 height 29
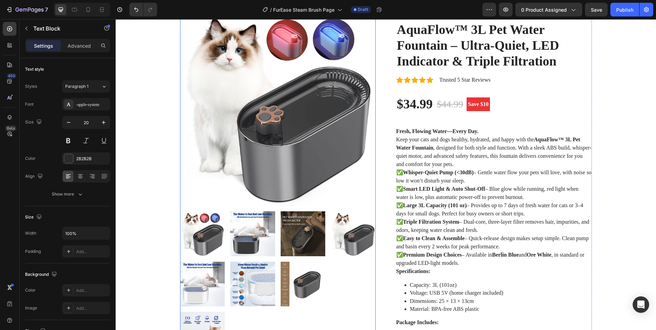
scroll to position [5, 0]
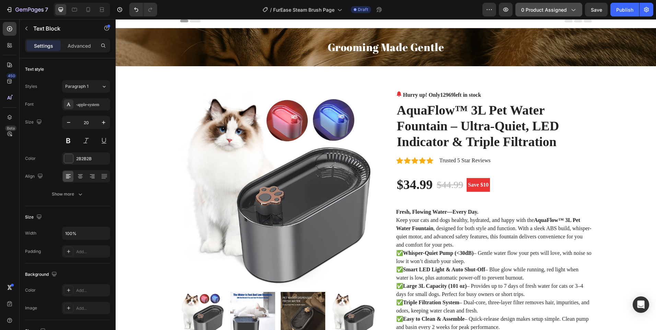
click at [542, 9] on span "0 product assigned" at bounding box center [544, 9] width 46 height 7
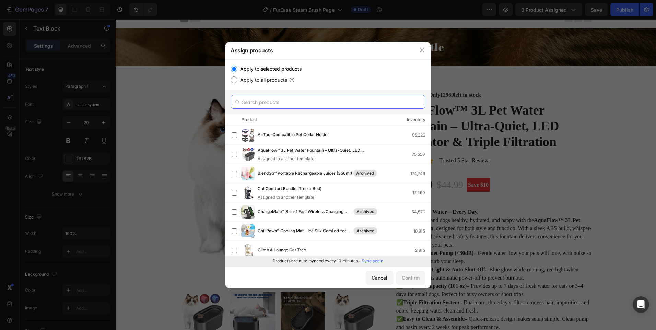
click at [283, 105] on input "text" at bounding box center [328, 102] width 195 height 14
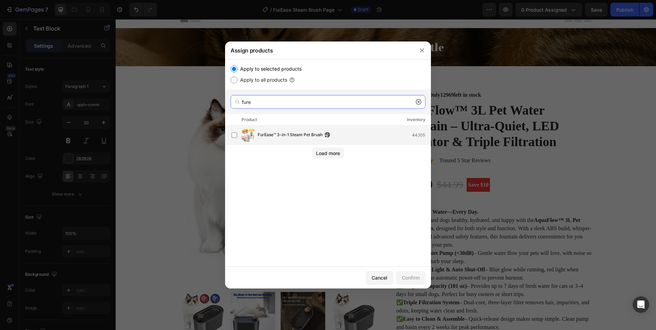
type input "fure"
click at [272, 131] on span "FurEase™ 3-in-1 Steam Pet Brush" at bounding box center [290, 135] width 65 height 8
click at [406, 273] on button "Confirm" at bounding box center [411, 278] width 30 height 14
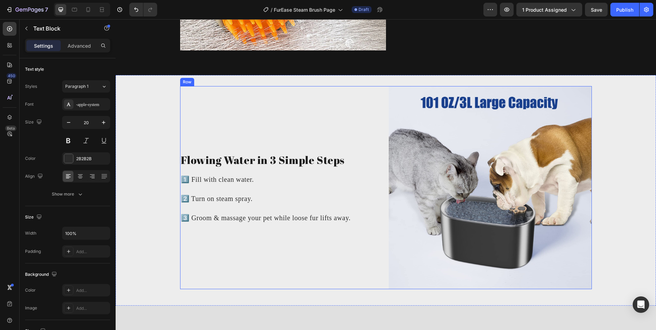
scroll to position [1104, 0]
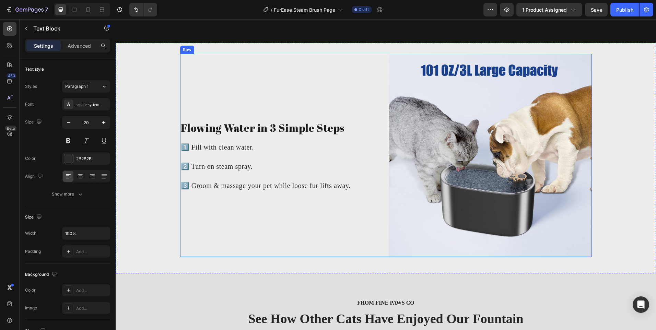
click at [520, 147] on img at bounding box center [490, 155] width 203 height 203
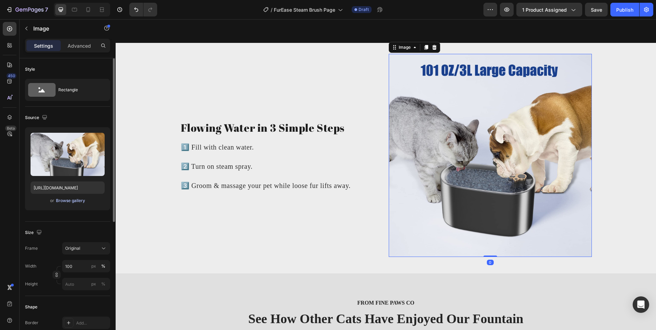
click at [69, 201] on div "Browse gallery" at bounding box center [70, 201] width 29 height 6
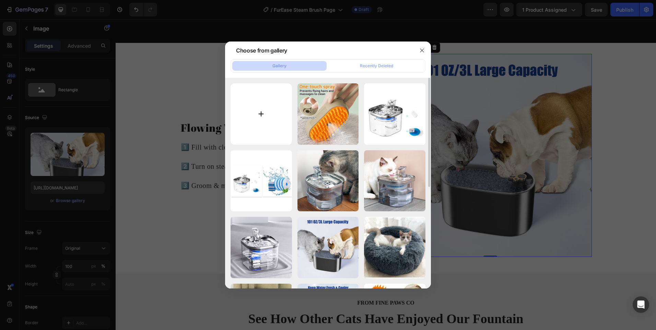
click at [261, 102] on input "file" at bounding box center [261, 113] width 61 height 61
type input "C:\fakepath\hairy_furease.jpg"
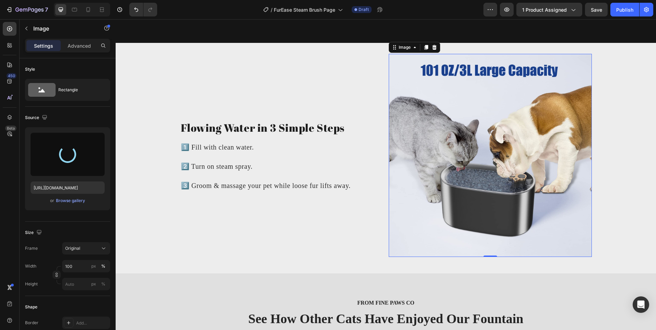
type input "https://cdn.shopify.com/s/files/1/0656/7883/5823/files/gempages_580691360521126…"
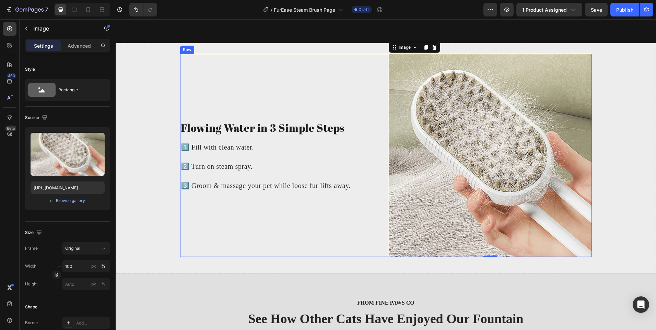
click at [333, 99] on div "Flowing Water in 3 Simple Steps Heading 1️⃣ Fill with clean water. 2️⃣ Turn on …" at bounding box center [281, 155] width 203 height 203
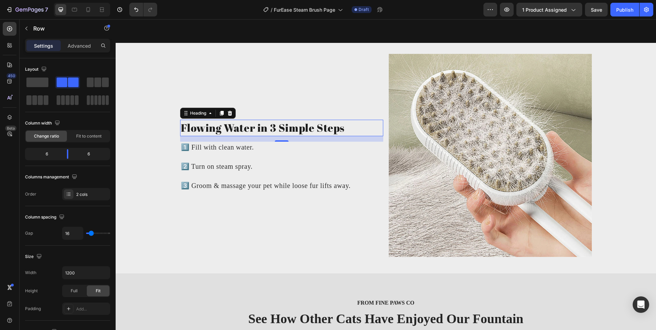
click at [198, 128] on h2 "Flowing Water in 3 Simple Steps" at bounding box center [281, 128] width 203 height 16
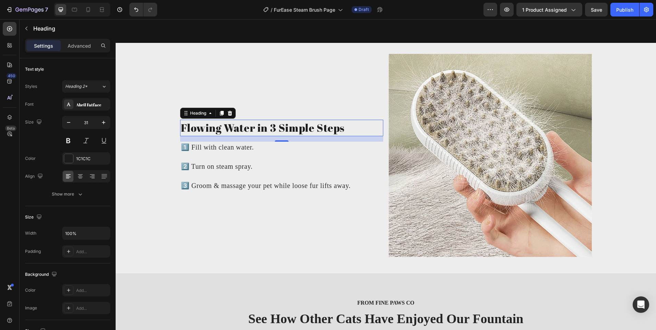
click at [198, 128] on h2 "Flowing Water in 3 Simple Steps" at bounding box center [281, 128] width 203 height 16
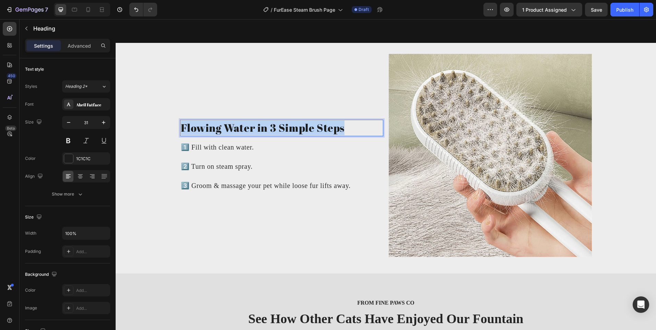
click at [198, 128] on p "Flowing Water in 3 Simple Steps" at bounding box center [282, 127] width 202 height 15
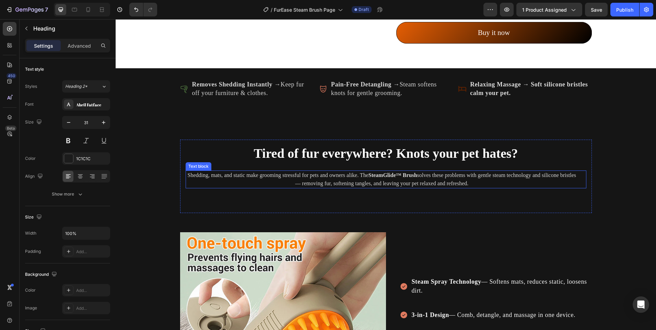
scroll to position [589, 0]
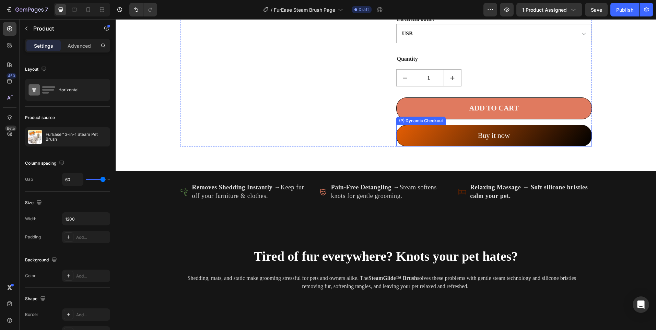
click at [417, 117] on div "(P) Dynamic Checkout" at bounding box center [420, 121] width 49 height 8
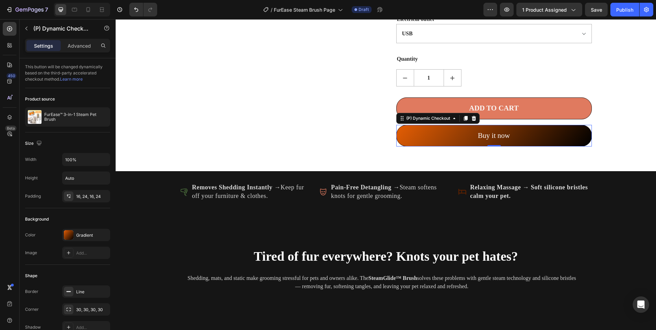
click at [415, 113] on div "(P) Dynamic Checkout" at bounding box center [437, 118] width 83 height 11
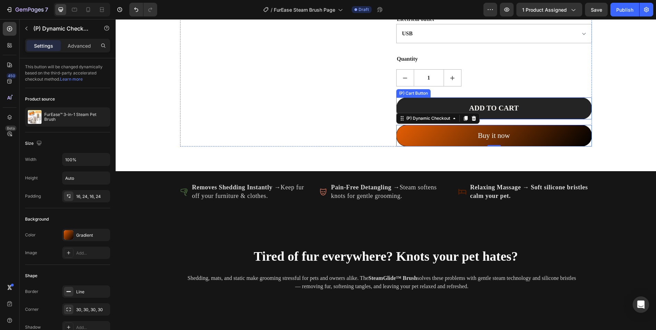
click at [412, 99] on button "ADD TO CART" at bounding box center [494, 108] width 196 height 22
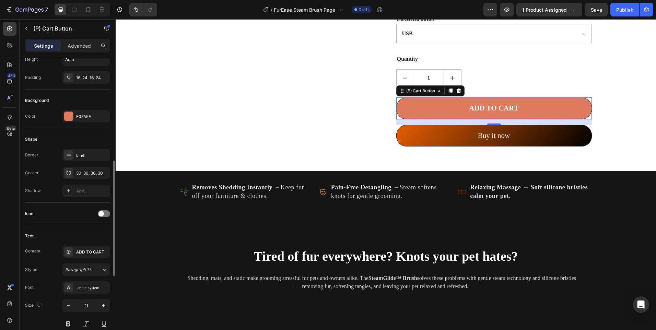
scroll to position [206, 0]
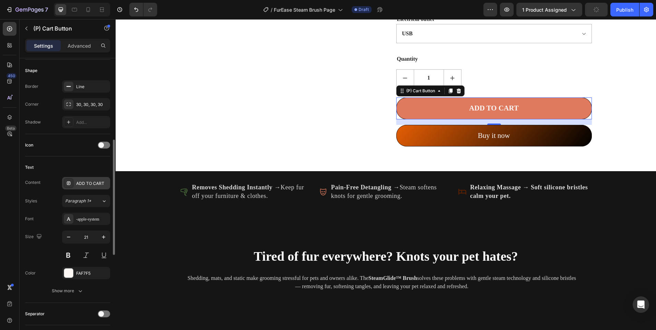
click at [92, 178] on div "ADD TO CART" at bounding box center [86, 183] width 48 height 12
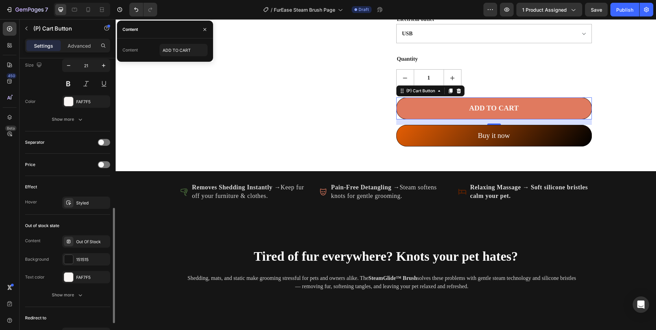
scroll to position [412, 0]
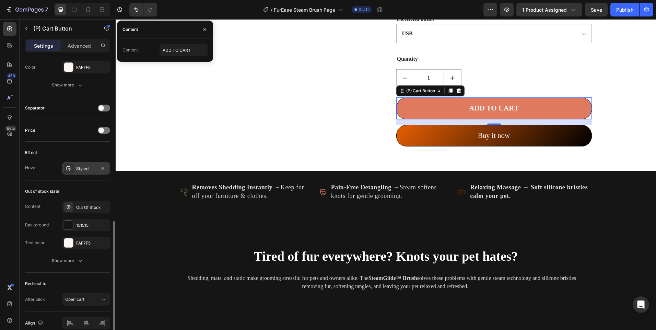
click at [83, 171] on div "Styled" at bounding box center [86, 169] width 20 height 6
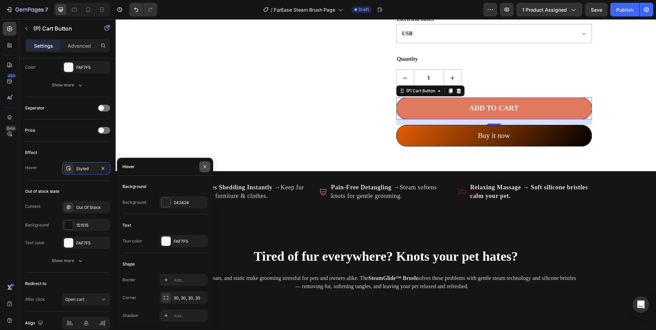
click at [207, 169] on icon "button" at bounding box center [204, 166] width 5 height 5
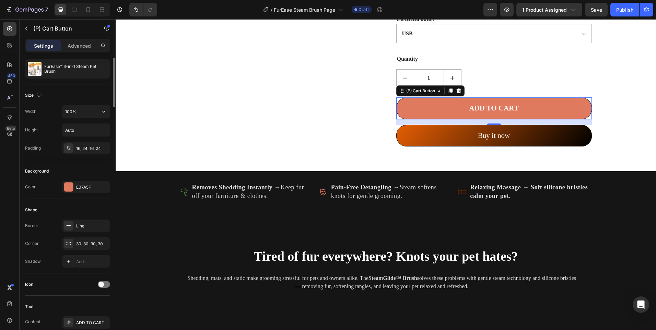
scroll to position [0, 0]
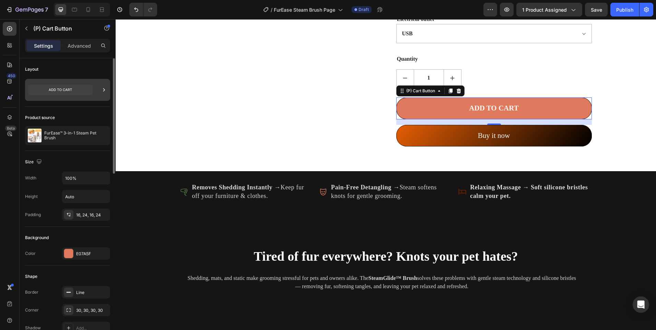
click at [92, 93] on icon at bounding box center [60, 90] width 65 height 10
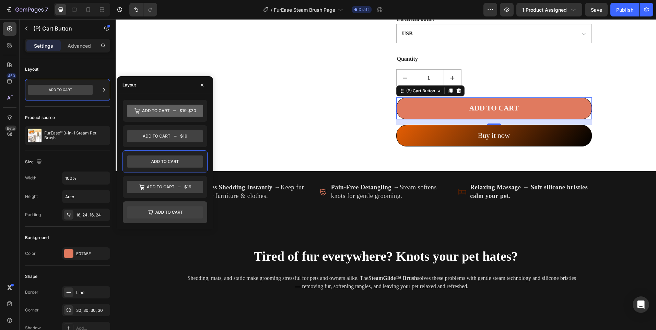
click at [169, 211] on icon at bounding box center [168, 212] width 27 height 3
click at [175, 162] on icon at bounding box center [164, 161] width 27 height 3
click at [204, 85] on icon "button" at bounding box center [201, 84] width 5 height 5
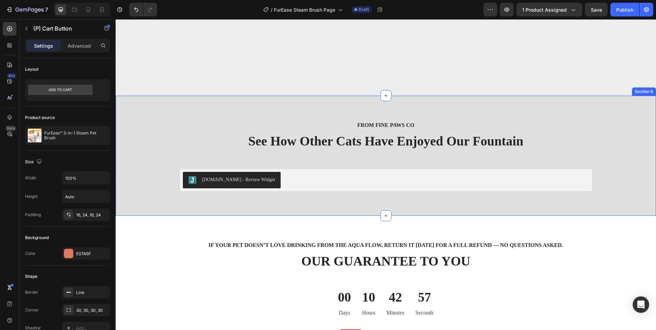
scroll to position [1378, 0]
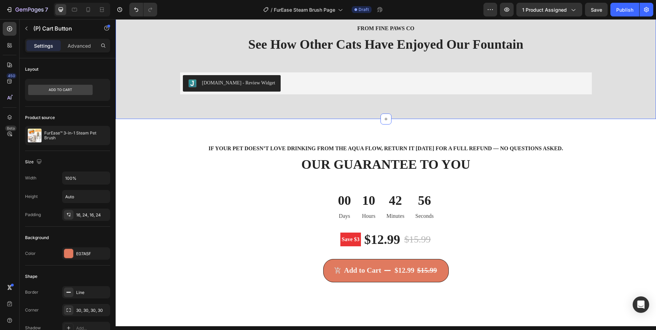
click at [167, 76] on div "from fine paws co Text block See How Other Cats Have Enjoyed Our Fountain Headi…" at bounding box center [386, 59] width 530 height 71
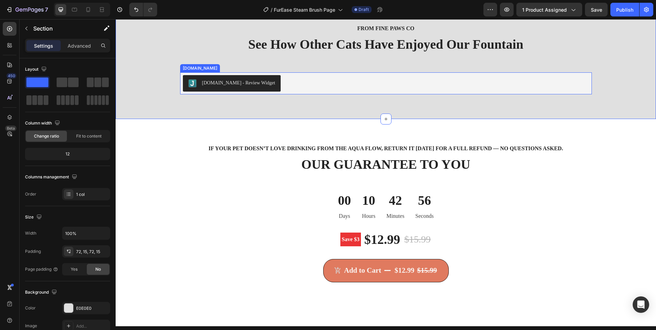
click at [292, 89] on div "[DOMAIN_NAME] - Review Widget" at bounding box center [386, 83] width 406 height 16
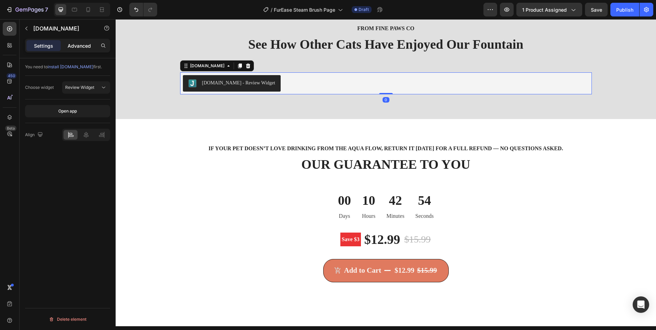
click at [88, 47] on p "Advanced" at bounding box center [79, 45] width 23 height 7
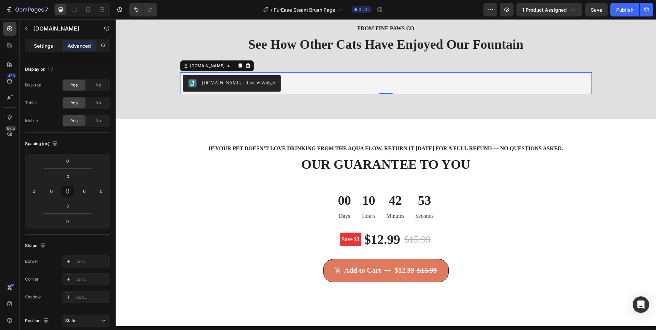
click at [56, 44] on div "Settings" at bounding box center [43, 45] width 34 height 11
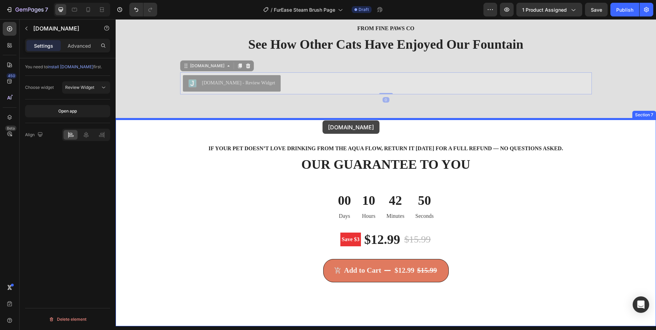
drag, startPoint x: 306, startPoint y: 82, endPoint x: 323, endPoint y: 120, distance: 41.6
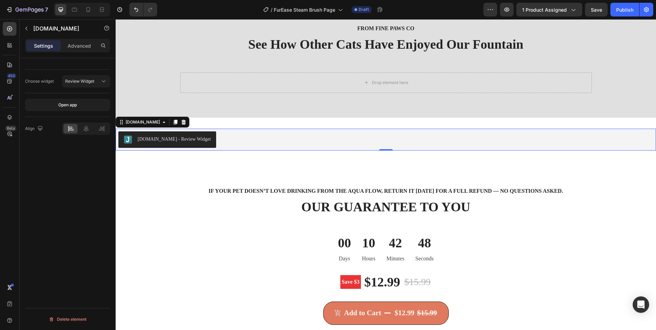
click at [290, 142] on div "[DOMAIN_NAME] - Review Widget" at bounding box center [385, 139] width 535 height 16
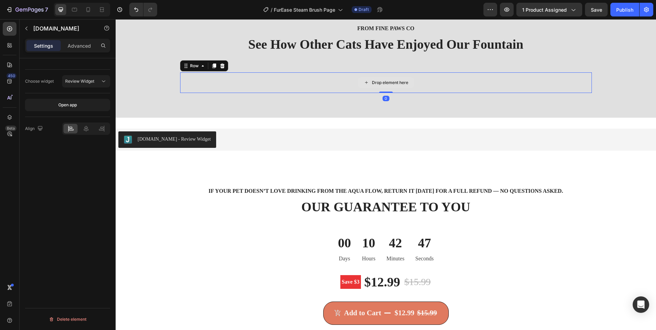
click at [262, 82] on div "Drop element here" at bounding box center [386, 82] width 412 height 21
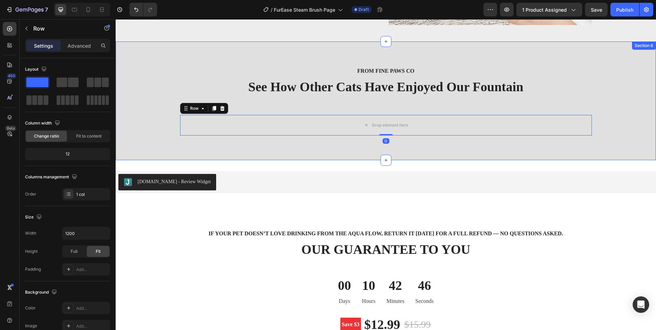
scroll to position [1275, 0]
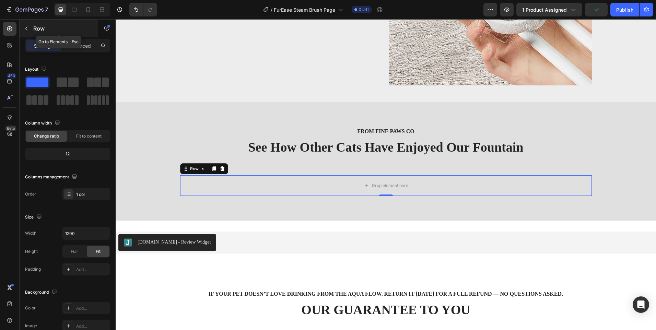
click at [28, 25] on button "button" at bounding box center [26, 28] width 11 height 11
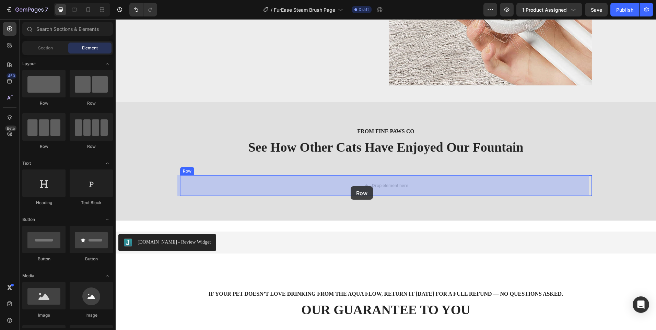
drag, startPoint x: 164, startPoint y: 153, endPoint x: 351, endPoint y: 187, distance: 190.1
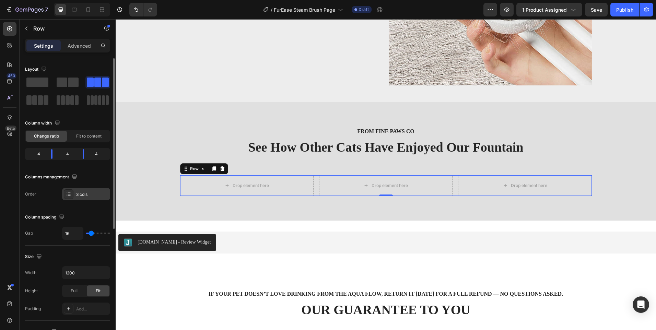
click at [77, 192] on div "3 cols" at bounding box center [92, 195] width 32 height 6
click at [45, 99] on span at bounding box center [46, 100] width 5 height 10
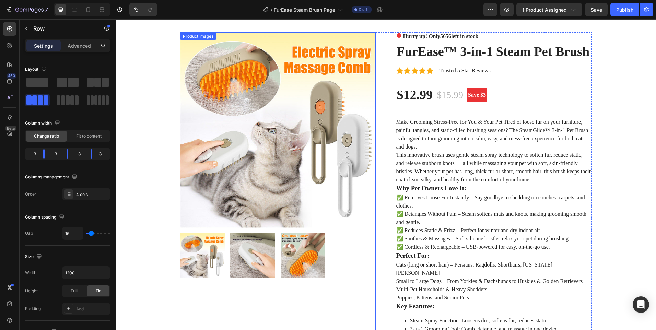
scroll to position [0, 0]
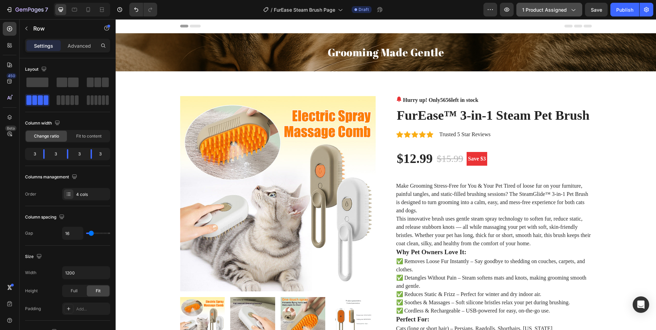
click at [544, 9] on span "1 product assigned" at bounding box center [544, 9] width 45 height 7
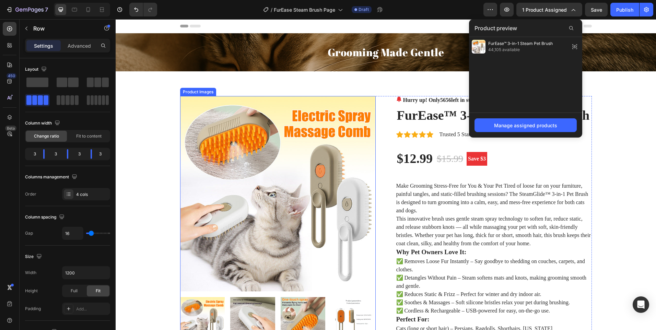
click at [297, 150] on img at bounding box center [278, 194] width 196 height 196
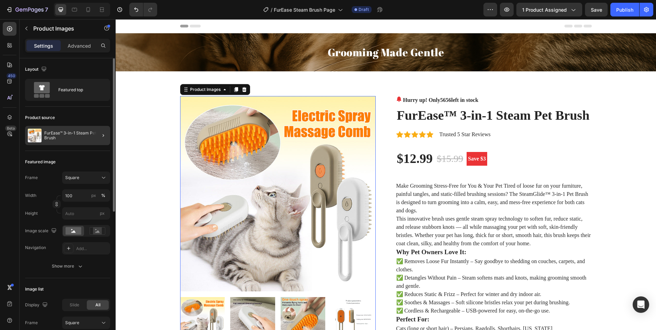
click at [83, 128] on div "FurEase™ 3-in-1 Steam Pet Brush" at bounding box center [67, 135] width 85 height 19
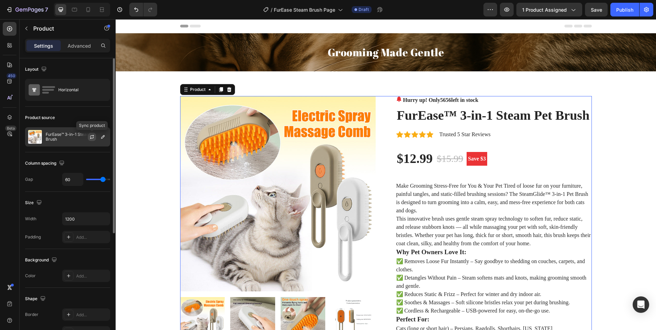
click at [90, 139] on icon "button" at bounding box center [91, 136] width 5 height 5
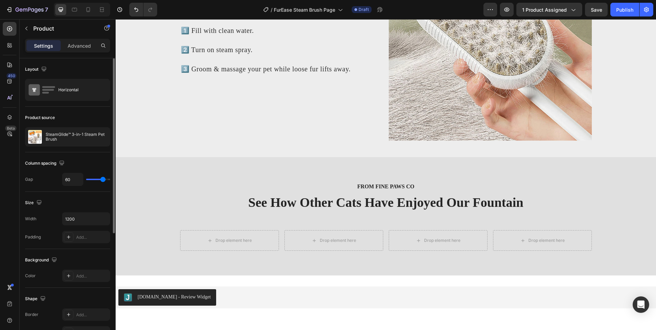
scroll to position [1304, 0]
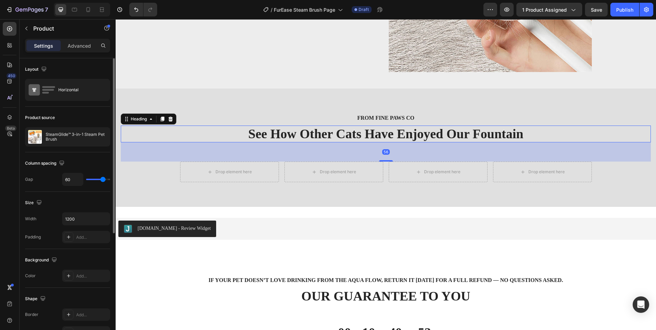
click at [477, 135] on h2 "See How Other Cats Have Enjoyed Our Fountain" at bounding box center [386, 134] width 530 height 17
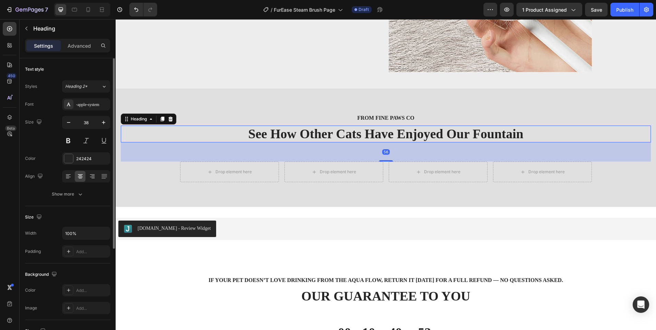
click at [477, 135] on h2 "See How Other Cats Have Enjoyed Our Fountain" at bounding box center [386, 134] width 530 height 17
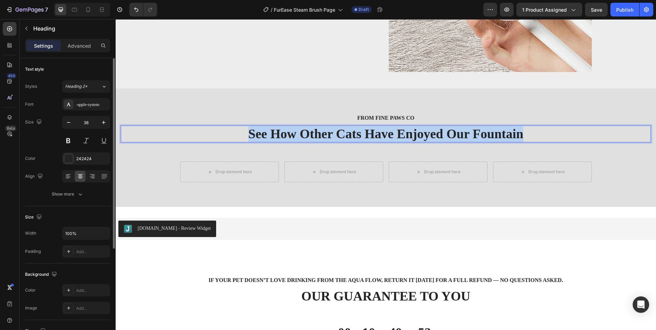
click at [477, 135] on p "See How Other Cats Have Enjoyed Our Fountain" at bounding box center [386, 134] width 529 height 16
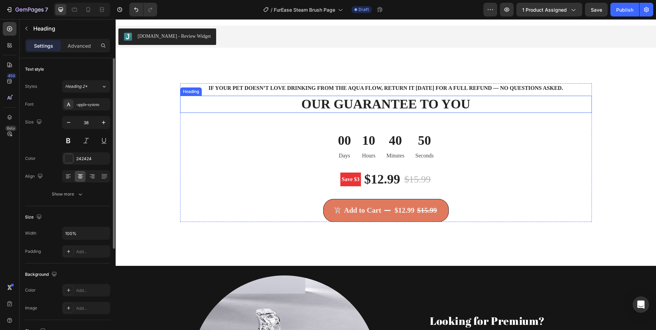
type input "16"
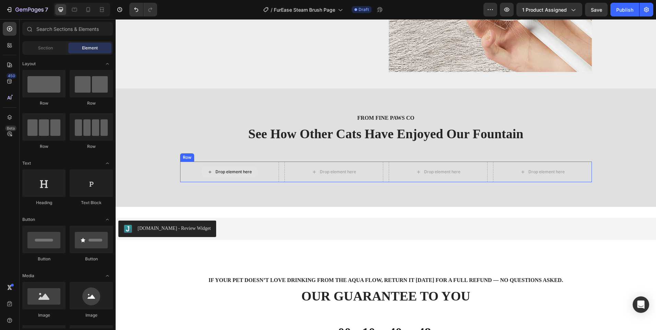
click at [216, 171] on div "Drop element here" at bounding box center [234, 171] width 36 height 5
click at [56, 23] on input "text" at bounding box center [67, 29] width 91 height 14
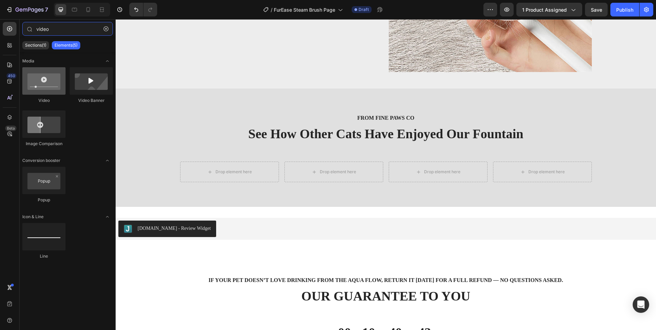
type input "video"
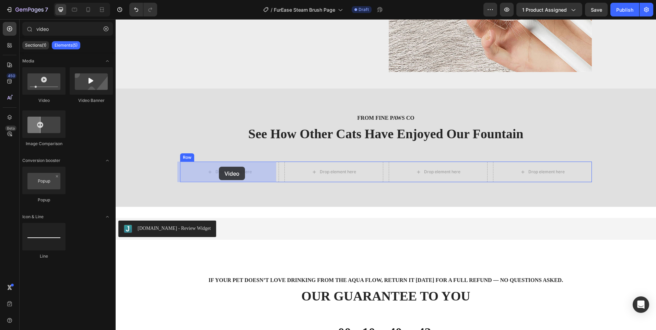
drag, startPoint x: 151, startPoint y: 102, endPoint x: 141, endPoint y: 150, distance: 48.4
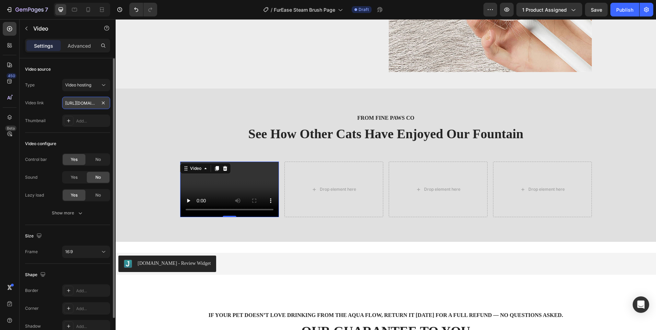
click at [80, 100] on input "https://cdn.shopify.com/videos/c/o/v/2cd3deb506b54b009063f7270ab5cf2e.mp4" at bounding box center [86, 103] width 48 height 12
paste input "d89a7b07c32b4fdbb9a438a7a0ed3779"
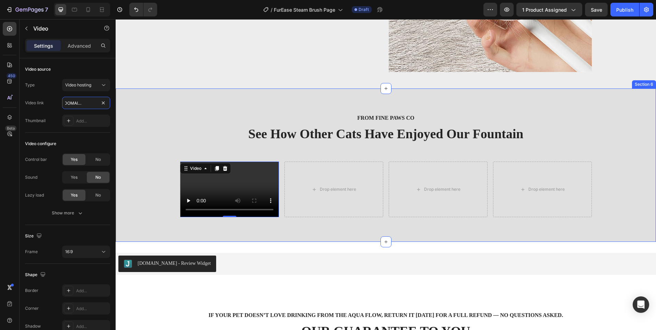
type input "https://cdn.shopify.com/videos/c/o/v/d89a7b07c32b4fdbb9a438a7a0ed3779.mp4"
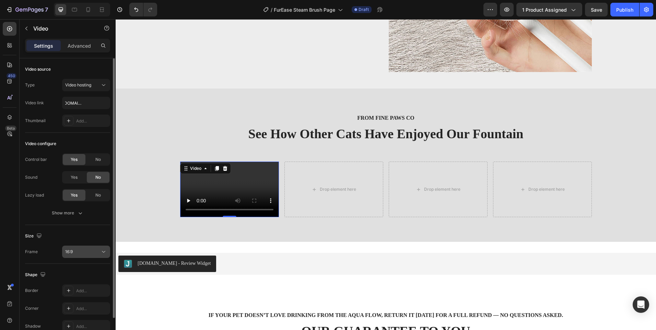
click at [77, 248] on button "16:9" at bounding box center [86, 252] width 48 height 12
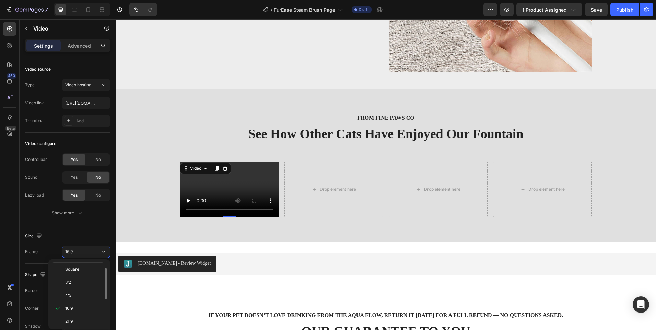
scroll to position [0, 0]
click at [82, 271] on p "Original" at bounding box center [83, 269] width 36 height 6
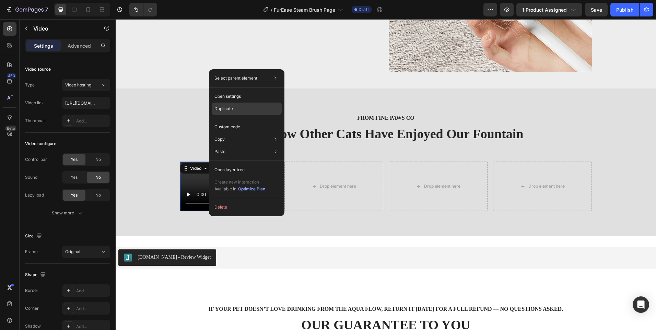
click at [228, 110] on p "Duplicate" at bounding box center [224, 109] width 19 height 6
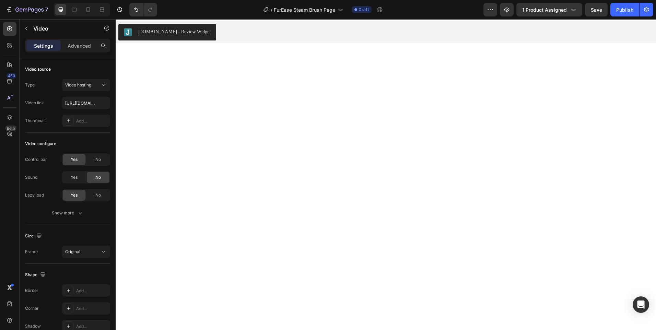
scroll to position [1347, 0]
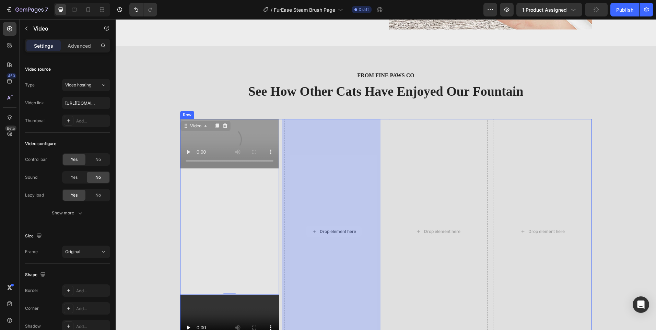
drag, startPoint x: 214, startPoint y: 189, endPoint x: 347, endPoint y: 199, distance: 132.8
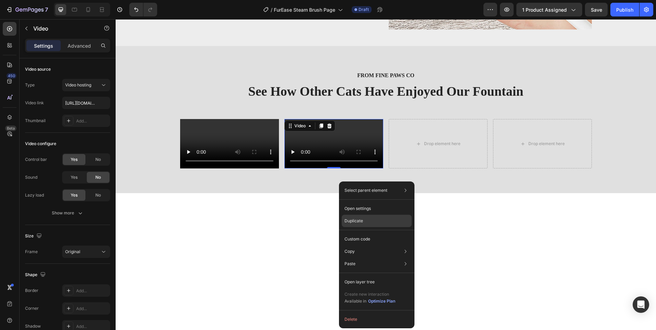
click at [364, 233] on div "Duplicate" at bounding box center [377, 239] width 70 height 12
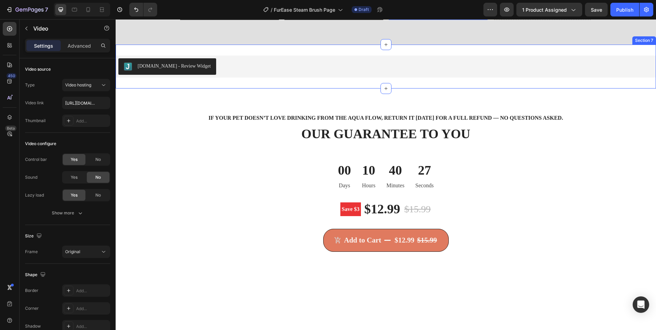
scroll to position [1427, 0]
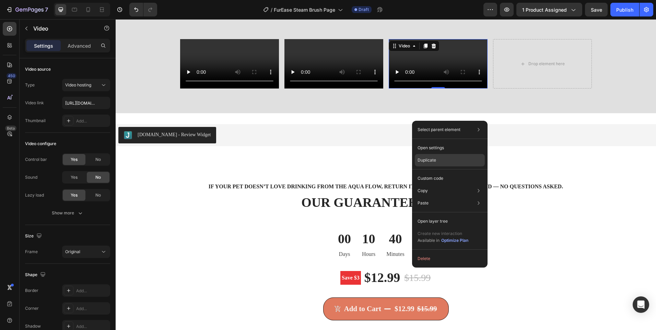
click at [431, 172] on div "Duplicate" at bounding box center [450, 178] width 70 height 12
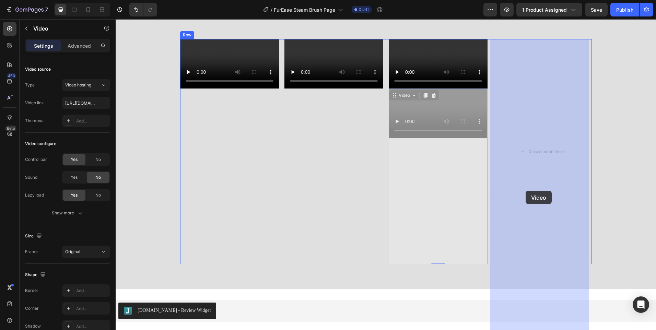
drag, startPoint x: 448, startPoint y: 263, endPoint x: 538, endPoint y: 179, distance: 122.6
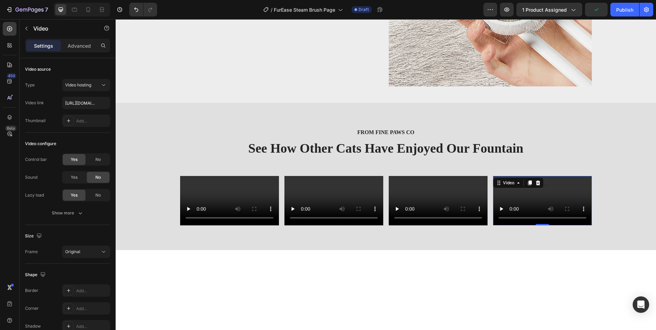
scroll to position [1290, 0]
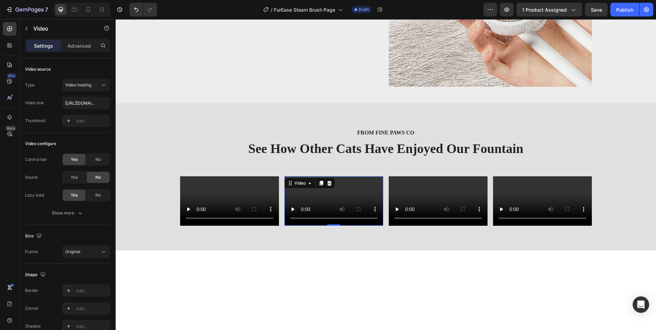
click at [341, 226] on video at bounding box center [334, 200] width 99 height 49
click at [70, 104] on input "https://cdn.shopify.com/videos/c/o/v/d89a7b07c32b4fdbb9a438a7a0ed3779.mp4" at bounding box center [86, 103] width 48 height 12
paste input "cc0039bda67648ceb810bef770838992"
type input "https://cdn.shopify.com/videos/c/o/v/cc0039bda67648ceb810bef770838992.mp4"
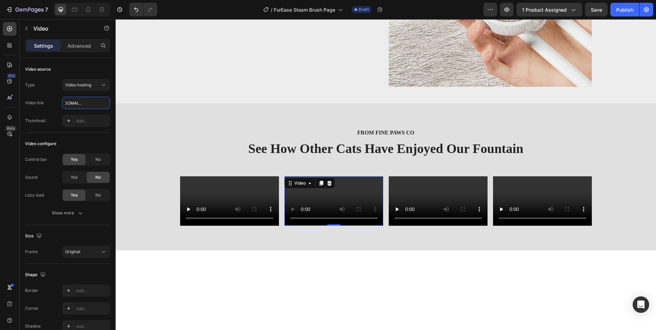
scroll to position [0, 0]
click at [429, 226] on video at bounding box center [438, 200] width 99 height 49
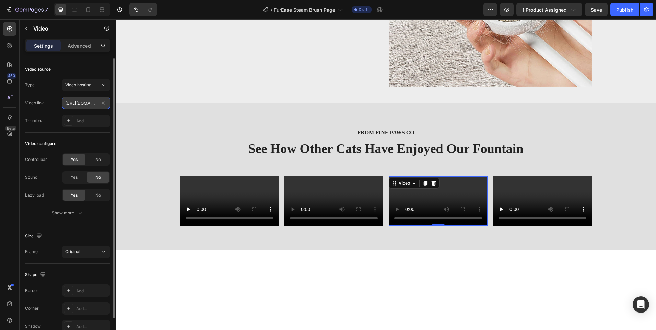
click at [92, 109] on input "https://cdn.shopify.com/videos/c/o/v/d89a7b07c32b4fdbb9a438a7a0ed3779.mp4" at bounding box center [86, 103] width 48 height 12
type input "https://cdn.shopify.com/videos/c/o/v/156896c628054126bbbdb161d31011b2.mp4"
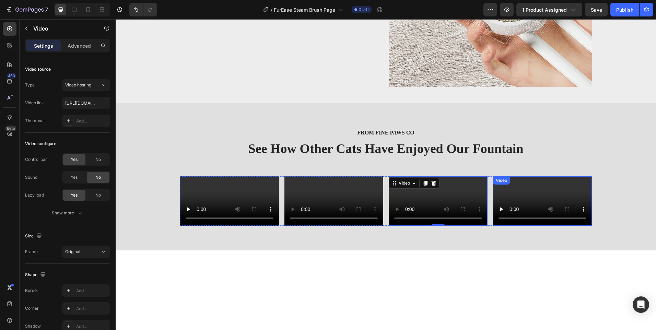
click at [528, 218] on video at bounding box center [542, 200] width 99 height 49
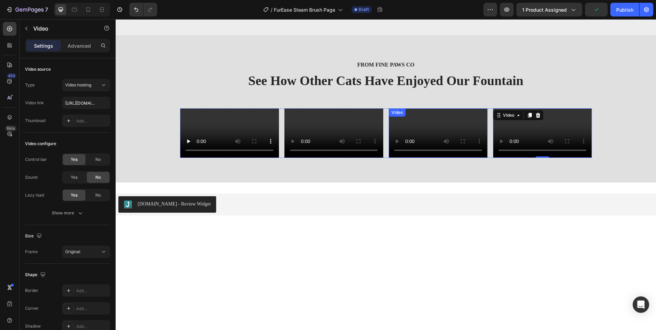
scroll to position [1358, 0]
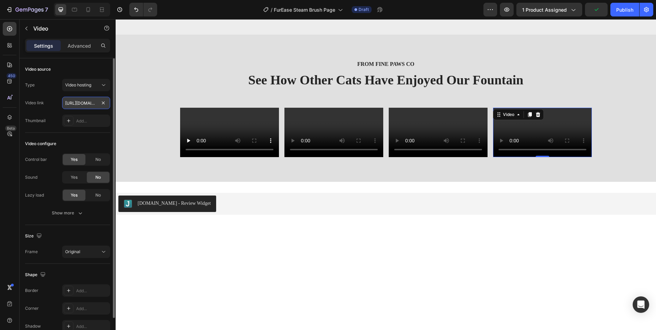
click at [86, 102] on input "https://cdn.shopify.com/videos/c/o/v/d89a7b07c32b4fdbb9a438a7a0ed3779.mp4" at bounding box center [86, 103] width 48 height 12
type input "https://cdn.shopify.com/videos/c/o/v/2eae0dafdaf8474b8b18b167e94c1b17.mp4"
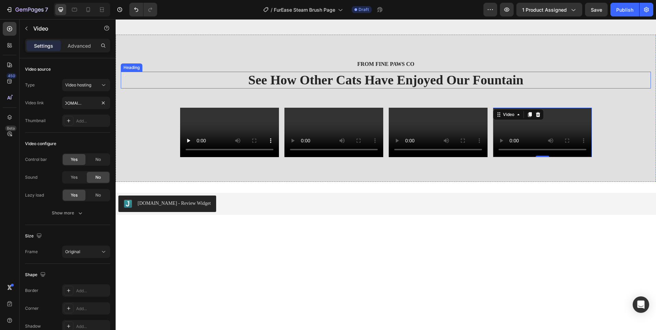
click at [411, 84] on h2 "See How Other Cats Have Enjoyed Our Fountain" at bounding box center [386, 80] width 530 height 17
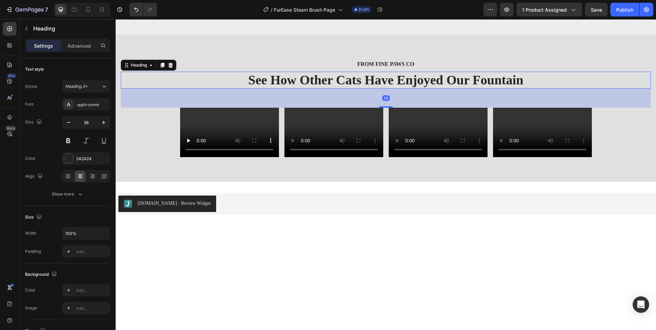
click at [411, 83] on h2 "See How Other Cats Have Enjoyed Our Fountain" at bounding box center [386, 80] width 530 height 17
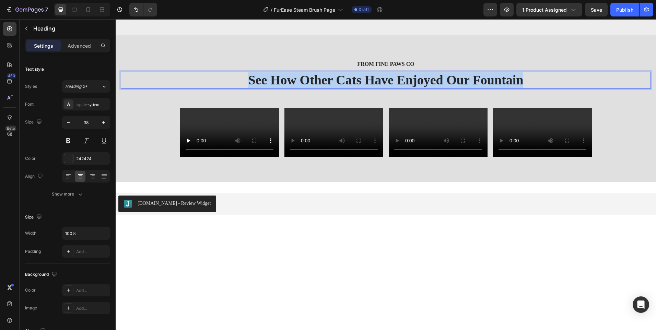
click at [411, 83] on p "See How Other Cats Have Enjoyed Our Fountain" at bounding box center [386, 80] width 529 height 16
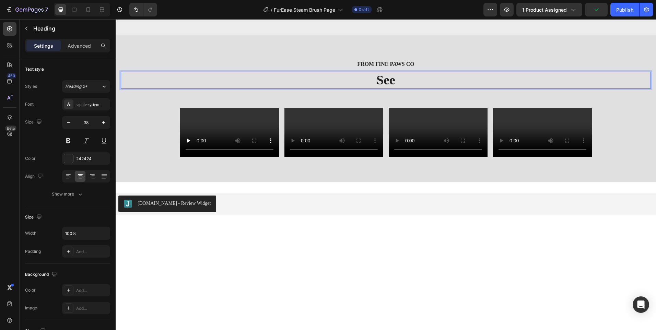
click at [380, 77] on p "See" at bounding box center [386, 80] width 529 height 16
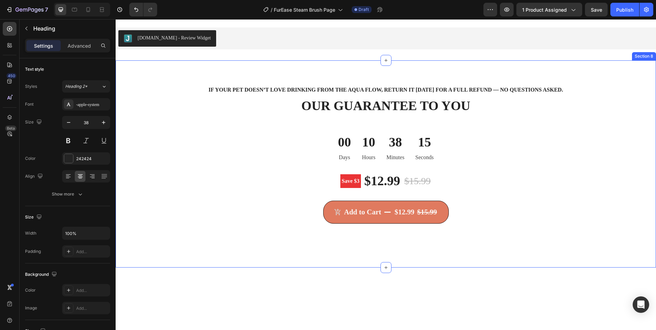
scroll to position [1564, 0]
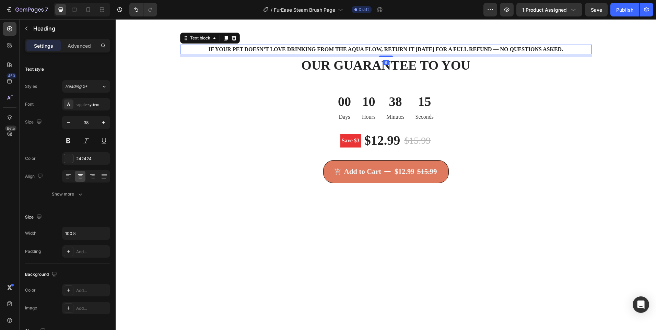
click at [308, 54] on p "If your pet doesn’t love drinking from the Aqua Flow, return it [DATE] for a fu…" at bounding box center [386, 49] width 400 height 8
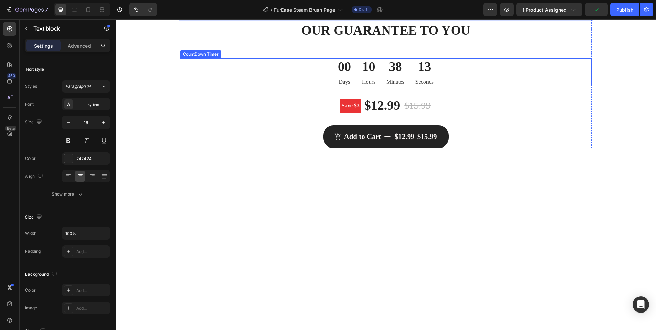
scroll to position [1633, 0]
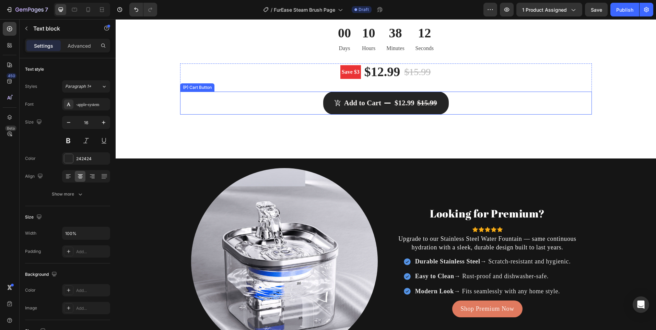
click at [363, 115] on button "Add to Cart $12.99 $15.99" at bounding box center [386, 103] width 126 height 23
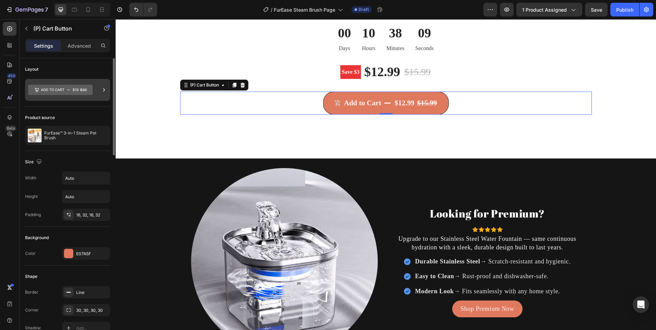
click at [97, 94] on div at bounding box center [67, 90] width 85 height 22
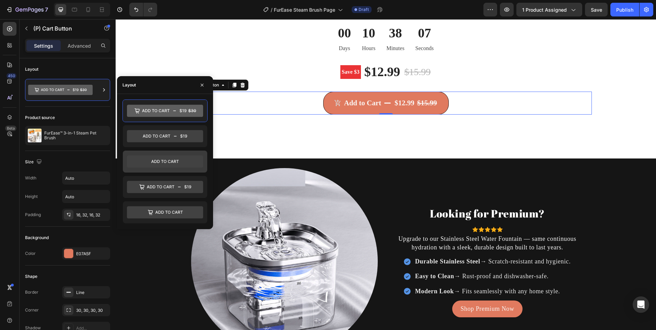
click at [170, 162] on icon at bounding box center [165, 161] width 76 height 12
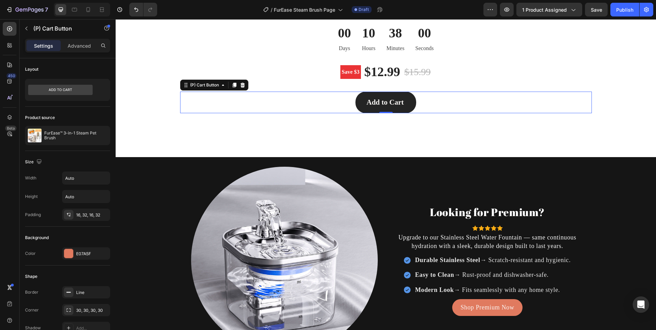
click at [402, 114] on button "Add to Cart" at bounding box center [386, 103] width 61 height 22
click at [400, 108] on div "Add to Cart" at bounding box center [385, 102] width 37 height 11
click at [356, 92] on button "Add to Cart" at bounding box center [386, 103] width 61 height 22
click at [354, 92] on button "Add to Cart -" at bounding box center [386, 103] width 65 height 22
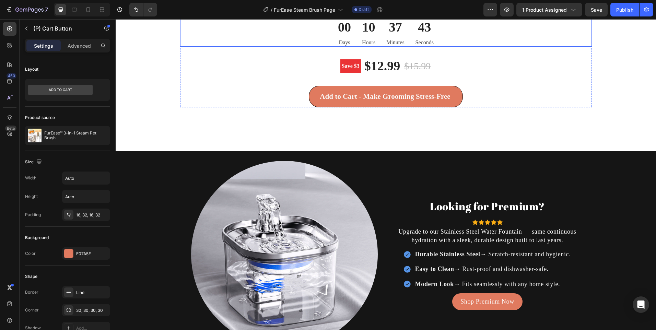
scroll to position [1770, 0]
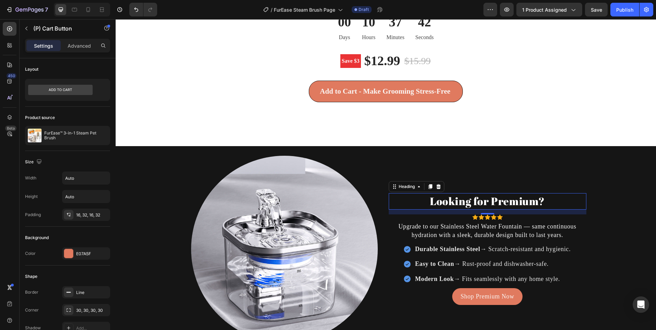
click at [447, 196] on h2 "Looking for Premium?" at bounding box center [488, 201] width 198 height 16
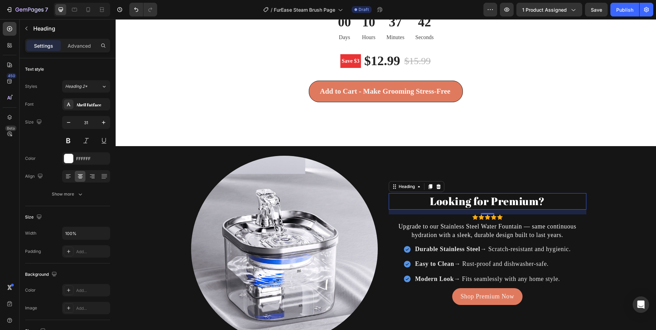
click at [447, 196] on h2 "Looking for Premium?" at bounding box center [488, 201] width 198 height 16
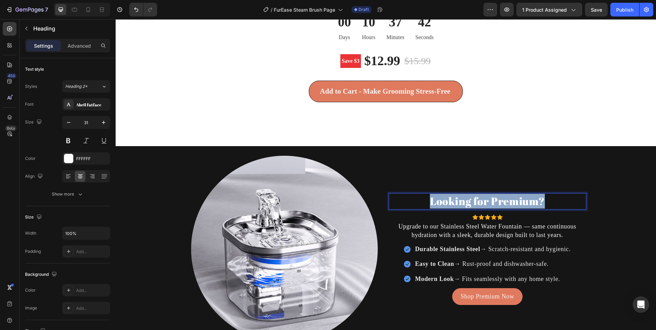
click at [447, 196] on p "Looking for Premium?" at bounding box center [488, 201] width 196 height 15
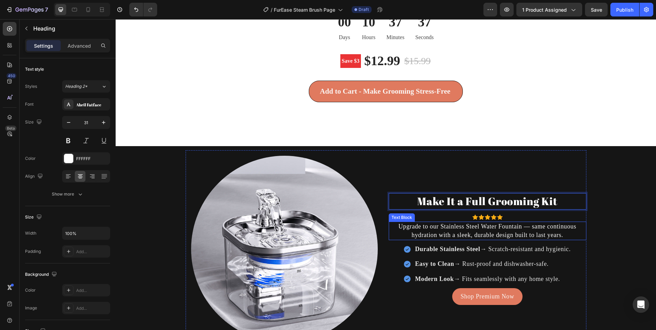
click at [429, 227] on p "Upgrade to our Stainless Steel Water Fountain — same continuous hydration with …" at bounding box center [488, 230] width 196 height 17
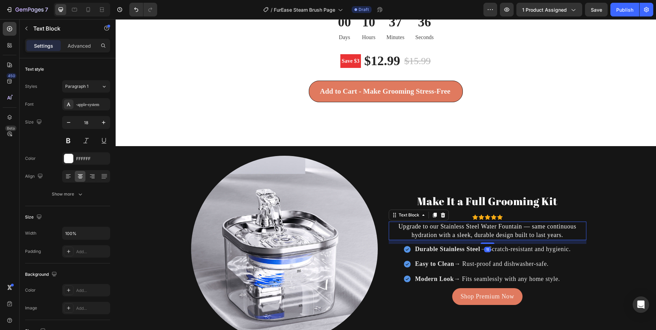
click at [429, 227] on p "Upgrade to our Stainless Steel Water Fountain — same continuous hydration with …" at bounding box center [488, 230] width 196 height 17
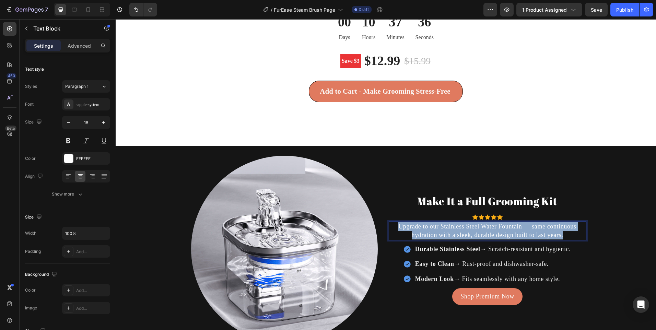
click at [429, 227] on p "Upgrade to our Stainless Steel Water Fountain — same continuous hydration with …" at bounding box center [488, 230] width 196 height 17
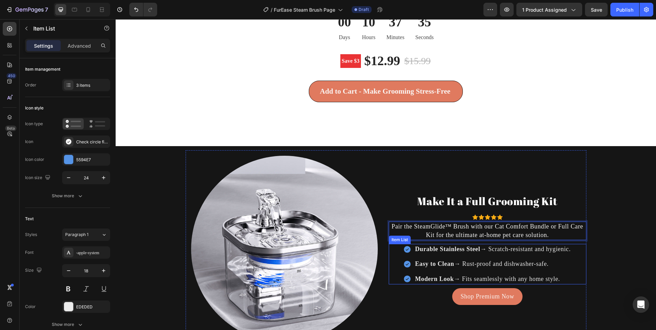
click at [567, 260] on p "Easy to Clean → Rust-proof and dishwasher-safe." at bounding box center [493, 264] width 156 height 9
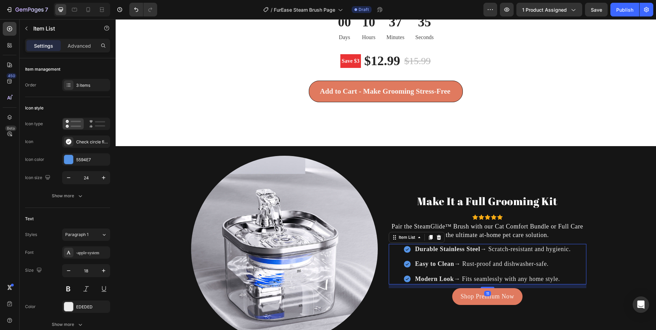
click at [574, 265] on div "Durable Stainless Steel → Scratch-resistant and hygienic. Easy to Clean → Rust-…" at bounding box center [488, 264] width 198 height 41
click at [437, 238] on icon at bounding box center [439, 237] width 4 height 5
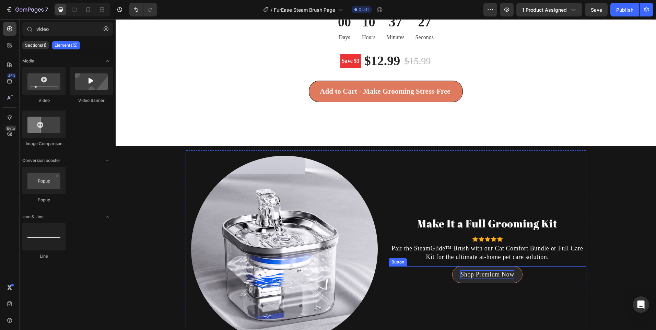
click at [486, 274] on p "Shop Premium Now" at bounding box center [488, 274] width 54 height 9
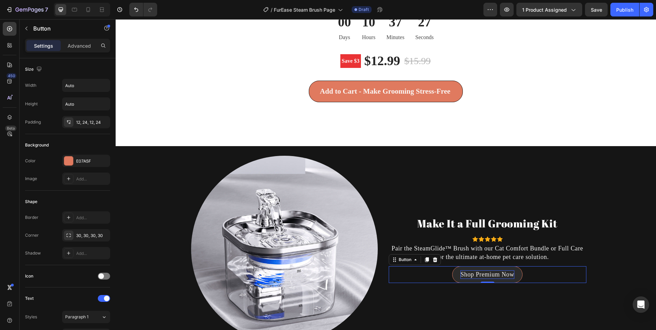
click at [486, 274] on p "Shop Premium Now" at bounding box center [488, 274] width 54 height 9
click at [464, 272] on p "“Shop Bundles →" at bounding box center [487, 274] width 48 height 9
click at [531, 273] on div "Shop Bundles → Button 0" at bounding box center [488, 274] width 198 height 17
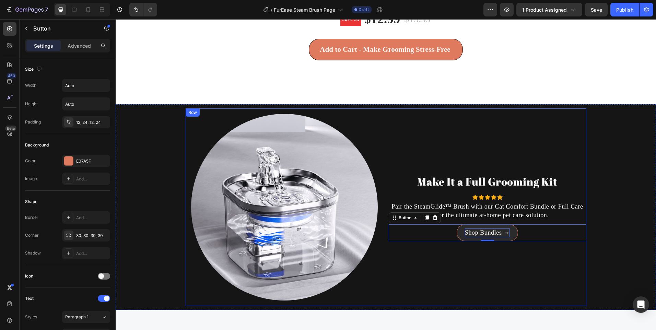
scroll to position [1873, 0]
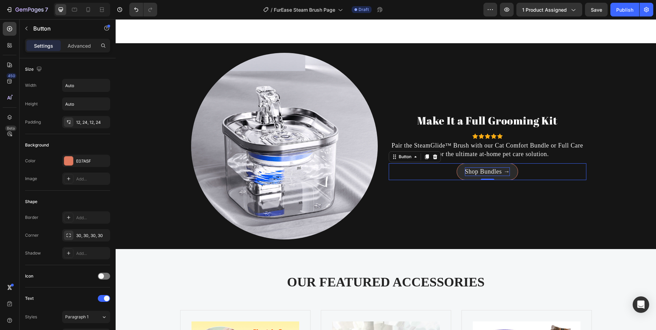
click at [475, 168] on p "Shop Bundles →" at bounding box center [487, 172] width 45 height 9
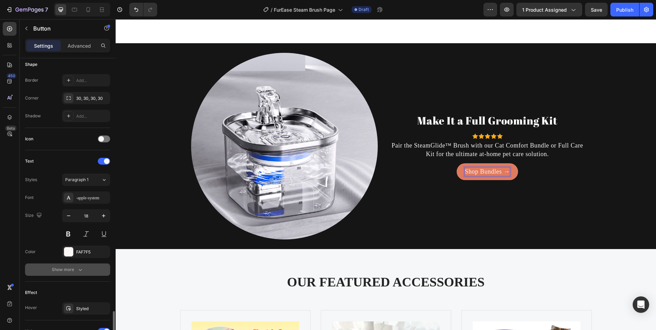
scroll to position [254, 0]
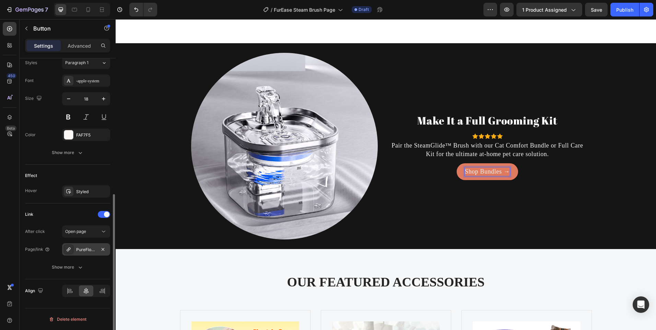
click at [85, 249] on div "PureFlow™ Stainless Steel Pet Fountain" at bounding box center [86, 250] width 20 height 6
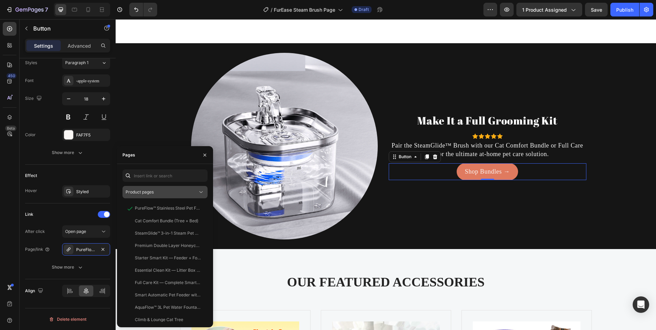
click at [157, 195] on div "Product pages" at bounding box center [162, 192] width 72 height 6
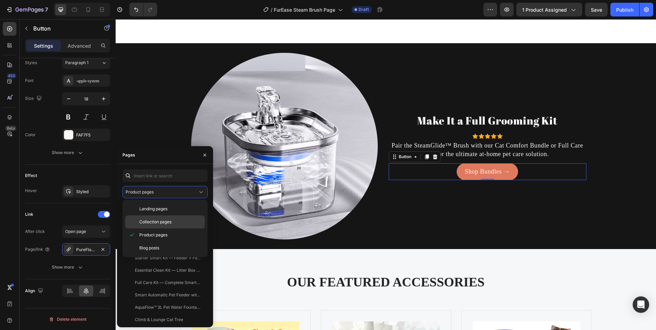
click at [151, 220] on span "Collection pages" at bounding box center [155, 222] width 32 height 6
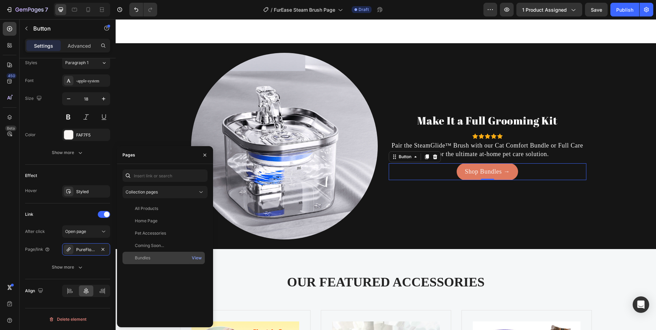
click at [155, 253] on div "Bundles View" at bounding box center [164, 258] width 82 height 12
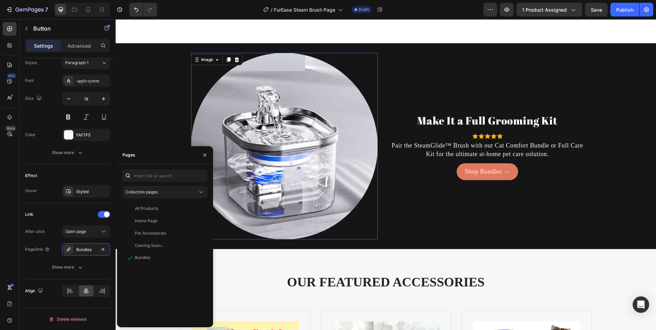
click at [307, 134] on img at bounding box center [284, 146] width 187 height 187
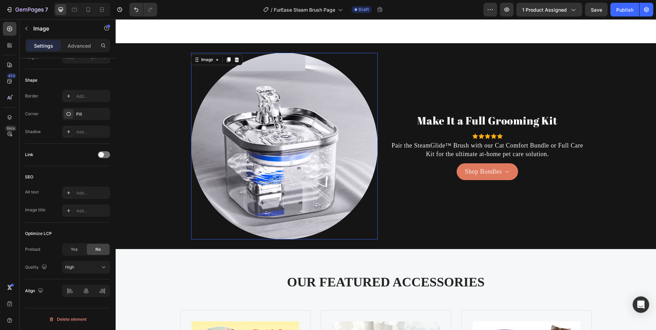
scroll to position [0, 0]
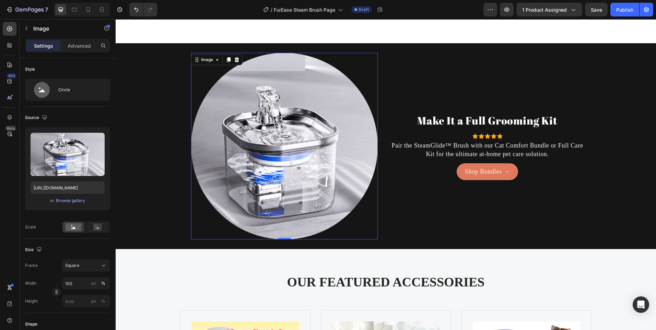
click at [259, 71] on img at bounding box center [284, 146] width 187 height 187
click at [235, 62] on icon at bounding box center [236, 59] width 4 height 5
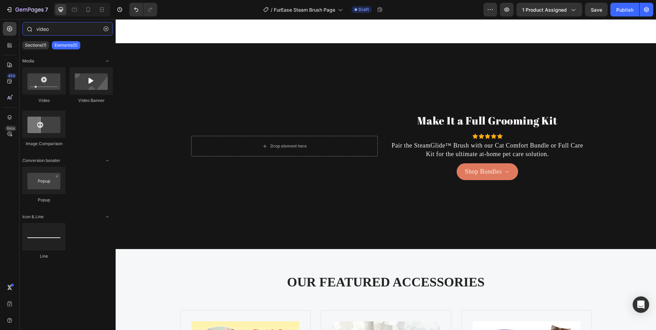
drag, startPoint x: 65, startPoint y: 28, endPoint x: 26, endPoint y: 26, distance: 38.2
click at [26, 26] on div "video" at bounding box center [68, 30] width 96 height 16
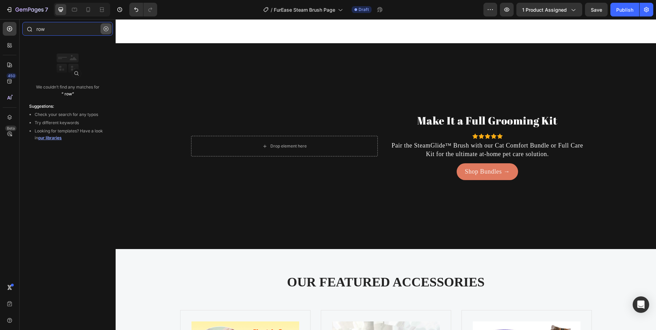
type input "row"
click at [108, 27] on button "button" at bounding box center [106, 28] width 11 height 11
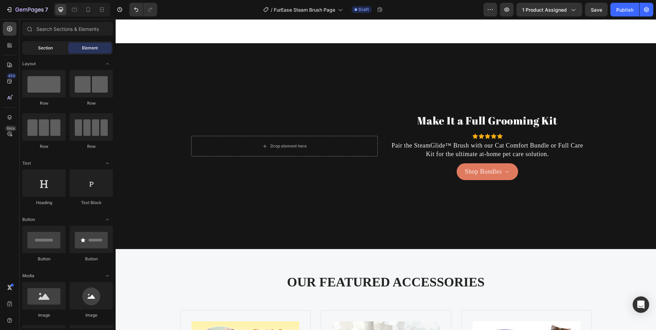
click at [57, 44] on div "Section" at bounding box center [45, 48] width 43 height 11
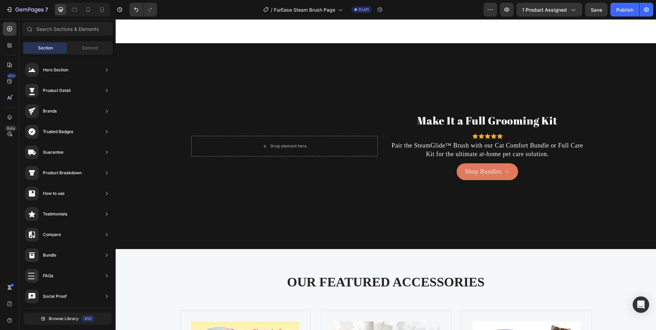
click at [76, 42] on div "Section Element" at bounding box center [67, 48] width 91 height 14
click at [79, 44] on div "Element" at bounding box center [89, 48] width 43 height 11
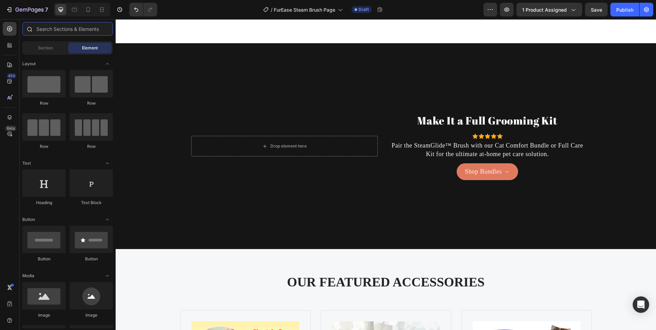
click at [65, 32] on input "text" at bounding box center [67, 29] width 91 height 14
type input "r"
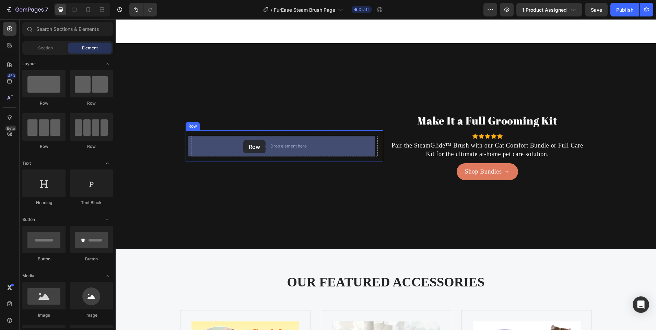
drag, startPoint x: 160, startPoint y: 110, endPoint x: 243, endPoint y: 140, distance: 88.7
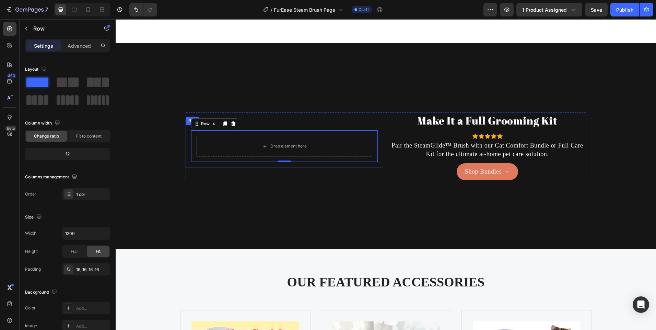
click at [162, 135] on div "Background Image" at bounding box center [386, 197] width 541 height 309
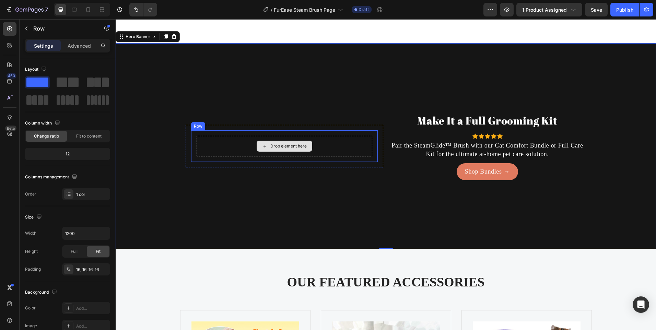
click at [230, 139] on div "Drop element here" at bounding box center [285, 146] width 176 height 21
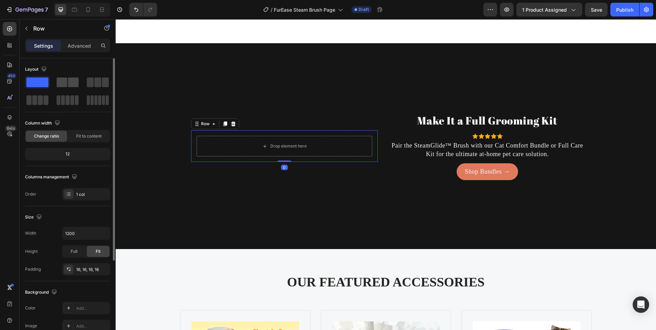
drag, startPoint x: 68, startPoint y: 80, endPoint x: 25, endPoint y: 83, distance: 42.3
click at [68, 80] on div at bounding box center [68, 83] width 22 height 10
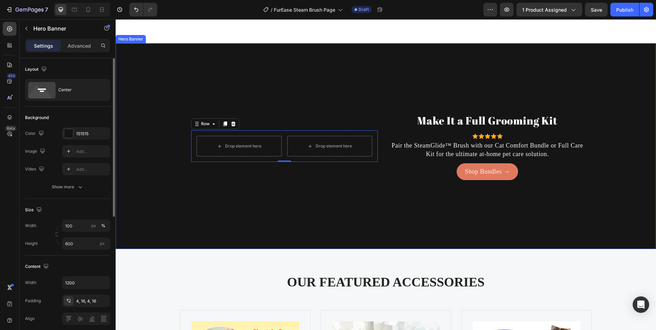
click at [290, 95] on div "Background Image" at bounding box center [386, 197] width 541 height 309
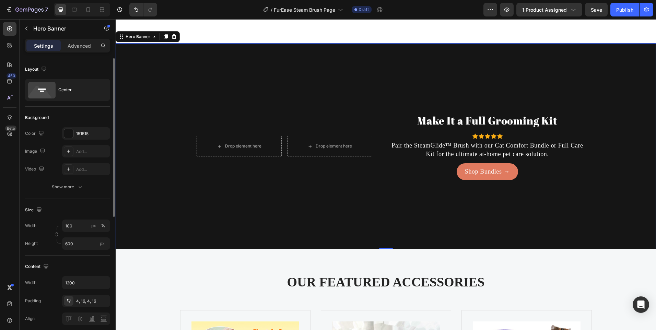
click at [176, 134] on div "Background Image" at bounding box center [386, 197] width 541 height 309
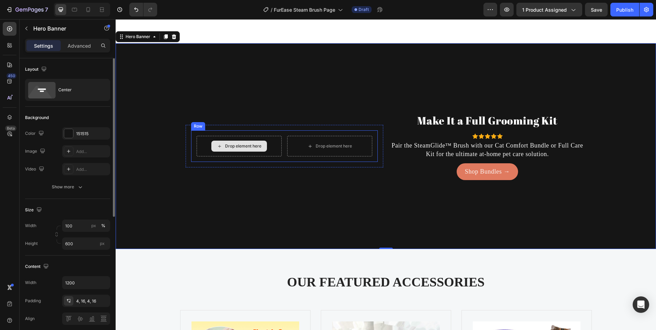
click at [295, 152] on div "Drop element here" at bounding box center [329, 146] width 85 height 21
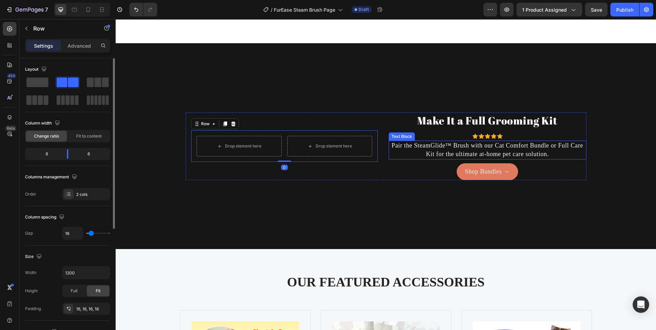
click at [397, 152] on p "Pair the SteamGlide™ Brush with our Cat Comfort Bundle or Full Care Kit for the…" at bounding box center [488, 149] width 196 height 17
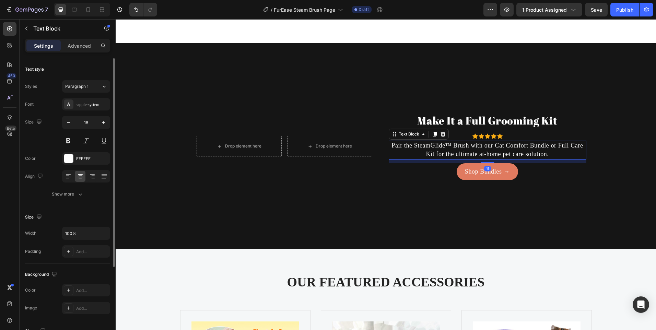
click at [382, 151] on div "Drop element here Drop element here Row Row Make It a Full Grooming Kit Heading…" at bounding box center [386, 147] width 401 height 68
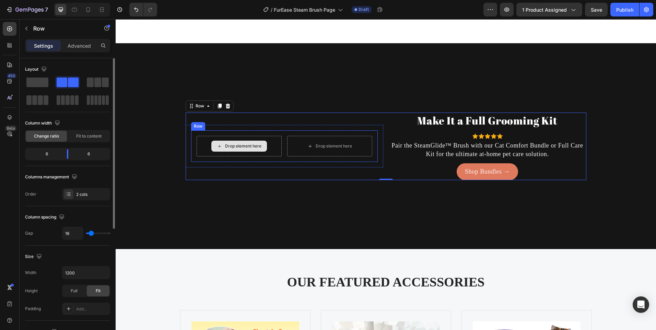
click at [211, 145] on div "Drop element here" at bounding box center [239, 146] width 56 height 11
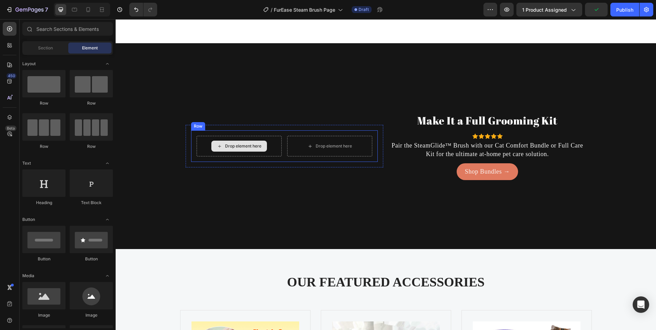
drag, startPoint x: 225, startPoint y: 144, endPoint x: 203, endPoint y: 128, distance: 27.3
click at [226, 144] on div "Drop element here" at bounding box center [243, 145] width 36 height 5
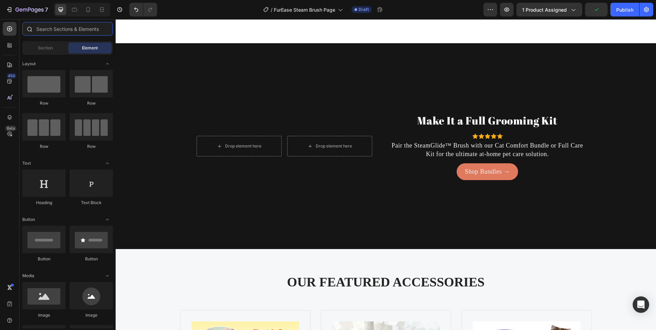
click at [49, 34] on input "text" at bounding box center [67, 29] width 91 height 14
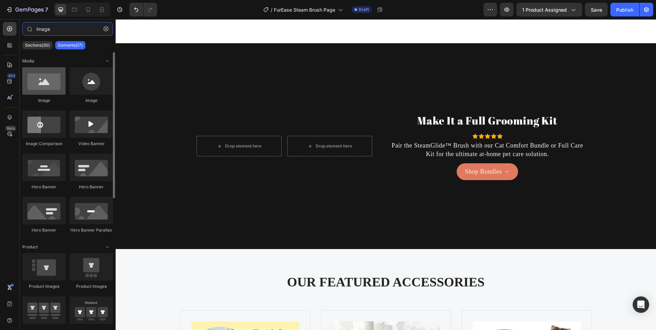
type input "image"
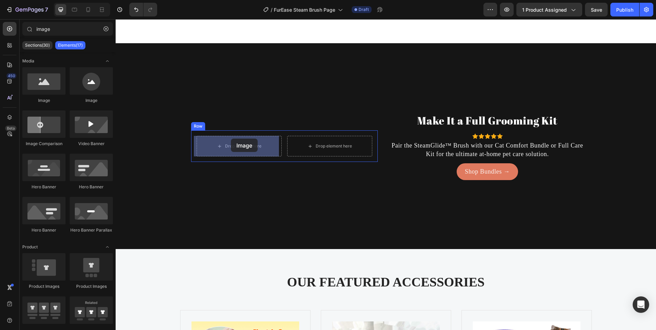
drag, startPoint x: 166, startPoint y: 102, endPoint x: 231, endPoint y: 139, distance: 74.6
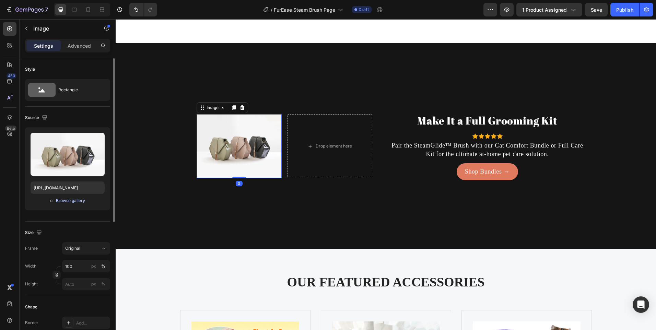
click at [67, 199] on div "Browse gallery" at bounding box center [70, 201] width 29 height 6
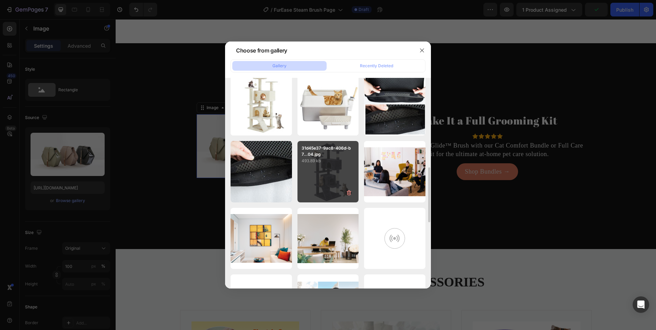
scroll to position [378, 0]
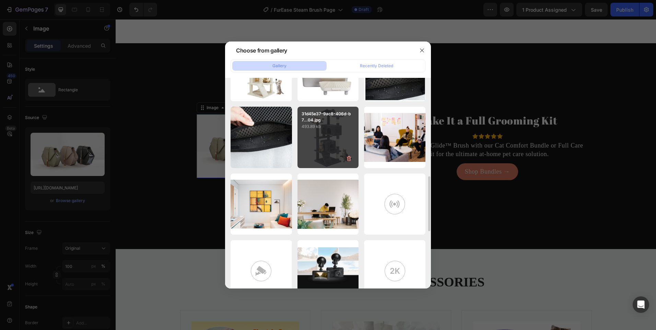
click at [325, 142] on div "31d45e37-9ac8-406d-b7...04.jpg 493.89 kb" at bounding box center [328, 137] width 61 height 61
type input "https://cdn.shopify.com/s/files/1/0656/7883/5823/files/gempages_580691360521126…"
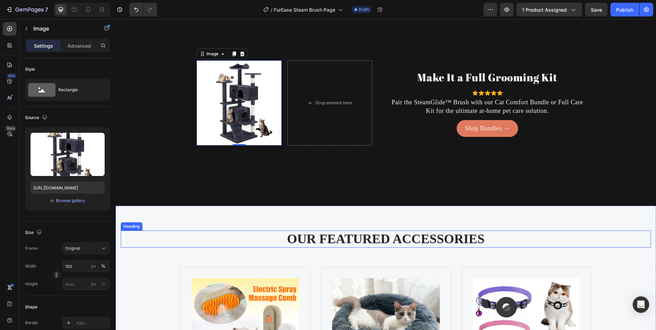
scroll to position [1873, 0]
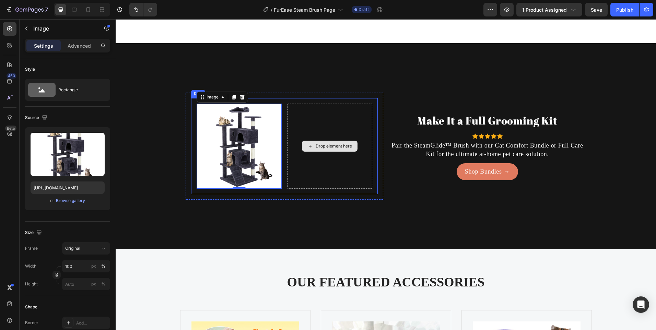
click at [310, 164] on div "Drop element here" at bounding box center [329, 146] width 85 height 85
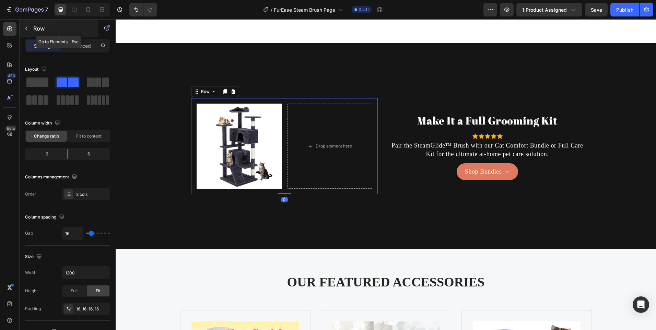
click at [30, 28] on button "button" at bounding box center [26, 28] width 11 height 11
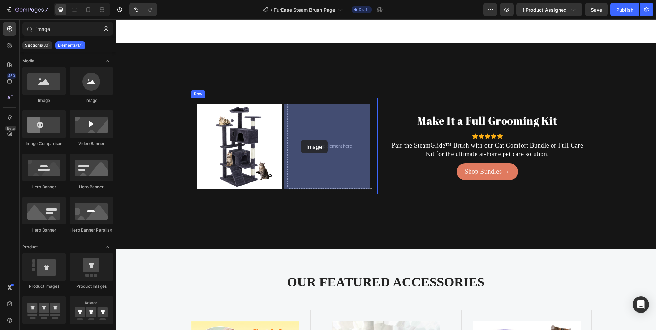
drag, startPoint x: 162, startPoint y: 101, endPoint x: 325, endPoint y: 149, distance: 169.7
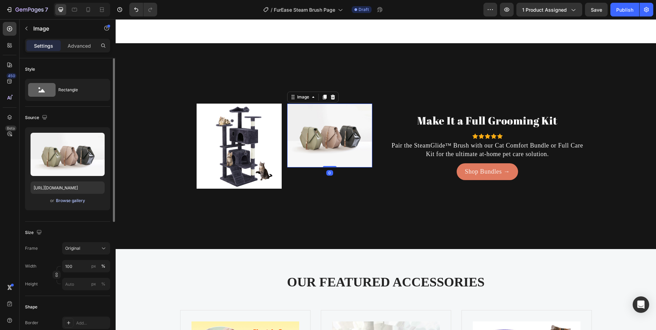
click at [68, 199] on div "Browse gallery" at bounding box center [70, 201] width 29 height 6
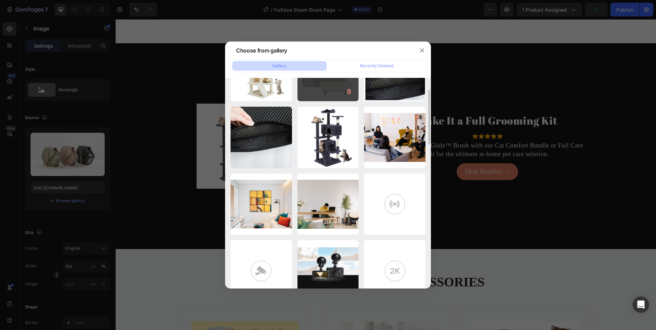
scroll to position [275, 0]
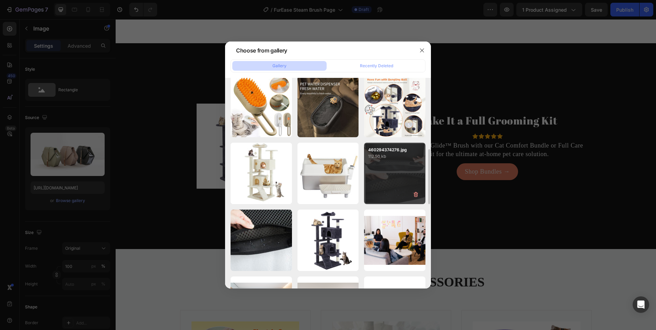
click at [377, 165] on div "460294374276.jpg 112.50 kb" at bounding box center [394, 173] width 61 height 61
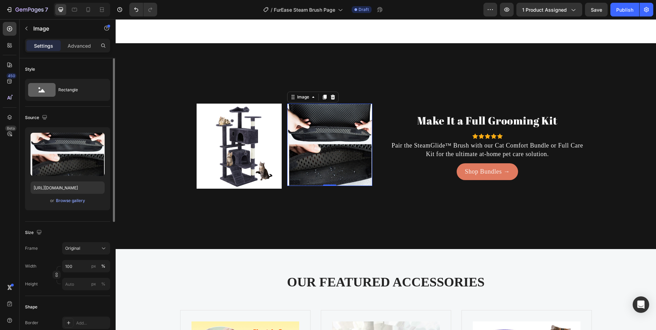
click at [68, 197] on div "or Browse gallery" at bounding box center [68, 201] width 74 height 8
click at [69, 200] on div "Browse gallery" at bounding box center [70, 201] width 29 height 6
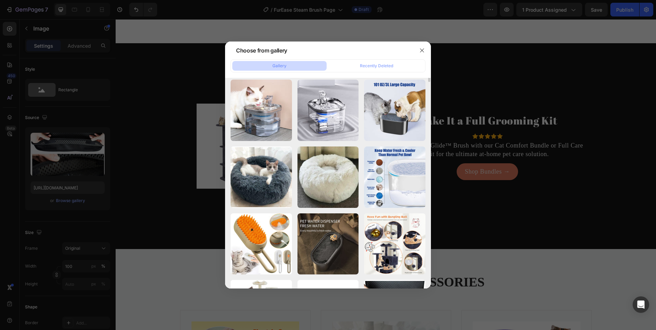
scroll to position [172, 0]
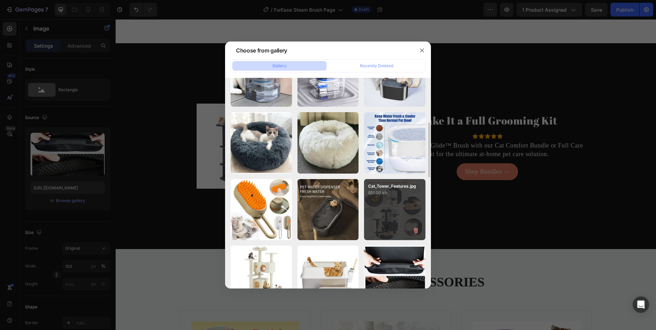
click at [383, 197] on div "Cat_Tower_Features.jpg 851.00 kb" at bounding box center [394, 209] width 61 height 61
type input "https://cdn.shopify.com/s/files/1/0656/7883/5823/files/gempages_580691360521126…"
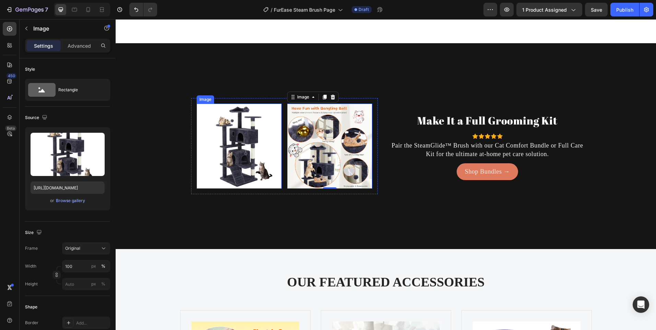
click at [240, 145] on img at bounding box center [239, 146] width 85 height 85
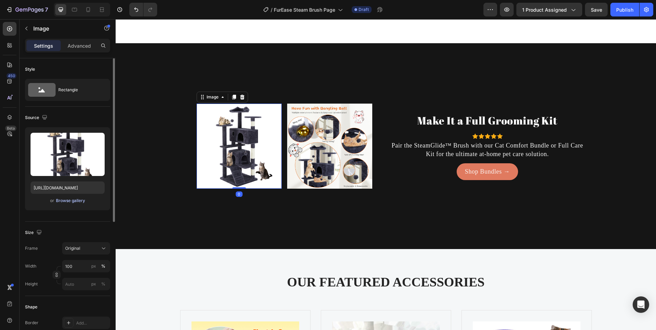
click at [70, 201] on div "Browse gallery" at bounding box center [70, 201] width 29 height 6
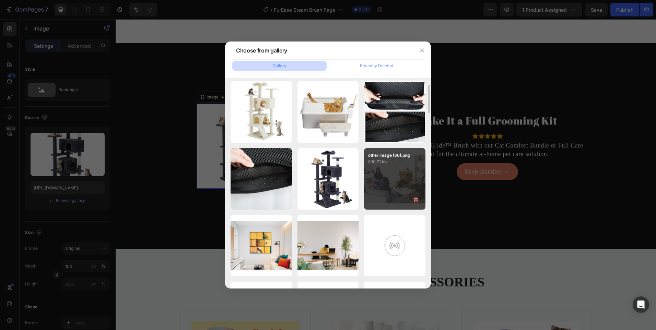
scroll to position [267, 0]
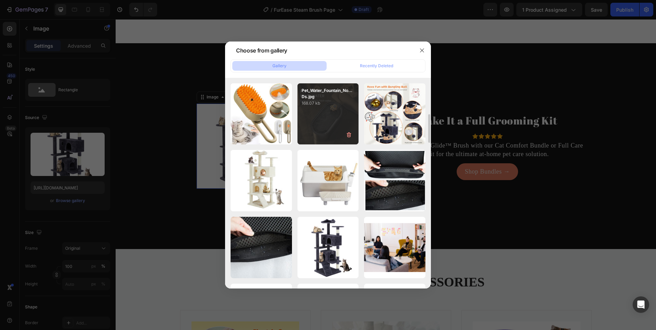
click at [326, 130] on div "Pet_Water_Fountain_No...Ds.jpg 168.07 kb" at bounding box center [328, 113] width 61 height 61
type input "https://cdn.shopify.com/s/files/1/0656/7883/5823/files/gempages_580691360521126…"
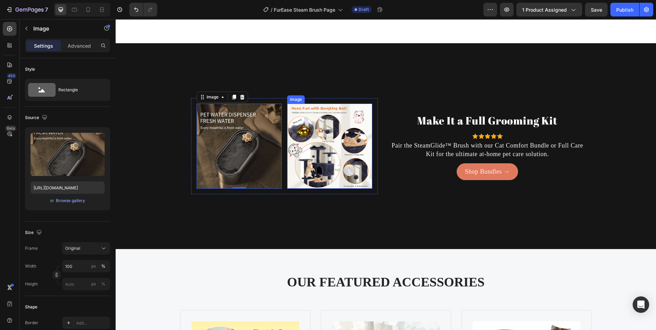
click at [314, 129] on img at bounding box center [329, 146] width 85 height 85
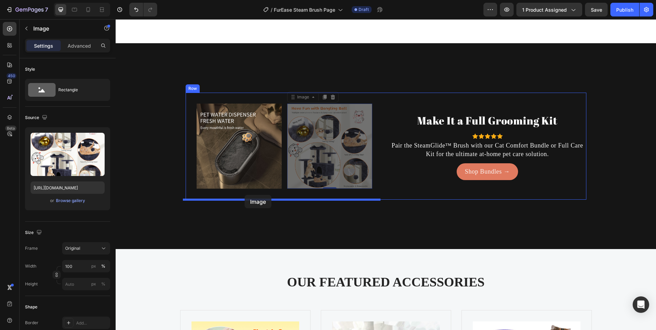
drag, startPoint x: 333, startPoint y: 141, endPoint x: 245, endPoint y: 194, distance: 103.0
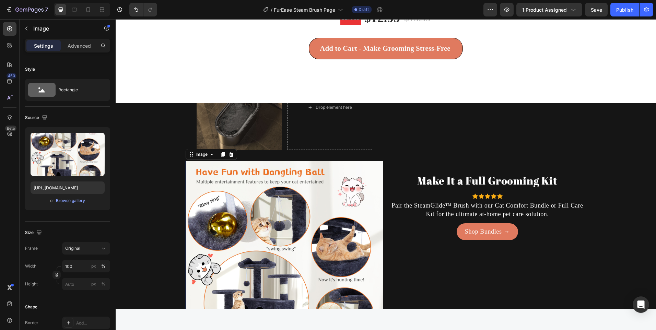
scroll to position [1805, 0]
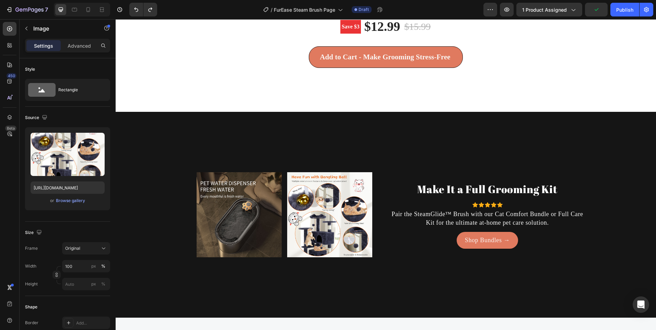
click at [307, 201] on img at bounding box center [329, 214] width 85 height 85
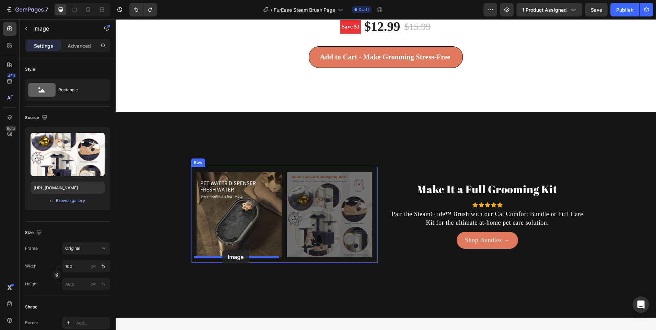
drag, startPoint x: 332, startPoint y: 215, endPoint x: 222, endPoint y: 250, distance: 115.4
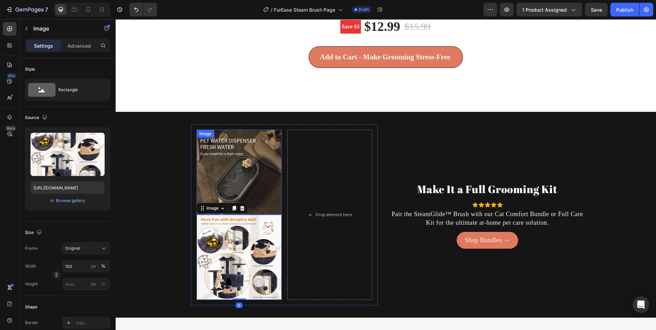
click at [256, 168] on img at bounding box center [239, 172] width 85 height 85
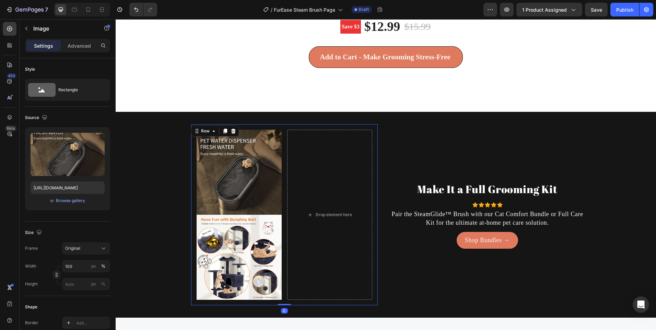
click at [281, 151] on div "Image Image Drop element here Row 0" at bounding box center [284, 214] width 187 height 181
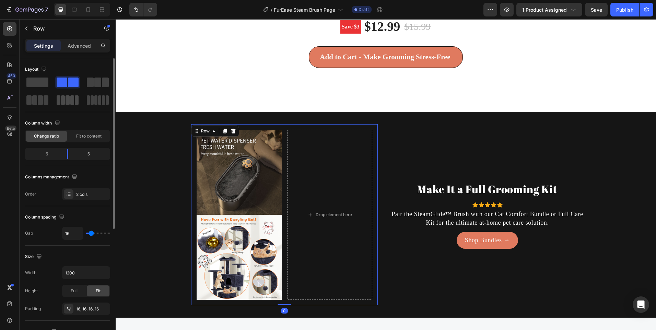
click at [33, 82] on span at bounding box center [37, 83] width 22 height 10
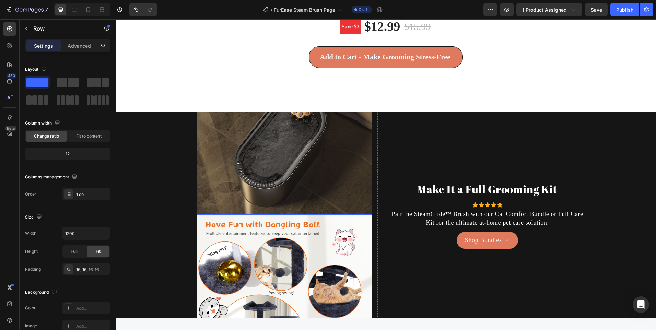
click at [258, 185] on img at bounding box center [285, 127] width 176 height 176
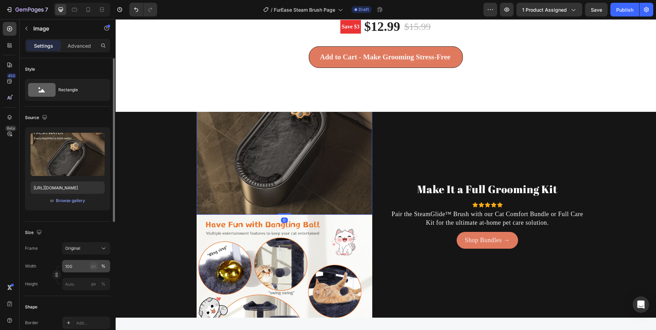
click at [95, 267] on div "px" at bounding box center [93, 266] width 5 height 6
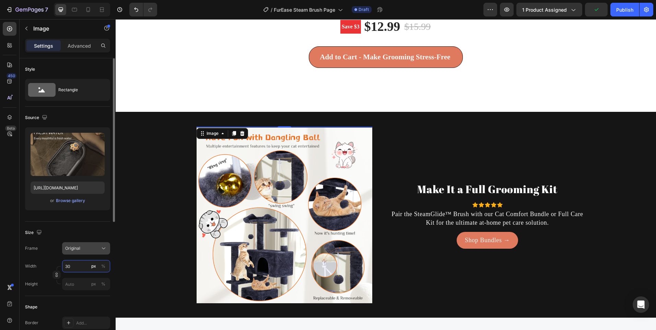
type input "300"
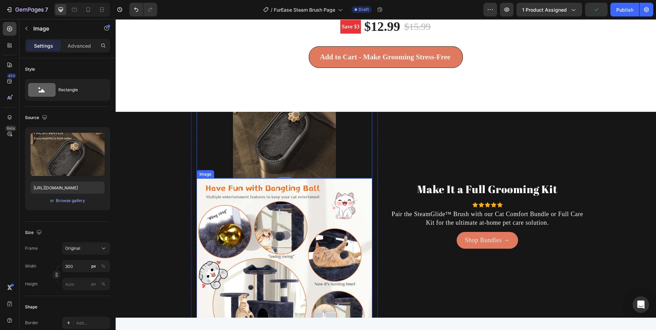
click at [218, 270] on img at bounding box center [285, 266] width 176 height 176
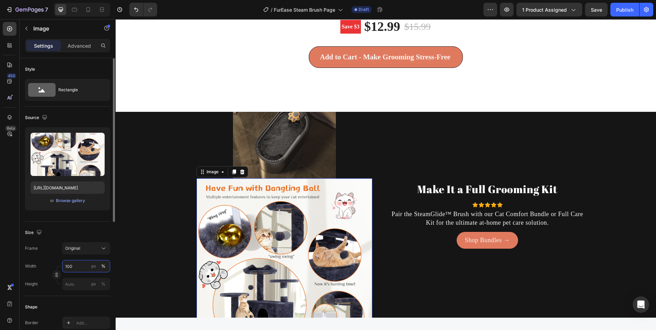
click at [78, 265] on input "100" at bounding box center [86, 266] width 48 height 12
click at [95, 263] on div "px" at bounding box center [93, 266] width 5 height 6
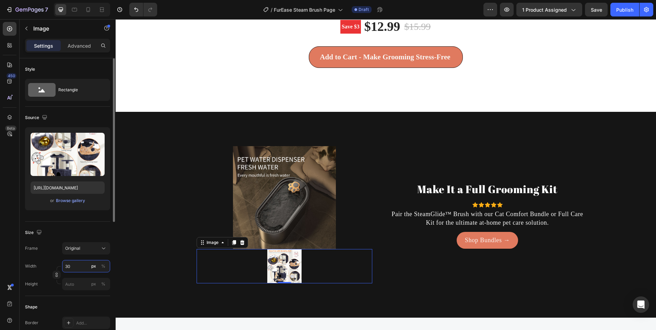
type input "300"
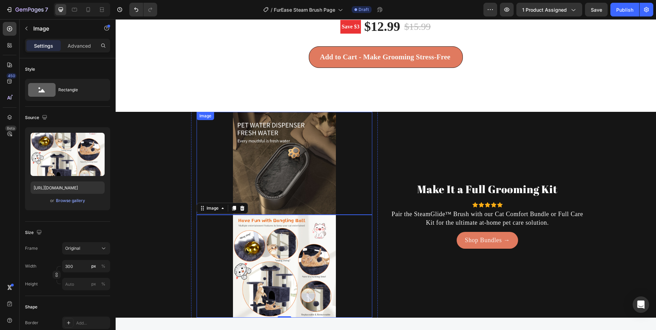
click at [281, 155] on img at bounding box center [284, 163] width 103 height 103
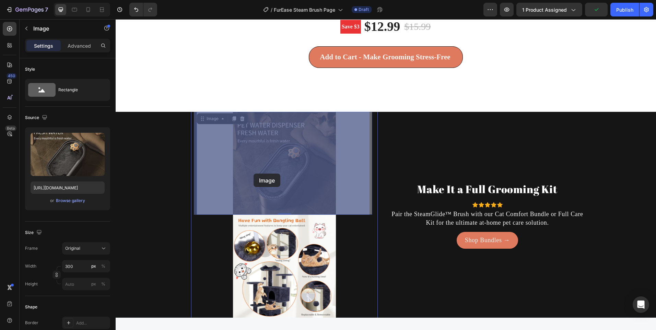
drag, startPoint x: 269, startPoint y: 158, endPoint x: 254, endPoint y: 174, distance: 22.1
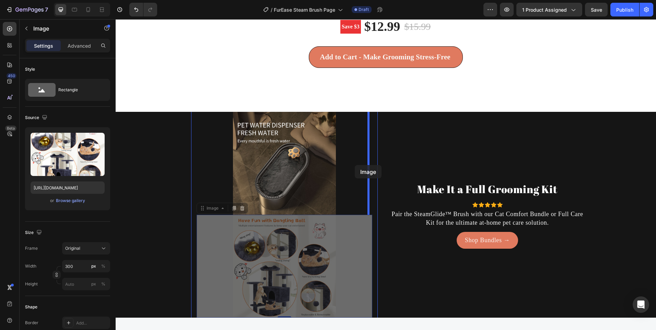
drag, startPoint x: 268, startPoint y: 273, endPoint x: 355, endPoint y: 165, distance: 137.9
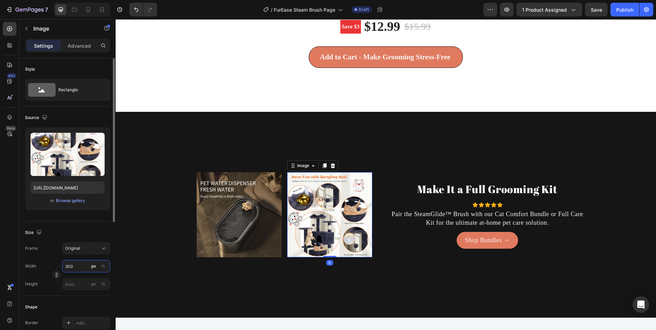
click at [78, 269] on input "300" at bounding box center [86, 266] width 48 height 12
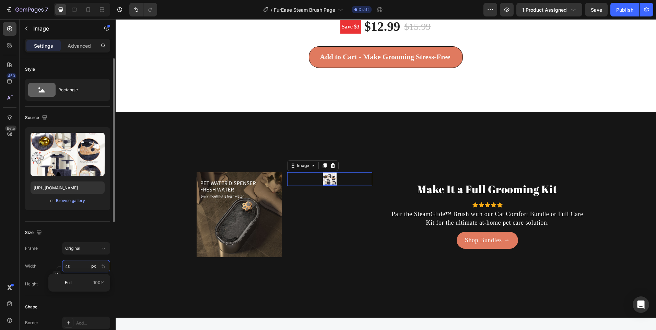
type input "400"
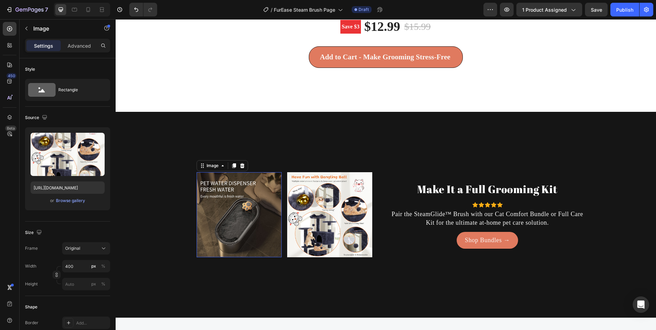
click at [232, 214] on img at bounding box center [239, 214] width 85 height 85
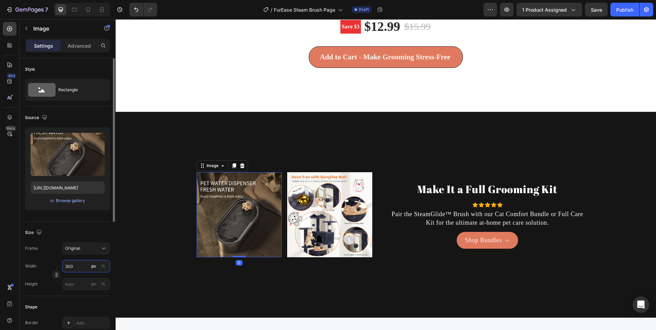
click at [73, 268] on input "300" at bounding box center [86, 266] width 48 height 12
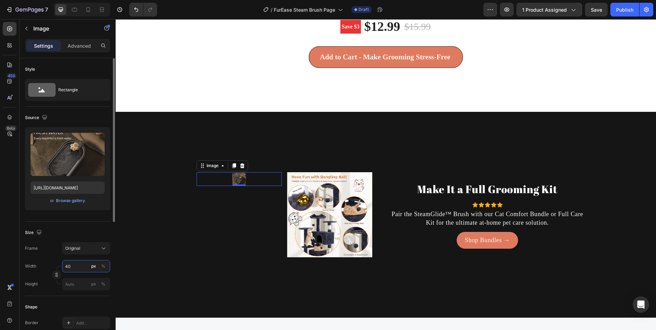
type input "400"
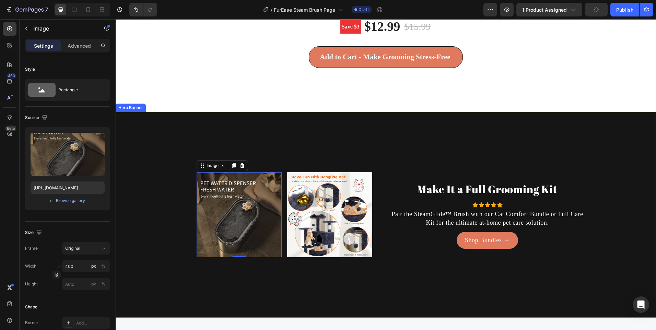
click at [135, 235] on div "Background Image" at bounding box center [386, 266] width 541 height 309
click at [221, 202] on img at bounding box center [239, 214] width 85 height 85
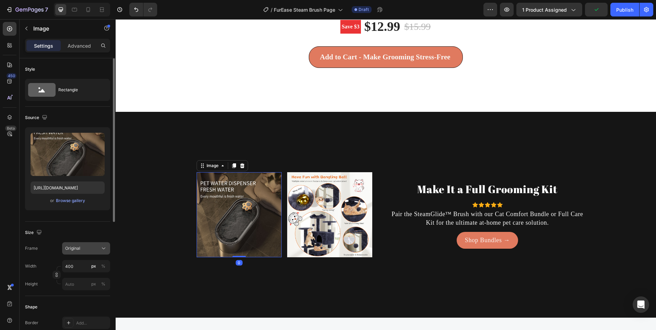
click at [93, 251] on div "Original" at bounding box center [82, 248] width 34 height 6
click at [78, 301] on span "Original" at bounding box center [72, 304] width 15 height 6
click at [103, 267] on div "%" at bounding box center [103, 266] width 4 height 6
click at [100, 264] on button "%" at bounding box center [103, 266] width 8 height 8
click at [102, 264] on div "%" at bounding box center [103, 266] width 4 height 6
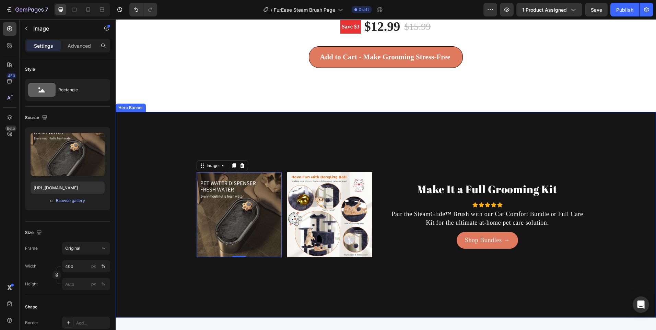
click at [187, 255] on div "Image 0 Image Row Row" at bounding box center [285, 214] width 198 height 107
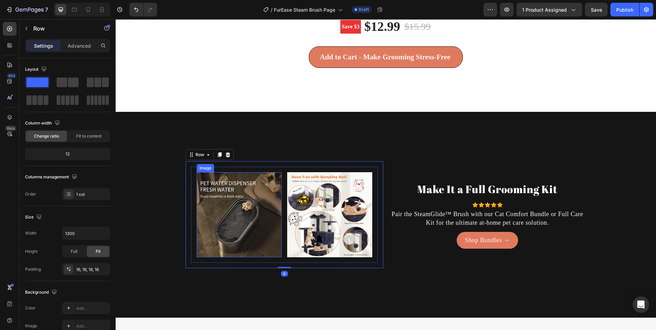
click at [232, 234] on img at bounding box center [239, 214] width 85 height 85
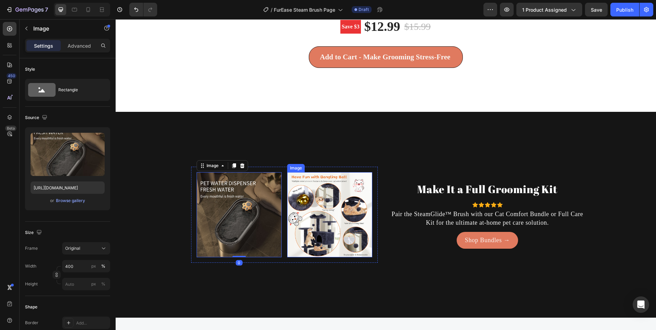
click at [319, 186] on img at bounding box center [329, 214] width 85 height 85
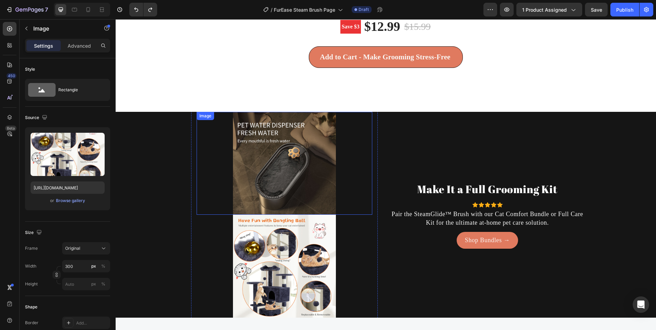
type input "100"
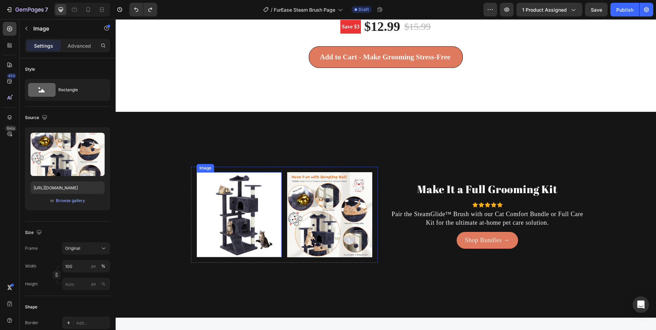
click at [228, 206] on img at bounding box center [239, 214] width 85 height 85
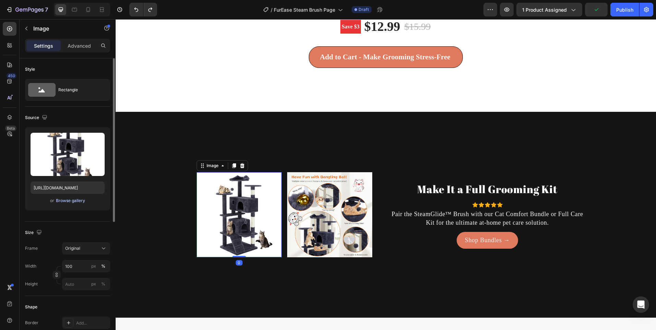
click at [67, 204] on button "Browse gallery" at bounding box center [71, 200] width 30 height 7
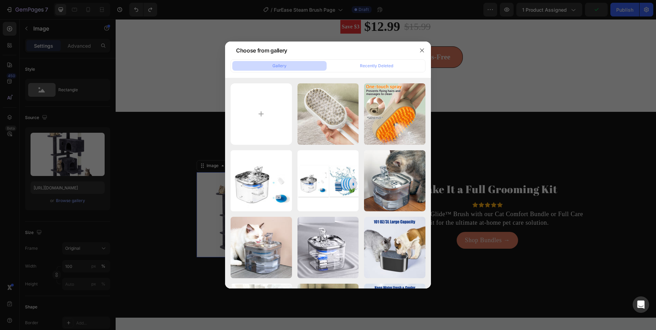
click at [150, 186] on div at bounding box center [328, 165] width 656 height 330
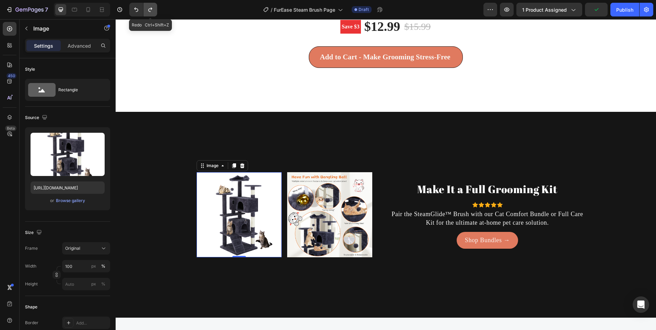
click at [154, 9] on icon "Undo/Redo" at bounding box center [150, 9] width 7 height 7
type input "https://cdn.shopify.com/s/files/1/0656/7883/5823/files/gempages_580691360521126…"
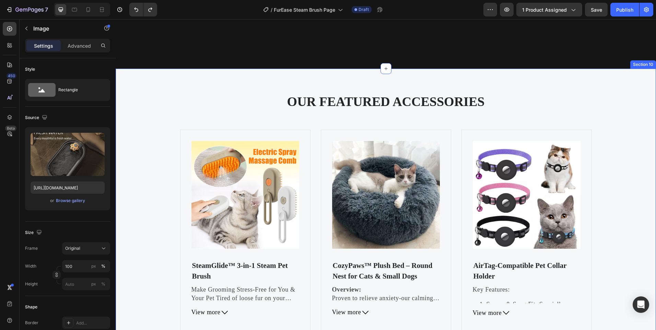
scroll to position [2079, 0]
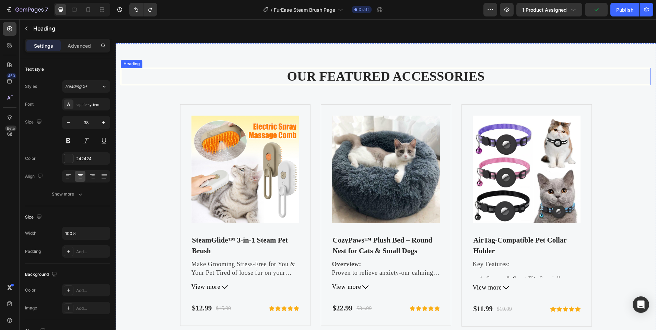
click at [355, 77] on p "OUR FEATURED ACCESSORIES" at bounding box center [386, 77] width 529 height 16
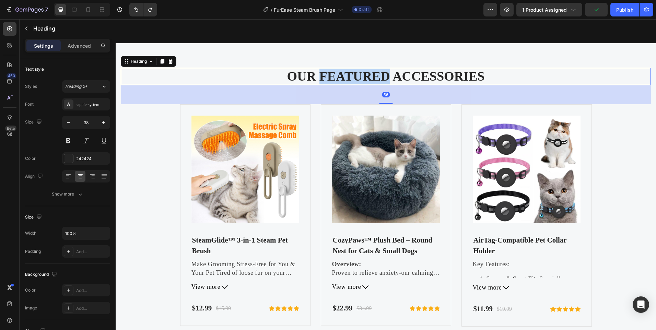
click at [355, 76] on p "OUR FEATURED ACCESSORIES" at bounding box center [386, 77] width 529 height 16
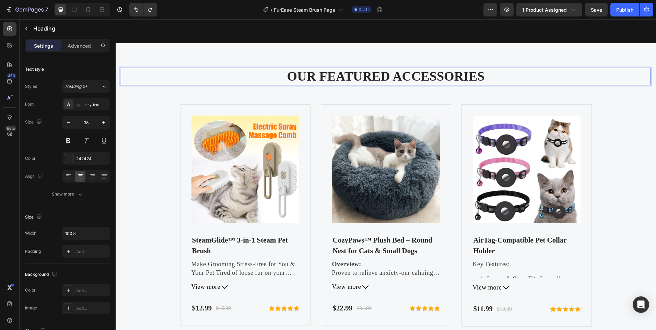
click at [391, 74] on p "OUR FEATURED ACCESSORIES" at bounding box center [386, 77] width 529 height 16
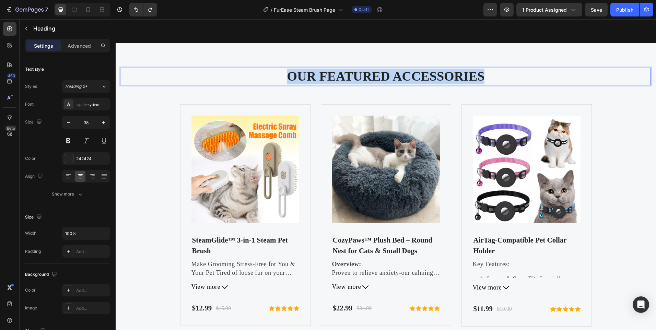
click at [391, 74] on p "OUR FEATURED ACCESSORIES" at bounding box center [386, 77] width 529 height 16
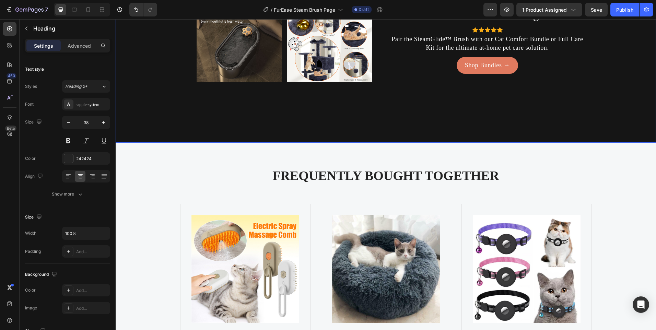
scroll to position [2062, 0]
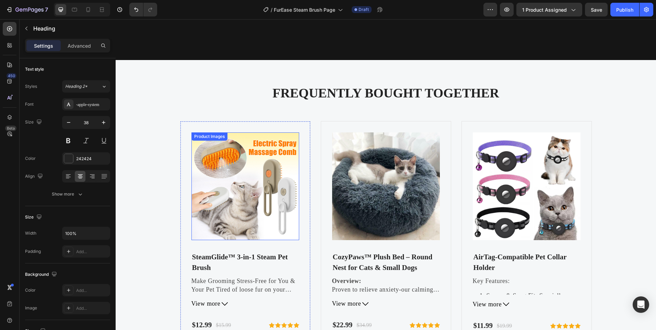
click at [225, 181] on img at bounding box center [246, 186] width 108 height 108
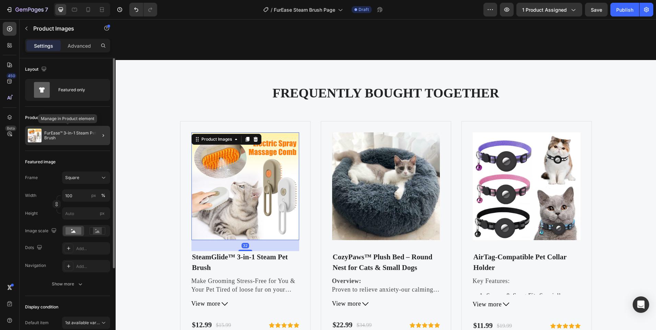
click at [78, 134] on p "FurEase™ 3-in-1 Steam Pet Brush" at bounding box center [75, 136] width 63 height 10
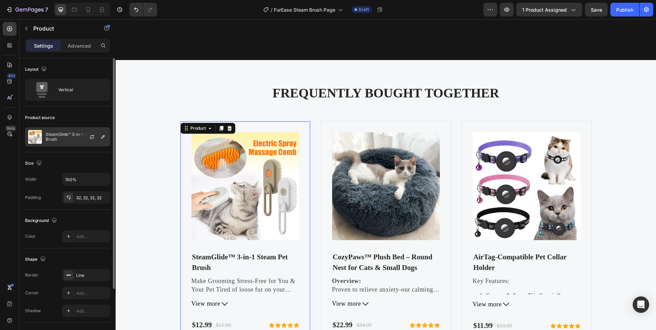
click at [67, 138] on p "SteamGlide™ 3-in-1 Steam Pet Brush" at bounding box center [76, 137] width 61 height 10
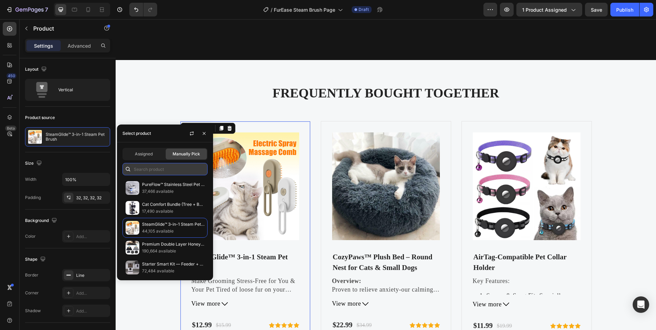
click at [142, 171] on input "text" at bounding box center [165, 169] width 85 height 12
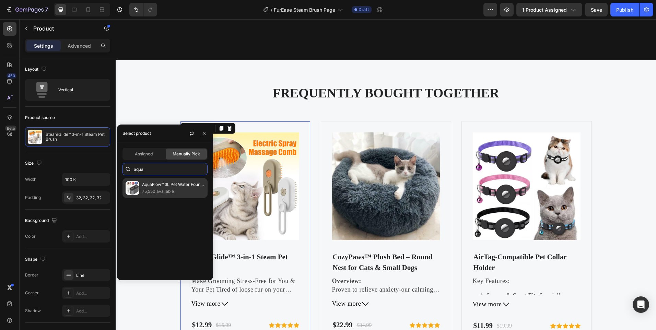
type input "aqua"
click at [151, 180] on div "AquaFlow™ 3L Pet Water Fountain – Ultra-Quiet, LED Indicator & Triple Filtratio…" at bounding box center [165, 188] width 85 height 20
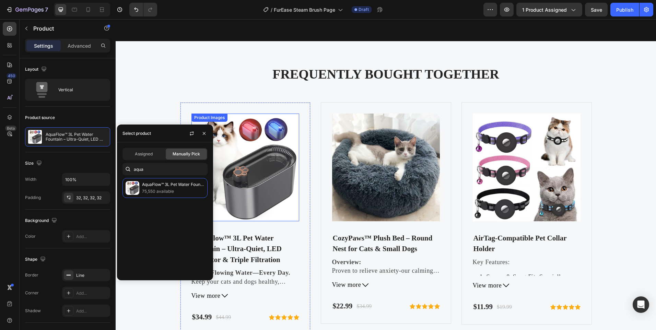
scroll to position [2097, 0]
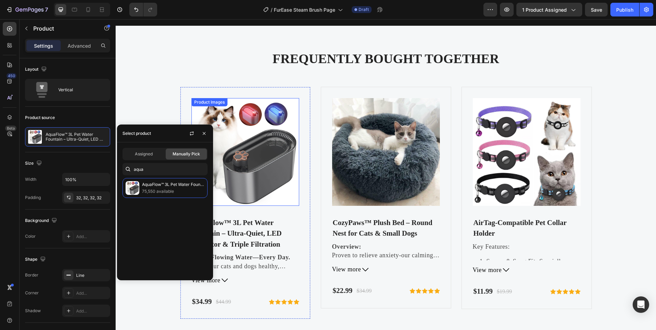
click at [243, 155] on img at bounding box center [246, 152] width 108 height 108
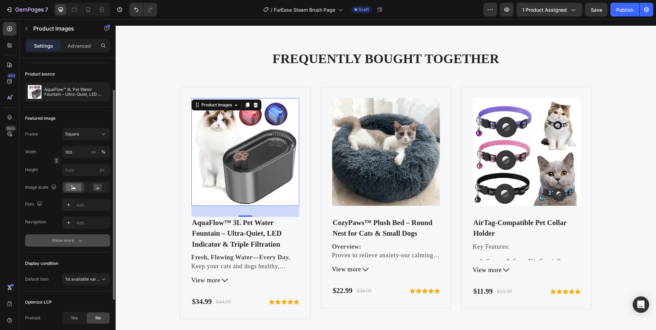
scroll to position [112, 0]
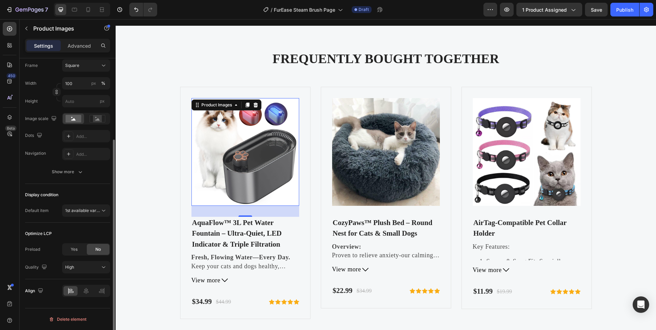
click at [227, 178] on img at bounding box center [246, 152] width 108 height 108
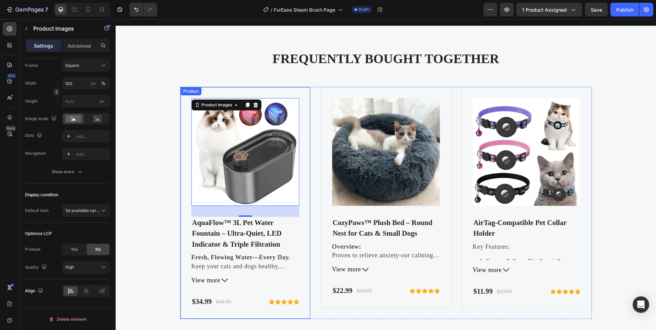
click at [181, 213] on div "Product Images 32 AquaFlow™ 3L Pet Water Fountain – Ultra-Quiet, LED Indicator …" at bounding box center [245, 203] width 130 height 233
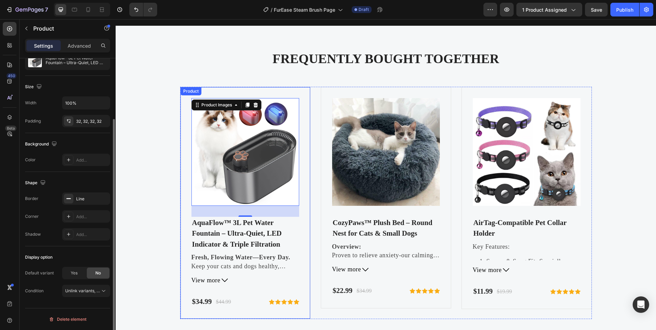
scroll to position [0, 0]
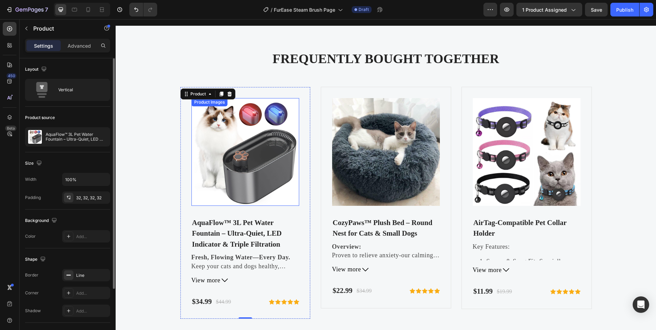
click at [236, 187] on img at bounding box center [246, 152] width 108 height 108
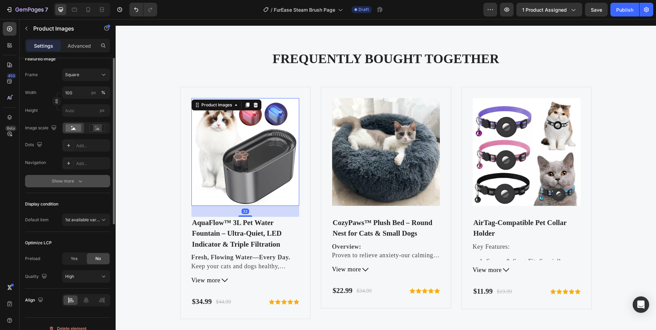
scroll to position [112, 0]
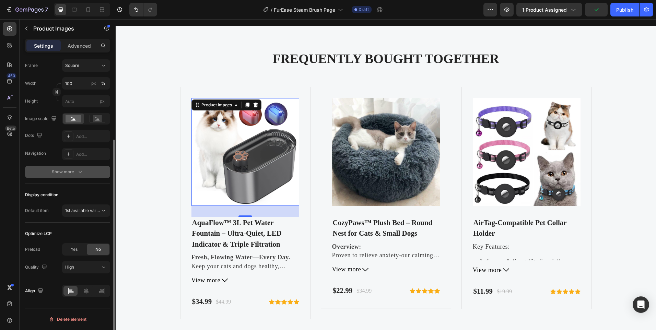
click at [66, 174] on div "Show more" at bounding box center [68, 172] width 32 height 7
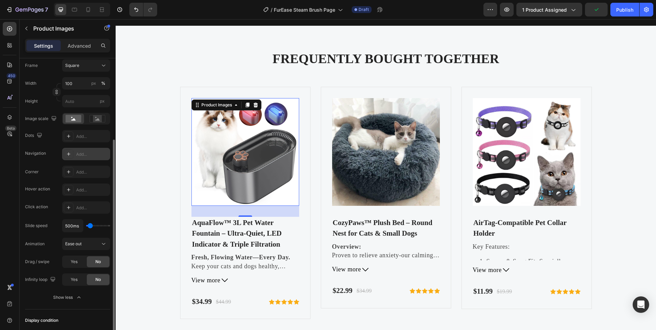
click at [74, 152] on div "Add..." at bounding box center [86, 154] width 48 height 12
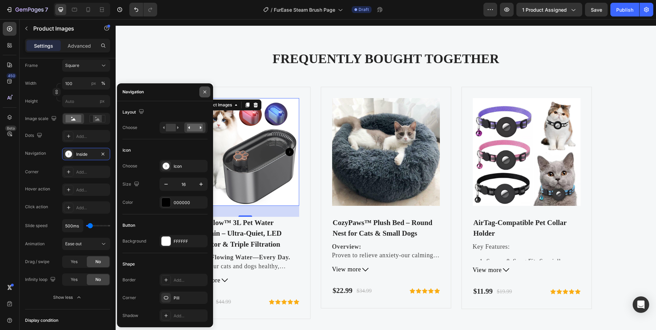
click at [206, 94] on icon "button" at bounding box center [204, 91] width 5 height 5
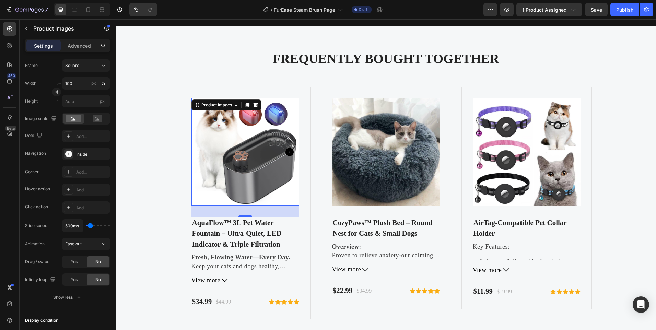
click at [286, 152] on icon "Carousel Next Arrow" at bounding box center [290, 152] width 8 height 8
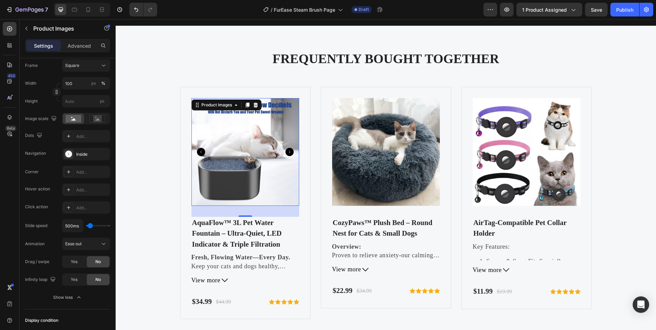
click at [286, 150] on icon "Carousel Next Arrow" at bounding box center [290, 152] width 8 height 8
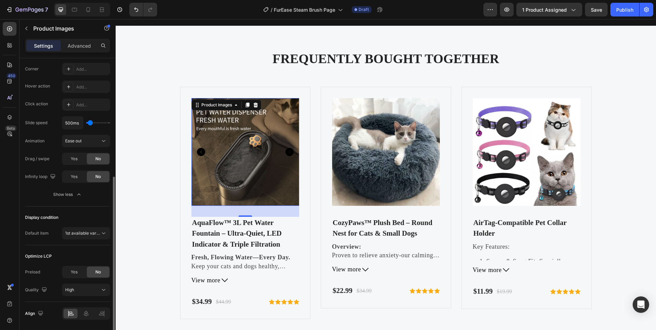
scroll to position [238, 0]
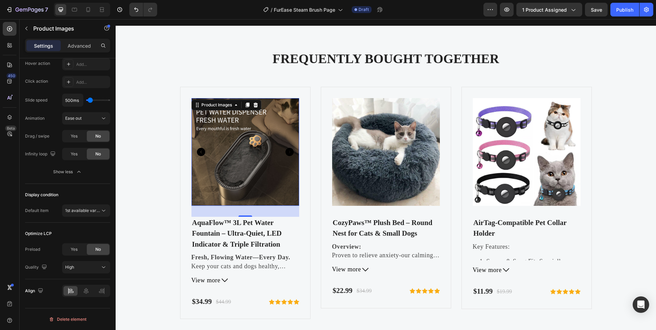
click at [208, 186] on img at bounding box center [246, 152] width 108 height 108
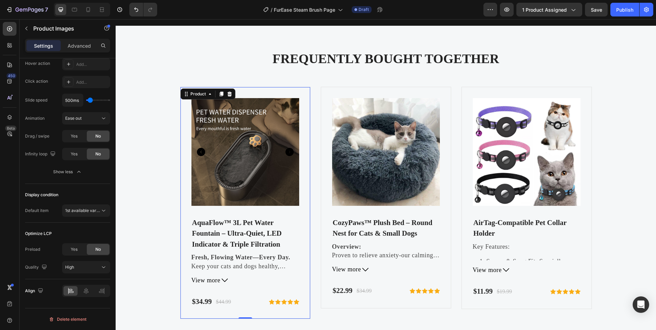
click at [185, 150] on div "Product Images AquaFlow™ 3L Pet Water Fountain – Ultra-Quiet, LED Indicator & T…" at bounding box center [245, 203] width 130 height 233
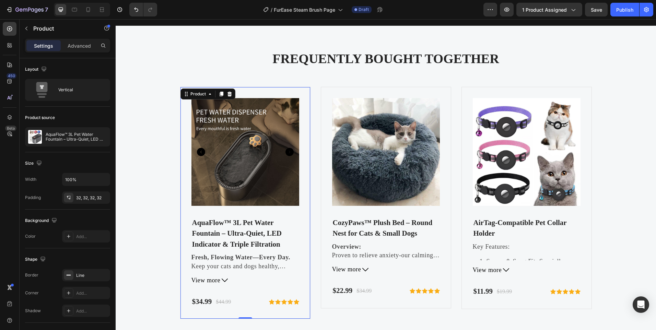
click at [304, 143] on div "Product Images AquaFlow™ 3L Pet Water Fountain – Ultra-Quiet, LED Indicator & T…" at bounding box center [245, 203] width 130 height 233
click at [86, 47] on p "Advanced" at bounding box center [79, 45] width 23 height 7
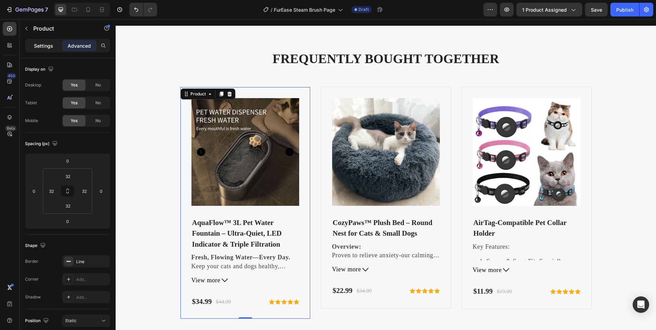
click at [45, 46] on p "Settings" at bounding box center [43, 45] width 19 height 7
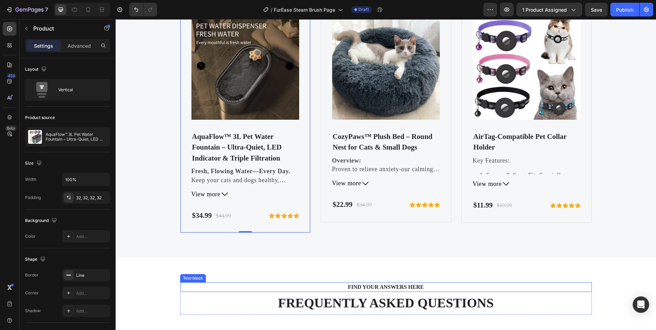
scroll to position [2268, 0]
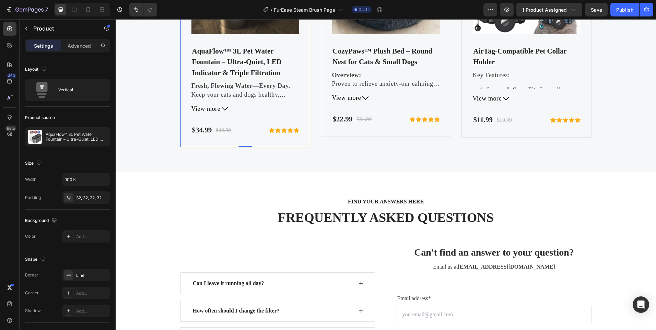
click at [248, 122] on div "Product Images AquaFlow™ 3L Pet Water Fountain – Ultra-Quiet, LED Indicator & T…" at bounding box center [246, 32] width 108 height 210
click at [251, 114] on div "Product Images AquaFlow™ 3L Pet Water Fountain – Ultra-Quiet, LED Indicator & T…" at bounding box center [246, 32] width 108 height 210
click at [214, 106] on span "View more" at bounding box center [206, 109] width 29 height 9
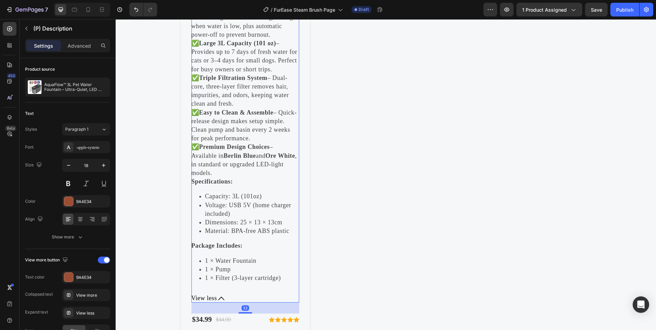
scroll to position [2577, 0]
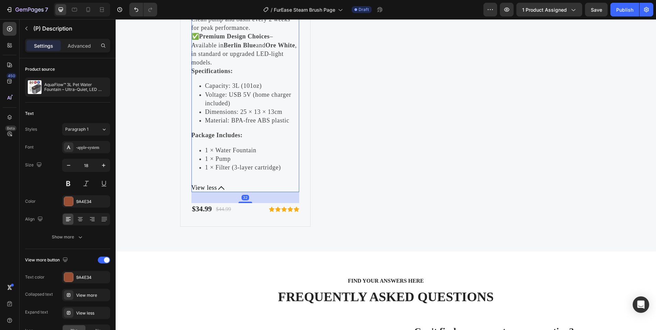
click at [209, 184] on span "View less" at bounding box center [205, 188] width 26 height 9
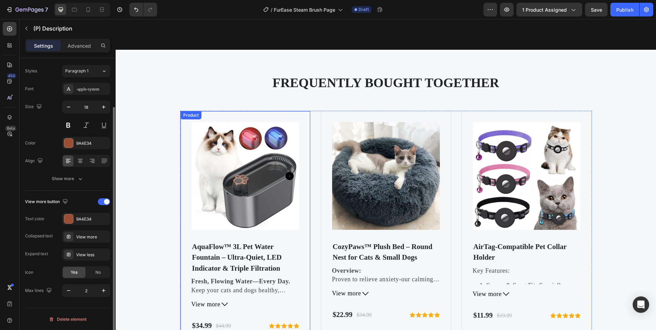
scroll to position [2141, 0]
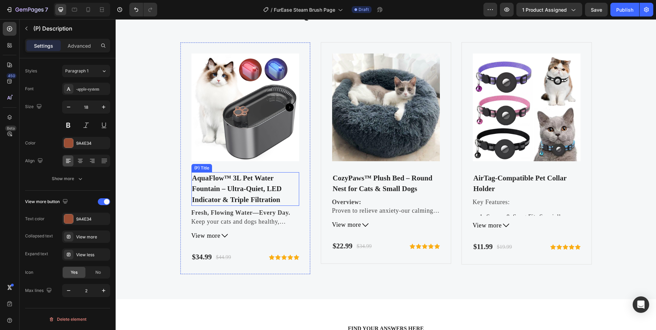
click at [245, 174] on h2 "AquaFlow™ 3L Pet Water Fountain – Ultra-Quiet, LED Indicator & Triple Filtration" at bounding box center [246, 189] width 108 height 34
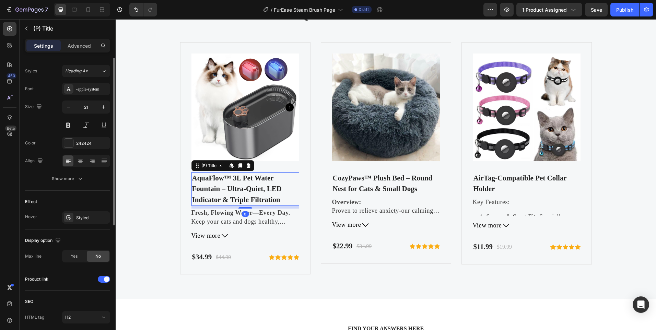
scroll to position [0, 0]
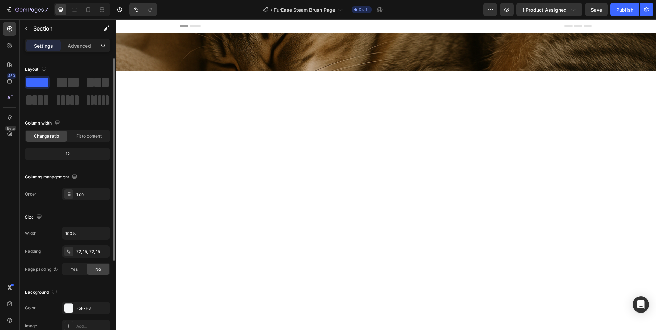
scroll to position [2141, 0]
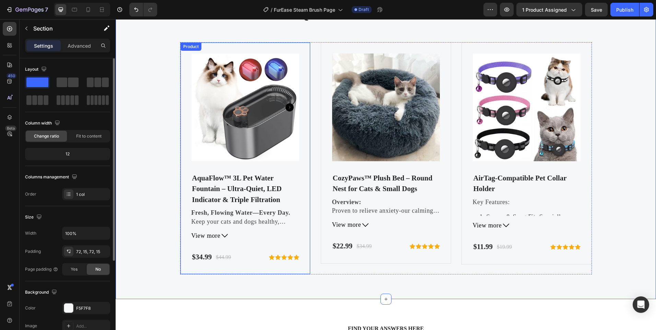
click at [182, 169] on div "Product Images AquaFlow™ 3L Pet Water Fountain – Ultra-Quiet, LED Indicator & T…" at bounding box center [245, 158] width 130 height 233
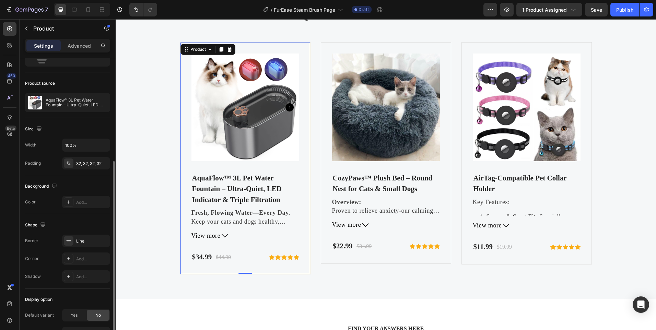
scroll to position [77, 0]
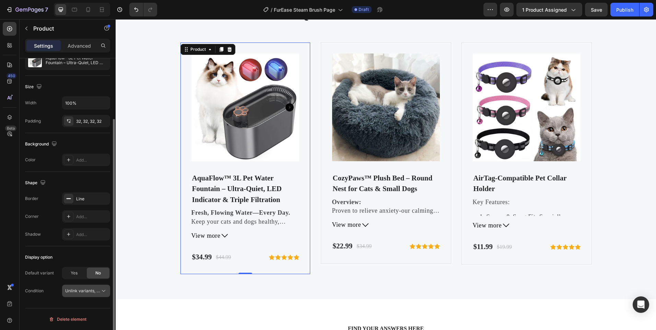
click at [96, 289] on span "Unlink variants, quantity <br> between same products" at bounding box center [117, 290] width 105 height 5
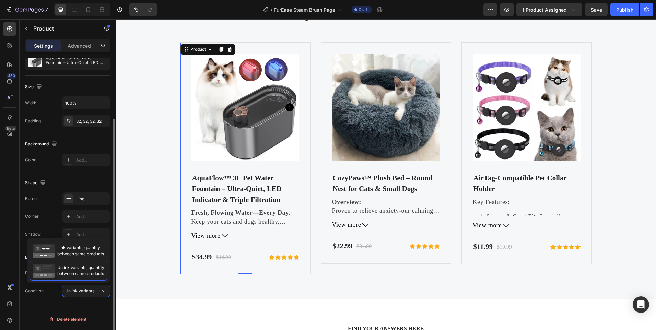
click at [55, 299] on div "Display option Default variant Yes No Condition Unlink variants, quantity <br> …" at bounding box center [67, 274] width 85 height 56
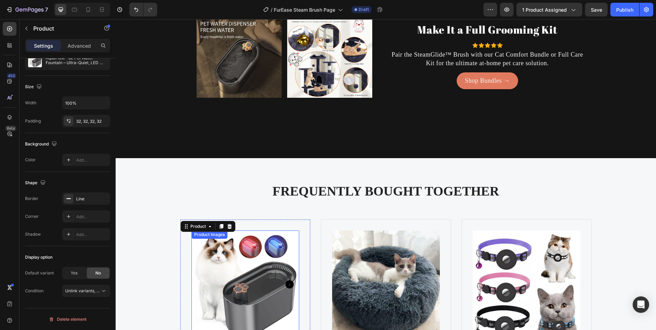
scroll to position [2004, 0]
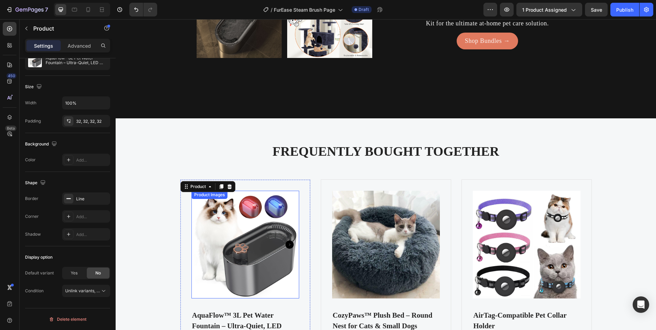
click at [229, 235] on img at bounding box center [246, 245] width 108 height 108
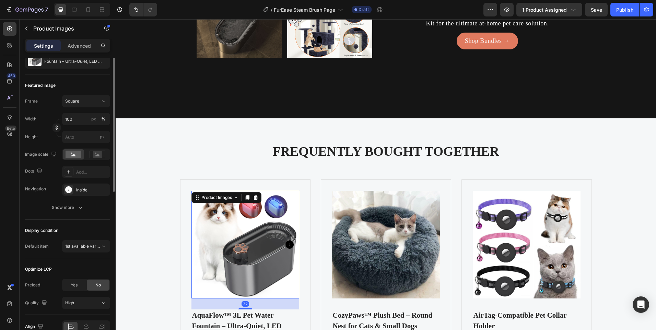
scroll to position [0, 0]
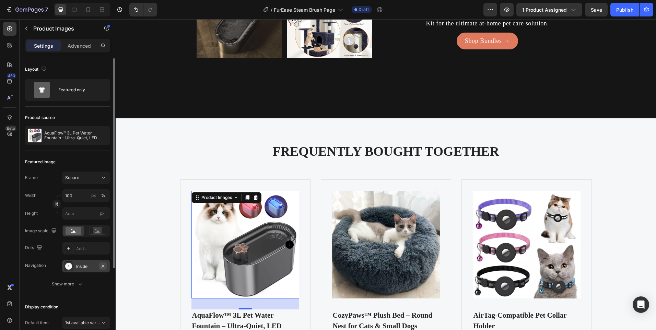
click at [103, 267] on icon "button" at bounding box center [102, 266] width 5 height 5
click at [71, 279] on button "Show more" at bounding box center [67, 284] width 85 height 12
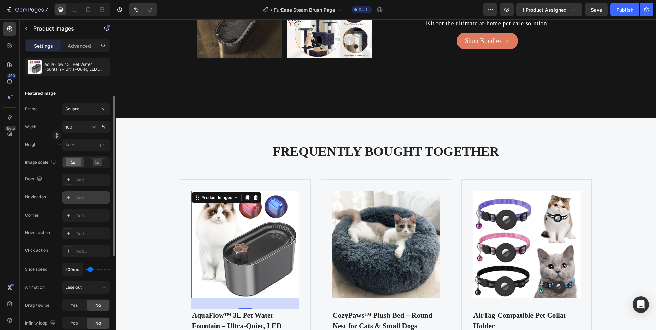
scroll to position [103, 0]
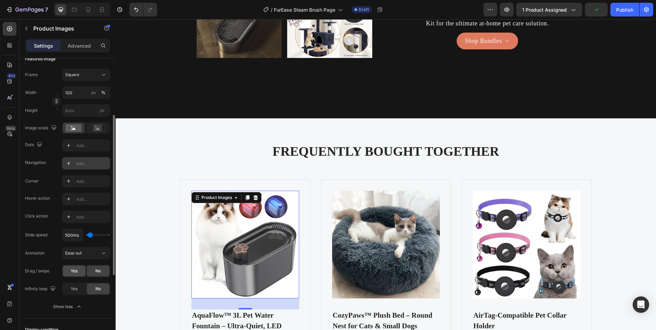
click at [72, 274] on span "Yes" at bounding box center [74, 271] width 7 height 6
click at [92, 274] on div "No" at bounding box center [98, 271] width 23 height 11
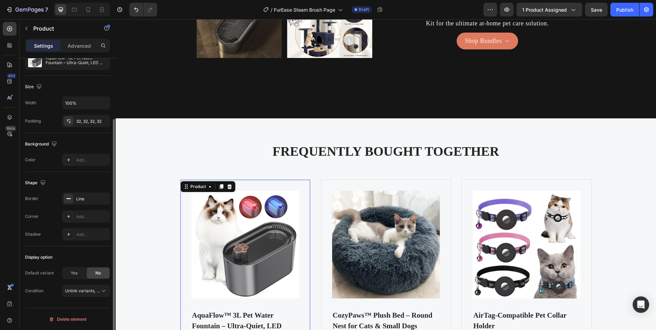
click at [187, 193] on div "Product Images AquaFlow™ 3L Pet Water Fountain – Ultra-Quiet, LED Indicator & T…" at bounding box center [245, 296] width 130 height 233
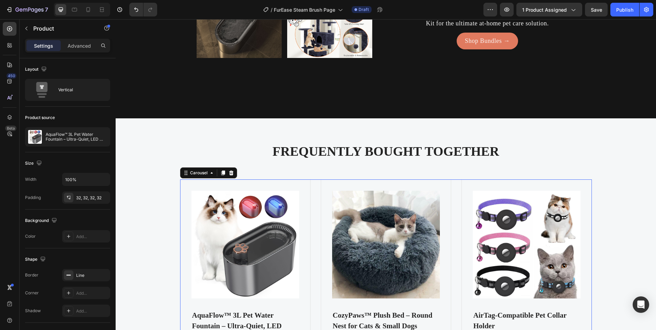
click at [314, 190] on div "Product Images AquaFlow™ 3L Pet Water Fountain – Ultra-Quiet, LED Indicator & T…" at bounding box center [386, 296] width 412 height 233
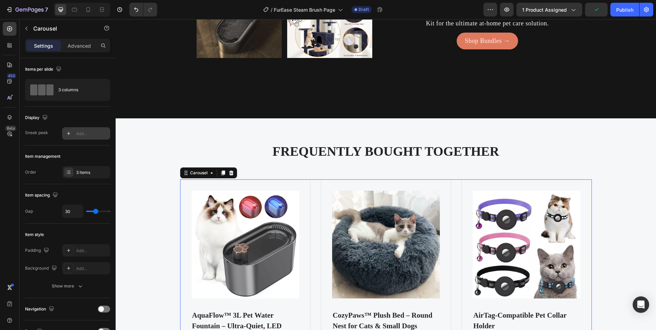
click at [72, 130] on div at bounding box center [69, 134] width 10 height 10
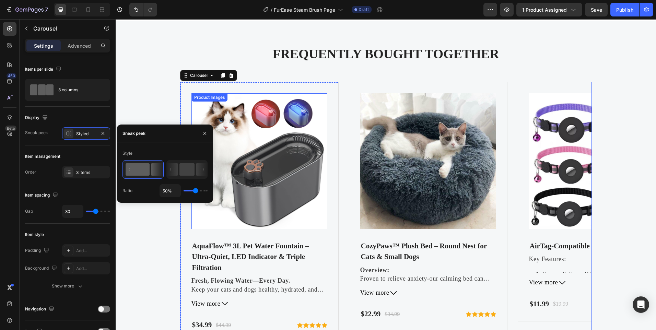
scroll to position [2141, 0]
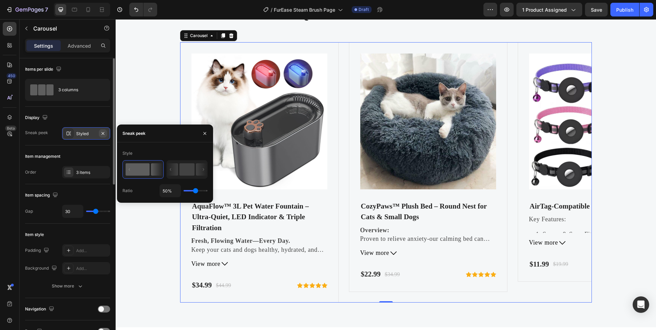
click at [104, 136] on button "button" at bounding box center [103, 133] width 8 height 8
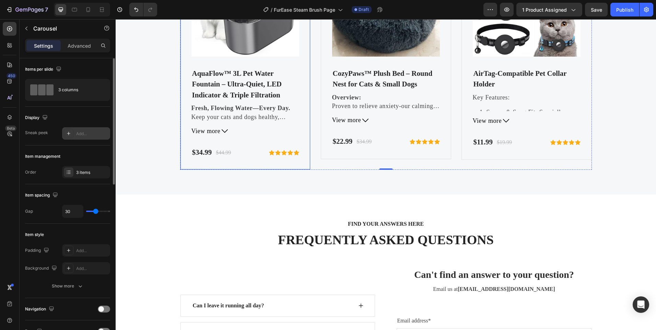
scroll to position [2244, 0]
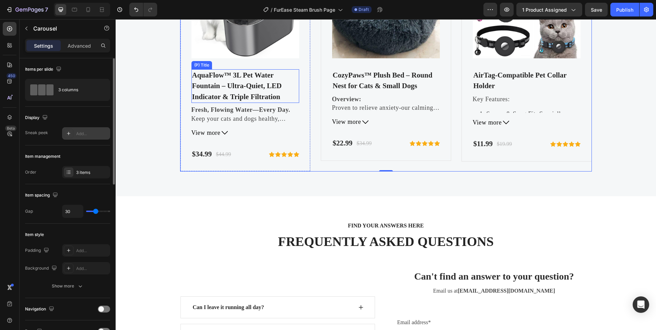
click at [244, 93] on h2 "AquaFlow™ 3L Pet Water Fountain – Ultra-Quiet, LED Indicator & Triple Filtration" at bounding box center [246, 86] width 108 height 34
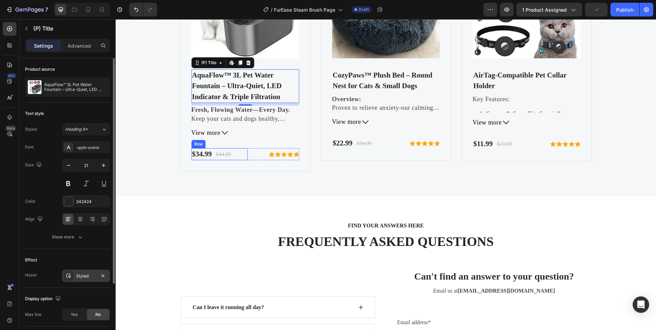
click at [245, 151] on div "$34.99 (P) Price (P) Price $44.99 (P) Price (P) Price Row" at bounding box center [220, 154] width 57 height 12
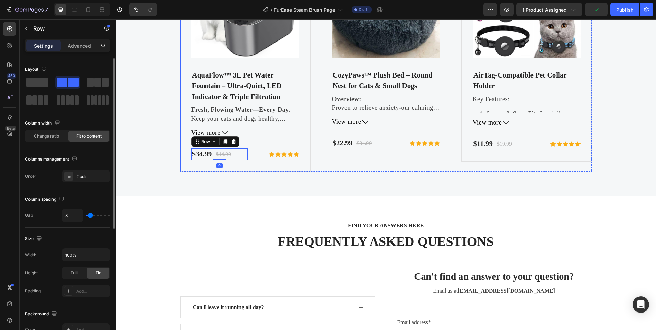
click at [262, 138] on div "Product Images AquaFlow™ 3L Pet Water Fountain – Ultra-Quiet, LED Indicator & T…" at bounding box center [246, 56] width 108 height 210
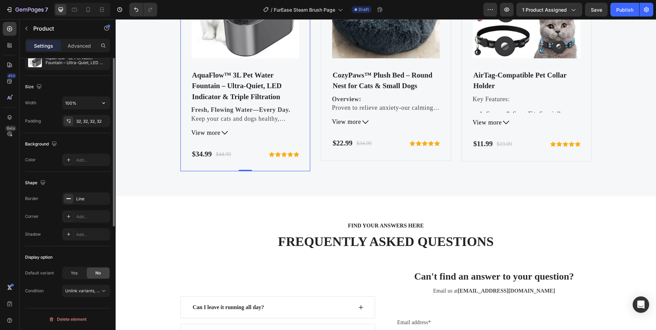
scroll to position [0, 0]
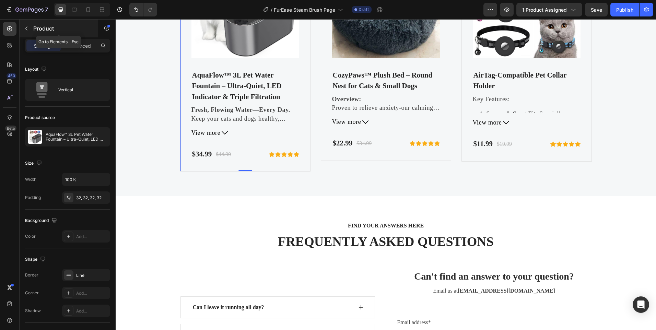
click at [22, 30] on button "button" at bounding box center [26, 28] width 11 height 11
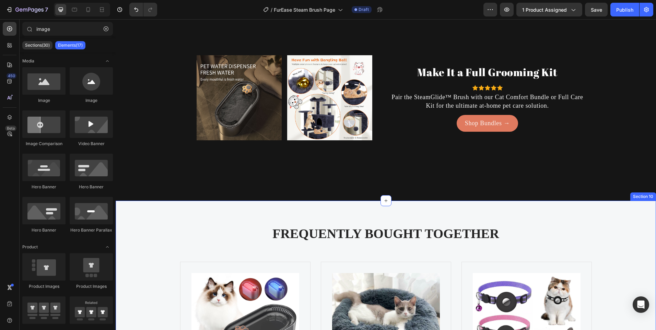
scroll to position [1867, 0]
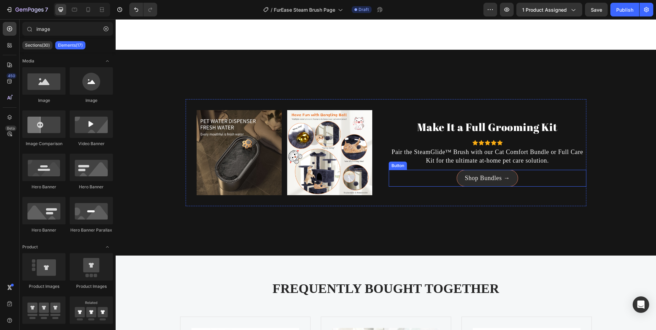
click at [458, 174] on link "Shop Bundles →" at bounding box center [487, 178] width 61 height 17
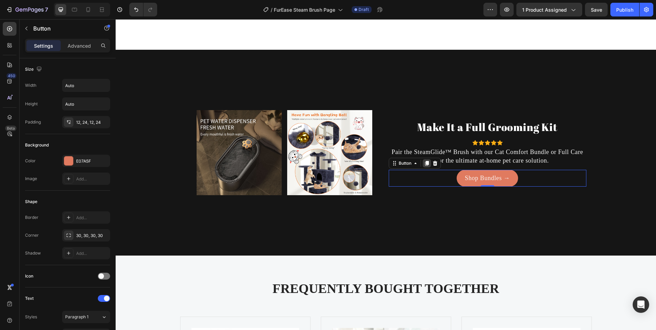
click at [425, 164] on icon at bounding box center [427, 163] width 4 height 5
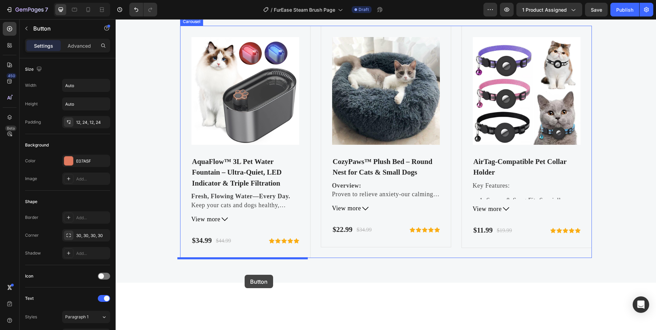
scroll to position [2169, 0]
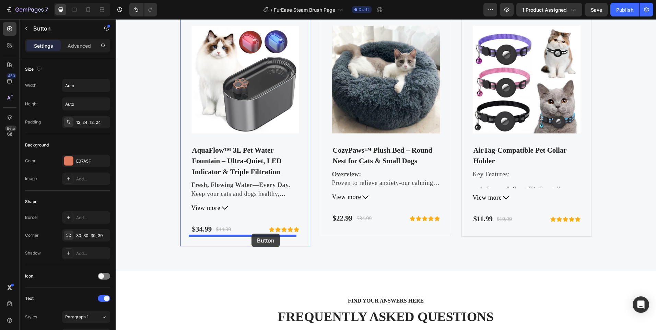
drag, startPoint x: 438, startPoint y: 117, endPoint x: 252, endPoint y: 234, distance: 219.8
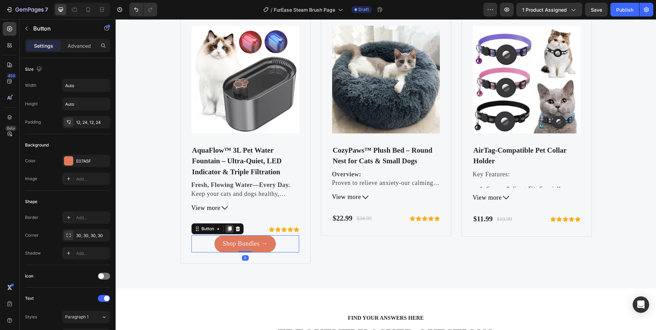
click at [229, 229] on icon at bounding box center [230, 229] width 4 height 5
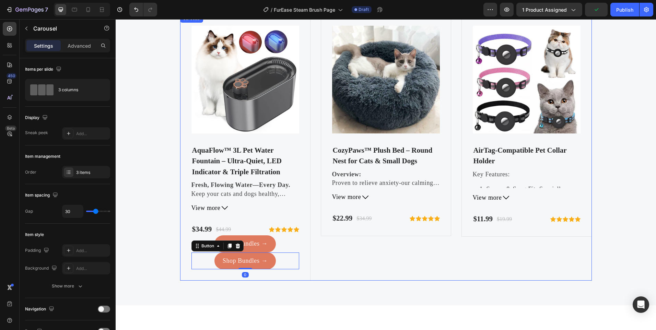
click at [321, 267] on div "Product Images CozyPaws™ Plush Bed – Round Nest for Cats & Small Dogs (P) Title…" at bounding box center [386, 147] width 130 height 266
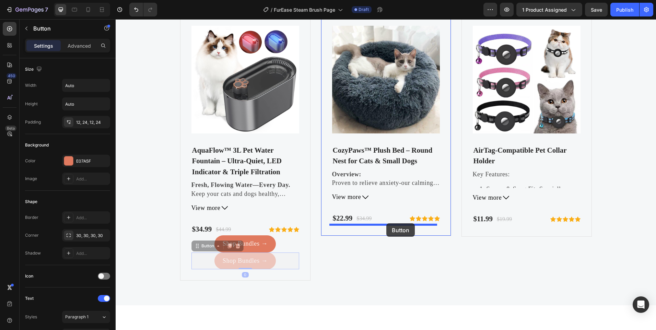
drag, startPoint x: 279, startPoint y: 262, endPoint x: 387, endPoint y: 223, distance: 114.3
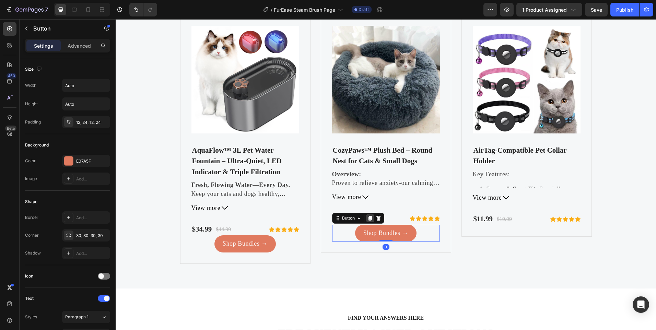
click at [370, 220] on icon at bounding box center [370, 218] width 5 height 5
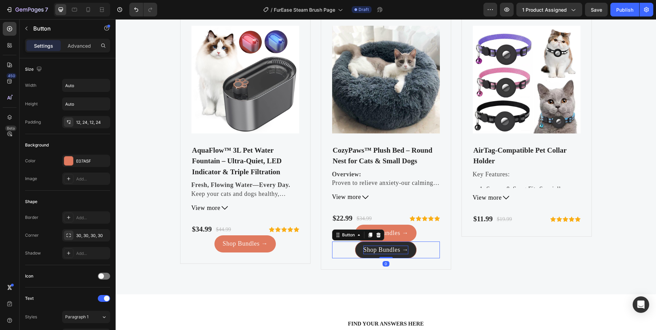
click at [390, 246] on p "Shop Bundles →" at bounding box center [386, 250] width 45 height 9
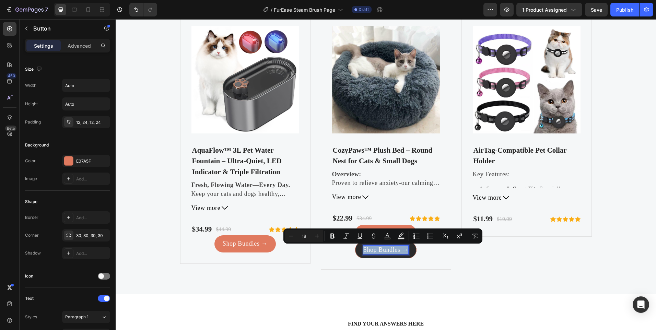
click at [389, 247] on p "Shop Bundles →" at bounding box center [386, 250] width 45 height 9
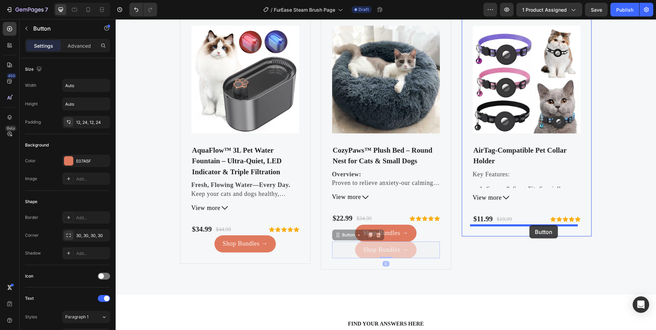
drag, startPoint x: 429, startPoint y: 248, endPoint x: 530, endPoint y: 225, distance: 103.2
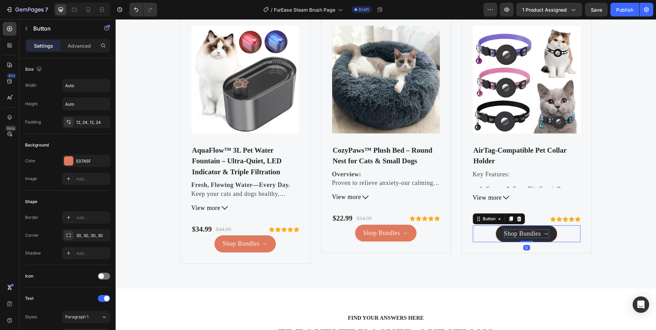
click at [523, 233] on p "Shop Bundles →" at bounding box center [526, 234] width 45 height 9
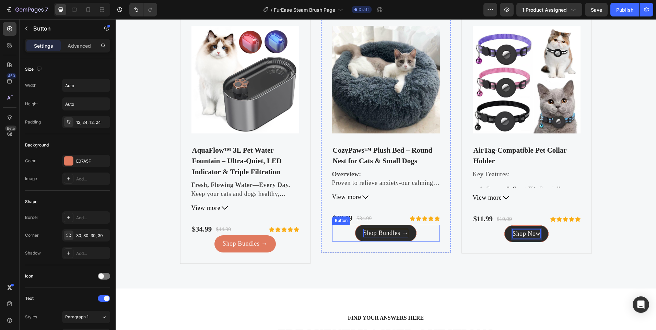
click at [378, 231] on p "Shop Bundles →" at bounding box center [386, 233] width 45 height 9
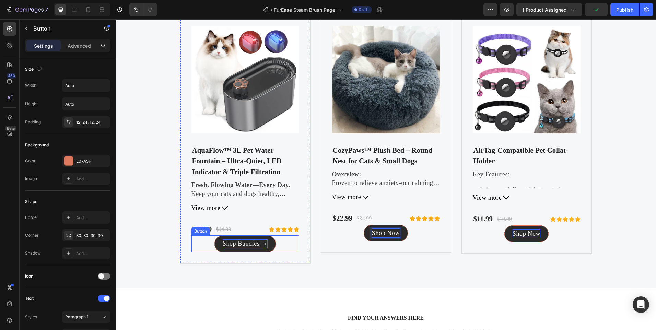
click at [242, 240] on p "Shop Bundles →" at bounding box center [245, 244] width 45 height 9
click at [228, 241] on link "Show Now" at bounding box center [245, 243] width 46 height 17
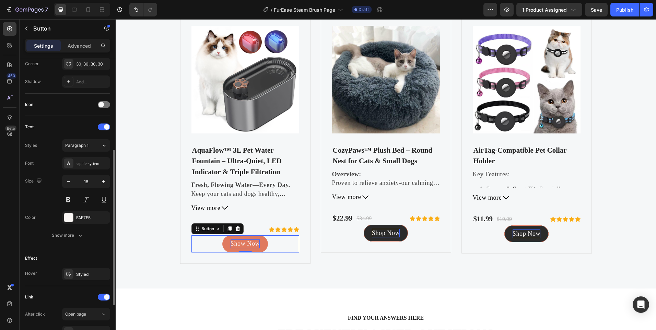
scroll to position [254, 0]
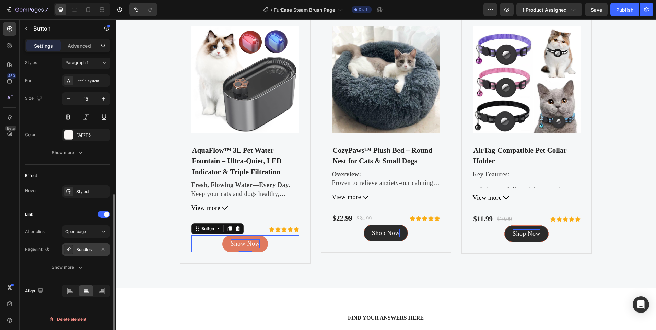
click at [75, 249] on div "Bundles" at bounding box center [86, 249] width 48 height 12
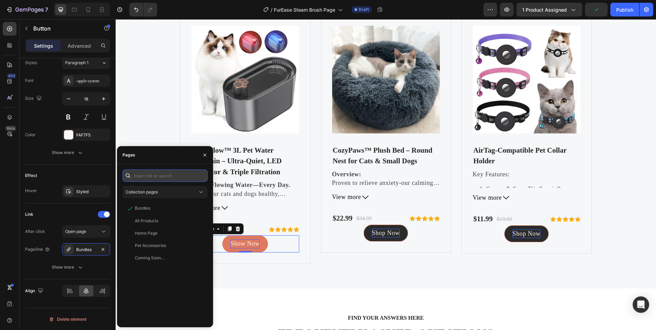
click at [160, 177] on input "text" at bounding box center [165, 176] width 85 height 12
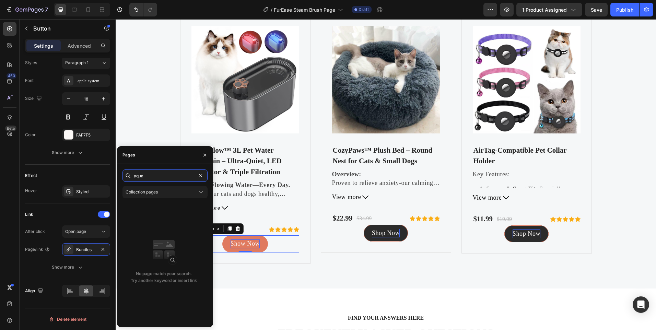
type input "aqua"
click at [169, 204] on div "No page match your search. Try another keyword or insert link" at bounding box center [164, 262] width 82 height 119
click at [162, 192] on div "Collection pages" at bounding box center [162, 192] width 72 height 6
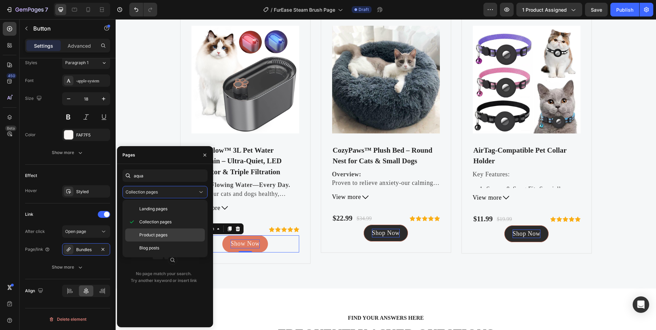
click at [146, 242] on div "Product pages" at bounding box center [165, 248] width 80 height 13
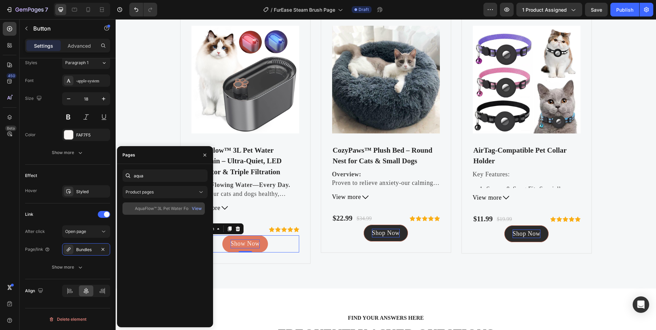
click at [160, 208] on div "AquaFlow™ 3L Pet Water Fountain – Ultra-Quiet, LED Indicator & Triple Filtration" at bounding box center [168, 209] width 66 height 6
click at [374, 233] on p "Shop Now" at bounding box center [386, 233] width 28 height 9
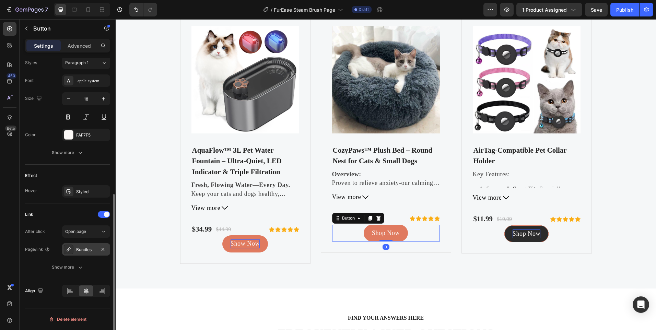
click at [90, 246] on div "Bundles" at bounding box center [86, 249] width 48 height 12
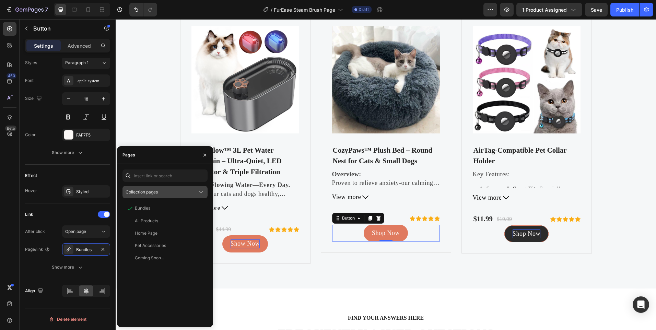
click at [158, 195] on span "Collection pages" at bounding box center [142, 192] width 32 height 6
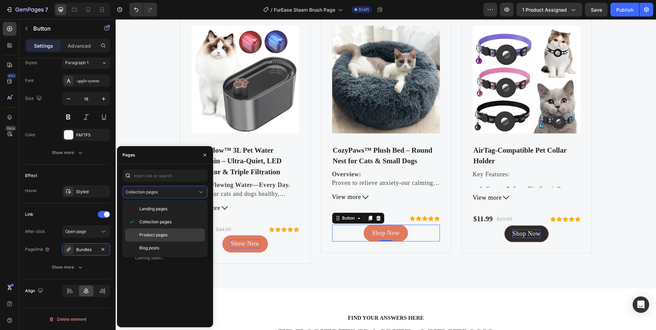
click at [156, 234] on span "Product pages" at bounding box center [153, 235] width 28 height 6
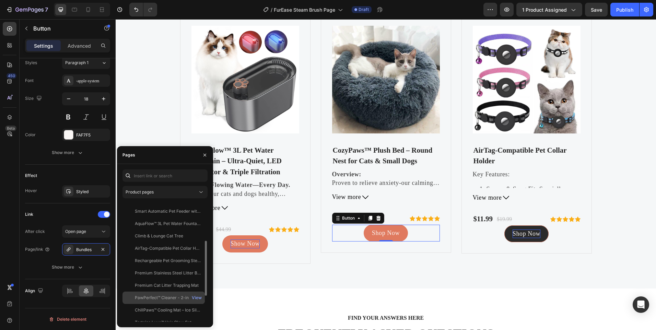
scroll to position [140, 0]
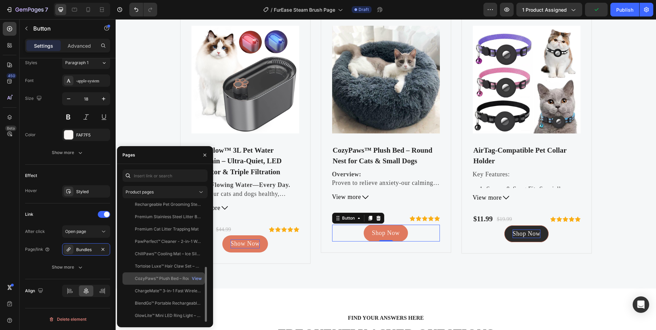
click at [160, 280] on div "CozyPaws™ Plush Bed – Round Nest for Cats & Small Dogs" at bounding box center [168, 279] width 66 height 6
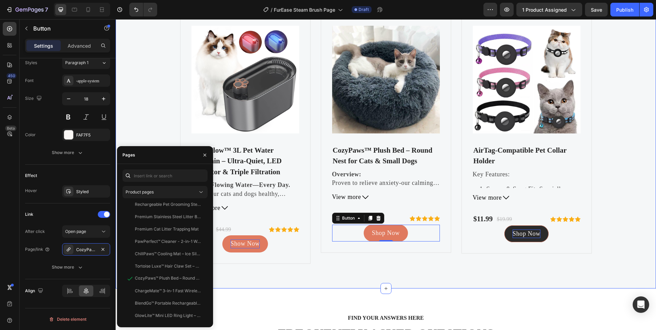
click at [348, 278] on div "FREQUENTLY BOUGHT TOGETHER Heading Product Images AquaFlow™ 3L Pet Water Founta…" at bounding box center [386, 120] width 541 height 335
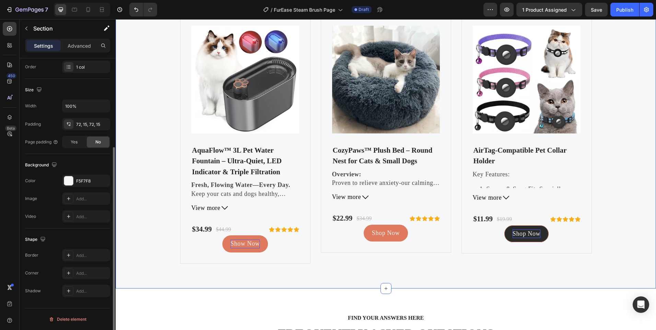
scroll to position [0, 0]
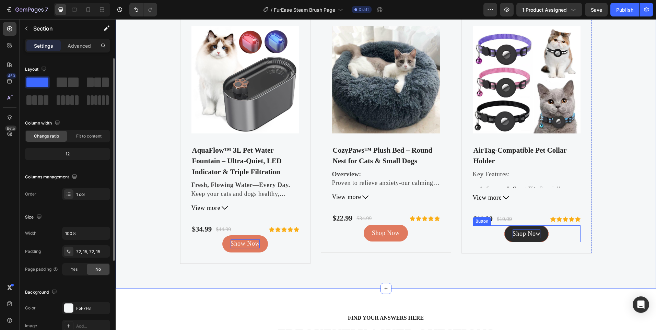
click at [534, 235] on p "Shop Now" at bounding box center [527, 234] width 28 height 9
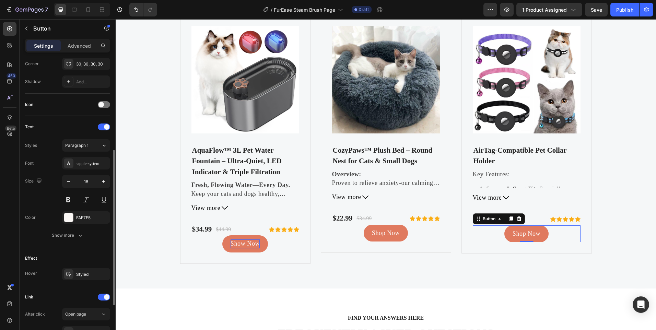
scroll to position [254, 0]
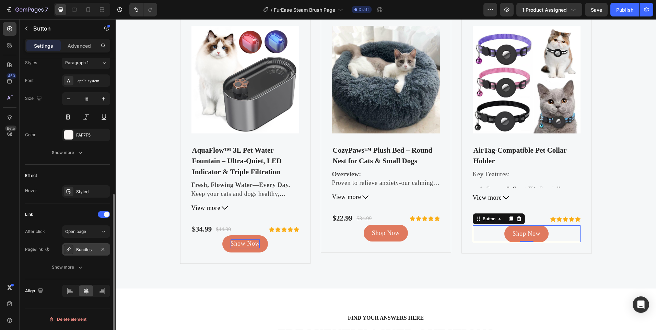
click at [81, 244] on div "Bundles" at bounding box center [86, 249] width 48 height 12
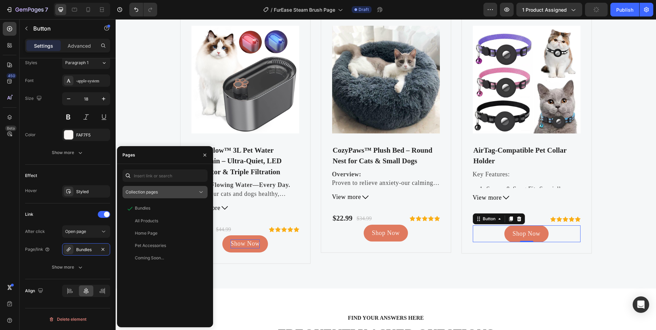
click at [158, 195] on span "Collection pages" at bounding box center [142, 192] width 32 height 6
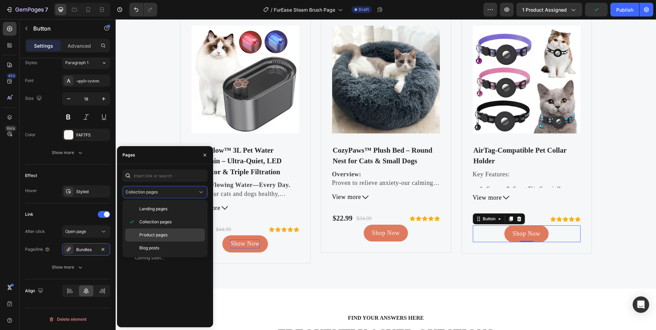
click at [157, 233] on span "Product pages" at bounding box center [153, 235] width 28 height 6
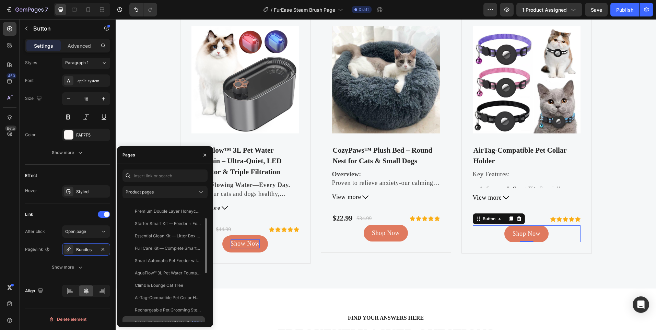
scroll to position [69, 0]
click at [162, 266] on div "AirTag-Compatible Pet Collar Holder" at bounding box center [168, 264] width 66 height 6
click at [208, 154] on button "button" at bounding box center [204, 155] width 11 height 11
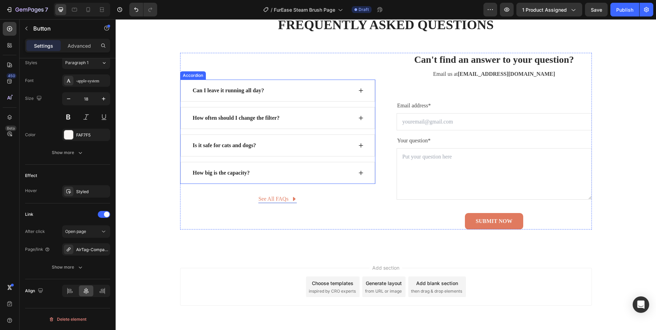
scroll to position [2398, 0]
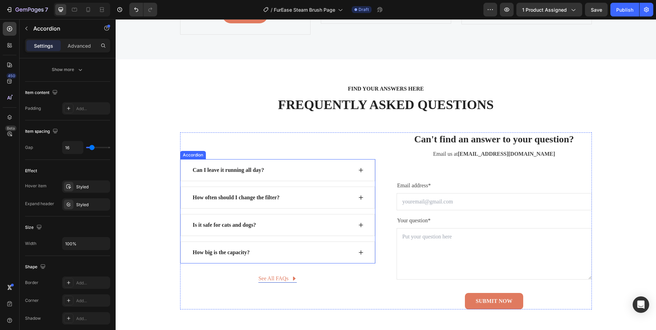
click at [227, 173] on p "Can I leave it running all day?" at bounding box center [228, 170] width 71 height 8
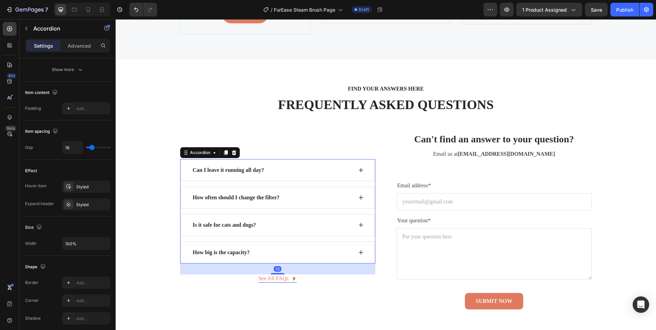
click at [227, 173] on p "Can I leave it running all day?" at bounding box center [228, 170] width 71 height 8
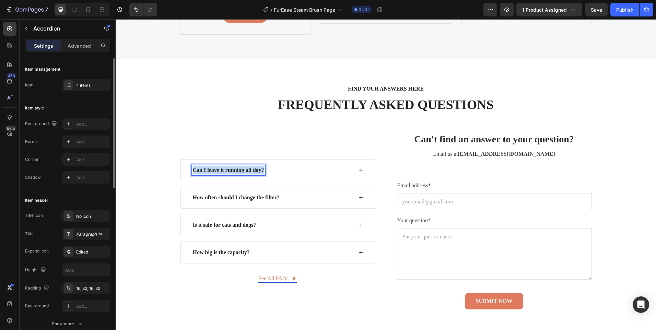
click at [227, 173] on p "Can I leave it running all day?" at bounding box center [228, 170] width 71 height 8
click at [359, 168] on icon at bounding box center [360, 170] width 5 height 5
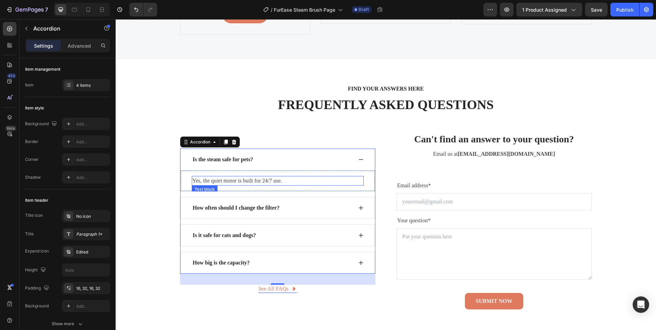
click at [252, 181] on p "Yes, the quiet motor is built for 24/7 use." at bounding box center [278, 181] width 171 height 8
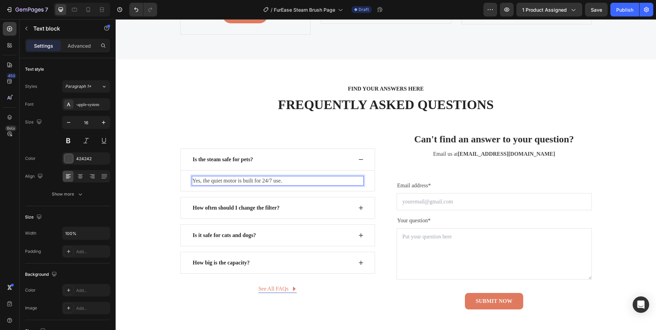
click at [252, 181] on p "Yes, the quiet motor is built for 24/7 use." at bounding box center [278, 181] width 171 height 8
click at [253, 210] on p "How often should I change the filter?" at bounding box center [236, 208] width 87 height 8
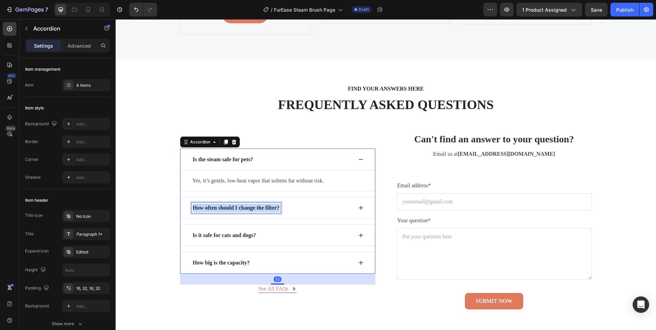
click at [253, 210] on p "How often should I change the filter?" at bounding box center [236, 208] width 87 height 8
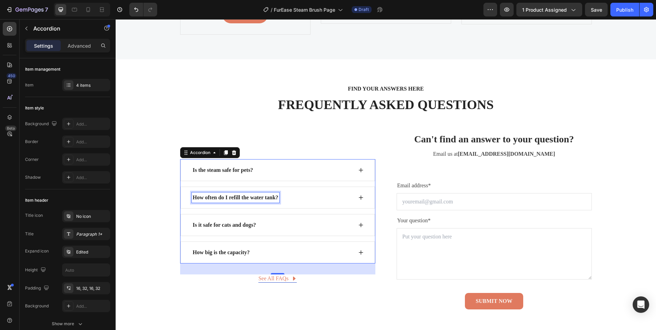
scroll to position [2388, 0]
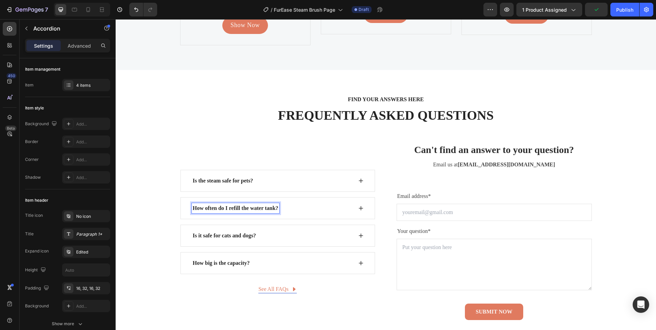
click at [362, 211] on div "How often do I refill the water tank?" at bounding box center [278, 208] width 195 height 22
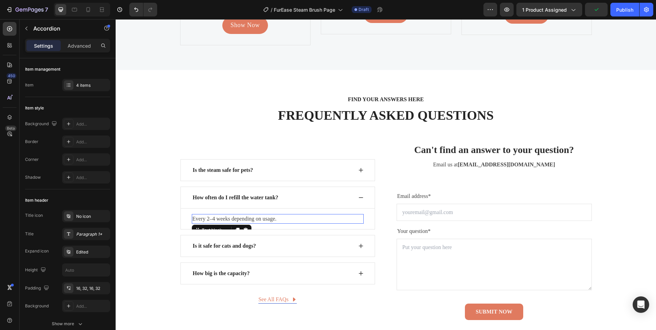
click at [246, 215] on p "Every 2–4 weeks depending on usage." at bounding box center [278, 219] width 171 height 8
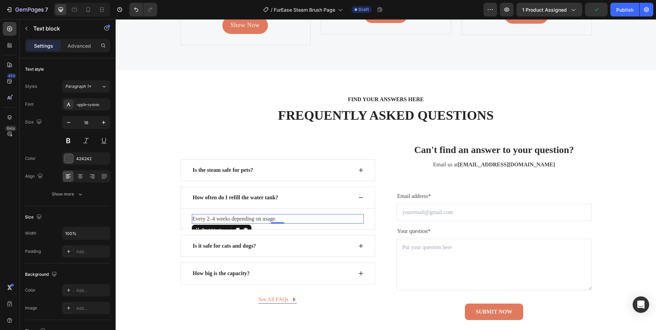
click at [246, 215] on p "Every 2–4 weeks depending on usage." at bounding box center [278, 219] width 171 height 8
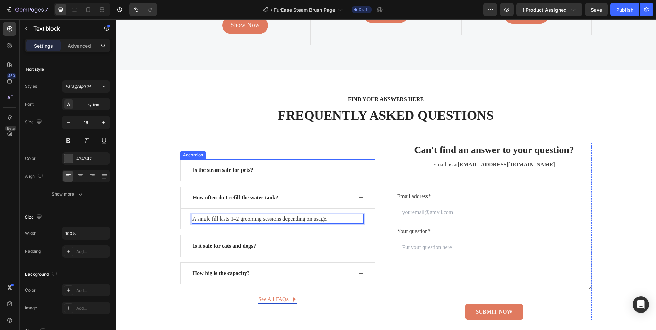
click at [241, 247] on p "Is it safe for cats and dogs?" at bounding box center [225, 246] width 64 height 8
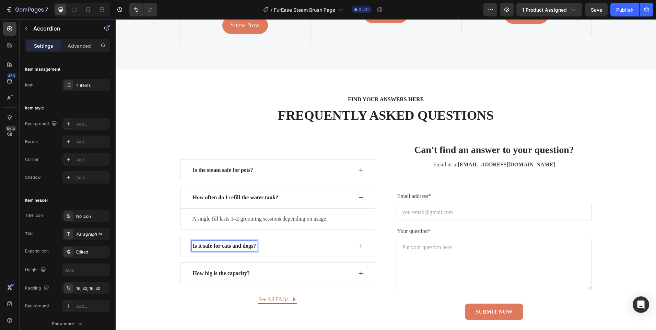
click at [239, 244] on p "Is it safe for cats and dogs?" at bounding box center [225, 246] width 64 height 8
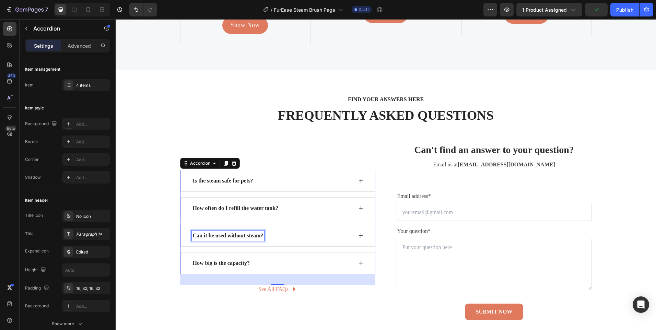
scroll to position [2377, 0]
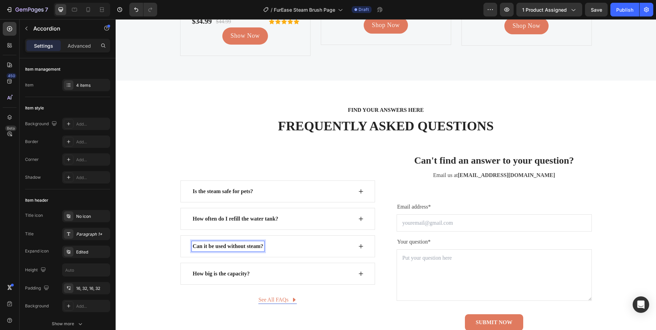
click at [358, 244] on icon at bounding box center [360, 246] width 5 height 5
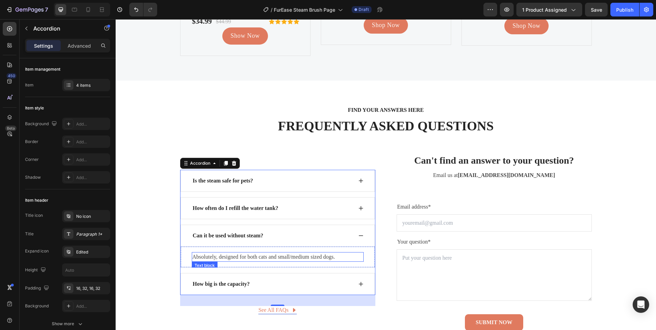
click at [233, 254] on p "Absolutely, designed for both cats and small/medium sized dogs." at bounding box center [278, 257] width 171 height 8
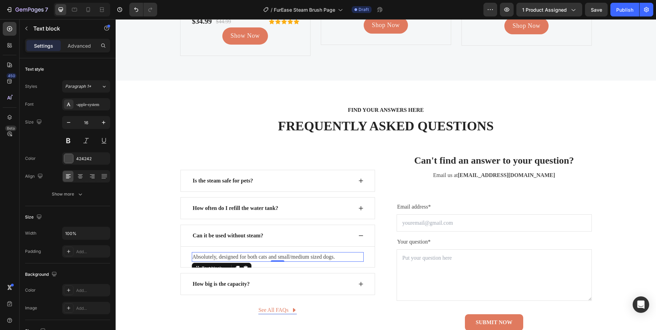
click at [233, 254] on p "Absolutely, designed for both cats and small/medium sized dogs." at bounding box center [278, 257] width 171 height 8
click at [228, 282] on p "How big is the capacity?" at bounding box center [221, 284] width 57 height 8
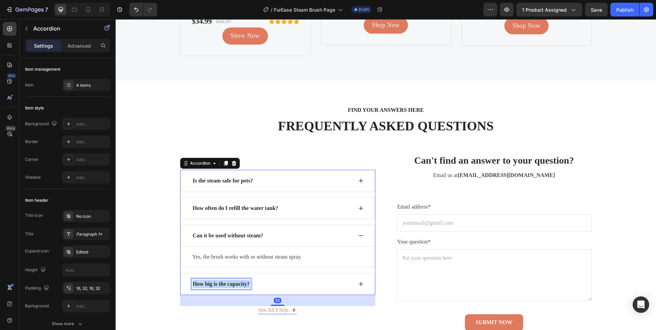
click at [228, 282] on p "How big is the capacity?" at bounding box center [221, 284] width 57 height 8
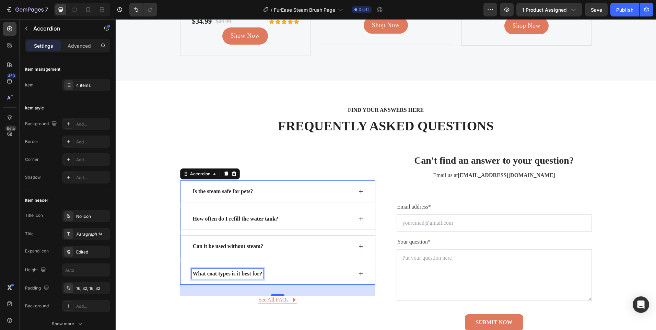
scroll to position [2366, 0]
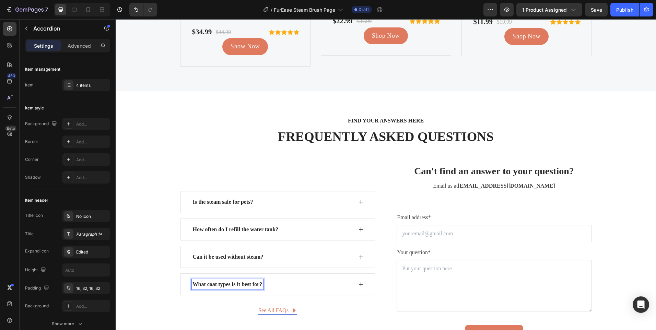
click at [358, 284] on icon at bounding box center [360, 284] width 5 height 5
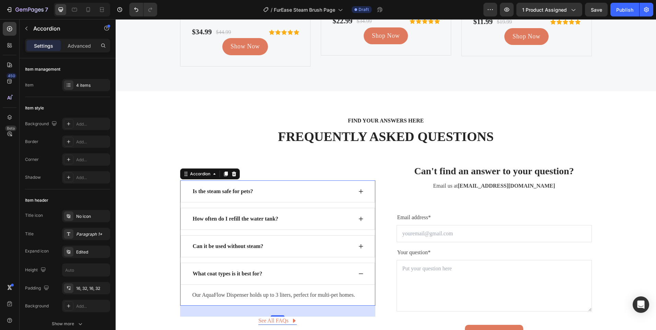
scroll to position [2401, 0]
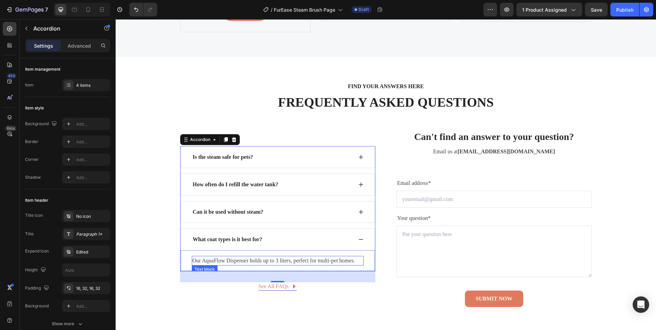
click at [256, 261] on p "Our AquaFlow Dispenser holds up to 3 liters, perfect for multi-pet homes." at bounding box center [278, 261] width 171 height 8
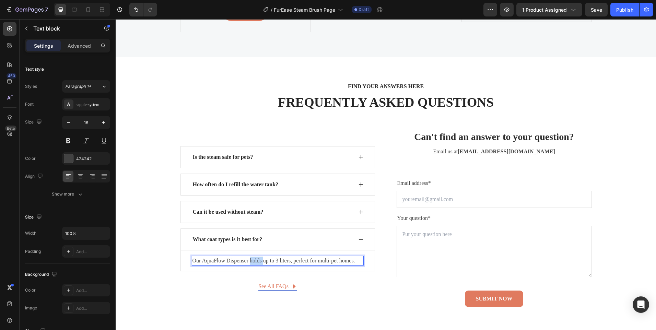
click at [256, 261] on p "Our AquaFlow Dispenser holds up to 3 liters, perfect for multi-pet homes." at bounding box center [278, 261] width 171 height 8
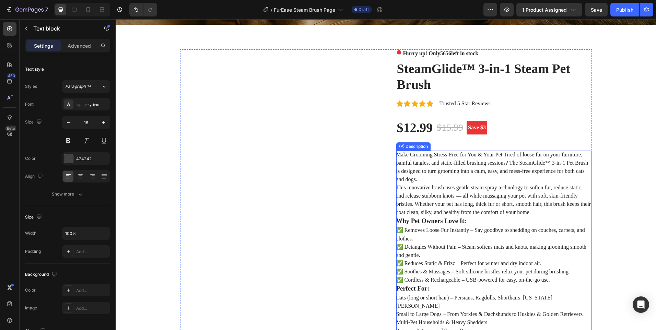
scroll to position [0, 0]
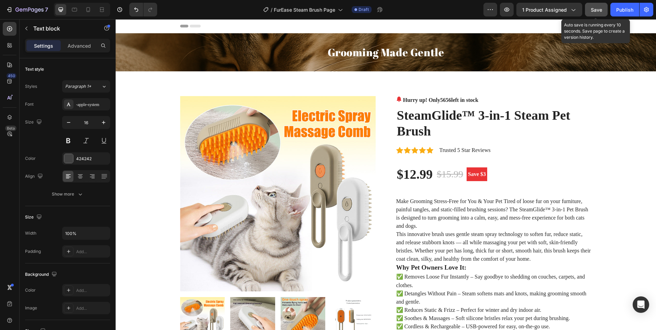
click at [597, 13] on div "Save" at bounding box center [596, 9] width 11 height 7
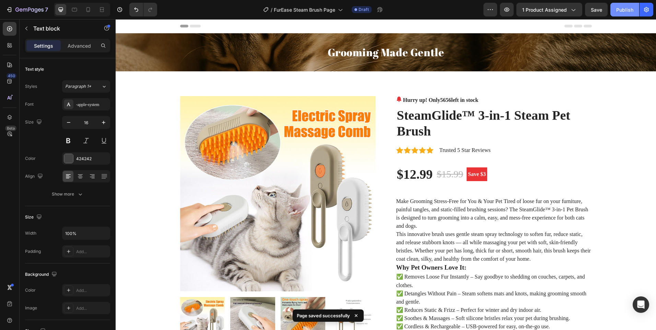
click at [623, 6] on button "Publish" at bounding box center [625, 10] width 29 height 14
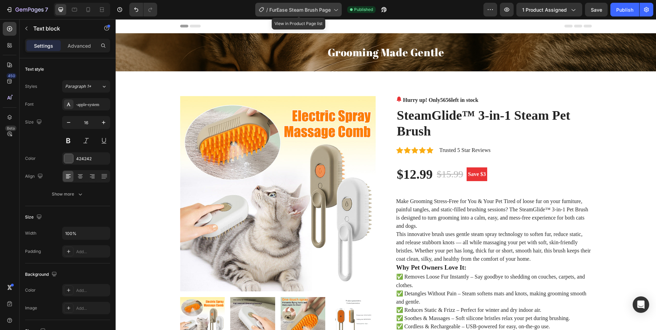
click at [324, 10] on span "FurEase Steam Brush Page" at bounding box center [299, 9] width 61 height 7
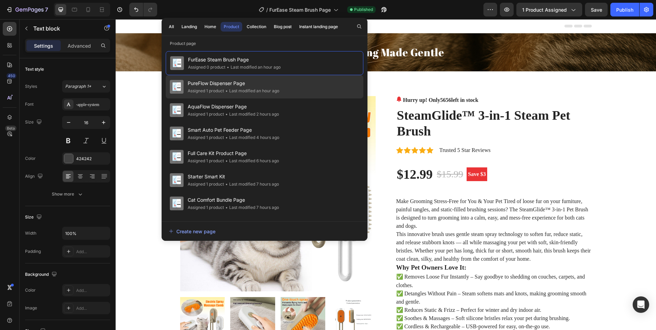
click at [258, 85] on span "PureFlow Dispenser Page" at bounding box center [234, 83] width 92 height 8
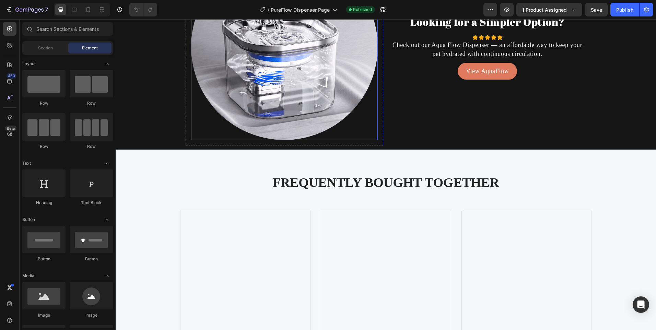
scroll to position [2471, 0]
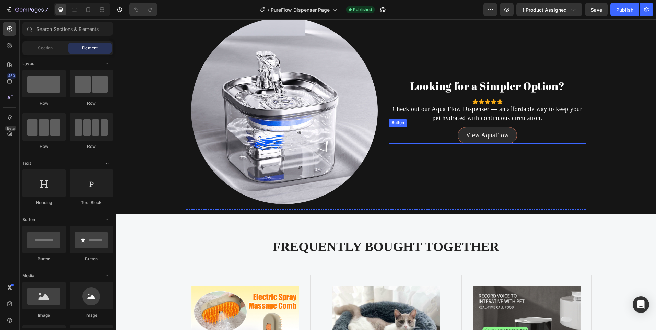
click at [461, 138] on link "View AquaFlow" at bounding box center [487, 135] width 59 height 17
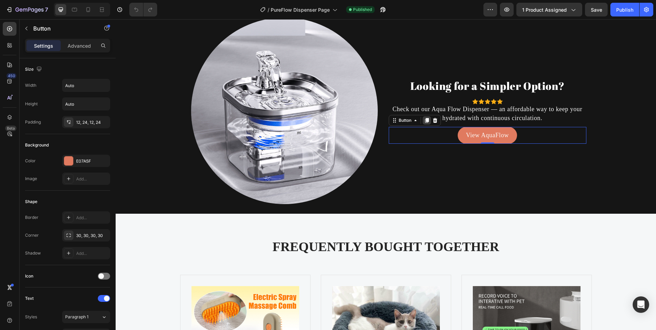
click at [424, 122] on icon at bounding box center [426, 120] width 5 height 5
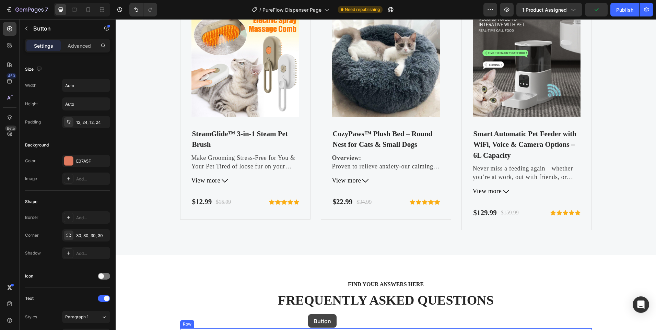
scroll to position [2785, 0]
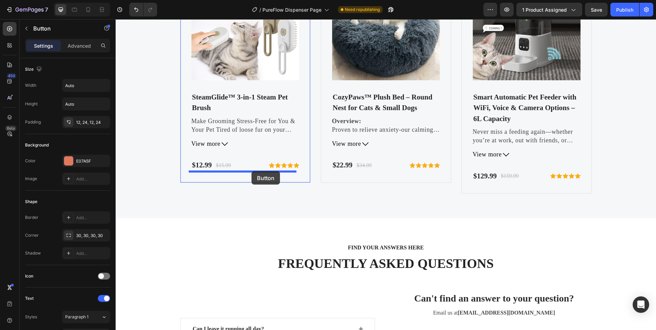
drag, startPoint x: 433, startPoint y: 106, endPoint x: 252, endPoint y: 171, distance: 192.5
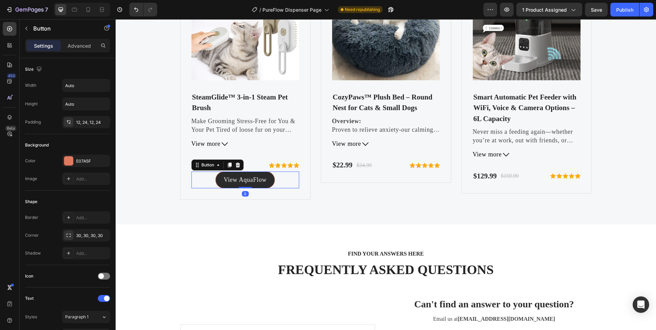
click at [228, 163] on icon at bounding box center [230, 165] width 4 height 5
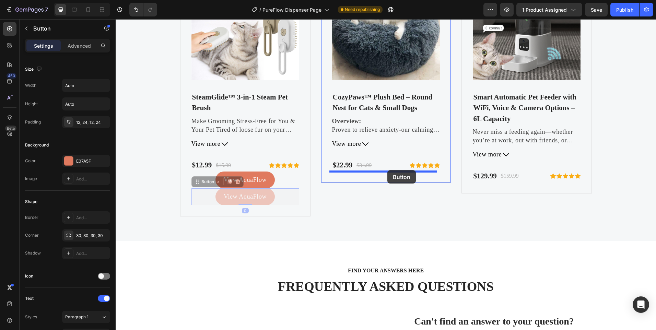
drag, startPoint x: 285, startPoint y: 195, endPoint x: 388, endPoint y: 170, distance: 105.8
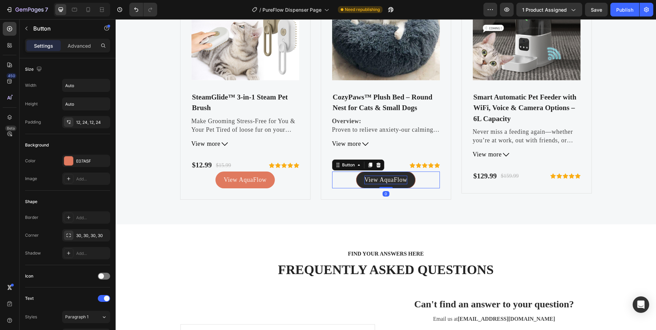
click at [387, 181] on p "View AquaFlow" at bounding box center [386, 180] width 43 height 9
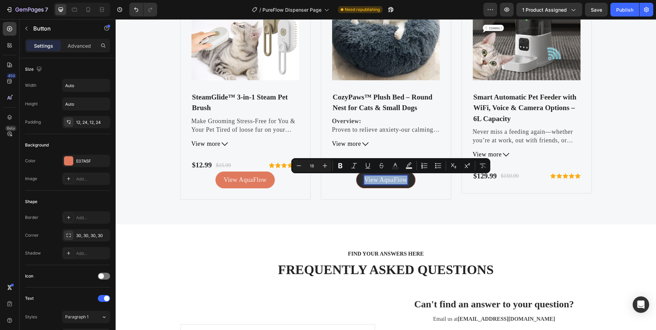
click at [387, 181] on p "View AquaFlow" at bounding box center [386, 180] width 43 height 9
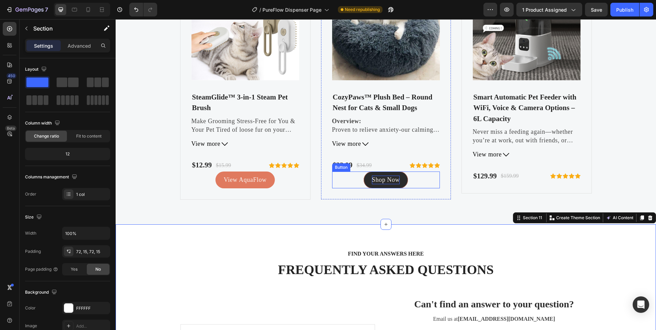
click at [394, 181] on p "Shop Now" at bounding box center [386, 180] width 28 height 9
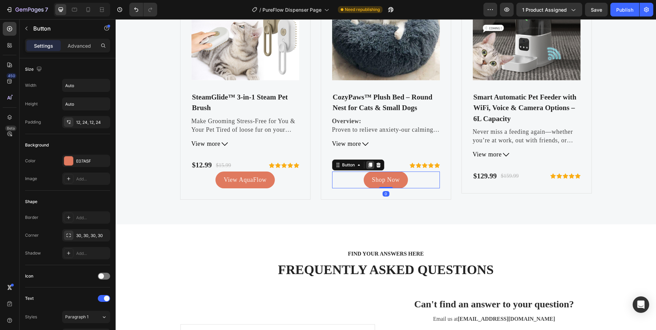
click at [368, 166] on icon at bounding box center [370, 164] width 5 height 5
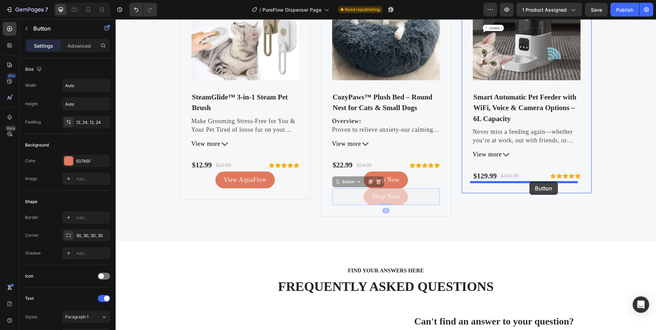
drag, startPoint x: 412, startPoint y: 192, endPoint x: 530, endPoint y: 182, distance: 118.6
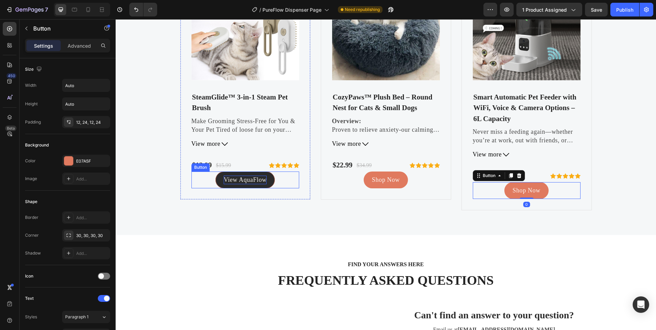
click at [232, 179] on p "View AquaFlow" at bounding box center [245, 180] width 43 height 9
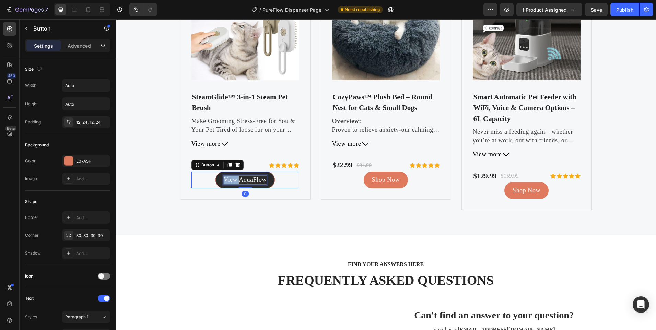
click at [232, 179] on p "View AquaFlow" at bounding box center [245, 180] width 43 height 9
drag, startPoint x: 280, startPoint y: 175, endPoint x: 273, endPoint y: 176, distance: 7.3
click at [280, 175] on div "Shop Now Button 0" at bounding box center [246, 180] width 108 height 17
click at [257, 175] on link "Shop Now" at bounding box center [245, 180] width 44 height 17
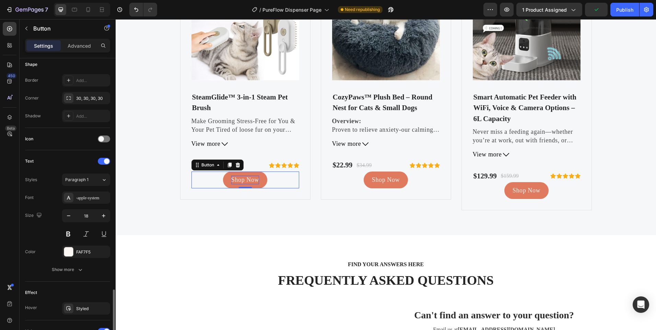
scroll to position [254, 0]
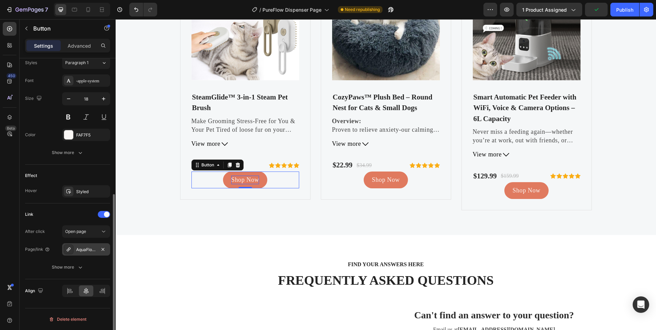
click at [83, 249] on div "AquaFlow™ 3L Pet Water Fountain – Ultra-Quiet, LED Indicator & Triple Filtration" at bounding box center [86, 250] width 20 height 6
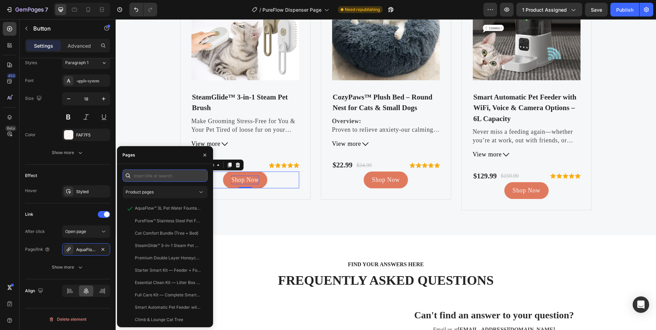
click at [172, 178] on input "text" at bounding box center [165, 176] width 85 height 12
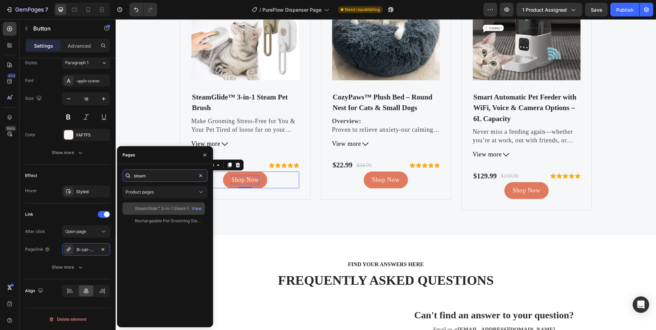
type input "steam"
click at [158, 215] on div "SteamGlide™ 3-in-1 Steam Pet Brush View" at bounding box center [164, 221] width 82 height 12
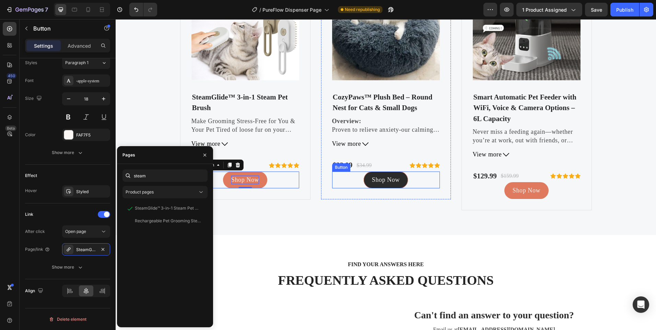
click at [366, 179] on link "Shop Now" at bounding box center [386, 180] width 44 height 17
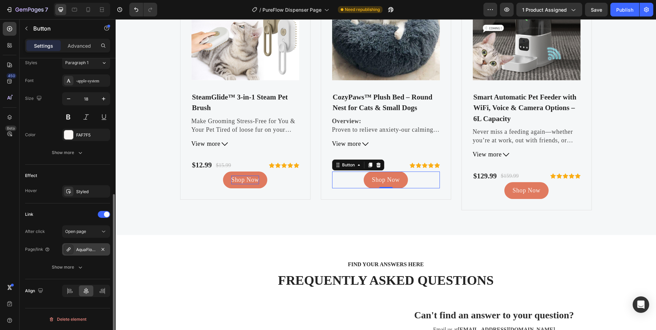
click at [87, 247] on div "AquaFlow™ 3L Pet Water Fountain – Ultra-Quiet, LED Indicator & Triple Filtration" at bounding box center [86, 250] width 20 height 6
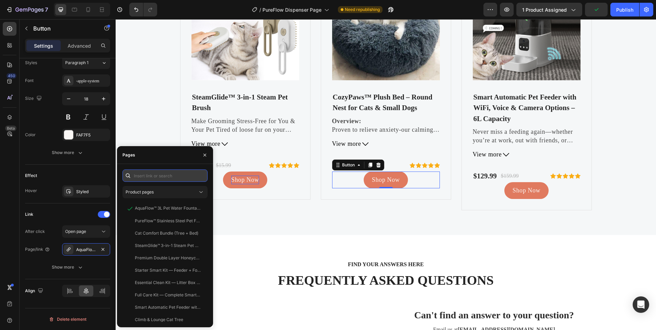
click at [148, 177] on input "text" at bounding box center [165, 176] width 85 height 12
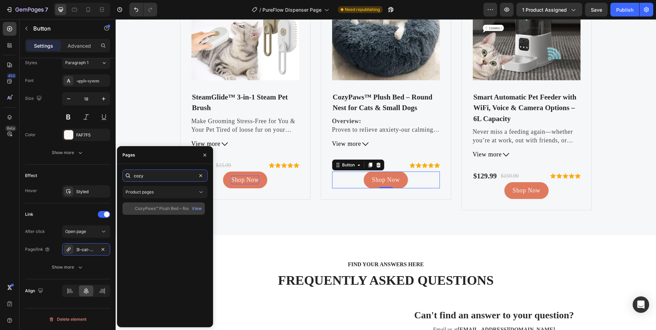
type input "cozy"
drag, startPoint x: 173, startPoint y: 205, endPoint x: 137, endPoint y: 168, distance: 52.0
click at [173, 205] on div "CozyPaws™ Plush Bed – Round Nest for Cats & Small Dogs View" at bounding box center [164, 209] width 82 height 12
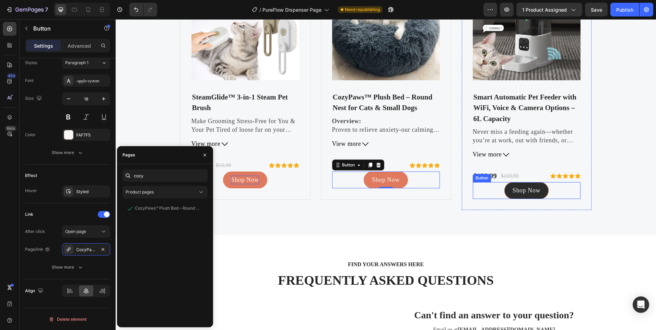
click at [543, 186] on link "Shop Now" at bounding box center [527, 190] width 44 height 17
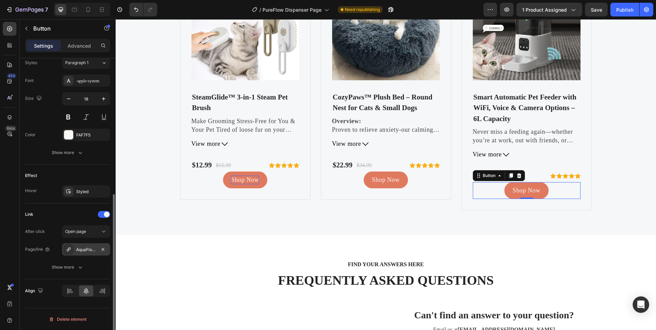
click at [85, 250] on div "AquaFlow™ 3L Pet Water Fountain – Ultra-Quiet, LED Indicator & Triple Filtration" at bounding box center [86, 250] width 20 height 6
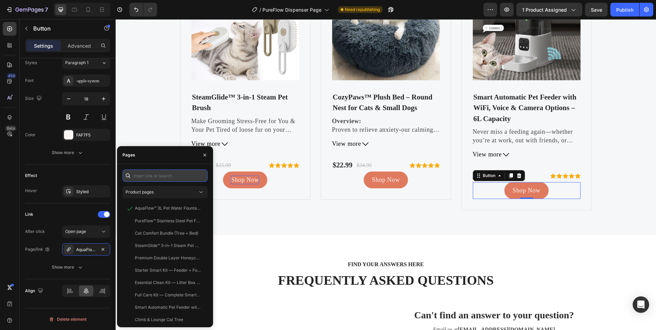
click at [153, 178] on input "text" at bounding box center [165, 176] width 85 height 12
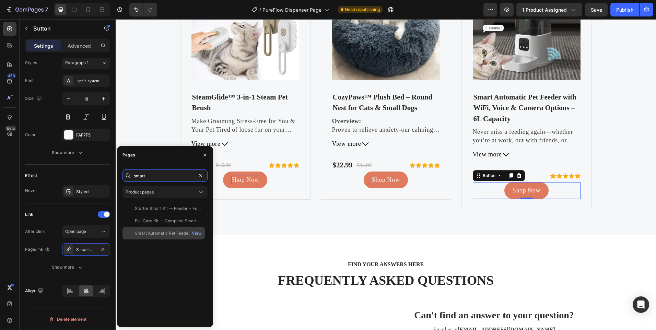
type input "smart"
click at [151, 229] on div "Smart Automatic Pet Feeder with WiFi, Voice & Camera Options – 6L Capacity View" at bounding box center [164, 233] width 82 height 12
click at [204, 155] on icon "button" at bounding box center [204, 154] width 5 height 5
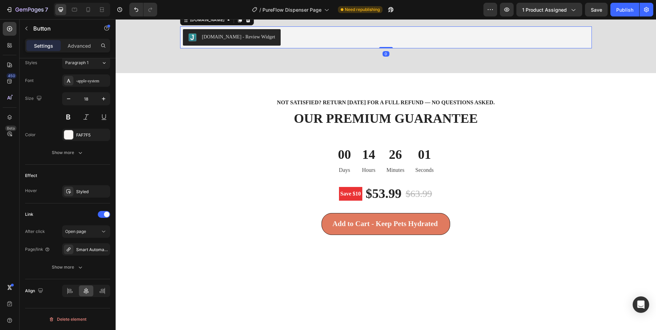
scroll to position [0, 0]
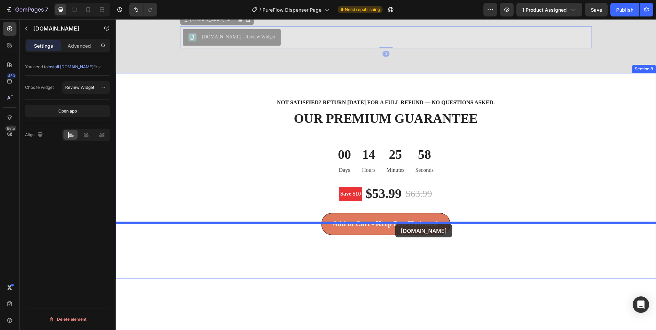
drag, startPoint x: 311, startPoint y: 185, endPoint x: 395, endPoint y: 224, distance: 93.4
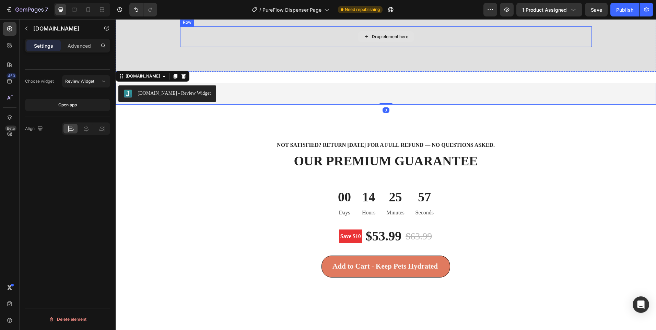
click at [366, 39] on icon at bounding box center [366, 37] width 5 height 6
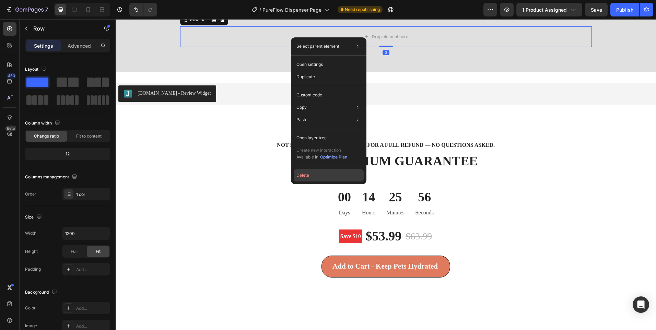
click at [314, 174] on button "Delete" at bounding box center [329, 175] width 70 height 12
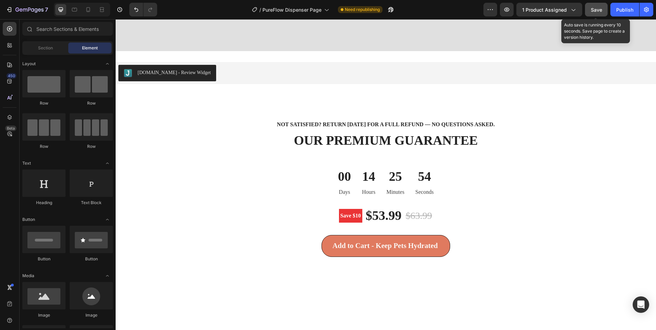
click at [591, 13] on button "Save" at bounding box center [596, 10] width 23 height 14
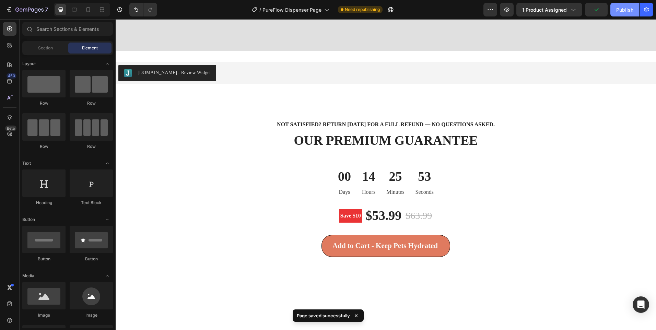
click at [621, 10] on div "Publish" at bounding box center [624, 9] width 17 height 7
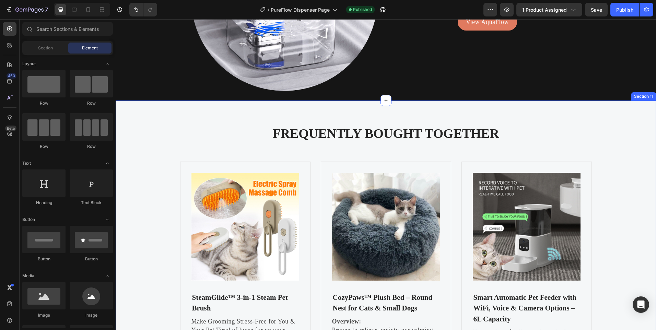
scroll to position [2600, 0]
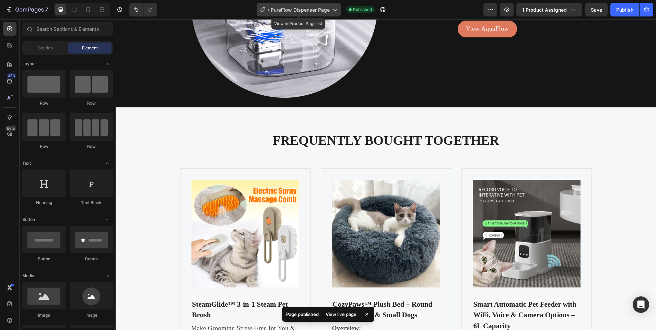
click at [291, 11] on span "PureFlow Dispenser Page" at bounding box center [300, 9] width 59 height 7
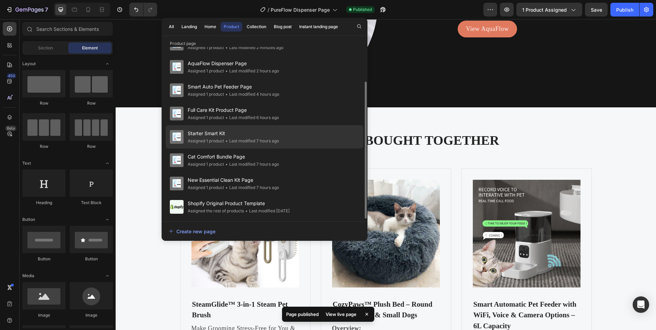
scroll to position [0, 0]
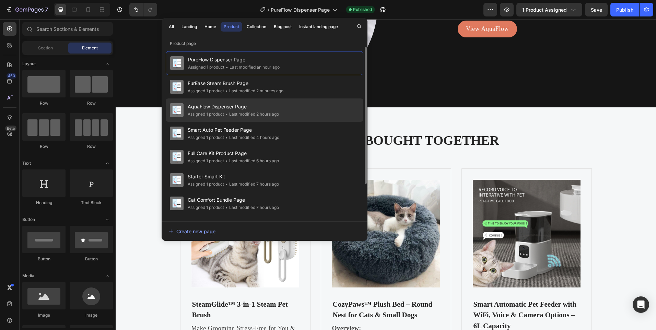
click at [227, 111] on span "AquaFlow Dispenser Page" at bounding box center [233, 107] width 91 height 8
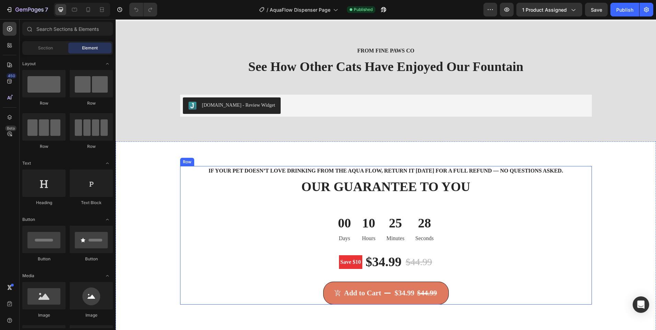
scroll to position [1304, 0]
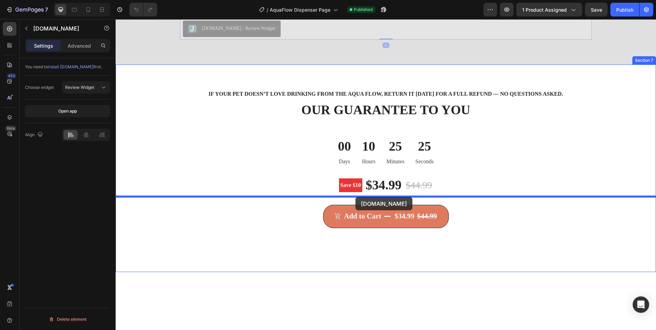
drag, startPoint x: 313, startPoint y: 158, endPoint x: 356, endPoint y: 197, distance: 58.1
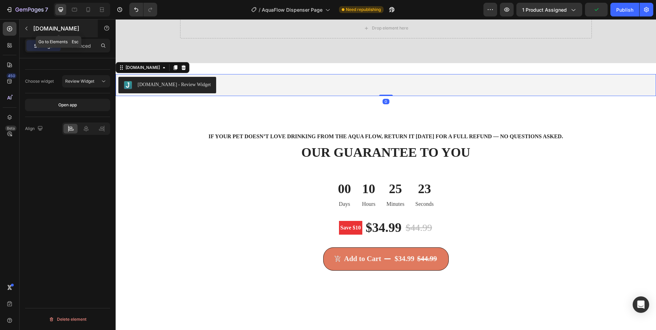
click at [23, 26] on button "button" at bounding box center [26, 28] width 11 height 11
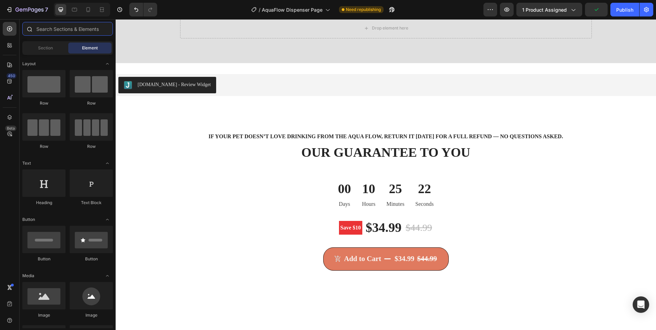
click at [68, 35] on input "text" at bounding box center [67, 29] width 91 height 14
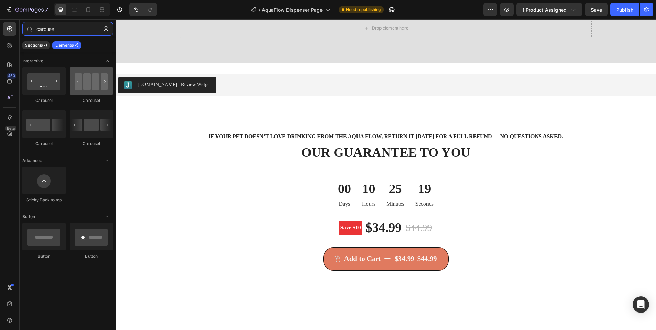
type input "carousel"
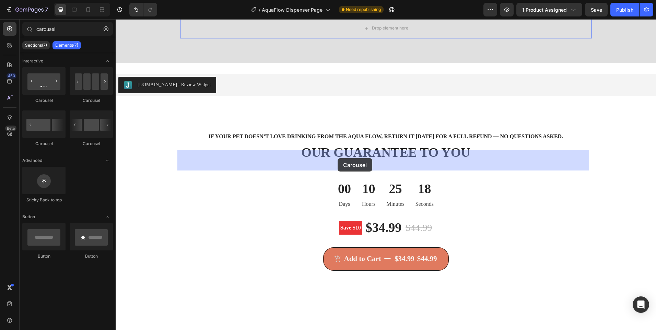
drag, startPoint x: 204, startPoint y: 102, endPoint x: 338, endPoint y: 158, distance: 144.9
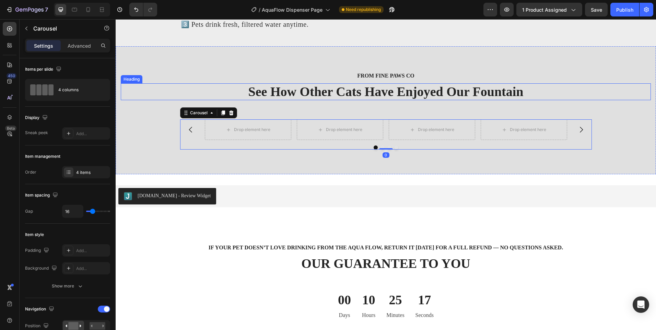
scroll to position [1201, 0]
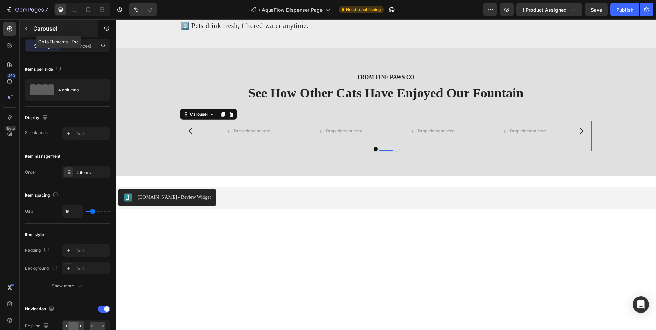
click at [26, 26] on icon "button" at bounding box center [26, 28] width 5 height 5
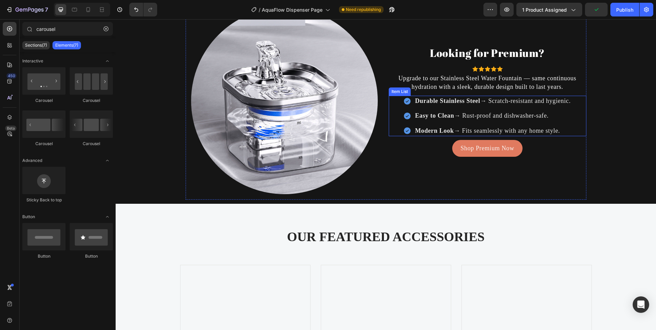
scroll to position [1751, 0]
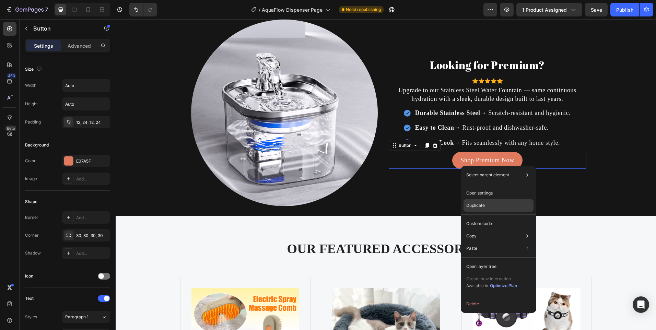
click at [477, 204] on p "Duplicate" at bounding box center [475, 206] width 19 height 6
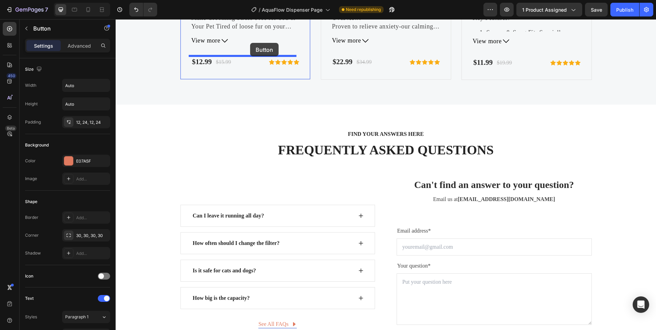
scroll to position [2167, 0]
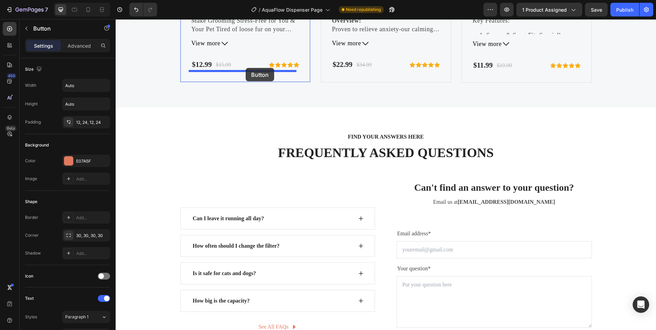
drag, startPoint x: 412, startPoint y: 101, endPoint x: 246, endPoint y: 68, distance: 169.7
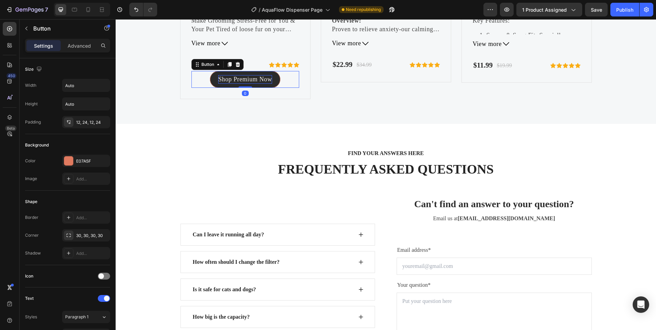
click at [243, 79] on p "Shop Premium Now" at bounding box center [245, 79] width 54 height 9
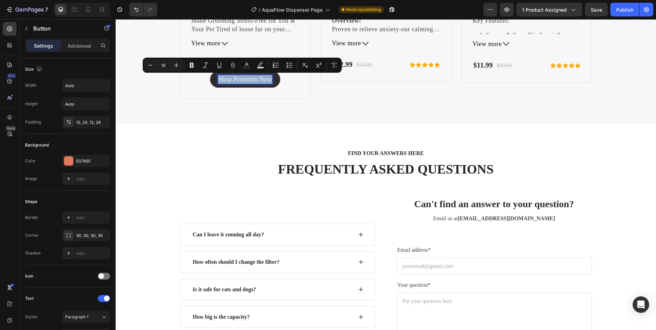
click at [243, 76] on p "Shop Premium Now" at bounding box center [245, 79] width 54 height 9
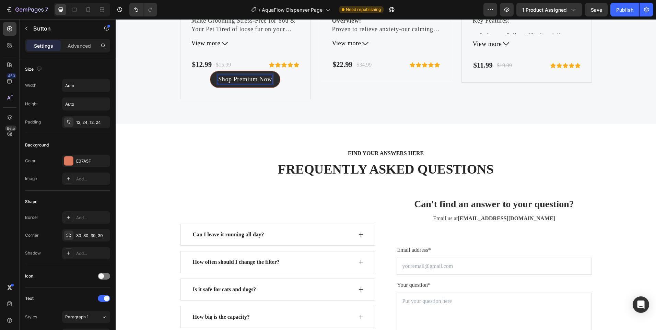
click at [245, 78] on p "Shop Premium Now" at bounding box center [245, 79] width 54 height 9
click at [245, 77] on p "Shop Premium Now" at bounding box center [245, 79] width 54 height 9
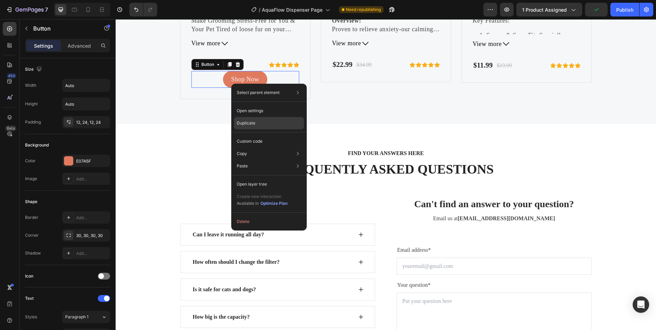
drag, startPoint x: 277, startPoint y: 123, endPoint x: 162, endPoint y: 98, distance: 118.2
click at [277, 135] on div "Duplicate" at bounding box center [269, 141] width 70 height 12
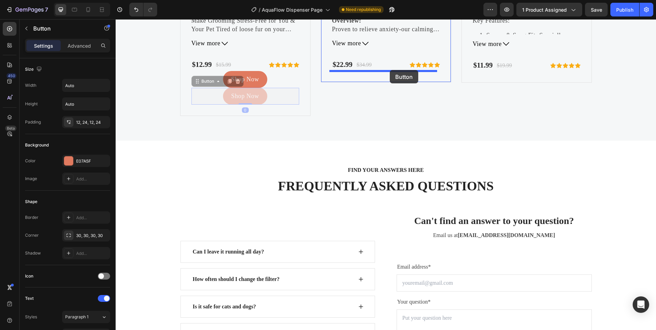
drag, startPoint x: 279, startPoint y: 100, endPoint x: 390, endPoint y: 70, distance: 114.4
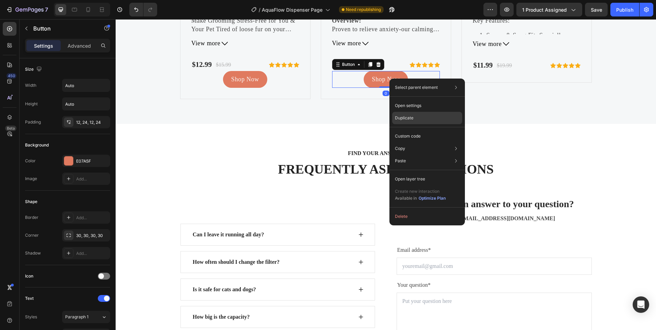
click at [413, 118] on p "Duplicate" at bounding box center [404, 118] width 19 height 6
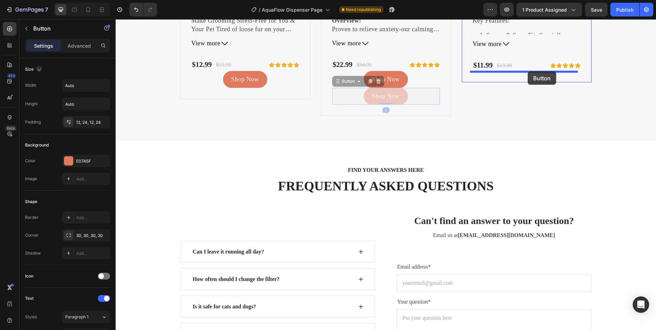
drag, startPoint x: 415, startPoint y: 94, endPoint x: 528, endPoint y: 71, distance: 115.5
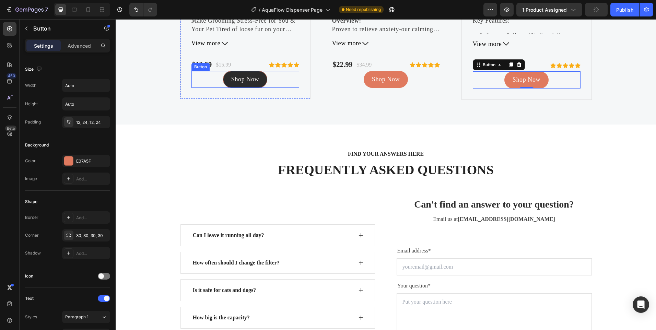
click at [260, 79] on link "Shop Now" at bounding box center [245, 79] width 44 height 17
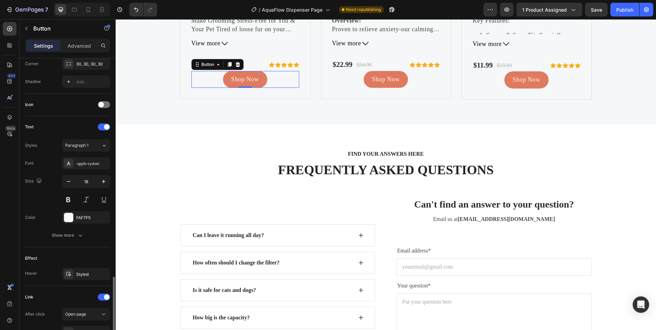
scroll to position [254, 0]
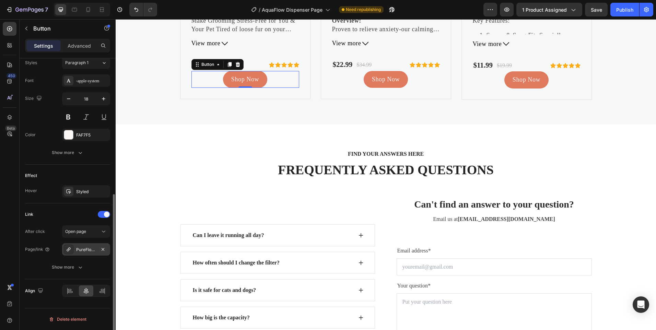
click at [78, 247] on div "PureFlow™ Stainless Steel Pet Fountain" at bounding box center [86, 250] width 20 height 6
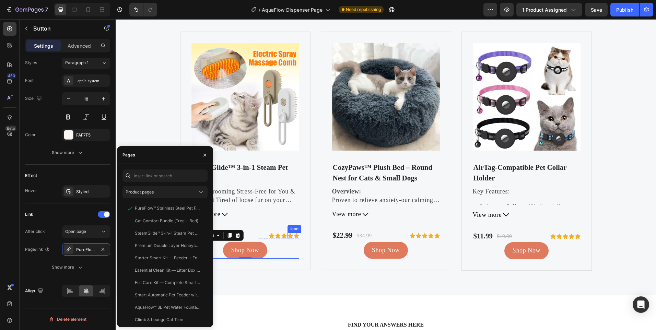
scroll to position [1995, 0]
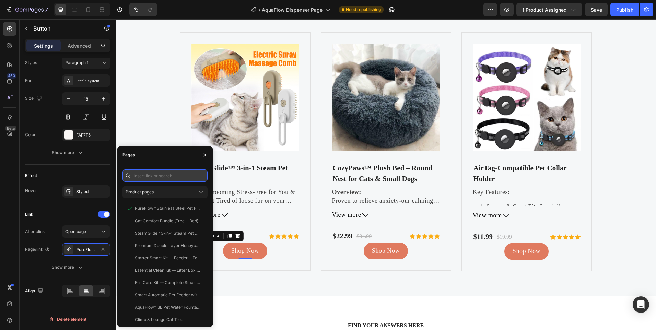
click at [147, 180] on input "text" at bounding box center [165, 176] width 85 height 12
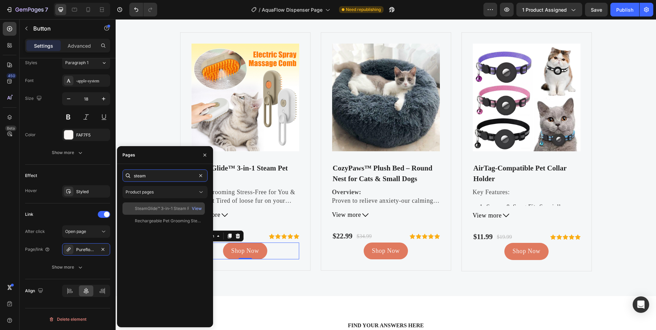
type input "steam"
click at [178, 208] on div "SteamGlide™ 3-in-1 Steam Pet Brush" at bounding box center [168, 209] width 66 height 6
click at [207, 153] on icon "button" at bounding box center [204, 154] width 5 height 5
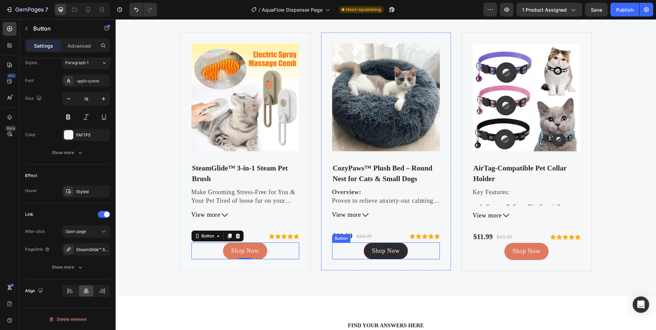
click at [367, 246] on link "Shop Now" at bounding box center [386, 251] width 44 height 17
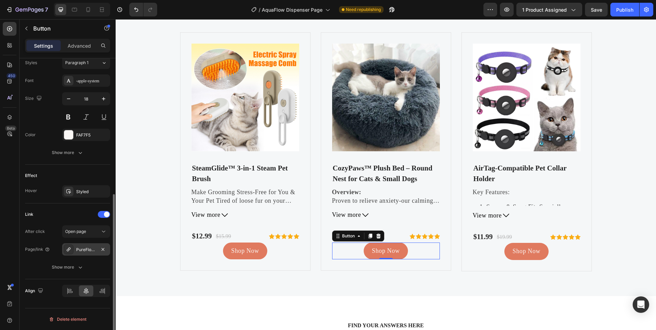
click at [82, 253] on div "PureFlow™ Stainless Steel Pet Fountain" at bounding box center [86, 249] width 48 height 12
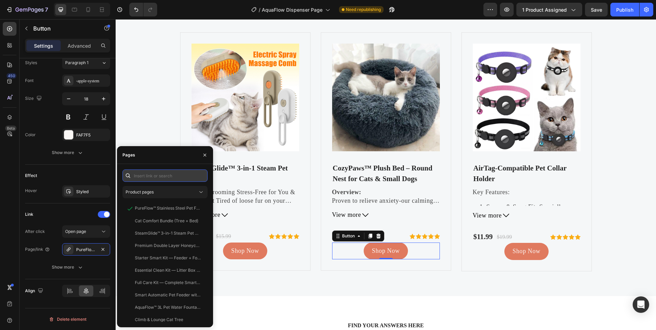
click at [147, 180] on input "text" at bounding box center [165, 176] width 85 height 12
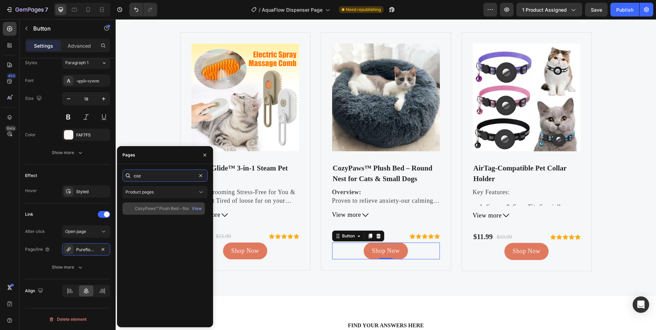
type input "coz"
click at [146, 214] on div "CozyPaws™ Plush Bed – Round Nest for Cats & Small Dogs View" at bounding box center [164, 209] width 82 height 12
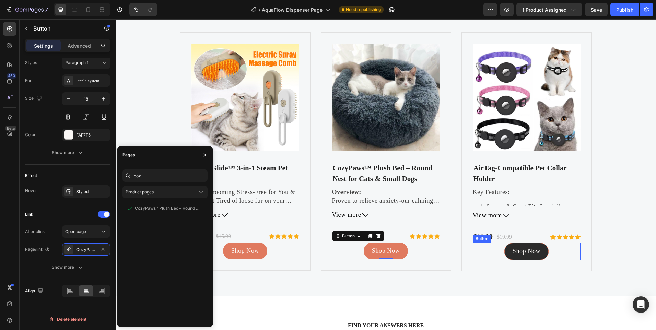
click at [520, 248] on p "Shop Now" at bounding box center [527, 251] width 28 height 9
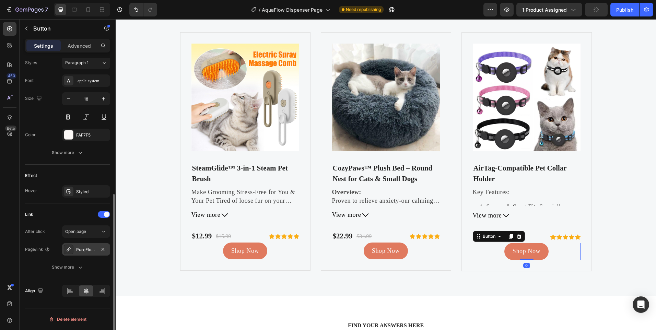
click at [90, 249] on div "PureFlow™ Stainless Steel Pet Fountain" at bounding box center [86, 250] width 20 height 6
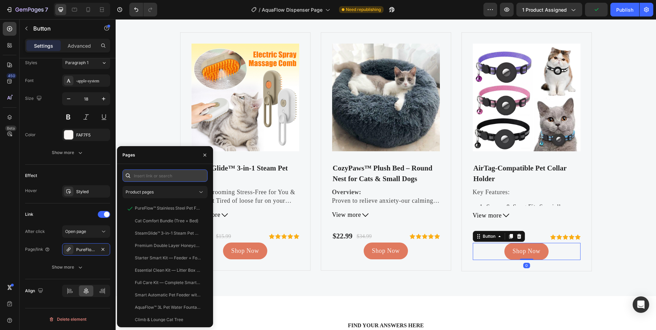
click at [154, 171] on input "text" at bounding box center [165, 176] width 85 height 12
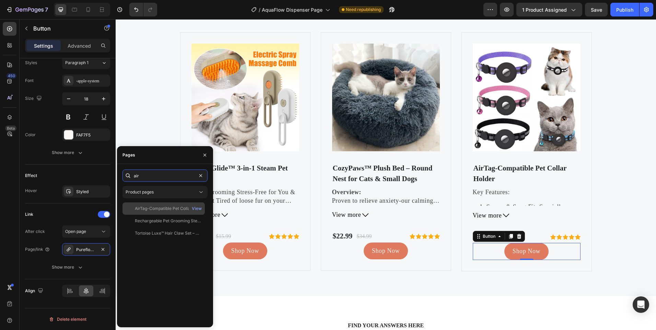
type input "air"
click at [163, 207] on div "AirTag-Compatible Pet Collar Holder" at bounding box center [168, 209] width 66 height 6
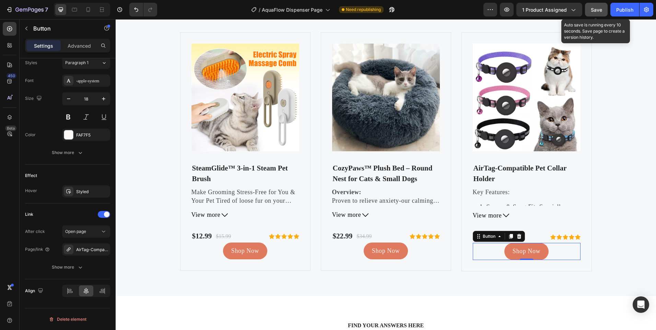
click at [593, 14] on button "Save" at bounding box center [596, 10] width 23 height 14
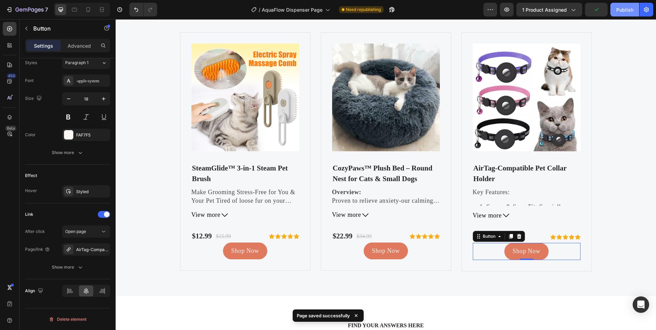
click at [624, 12] on div "Publish" at bounding box center [624, 9] width 17 height 7
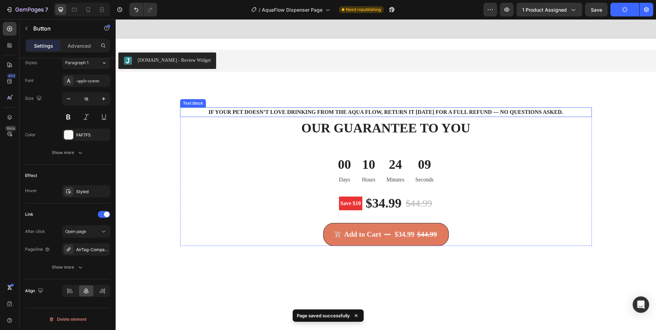
scroll to position [1412, 0]
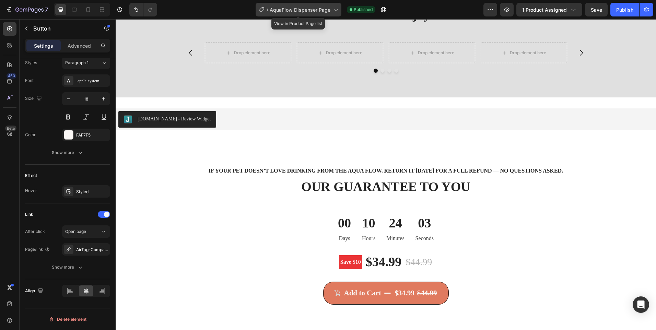
click at [321, 9] on span "AquaFlow Dispenser Page" at bounding box center [300, 9] width 61 height 7
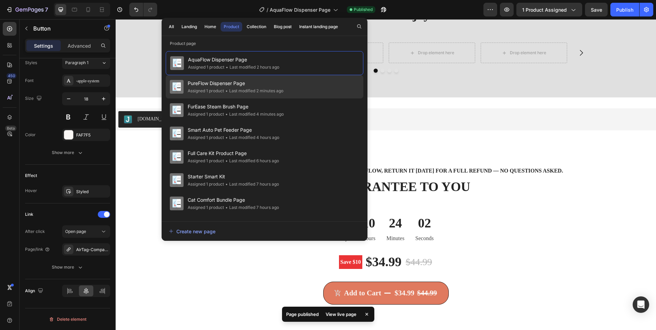
click at [237, 81] on span "PureFlow Dispenser Page" at bounding box center [236, 83] width 96 height 8
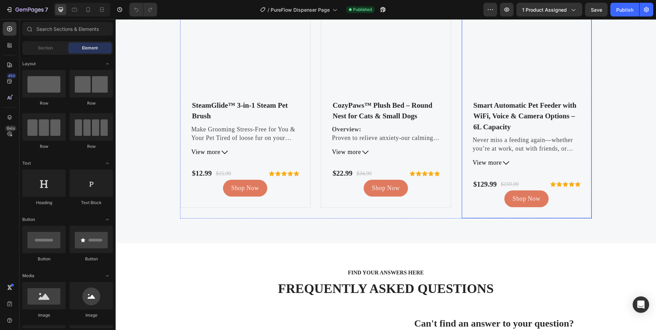
scroll to position [2746, 0]
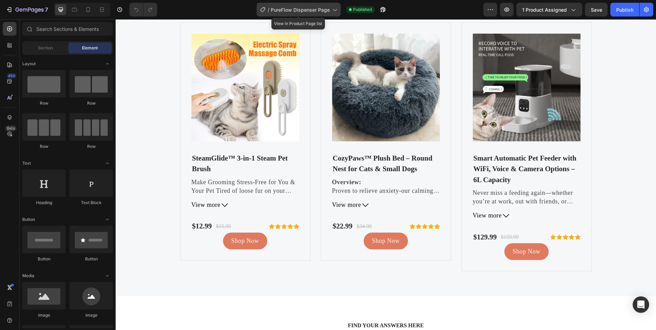
click at [311, 7] on span "PureFlow Dispenser Page" at bounding box center [300, 9] width 59 height 7
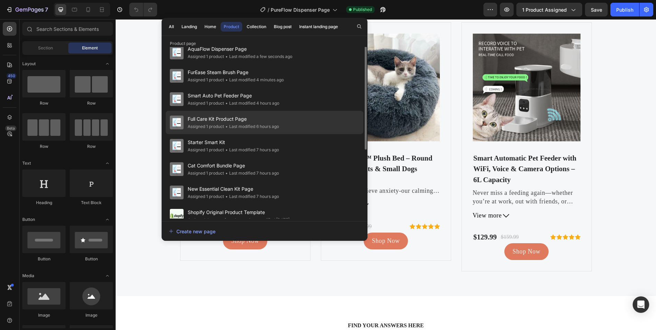
scroll to position [0, 0]
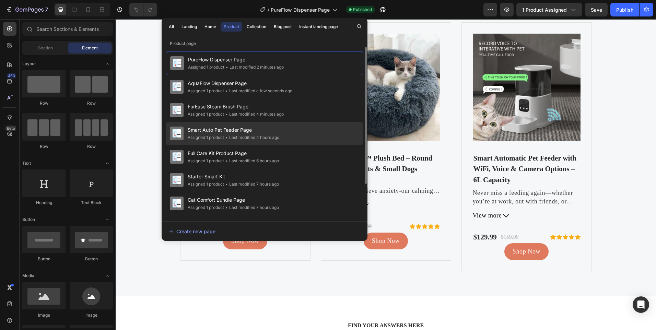
click at [256, 128] on span "Smart Auto Pet Feeder Page" at bounding box center [234, 130] width 92 height 8
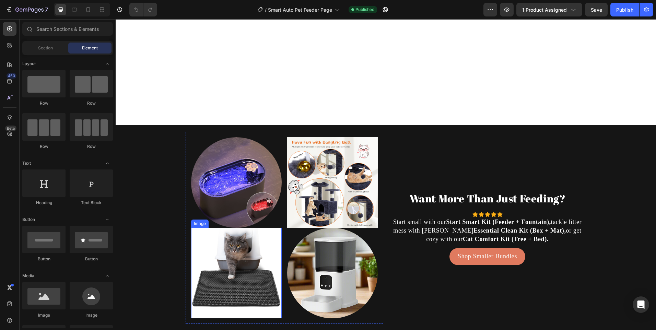
scroll to position [2060, 0]
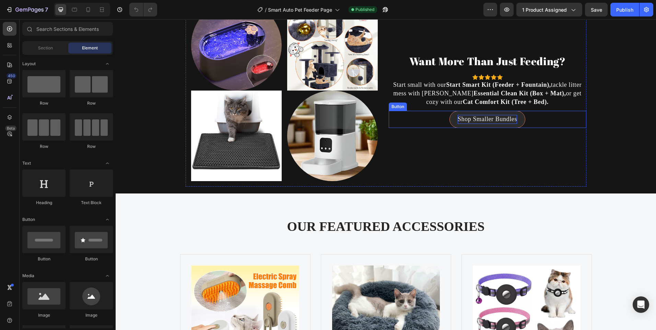
click at [460, 122] on p "Shop Smaller Bundles" at bounding box center [487, 119] width 59 height 9
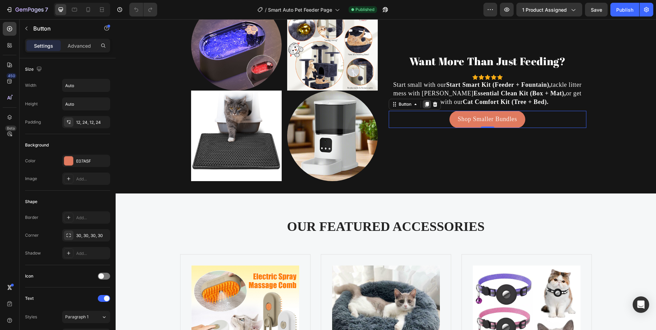
click at [425, 105] on icon at bounding box center [427, 104] width 4 height 5
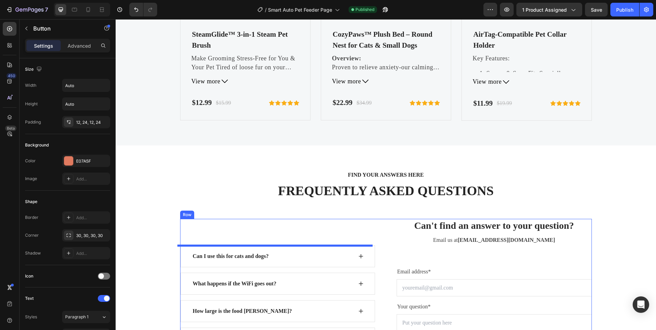
scroll to position [2441, 0]
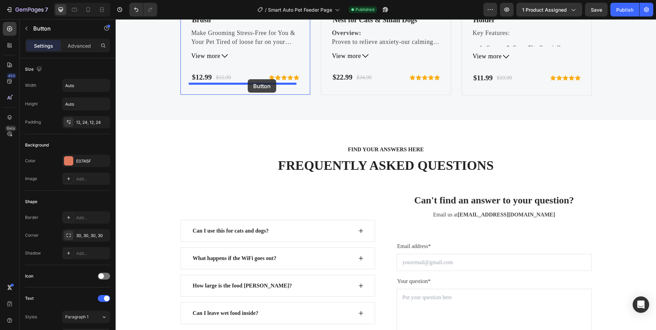
drag, startPoint x: 431, startPoint y: 121, endPoint x: 248, endPoint y: 79, distance: 187.6
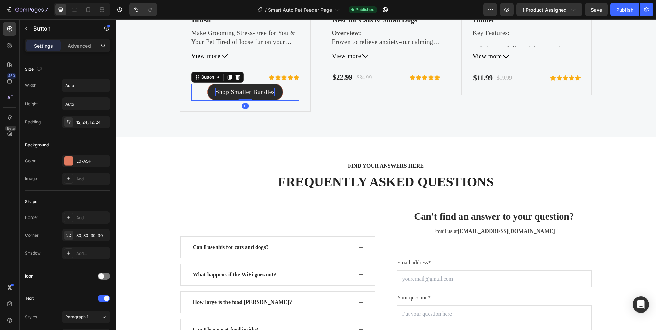
click at [242, 92] on p "Shop Smaller Bundles" at bounding box center [245, 92] width 59 height 9
click at [248, 89] on p "Shop Bundles" at bounding box center [245, 92] width 37 height 9
click at [249, 89] on p "Shop Bundles" at bounding box center [245, 92] width 37 height 9
click at [246, 95] on p "Shop Bundles" at bounding box center [245, 92] width 37 height 9
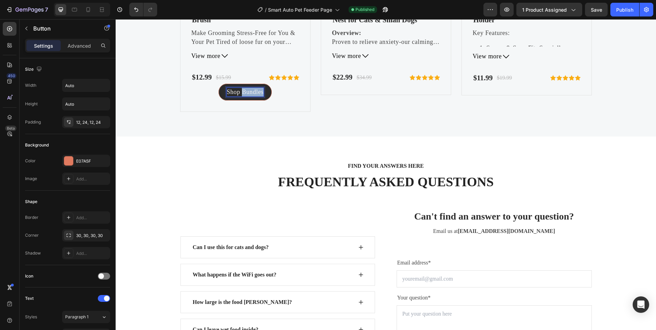
click at [246, 95] on p "Shop Bundles" at bounding box center [245, 92] width 37 height 9
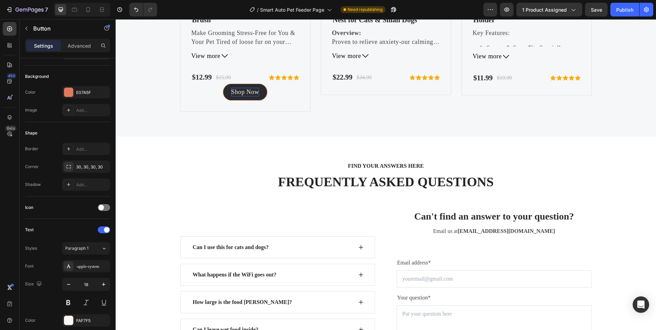
click at [223, 90] on link "Shop Now" at bounding box center [245, 92] width 44 height 17
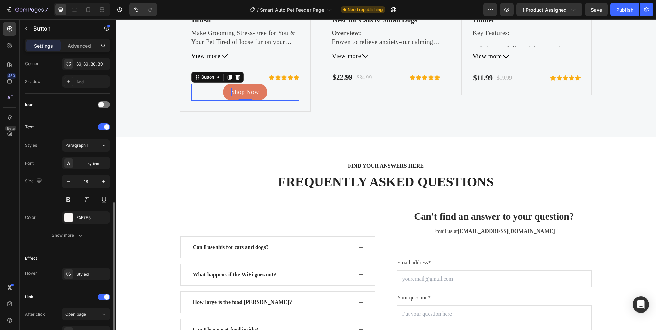
scroll to position [240, 0]
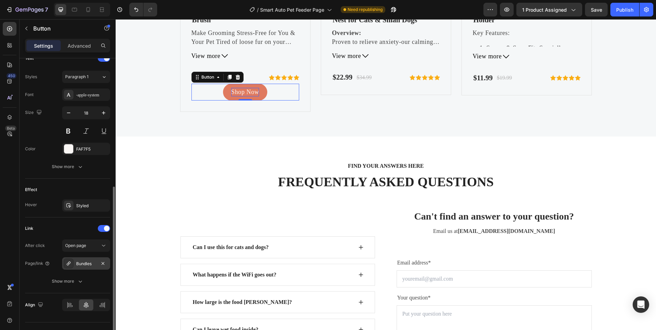
click at [87, 262] on div "Bundles" at bounding box center [86, 264] width 20 height 6
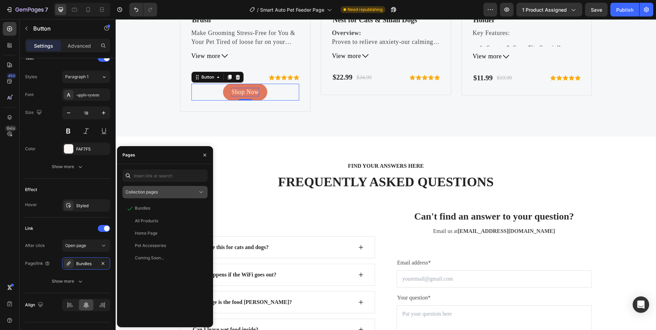
click at [154, 193] on span "Collection pages" at bounding box center [142, 191] width 32 height 5
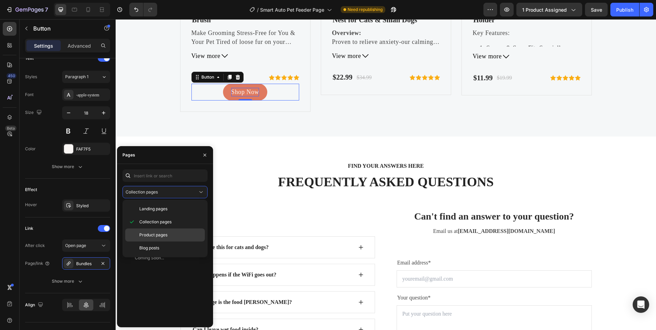
click at [146, 242] on div "Product pages" at bounding box center [165, 248] width 80 height 13
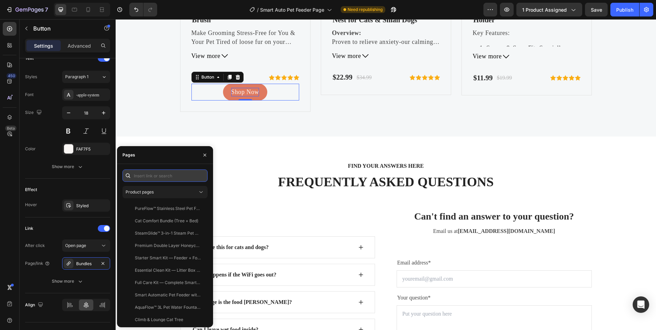
click at [157, 175] on input "text" at bounding box center [165, 176] width 85 height 12
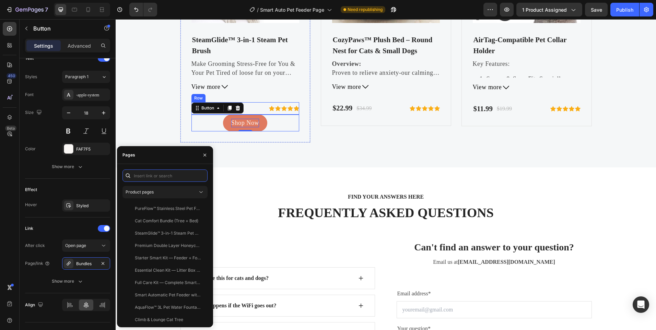
scroll to position [2372, 0]
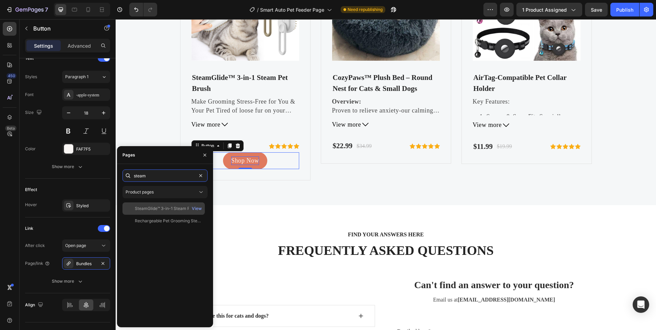
type input "steam"
click at [168, 208] on div "SteamGlide™ 3-in-1 Steam Pet Brush" at bounding box center [168, 209] width 66 height 6
click at [206, 155] on icon "button" at bounding box center [204, 154] width 5 height 5
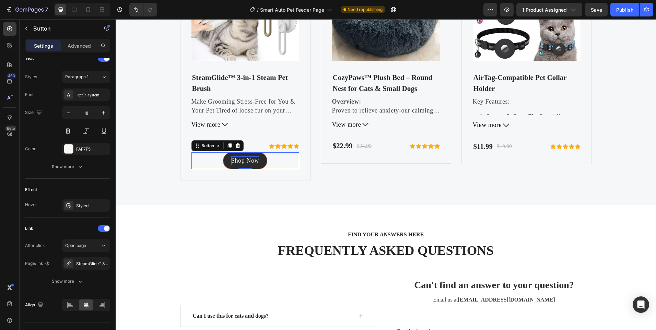
drag, startPoint x: 224, startPoint y: 145, endPoint x: 255, endPoint y: 166, distance: 37.4
click at [227, 145] on icon at bounding box center [229, 145] width 5 height 5
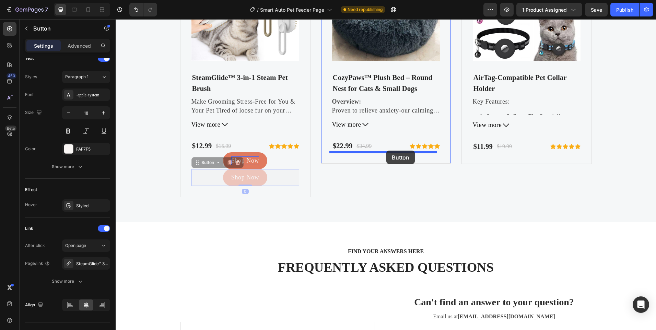
drag, startPoint x: 280, startPoint y: 176, endPoint x: 387, endPoint y: 151, distance: 109.7
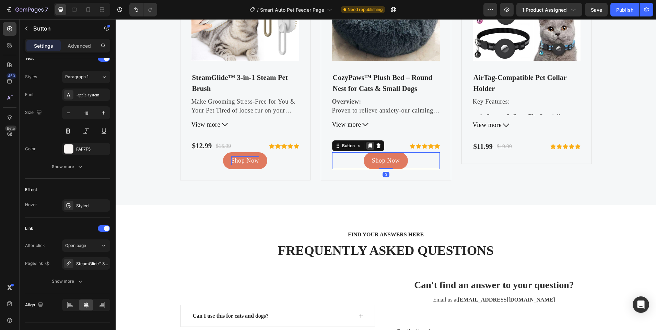
click at [369, 144] on icon at bounding box center [370, 145] width 4 height 5
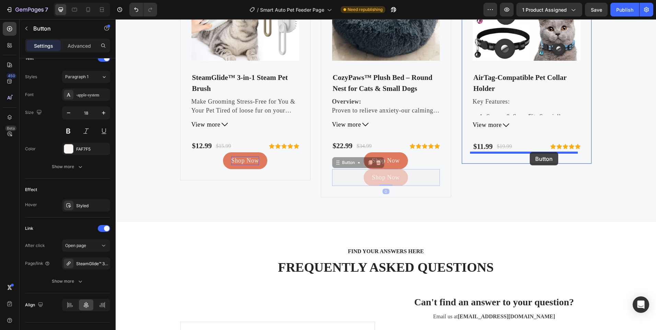
drag, startPoint x: 426, startPoint y: 177, endPoint x: 530, endPoint y: 152, distance: 106.7
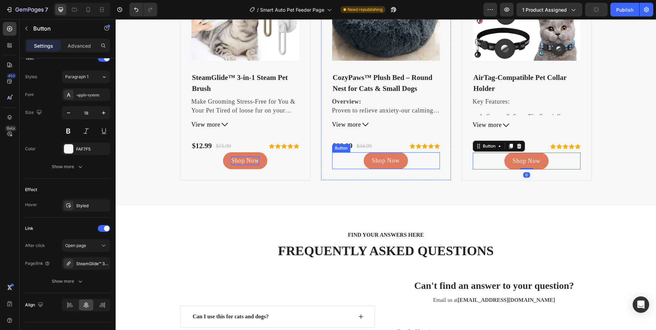
click at [349, 155] on div "Shop Now Button" at bounding box center [386, 160] width 108 height 17
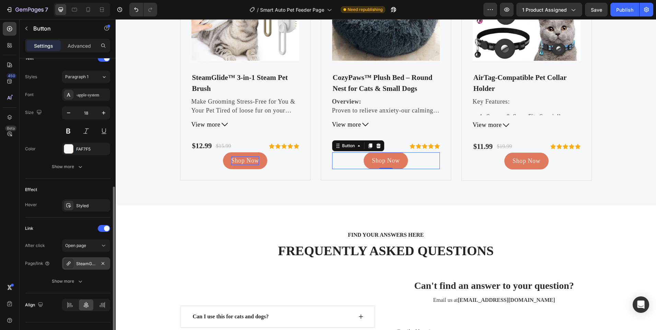
click at [84, 261] on div "SteamGlide™ 3-in-1 Steam Pet Brush" at bounding box center [86, 264] width 20 height 6
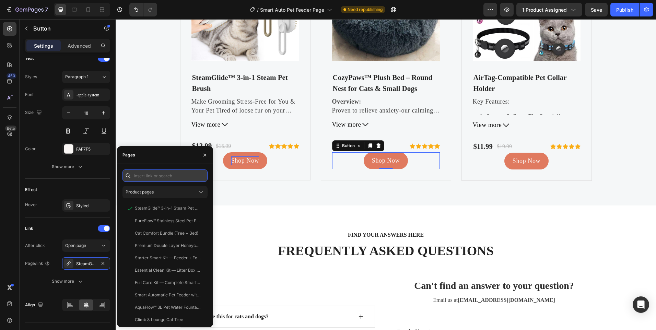
click at [157, 177] on input "text" at bounding box center [165, 176] width 85 height 12
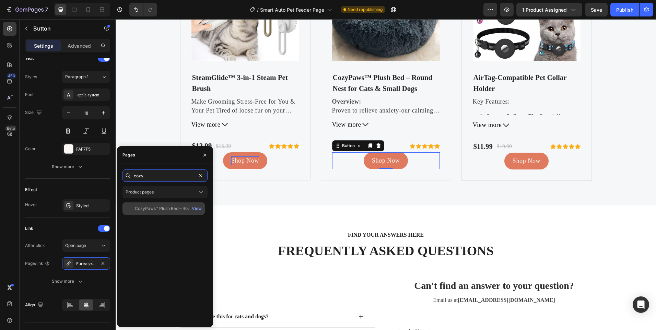
type input "cozy"
click at [177, 205] on div "CozyPaws™ Plush Bed – Round Nest for Cats & Small Dogs View" at bounding box center [164, 209] width 82 height 12
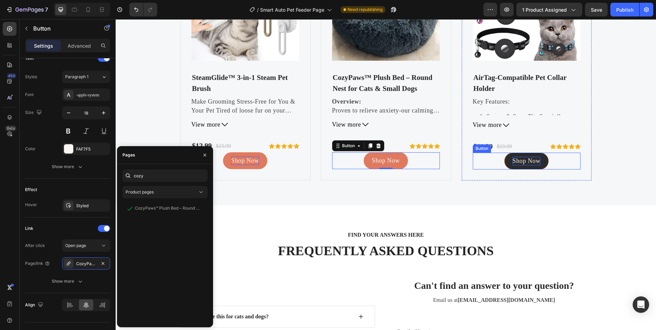
click at [513, 158] on p "Shop Now" at bounding box center [527, 161] width 28 height 9
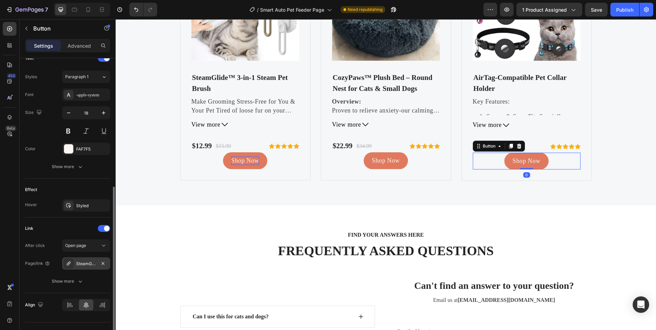
click at [88, 266] on div "SteamGlide™ 3-in-1 Steam Pet Brush" at bounding box center [86, 264] width 20 height 6
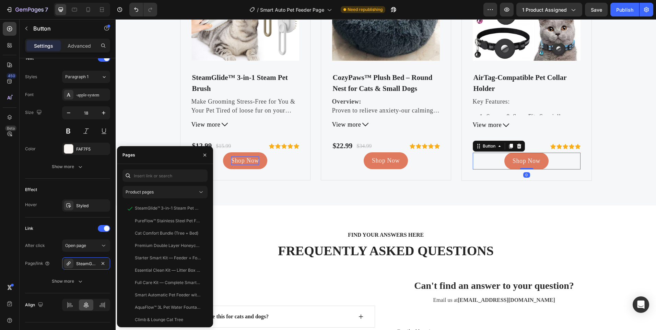
click at [155, 169] on div "Product pages SteamGlide™ 3-in-1 Steam Pet Brush View PureFlow™ Stainless Steel…" at bounding box center [165, 245] width 96 height 163
click at [159, 177] on input "text" at bounding box center [165, 176] width 85 height 12
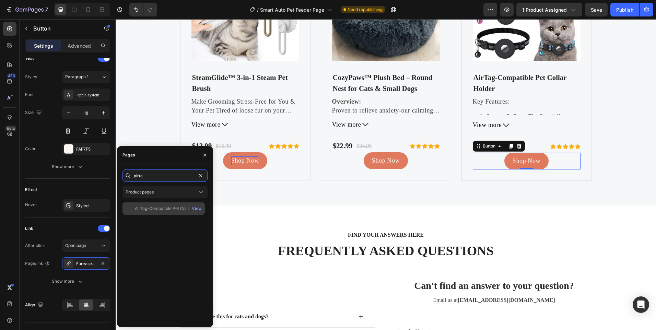
type input "airta"
click at [161, 205] on div "AirTag-Compatible Pet Collar Holder View" at bounding box center [164, 209] width 82 height 12
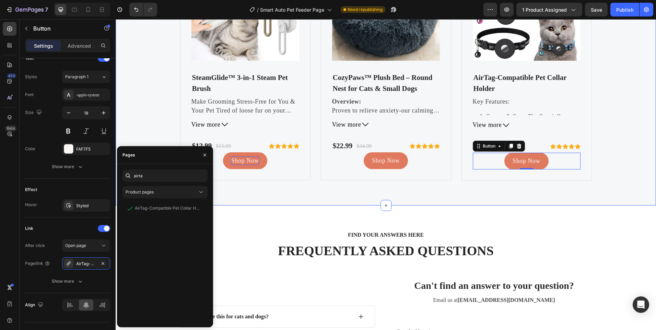
click at [471, 193] on div "OUR FEATURED ACCESSORIES Heading Product Images SteamGlide™ 3-in-1 Steam Pet Br…" at bounding box center [386, 43] width 541 height 325
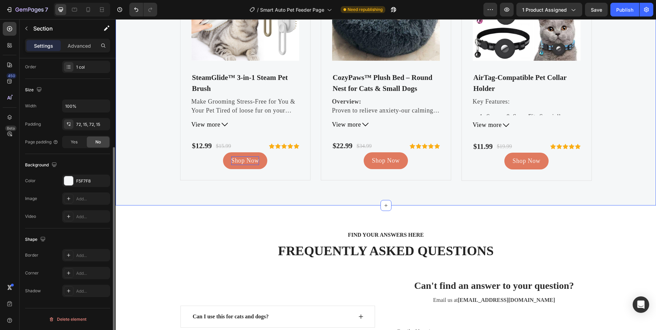
scroll to position [0, 0]
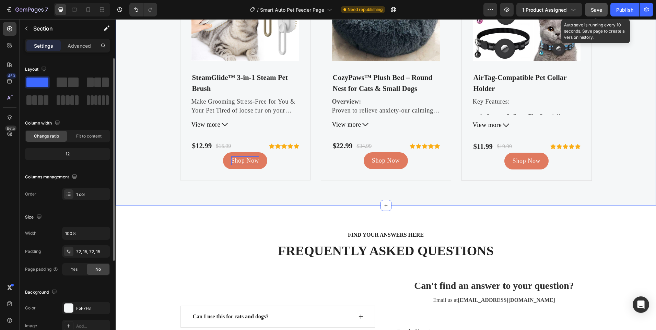
click at [597, 10] on span "Save" at bounding box center [596, 10] width 11 height 6
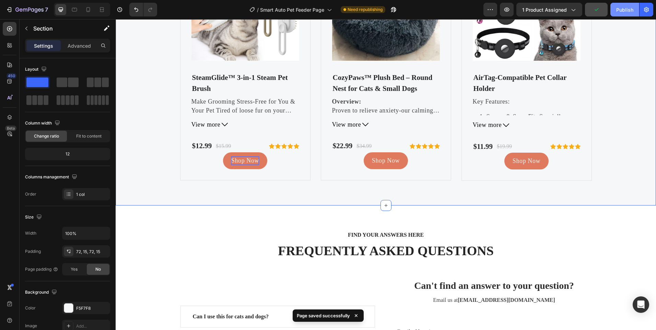
click at [624, 7] on div "Publish" at bounding box center [624, 9] width 17 height 7
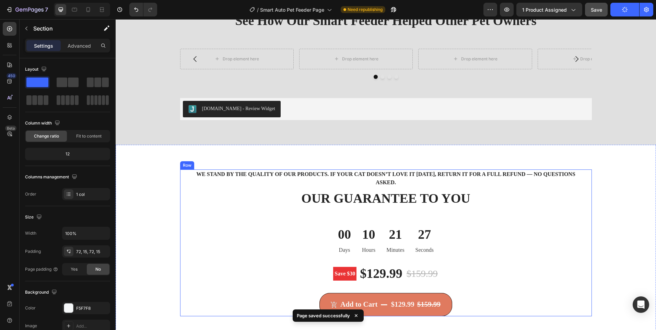
scroll to position [1627, 0]
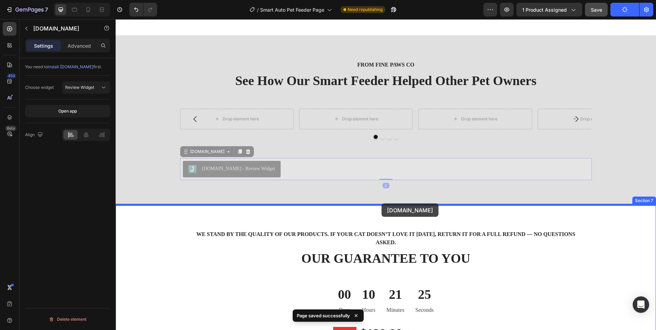
drag, startPoint x: 396, startPoint y: 163, endPoint x: 381, endPoint y: 202, distance: 41.3
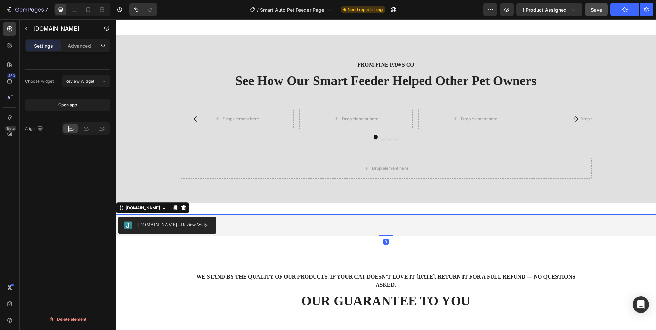
click at [599, 12] on span "Save" at bounding box center [596, 10] width 11 height 6
click at [437, 170] on div "Drop element here" at bounding box center [386, 168] width 412 height 21
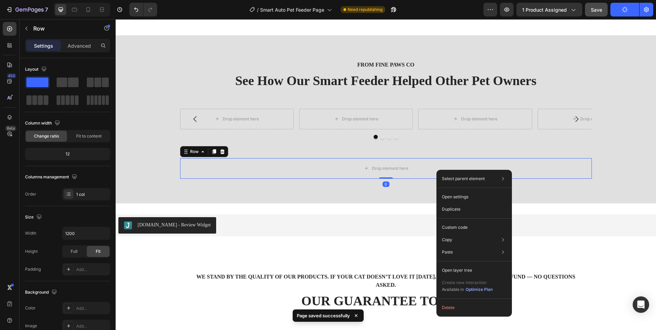
click at [214, 152] on div at bounding box center [214, 152] width 8 height 8
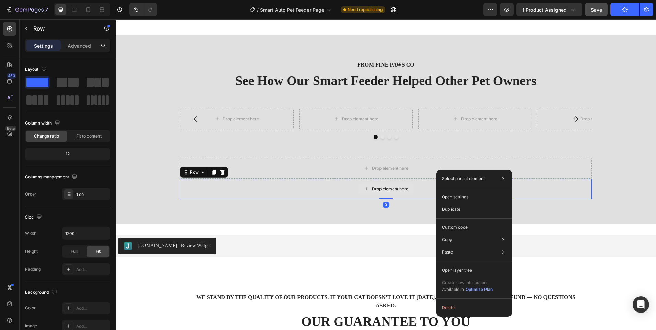
drag, startPoint x: 268, startPoint y: 183, endPoint x: 269, endPoint y: 177, distance: 5.8
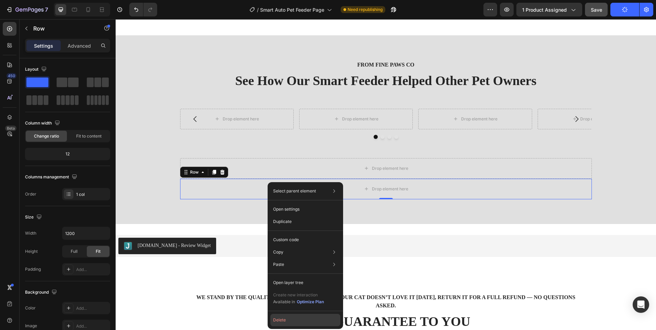
click at [288, 318] on button "Delete" at bounding box center [305, 320] width 70 height 12
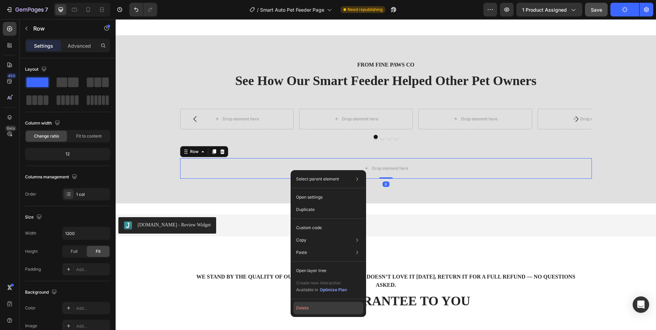
click at [313, 308] on button "Delete" at bounding box center [328, 308] width 70 height 12
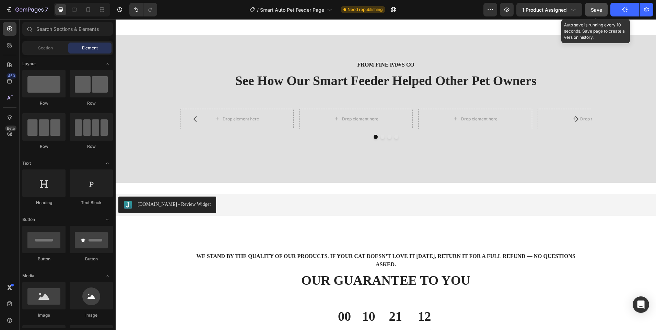
click at [595, 12] on span "Save" at bounding box center [596, 10] width 11 height 6
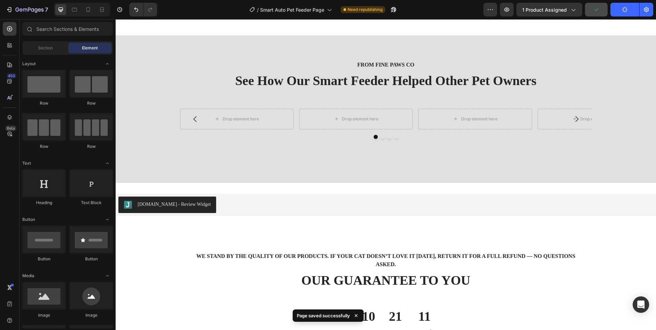
click at [627, 13] on button "Publish" at bounding box center [625, 10] width 29 height 14
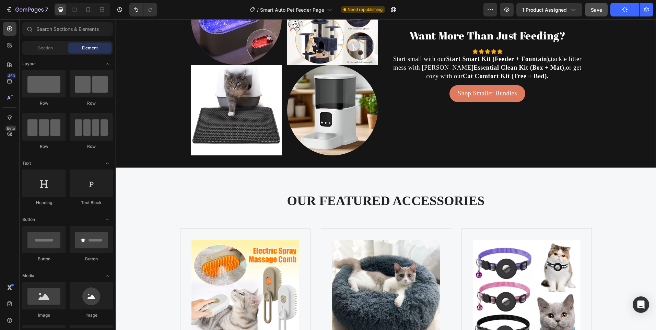
scroll to position [2279, 0]
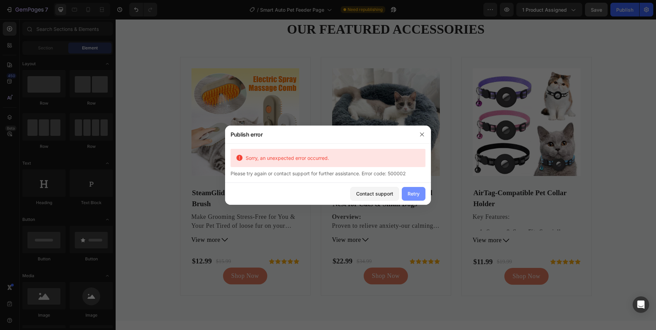
click at [410, 194] on div "Retry" at bounding box center [414, 193] width 12 height 7
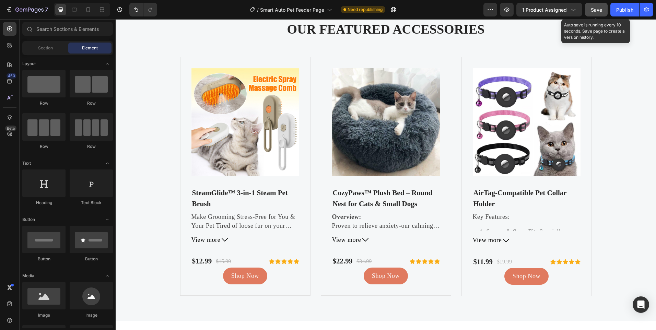
click at [597, 7] on span "Save" at bounding box center [596, 10] width 11 height 6
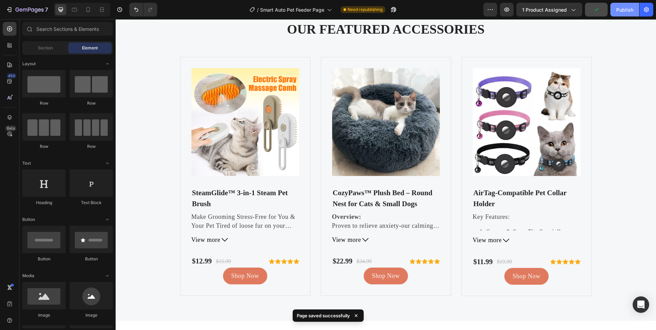
click at [617, 12] on div "Publish" at bounding box center [624, 9] width 17 height 7
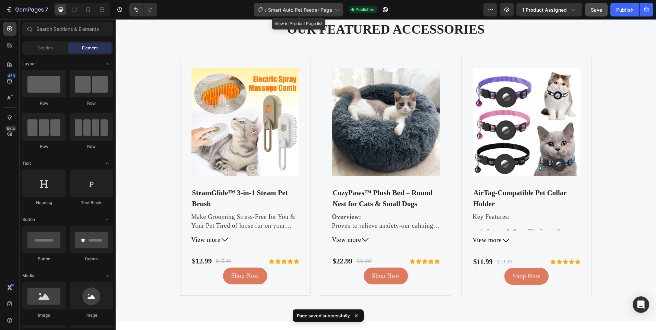
click at [317, 8] on span "Smart Auto Pet Feeder Page" at bounding box center [300, 9] width 64 height 7
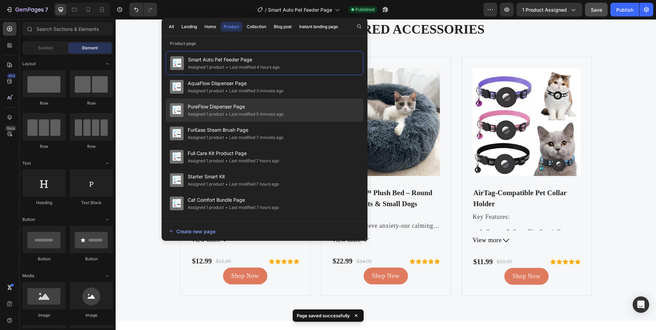
click at [253, 122] on div "PureFlow Dispenser Page Assigned 1 product • Last modified 5 minutes ago" at bounding box center [265, 133] width 198 height 23
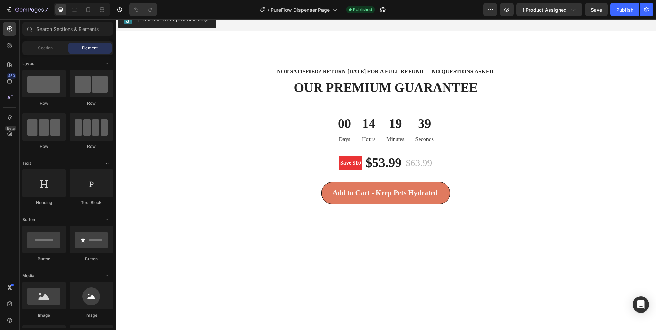
scroll to position [2001, 0]
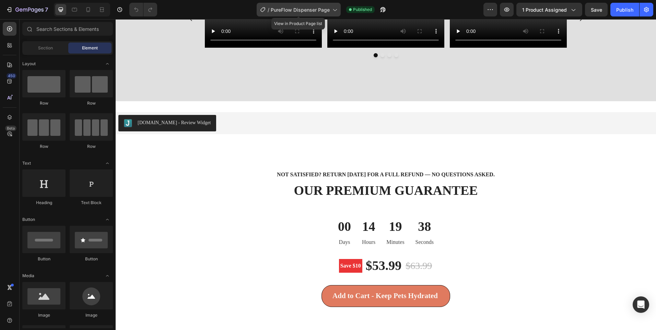
click at [304, 10] on span "PureFlow Dispenser Page" at bounding box center [300, 9] width 59 height 7
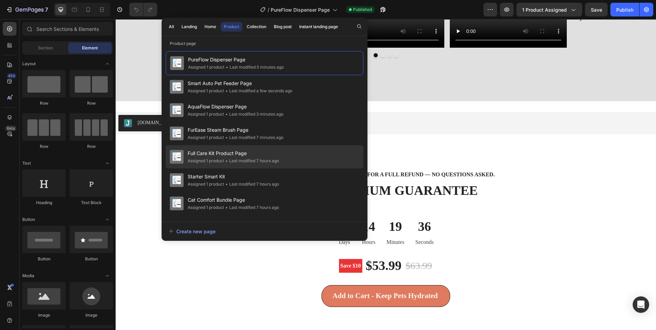
click at [264, 155] on span "Full Care Kit Product Page" at bounding box center [233, 153] width 91 height 8
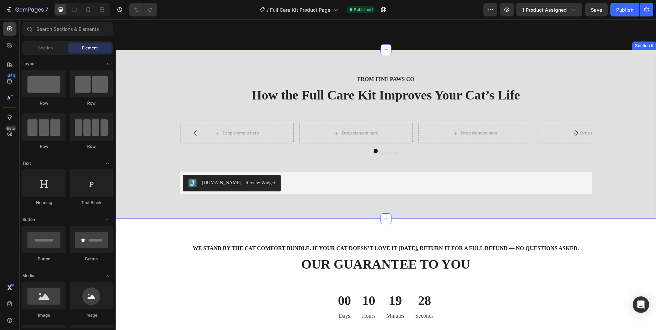
scroll to position [1064, 0]
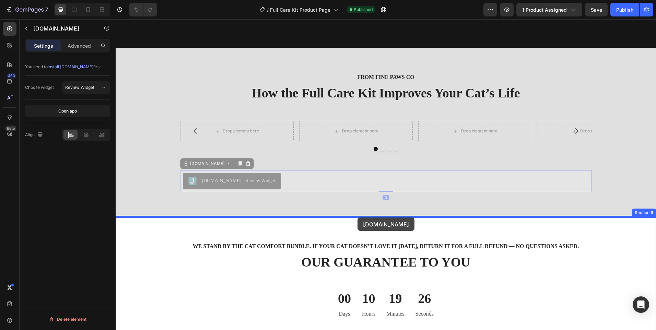
drag, startPoint x: 305, startPoint y: 184, endPoint x: 355, endPoint y: 218, distance: 60.7
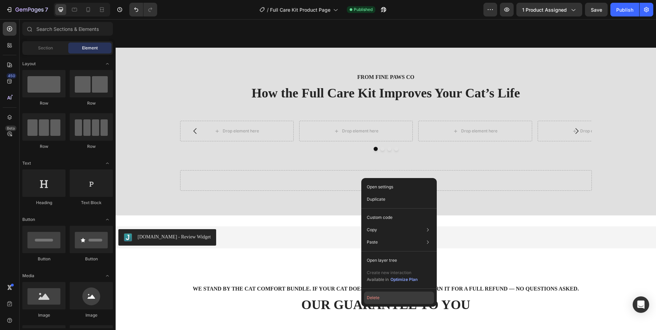
click at [387, 296] on button "Delete" at bounding box center [399, 298] width 70 height 12
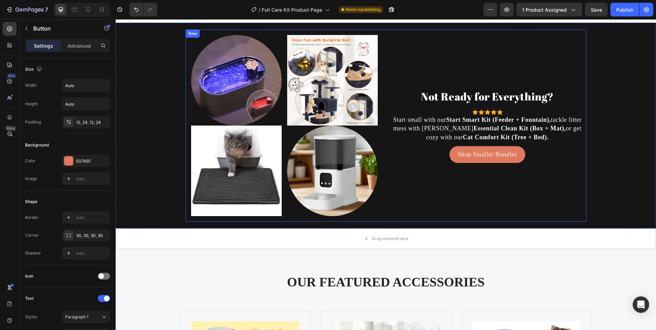
scroll to position [1476, 0]
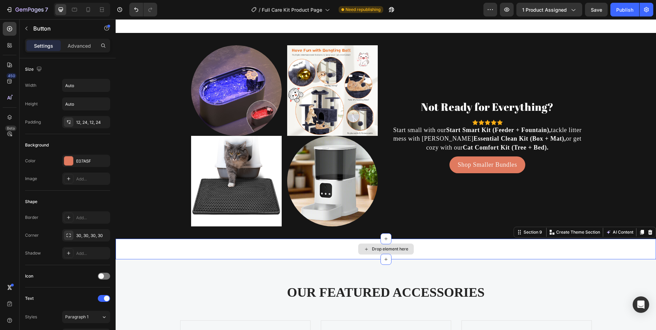
click at [430, 251] on div "Drop element here" at bounding box center [386, 249] width 541 height 21
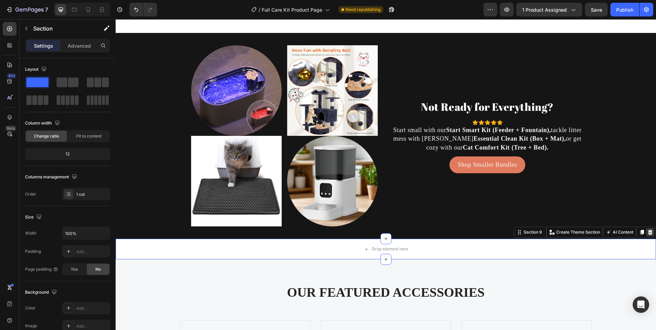
click at [648, 235] on icon at bounding box center [650, 232] width 5 height 5
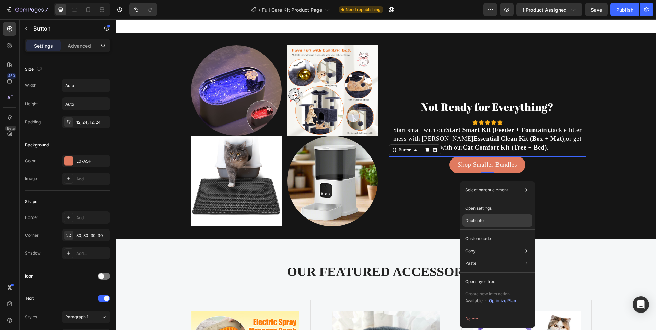
drag, startPoint x: 479, startPoint y: 219, endPoint x: 355, endPoint y: 175, distance: 131.0
click at [479, 219] on p "Duplicate" at bounding box center [474, 221] width 19 height 6
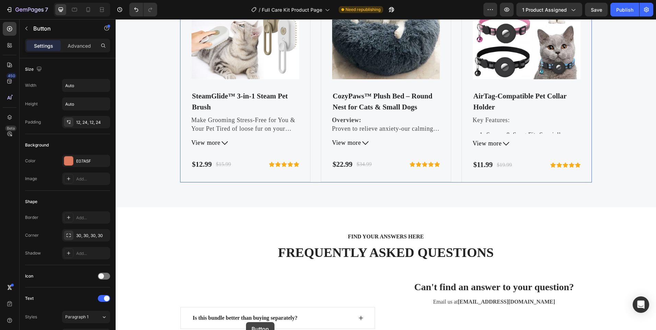
scroll to position [1849, 0]
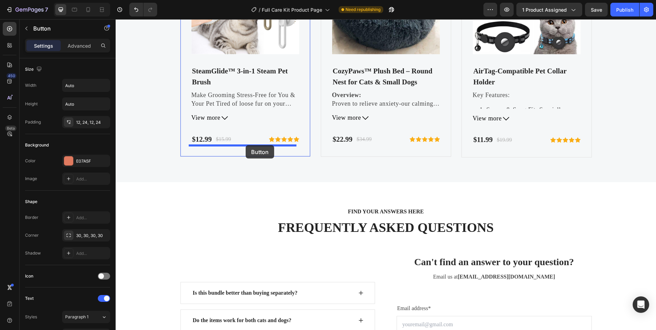
drag, startPoint x: 426, startPoint y: 108, endPoint x: 246, endPoint y: 145, distance: 183.7
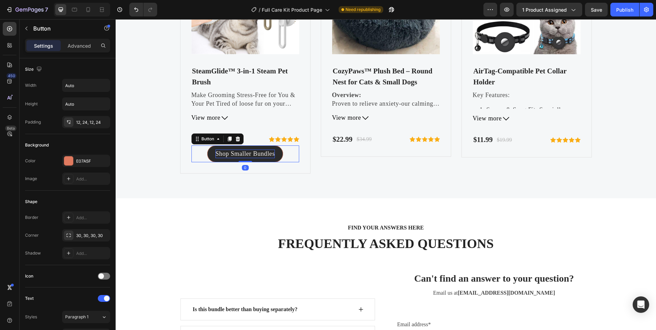
click at [242, 152] on p "Shop Smaller Bundles" at bounding box center [245, 154] width 59 height 9
click at [251, 152] on p "Shop Bundles" at bounding box center [245, 154] width 37 height 9
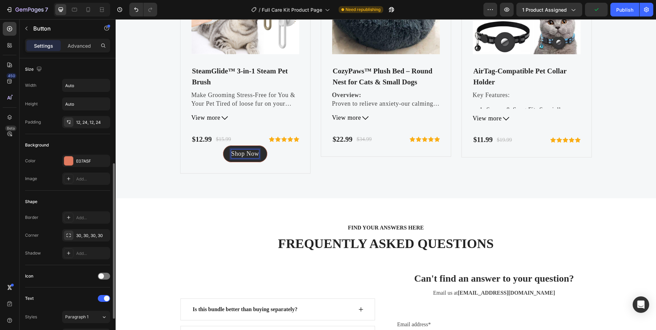
scroll to position [103, 0]
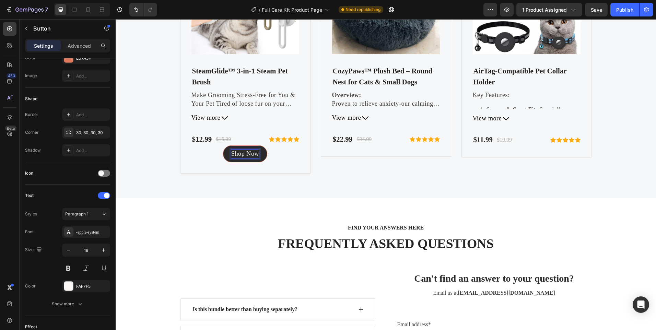
click at [224, 151] on link "Shop Now" at bounding box center [245, 154] width 44 height 17
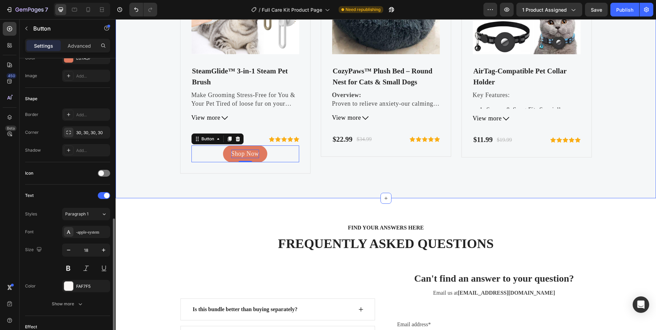
scroll to position [240, 0]
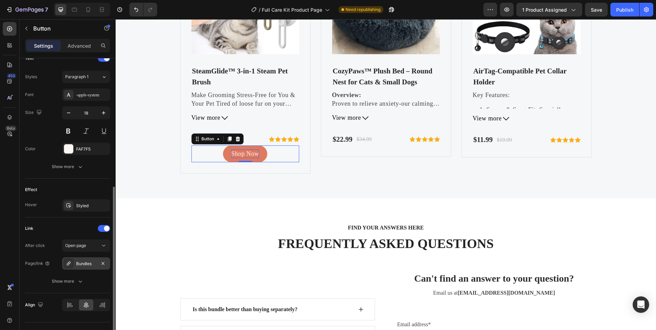
click at [94, 264] on div "Bundles" at bounding box center [86, 264] width 20 height 6
click at [92, 251] on button "Open page" at bounding box center [86, 246] width 48 height 12
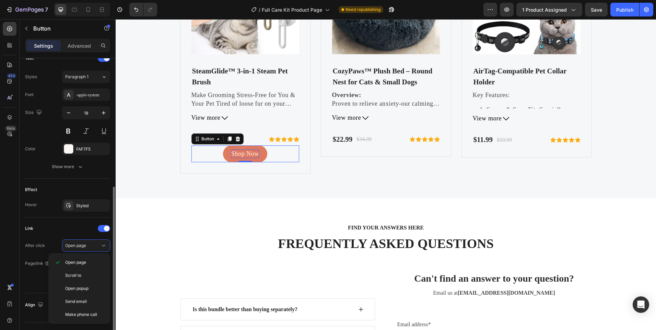
click at [50, 239] on div "Link After click Open page Page/link Bundles Show more" at bounding box center [67, 255] width 85 height 65
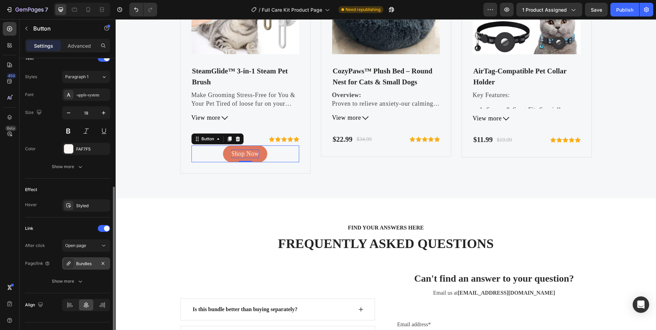
click at [87, 266] on div "Bundles" at bounding box center [86, 264] width 20 height 6
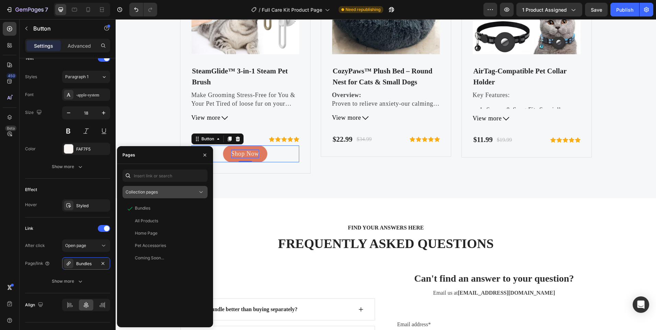
click at [149, 190] on span "Collection pages" at bounding box center [142, 191] width 32 height 5
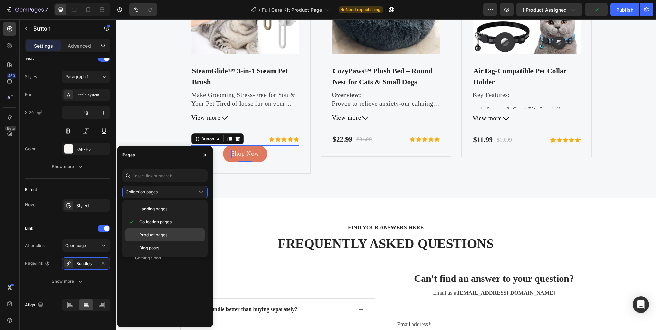
click at [154, 233] on span "Product pages" at bounding box center [153, 235] width 28 height 6
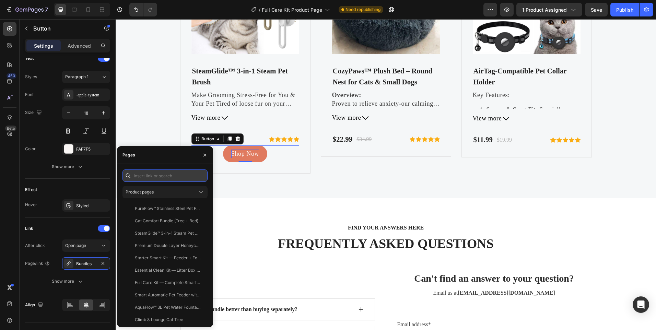
click at [172, 176] on input "text" at bounding box center [165, 176] width 85 height 12
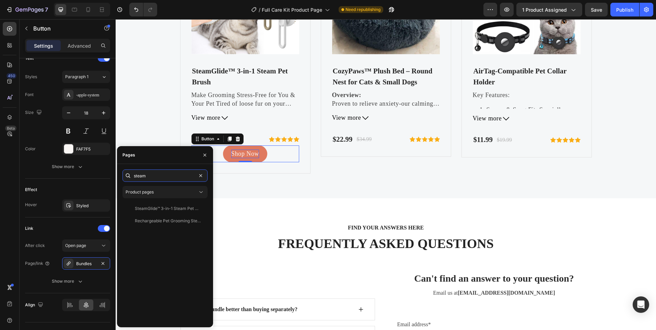
type input "steam"
click at [159, 200] on div "steam Product pages SteamGlide™ 3-in-1 Steam Pet Brush View Rechargeable Pet Gr…" at bounding box center [165, 246] width 85 height 152
click at [156, 215] on div "SteamGlide™ 3-in-1 Steam Pet Brush View" at bounding box center [164, 221] width 82 height 12
click at [235, 187] on div "OUR FEATURED ACCESSORIES Heading Product Images SteamGlide™ 3-in-1 Steam Pet Br…" at bounding box center [386, 36] width 541 height 324
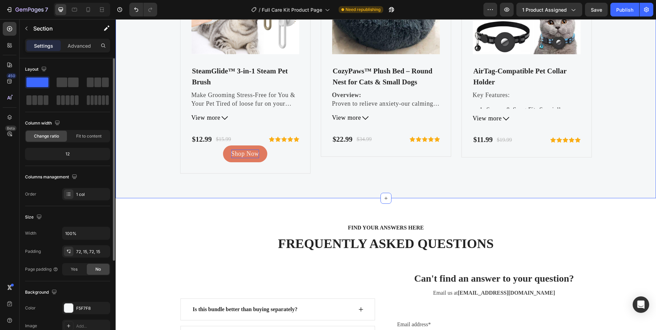
scroll to position [0, 0]
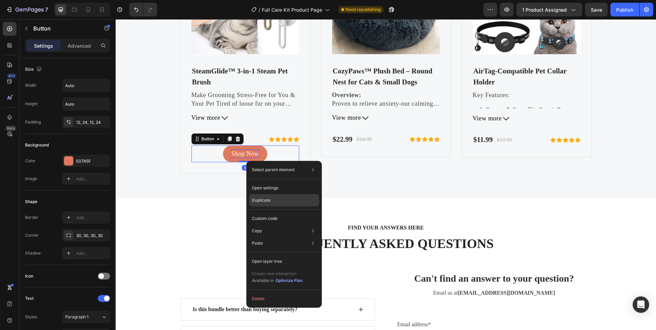
drag, startPoint x: 277, startPoint y: 202, endPoint x: 163, endPoint y: 164, distance: 120.7
click at [277, 212] on div "Duplicate" at bounding box center [284, 218] width 70 height 12
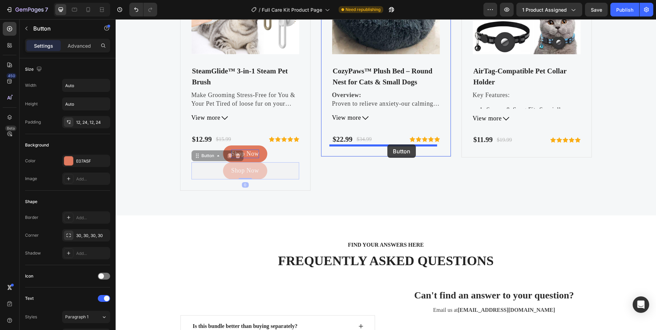
drag, startPoint x: 281, startPoint y: 172, endPoint x: 388, endPoint y: 145, distance: 109.8
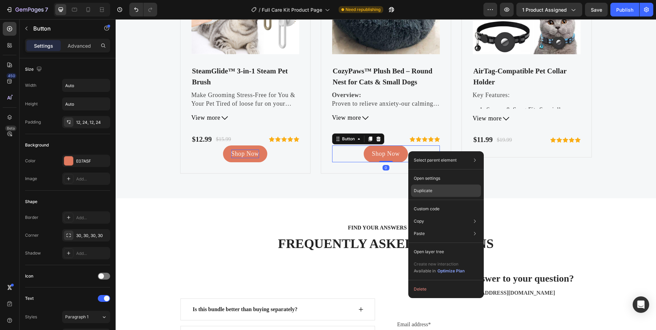
click at [431, 193] on p "Duplicate" at bounding box center [423, 191] width 19 height 6
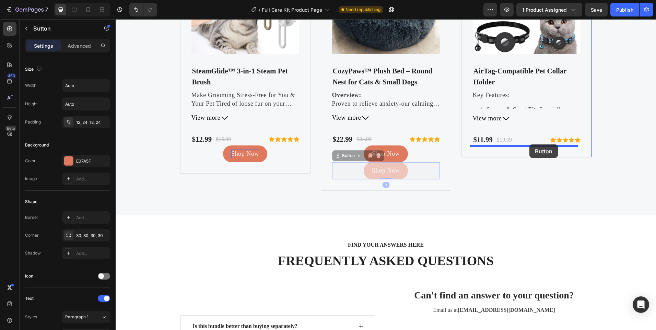
drag, startPoint x: 421, startPoint y: 173, endPoint x: 530, endPoint y: 145, distance: 112.1
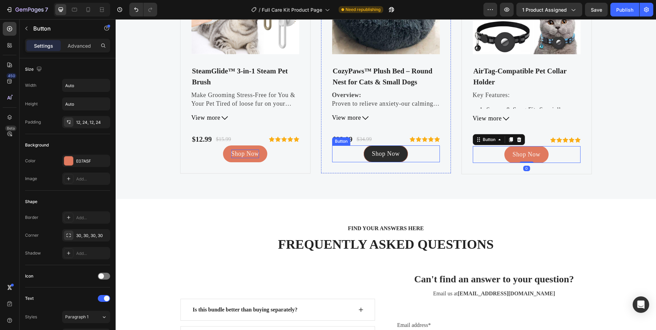
click at [401, 153] on link "Shop Now" at bounding box center [386, 154] width 44 height 17
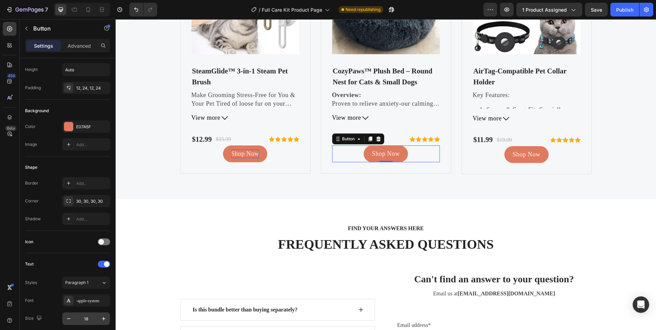
scroll to position [206, 0]
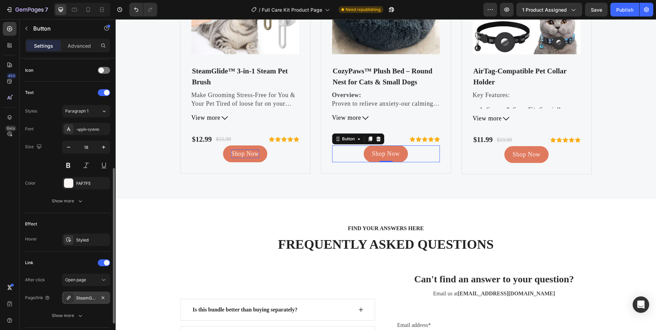
click at [92, 298] on div "SteamGlide™ 3-in-1 Steam Pet Brush" at bounding box center [86, 298] width 20 height 6
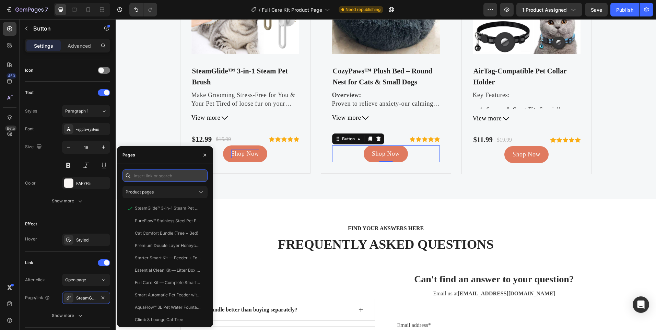
click at [173, 175] on input "text" at bounding box center [165, 176] width 85 height 12
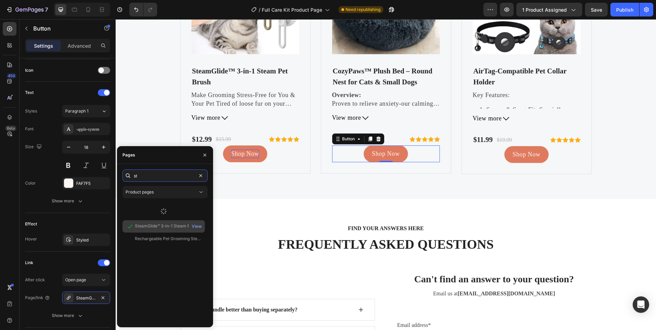
type input "s"
type input "cozy"
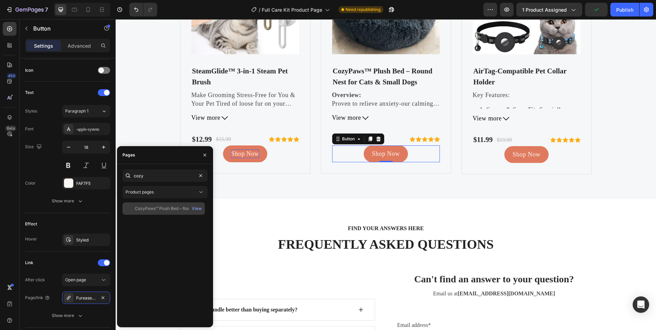
click at [161, 212] on div "CozyPaws™ Plush Bed – Round Nest for Cats & Small Dogs View" at bounding box center [164, 209] width 82 height 12
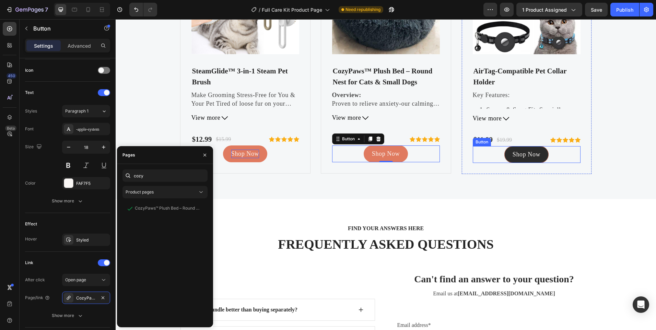
click at [506, 150] on link "Shop Now" at bounding box center [527, 154] width 44 height 17
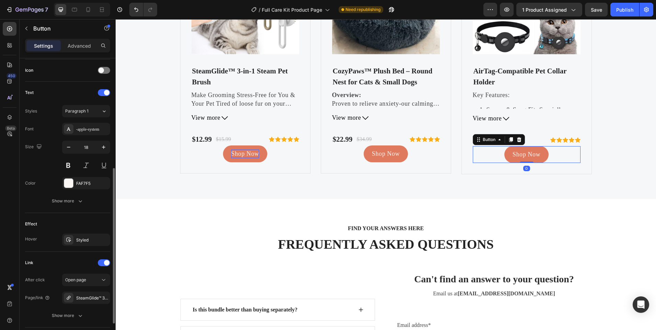
scroll to position [254, 0]
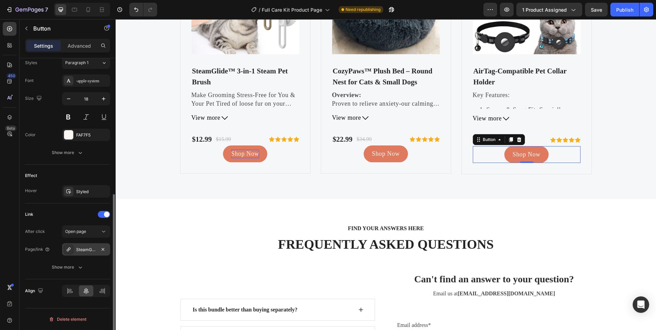
click at [82, 248] on div "SteamGlide™ 3-in-1 Steam Pet Brush" at bounding box center [86, 250] width 20 height 6
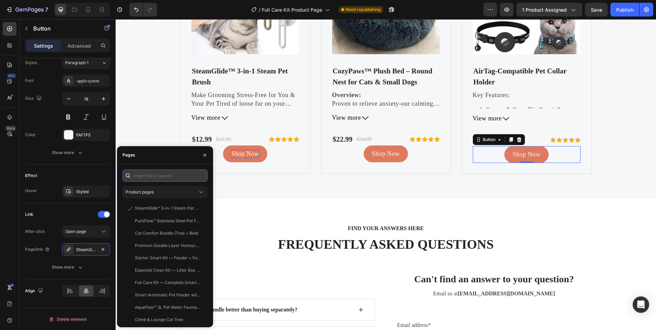
click at [167, 175] on input "text" at bounding box center [165, 176] width 85 height 12
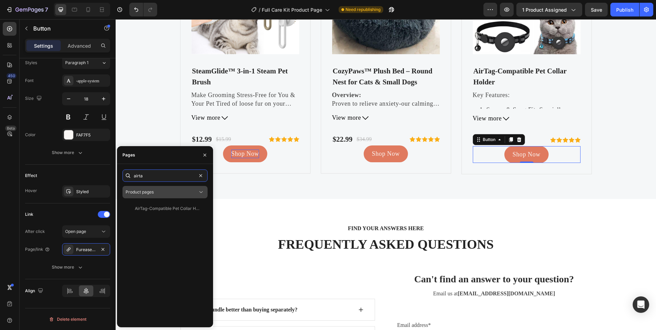
type input "airta"
click at [158, 197] on button "Product pages" at bounding box center [165, 192] width 85 height 12
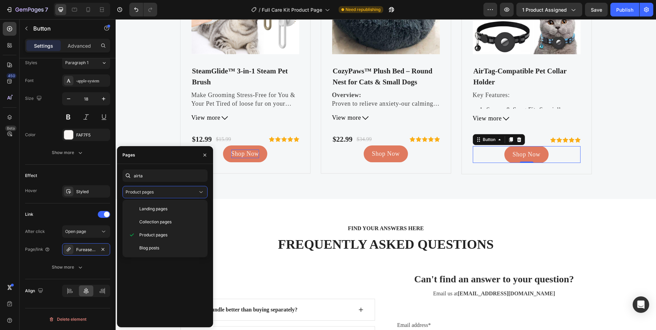
click at [142, 290] on div "AirTag-Compatible Pet Collar Holder View" at bounding box center [165, 262] width 85 height 119
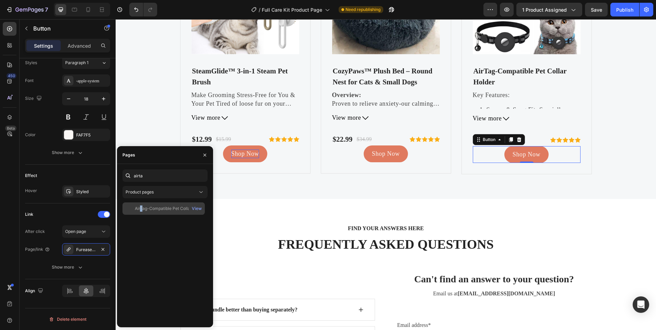
drag, startPoint x: 142, startPoint y: 289, endPoint x: 158, endPoint y: 210, distance: 80.9
click at [158, 210] on div "AirTag-Compatible Pet Collar Holder" at bounding box center [168, 209] width 66 height 6
click at [417, 192] on div "OUR FEATURED ACCESSORIES Heading Product Images SteamGlide™ 3-in-1 Steam Pet Br…" at bounding box center [386, 36] width 541 height 325
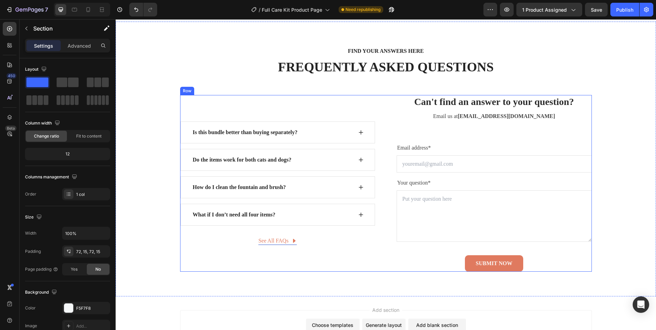
scroll to position [2092, 0]
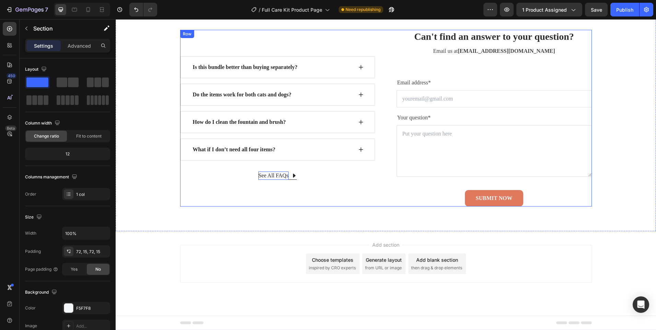
click at [277, 179] on div "See All FAQs" at bounding box center [273, 176] width 30 height 8
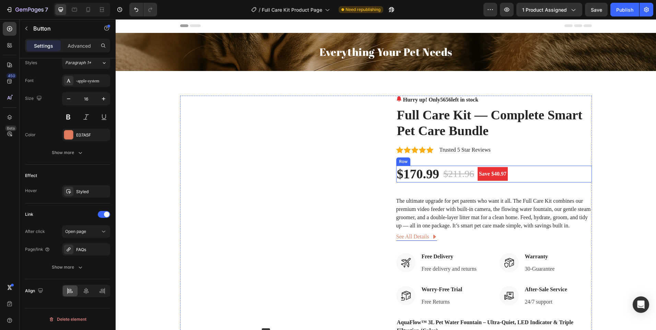
scroll to position [0, 0]
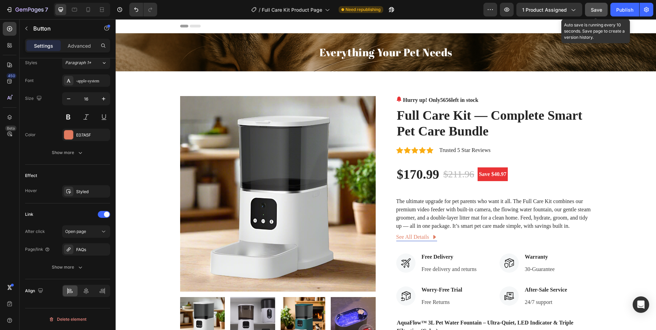
click at [596, 13] on div "Save" at bounding box center [596, 9] width 11 height 7
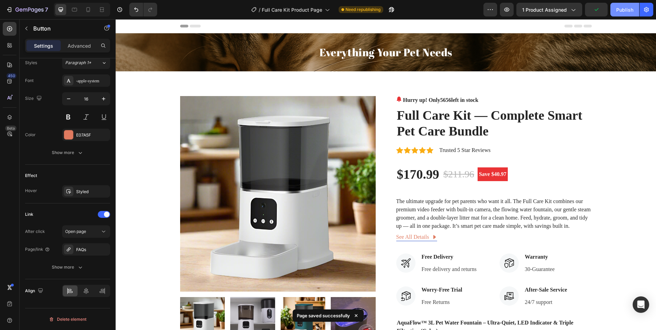
click at [622, 11] on div "Publish" at bounding box center [624, 9] width 17 height 7
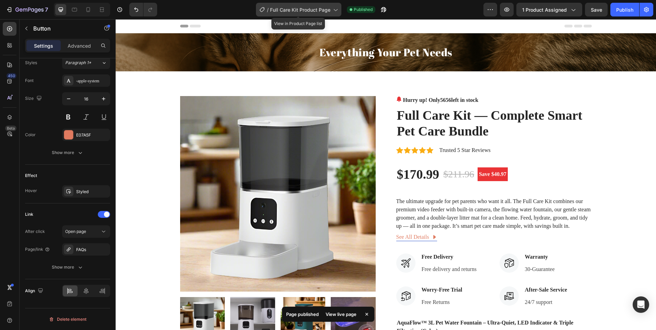
click at [303, 9] on span "Full Care Kit Product Page" at bounding box center [300, 9] width 60 height 7
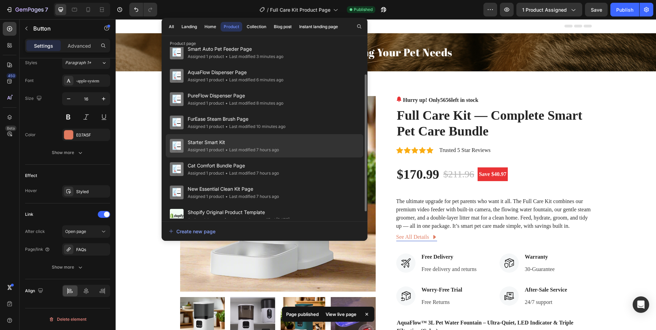
scroll to position [43, 0]
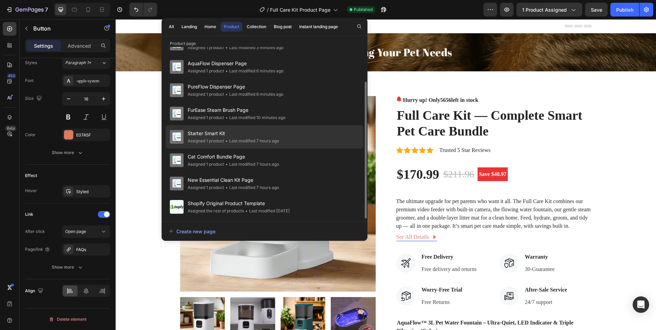
click at [265, 140] on div "• Last modified 7 hours ago" at bounding box center [251, 141] width 55 height 7
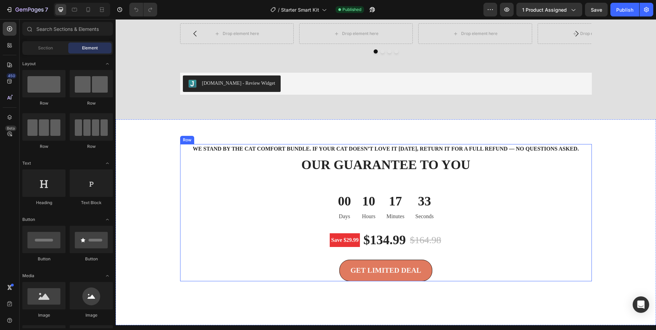
scroll to position [1270, 0]
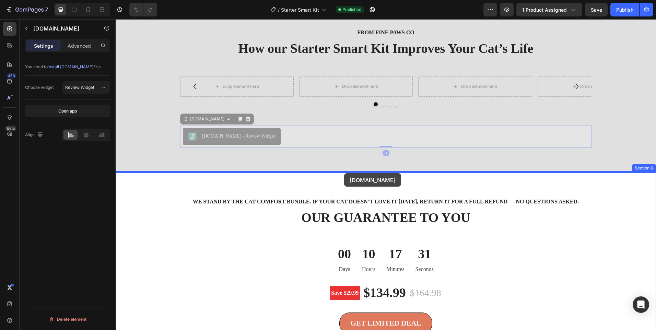
drag, startPoint x: 324, startPoint y: 140, endPoint x: 344, endPoint y: 174, distance: 38.8
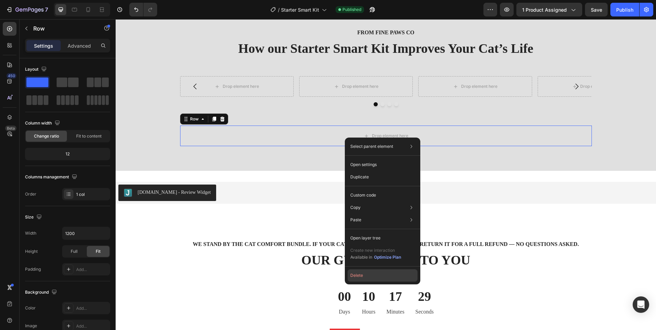
click at [364, 274] on button "Delete" at bounding box center [383, 275] width 70 height 12
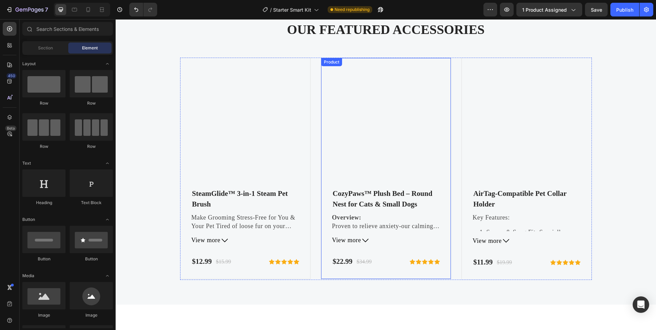
scroll to position [1751, 0]
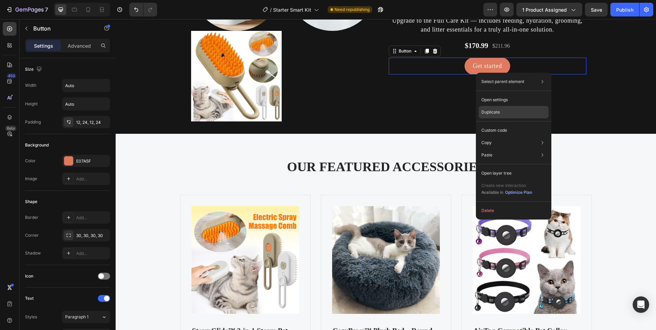
click at [496, 124] on div "Duplicate" at bounding box center [514, 130] width 70 height 12
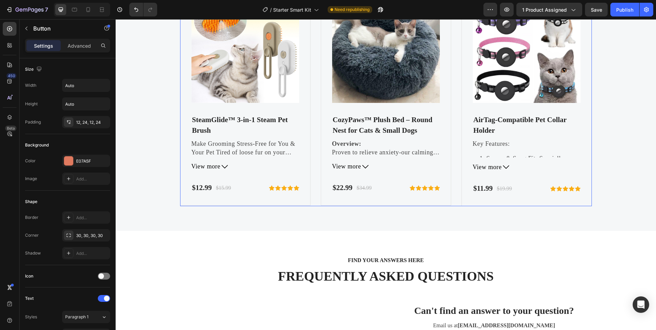
scroll to position [1974, 0]
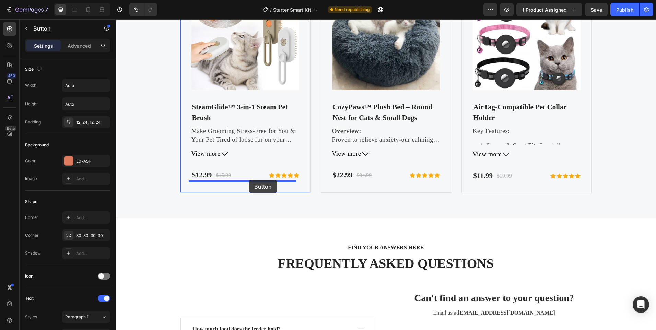
drag, startPoint x: 435, startPoint y: 72, endPoint x: 249, endPoint y: 180, distance: 214.7
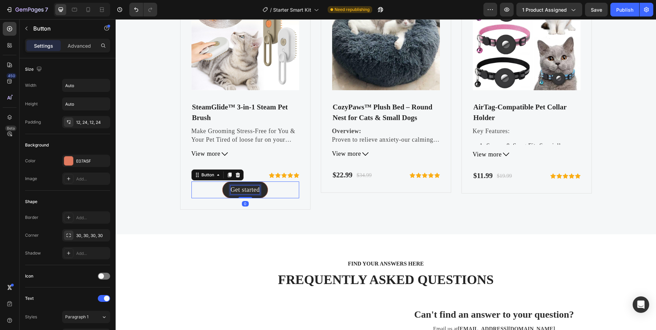
click at [251, 191] on div "Get started" at bounding box center [245, 190] width 29 height 9
click at [251, 191] on p "Get started" at bounding box center [245, 190] width 29 height 9
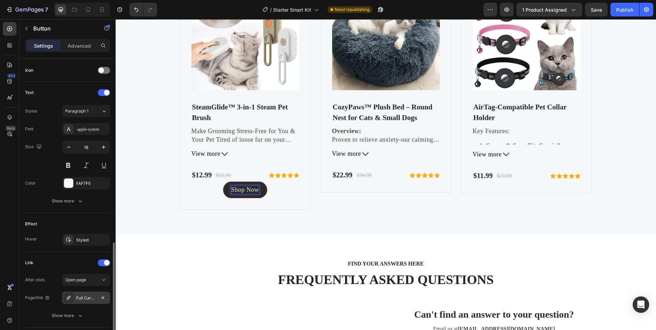
scroll to position [254, 0]
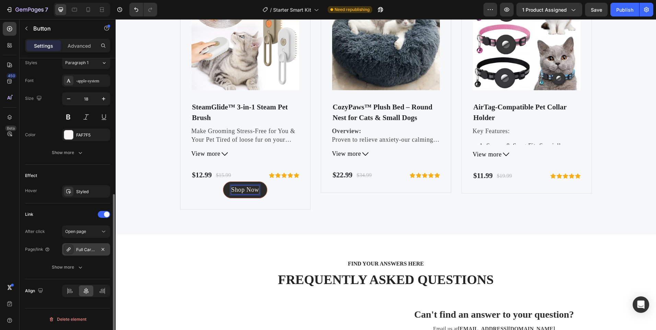
click at [88, 253] on div "Full Care Kit — Complete Smart Pet Care Bundle" at bounding box center [86, 250] width 20 height 6
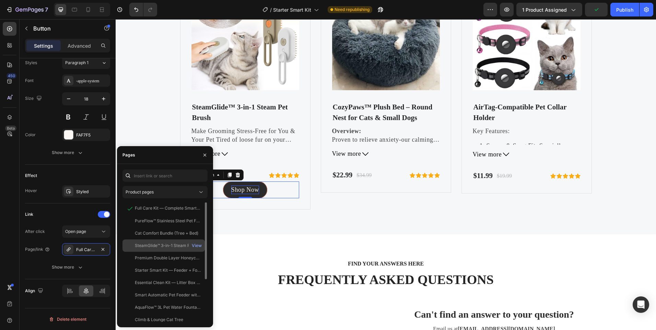
click at [167, 243] on div "SteamGlide™ 3-in-1 Steam Pet Brush" at bounding box center [168, 246] width 66 height 6
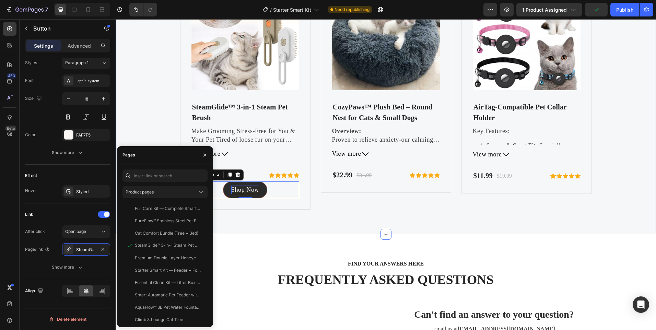
click at [264, 216] on div "OUR FEATURED ACCESSORIES Heading Product Images SteamGlide™ 3-in-1 Steam Pet Br…" at bounding box center [386, 72] width 541 height 324
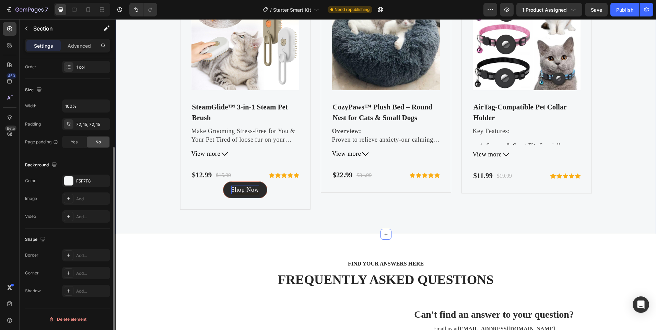
scroll to position [0, 0]
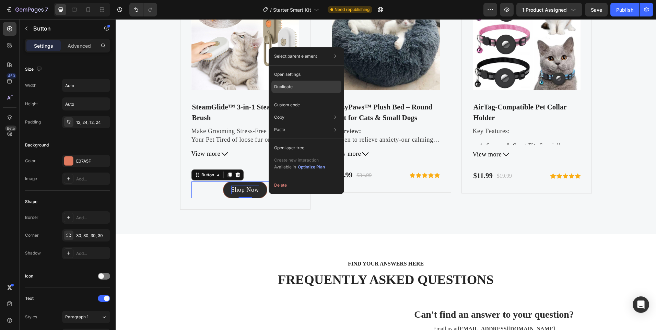
click at [303, 99] on div "Duplicate" at bounding box center [307, 105] width 70 height 12
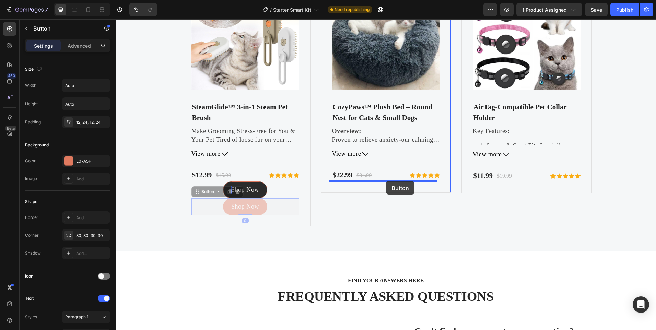
drag, startPoint x: 281, startPoint y: 207, endPoint x: 386, endPoint y: 181, distance: 107.9
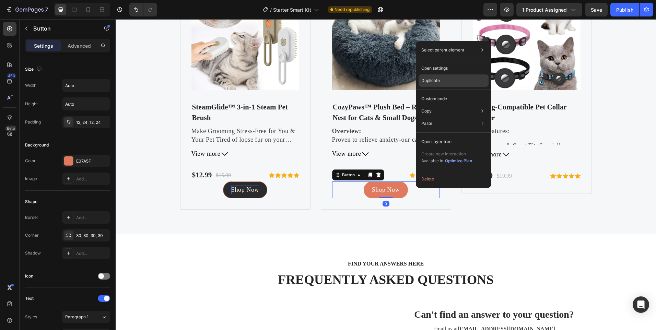
click at [442, 93] on div "Duplicate" at bounding box center [454, 99] width 70 height 12
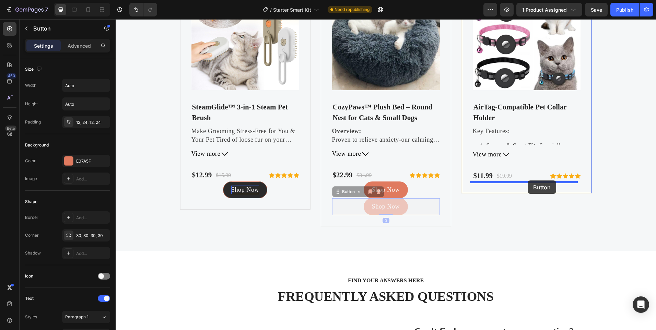
drag, startPoint x: 428, startPoint y: 207, endPoint x: 528, endPoint y: 181, distance: 103.1
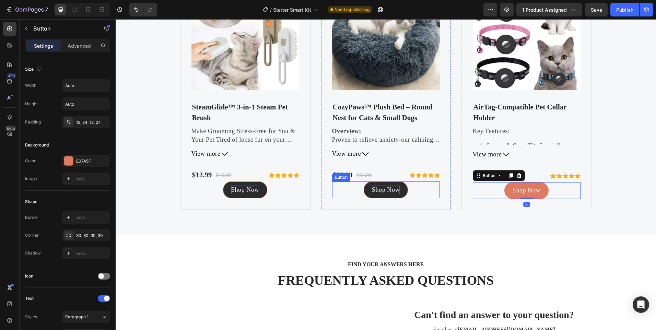
click at [392, 190] on p "Shop Now" at bounding box center [386, 190] width 28 height 9
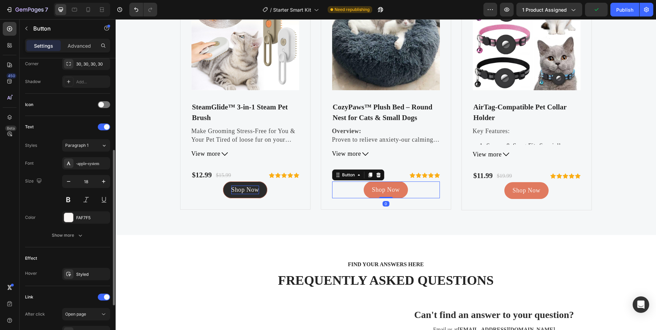
scroll to position [254, 0]
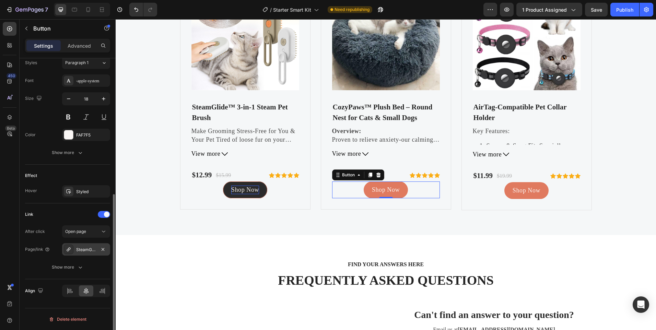
click at [91, 247] on div "SteamGlide™ 3-in-1 Steam Pet Brush" at bounding box center [86, 250] width 20 height 6
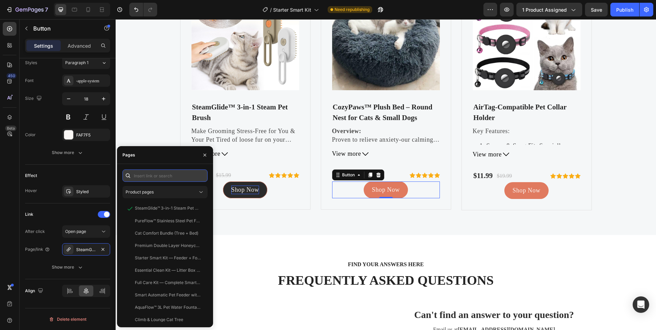
click at [160, 178] on input "text" at bounding box center [165, 176] width 85 height 12
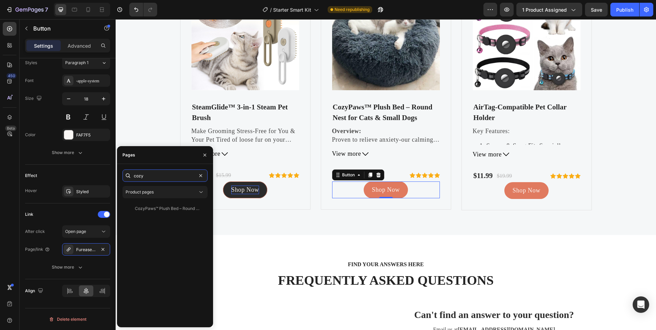
type input "cozy"
click at [175, 216] on div "CozyPaws™ Plush Bed – Round Nest for Cats & Small Dogs View" at bounding box center [165, 262] width 85 height 119
click at [166, 209] on div "CozyPaws™ Plush Bed – Round Nest for Cats & Small Dogs" at bounding box center [168, 209] width 66 height 6
click at [538, 189] on link "Shop Now" at bounding box center [527, 190] width 44 height 17
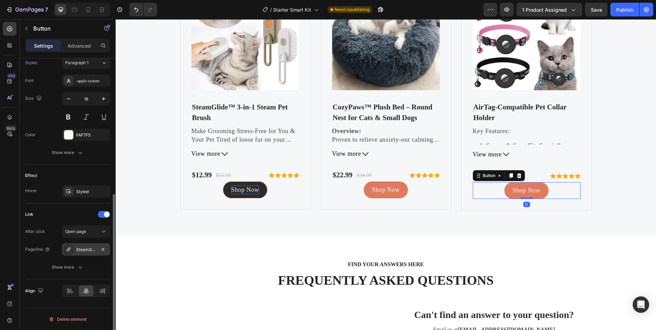
click at [93, 251] on div "SteamGlide™ 3-in-1 Steam Pet Brush" at bounding box center [86, 250] width 20 height 6
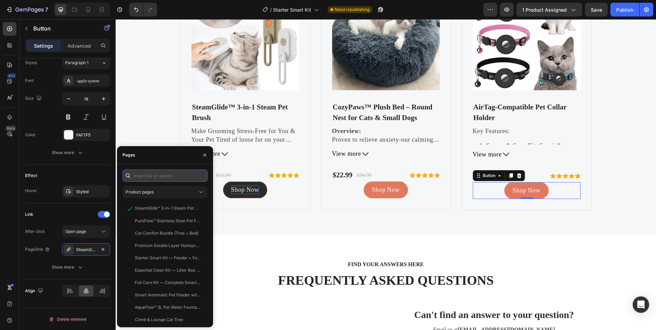
click at [151, 171] on input "text" at bounding box center [165, 176] width 85 height 12
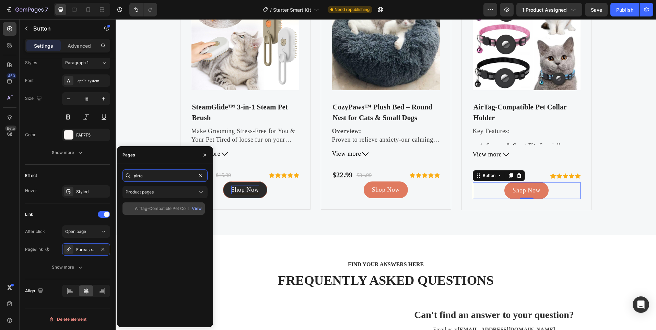
type input "airta"
click at [149, 206] on div "AirTag-Compatible Pet Collar Holder" at bounding box center [168, 209] width 66 height 6
click at [595, 6] on div "Save" at bounding box center [596, 9] width 11 height 7
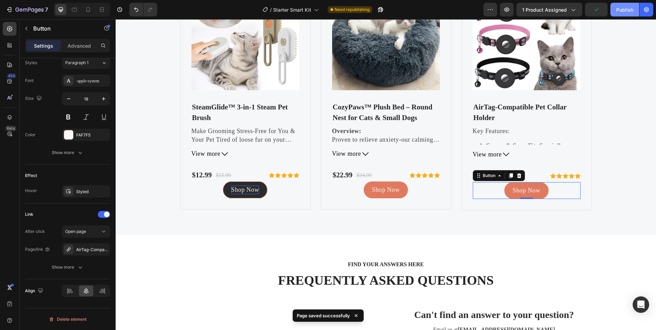
click at [624, 7] on div "Publish" at bounding box center [624, 9] width 17 height 7
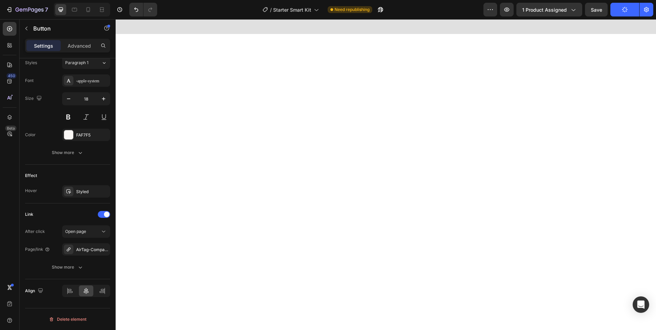
scroll to position [1068, 0]
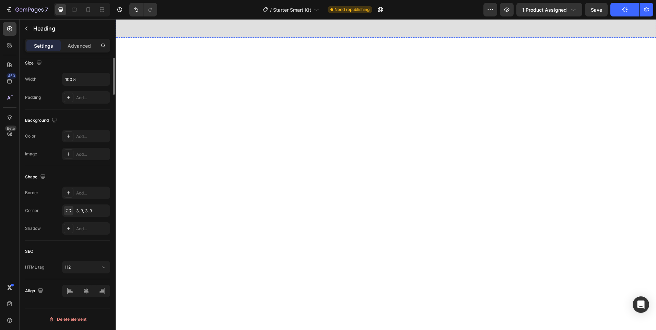
scroll to position [0, 0]
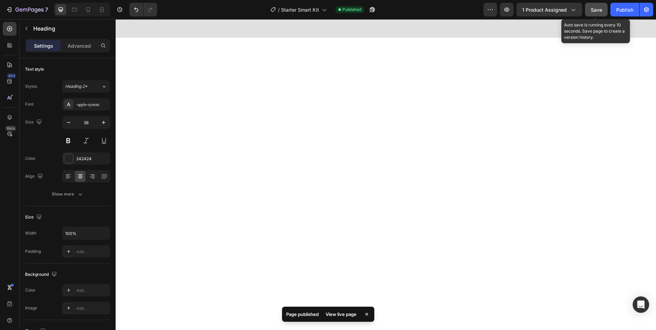
click at [595, 7] on span "Save" at bounding box center [596, 10] width 11 height 6
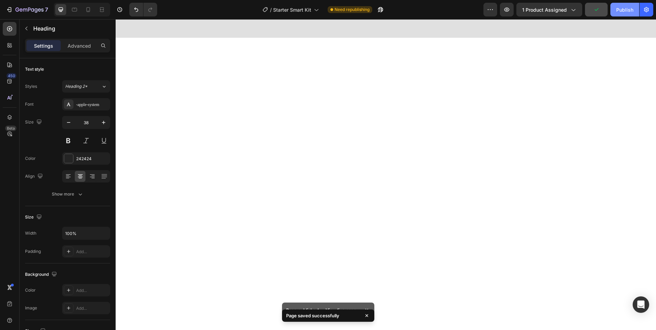
click at [619, 7] on div "Publish" at bounding box center [624, 9] width 17 height 7
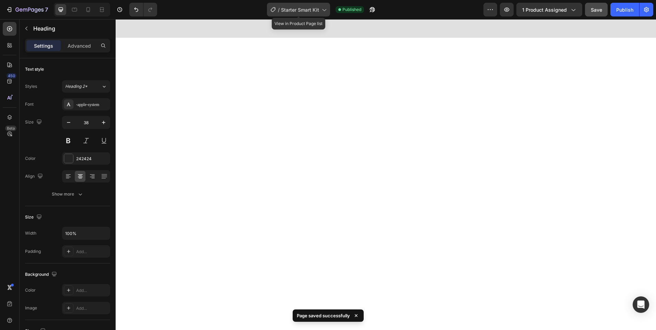
click at [291, 4] on div "/ Starter Smart Kit" at bounding box center [298, 10] width 63 height 14
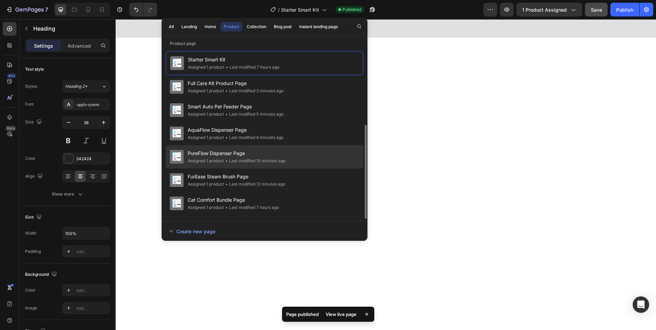
scroll to position [43, 0]
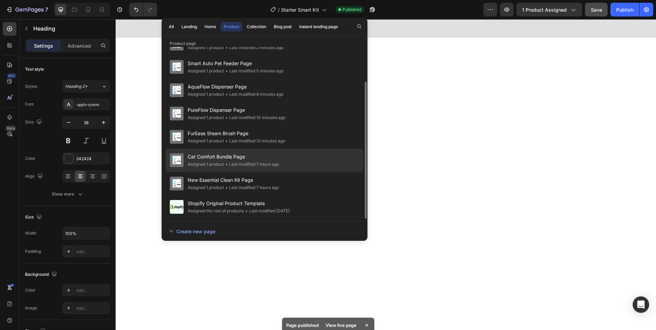
click at [286, 172] on div "Cat Comfort Bundle Page Assigned 1 product • Last modified 7 hours ago" at bounding box center [265, 183] width 198 height 23
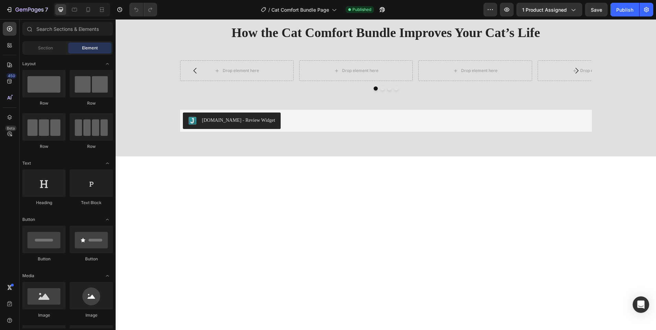
scroll to position [995, 0]
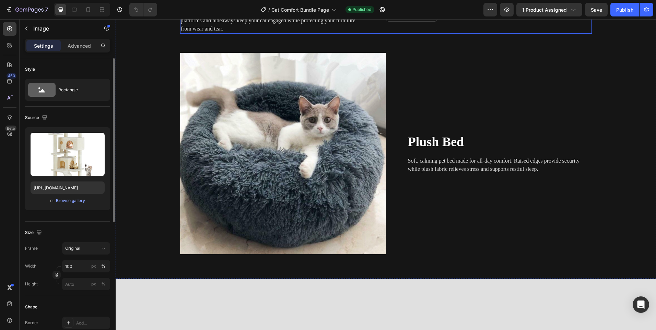
scroll to position [927, 0]
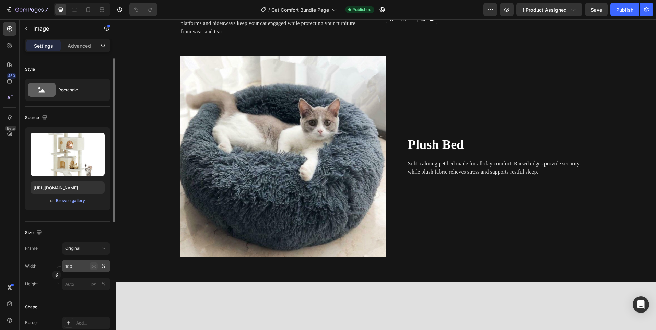
click at [95, 269] on div "px" at bounding box center [93, 266] width 5 height 6
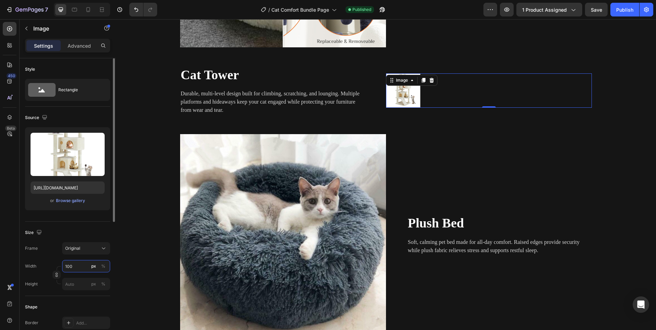
click at [78, 264] on input "100" at bounding box center [86, 266] width 48 height 12
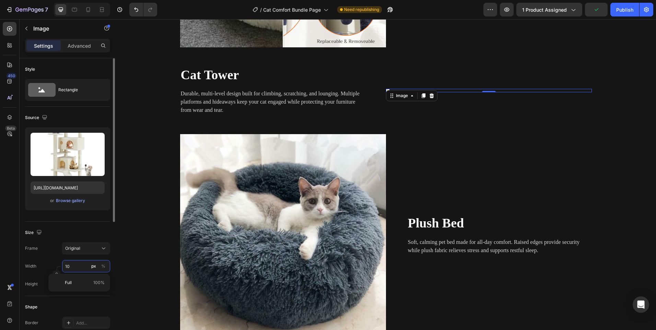
type input "1"
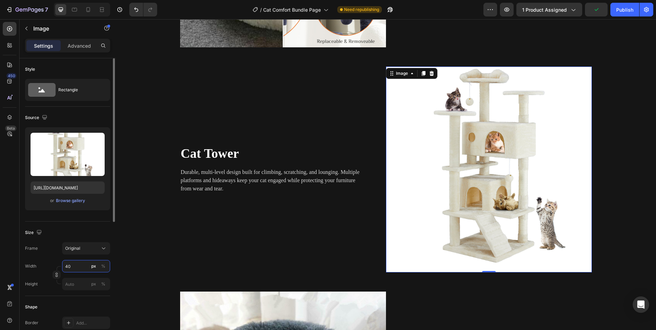
type input "400"
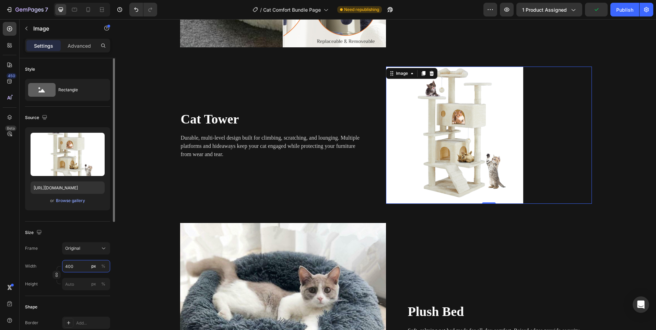
scroll to position [892, 0]
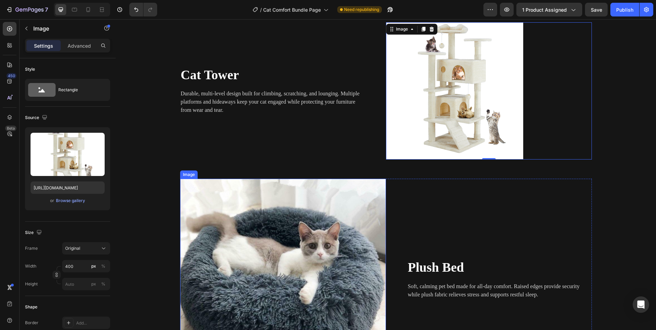
click at [228, 210] on img at bounding box center [283, 279] width 206 height 201
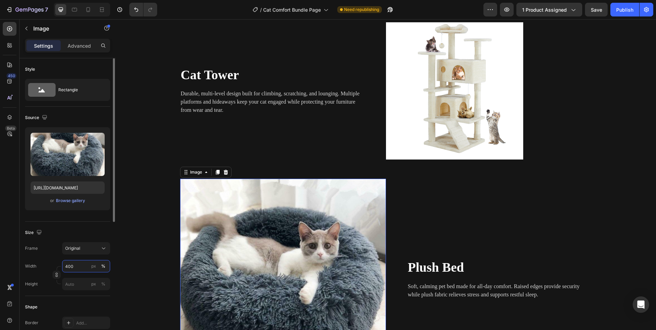
type input "400"
click at [93, 271] on div "px %" at bounding box center [99, 266] width 18 height 12
click at [93, 271] on input "400" at bounding box center [86, 266] width 48 height 12
click at [92, 268] on div "px" at bounding box center [93, 266] width 5 height 6
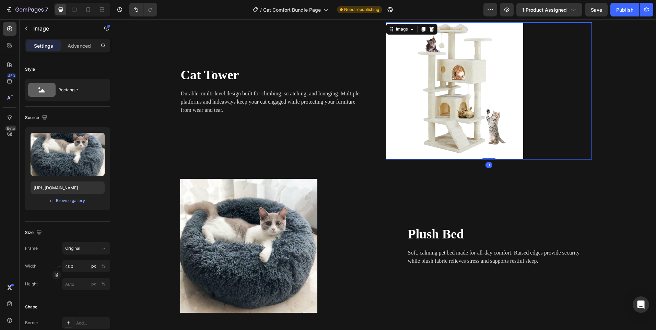
click at [446, 109] on img at bounding box center [454, 90] width 137 height 137
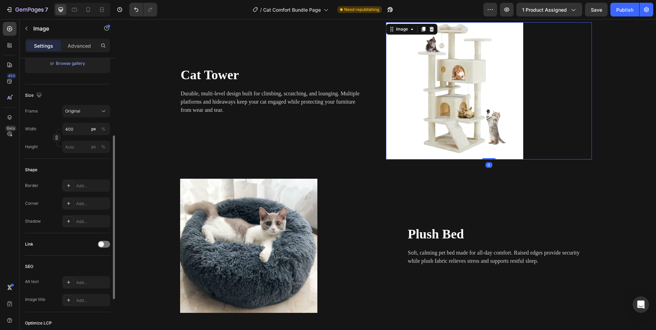
scroll to position [227, 0]
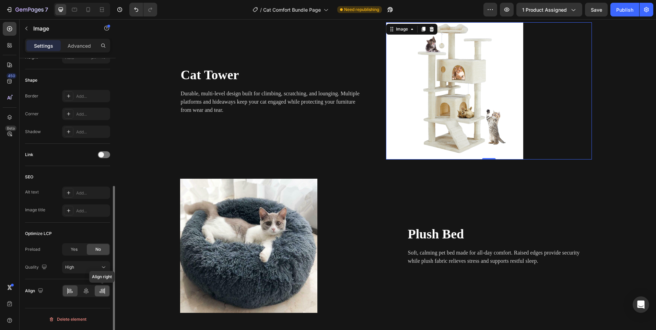
click at [101, 294] on icon at bounding box center [102, 291] width 7 height 7
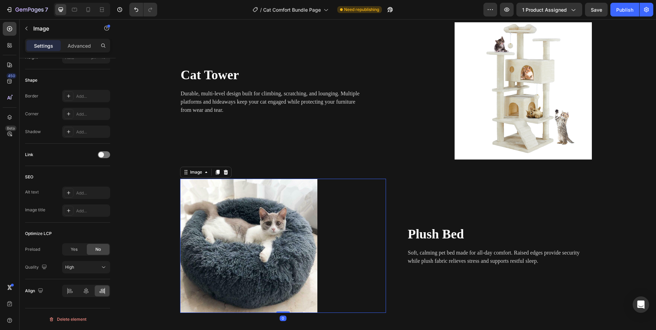
click at [201, 245] on img at bounding box center [248, 246] width 137 height 134
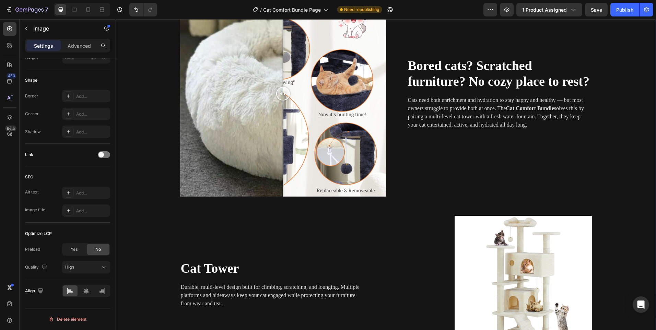
scroll to position [687, 0]
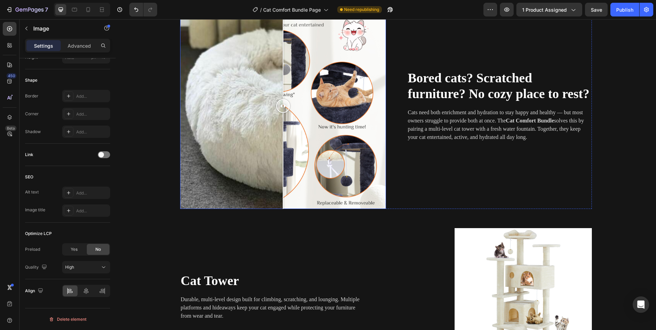
click at [363, 167] on div at bounding box center [283, 106] width 206 height 206
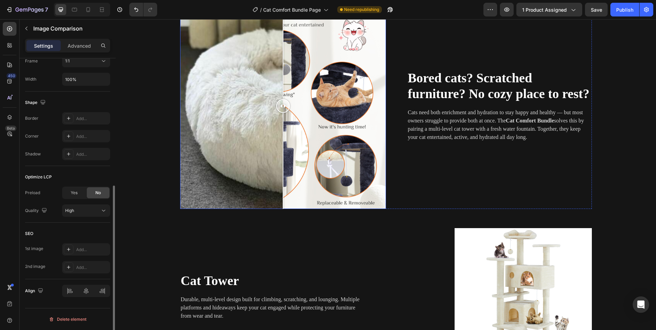
scroll to position [0, 0]
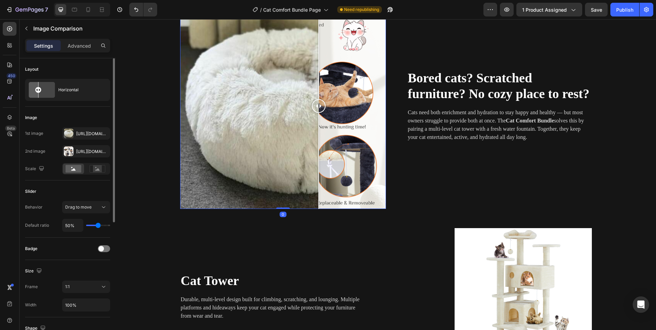
click at [316, 164] on div at bounding box center [283, 106] width 206 height 206
click at [300, 158] on div at bounding box center [283, 106] width 206 height 206
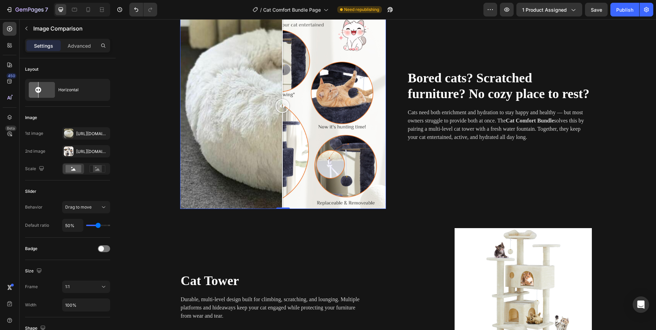
click at [280, 155] on div at bounding box center [283, 106] width 206 height 206
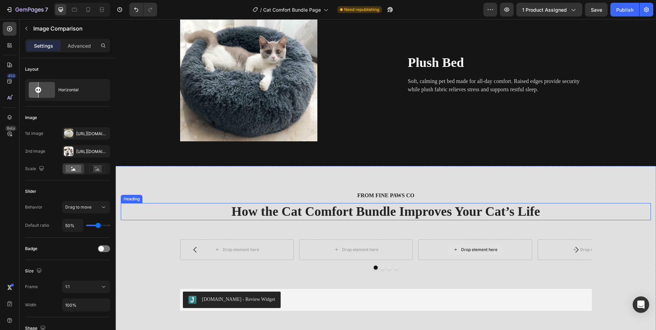
scroll to position [1236, 0]
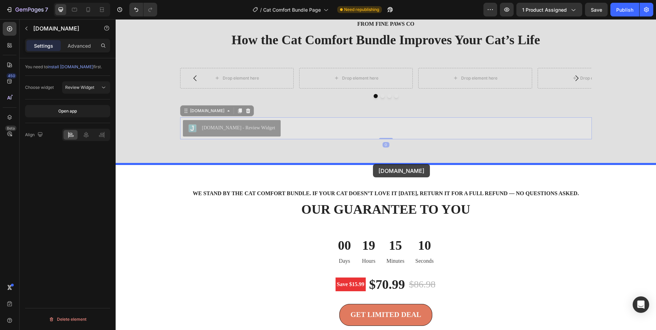
drag, startPoint x: 361, startPoint y: 132, endPoint x: 373, endPoint y: 164, distance: 33.7
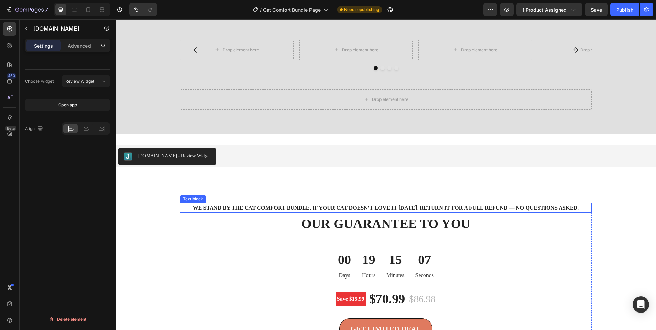
scroll to position [1098, 0]
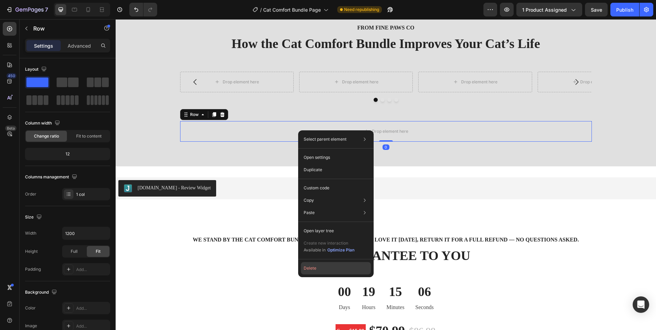
click at [323, 264] on button "Delete" at bounding box center [336, 268] width 70 height 12
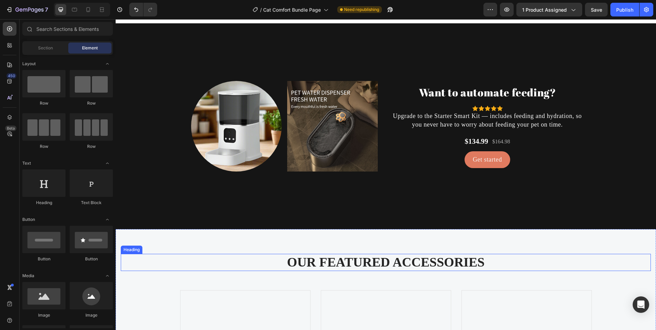
scroll to position [1476, 0]
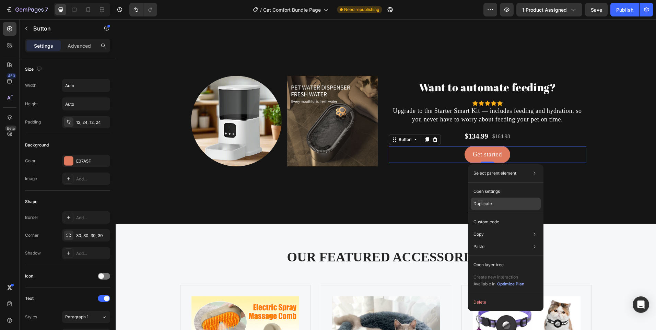
click at [483, 204] on p "Duplicate" at bounding box center [483, 204] width 19 height 6
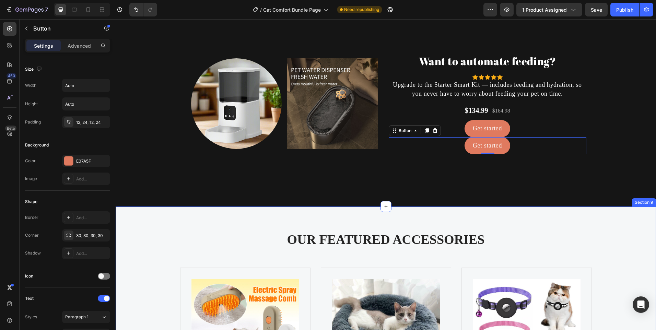
scroll to position [1545, 0]
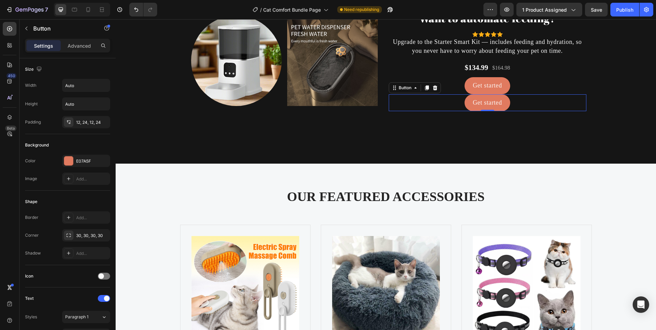
click at [428, 96] on div "Get started Button 0" at bounding box center [488, 102] width 198 height 17
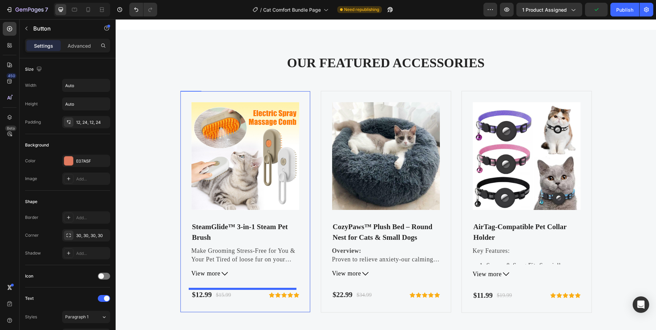
scroll to position [1818, 0]
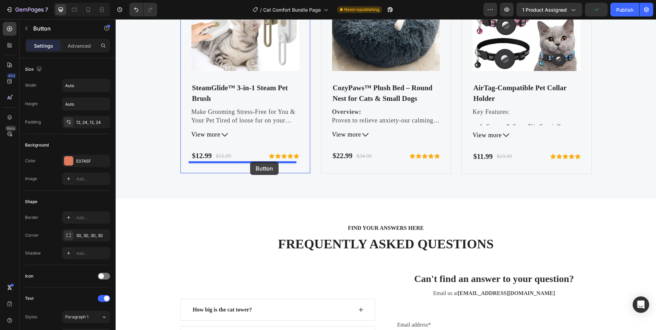
drag, startPoint x: 427, startPoint y: 99, endPoint x: 250, endPoint y: 162, distance: 187.8
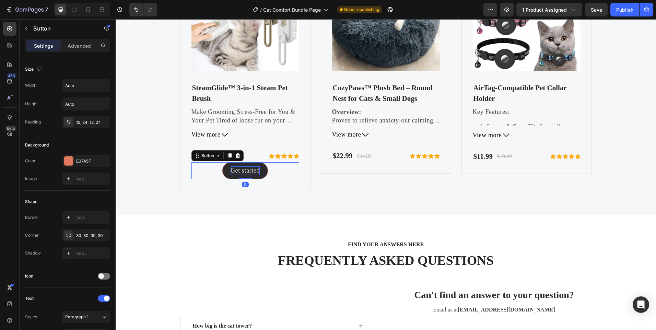
click at [251, 169] on div "Get started" at bounding box center [245, 170] width 29 height 9
click at [251, 169] on p "Get started" at bounding box center [245, 170] width 29 height 9
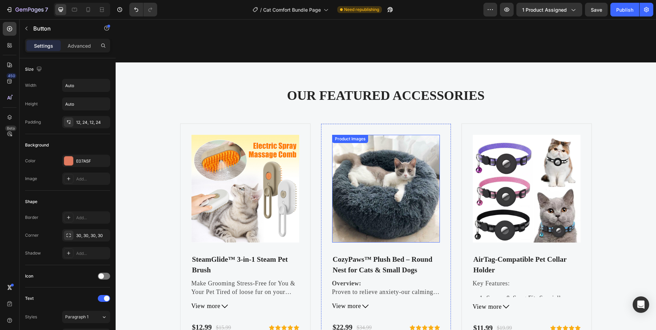
scroll to position [1543, 0]
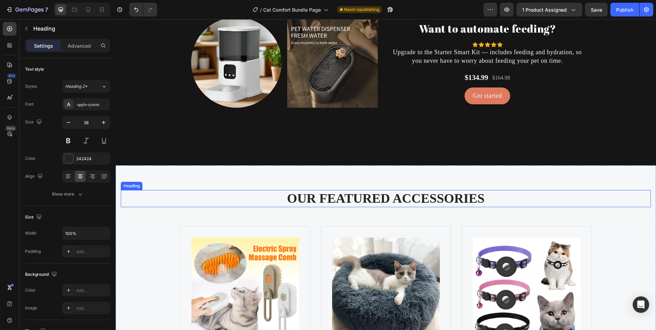
click at [359, 203] on p "OUR FEATURED ACCESSORIES" at bounding box center [386, 199] width 529 height 16
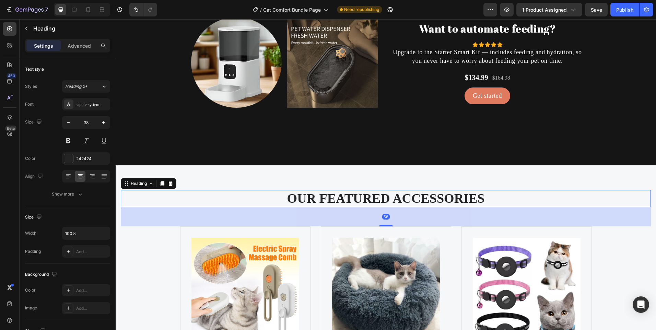
click at [359, 203] on p "OUR FEATURED ACCESSORIES" at bounding box center [386, 199] width 529 height 16
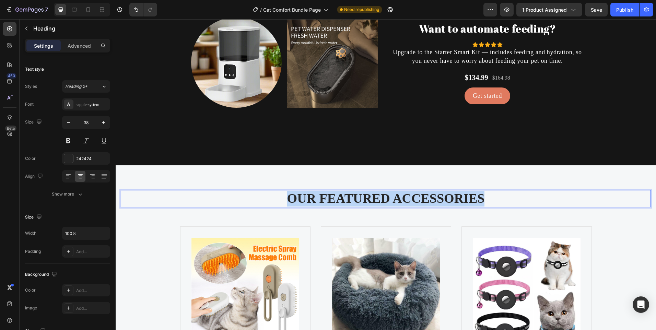
click at [359, 203] on p "OUR FEATURED ACCESSORIES" at bounding box center [386, 199] width 529 height 16
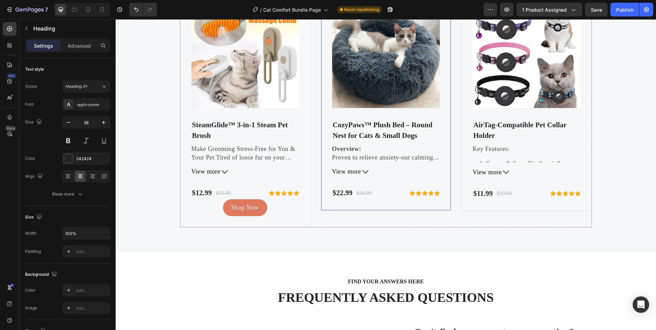
scroll to position [1783, 0]
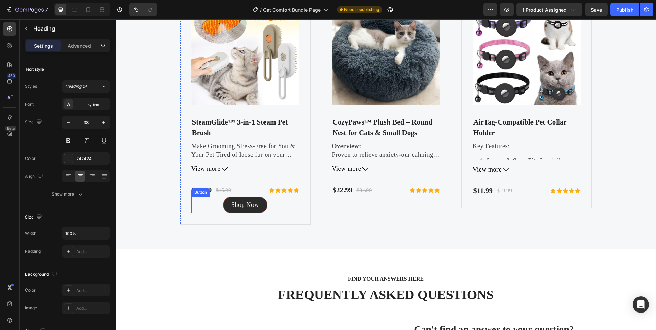
click at [263, 205] on link "Shop Now" at bounding box center [245, 205] width 44 height 17
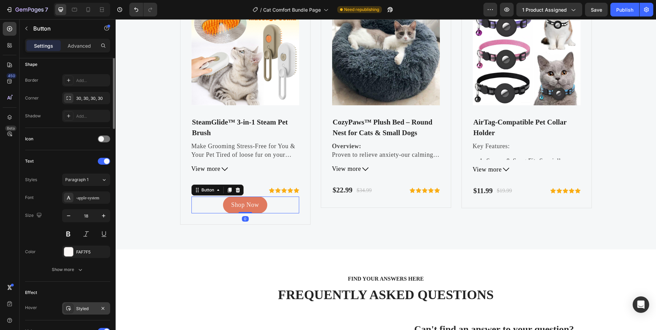
scroll to position [206, 0]
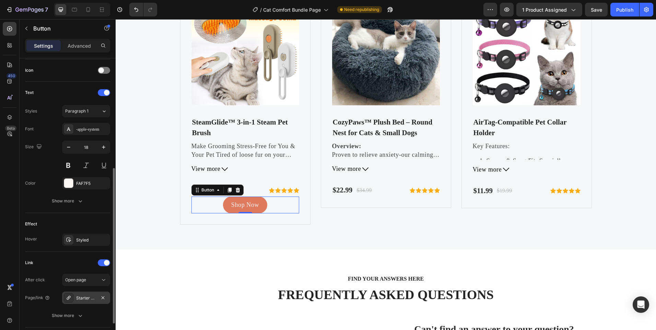
click at [89, 295] on div "Starter Smart Kit — Feeder + Fountain" at bounding box center [86, 298] width 20 height 6
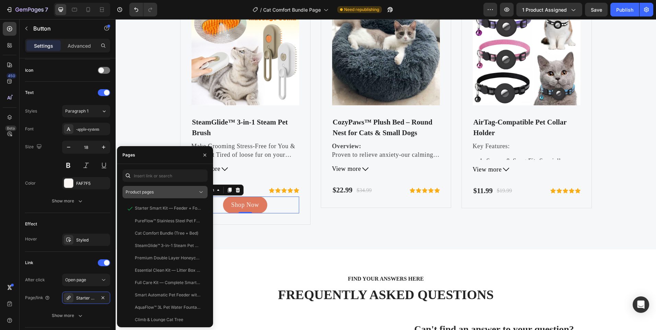
click at [163, 195] on div "Product pages" at bounding box center [162, 192] width 72 height 6
click at [162, 193] on div "Product pages" at bounding box center [162, 192] width 72 height 6
click at [160, 178] on input "text" at bounding box center [165, 176] width 85 height 12
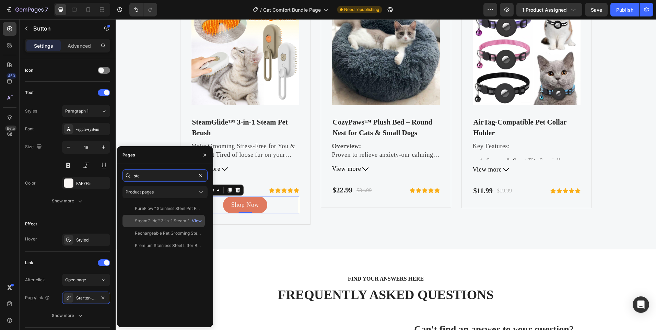
type input "ste"
click at [146, 220] on div "SteamGlide™ 3-in-1 Steam Pet Brush" at bounding box center [168, 221] width 66 height 6
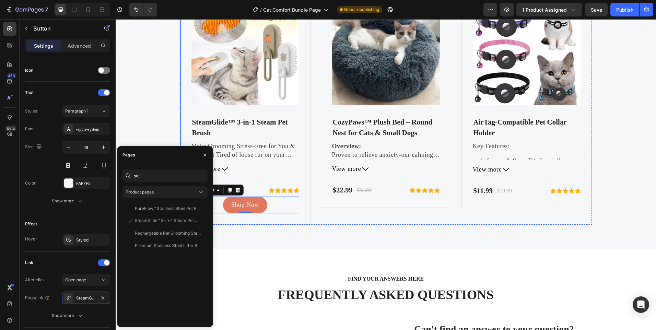
click at [250, 226] on div "FREQUENTLY BOUGHT TOGETHER Heading Product Images SteamGlide™ 3-in-1 Steam Pet …" at bounding box center [386, 87] width 541 height 324
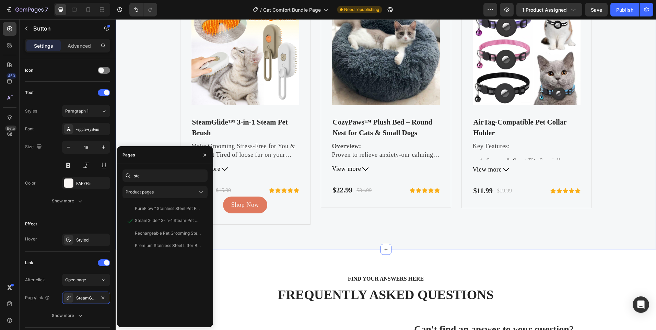
scroll to position [0, 0]
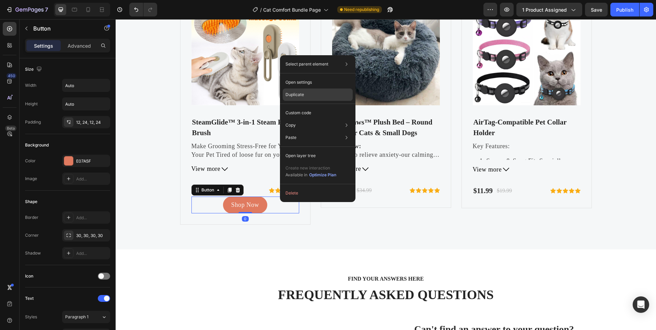
click at [306, 107] on div "Duplicate" at bounding box center [318, 113] width 70 height 12
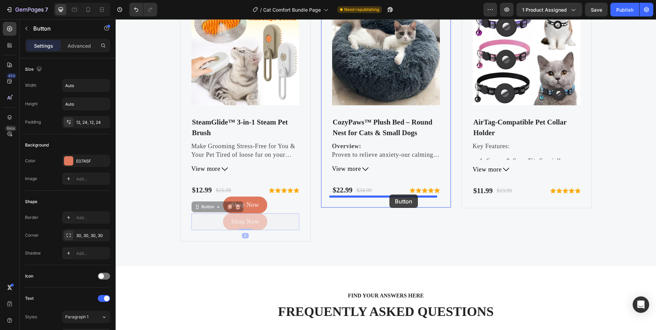
drag, startPoint x: 288, startPoint y: 219, endPoint x: 390, endPoint y: 195, distance: 104.9
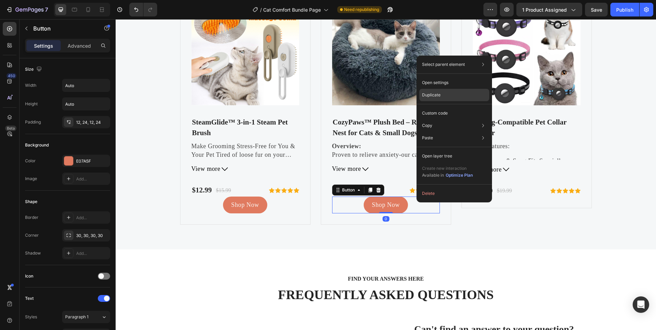
click at [443, 107] on div "Duplicate" at bounding box center [454, 113] width 70 height 12
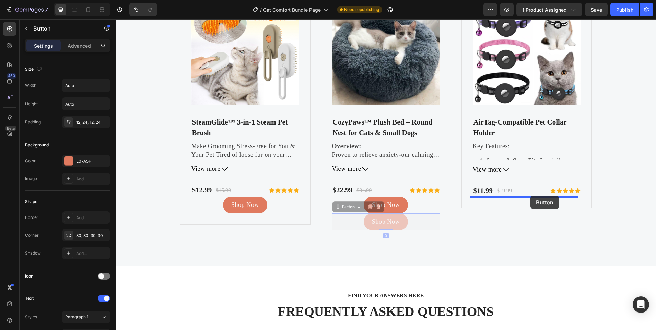
drag, startPoint x: 424, startPoint y: 222, endPoint x: 531, endPoint y: 196, distance: 110.3
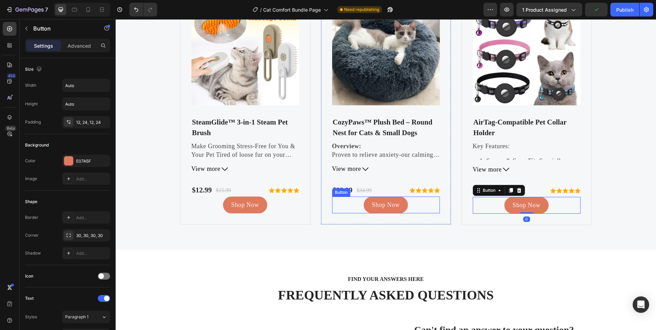
click at [416, 205] on div "Shop Now Button" at bounding box center [386, 205] width 108 height 17
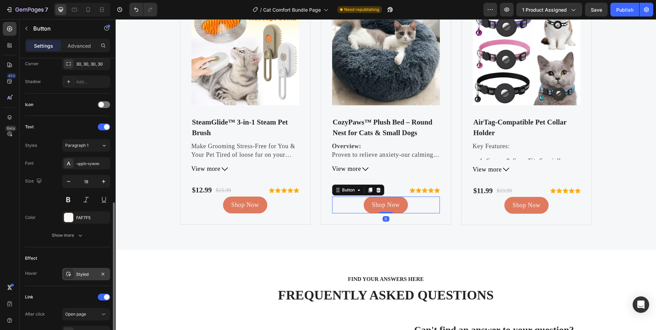
scroll to position [254, 0]
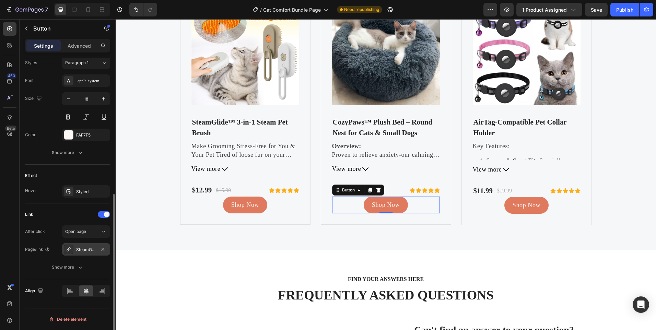
click at [81, 248] on div "SteamGlide™ 3-in-1 Steam Pet Brush" at bounding box center [86, 250] width 20 height 6
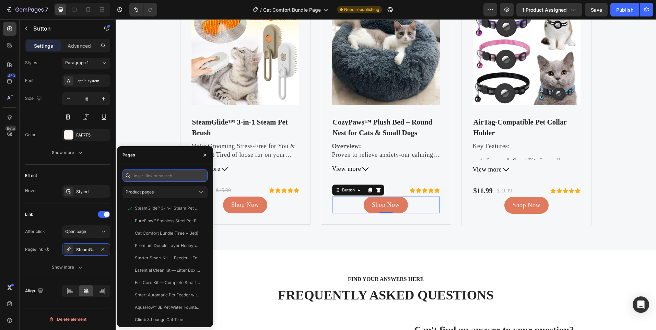
click at [156, 175] on input "text" at bounding box center [165, 176] width 85 height 12
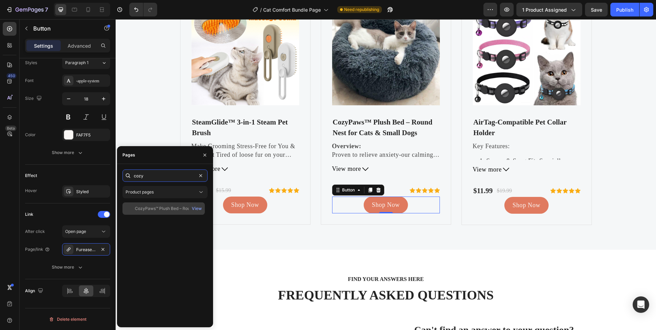
type input "cozy"
click at [155, 209] on div "CozyPaws™ Plush Bed – Round Nest for Cats & Small Dogs" at bounding box center [168, 209] width 66 height 6
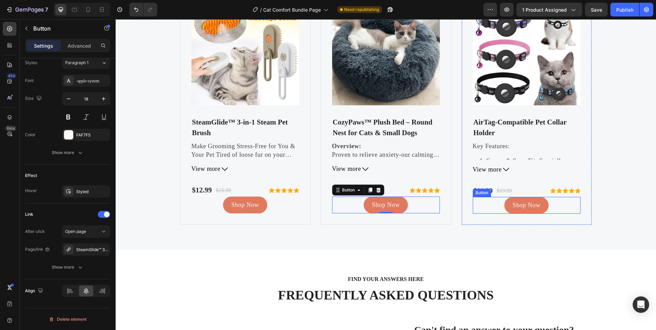
click at [563, 199] on div "Shop Now Button" at bounding box center [527, 205] width 108 height 17
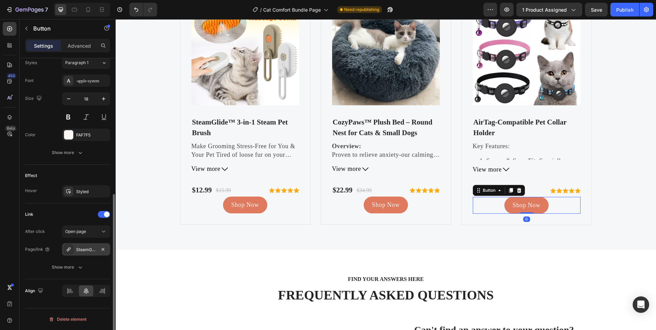
click at [92, 253] on div "SteamGlide™ 3-in-1 Steam Pet Brush" at bounding box center [86, 249] width 48 height 12
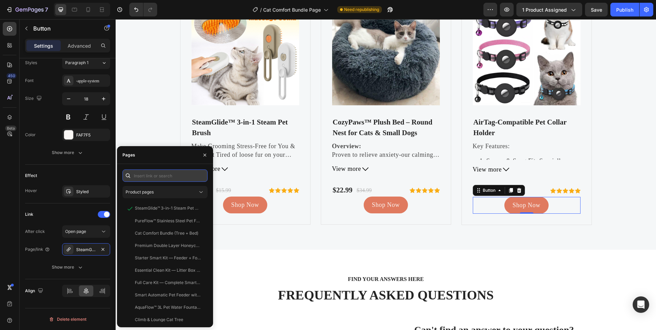
click at [141, 175] on input "text" at bounding box center [165, 176] width 85 height 12
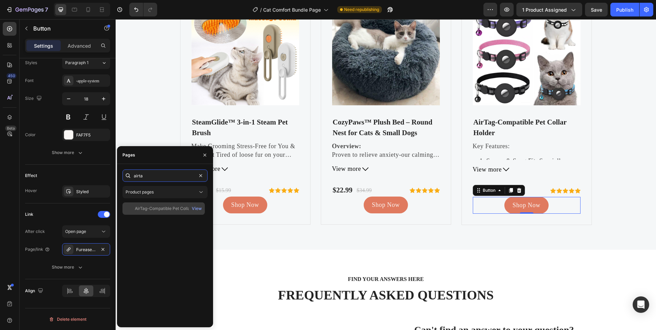
type input "airta"
click at [157, 207] on div "AirTag-Compatible Pet Collar Holder" at bounding box center [168, 209] width 66 height 6
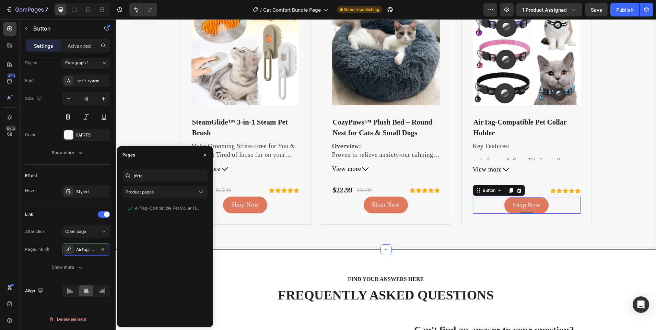
click at [406, 231] on div "FREQUENTLY BOUGHT TOGETHER Heading Product Images SteamGlide™ 3-in-1 Steam Pet …" at bounding box center [386, 87] width 541 height 325
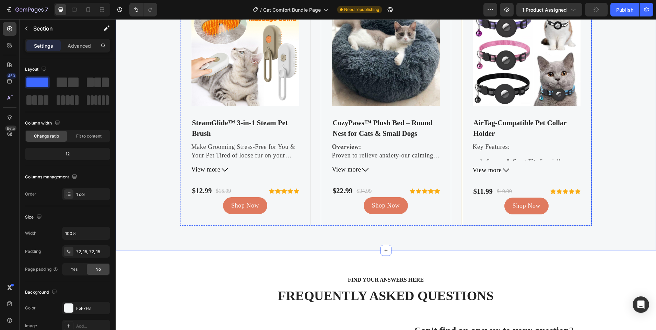
scroll to position [1715, 0]
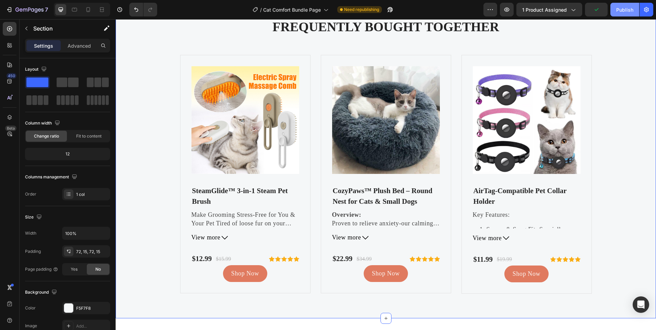
click at [623, 13] on div "Publish" at bounding box center [624, 9] width 17 height 7
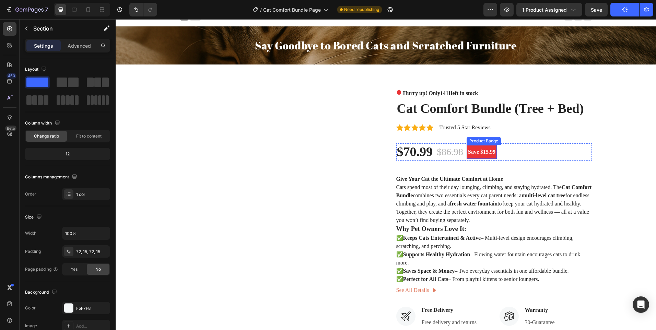
scroll to position [0, 0]
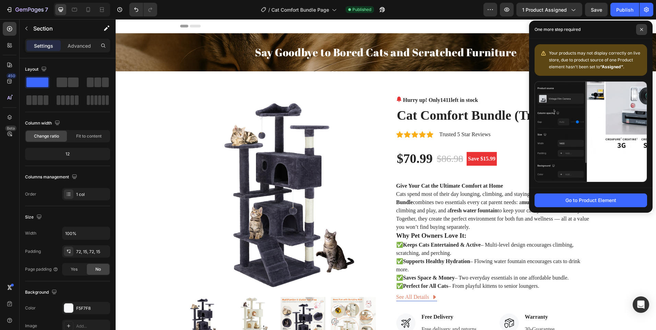
click at [643, 27] on span at bounding box center [641, 29] width 11 height 11
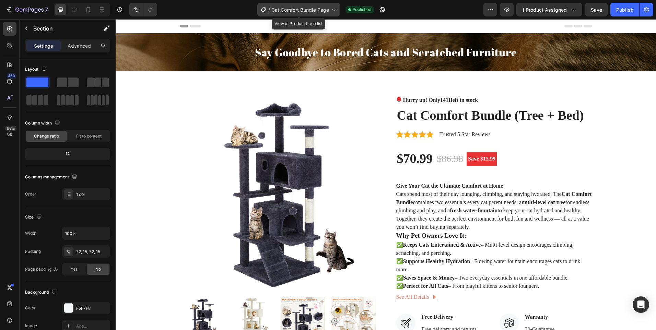
click at [303, 8] on span "Cat Comfort Bundle Page" at bounding box center [301, 9] width 58 height 7
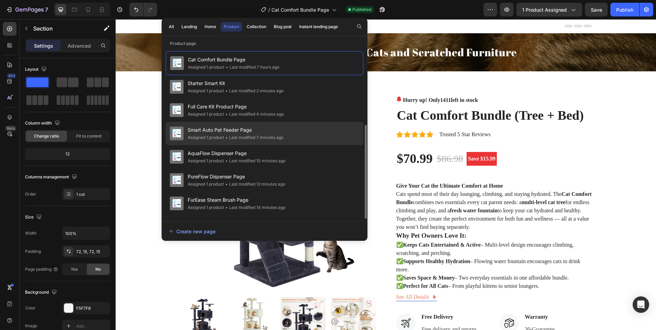
scroll to position [43, 0]
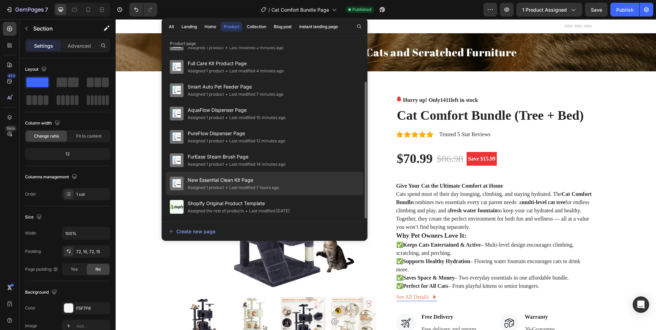
click at [242, 183] on span "New Essential Clean Kit Page" at bounding box center [233, 180] width 91 height 8
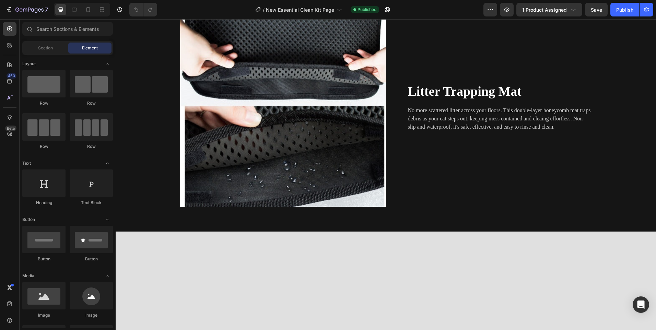
scroll to position [790, 0]
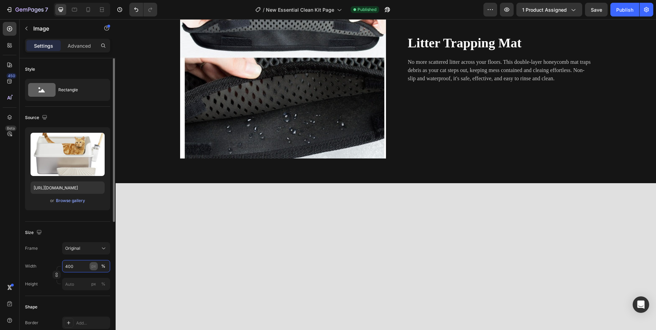
type input "400"
click at [94, 265] on div "px" at bounding box center [93, 266] width 5 height 6
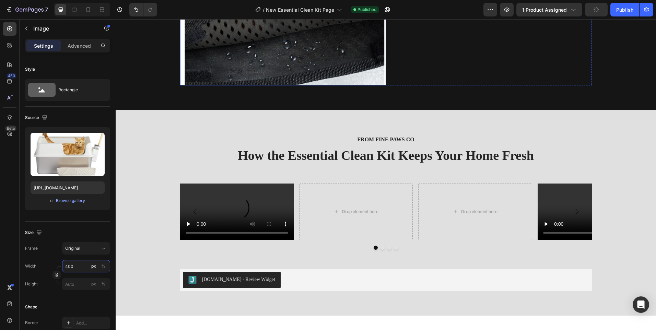
scroll to position [892, 0]
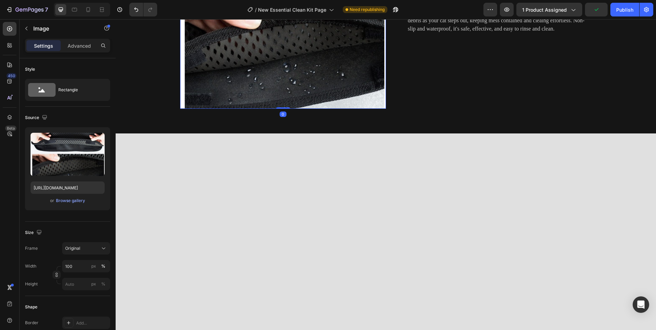
scroll to position [790, 0]
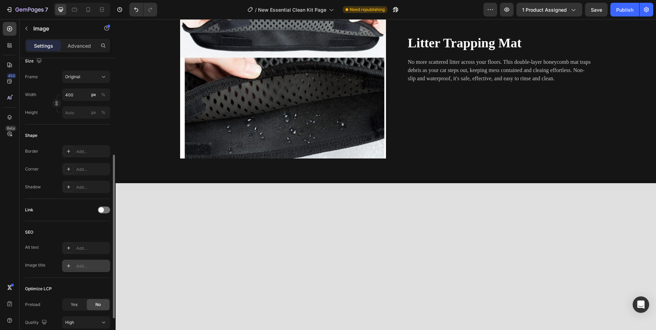
scroll to position [227, 0]
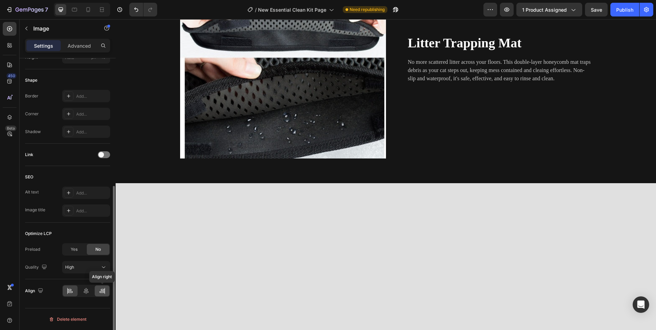
drag, startPoint x: 103, startPoint y: 290, endPoint x: 8, endPoint y: 256, distance: 101.3
click at [103, 290] on icon at bounding box center [102, 291] width 7 height 7
click at [231, 159] on img at bounding box center [283, 58] width 206 height 199
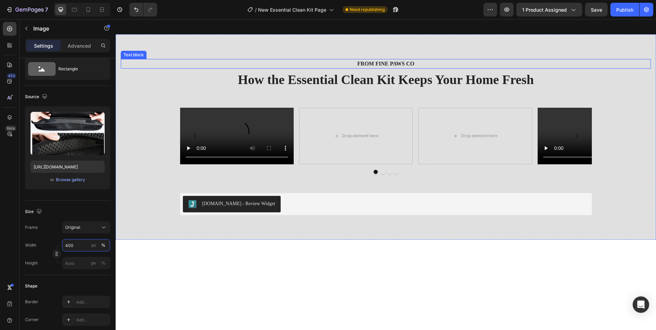
scroll to position [927, 0]
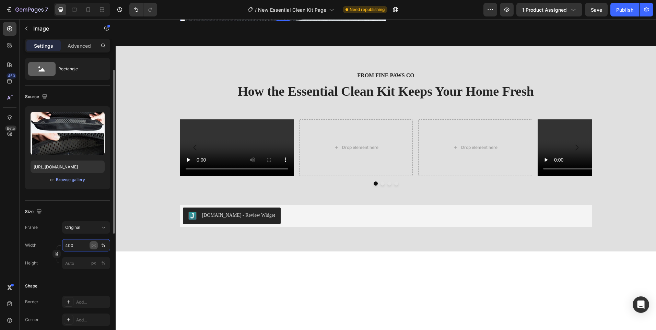
type input "400"
click at [92, 244] on div "px" at bounding box center [93, 245] width 5 height 6
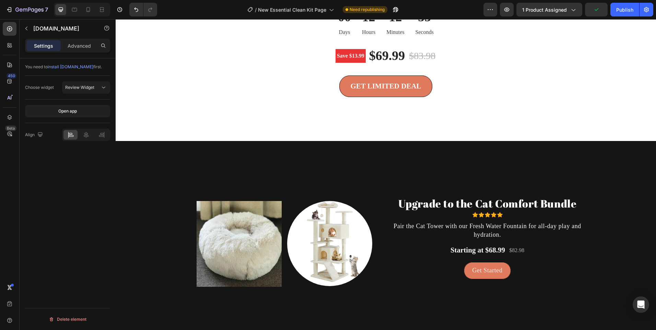
scroll to position [0, 0]
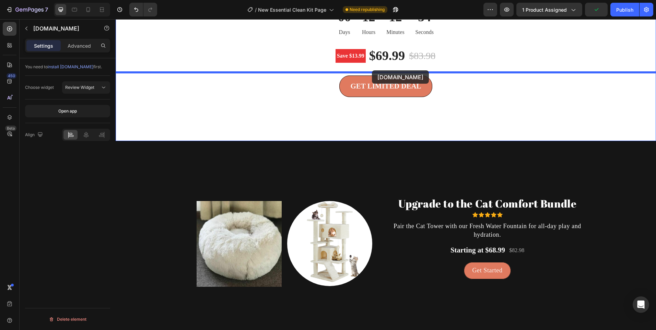
drag, startPoint x: 336, startPoint y: 35, endPoint x: 372, endPoint y: 70, distance: 51.0
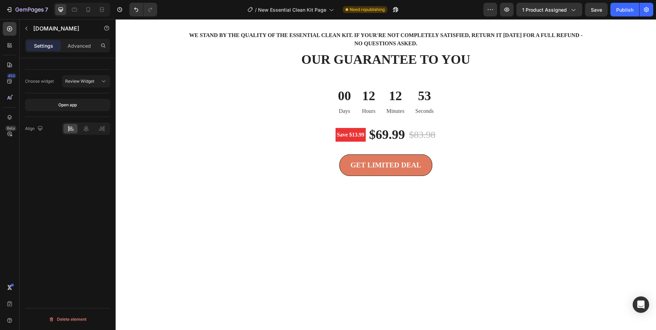
scroll to position [1339, 0]
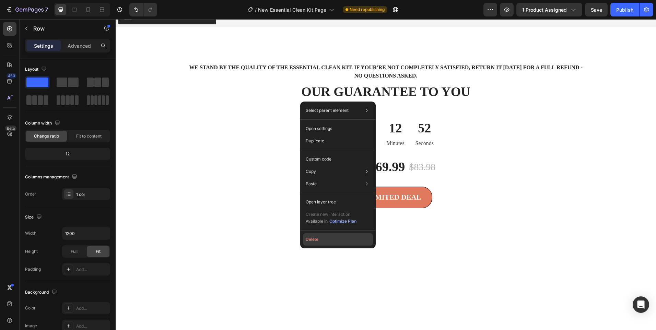
click at [330, 238] on button "Delete" at bounding box center [338, 239] width 70 height 12
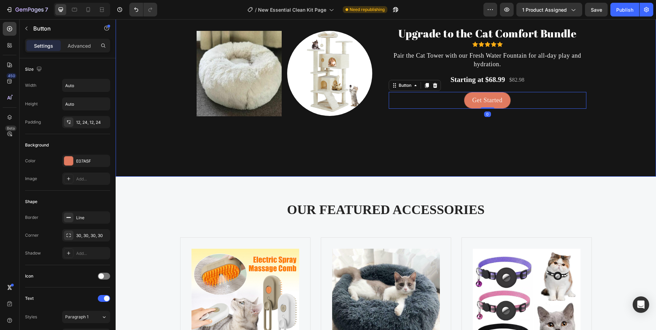
scroll to position [1682, 0]
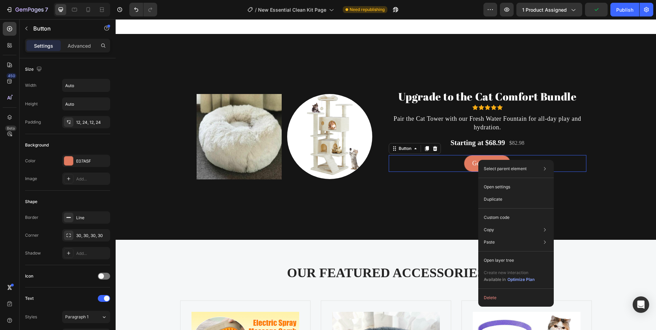
drag, startPoint x: 439, startPoint y: 170, endPoint x: 460, endPoint y: 175, distance: 21.5
click at [439, 170] on div "Get Started Button 0" at bounding box center [488, 163] width 198 height 17
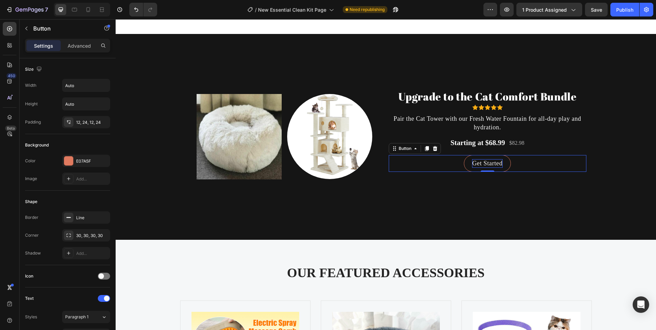
click at [482, 164] on p "Get Started" at bounding box center [487, 163] width 30 height 9
click at [483, 163] on p "Get Started" at bounding box center [487, 163] width 30 height 9
click at [411, 155] on div "Explore comfort Button 0" at bounding box center [488, 163] width 198 height 17
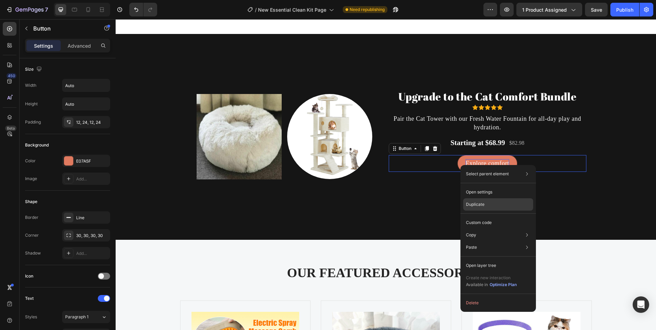
click at [488, 217] on div "Duplicate" at bounding box center [498, 223] width 70 height 12
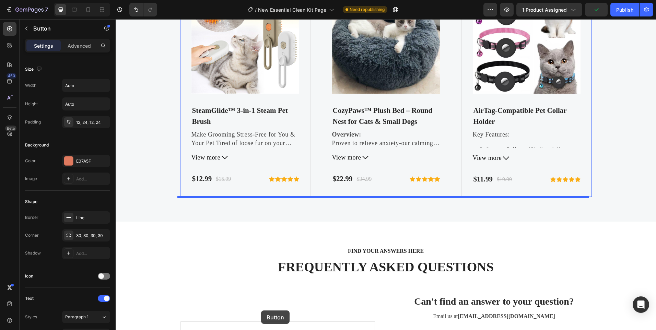
scroll to position [2029, 0]
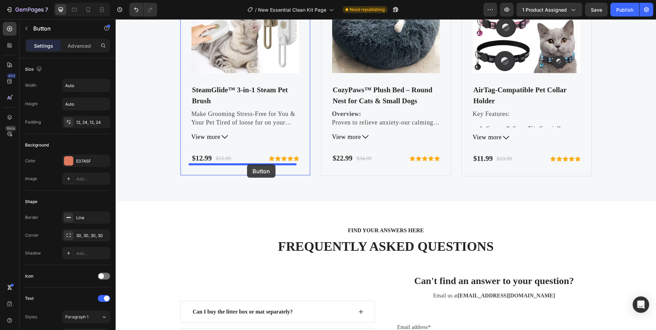
drag, startPoint x: 425, startPoint y: 112, endPoint x: 247, endPoint y: 164, distance: 185.8
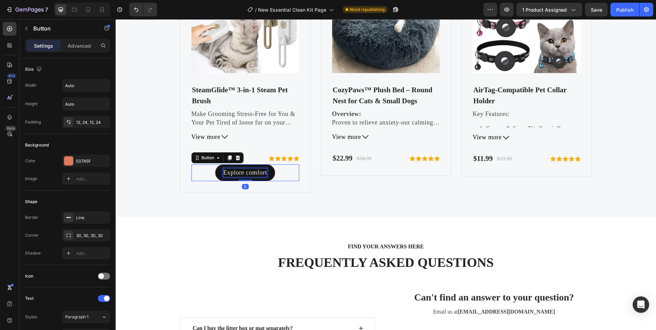
click at [264, 174] on p "Explore comfort" at bounding box center [245, 173] width 44 height 9
click at [263, 174] on p "Explore comfort" at bounding box center [245, 173] width 44 height 9
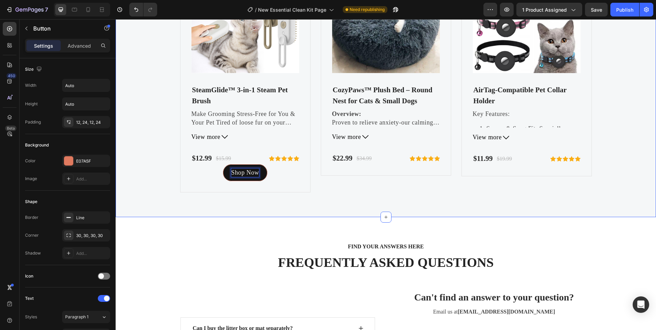
click at [213, 194] on div "OUR FEATURED ACCESSORIES Heading Product Images SteamGlide™ 3-in-1 Steam Pet Br…" at bounding box center [386, 55] width 541 height 324
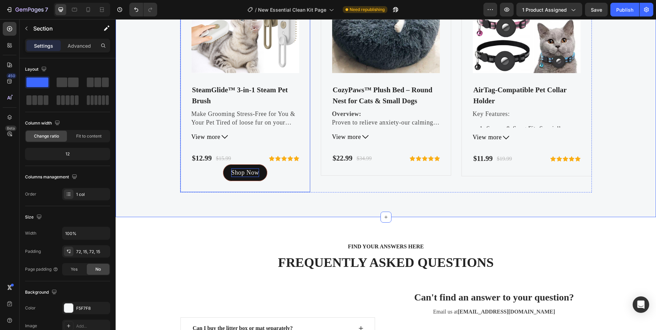
click at [231, 173] on p "Shop Now" at bounding box center [245, 173] width 28 height 9
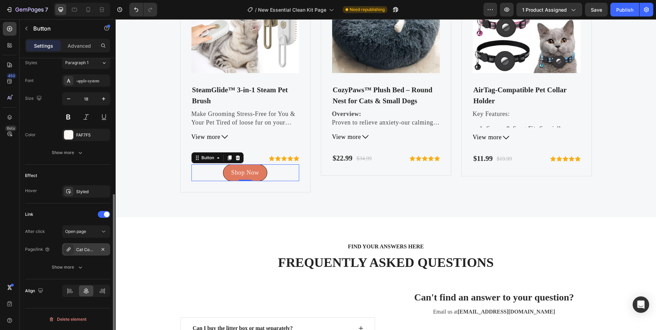
click at [88, 250] on div "Cat Comfort Bundle (Tree + Bed)" at bounding box center [86, 250] width 20 height 6
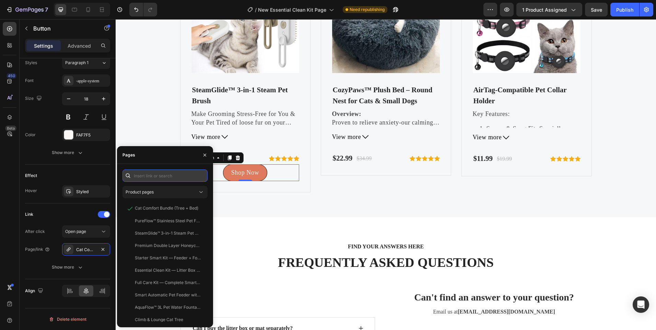
click at [162, 173] on input "text" at bounding box center [165, 176] width 85 height 12
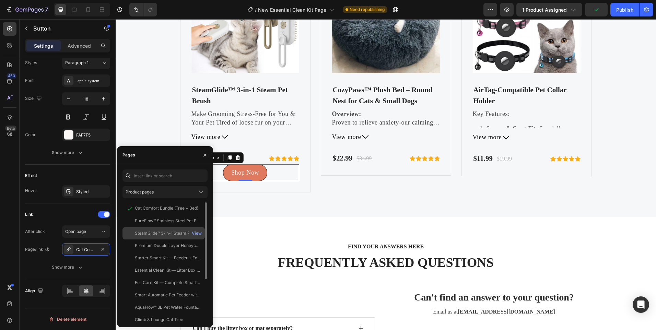
click at [162, 240] on div "SteamGlide™ 3-in-1 Steam Pet Brush View" at bounding box center [164, 246] width 82 height 12
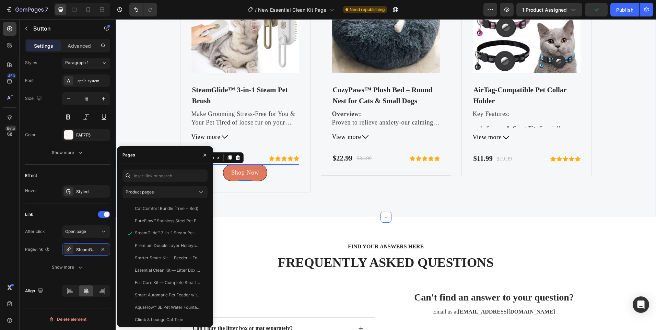
drag, startPoint x: 270, startPoint y: 210, endPoint x: 276, endPoint y: 189, distance: 21.7
click at [270, 210] on div "OUR FEATURED ACCESSORIES Heading Product Images SteamGlide™ 3-in-1 Steam Pet Br…" at bounding box center [386, 55] width 541 height 324
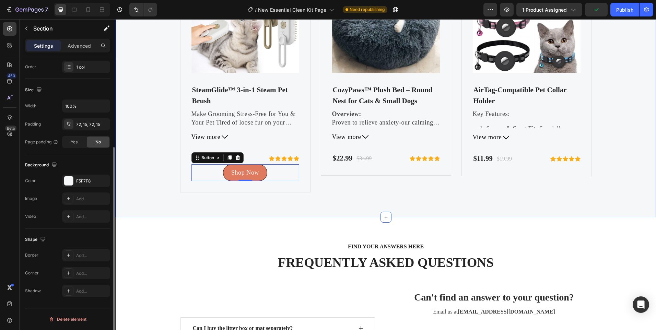
scroll to position [0, 0]
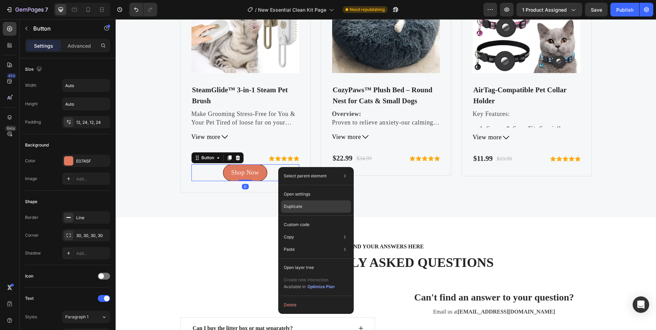
click at [310, 219] on div "Duplicate" at bounding box center [316, 225] width 70 height 12
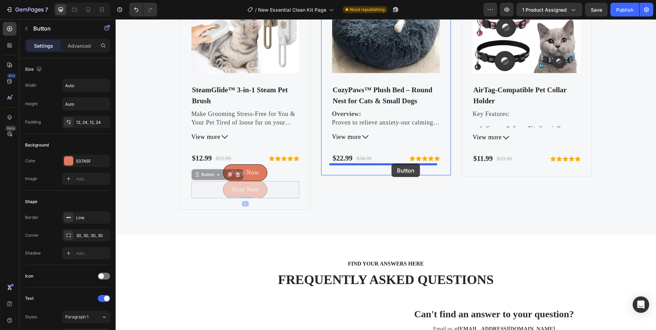
drag, startPoint x: 291, startPoint y: 188, endPoint x: 392, endPoint y: 164, distance: 103.7
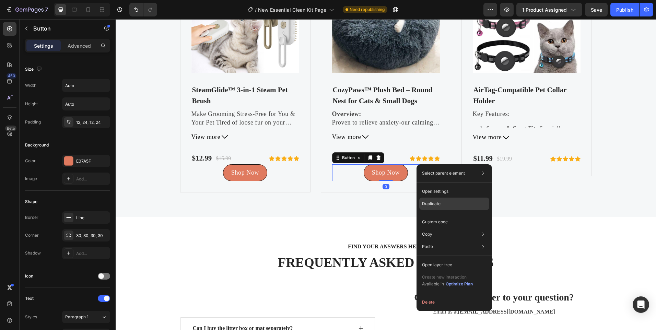
click at [437, 202] on p "Duplicate" at bounding box center [431, 204] width 19 height 6
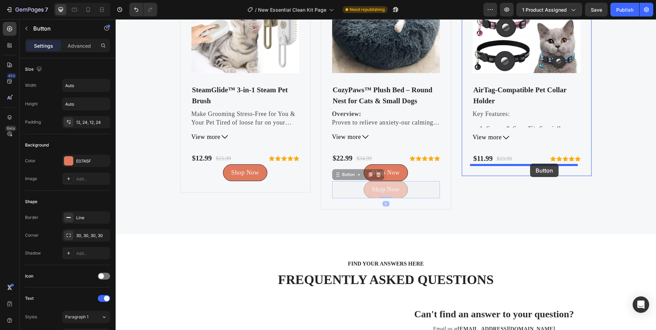
drag, startPoint x: 426, startPoint y: 188, endPoint x: 530, endPoint y: 164, distance: 107.1
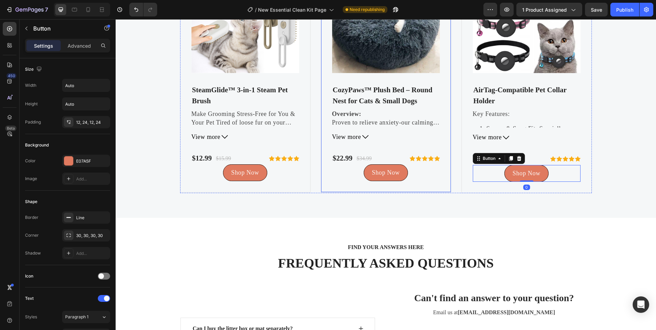
click at [407, 169] on div "Shop Now Button" at bounding box center [386, 172] width 108 height 17
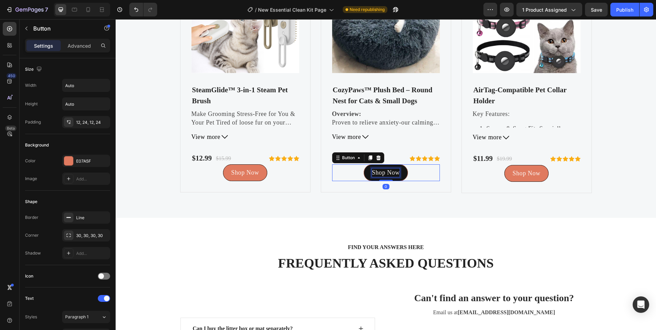
click at [394, 173] on p "Shop Now" at bounding box center [386, 173] width 28 height 9
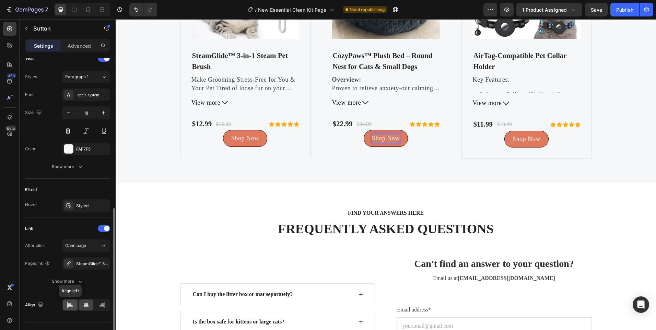
scroll to position [254, 0]
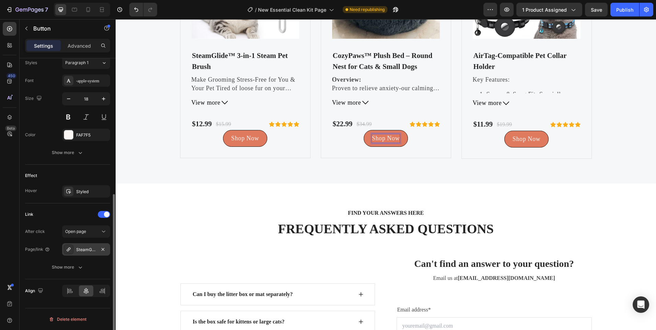
click at [91, 245] on div "SteamGlide™ 3-in-1 Steam Pet Brush" at bounding box center [86, 249] width 48 height 12
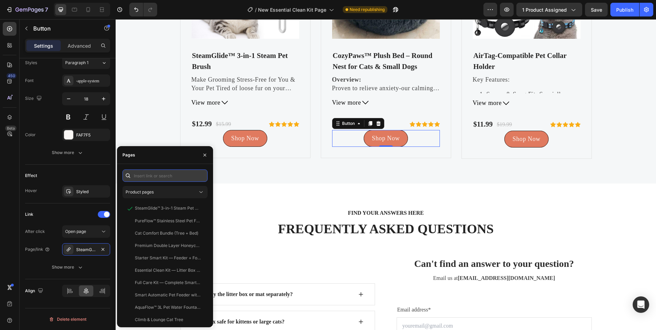
click at [142, 177] on input "text" at bounding box center [165, 176] width 85 height 12
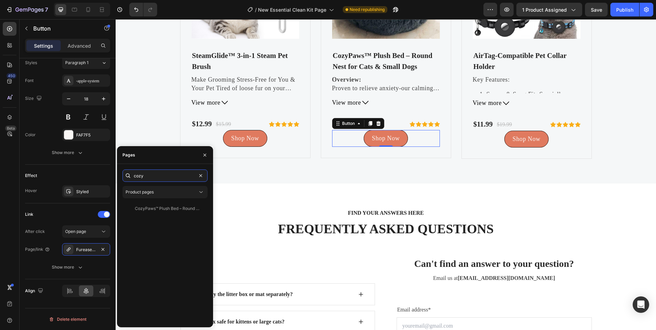
type input "cozy"
click at [151, 201] on div "cozy Product pages CozyPaws™ Plush Bed – Round Nest for Cats & Small Dogs View" at bounding box center [165, 246] width 85 height 152
click at [151, 207] on div "CozyPaws™ Plush Bed – Round Nest for Cats & Small Dogs" at bounding box center [168, 209] width 66 height 6
click at [526, 138] on p "Shop Now" at bounding box center [527, 139] width 28 height 9
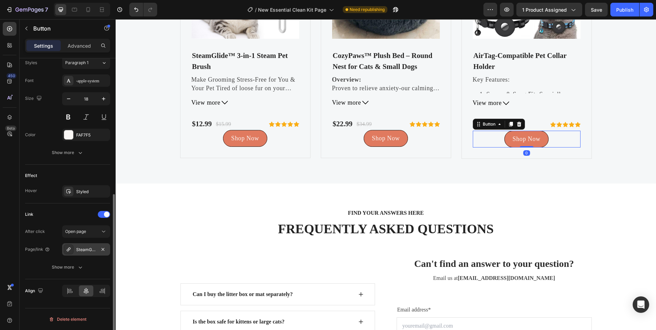
click at [97, 252] on div "SteamGlide™ 3-in-1 Steam Pet Brush" at bounding box center [86, 249] width 48 height 12
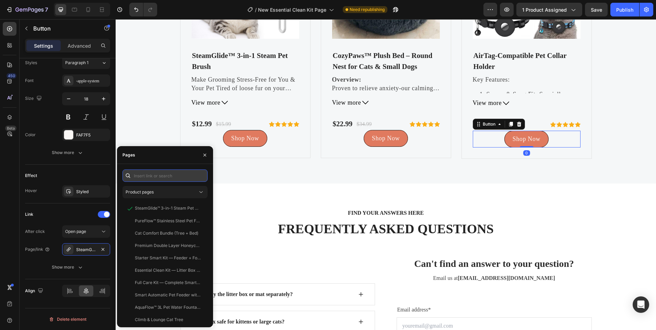
click at [165, 177] on input "text" at bounding box center [165, 176] width 85 height 12
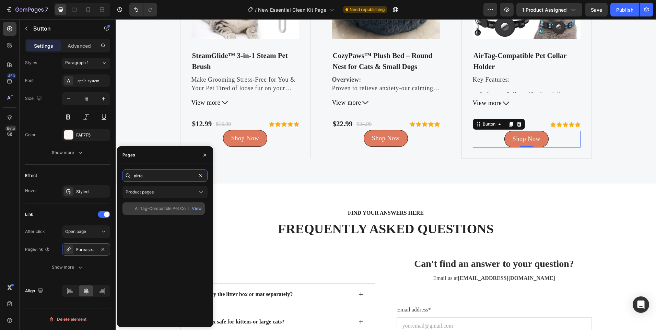
type input "airta"
click at [164, 211] on div "AirTag-Compatible Pet Collar Holder" at bounding box center [168, 209] width 66 height 6
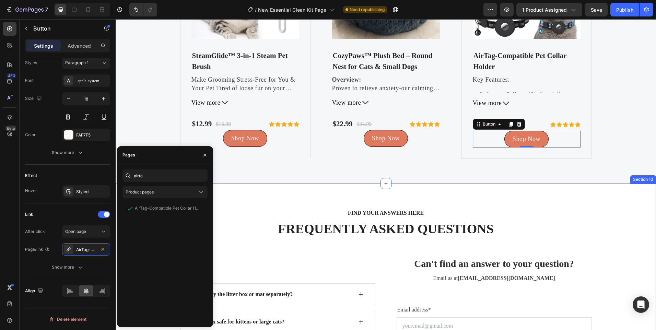
click at [477, 193] on div "FIND YOUR ANSWERS HERE Text block FREQUENTLY ASKED QUESTIONS Heading Row Can I …" at bounding box center [386, 321] width 541 height 275
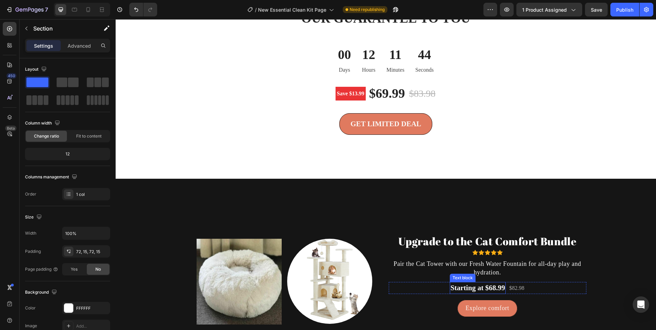
scroll to position [1390, 0]
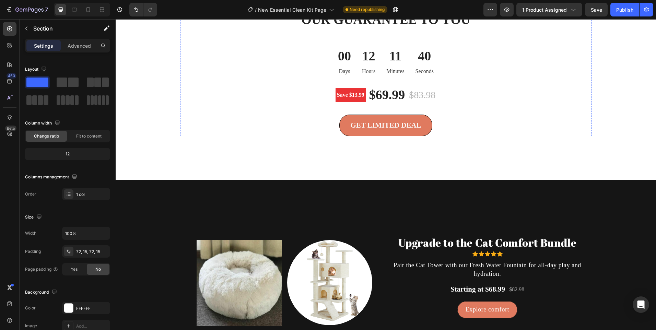
click at [359, 8] on p "We stand by the quality of the Essential Clean Kit. If your're not completely s…" at bounding box center [386, -1] width 400 height 16
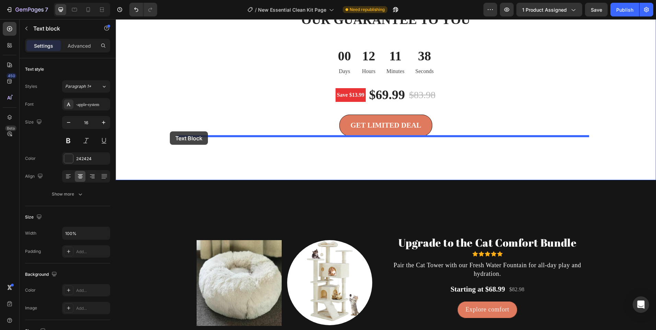
drag, startPoint x: 354, startPoint y: 141, endPoint x: 235, endPoint y: 139, distance: 118.4
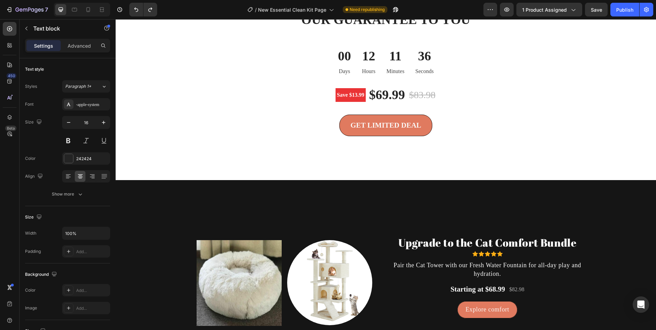
click at [352, 8] on p "We stand by the quality of the Essential Clean Kit. If your're not completely s…" at bounding box center [386, -1] width 400 height 16
drag, startPoint x: 352, startPoint y: 141, endPoint x: 272, endPoint y: 134, distance: 80.6
click at [269, 134] on div "We stand by the quality of the Essential Clean Kit. If your're not completely s…" at bounding box center [386, 73] width 541 height 214
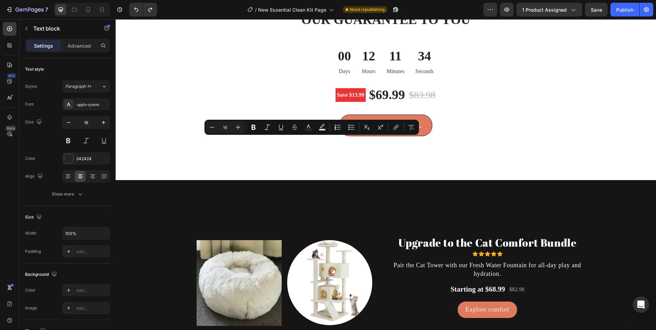
click at [350, 8] on p "We stand by the quality of the Essential Clean Kit. If your're not completely s…" at bounding box center [386, -1] width 400 height 16
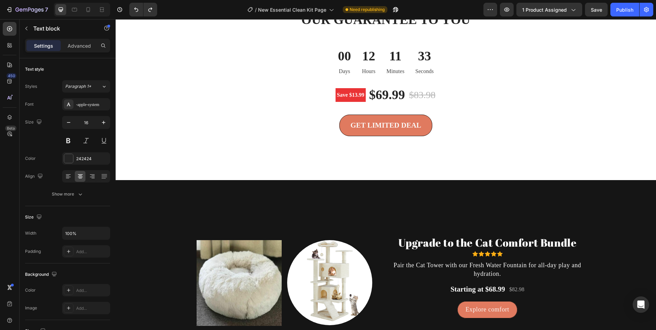
drag, startPoint x: 352, startPoint y: 143, endPoint x: 227, endPoint y: 135, distance: 124.8
click at [227, 135] on div "We stand by the quality of the Essential Clean Kit. If your're not completely s…" at bounding box center [386, 73] width 541 height 214
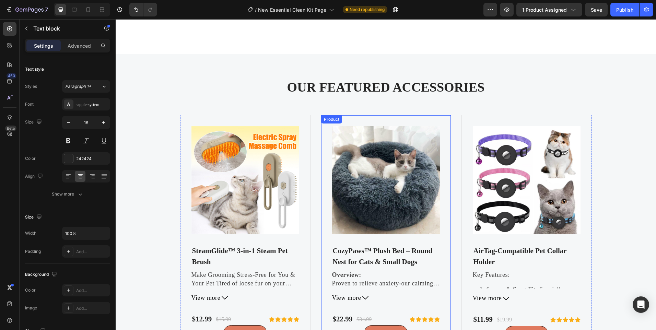
scroll to position [1939, 0]
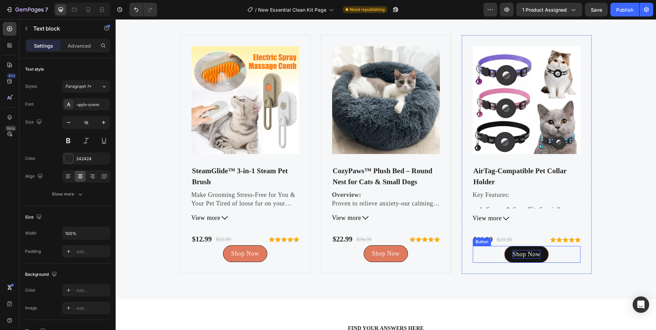
click at [513, 256] on p "Shop Now" at bounding box center [527, 254] width 28 height 9
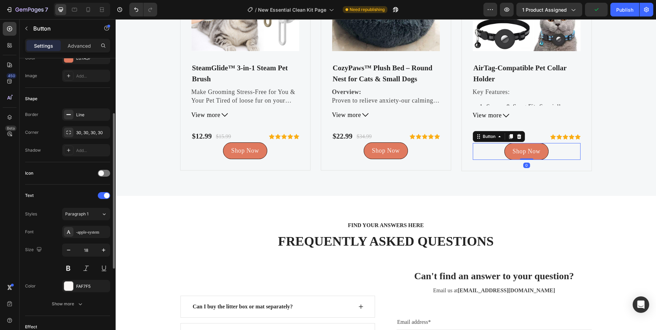
scroll to position [254, 0]
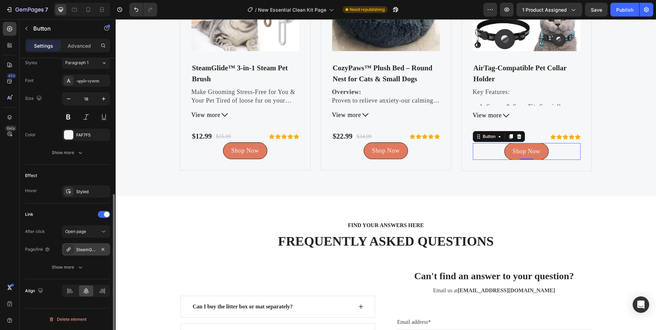
click at [80, 244] on div "SteamGlide™ 3-in-1 Steam Pet Brush" at bounding box center [86, 249] width 48 height 12
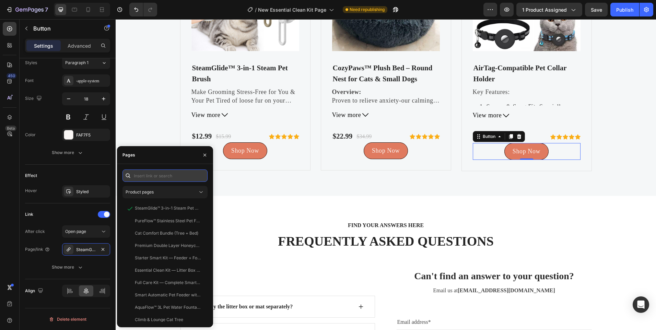
click at [156, 173] on input "text" at bounding box center [165, 176] width 85 height 12
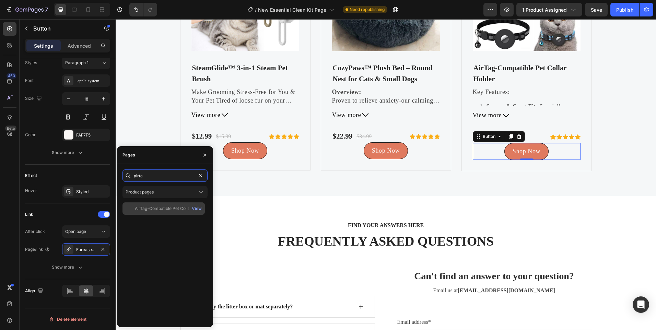
type input "airta"
click at [156, 208] on div "AirTag-Compatible Pet Collar Holder" at bounding box center [168, 209] width 66 height 6
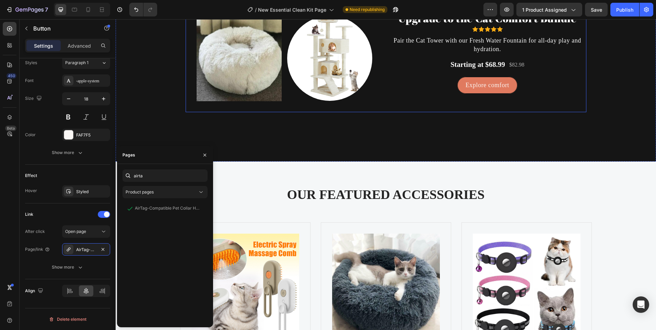
scroll to position [1699, 0]
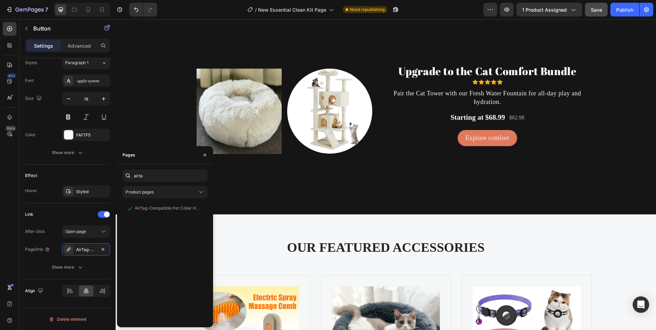
click at [595, 13] on div "Save" at bounding box center [596, 9] width 11 height 7
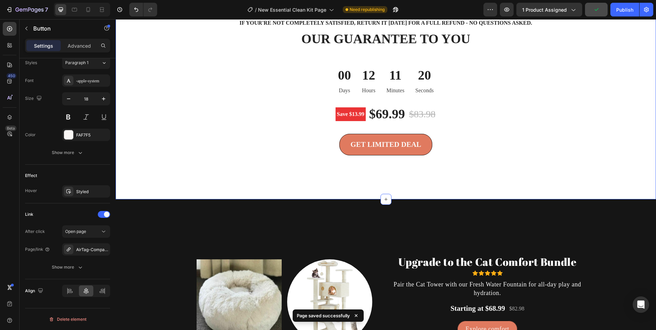
scroll to position [1322, 0]
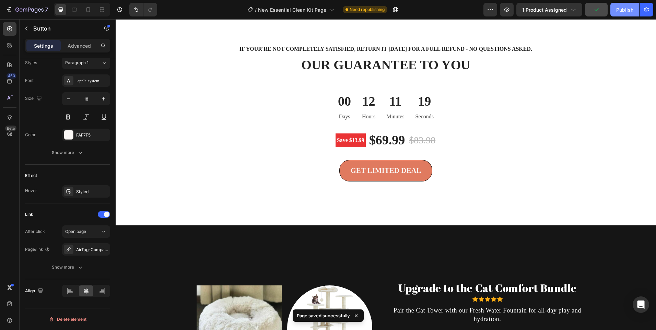
click at [623, 10] on div "Publish" at bounding box center [624, 9] width 17 height 7
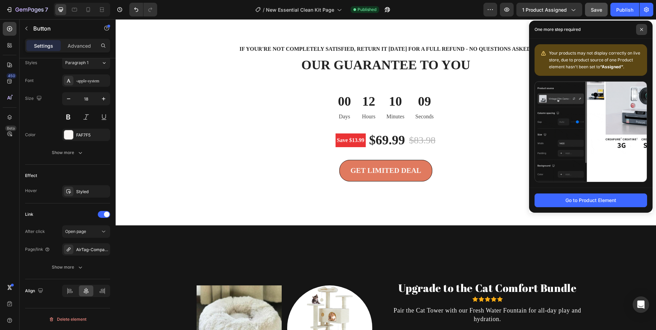
click at [638, 26] on span at bounding box center [641, 29] width 11 height 11
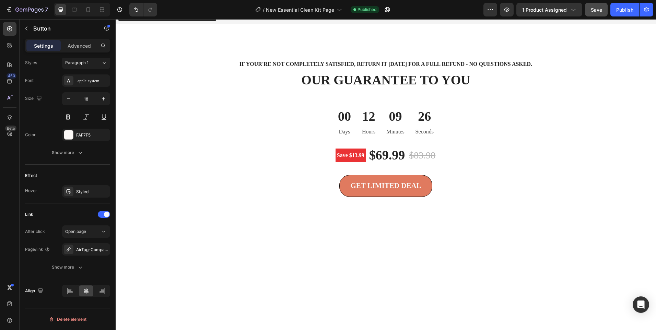
scroll to position [944, 0]
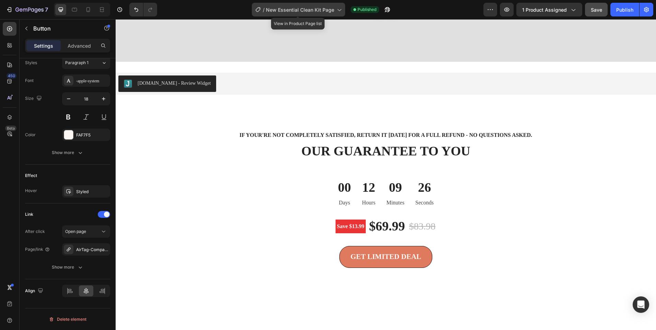
click at [319, 10] on span "New Essential Clean Kit Page" at bounding box center [300, 9] width 68 height 7
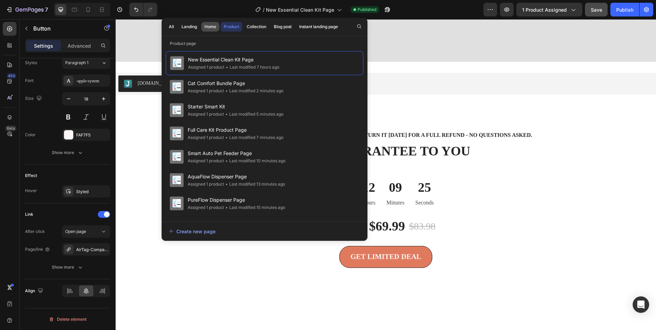
click at [211, 24] on div "Home" at bounding box center [211, 27] width 12 height 6
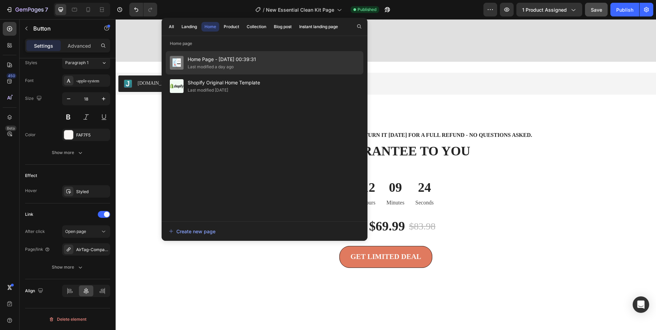
click at [230, 60] on span "Home Page - Aug 20, 00:39:31" at bounding box center [222, 59] width 68 height 8
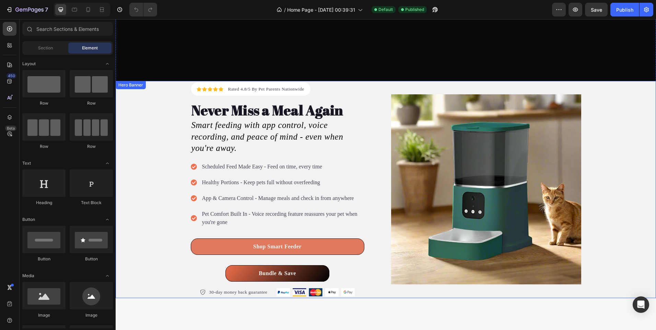
scroll to position [206, 0]
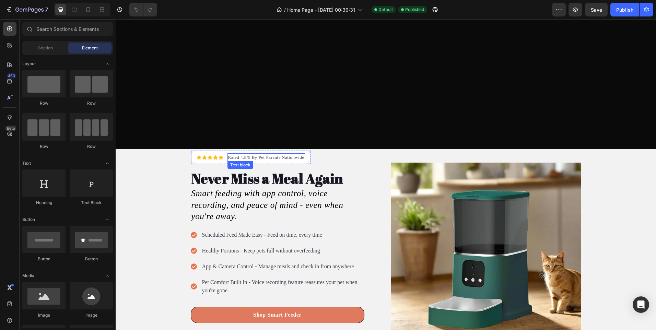
click at [230, 154] on p "Rated 4.8/5 By Pet Parents Nationwide" at bounding box center [266, 157] width 76 height 7
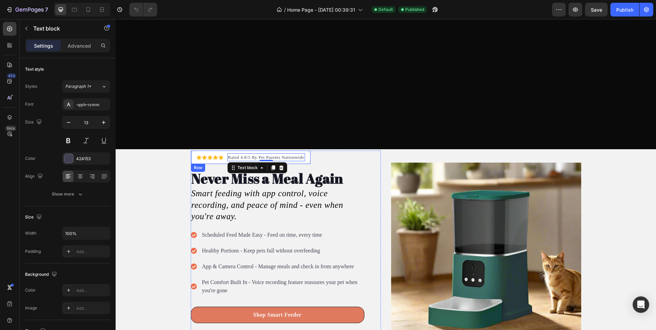
click at [249, 149] on div "Icon Icon Icon Icon Icon Icon List Hoz Rated 4.8/5 By Pet Parents Nationwide Te…" at bounding box center [386, 257] width 412 height 217
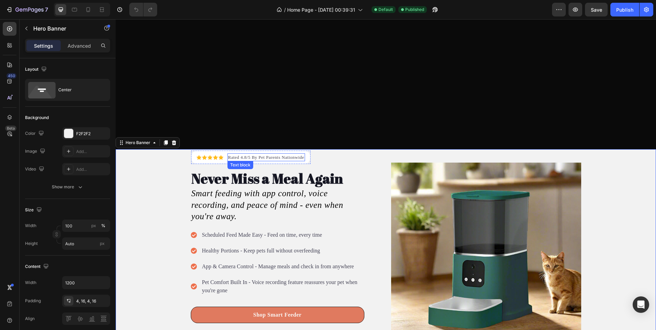
click at [228, 153] on div "Rated 4.8/5 By Pet Parents Nationwide" at bounding box center [267, 157] width 78 height 8
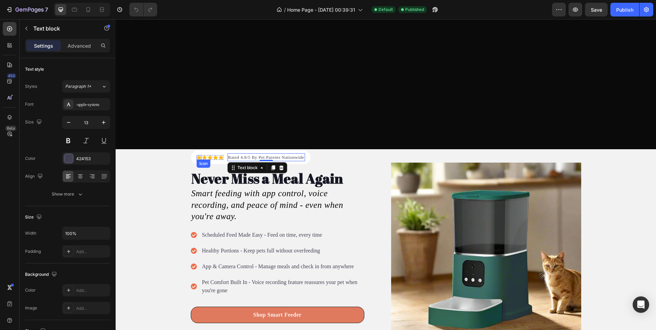
click at [194, 152] on div "Icon Icon Icon Icon Icon Icon List Hoz Rated 4.8/5 By Pet Parents Nationwide Te…" at bounding box center [250, 158] width 119 height 14
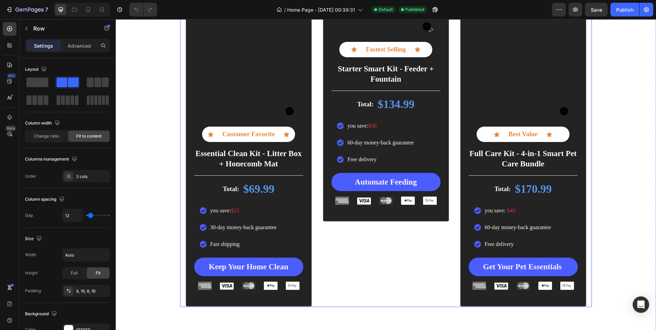
scroll to position [1201, 0]
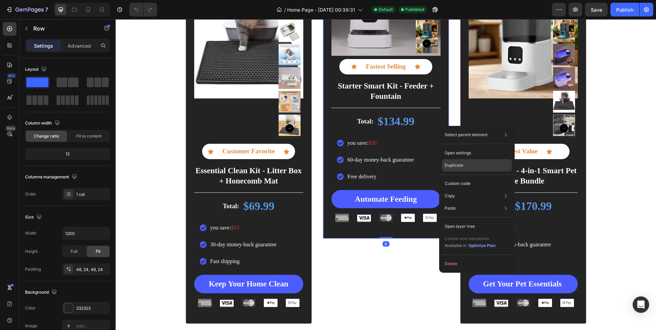
click at [463, 168] on p "Duplicate" at bounding box center [454, 165] width 19 height 6
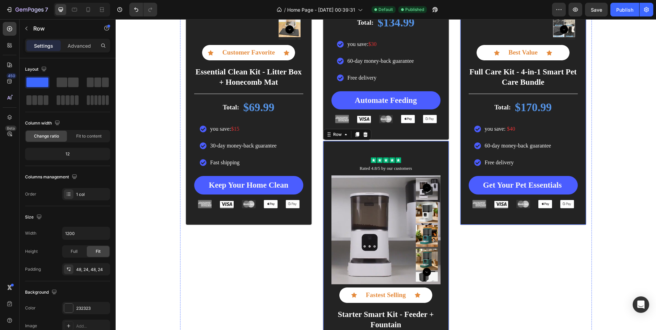
scroll to position [1397, 0]
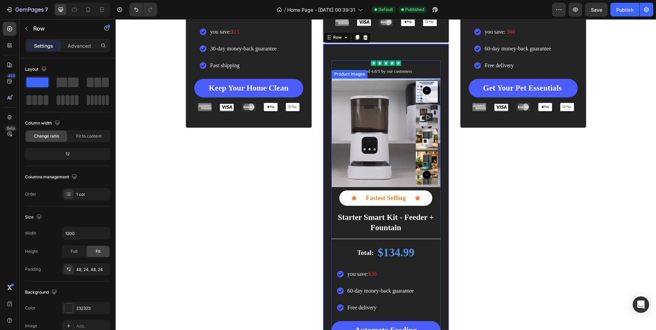
click at [393, 159] on img at bounding box center [386, 132] width 109 height 109
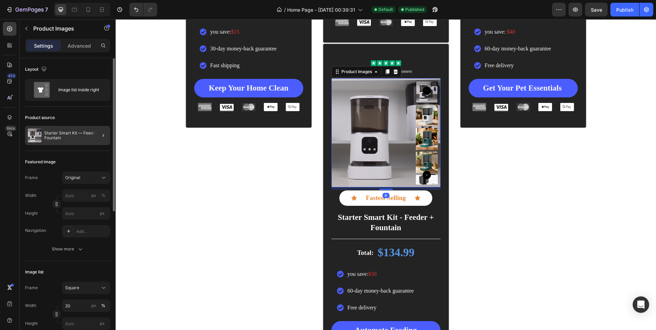
click at [95, 130] on div at bounding box center [100, 135] width 19 height 19
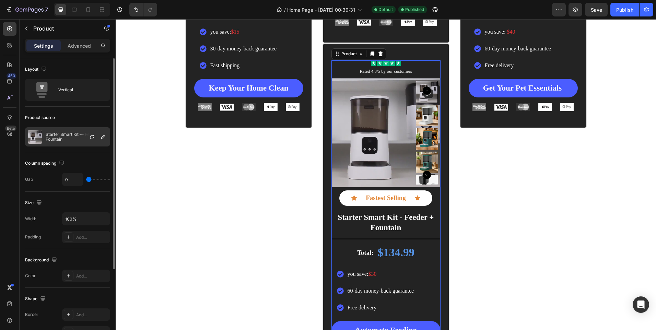
click at [66, 138] on p "Starter Smart Kit — Feeder + Fountain" at bounding box center [76, 137] width 61 height 10
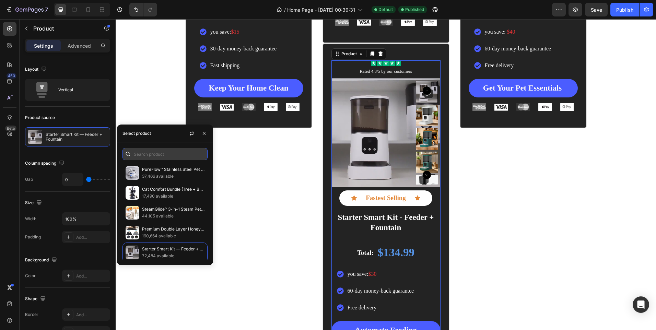
click at [154, 156] on input "text" at bounding box center [165, 154] width 85 height 12
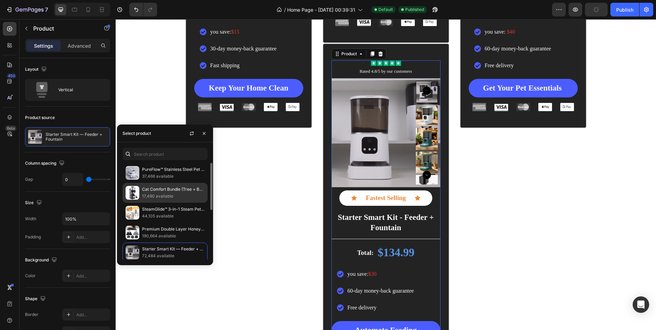
click at [160, 203] on div "Cat Comfort Bundle (Tree + Bed) 17,490 available" at bounding box center [165, 213] width 85 height 20
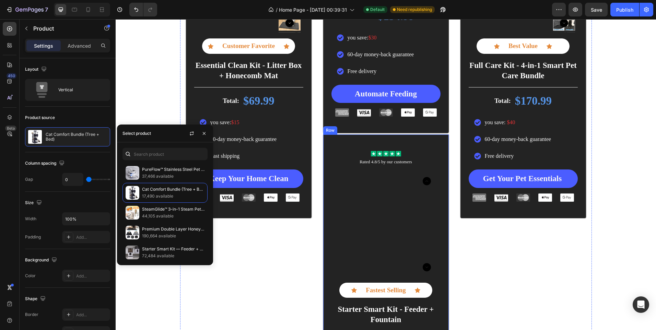
scroll to position [1329, 0]
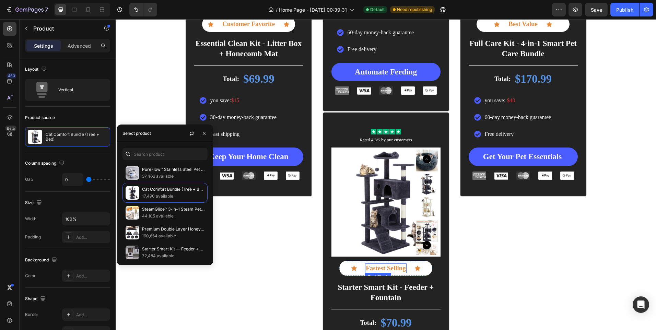
click at [381, 266] on p "Fastest Selling" at bounding box center [386, 268] width 40 height 9
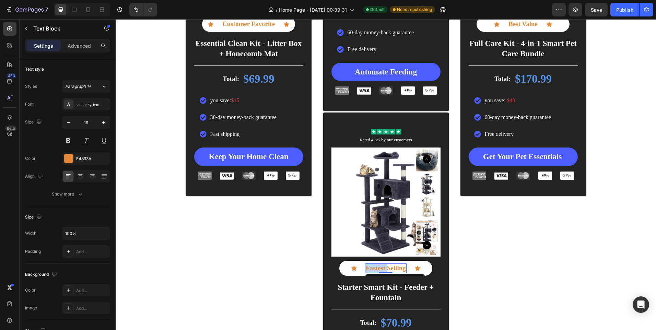
click at [381, 266] on p "Fastest Selling" at bounding box center [386, 268] width 40 height 9
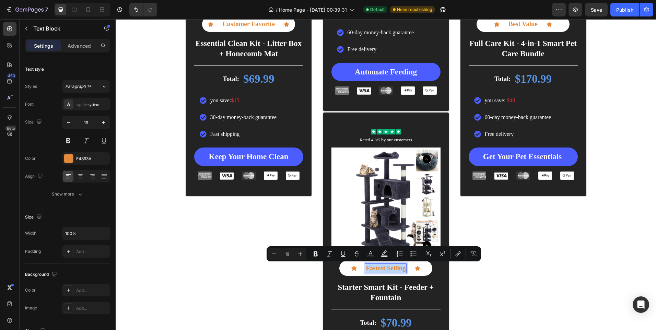
click at [381, 266] on p "Fastest Selling" at bounding box center [386, 268] width 40 height 9
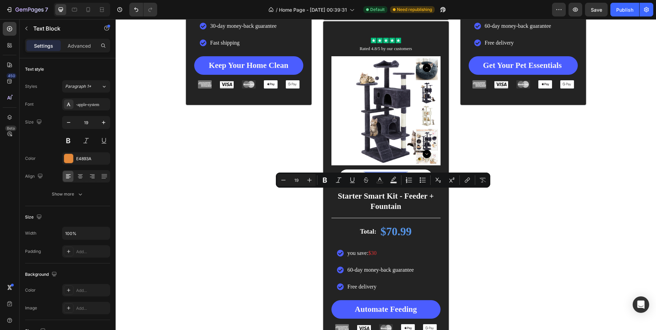
scroll to position [1432, 0]
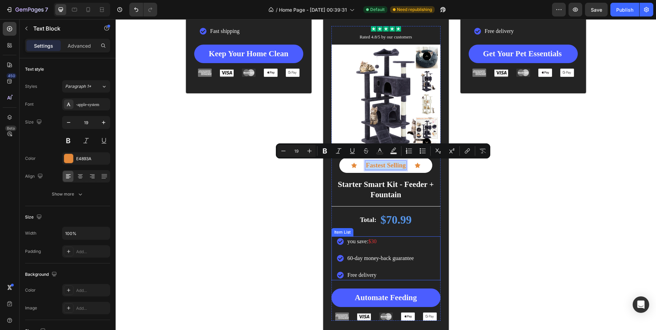
click at [378, 242] on p "you save: $30" at bounding box center [381, 242] width 67 height 8
click at [377, 242] on p "you save: $30" at bounding box center [381, 242] width 67 height 8
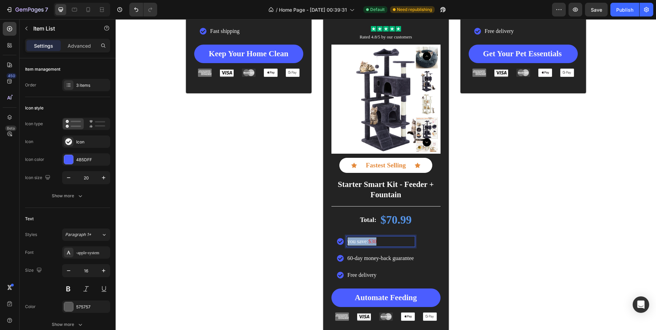
click at [377, 242] on p "you save: $30" at bounding box center [381, 242] width 67 height 8
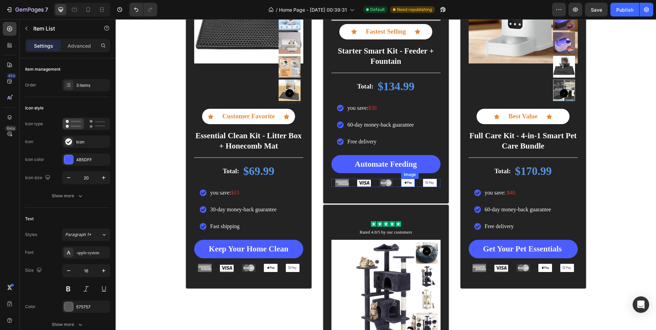
scroll to position [1191, 0]
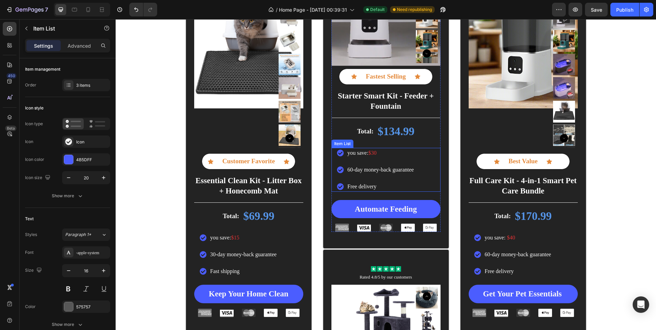
click at [350, 169] on span "60-day money-back guarantee" at bounding box center [381, 170] width 67 height 6
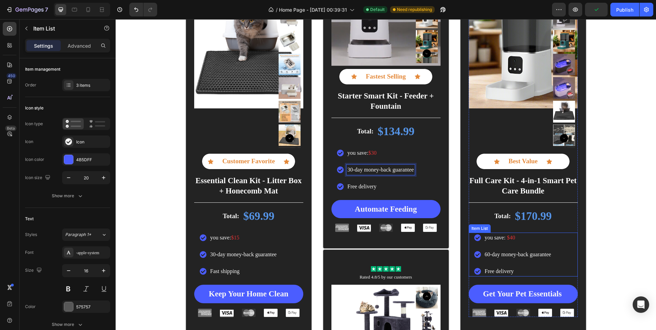
click at [485, 256] on span "60-day money-back guarantee" at bounding box center [518, 255] width 67 height 6
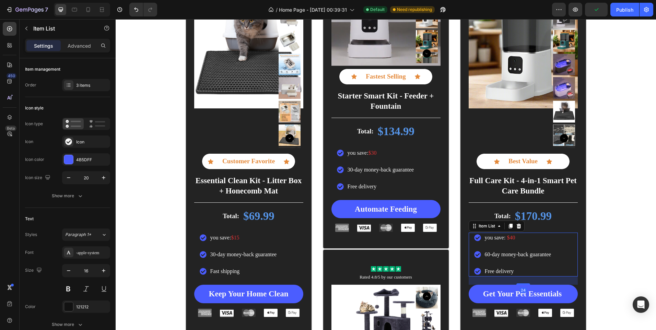
click at [485, 256] on span "60-day money-back guarantee" at bounding box center [518, 255] width 67 height 6
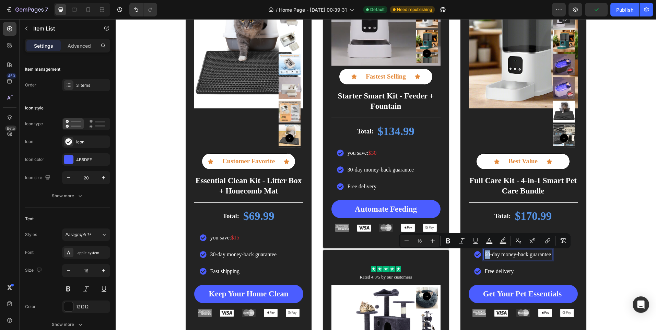
click at [485, 256] on span "60-day money-back guarantee" at bounding box center [518, 255] width 67 height 6
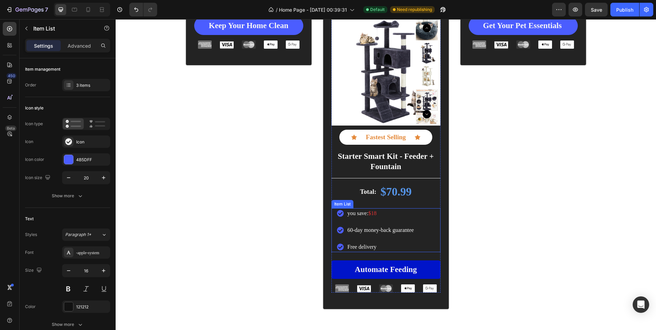
scroll to position [1466, 0]
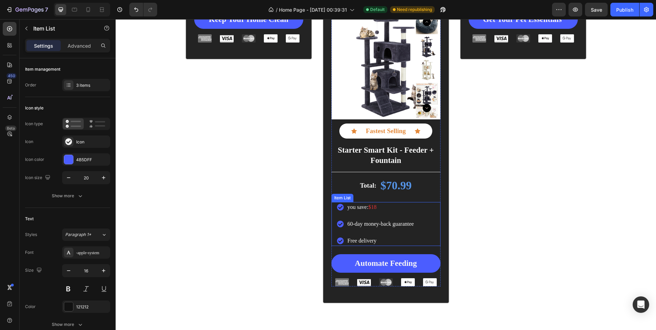
click at [348, 238] on p "Free delivery" at bounding box center [381, 241] width 67 height 8
click at [363, 241] on span "Fast delivery" at bounding box center [362, 241] width 28 height 6
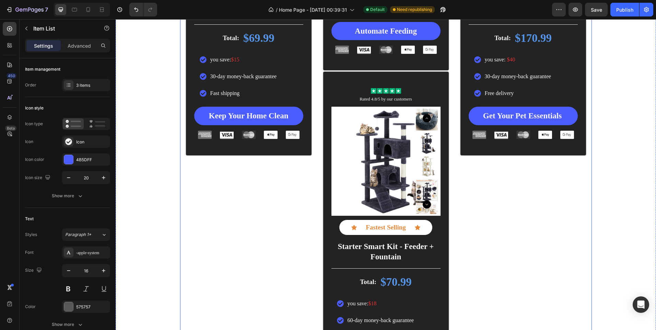
scroll to position [1363, 0]
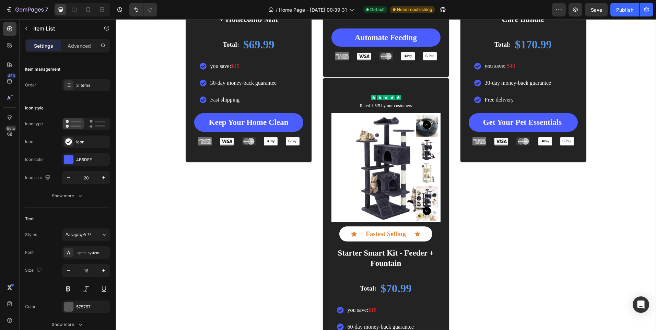
click at [159, 95] on div "Icon Icon Icon Icon Icon Icon List Rated 4.8/5 by our customers Text Block Prod…" at bounding box center [386, 78] width 541 height 656
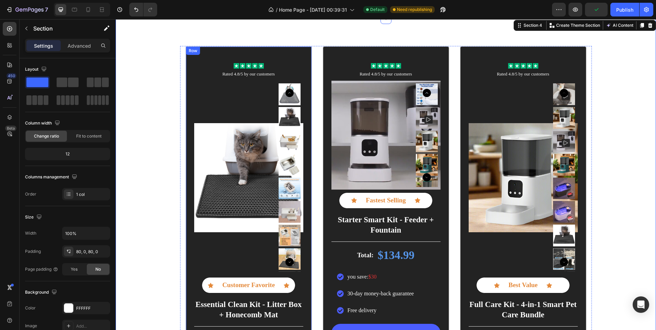
scroll to position [1022, 0]
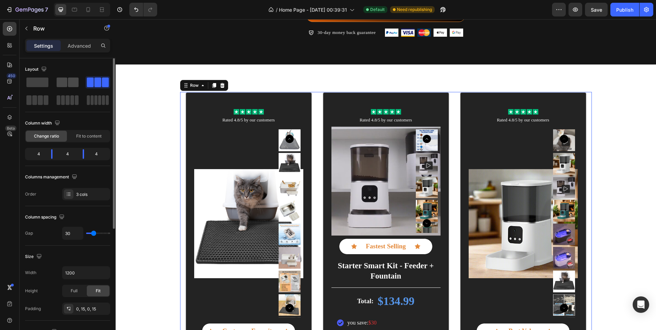
click at [74, 79] on span at bounding box center [73, 83] width 11 height 10
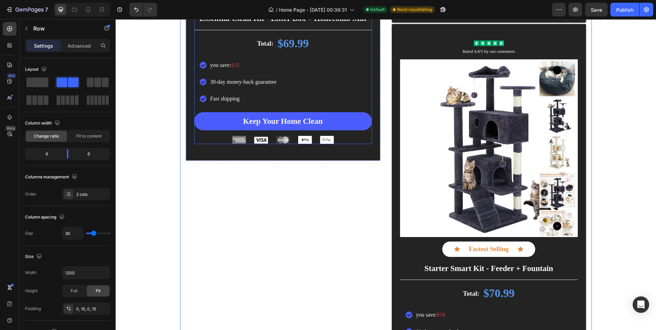
scroll to position [1571, 0]
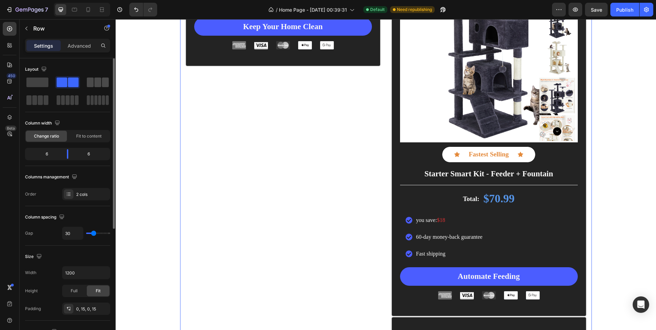
drag, startPoint x: 97, startPoint y: 80, endPoint x: 101, endPoint y: 112, distance: 31.8
click at [96, 80] on span at bounding box center [97, 83] width 7 height 10
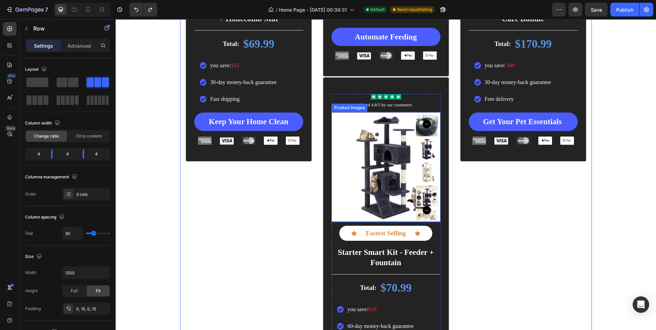
scroll to position [1322, 0]
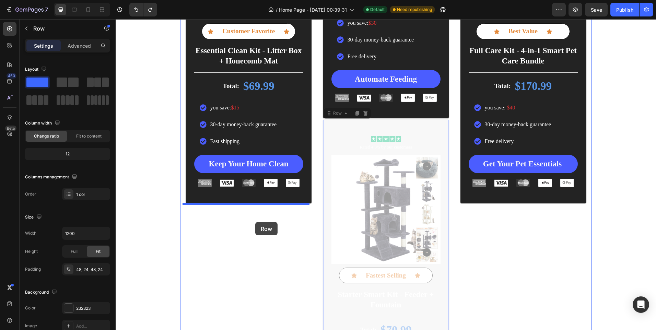
drag, startPoint x: 357, startPoint y: 125, endPoint x: 338, endPoint y: 209, distance: 86.1
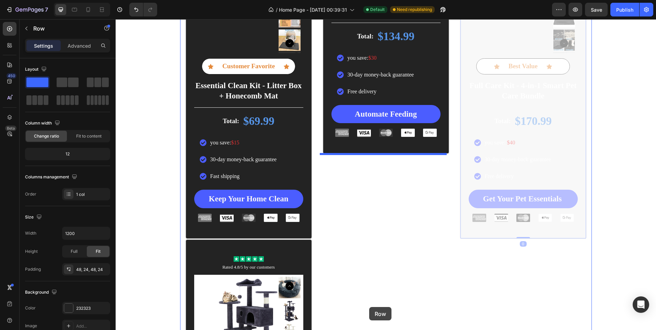
scroll to position [1254, 0]
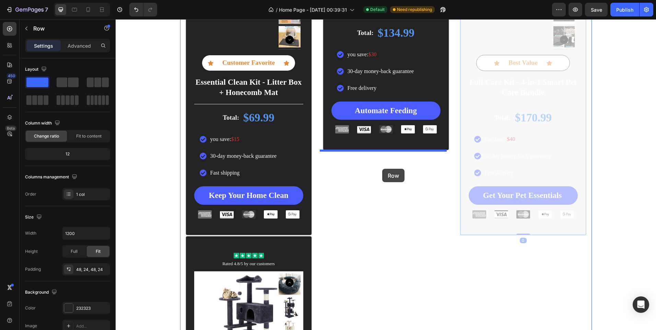
drag, startPoint x: 471, startPoint y: 41, endPoint x: 382, endPoint y: 169, distance: 155.9
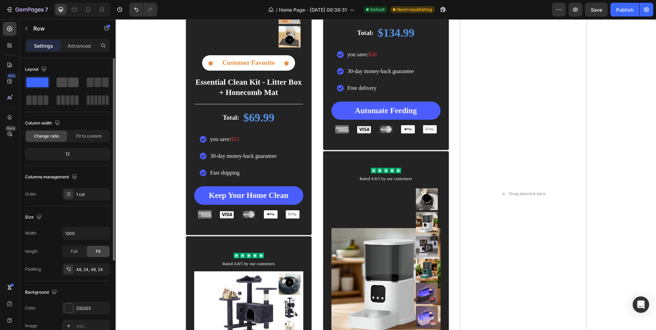
click at [77, 83] on span at bounding box center [73, 83] width 11 height 10
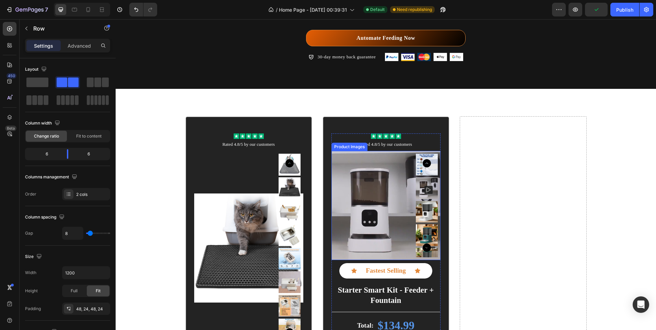
scroll to position [981, 0]
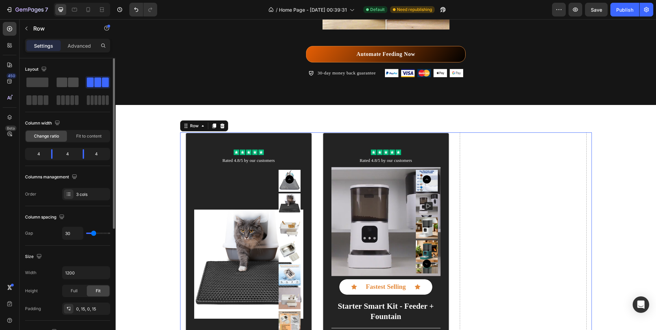
click at [69, 81] on span at bounding box center [73, 83] width 11 height 10
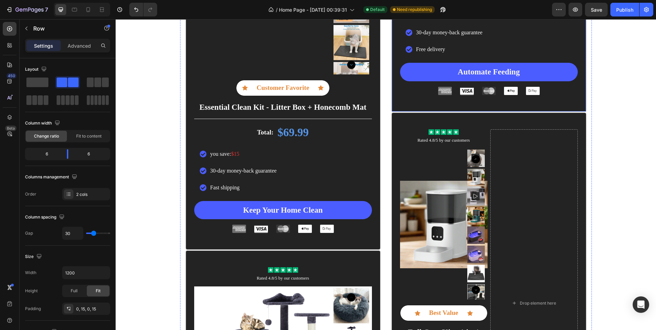
scroll to position [1462, 0]
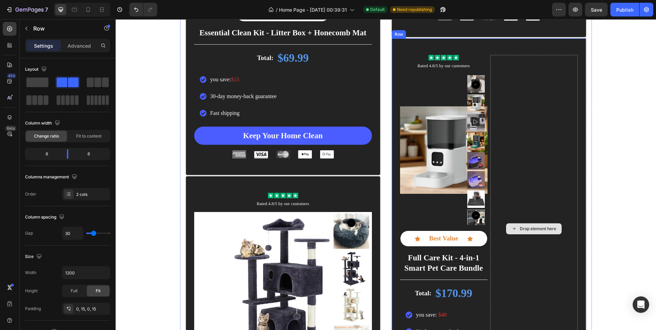
click at [530, 176] on div "Drop element here" at bounding box center [535, 229] width 88 height 348
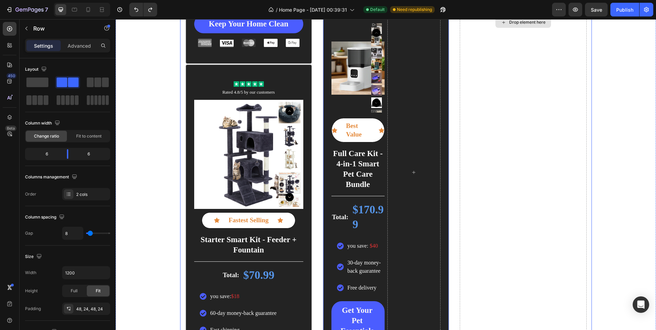
scroll to position [1339, 0]
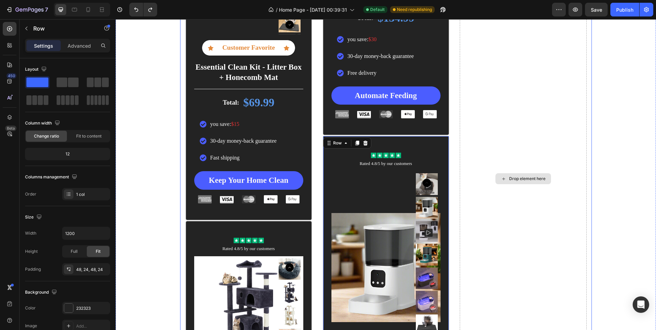
click at [511, 96] on div "Drop element here" at bounding box center [523, 178] width 127 height 741
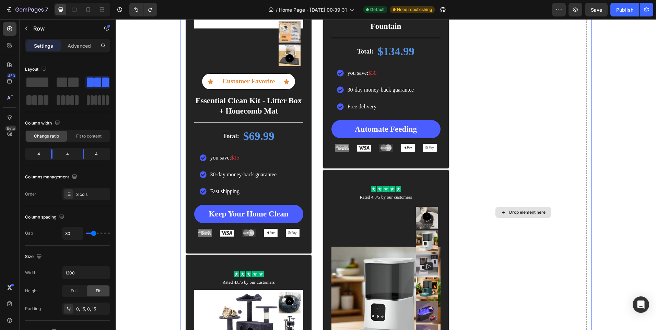
scroll to position [1168, 0]
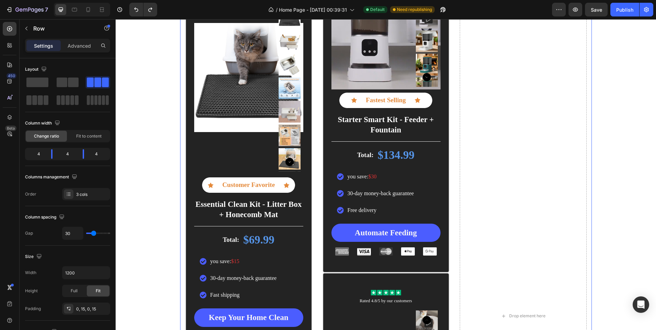
click at [312, 70] on div "Icon Icon Icon Icon Icon Icon List Rated 4.8/5 by our customers Text Block Prod…" at bounding box center [386, 316] width 412 height 741
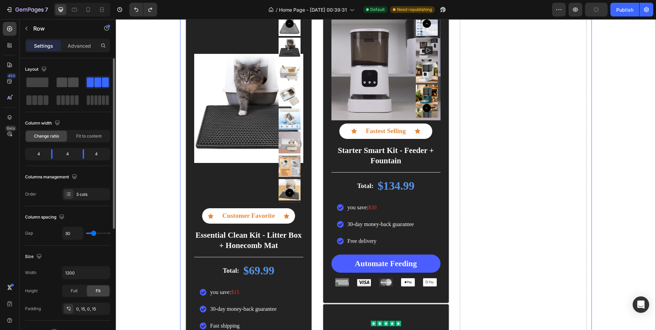
scroll to position [1065, 0]
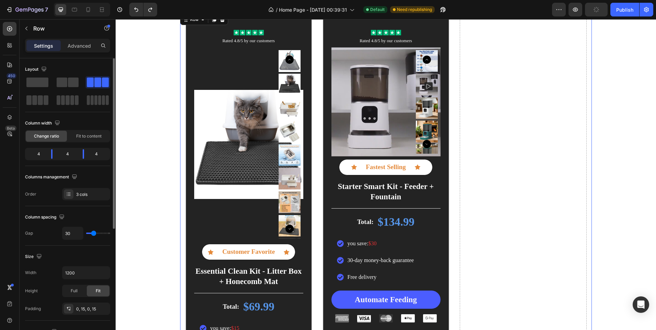
click at [61, 75] on div "Layout" at bounding box center [67, 85] width 85 height 43
drag, startPoint x: 68, startPoint y: 79, endPoint x: 119, endPoint y: 120, distance: 65.5
click at [68, 79] on span at bounding box center [73, 83] width 11 height 10
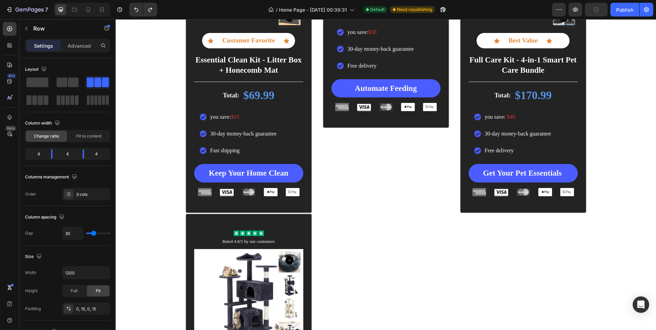
scroll to position [1374, 0]
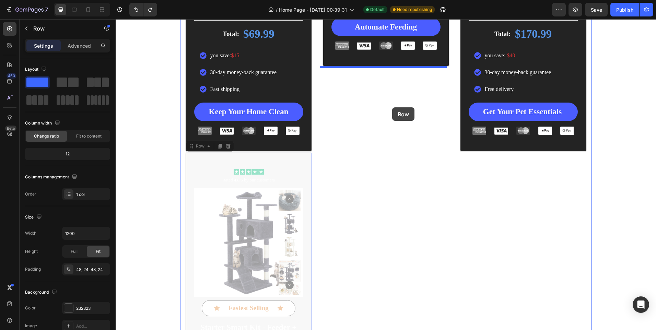
drag, startPoint x: 284, startPoint y: 162, endPoint x: 392, endPoint y: 107, distance: 121.6
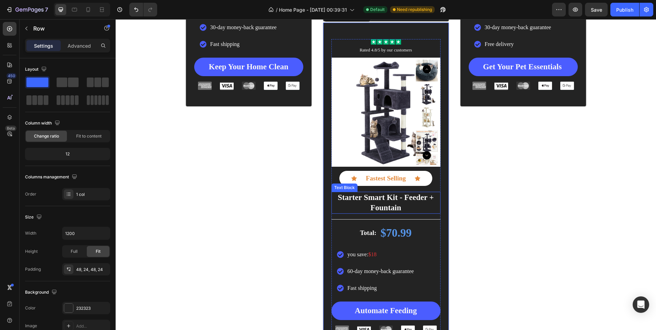
scroll to position [1442, 0]
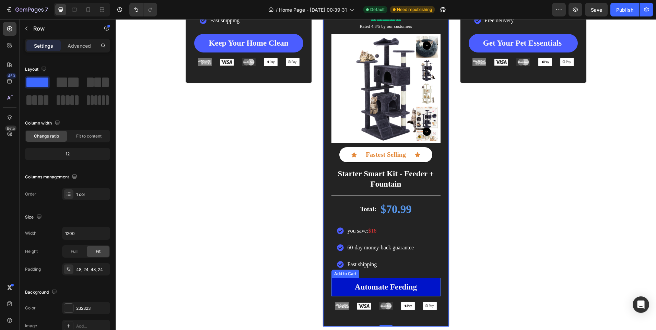
click at [389, 281] on button "Automate Feeding" at bounding box center [386, 287] width 109 height 19
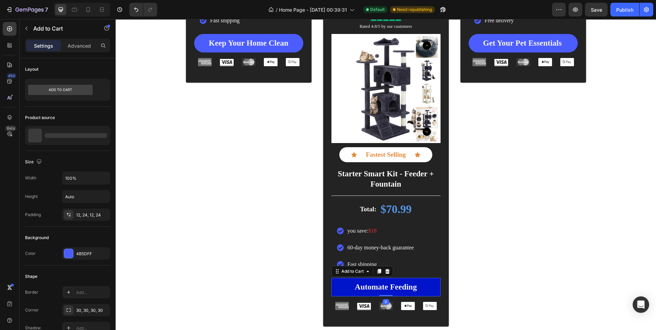
click at [389, 281] on button "Automate Feeding" at bounding box center [386, 287] width 109 height 19
click at [397, 289] on div "Automate Feeding" at bounding box center [386, 287] width 62 height 10
click at [397, 287] on p "Automate Feeding" at bounding box center [386, 287] width 62 height 10
click at [397, 286] on p "Automate Feeding" at bounding box center [386, 287] width 62 height 10
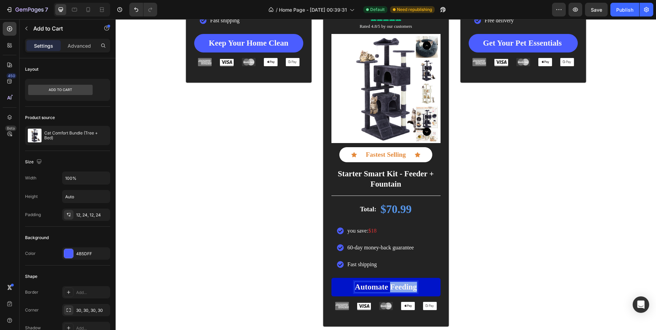
click at [397, 286] on p "Automate Feeding" at bounding box center [386, 287] width 62 height 10
click at [332, 278] on button "Ensure" at bounding box center [386, 287] width 109 height 19
click at [332, 278] on button "Ensure a" at bounding box center [386, 287] width 109 height 19
click at [332, 278] on button "Ensure a Comfortable" at bounding box center [386, 287] width 109 height 19
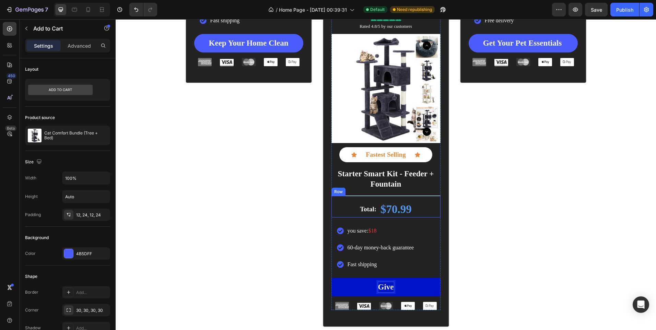
click at [332, 278] on button "Give" at bounding box center [386, 287] width 109 height 19
click at [332, 278] on button "Give Your" at bounding box center [386, 287] width 109 height 19
click at [332, 278] on button "Secure" at bounding box center [386, 287] width 109 height 19
click at [332, 278] on button "Secure You" at bounding box center [386, 287] width 109 height 19
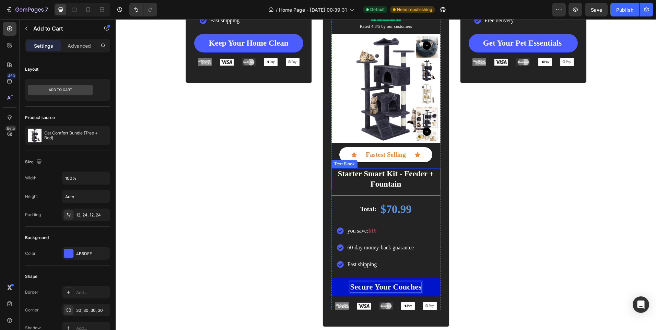
click at [402, 181] on p "Starter Smart Kit - Feeder + Fountain" at bounding box center [386, 179] width 108 height 21
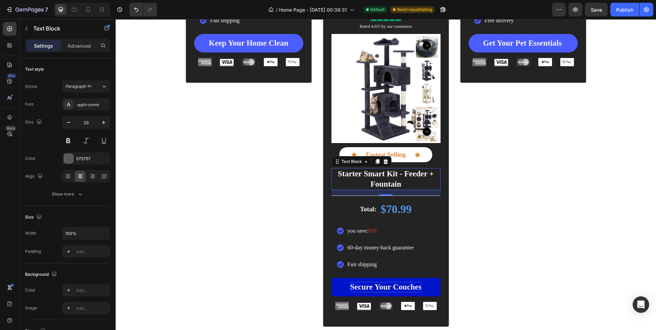
click at [397, 182] on span "Starter Smart Kit - Feeder + Fountain" at bounding box center [386, 179] width 96 height 19
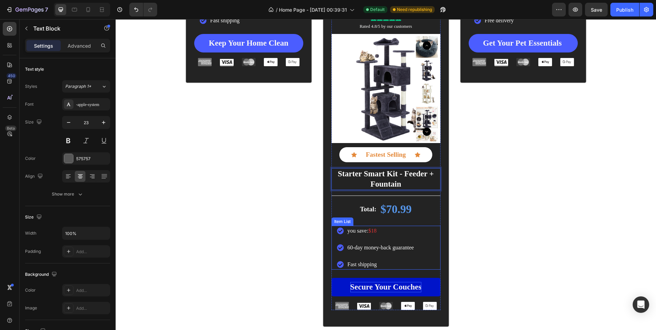
click at [350, 248] on span "60-day money-back guarantee" at bounding box center [381, 248] width 67 height 6
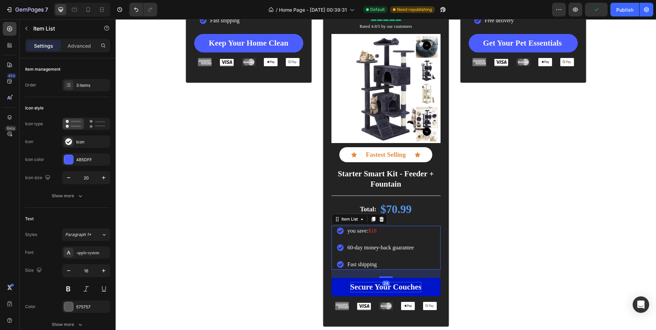
click at [350, 248] on span "60-day money-back guarantee" at bounding box center [381, 248] width 67 height 6
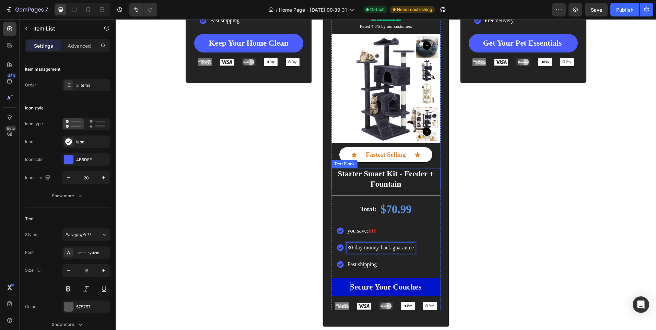
click at [378, 179] on p "Starter Smart Kit - Feeder + Fountain" at bounding box center [386, 179] width 108 height 21
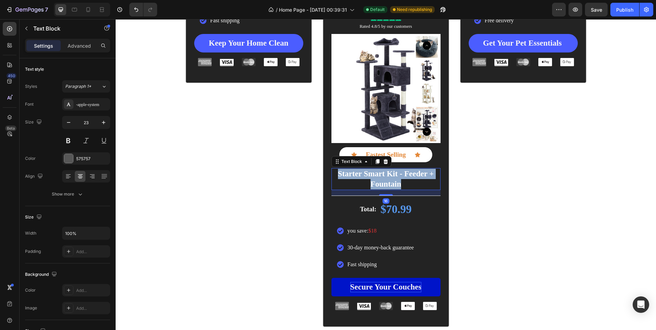
click at [378, 179] on p "Starter Smart Kit - Feeder + Fountain" at bounding box center [386, 179] width 108 height 21
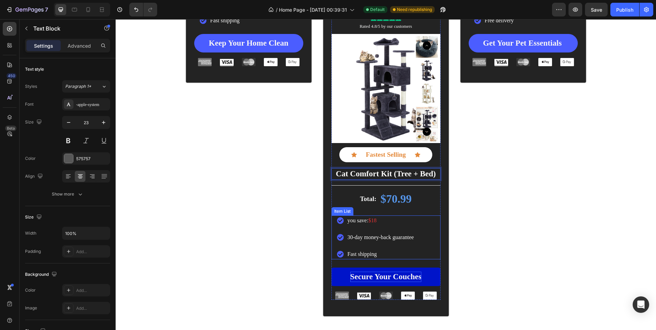
click at [413, 217] on div "you save: $18 30-day money-back guarantee Fast shipping" at bounding box center [386, 238] width 109 height 44
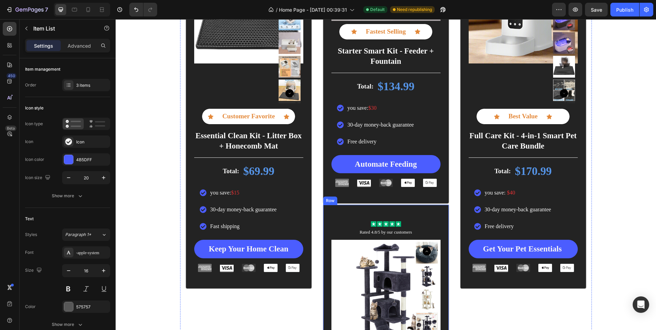
scroll to position [1339, 0]
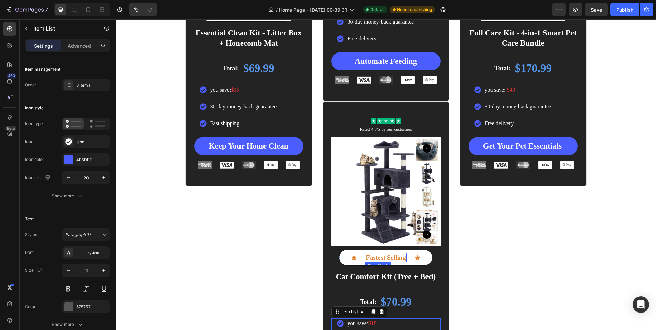
click at [388, 257] on p "Fastest Selling" at bounding box center [386, 258] width 40 height 9
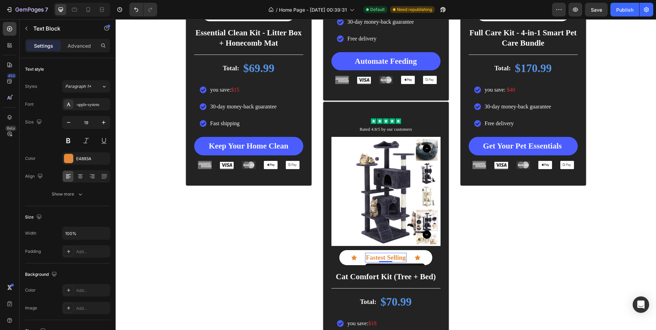
click at [388, 257] on p "Fastest Selling" at bounding box center [386, 258] width 40 height 9
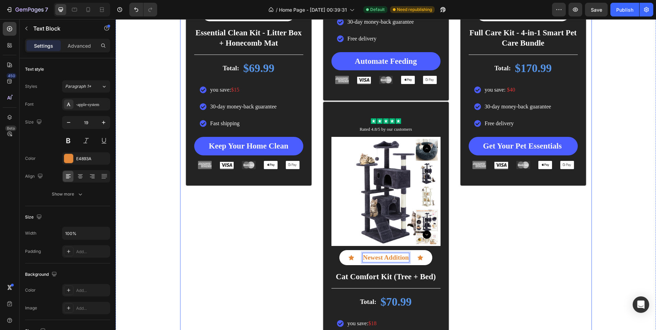
click at [511, 233] on div "Icon Icon Icon Icon Icon Icon List Rated 4.8/5 by our customers Text Block Prod…" at bounding box center [523, 97] width 127 height 646
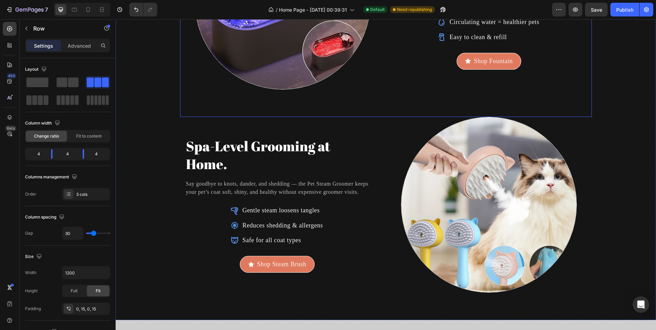
scroll to position [2163, 0]
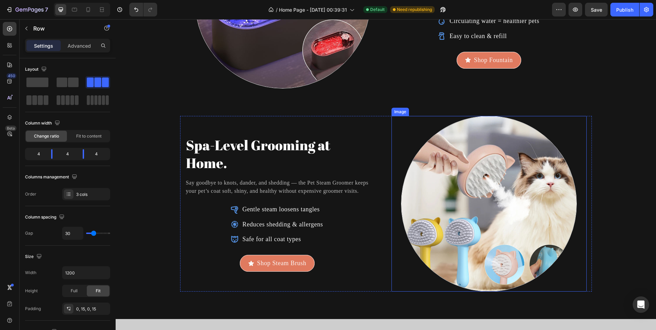
click at [482, 210] on img at bounding box center [489, 204] width 176 height 176
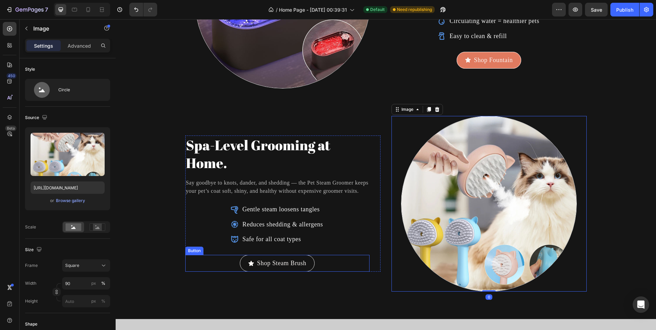
click at [248, 265] on icon at bounding box center [251, 264] width 6 height 6
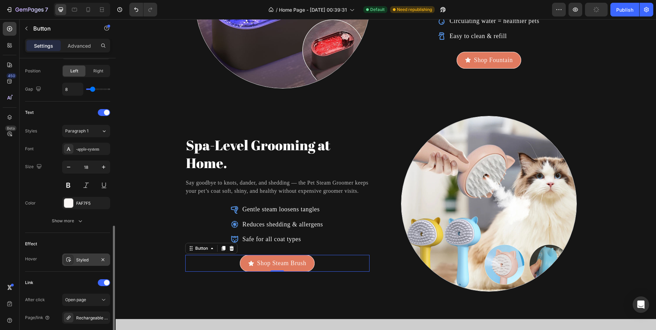
scroll to position [309, 0]
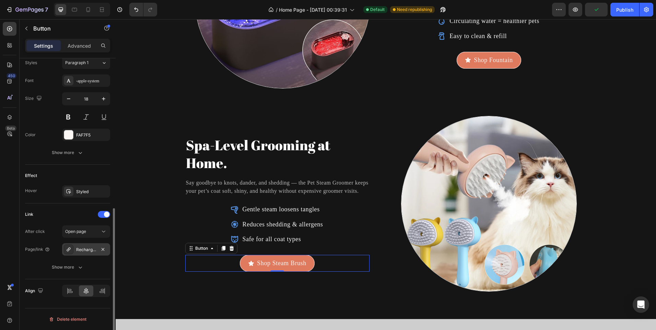
click at [90, 252] on div "Rechargeable Pet Grooming Steam Brush – Self-Cleaning, Multi-Function Hair Remo…" at bounding box center [86, 250] width 20 height 6
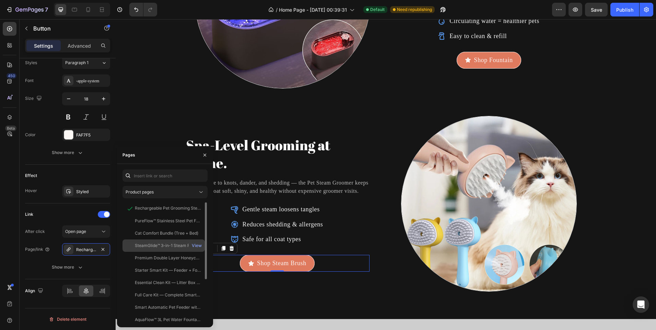
click at [155, 252] on div "SteamGlide™ 3-in-1 Steam Pet Brush View" at bounding box center [164, 258] width 82 height 12
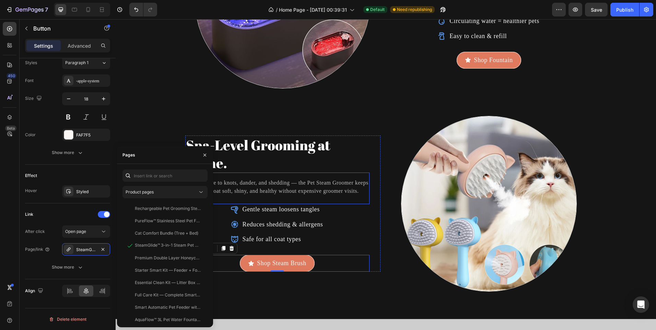
click at [274, 189] on p "Say goodbye to knots, dander, and shedding — the Pet Steam Groomer keeps your p…" at bounding box center [277, 187] width 183 height 16
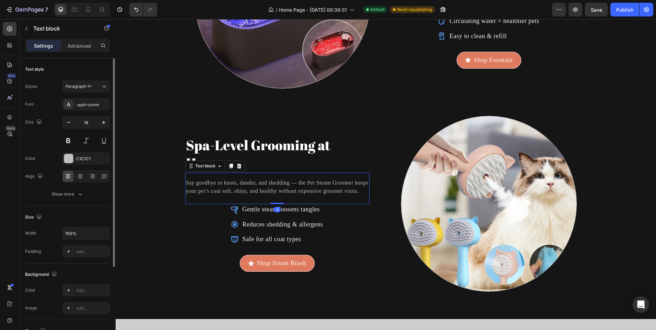
scroll to position [0, 0]
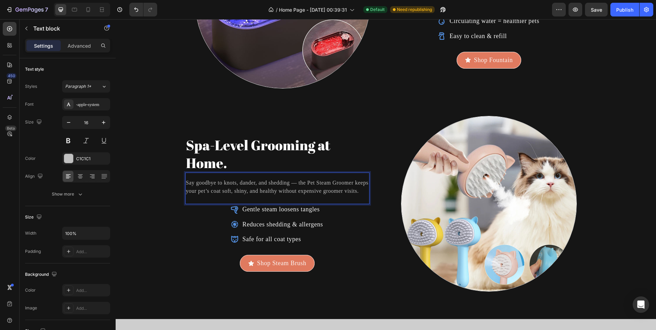
click at [321, 183] on p "Say goodbye to knots, dander, and shedding — the Pet Steam Groomer keeps your p…" at bounding box center [277, 187] width 183 height 16
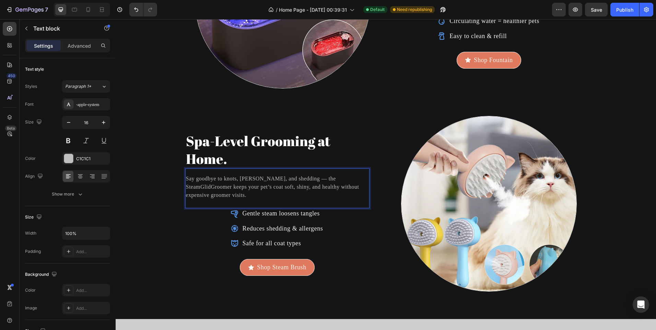
scroll to position [2159, 0]
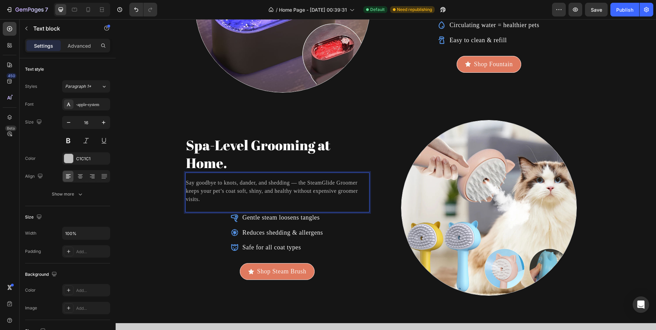
drag, startPoint x: 250, startPoint y: 193, endPoint x: 260, endPoint y: 196, distance: 10.0
click at [250, 192] on p "Say goodbye to knots, dander, and shedding — the SteamGlide Groomer keeps your …" at bounding box center [277, 191] width 183 height 25
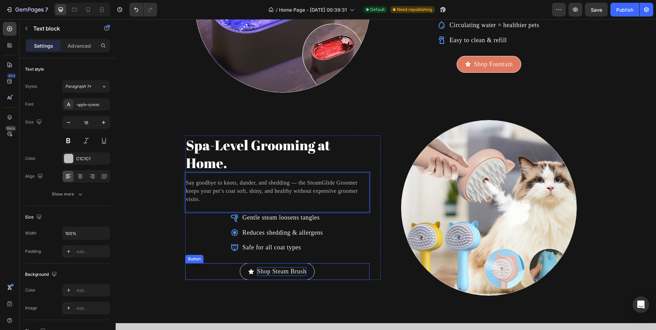
click at [266, 271] on p "Shop Steam Brush" at bounding box center [281, 271] width 49 height 9
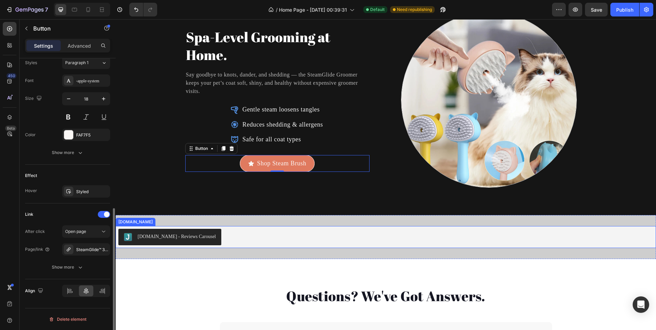
scroll to position [2296, 0]
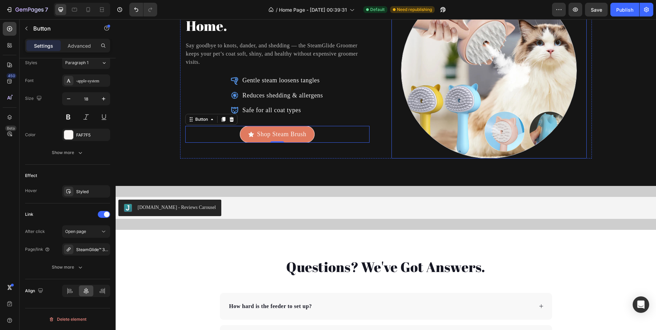
click at [467, 106] on img at bounding box center [489, 71] width 176 height 176
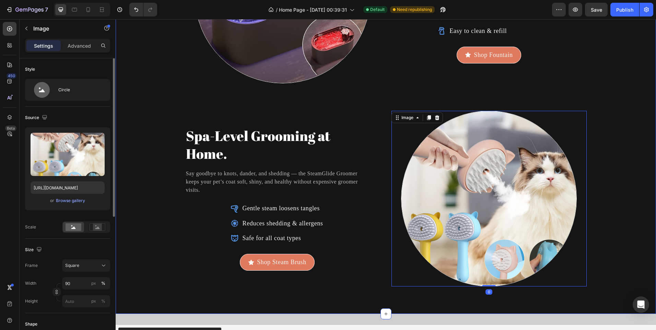
scroll to position [2159, 0]
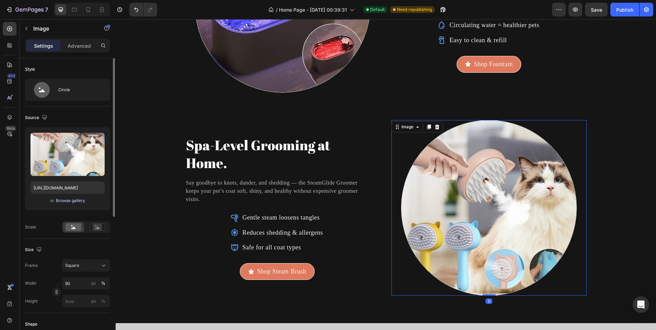
click at [56, 199] on div "Browse gallery" at bounding box center [70, 201] width 29 height 6
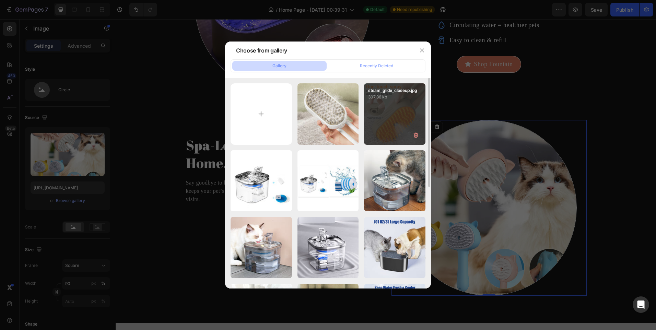
click at [406, 121] on div "steam_glide_closeup.jpg 307.36 kb" at bounding box center [394, 113] width 61 height 61
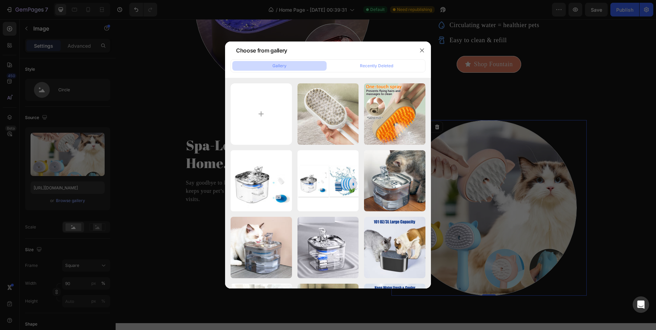
type input "https://cdn.shopify.com/s/files/1/0656/7883/5823/files/gempages_580691360521126…"
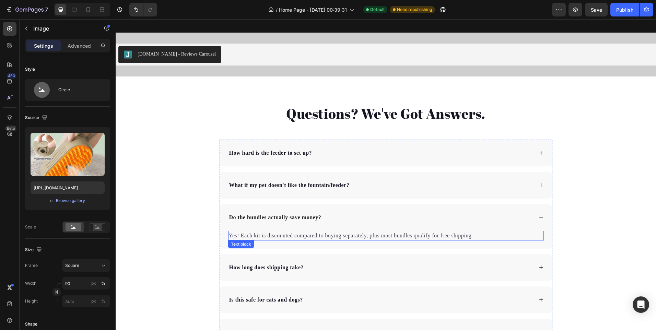
scroll to position [2399, 0]
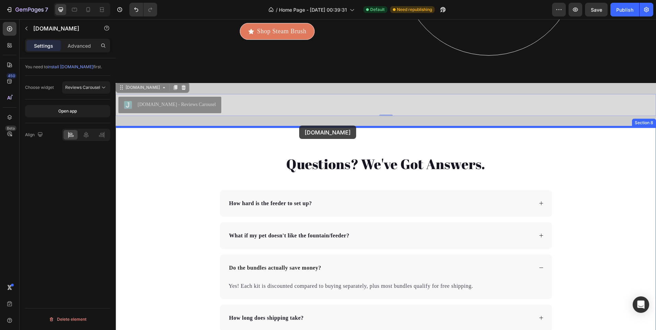
drag, startPoint x: 255, startPoint y: 103, endPoint x: 289, endPoint y: 128, distance: 42.2
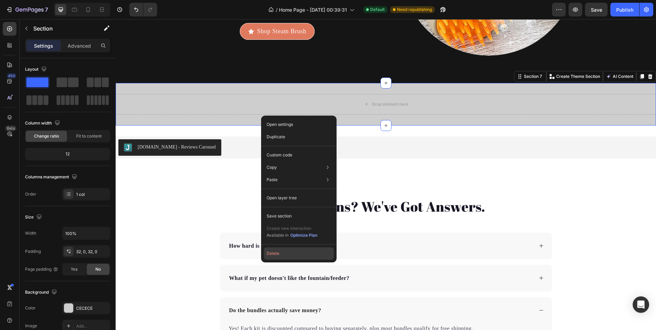
click at [280, 253] on button "Delete" at bounding box center [299, 253] width 70 height 12
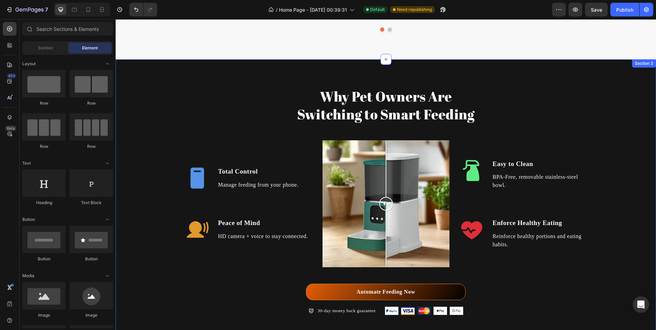
scroll to position [806, 0]
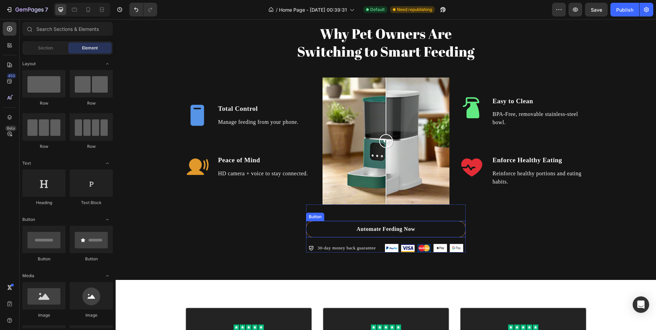
click at [320, 232] on link "Automate Feeding Now" at bounding box center [386, 229] width 160 height 16
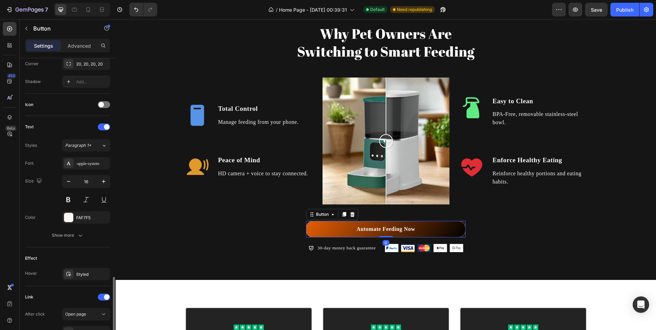
scroll to position [254, 0]
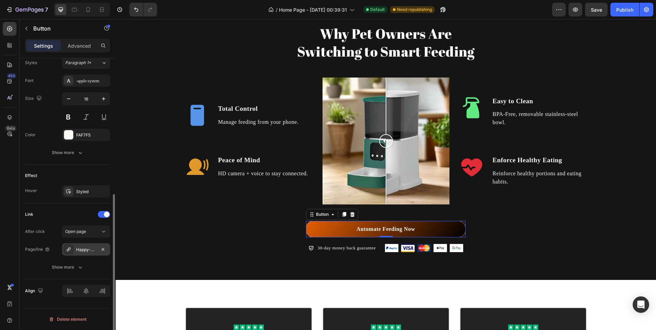
click at [87, 250] on div "Happy-dog-bites" at bounding box center [86, 250] width 20 height 6
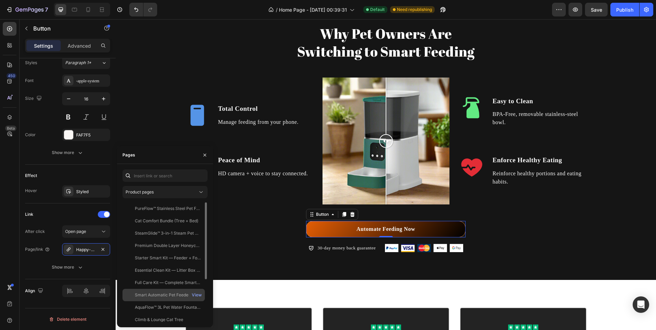
click at [161, 297] on div "Smart Automatic Pet Feeder with WiFi, Voice & Camera Options – 6L Capacity" at bounding box center [168, 295] width 66 height 6
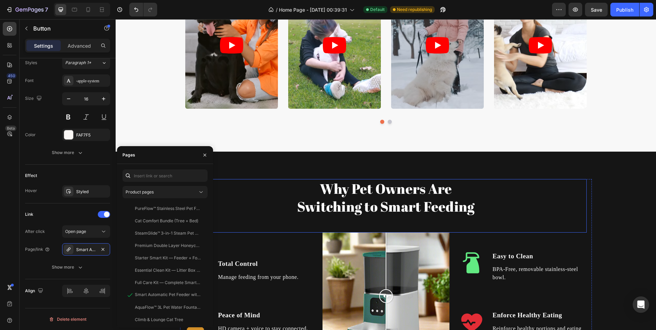
scroll to position [600, 0]
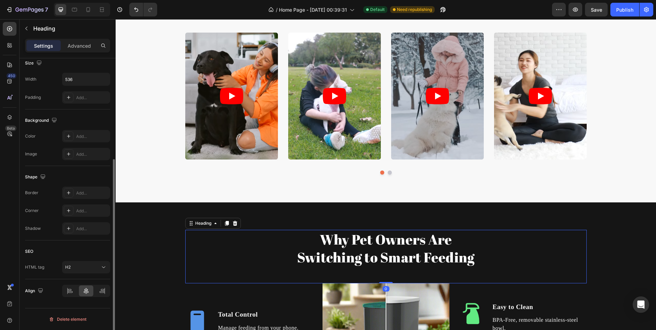
click at [245, 235] on div "Why Pet Owners Are Switching to Smart Feeding" at bounding box center [386, 248] width 402 height 37
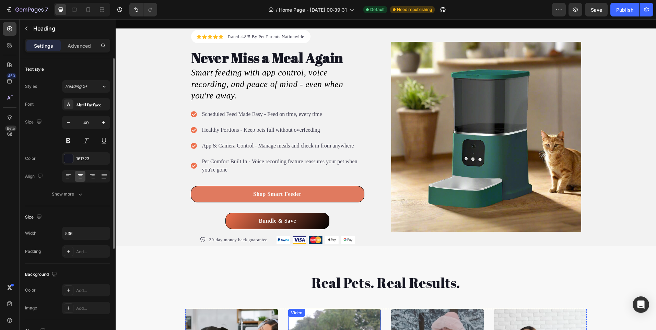
scroll to position [291, 0]
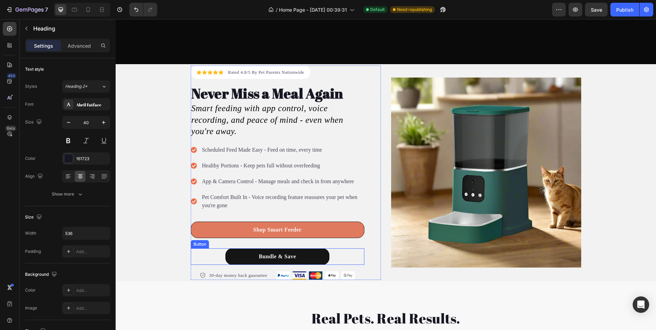
click at [230, 253] on button "Bundle & Save" at bounding box center [278, 257] width 104 height 16
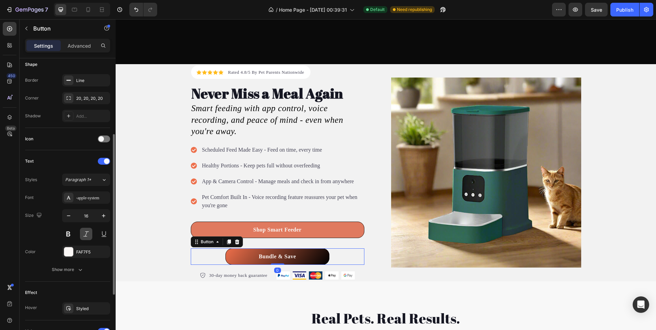
scroll to position [237, 0]
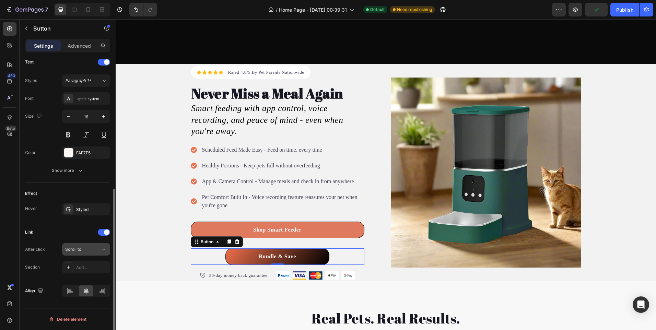
click at [99, 250] on div "Scroll to" at bounding box center [82, 249] width 35 height 6
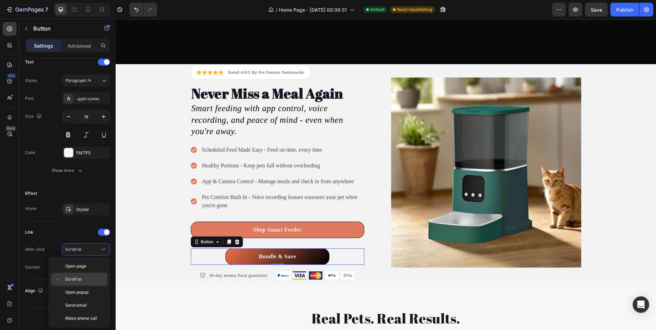
click at [70, 276] on span "Scroll to" at bounding box center [73, 279] width 16 height 6
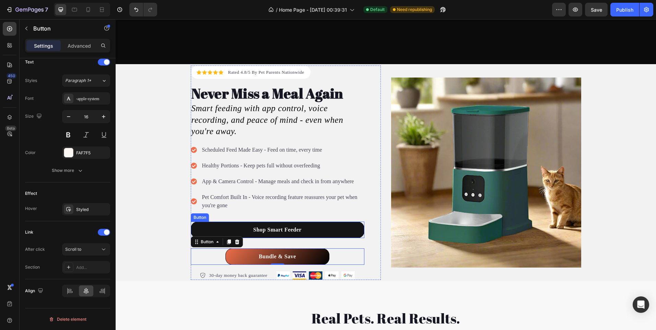
click at [199, 229] on link "Shop Smart Feeder" at bounding box center [278, 230] width 174 height 16
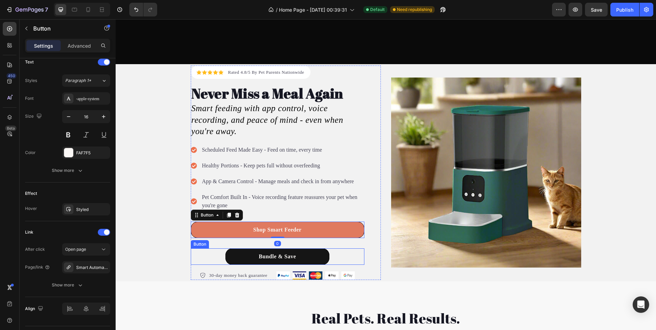
click at [238, 249] on button "Bundle & Save" at bounding box center [278, 257] width 104 height 16
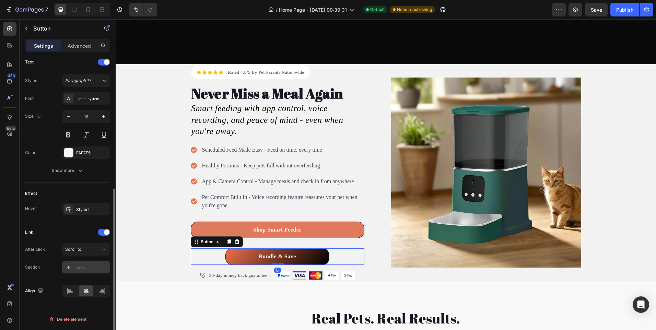
click at [69, 266] on icon at bounding box center [68, 267] width 5 height 5
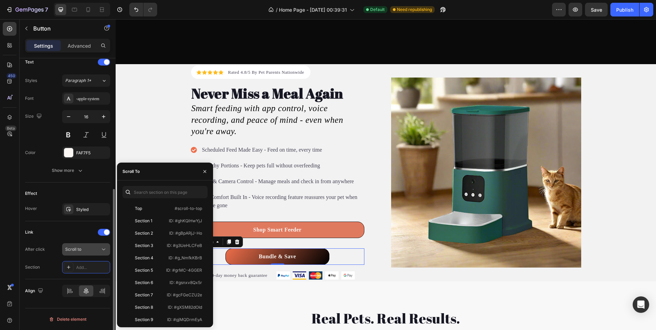
click at [86, 250] on div "Scroll to" at bounding box center [82, 249] width 35 height 6
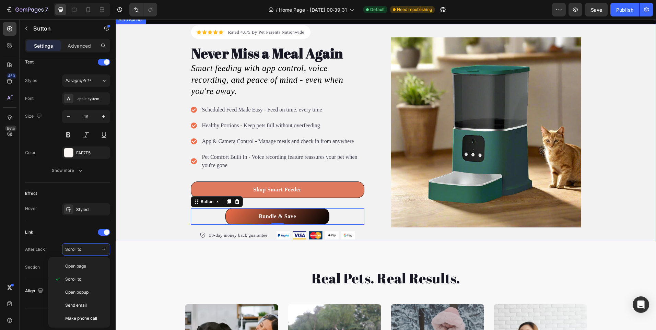
scroll to position [394, 0]
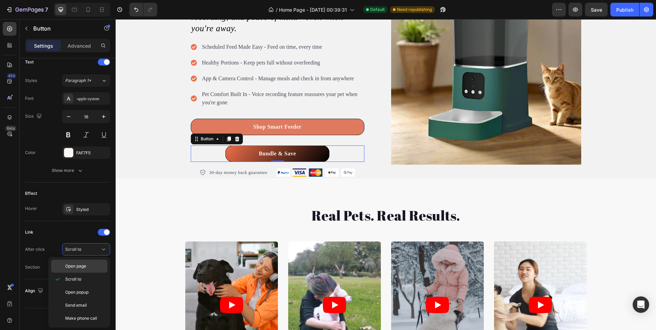
click at [86, 268] on span "Open page" at bounding box center [75, 266] width 21 height 6
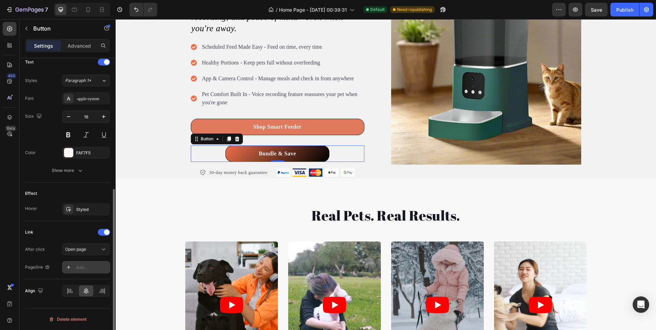
click at [92, 273] on div "Add..." at bounding box center [86, 267] width 48 height 12
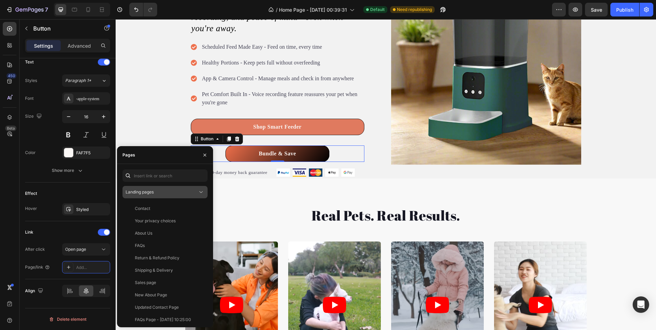
click at [164, 190] on div "Landing pages" at bounding box center [162, 192] width 72 height 6
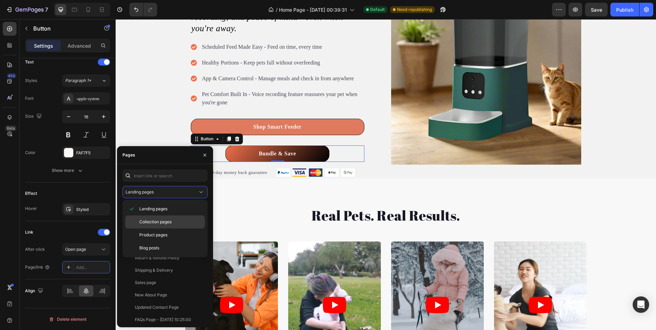
click at [165, 229] on div "Collection pages" at bounding box center [165, 235] width 80 height 13
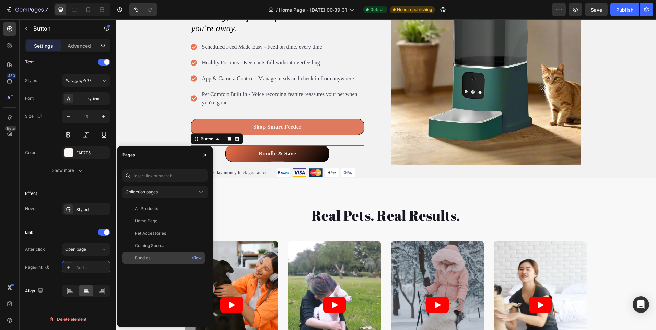
click at [158, 258] on div "Bundles" at bounding box center [163, 258] width 77 height 6
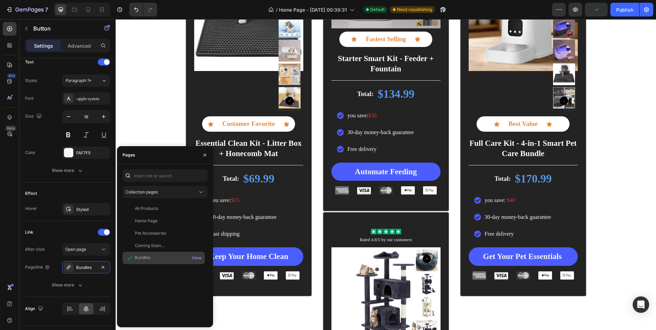
scroll to position [1218, 0]
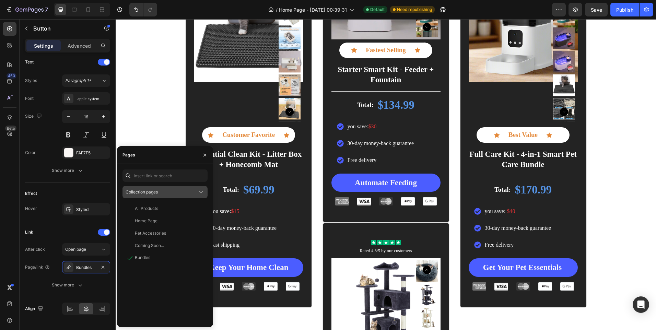
click at [165, 194] on div "Collection pages" at bounding box center [162, 192] width 72 height 6
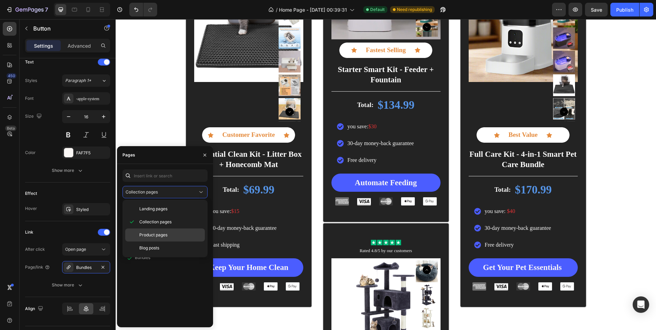
click at [160, 237] on span "Product pages" at bounding box center [153, 235] width 28 height 6
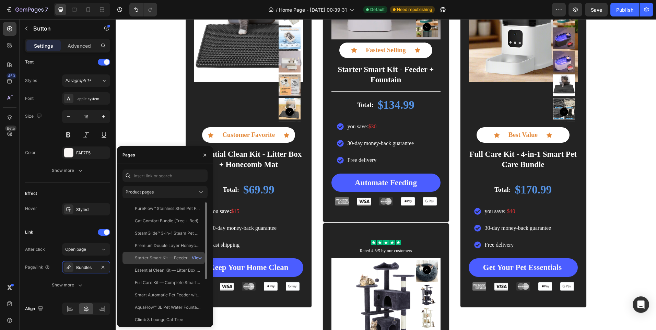
click at [178, 255] on div "Starter Smart Kit — Feeder + Fountain" at bounding box center [168, 258] width 66 height 6
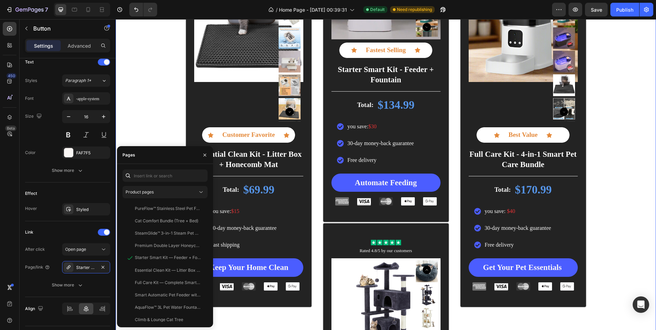
click at [146, 129] on div "Icon Icon Icon Icon Icon Icon List Rated 4.8/5 by our customers Text Block Prod…" at bounding box center [386, 219] width 541 height 646
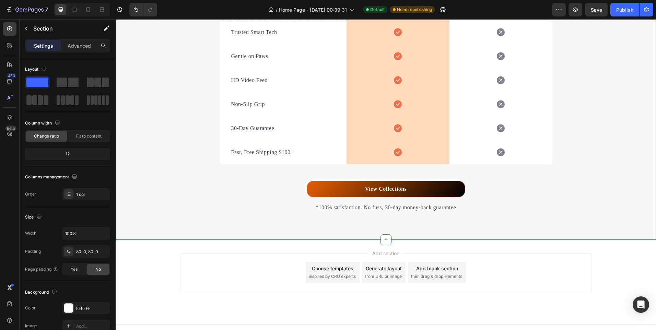
scroll to position [2961, 0]
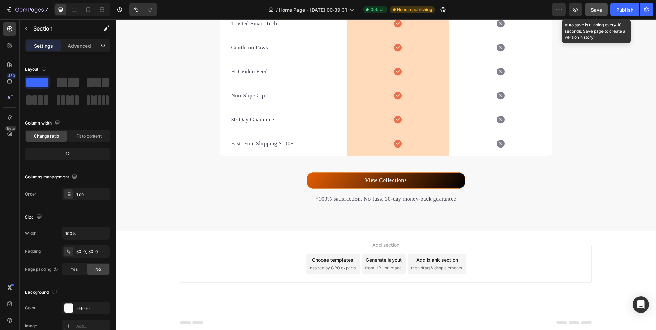
click at [594, 12] on span "Save" at bounding box center [596, 10] width 11 height 6
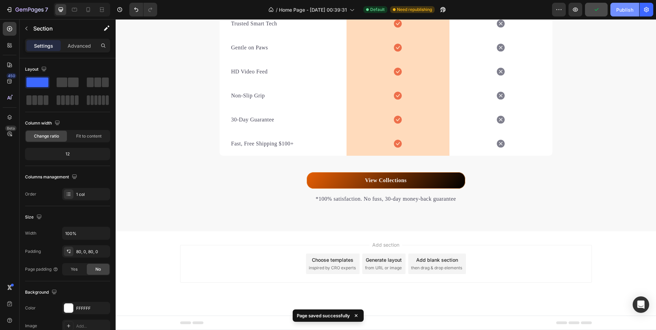
click at [620, 7] on div "Publish" at bounding box center [624, 9] width 17 height 7
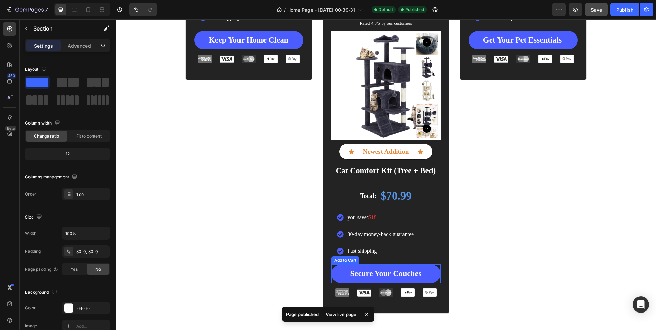
scroll to position [1515, 0]
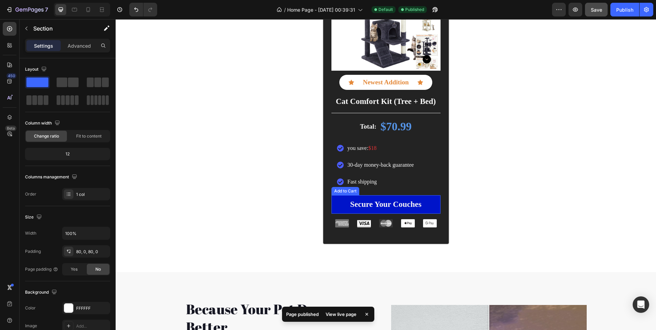
click at [338, 202] on button "Secure Your Couches" at bounding box center [386, 204] width 109 height 19
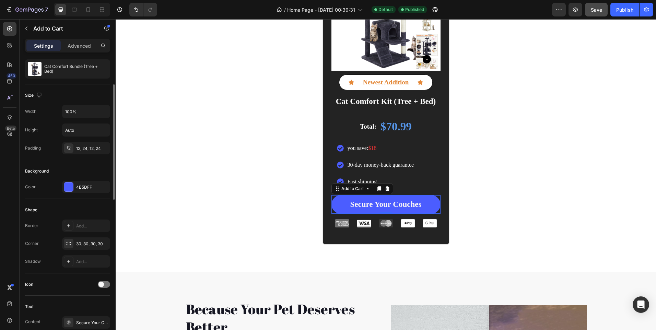
scroll to position [0, 0]
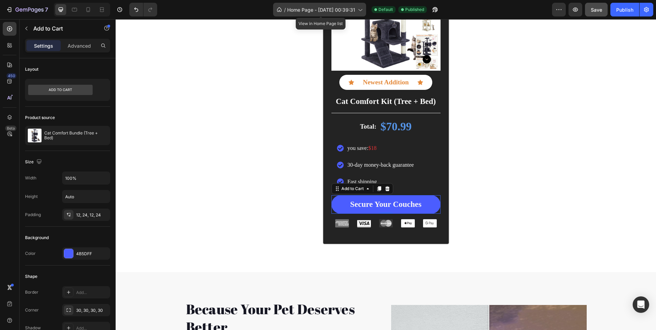
click at [337, 12] on span "Home Page - Aug 20, 00:39:31" at bounding box center [321, 9] width 68 height 7
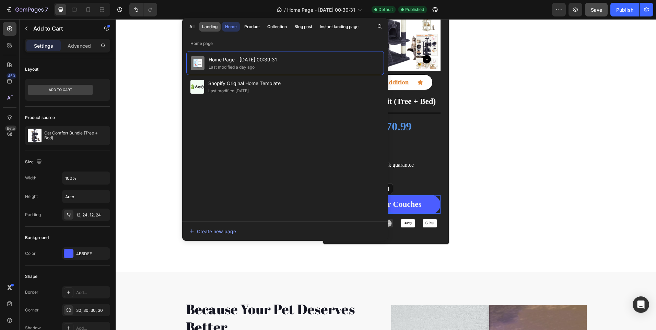
click at [209, 24] on div "Landing" at bounding box center [209, 27] width 15 height 6
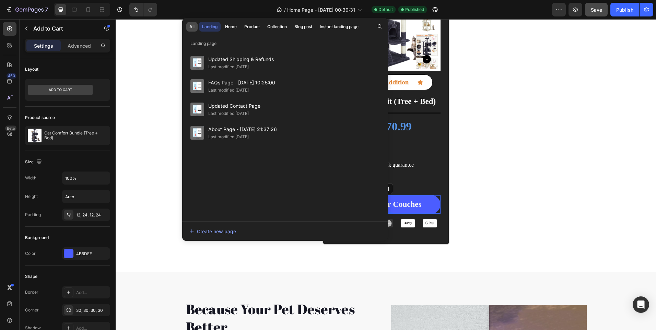
click at [191, 26] on div "All" at bounding box center [191, 27] width 5 height 6
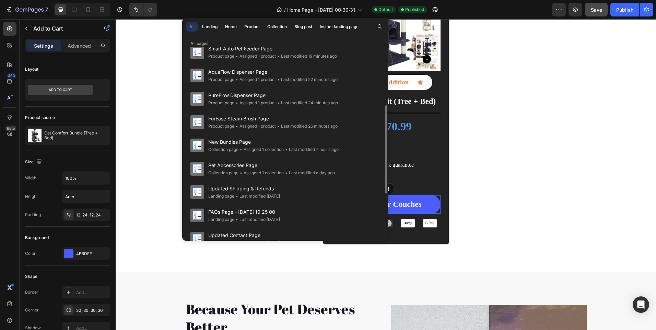
scroll to position [25, 0]
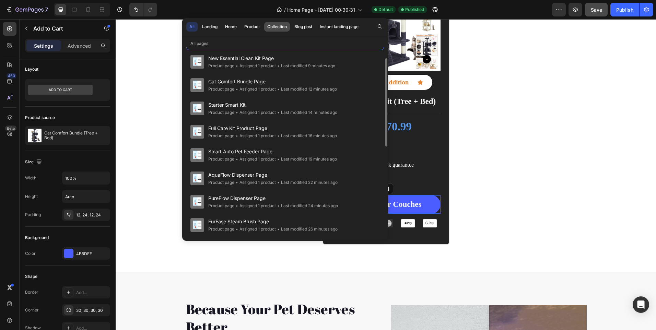
click at [275, 25] on div "Collection" at bounding box center [277, 27] width 20 height 6
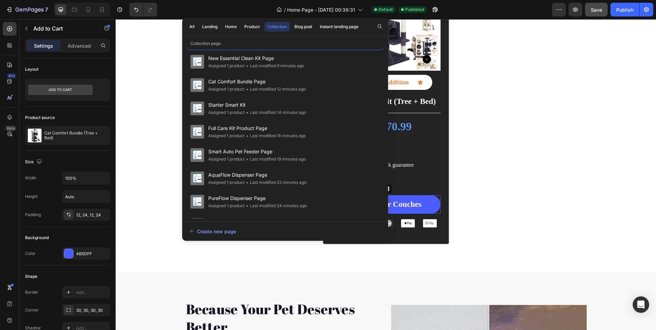
scroll to position [0, 0]
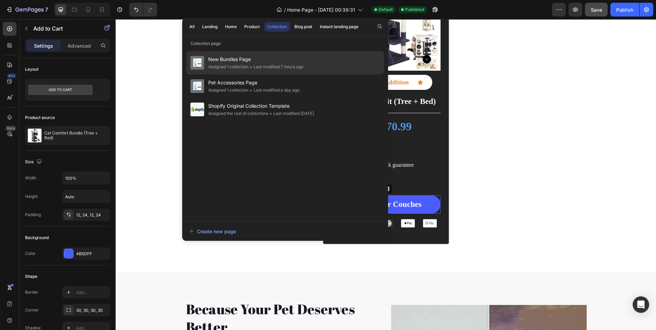
click at [265, 66] on div "• Last modified 7 hours ago" at bounding box center [276, 67] width 55 height 7
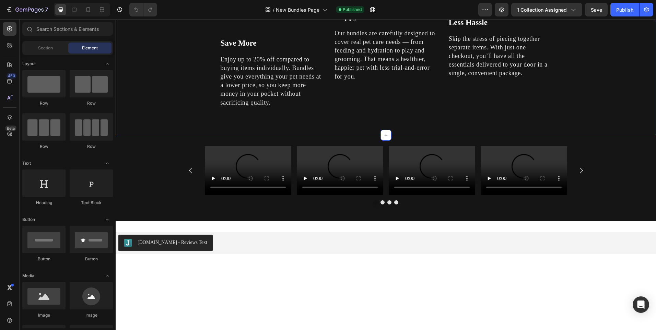
scroll to position [1027, 0]
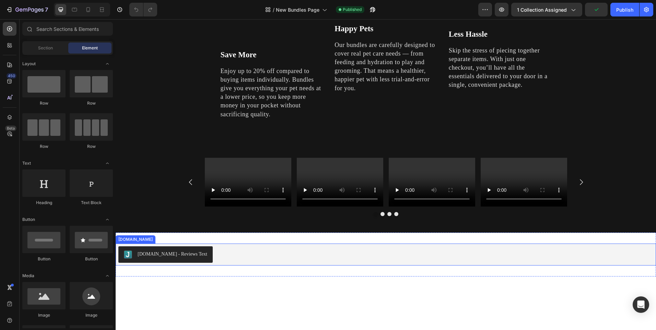
click at [153, 258] on div "[DOMAIN_NAME] - Reviews Text" at bounding box center [173, 254] width 70 height 7
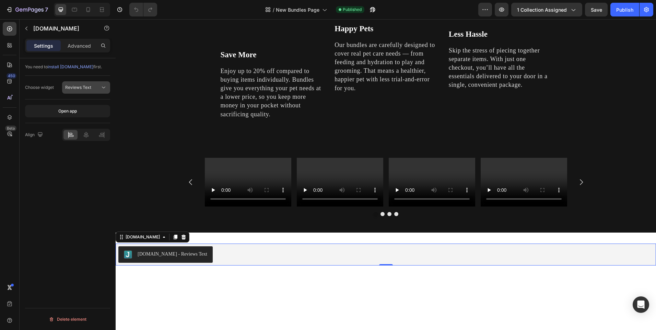
click at [93, 88] on div "Reviews Text" at bounding box center [82, 87] width 35 height 6
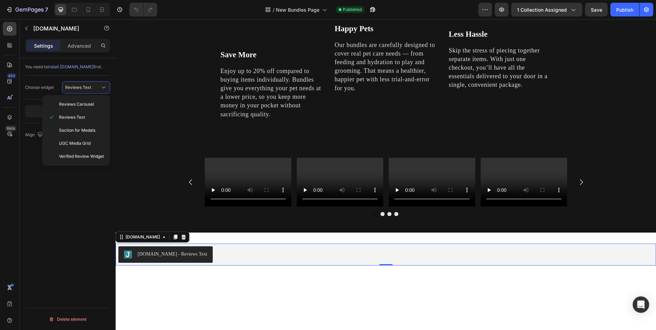
click at [75, 178] on div "You need to install [DOMAIN_NAME] first. Choose widget Reviews Text Open app Al…" at bounding box center [68, 203] width 96 height 291
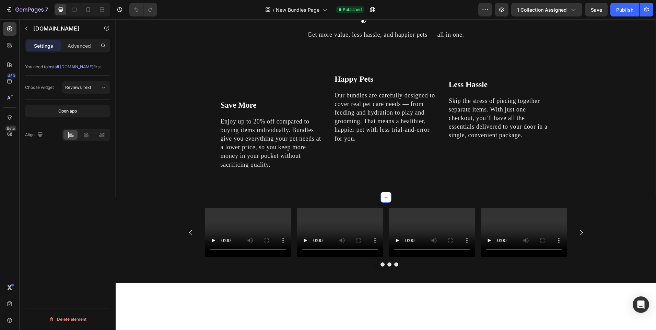
scroll to position [924, 0]
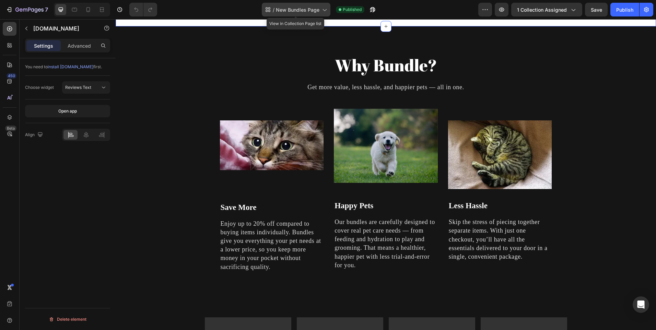
click at [298, 10] on span "New Bundles Page" at bounding box center [298, 9] width 44 height 7
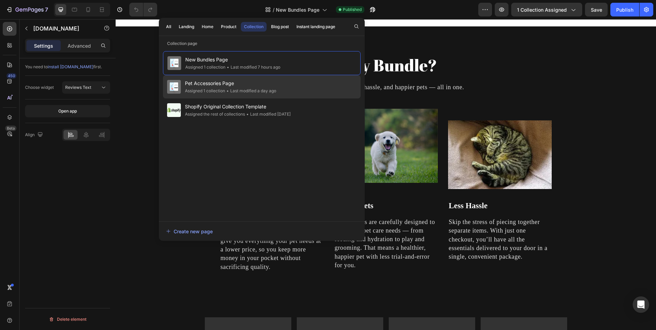
click at [229, 85] on span "Pet Accessories Page" at bounding box center [230, 83] width 91 height 8
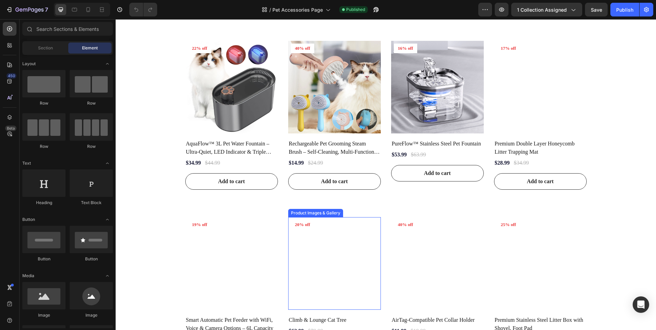
scroll to position [309, 0]
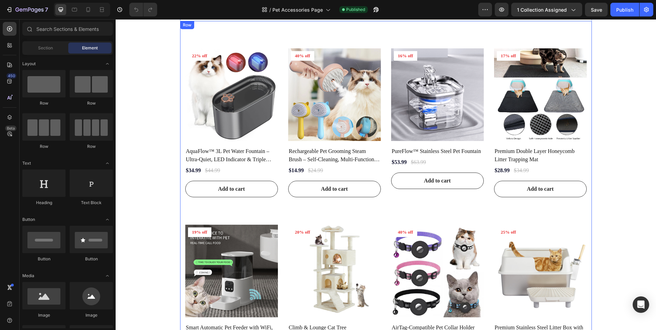
click at [452, 35] on div "Product Images & Gallery 22% off Product Badge Row AquaFlow™ 3L Pet Water Fount…" at bounding box center [386, 299] width 412 height 557
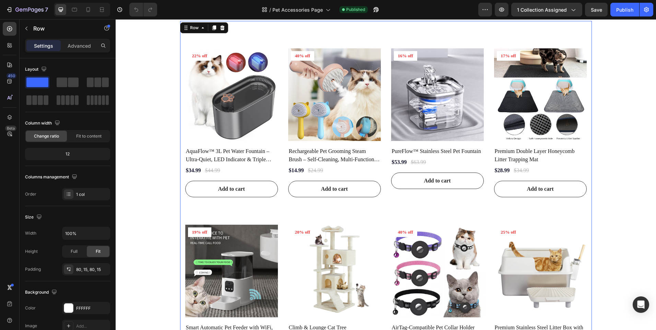
click at [158, 66] on div "Everyday Essentials Heading Hero Banner Home Text block Icon Pet Accessories Te…" at bounding box center [386, 254] width 541 height 1061
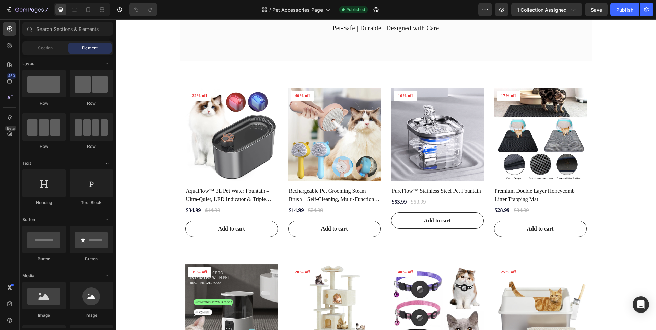
scroll to position [206, 0]
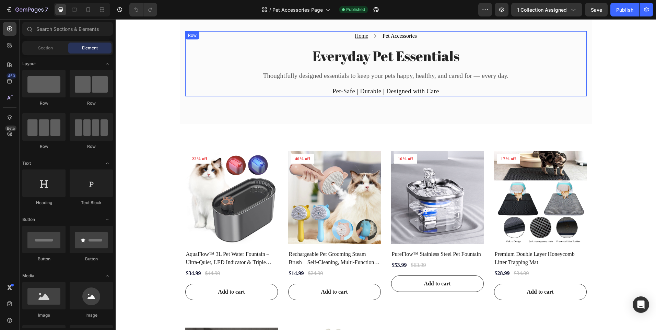
click at [472, 68] on div "Home Text block Icon Pet Accessories Text block Row Everyday Pet Essentials Hea…" at bounding box center [386, 63] width 402 height 65
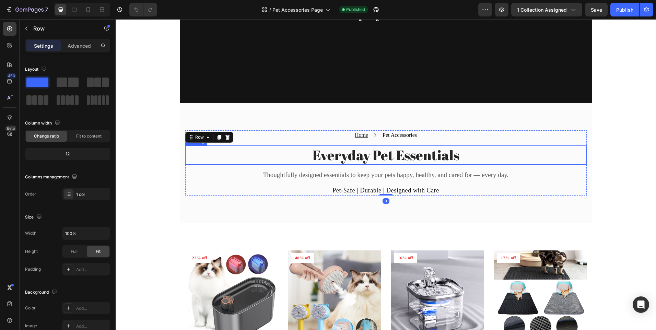
scroll to position [103, 0]
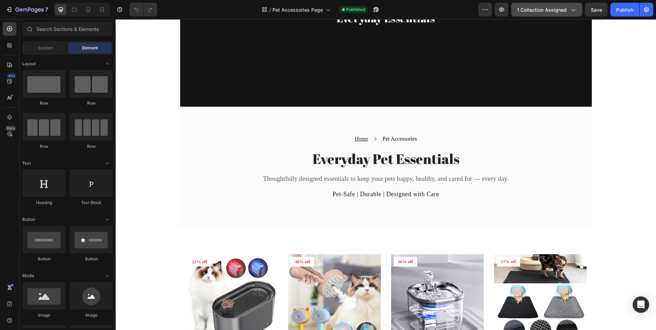
click at [545, 11] on span "1 collection assigned" at bounding box center [542, 9] width 50 height 7
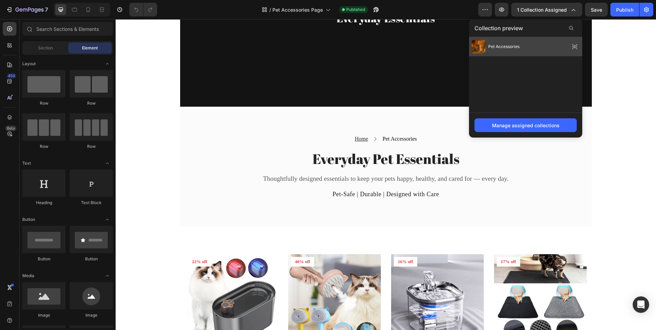
click at [550, 47] on div "Pet Accessories" at bounding box center [525, 46] width 113 height 19
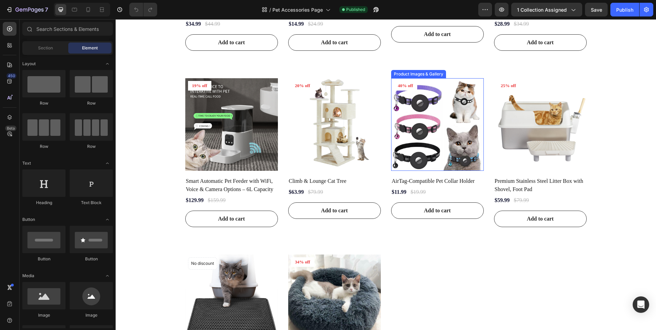
scroll to position [549, 0]
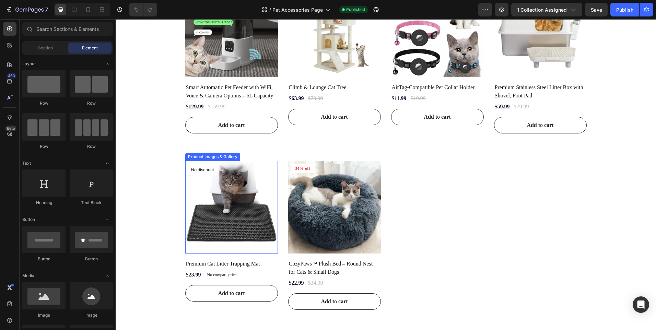
click at [222, 217] on img at bounding box center [231, 207] width 93 height 93
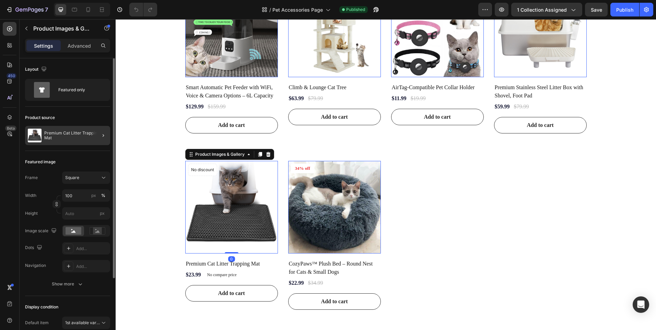
click at [92, 134] on div at bounding box center [100, 135] width 19 height 19
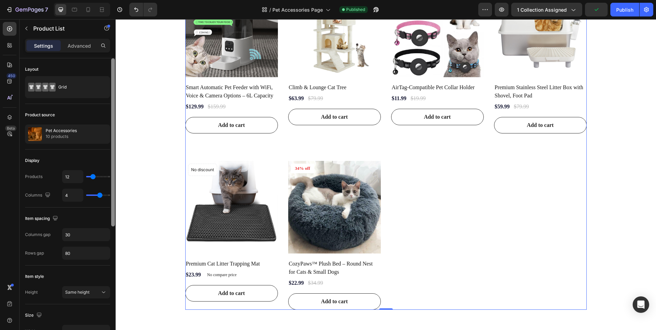
click at [112, 136] on div at bounding box center [113, 203] width 5 height 291
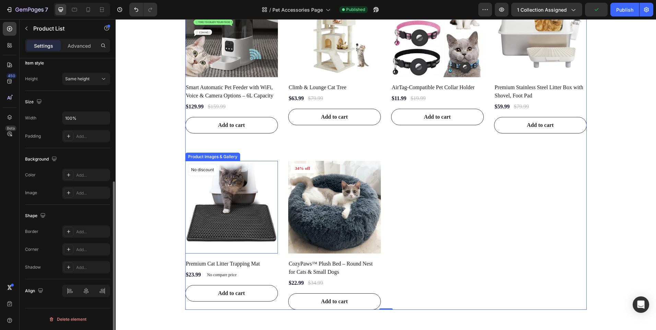
click at [208, 181] on img at bounding box center [231, 207] width 93 height 93
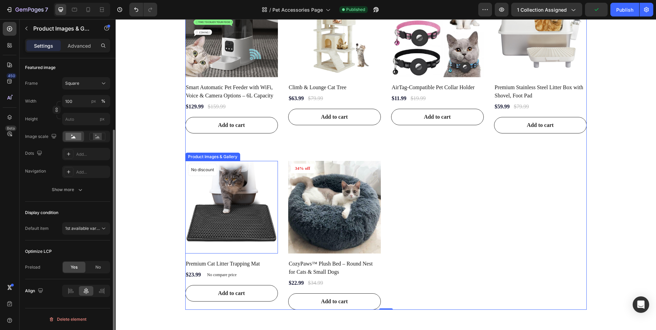
scroll to position [0, 0]
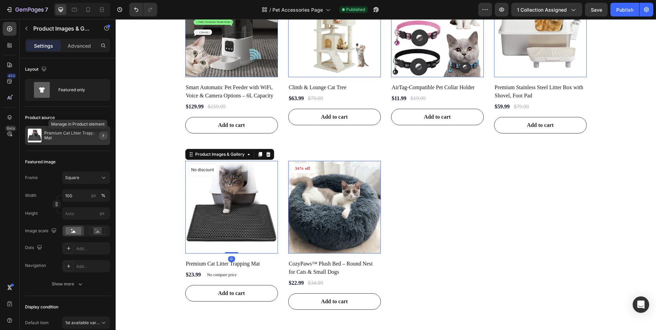
click at [103, 136] on icon "button" at bounding box center [103, 135] width 5 height 5
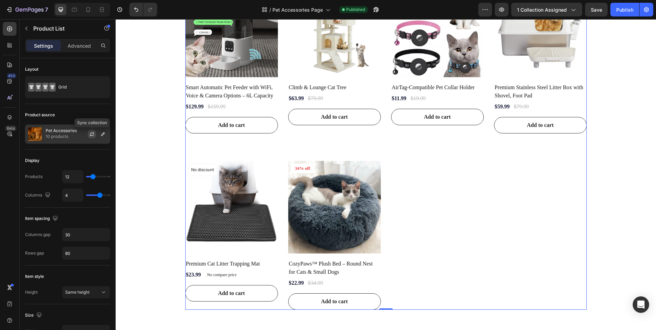
click at [92, 135] on icon "button" at bounding box center [92, 135] width 4 height 2
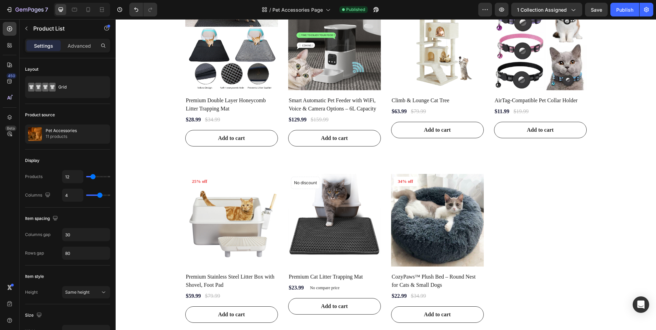
scroll to position [546, 0]
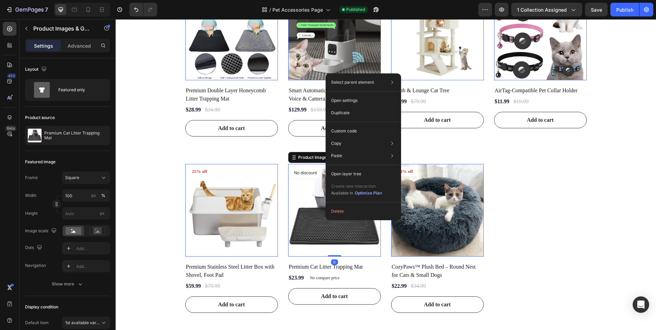
click at [316, 235] on img at bounding box center [334, 210] width 93 height 93
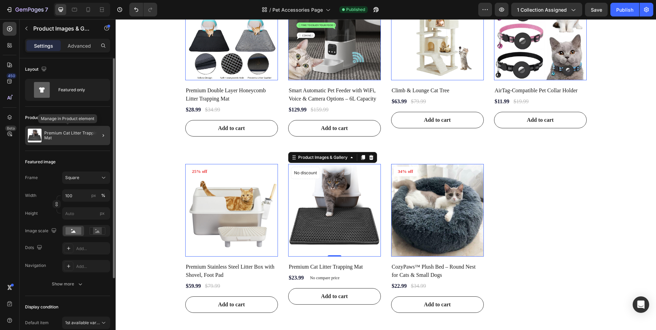
click at [75, 140] on div "Premium Cat Litter Trapping Mat" at bounding box center [67, 135] width 85 height 19
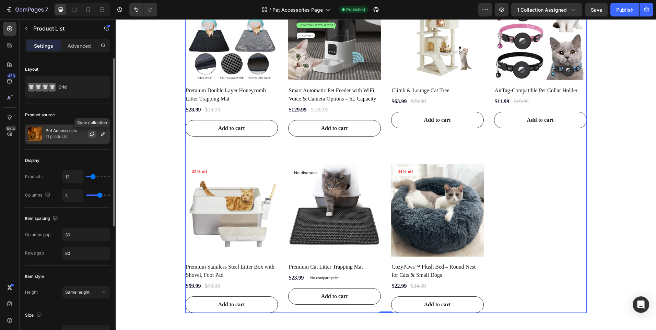
click at [90, 135] on icon "button" at bounding box center [91, 133] width 5 height 5
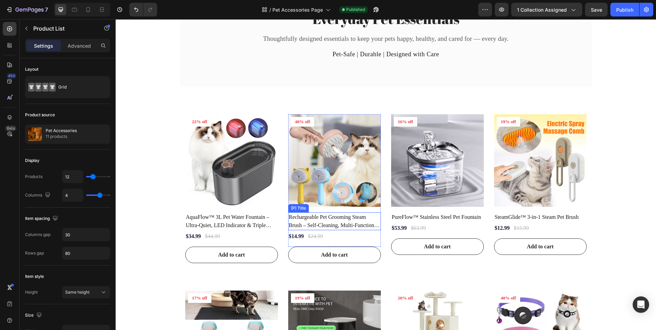
scroll to position [237, 0]
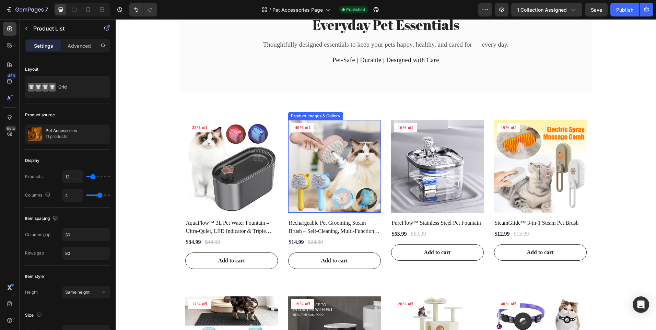
click at [318, 161] on img at bounding box center [334, 166] width 93 height 93
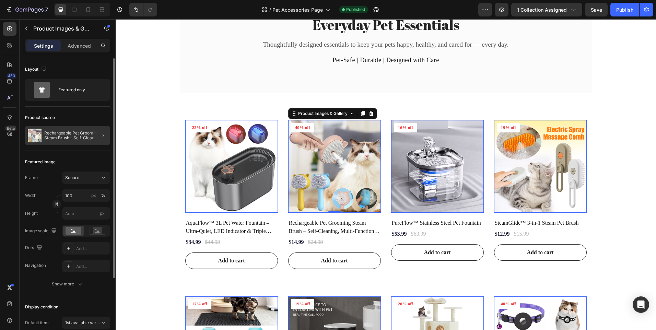
click at [91, 136] on div at bounding box center [100, 135] width 19 height 19
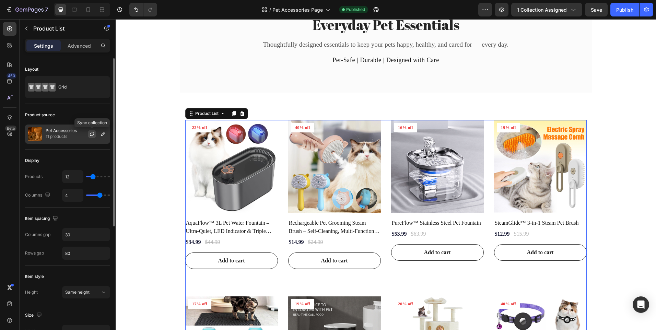
click at [94, 136] on icon "button" at bounding box center [91, 133] width 5 height 5
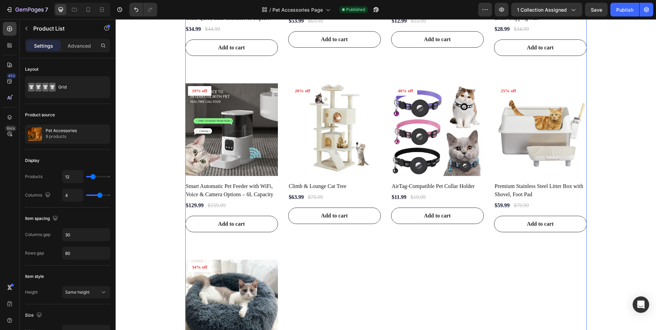
scroll to position [374, 0]
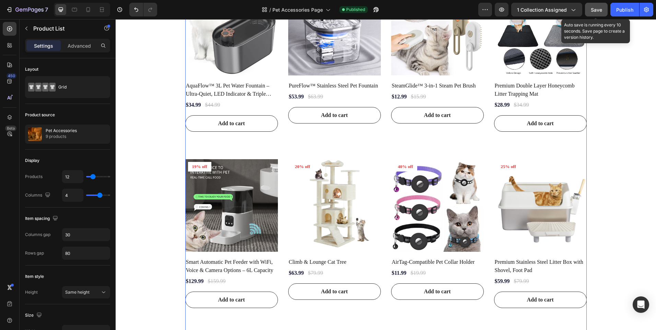
click at [592, 3] on button "Save" at bounding box center [596, 10] width 23 height 14
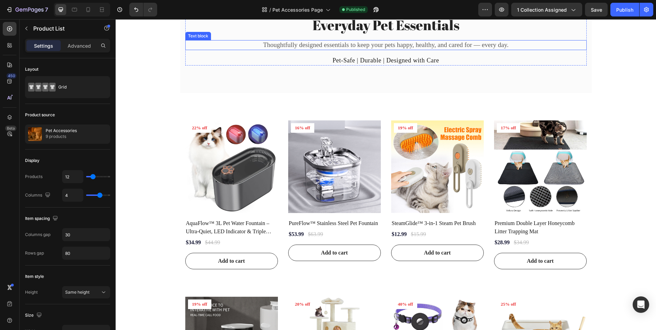
scroll to position [184, 0]
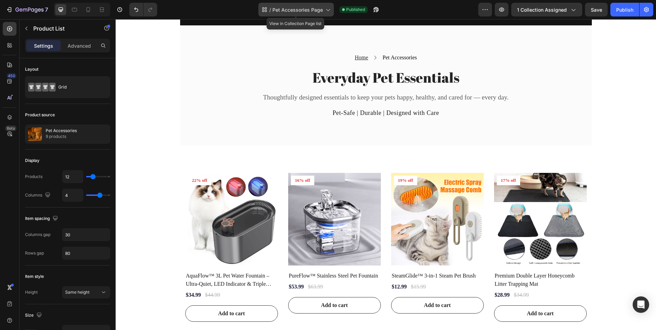
click at [303, 12] on span "Pet Accessories Page" at bounding box center [298, 9] width 50 height 7
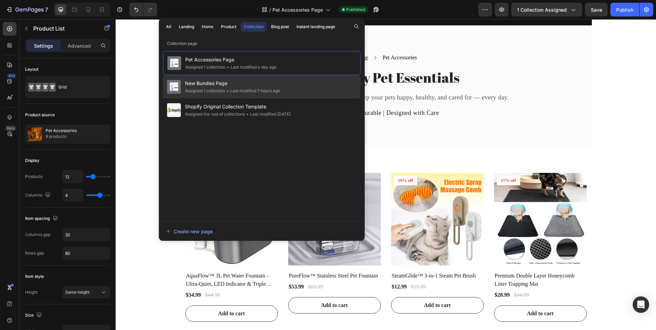
click at [268, 88] on div "• Last modified 7 hours ago" at bounding box center [252, 91] width 55 height 7
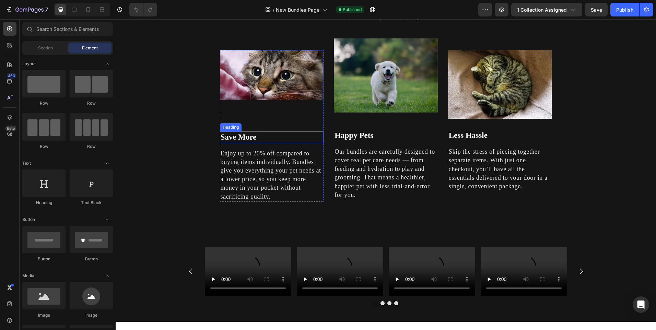
scroll to position [992, 0]
